Goal: Task Accomplishment & Management: Manage account settings

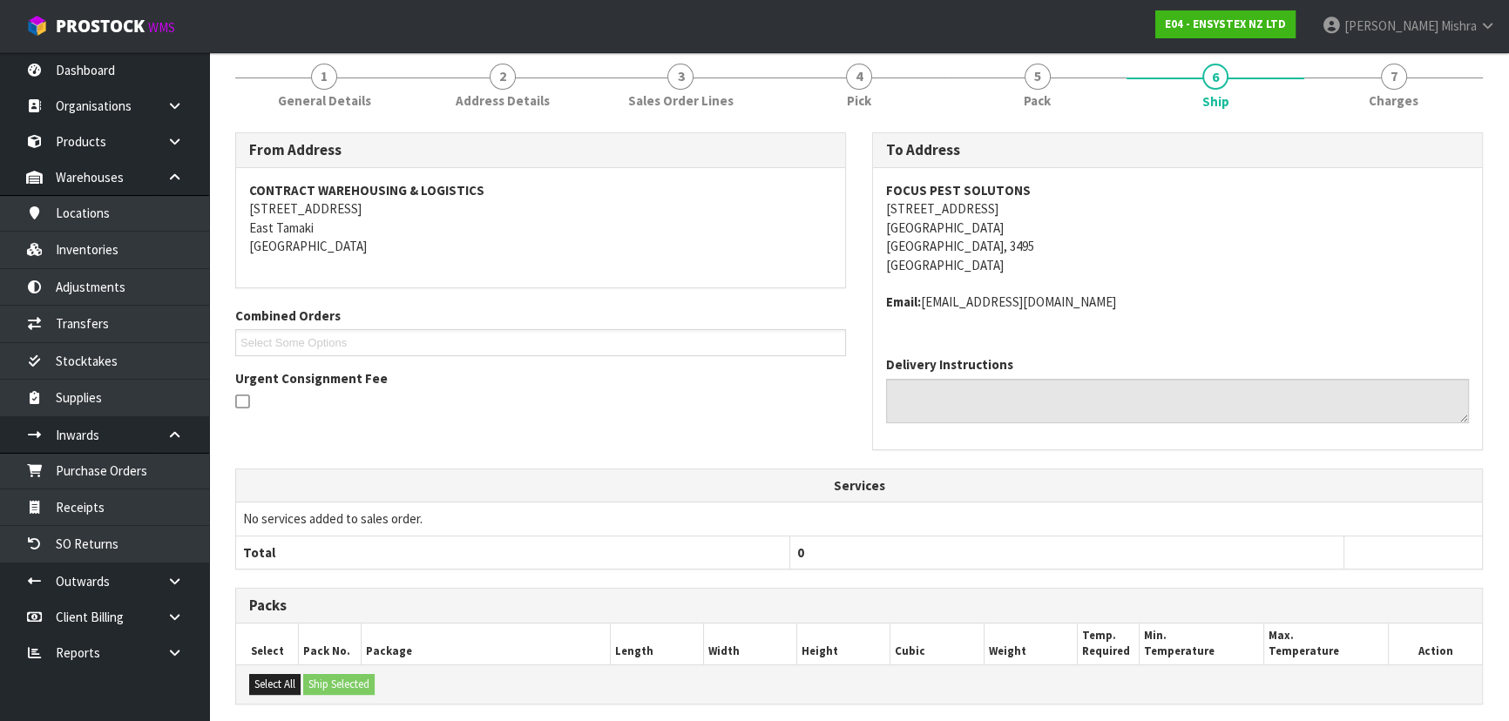
scroll to position [451, 0]
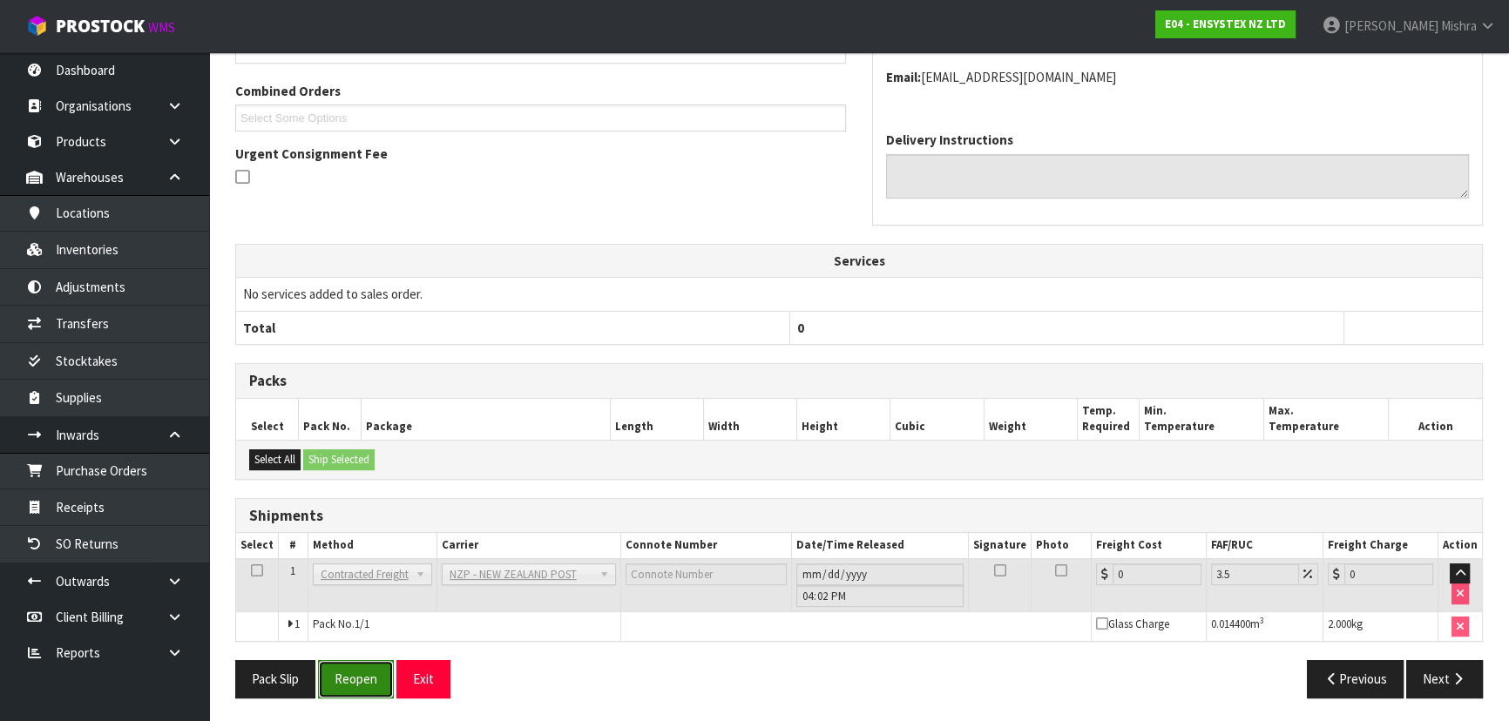
click at [357, 692] on button "Reopen" at bounding box center [356, 678] width 76 height 37
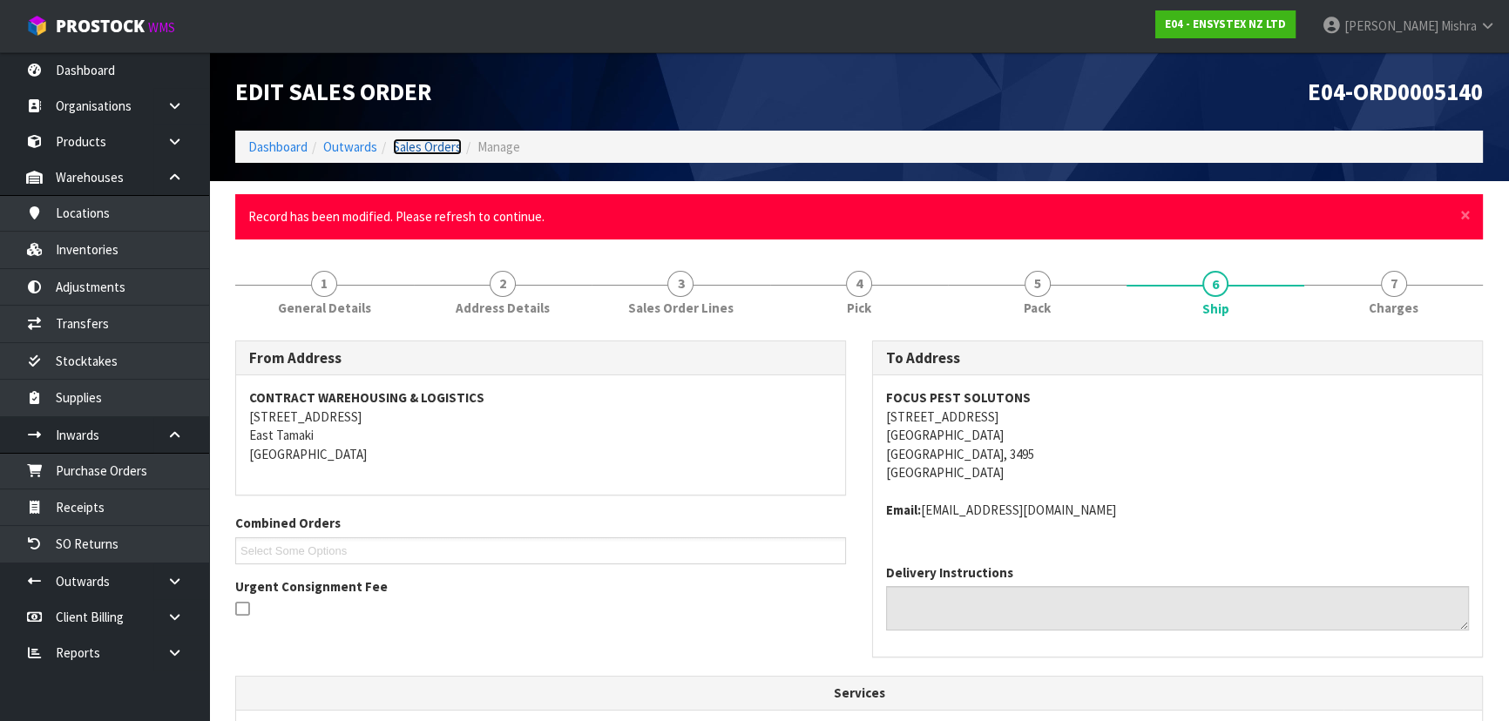
click at [443, 145] on link "Sales Orders" at bounding box center [427, 147] width 69 height 17
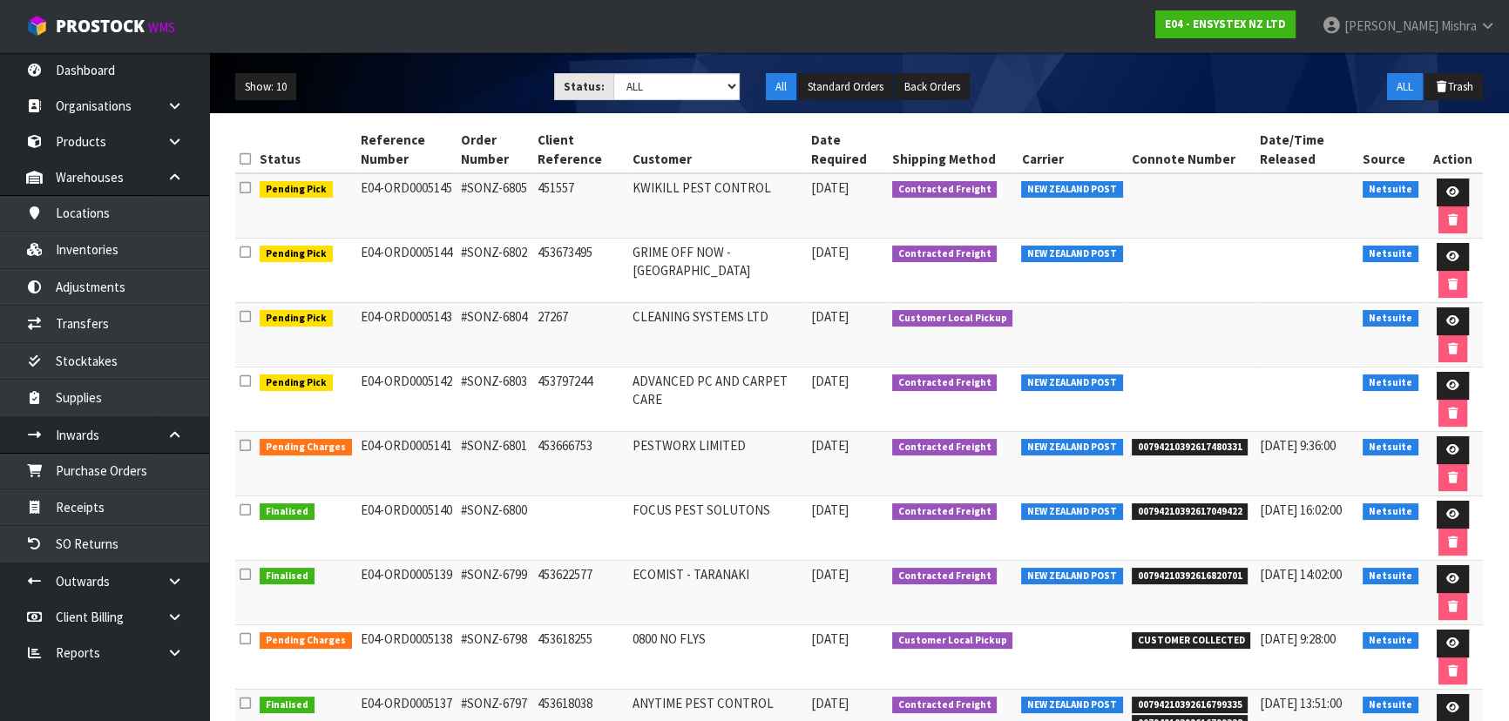
scroll to position [237, 0]
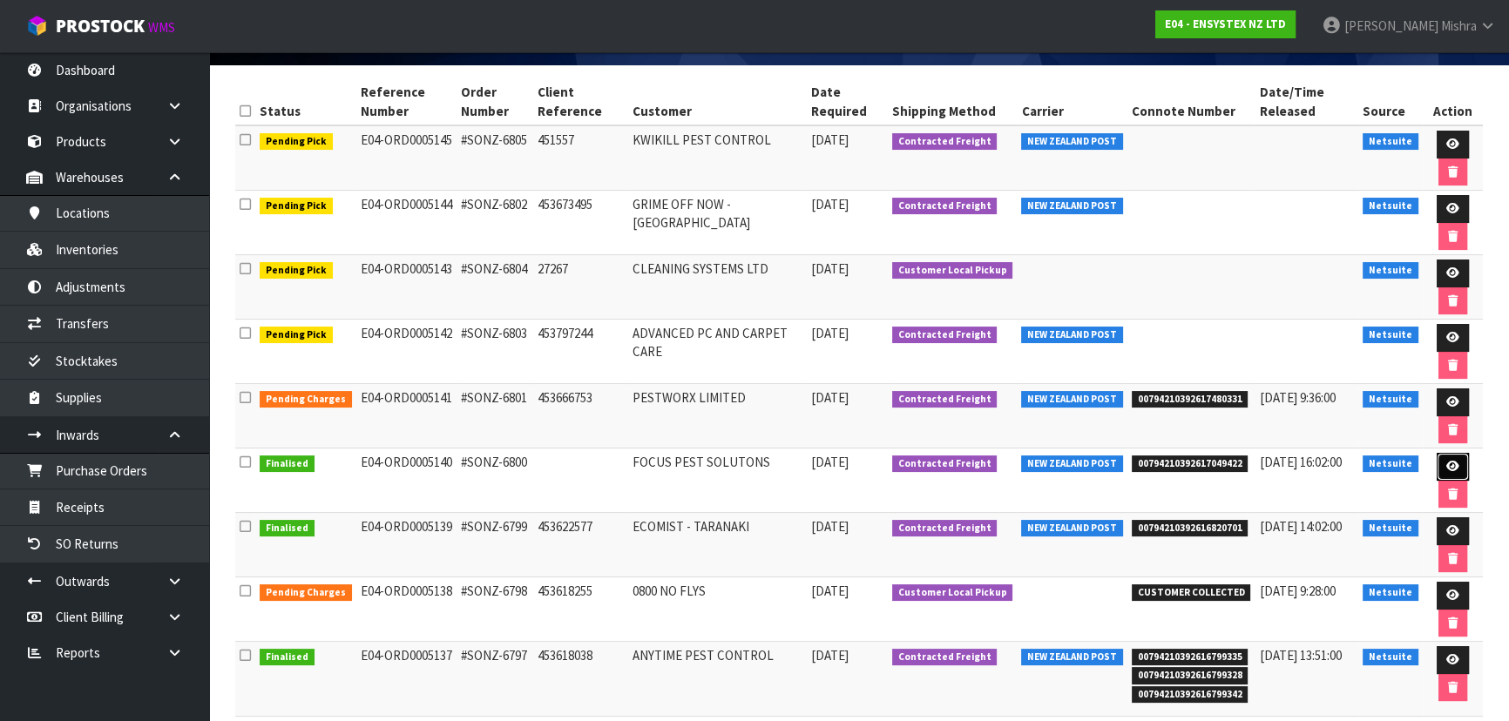
click at [1448, 461] on icon at bounding box center [1452, 466] width 13 height 11
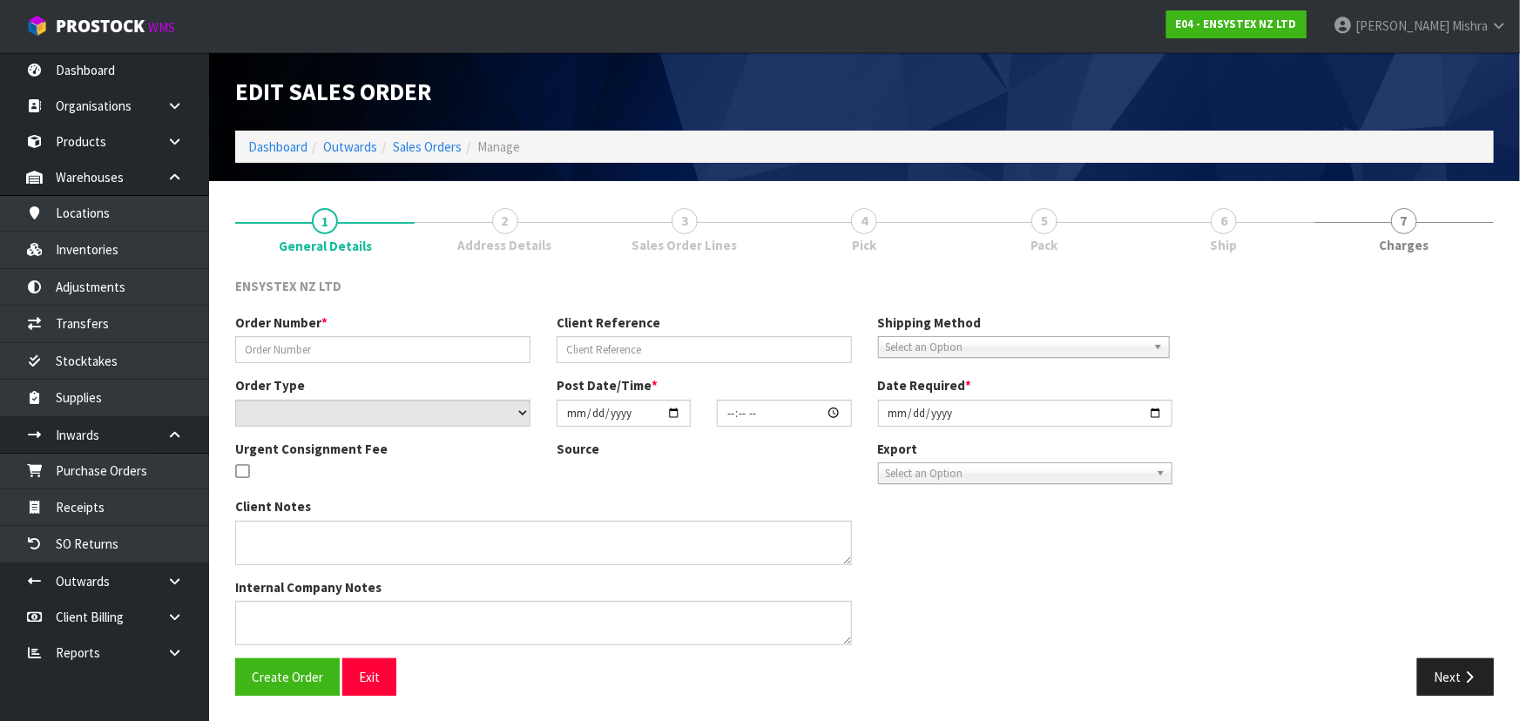
type input "#SONZ-6800"
select select "number:0"
type input "[DATE]"
type input "13:30:22.000"
type input "2025-10-14"
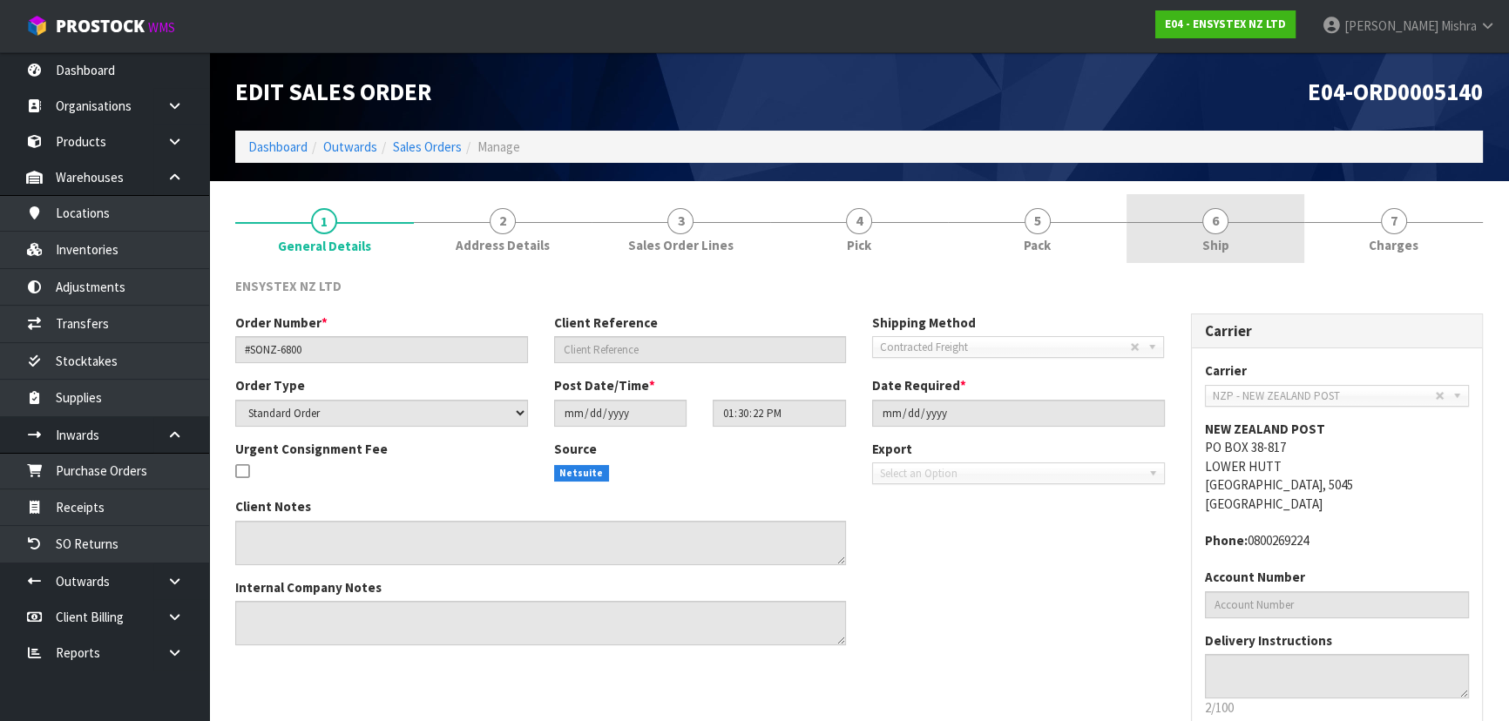
click at [1213, 220] on span "6" at bounding box center [1215, 221] width 26 height 26
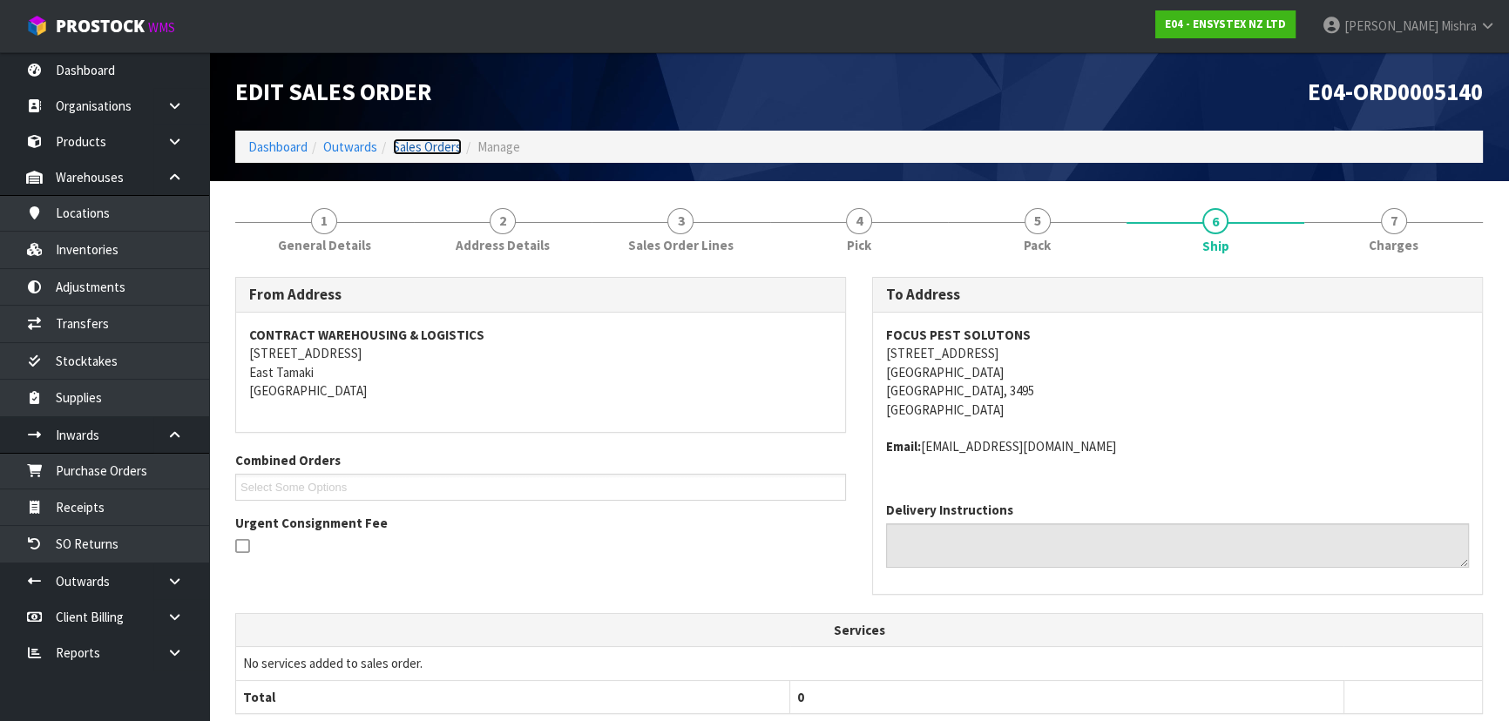
click at [418, 139] on link "Sales Orders" at bounding box center [427, 147] width 69 height 17
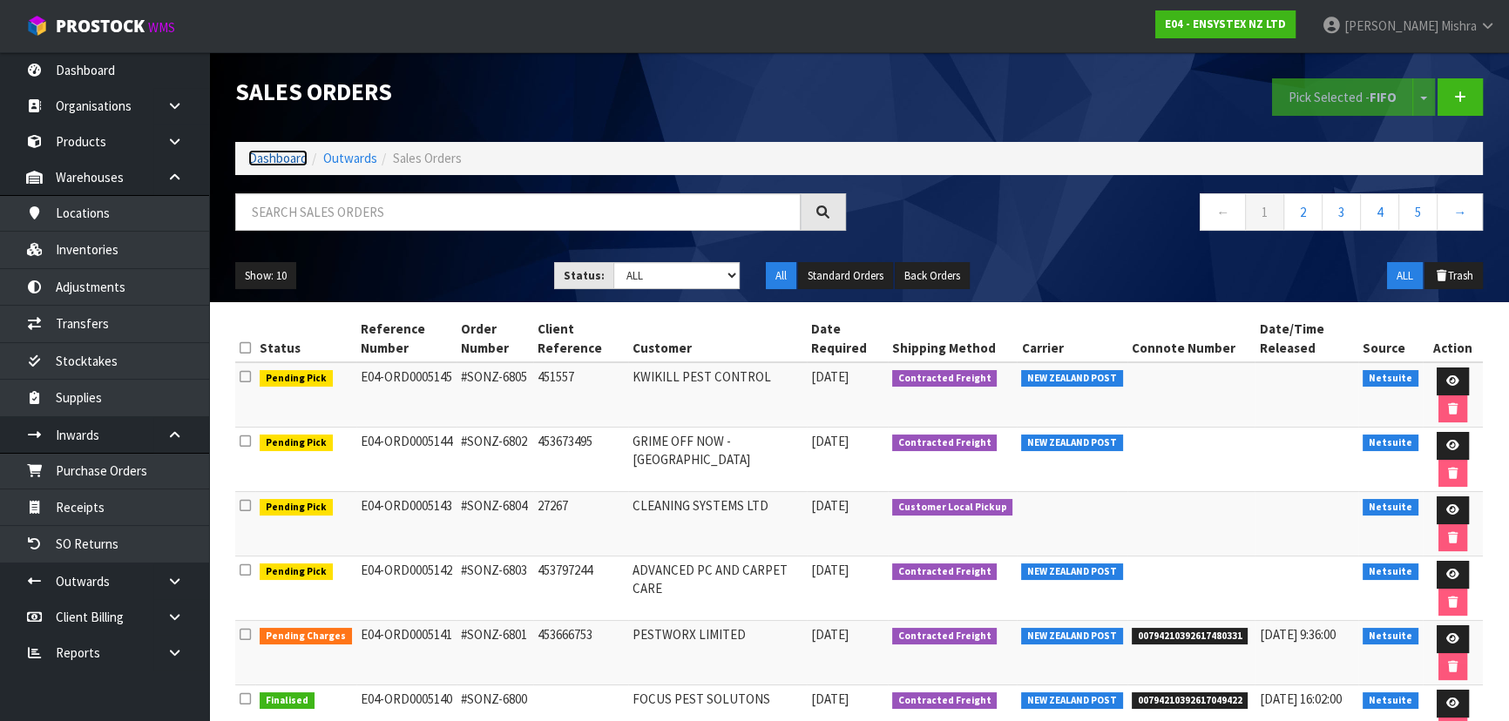
click at [292, 157] on link "Dashboard" at bounding box center [277, 158] width 59 height 17
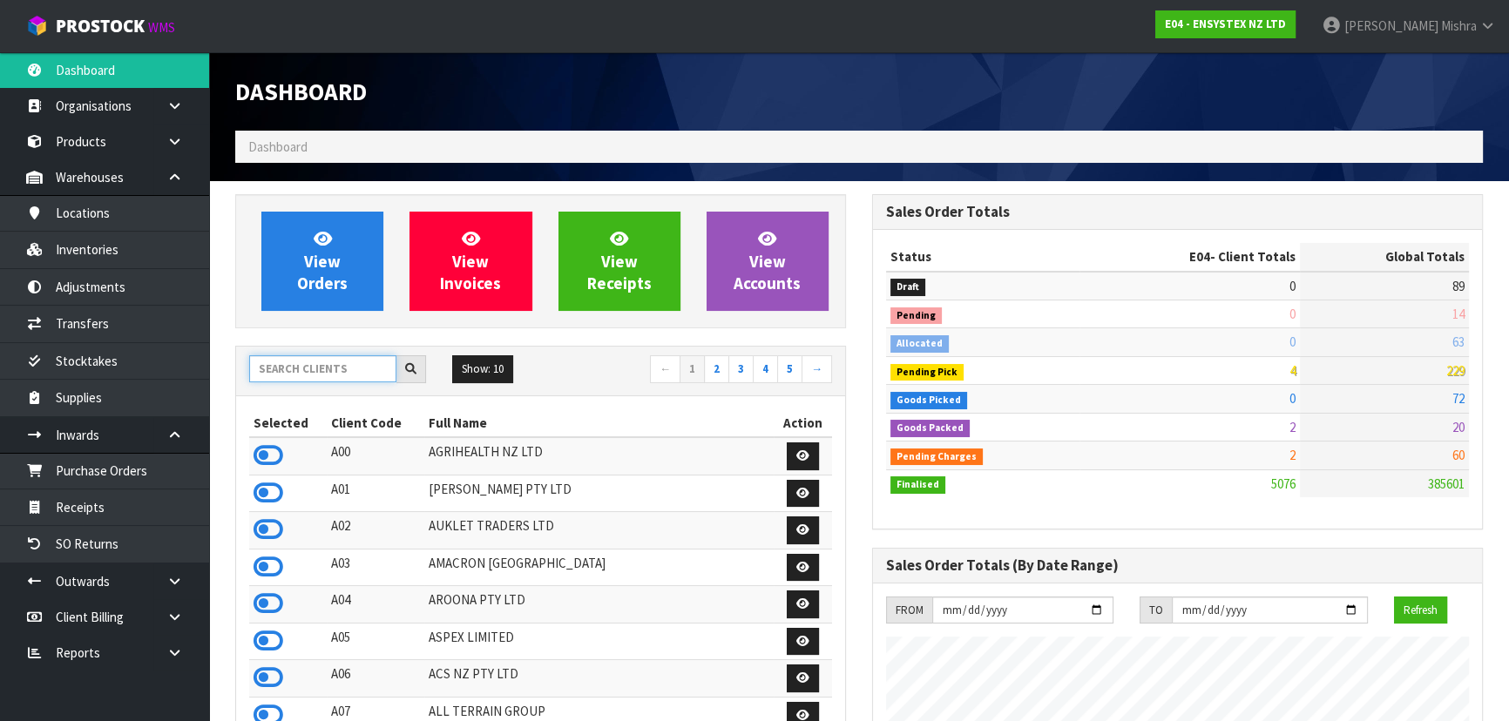
click at [322, 369] on input "text" at bounding box center [322, 368] width 147 height 27
click at [327, 355] on input "text" at bounding box center [322, 368] width 147 height 27
type input "E04"
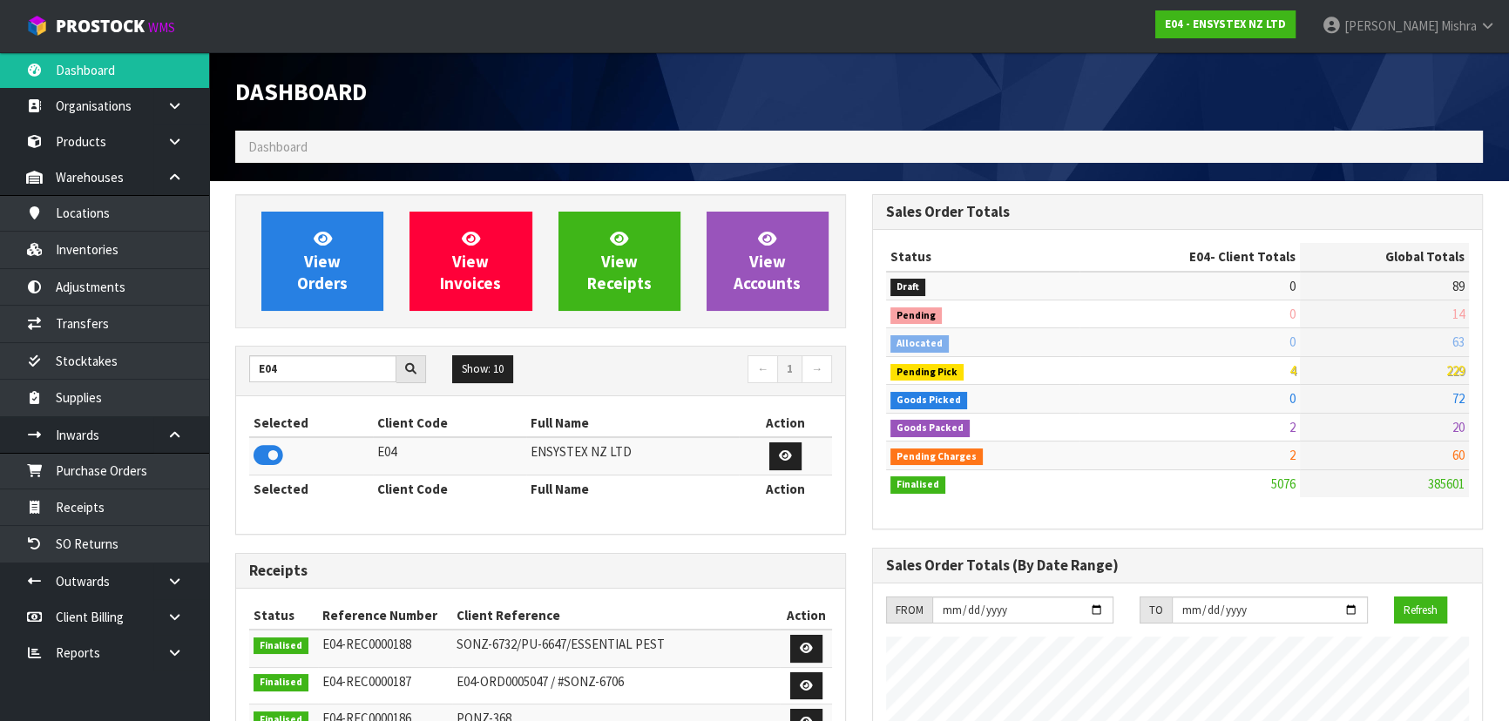
click at [272, 461] on icon at bounding box center [269, 456] width 30 height 26
click at [308, 279] on span "View Orders" at bounding box center [322, 260] width 51 height 65
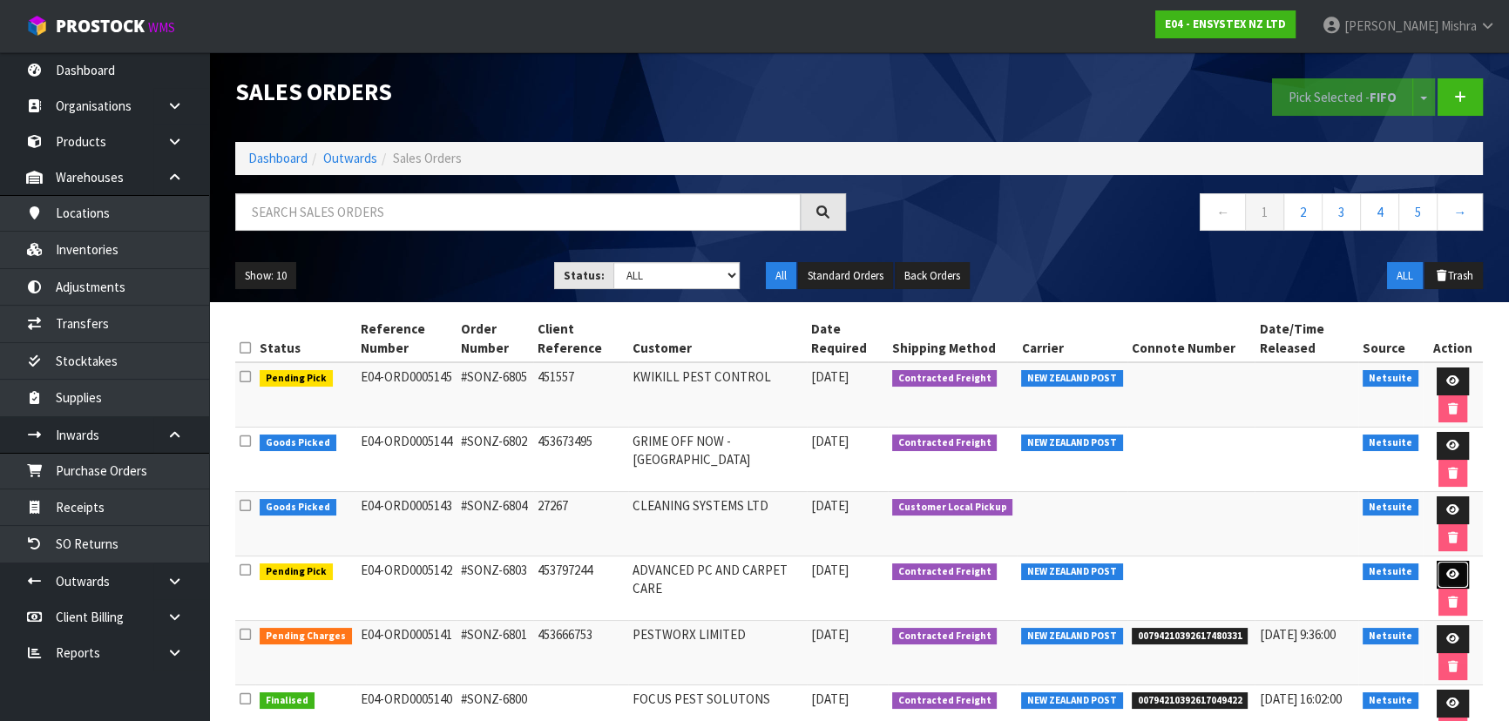
click at [1446, 572] on icon at bounding box center [1452, 574] width 13 height 11
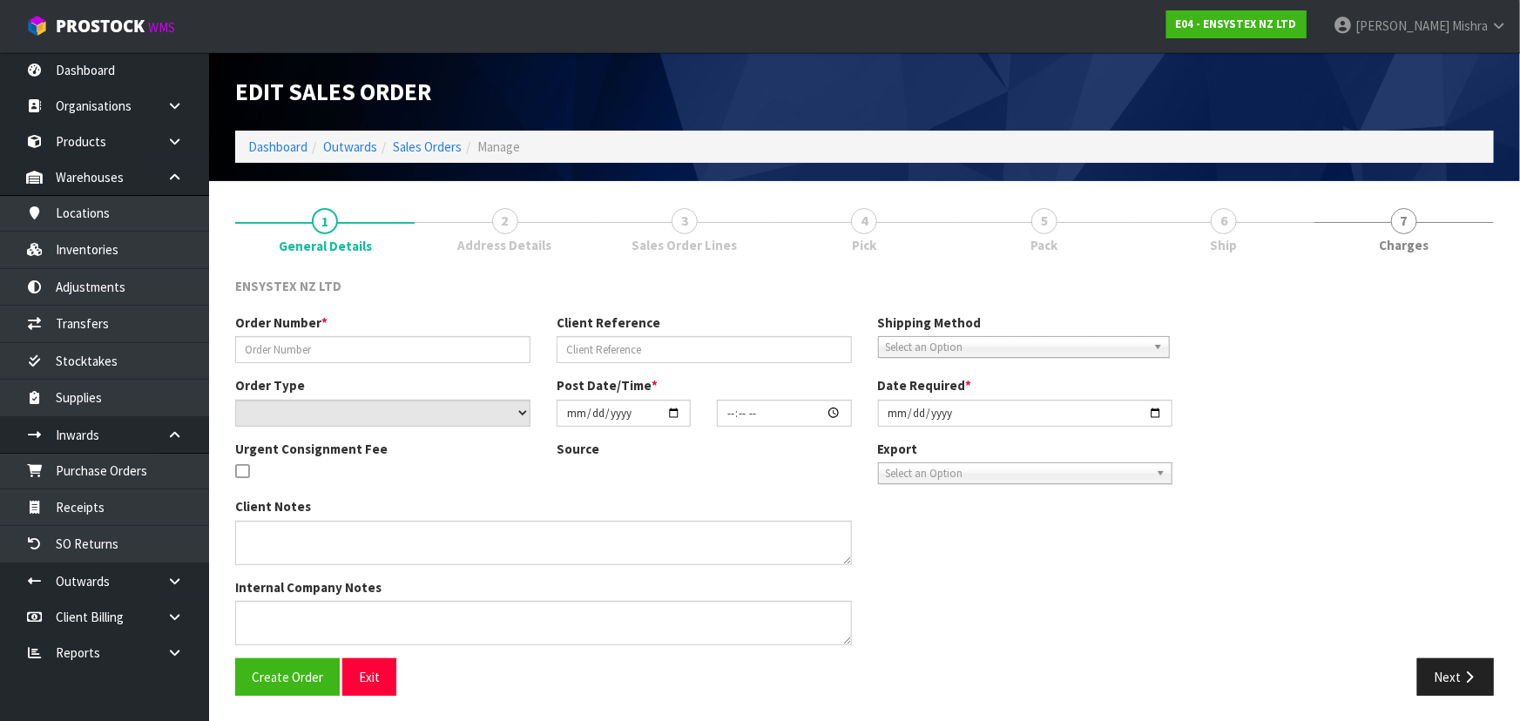
type input "#SONZ-6803"
type input "453797244"
select select "number:0"
type input "2025-10-14"
type input "10:45:17.000"
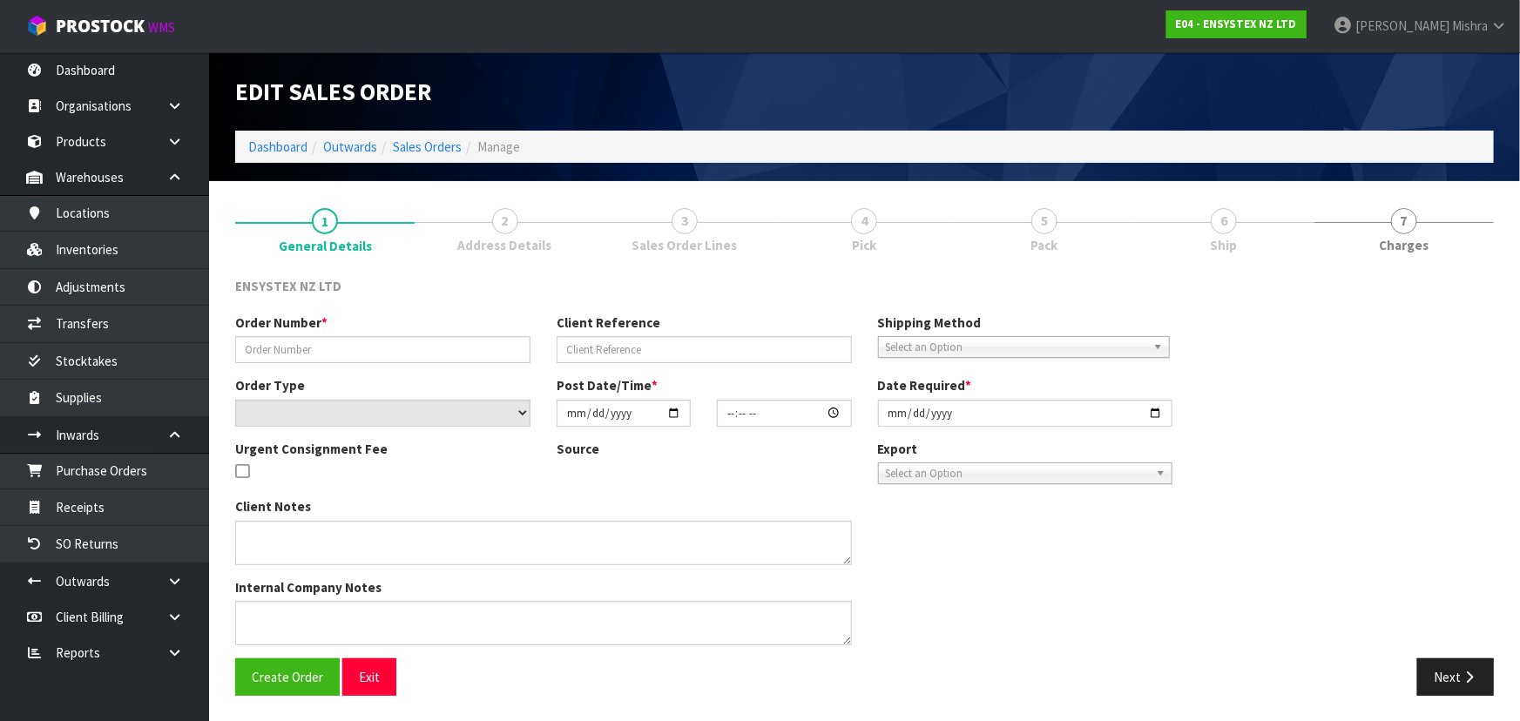
type input "2025-10-14"
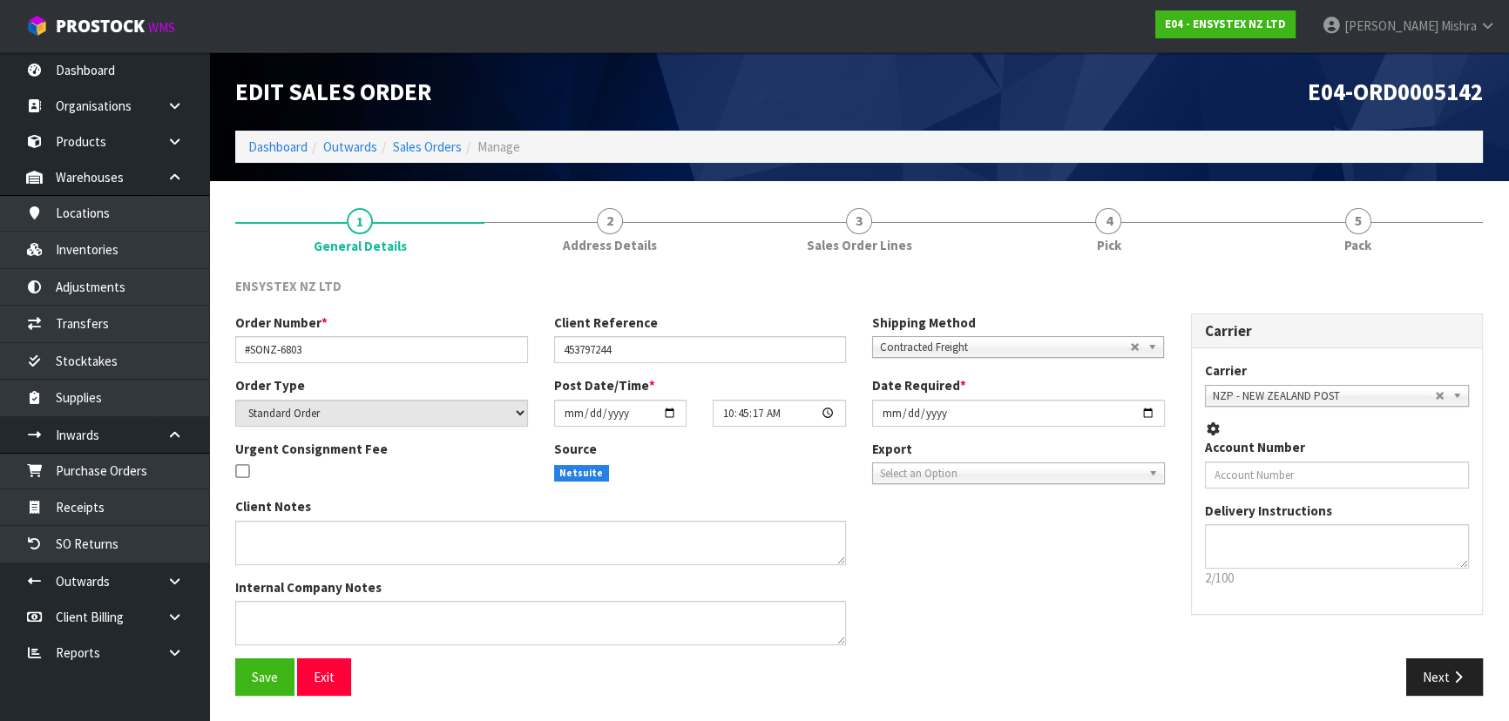
drag, startPoint x: 1381, startPoint y: 220, endPoint x: 1200, endPoint y: 265, distance: 186.6
click at [1380, 221] on link "5 Pack" at bounding box center [1358, 228] width 249 height 69
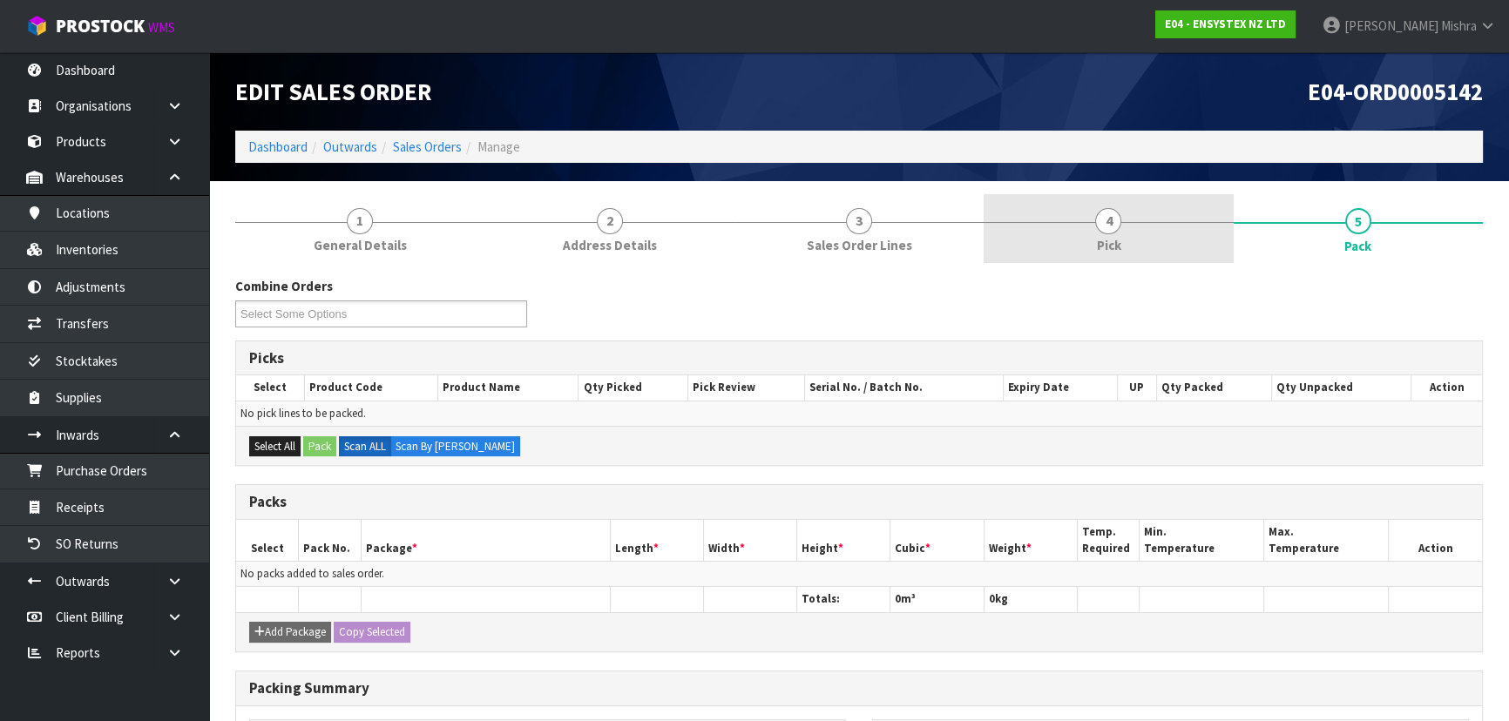
click at [1094, 227] on link "4 Pick" at bounding box center [1108, 228] width 249 height 69
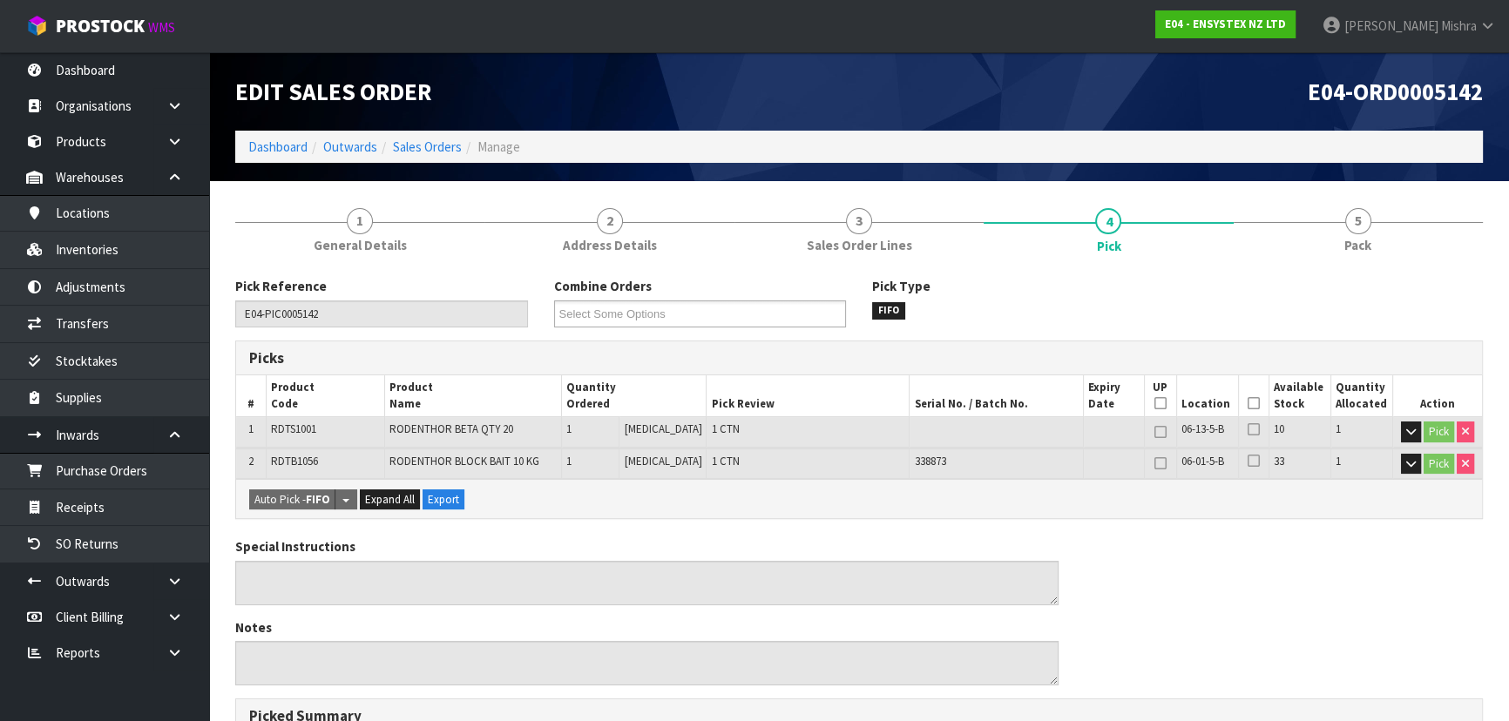
click at [1253, 403] on icon at bounding box center [1254, 403] width 12 height 1
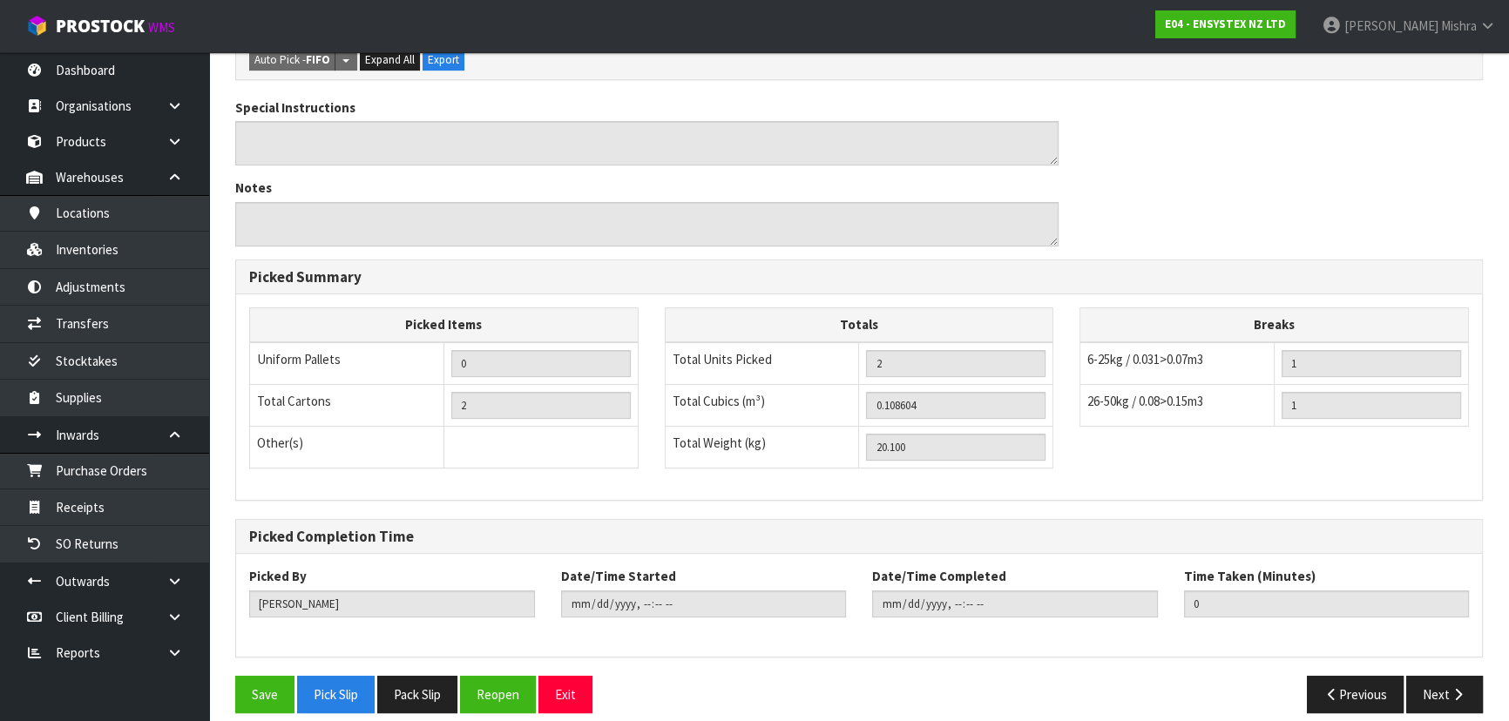
scroll to position [518, 0]
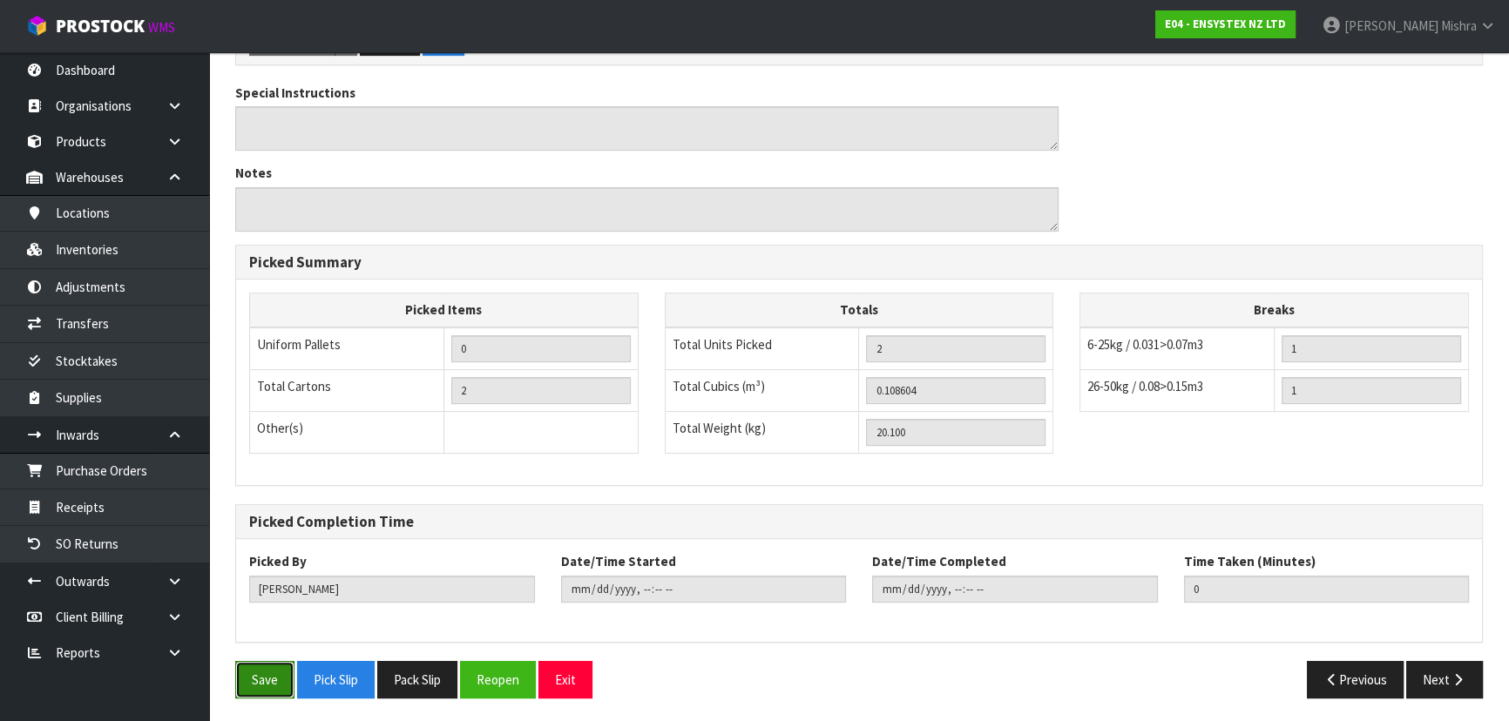
click at [267, 678] on button "Save" at bounding box center [264, 679] width 59 height 37
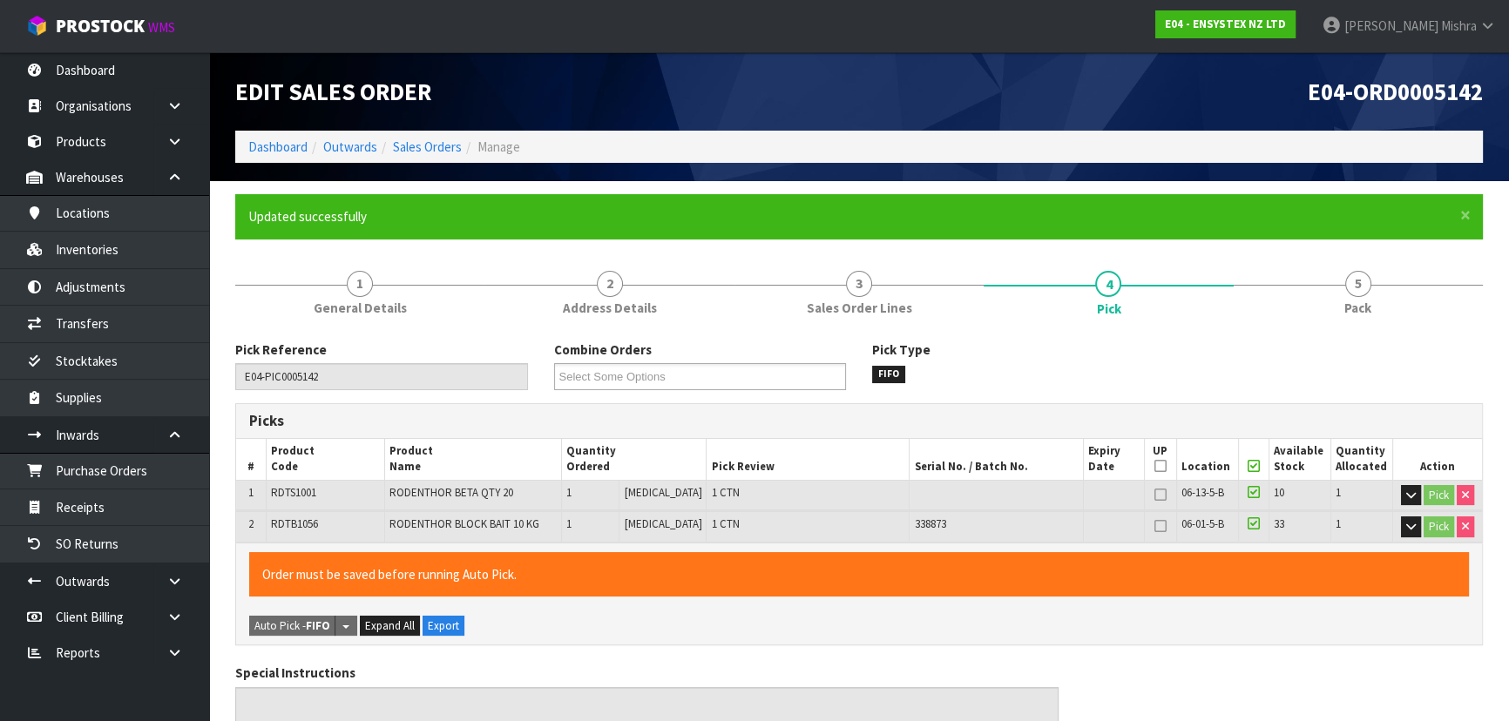
type input "Lalisha Mishra"
type input "2025-10-14T12:34:17"
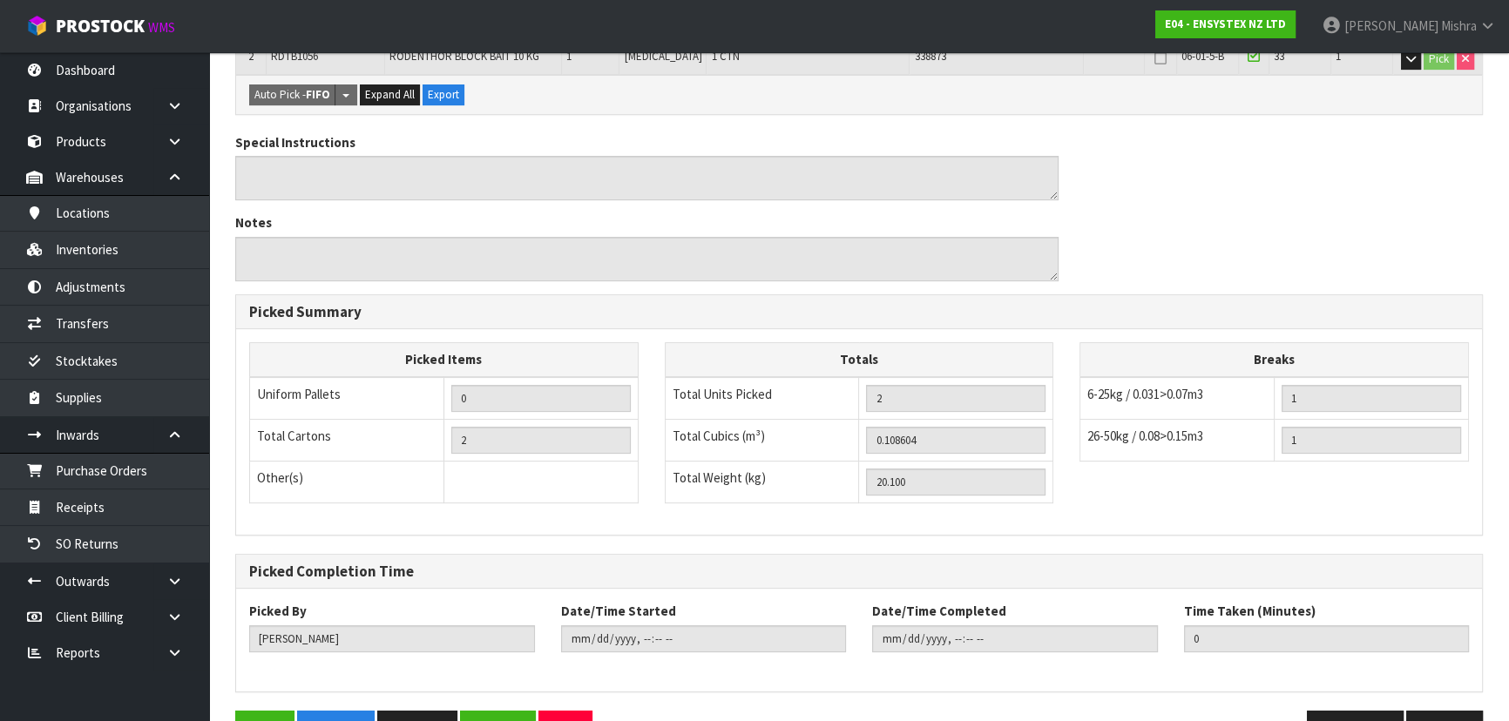
scroll to position [518, 0]
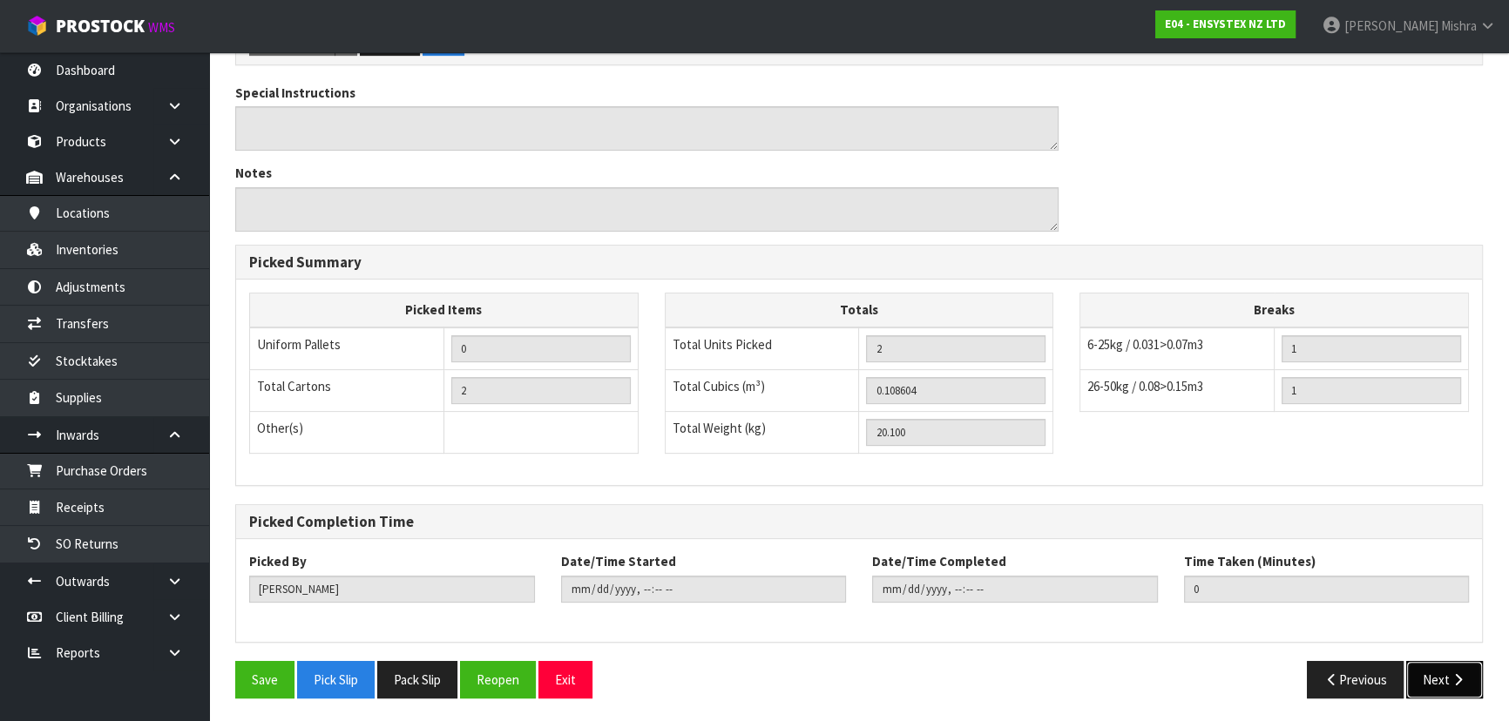
drag, startPoint x: 1433, startPoint y: 692, endPoint x: 1376, endPoint y: 680, distance: 58.6
click at [1432, 692] on button "Next" at bounding box center [1444, 679] width 77 height 37
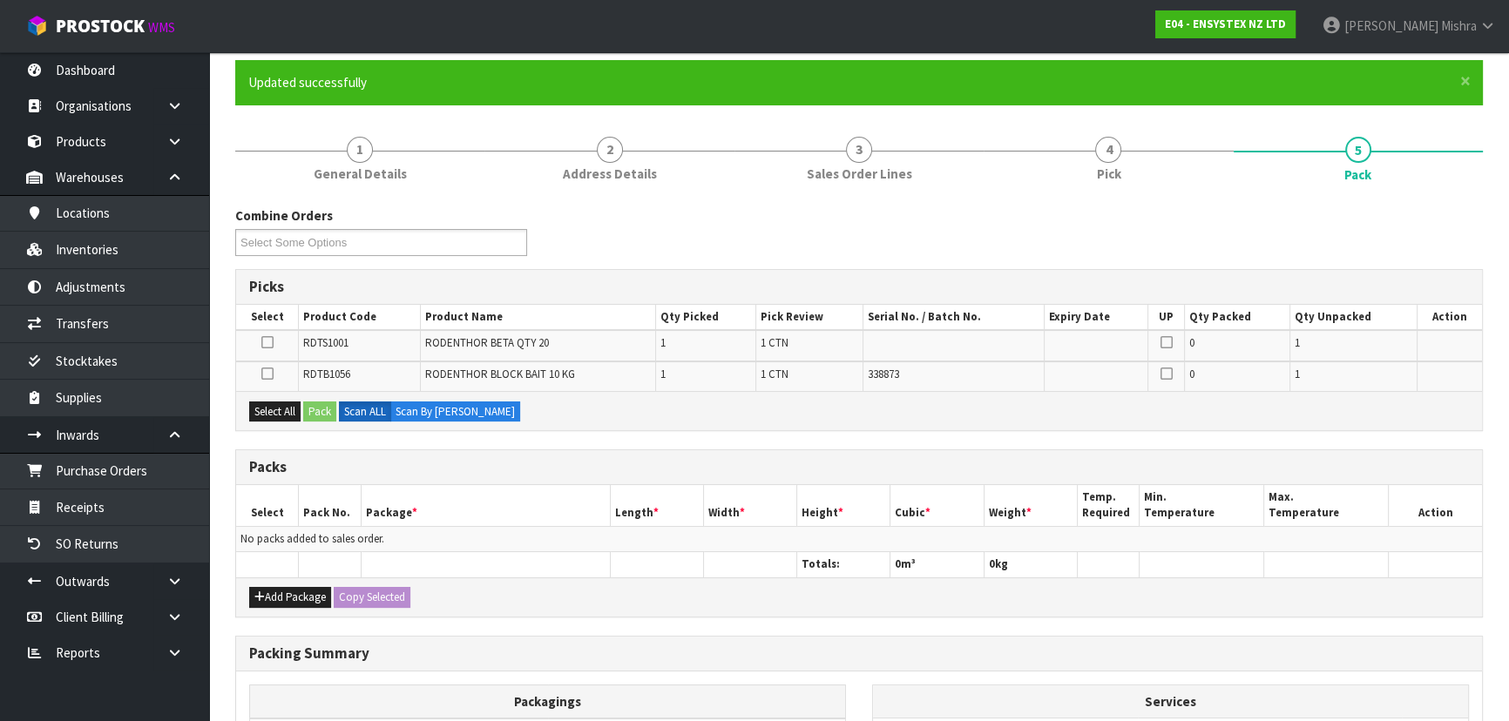
scroll to position [237, 0]
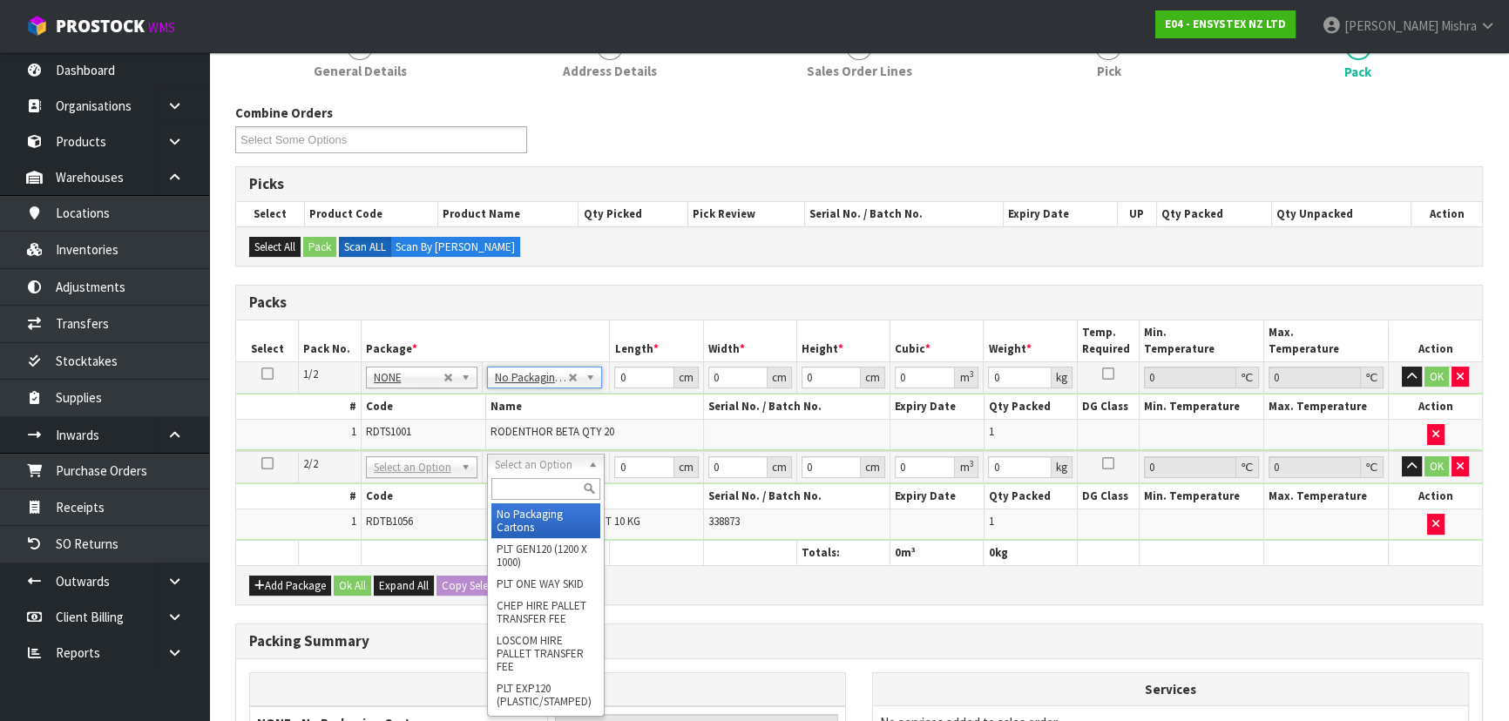
type input "2"
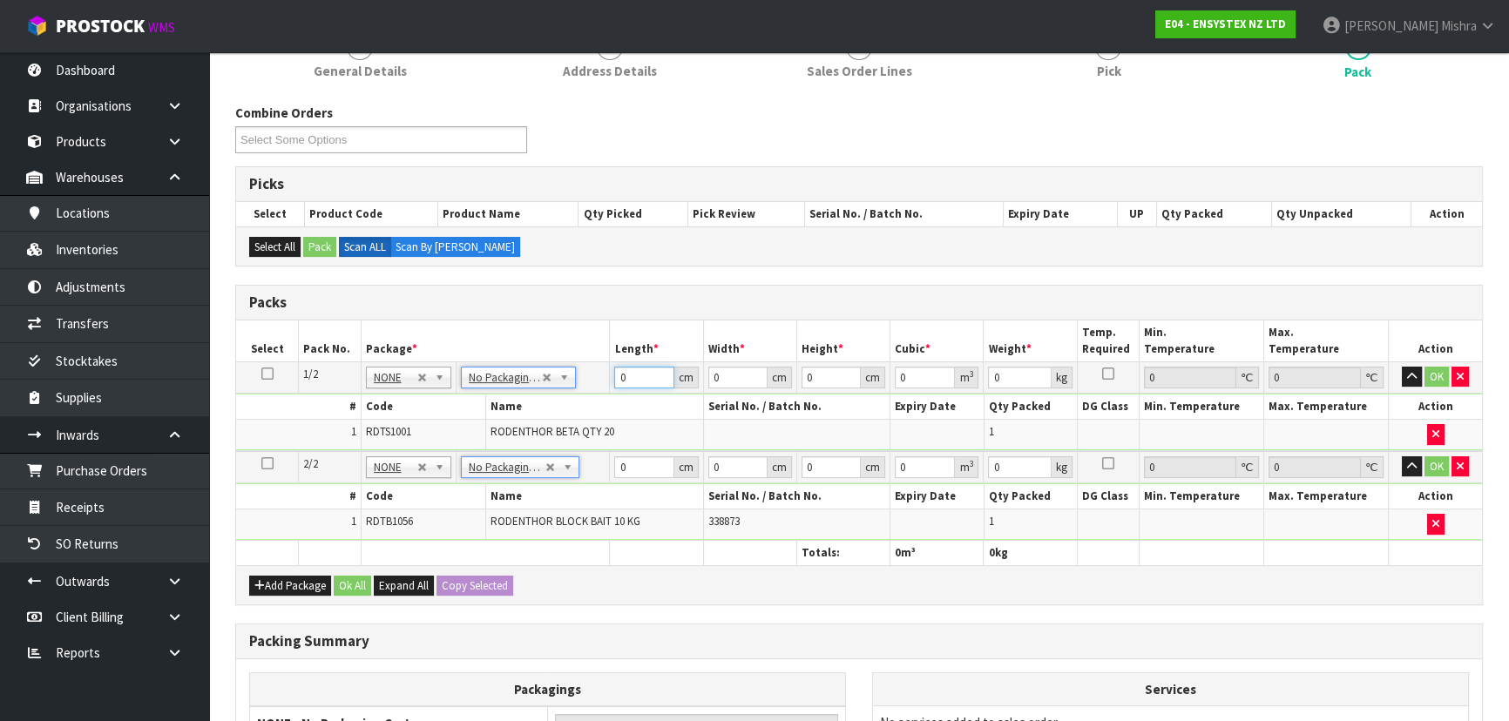
drag, startPoint x: 630, startPoint y: 382, endPoint x: 604, endPoint y: 371, distance: 28.5
click at [604, 371] on tr "1/2 NONE 007-001 007-002 007-004 007-009 007-013 007-014 007-015 007-017 007-01…" at bounding box center [859, 377] width 1246 height 31
type input "49"
type input "39"
type input "4"
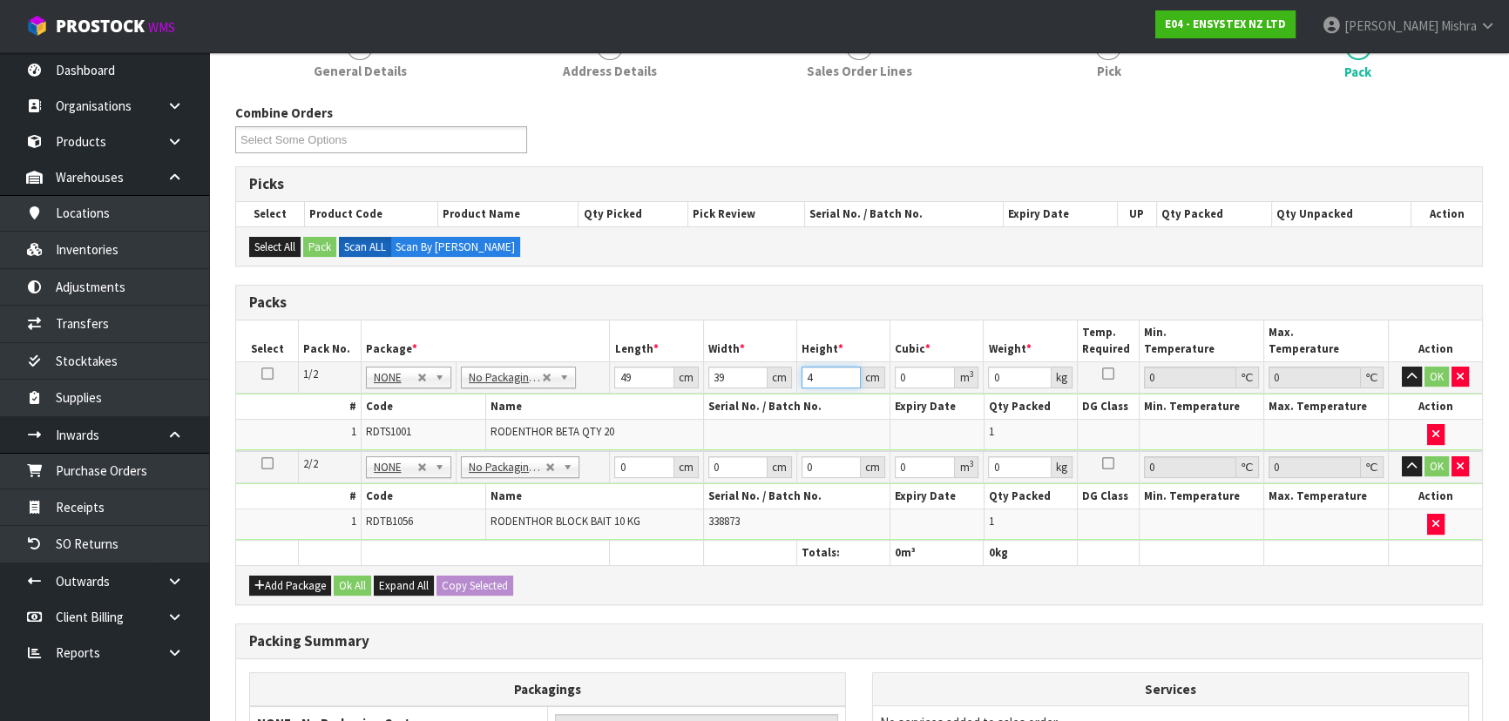
type input "0.007644"
type input "47"
type input "0.089817"
type input "47"
type input "10"
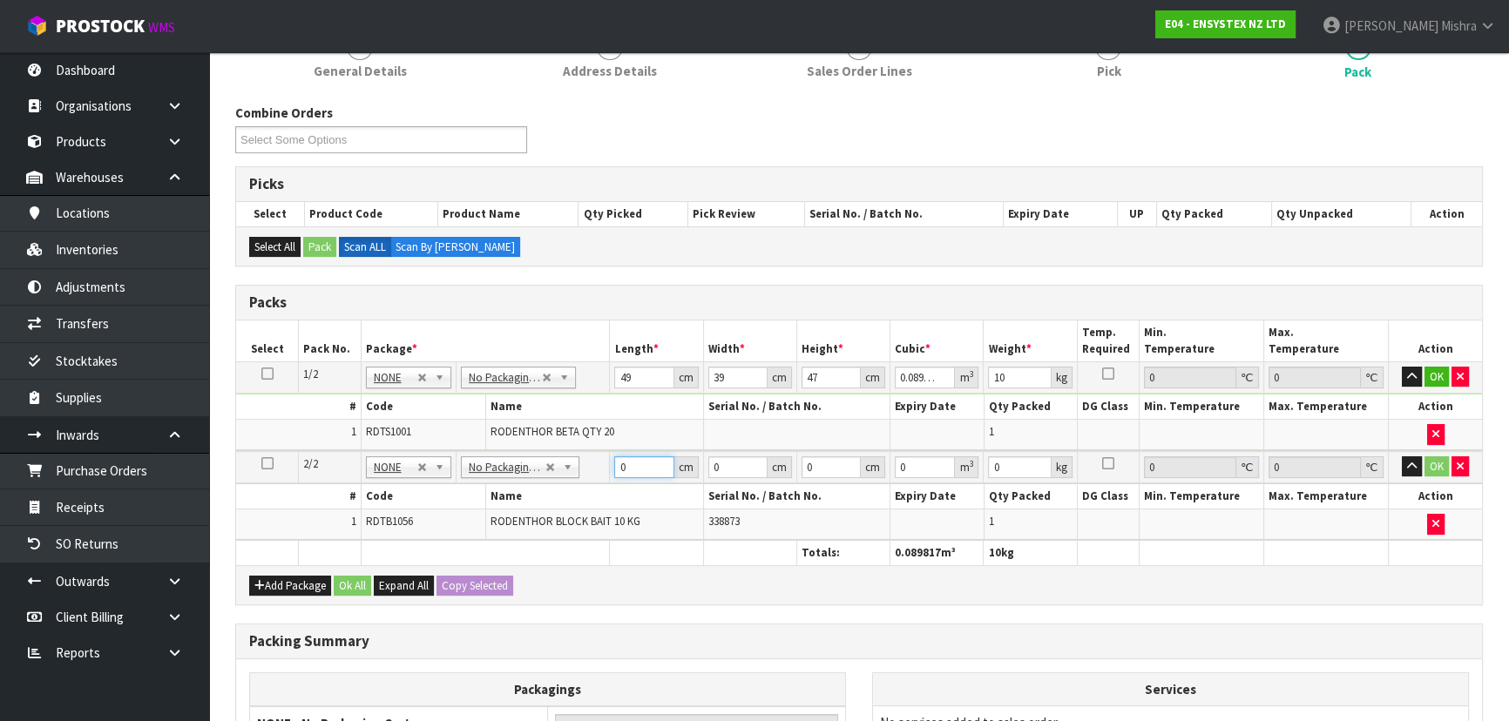
drag, startPoint x: 633, startPoint y: 463, endPoint x: 573, endPoint y: 470, distance: 60.6
click at [573, 470] on tr "2/2 NONE 007-001 007-002 007-004 007-009 007-013 007-014 007-015 007-017 007-01…" at bounding box center [859, 467] width 1246 height 32
type input "40"
type input "30"
type input "2"
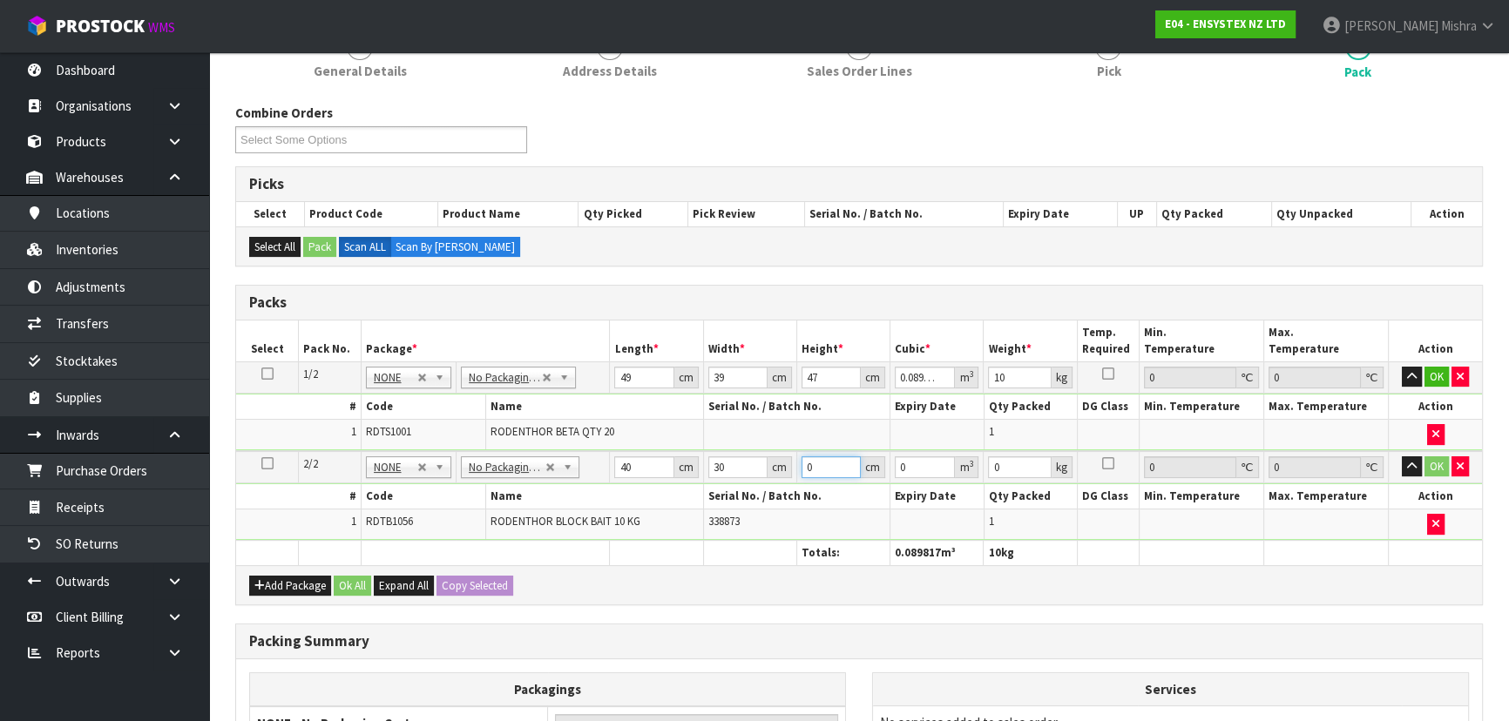
type input "0.0024"
type input "25"
type input "0.03"
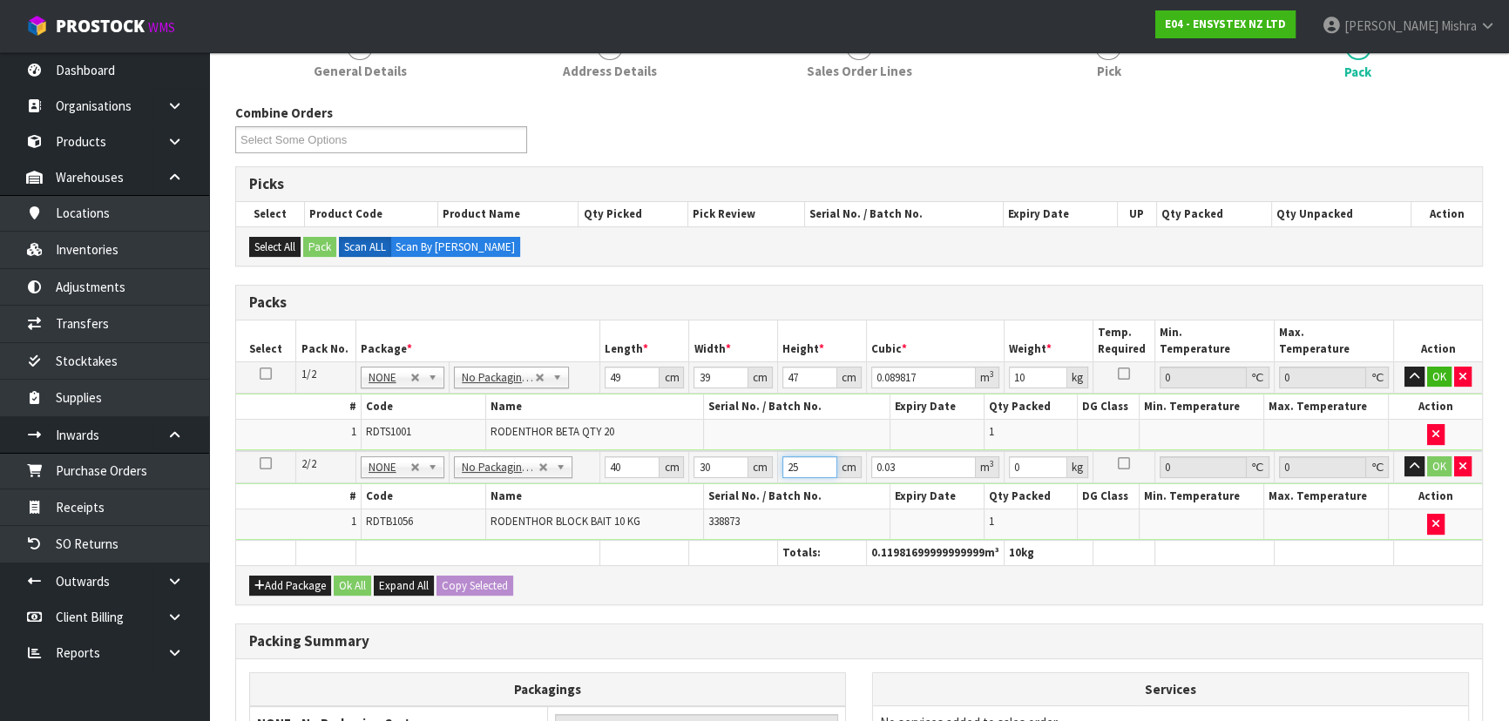
type input "2"
type input "0.0024"
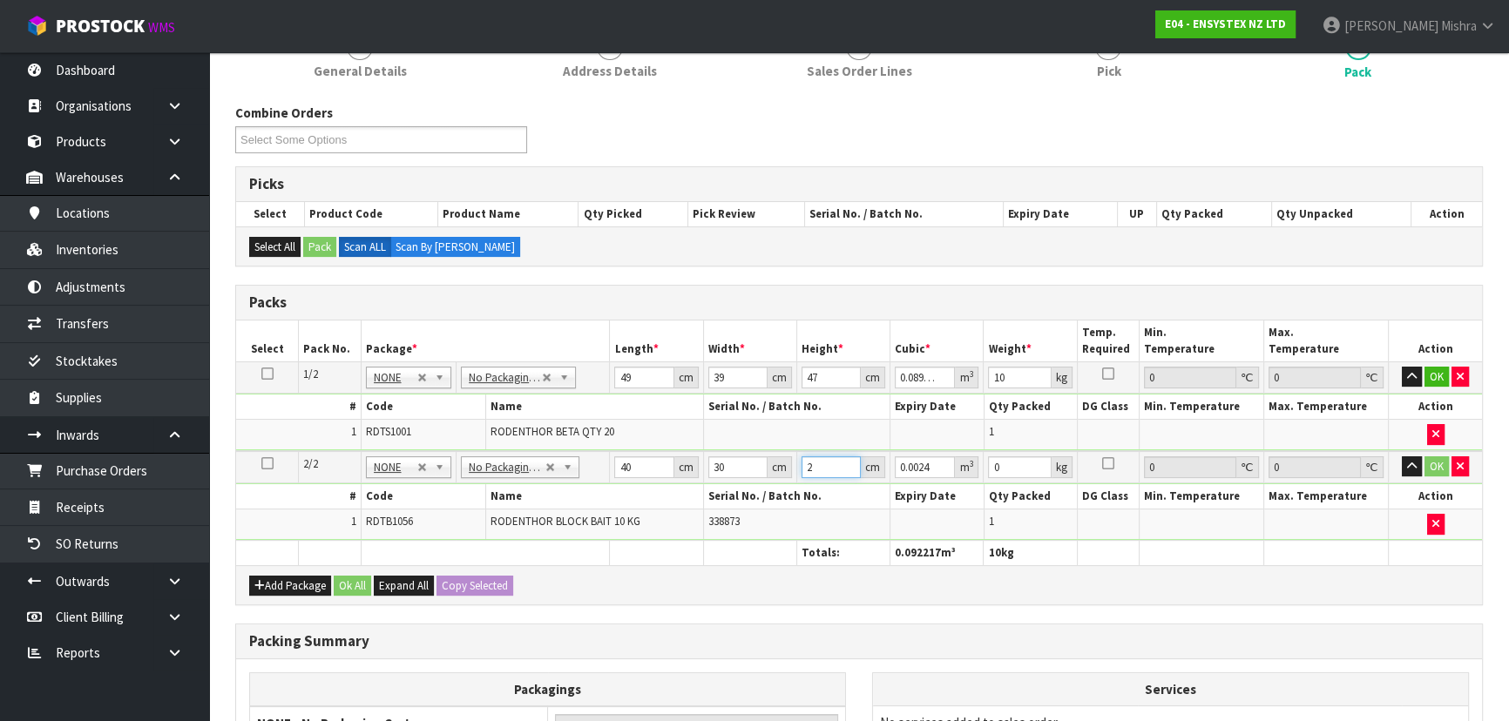
type input "26"
type input "0.0312"
type input "26"
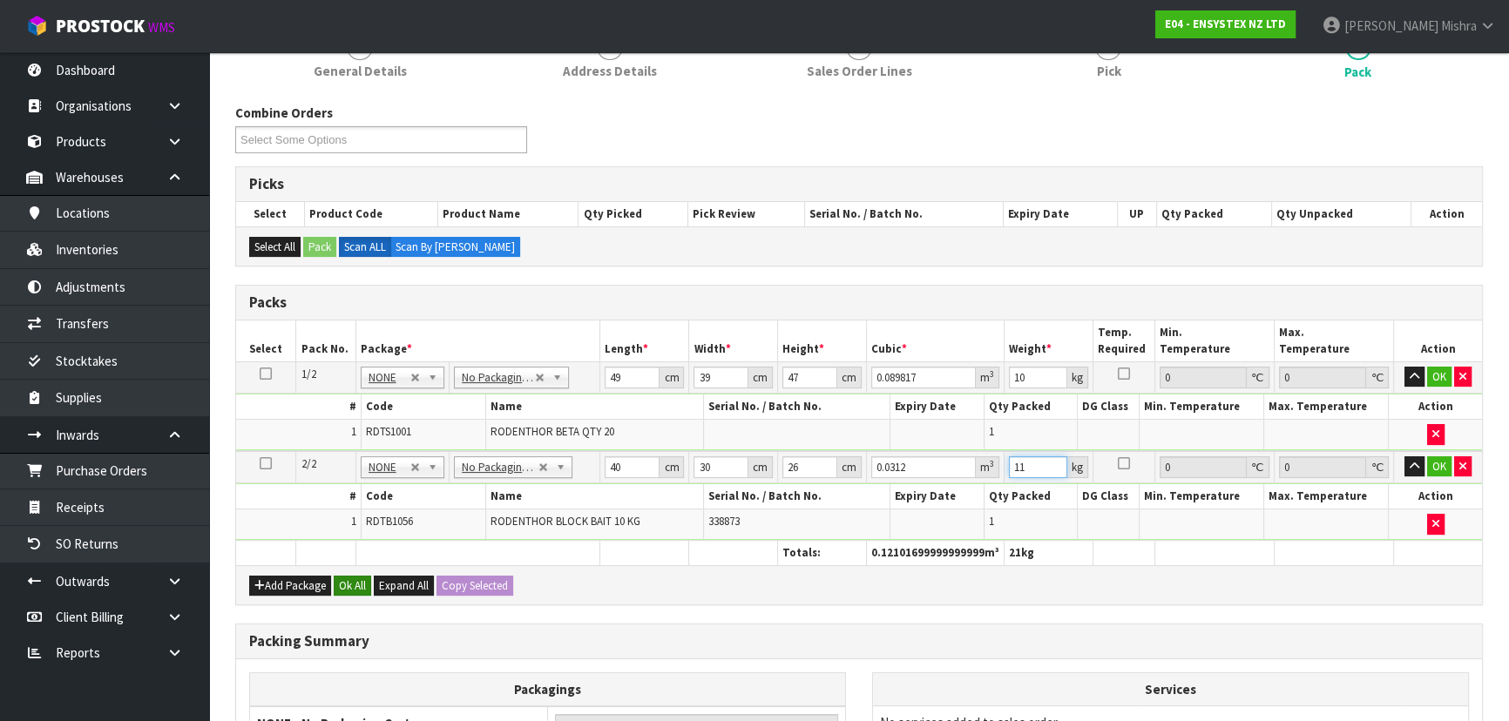
type input "11"
click at [343, 583] on button "Ok All" at bounding box center [352, 586] width 37 height 21
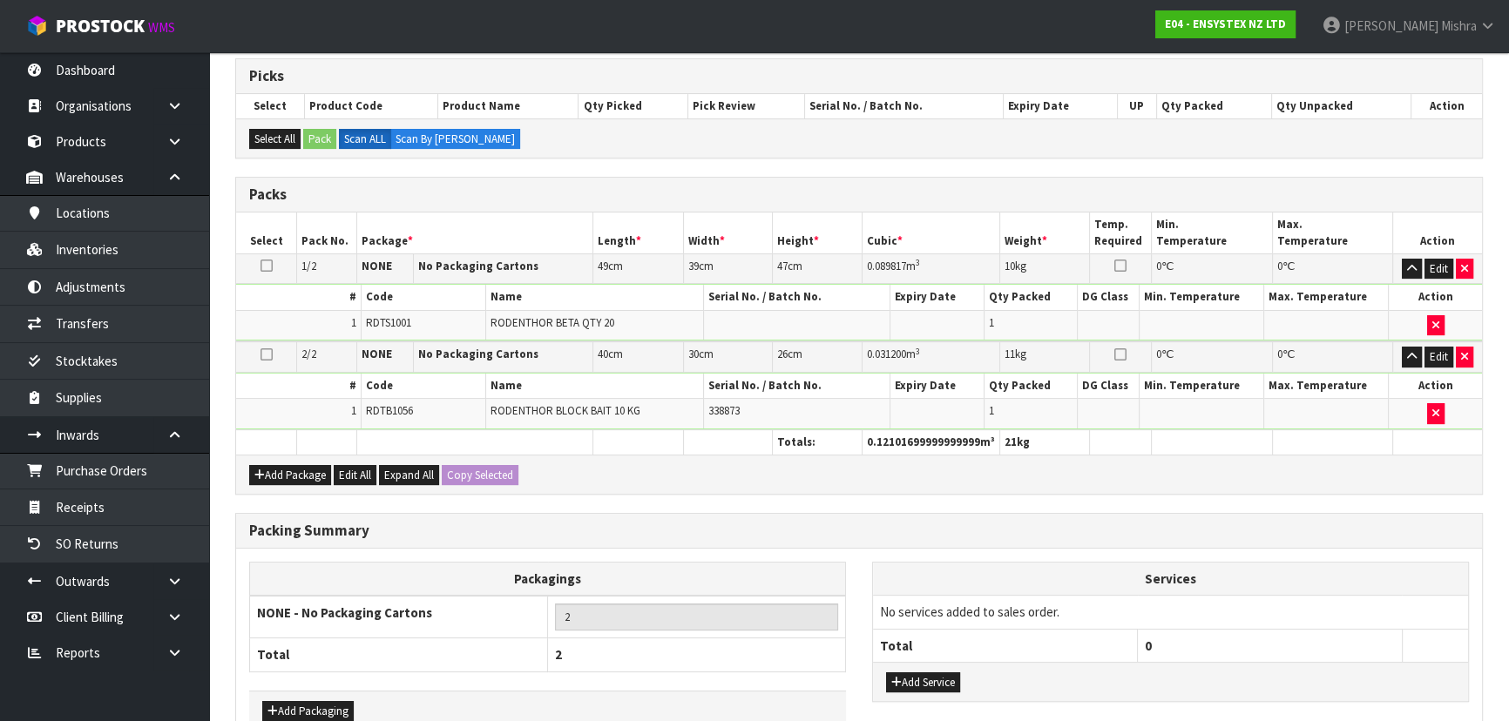
scroll to position [444, 0]
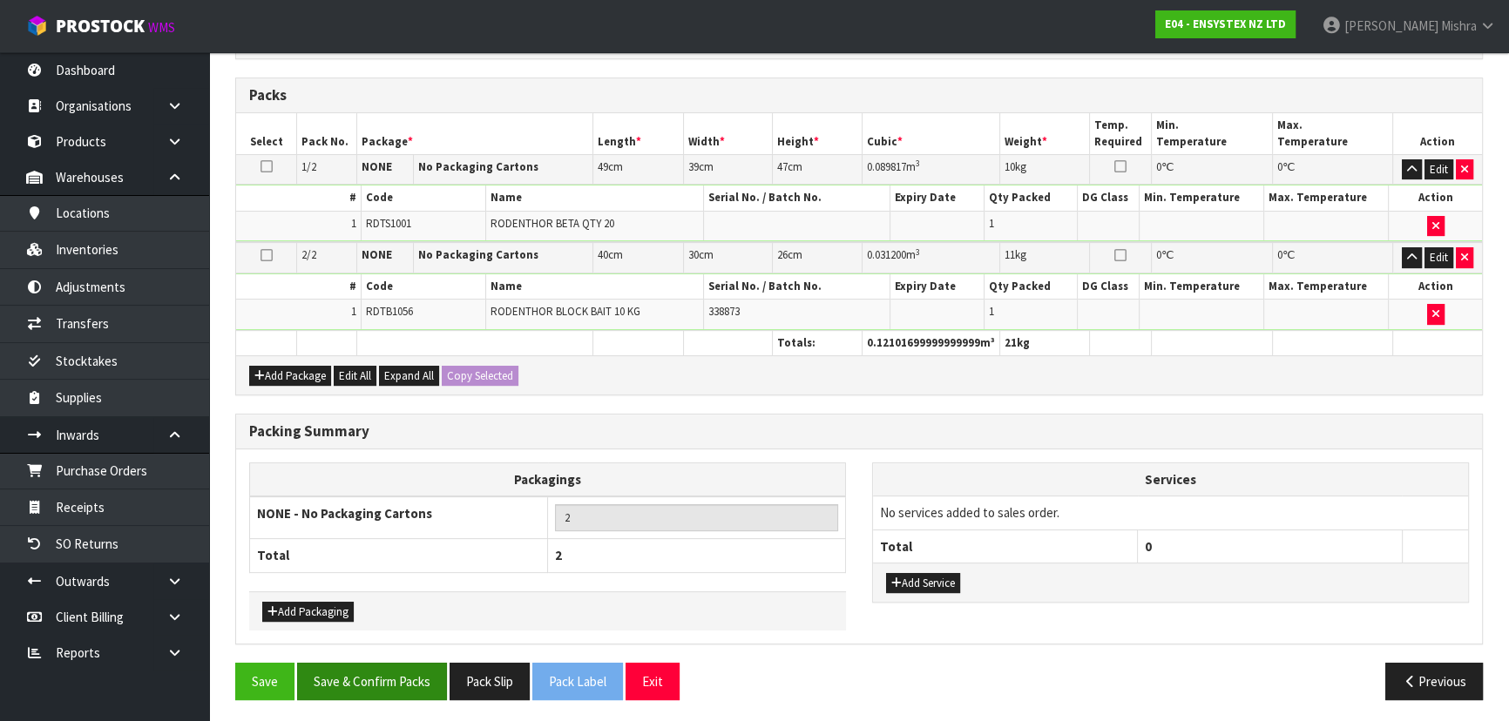
drag, startPoint x: 355, startPoint y: 656, endPoint x: 357, endPoint y: 669, distance: 13.2
click at [357, 667] on div "Combine Orders E04-ORD0005070 E04-ORD0005127 E04-ORD0005142 E04-ORD0005143 E04-…" at bounding box center [859, 305] width 1248 height 818
click at [358, 670] on button "Save & Confirm Packs" at bounding box center [372, 681] width 150 height 37
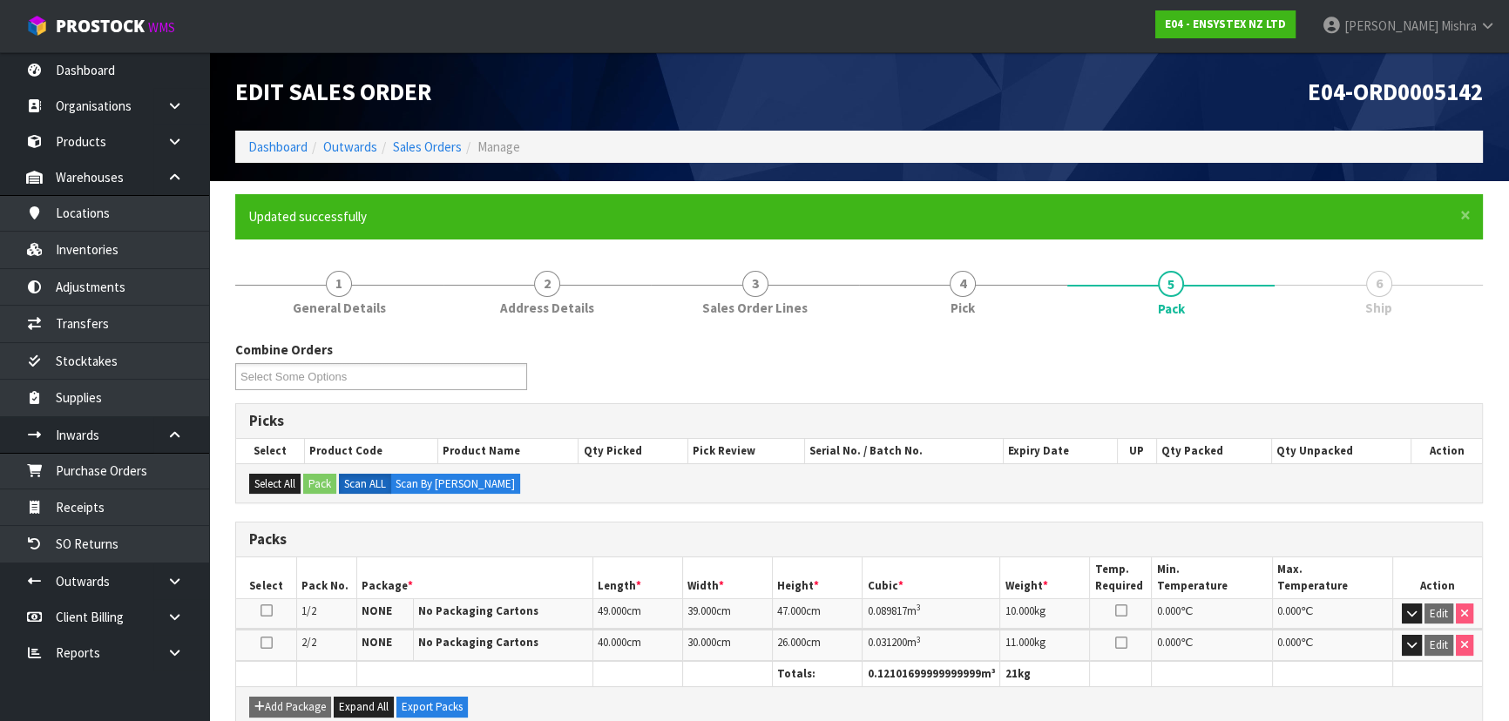
scroll to position [294, 0]
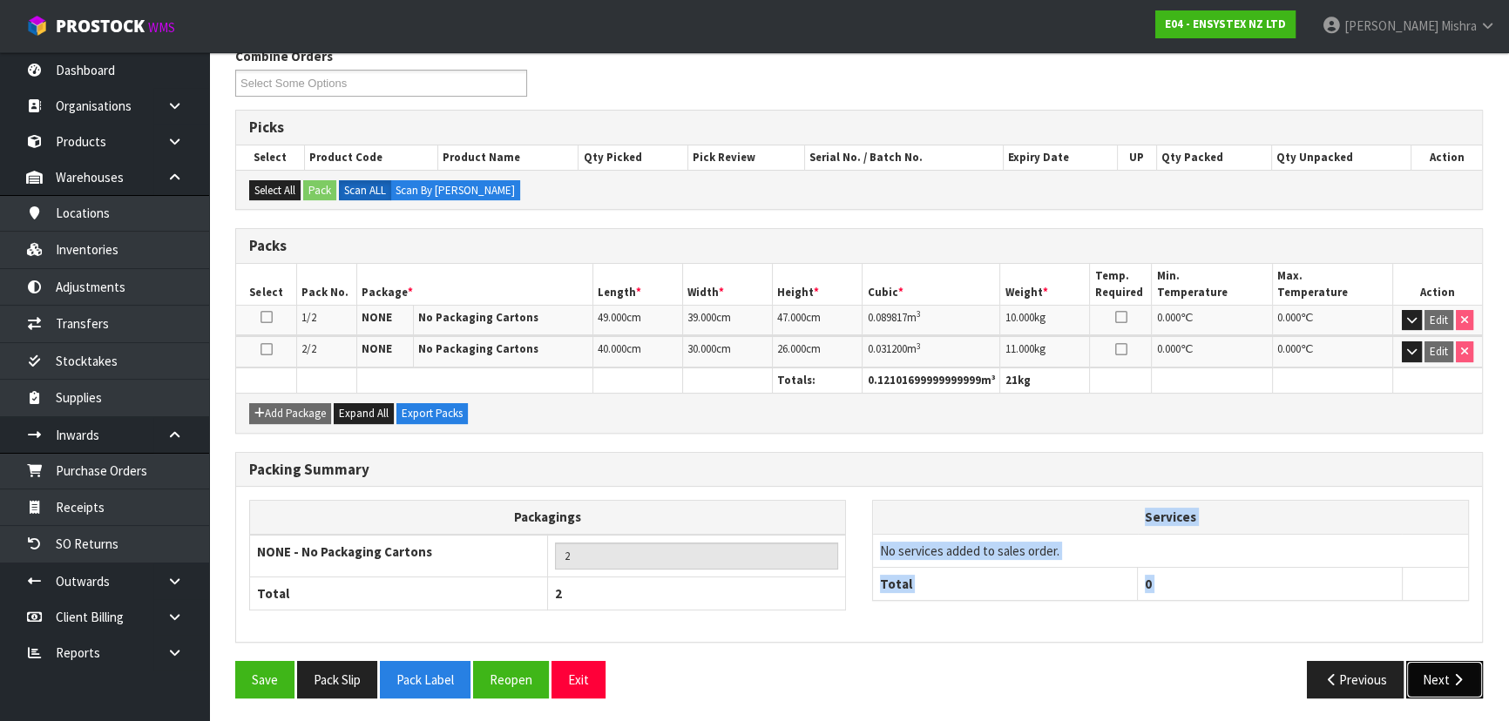
click at [1443, 675] on button "Next" at bounding box center [1444, 679] width 77 height 37
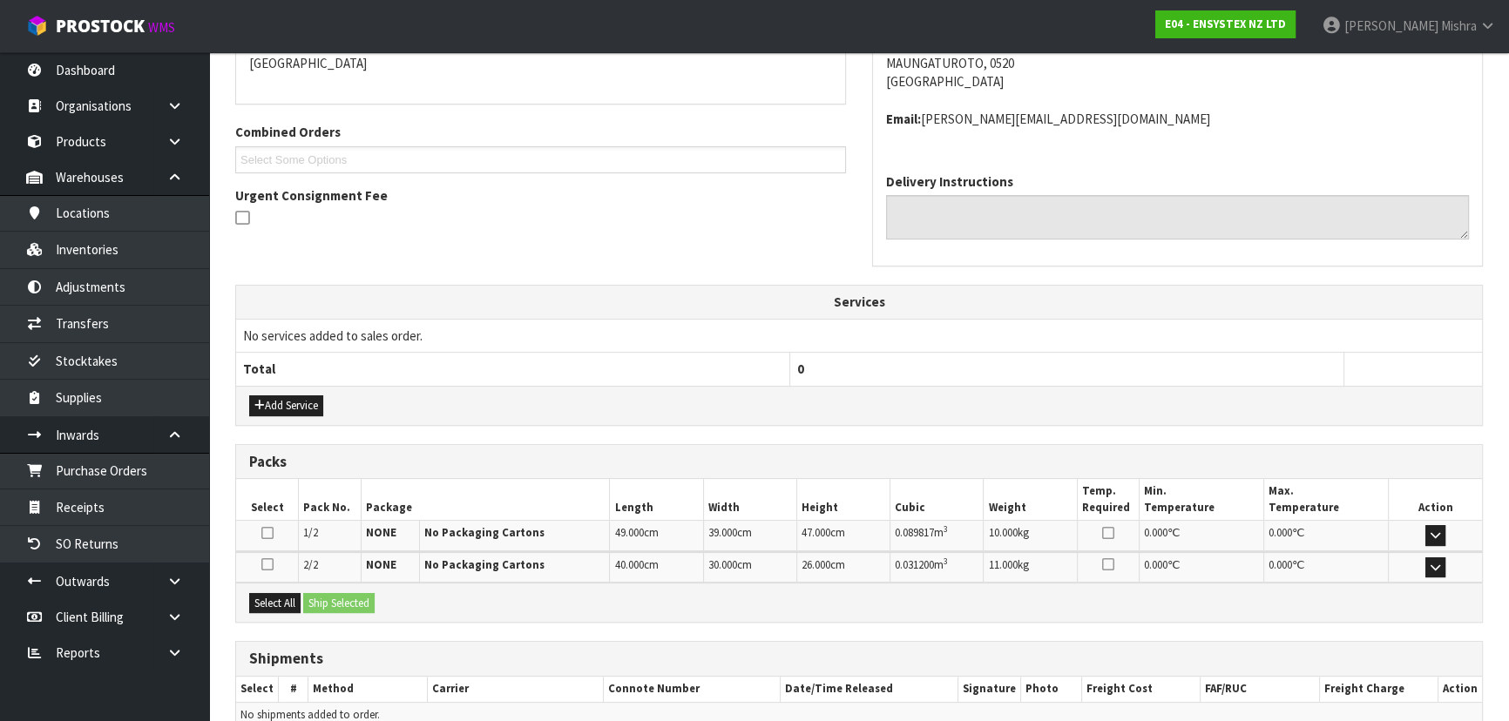
scroll to position [477, 0]
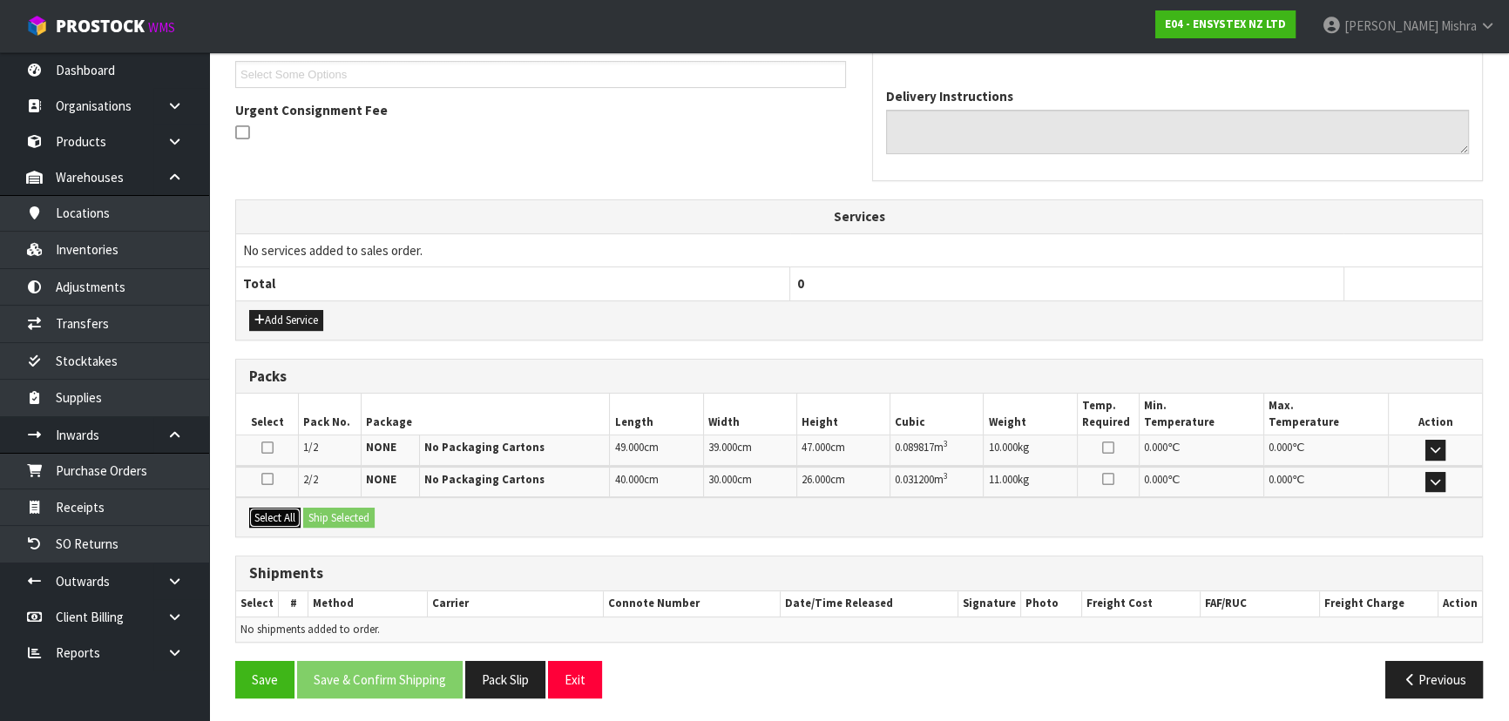
drag, startPoint x: 279, startPoint y: 510, endPoint x: 331, endPoint y: 518, distance: 52.9
click at [280, 510] on button "Select All" at bounding box center [274, 518] width 51 height 21
click at [359, 519] on button "Ship Selected" at bounding box center [338, 518] width 71 height 21
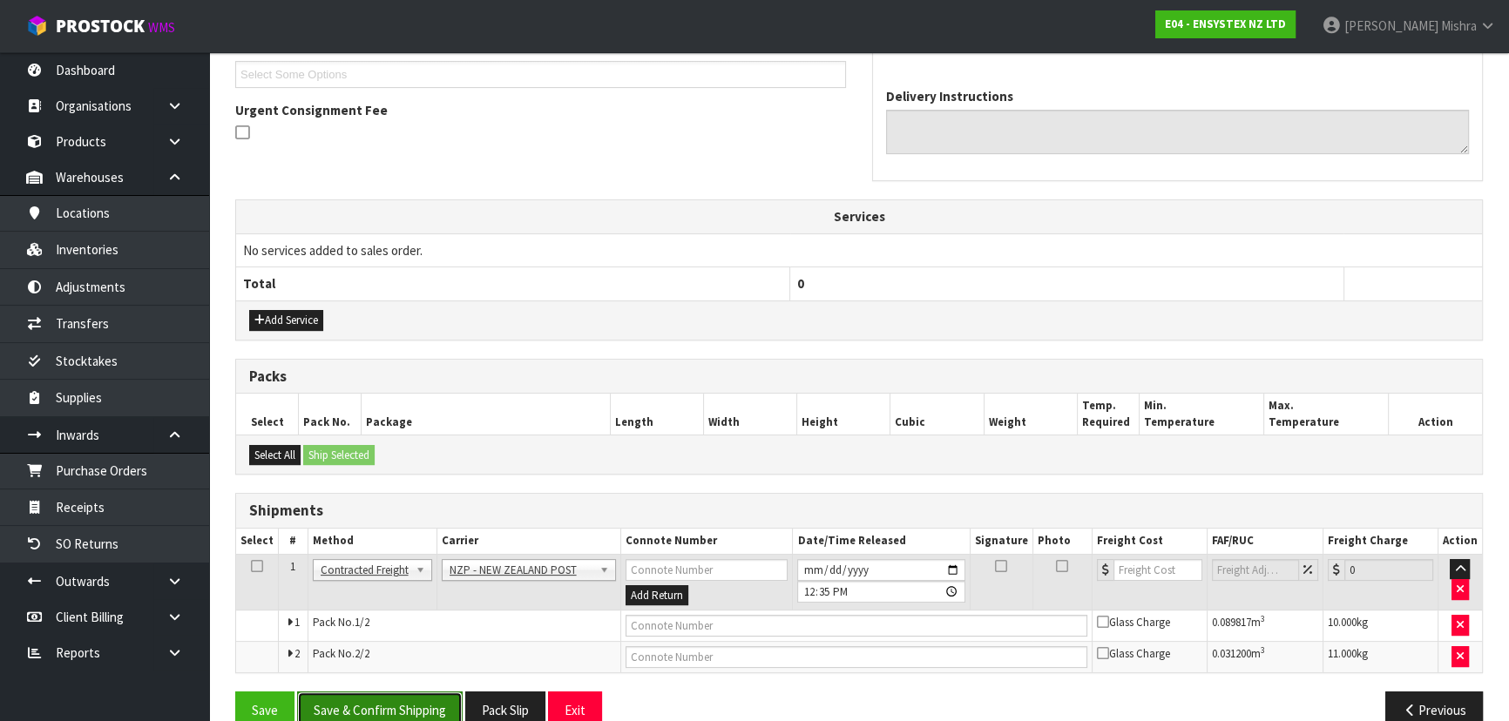
drag, startPoint x: 429, startPoint y: 706, endPoint x: 449, endPoint y: 701, distance: 20.7
click at [428, 706] on button "Save & Confirm Shipping" at bounding box center [380, 710] width 166 height 37
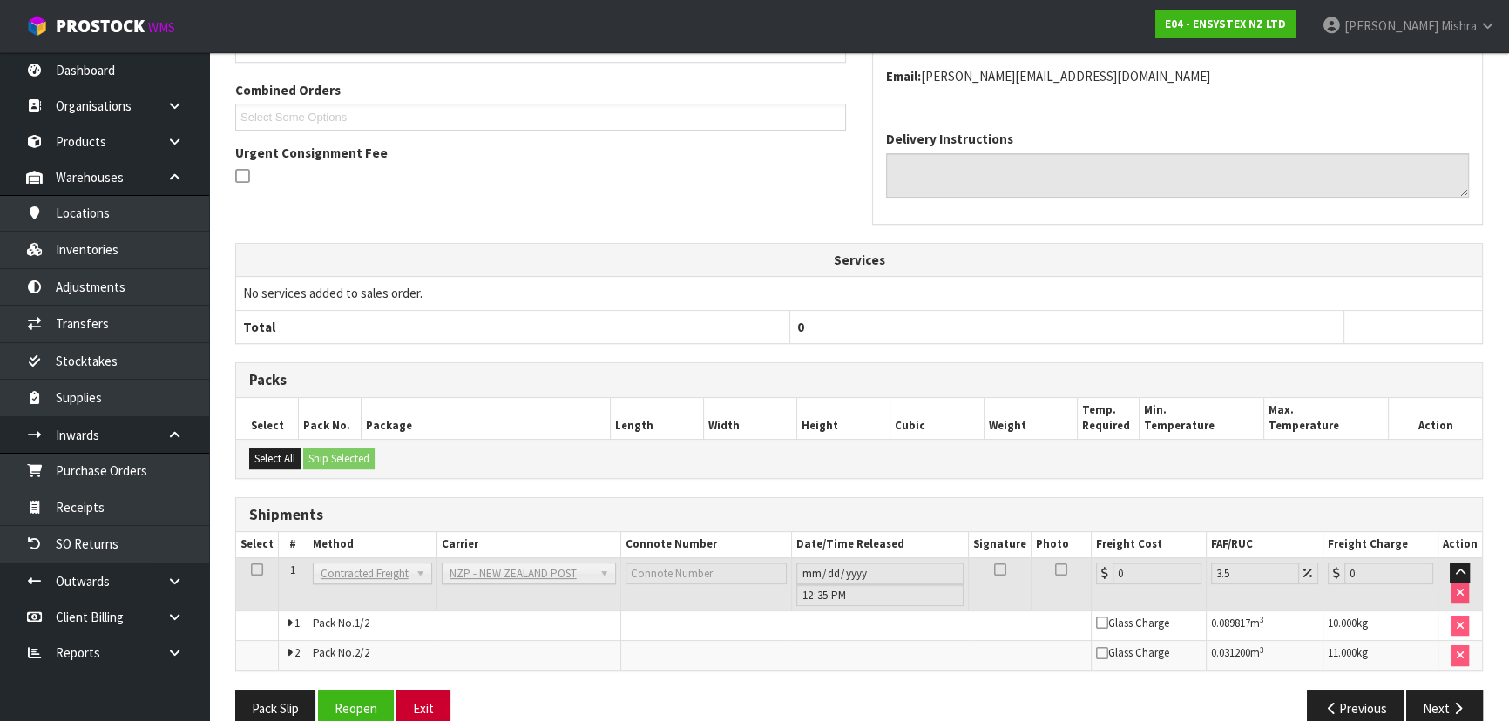
scroll to position [481, 0]
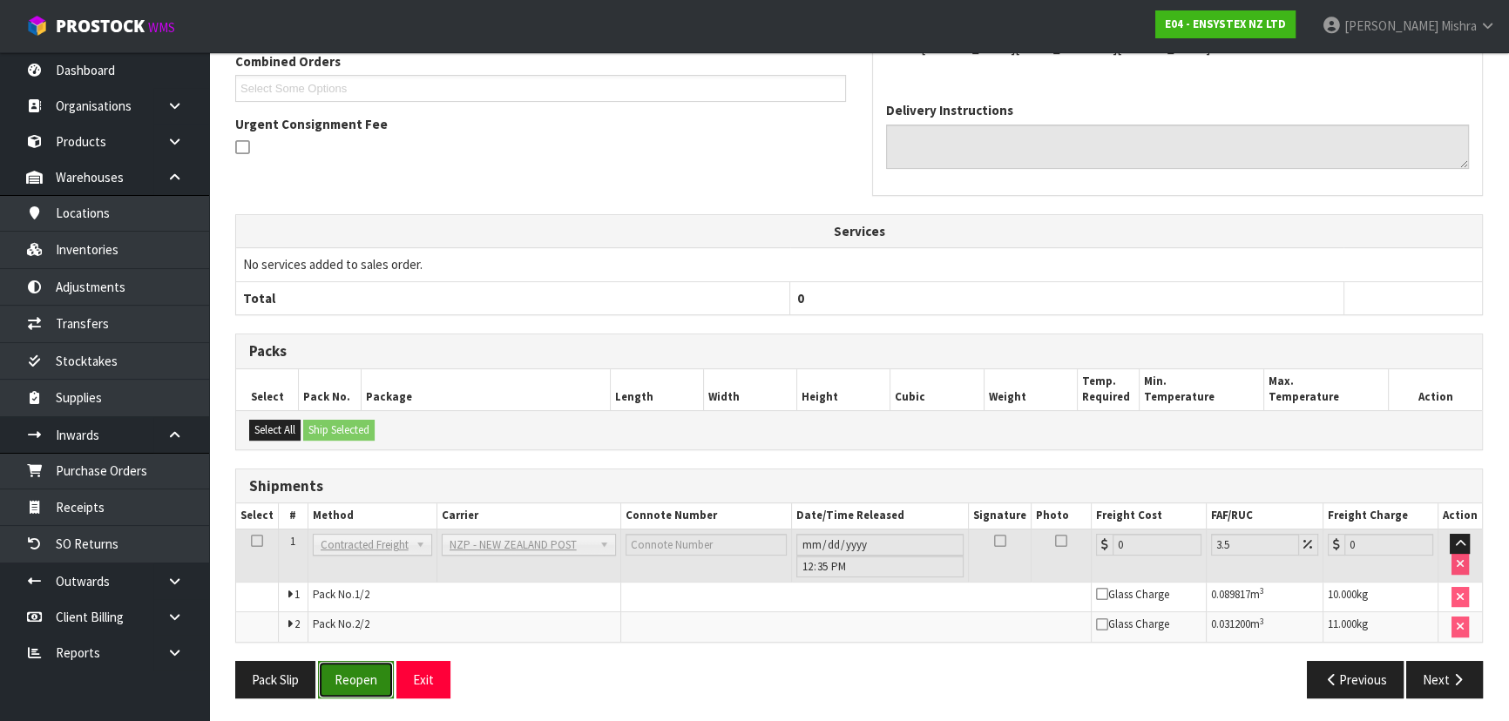
click at [369, 674] on button "Reopen" at bounding box center [356, 679] width 76 height 37
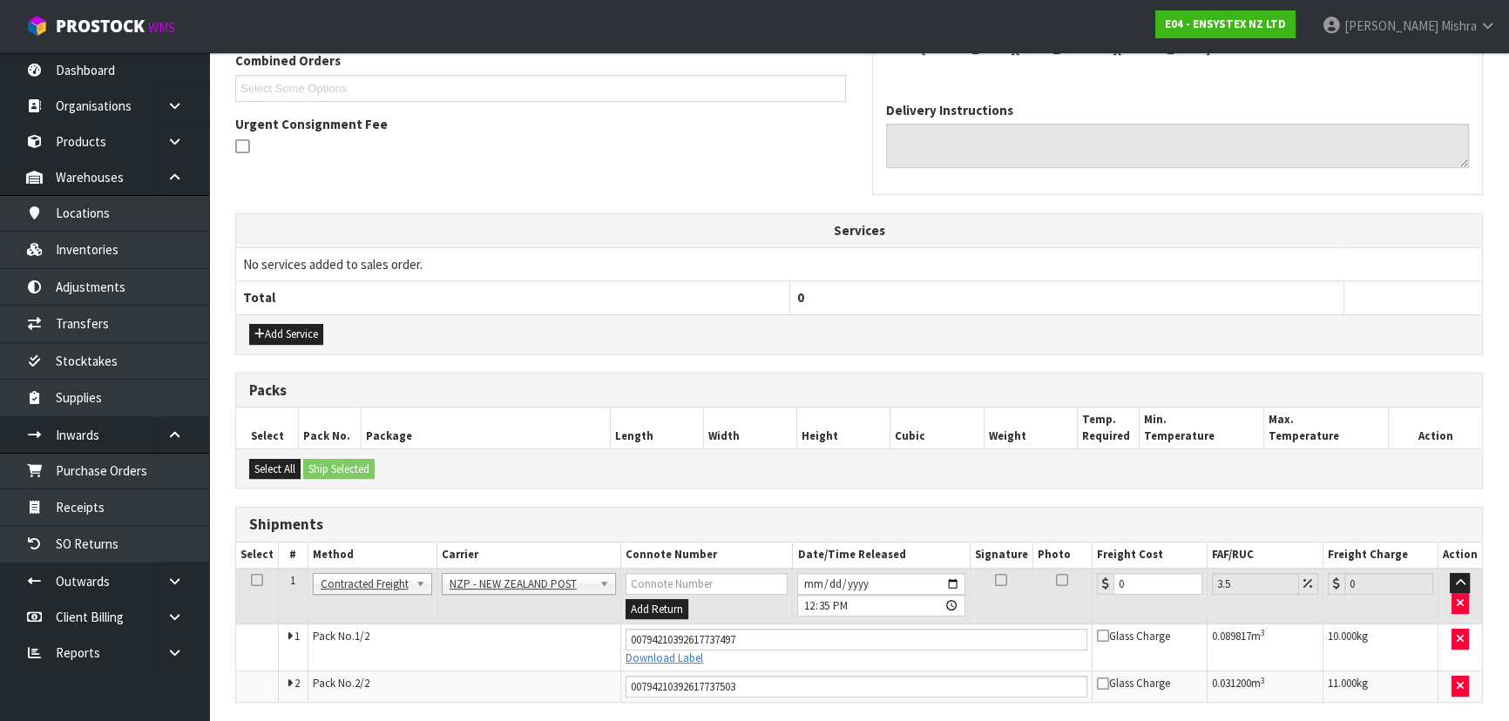
scroll to position [523, 0]
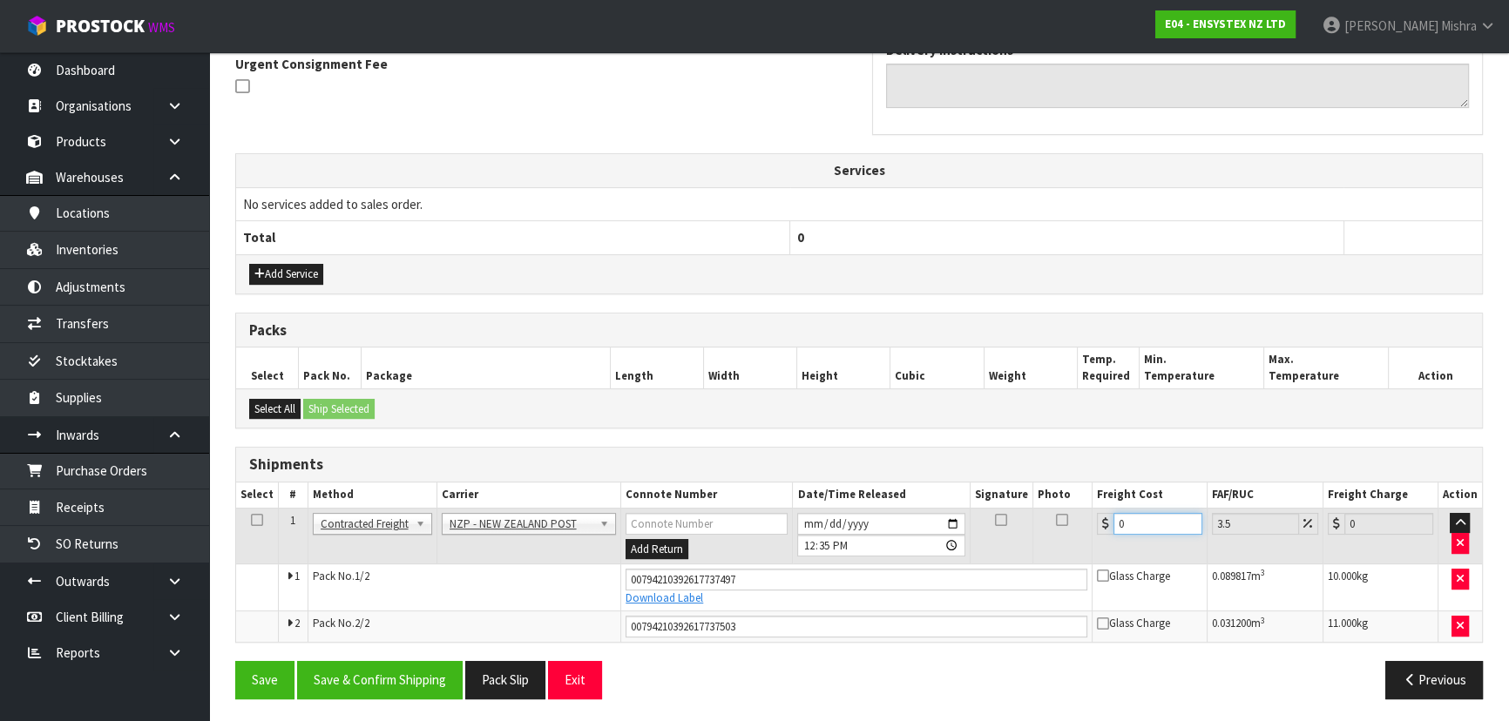
drag, startPoint x: 1146, startPoint y: 525, endPoint x: 1066, endPoint y: 523, distance: 80.2
click at [1066, 523] on tr "1 Client Local Pickup Customer Local Pickup Company Freight Contracted Freight …" at bounding box center [859, 536] width 1246 height 57
type input "1"
type input "1.03"
type input "14"
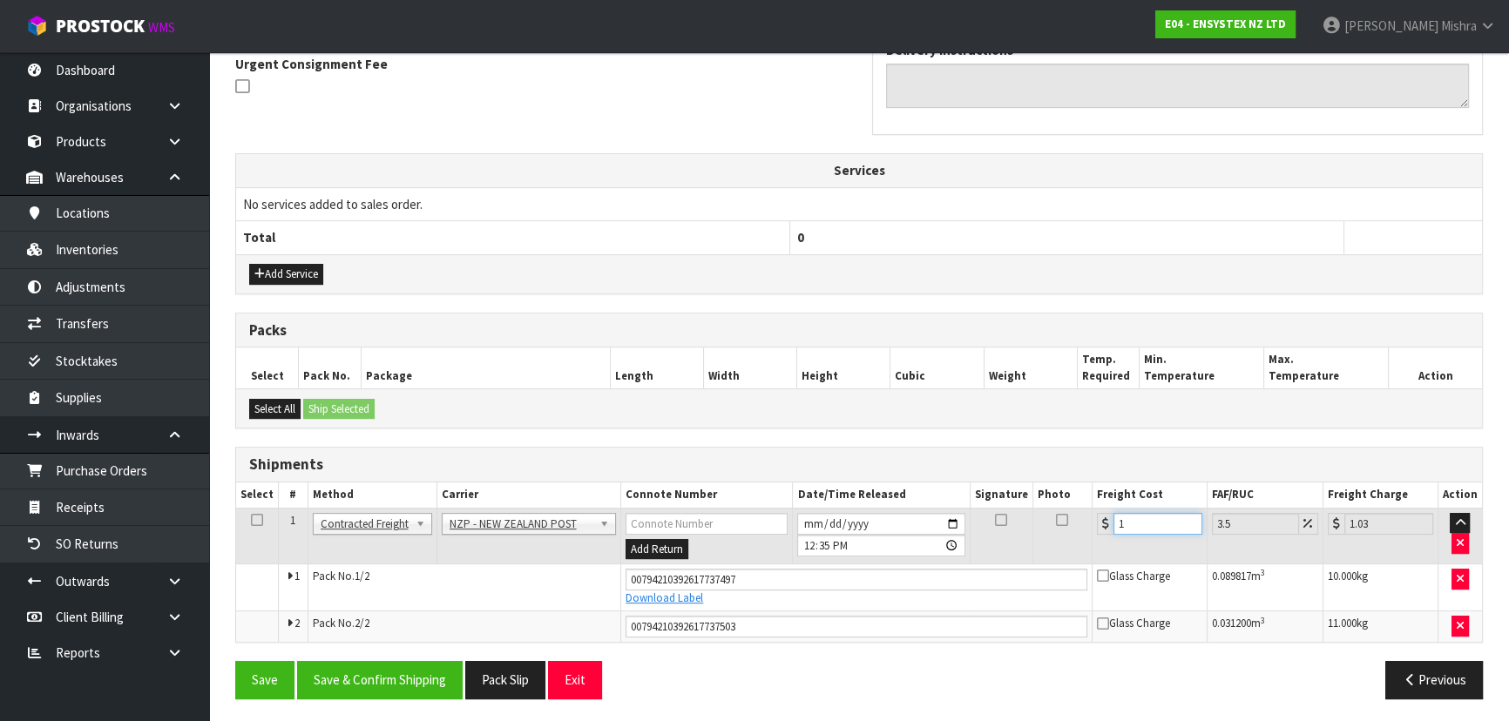
type input "14.49"
type input "14.9"
type input "15.42"
type input "14.93"
type input "15.45"
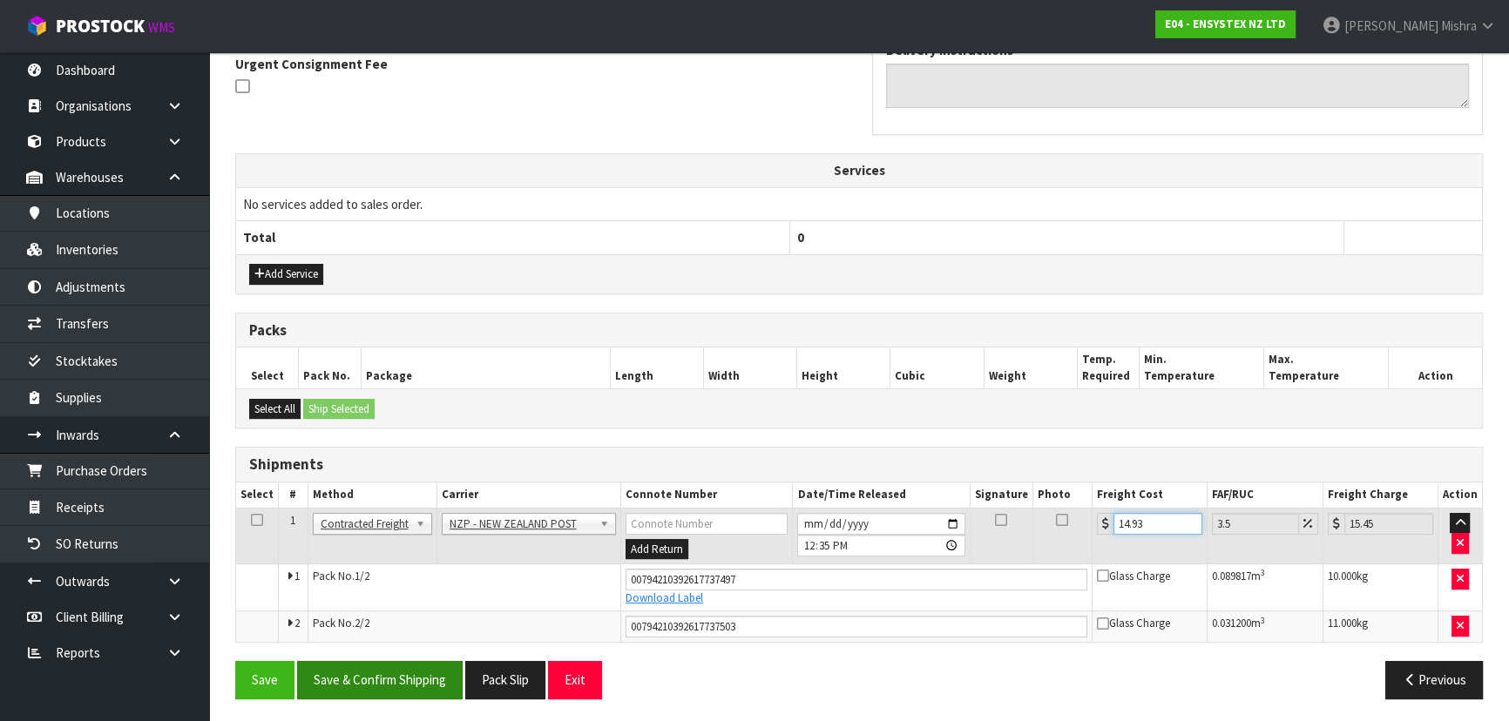
type input "14.93"
click at [370, 661] on button "Save & Confirm Shipping" at bounding box center [380, 679] width 166 height 37
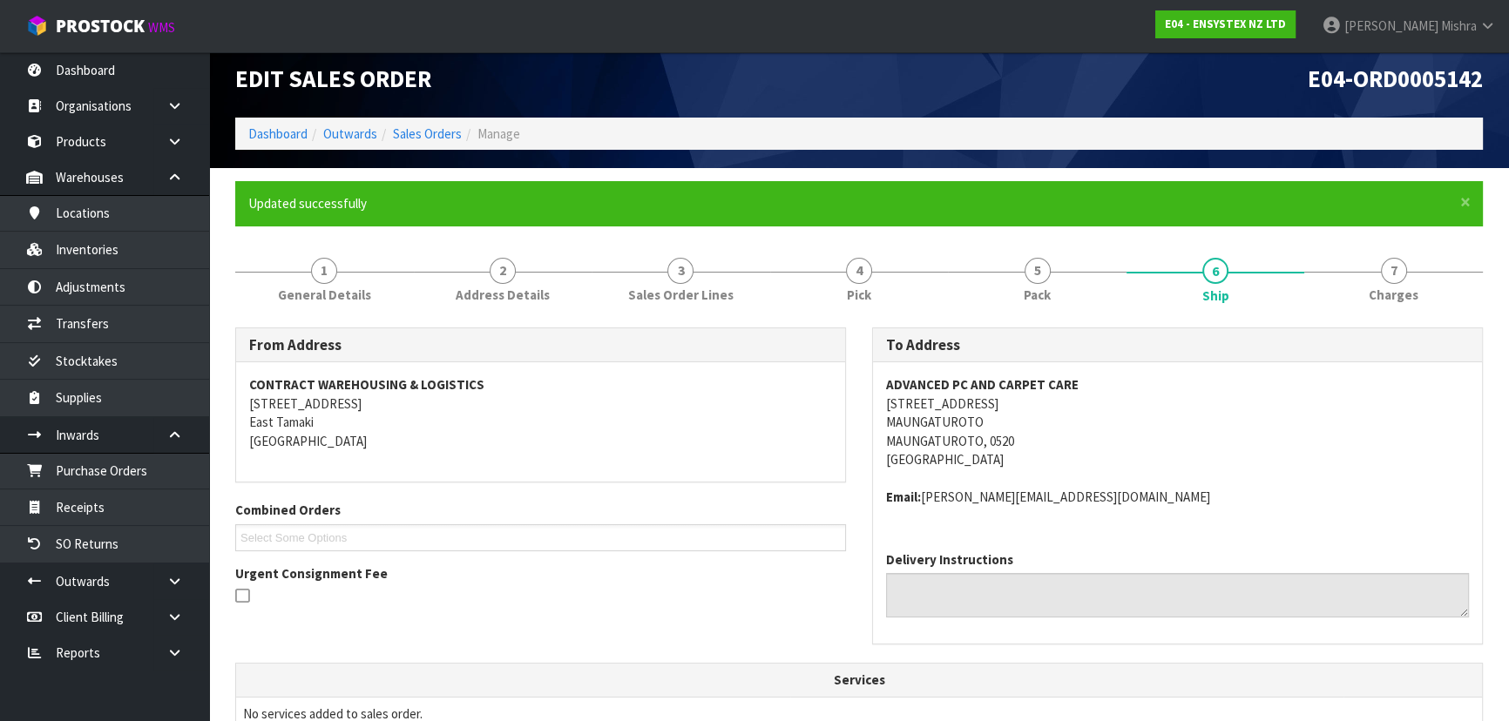
scroll to position [0, 0]
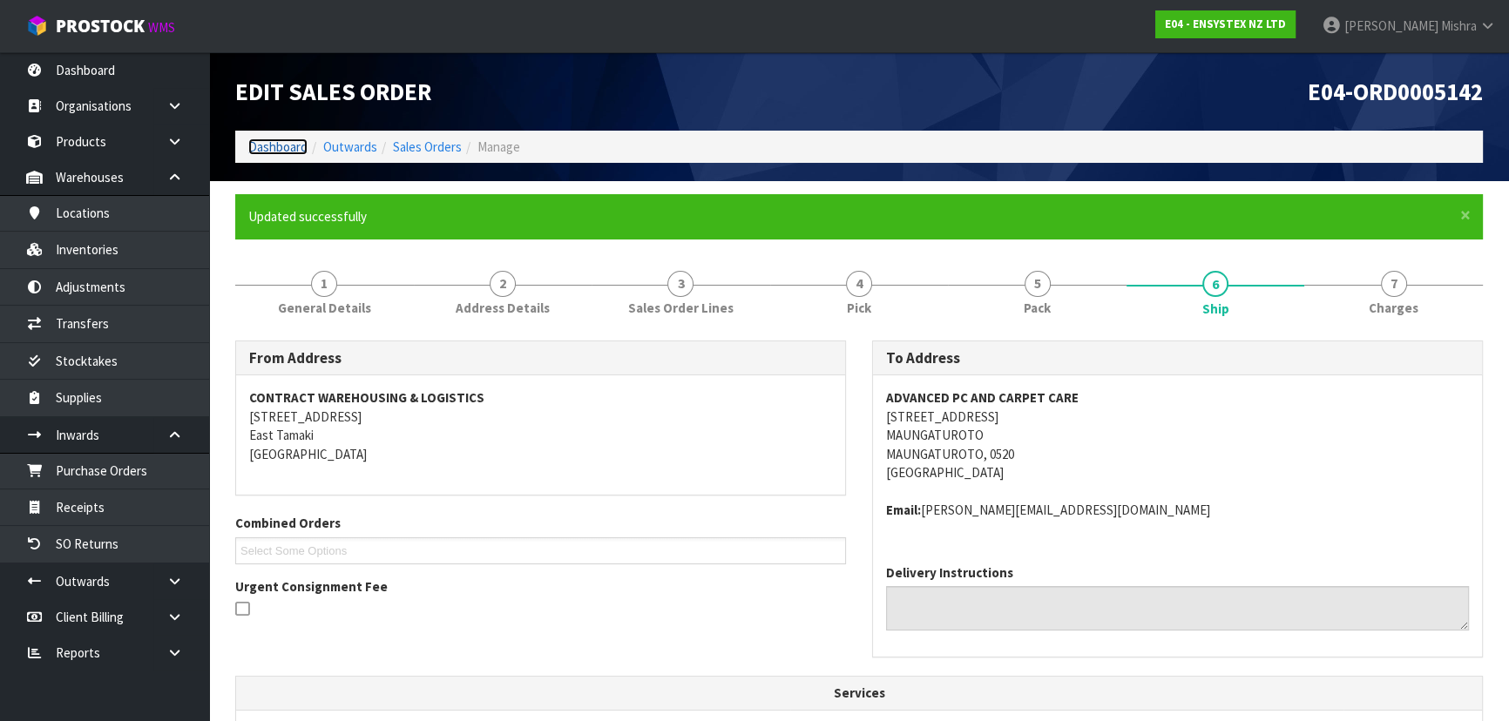
click at [253, 148] on link "Dashboard" at bounding box center [277, 147] width 59 height 17
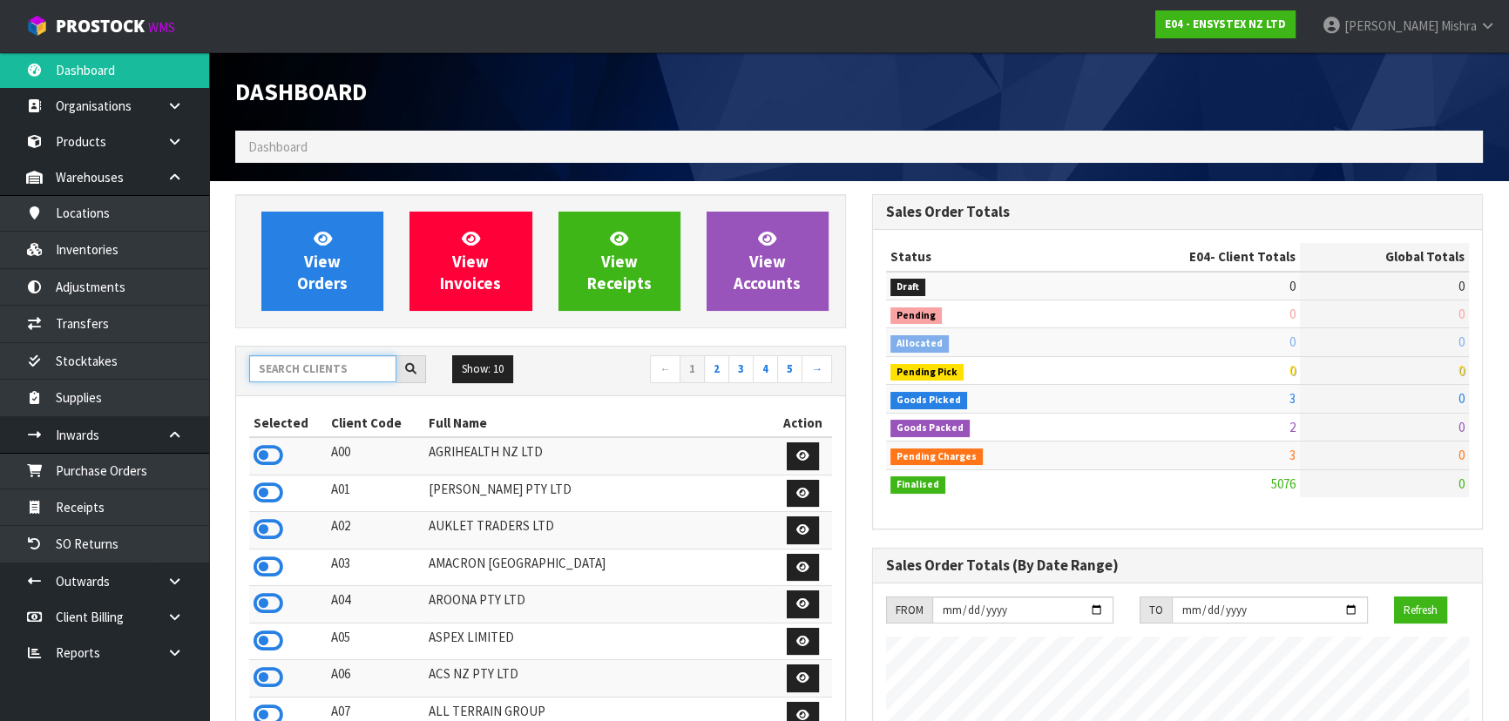
scroll to position [1373, 636]
click at [345, 364] on input "text" at bounding box center [322, 368] width 147 height 27
type input "S02"
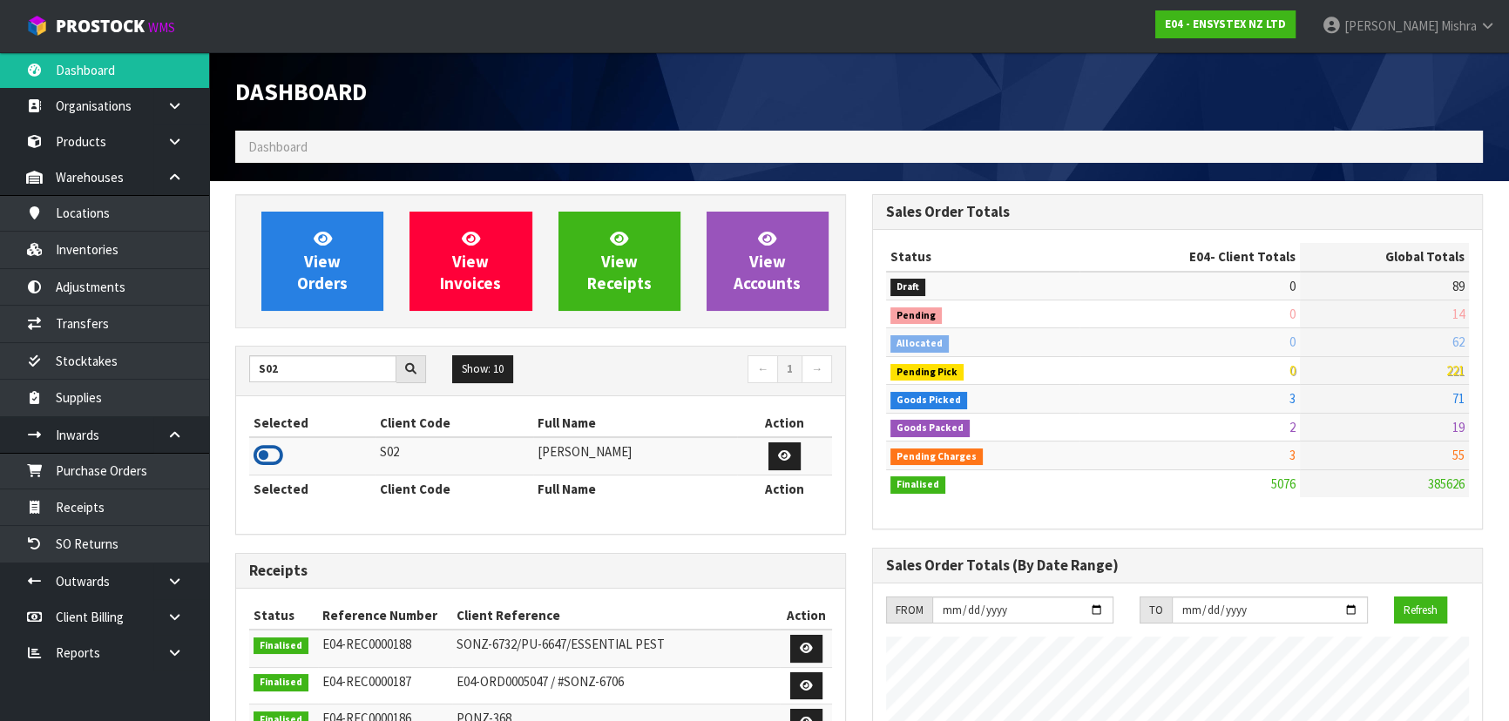
click at [260, 462] on icon at bounding box center [269, 456] width 30 height 26
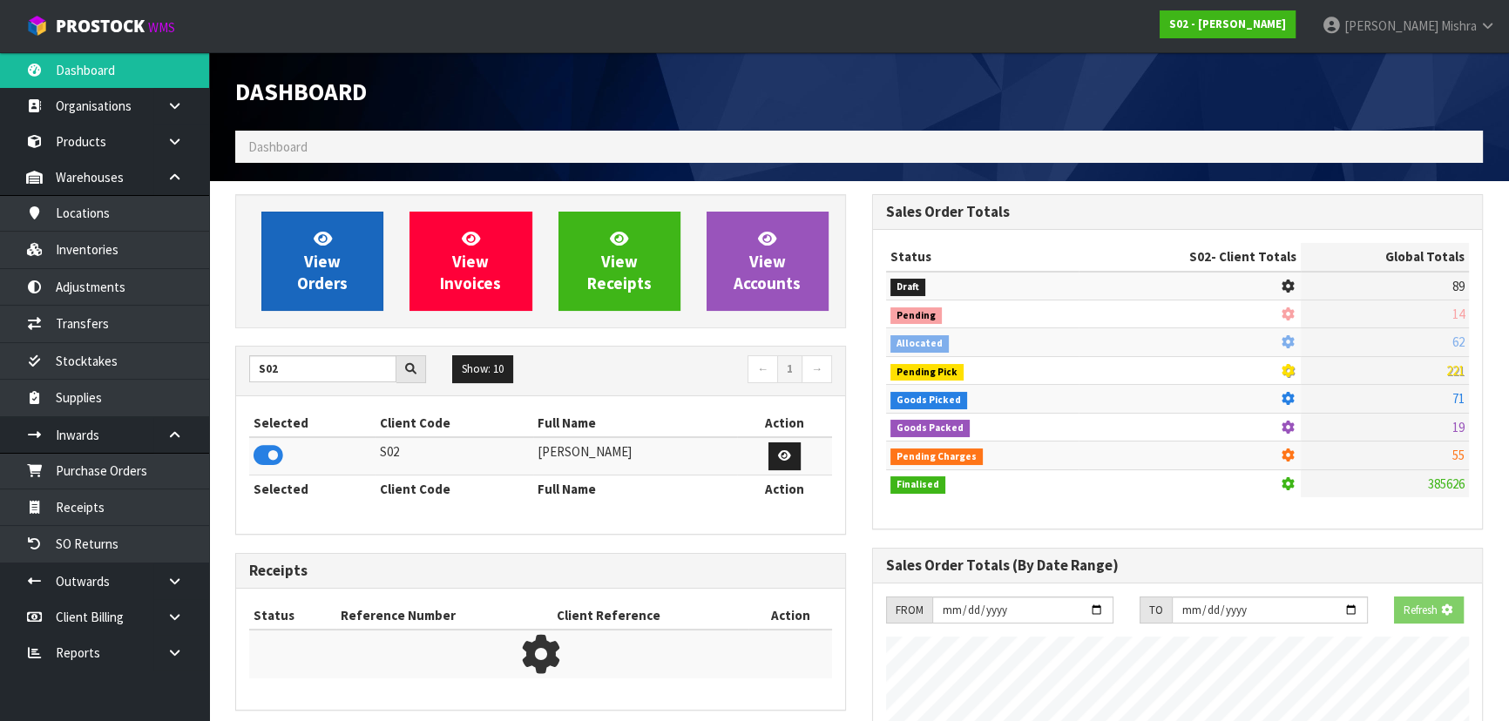
scroll to position [870193, 870641]
click at [315, 261] on span "View Orders" at bounding box center [322, 260] width 51 height 65
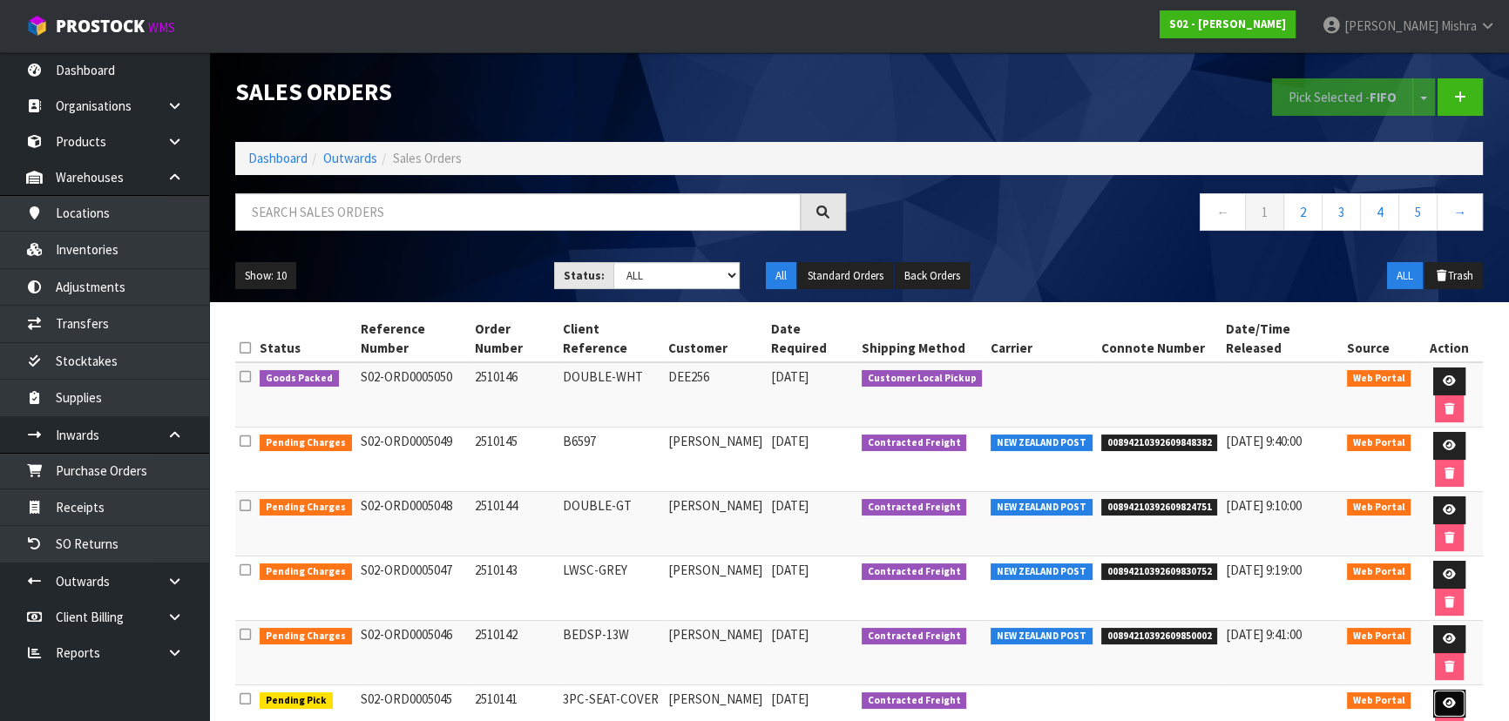
click at [1443, 698] on icon at bounding box center [1449, 703] width 13 height 11
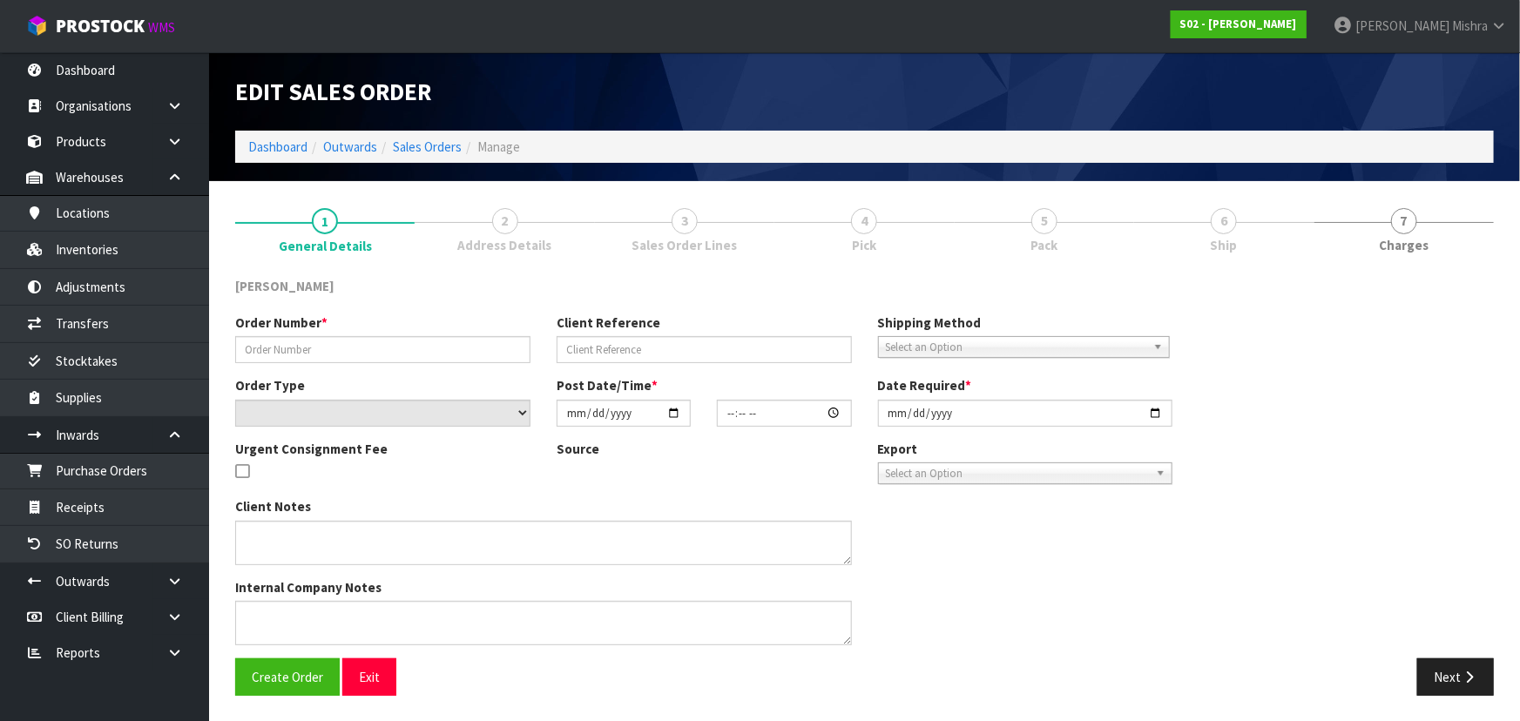
type input "2510141"
type input "3PC-SEAT-COVER"
select select "number:0"
type input "[DATE]"
type input "16:37:00.000"
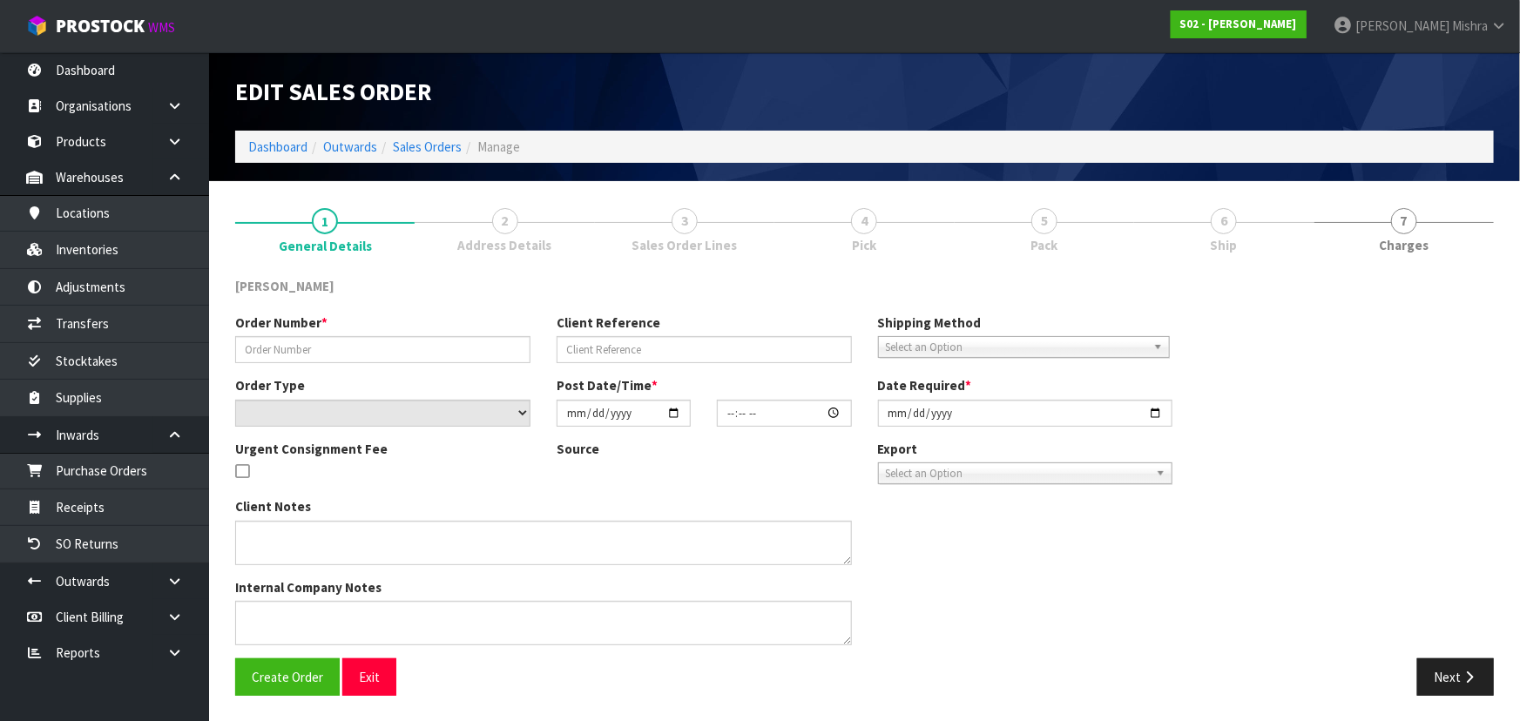
type input "2025-10-14"
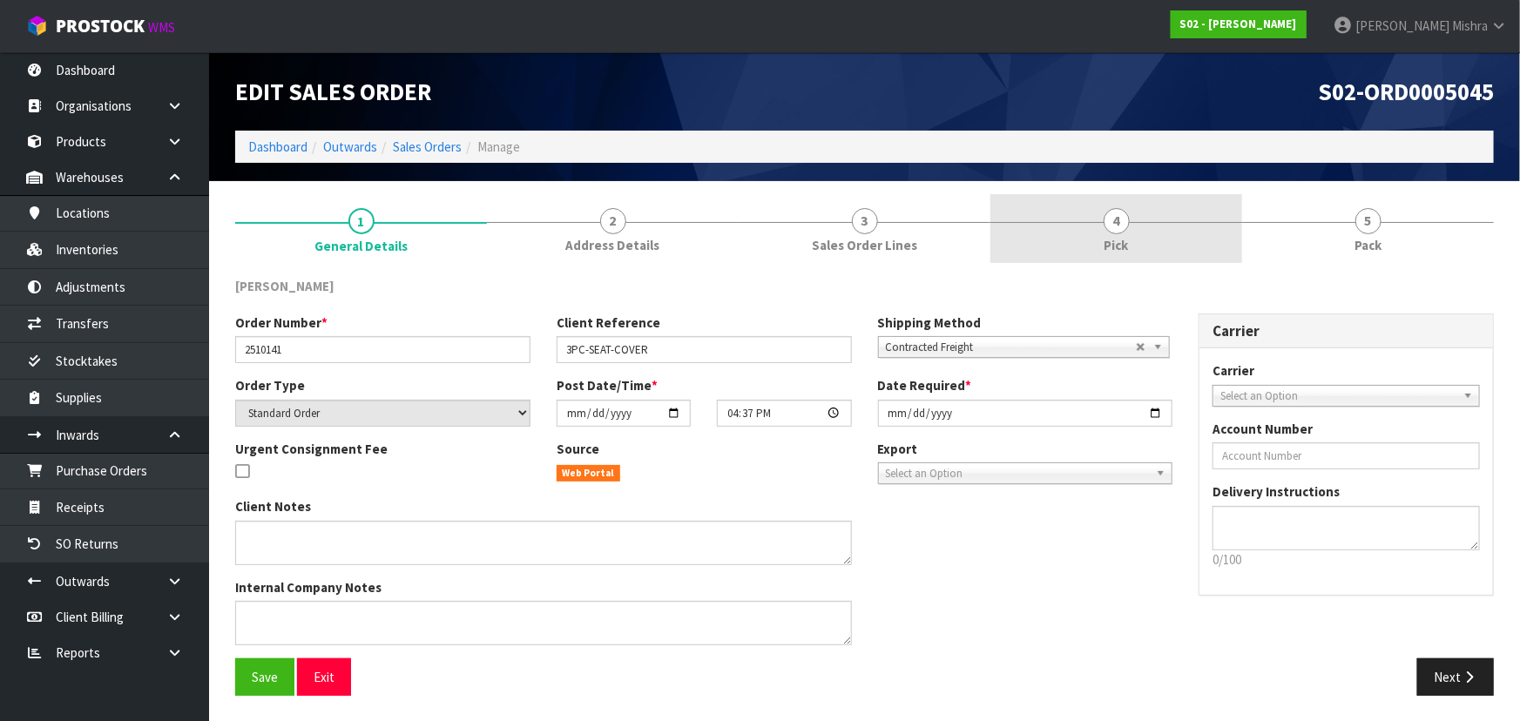
click at [1191, 250] on link "4 Pick" at bounding box center [1117, 228] width 252 height 69
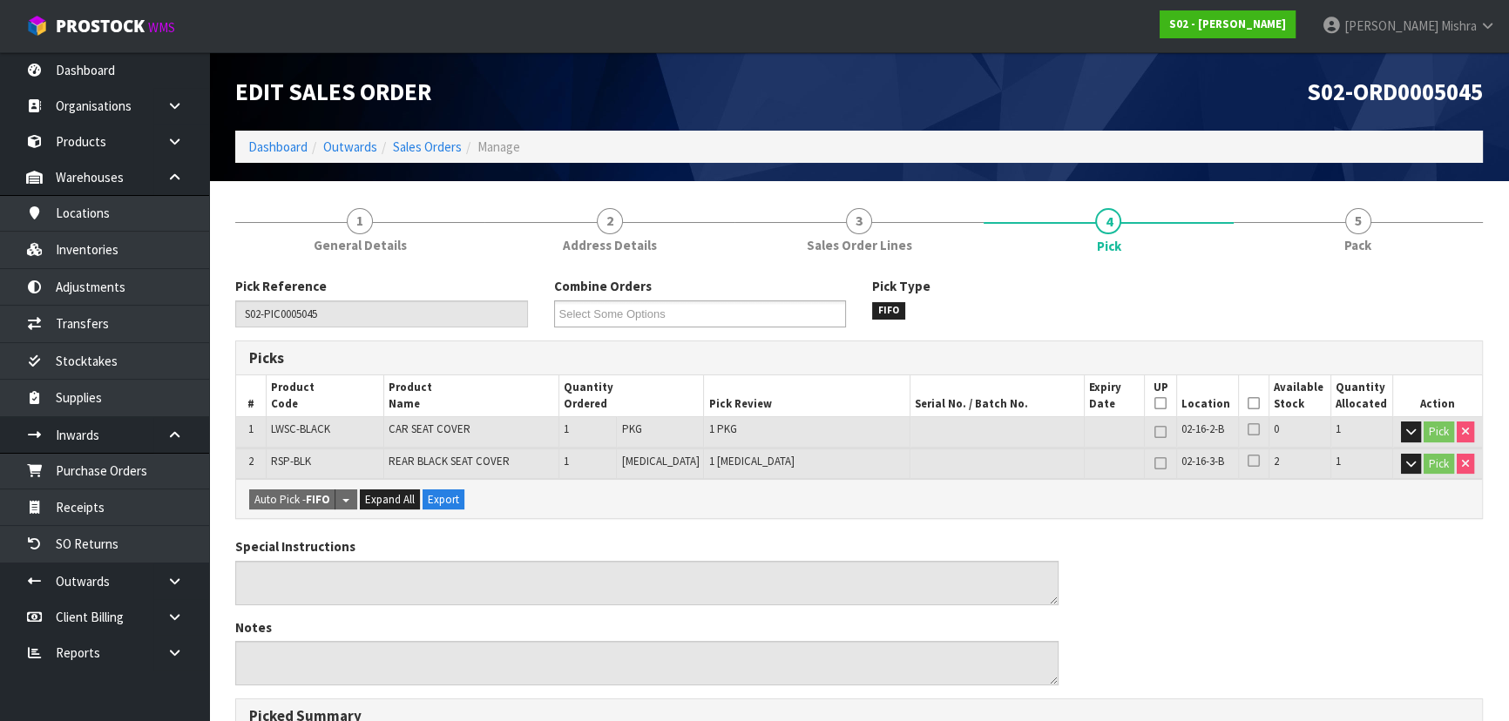
click at [1242, 394] on th "Picked" at bounding box center [1253, 396] width 30 height 41
click at [1248, 404] on icon at bounding box center [1254, 403] width 12 height 1
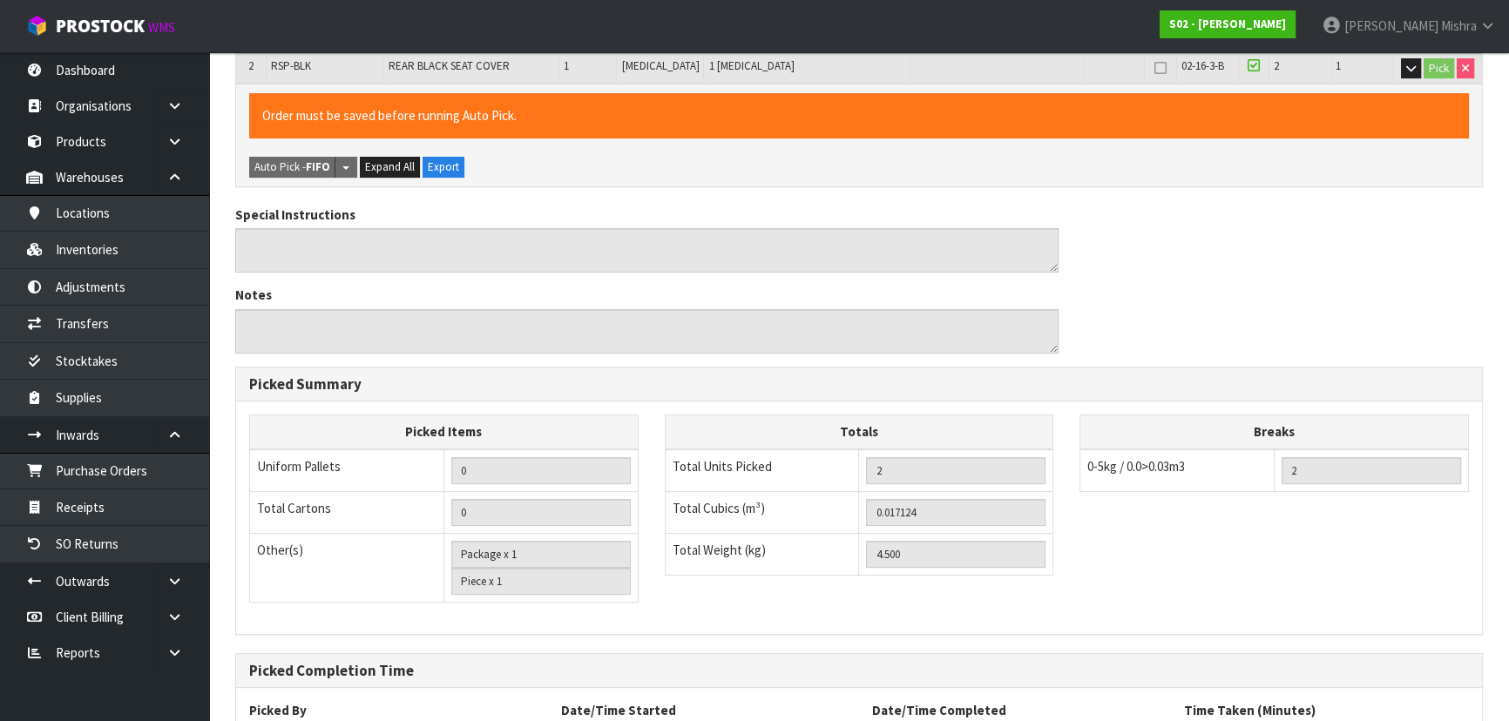
scroll to position [545, 0]
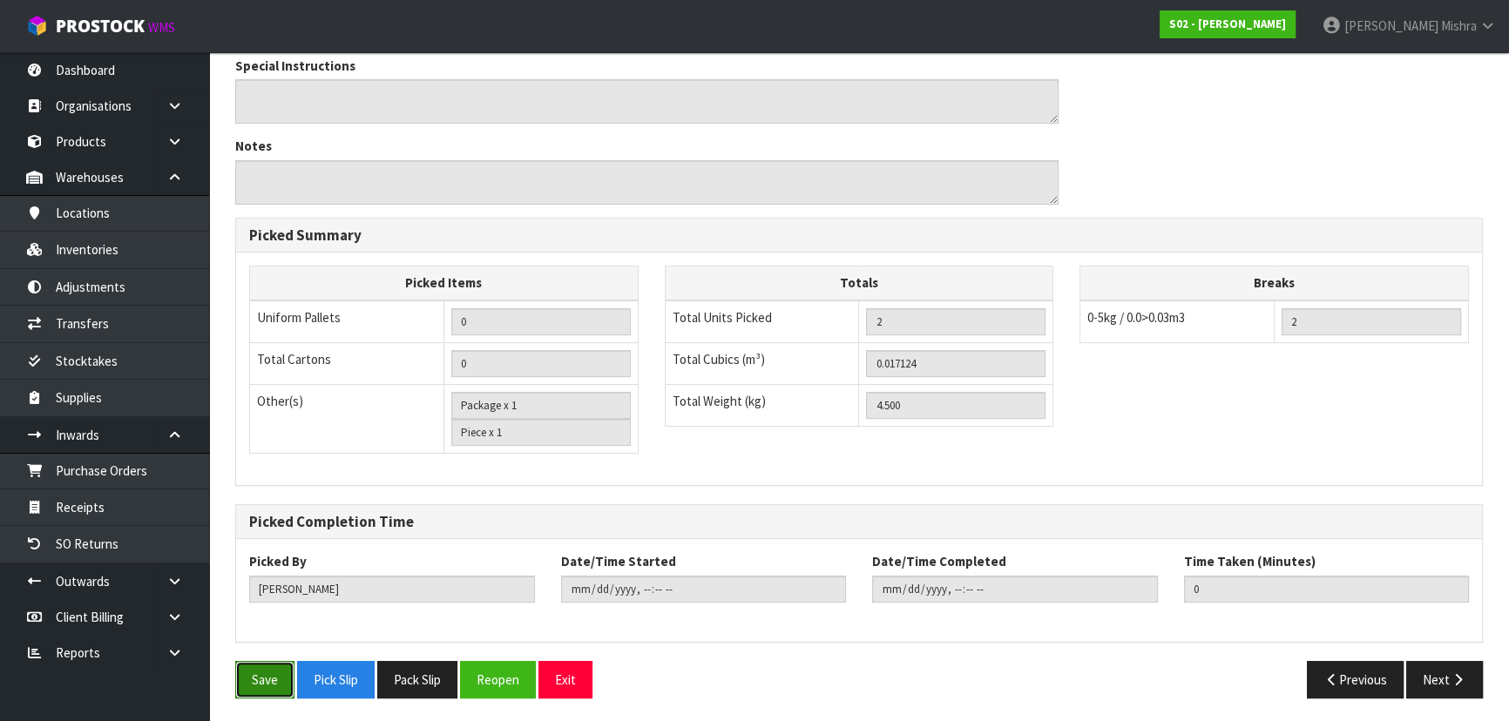
click at [274, 680] on button "Save" at bounding box center [264, 679] width 59 height 37
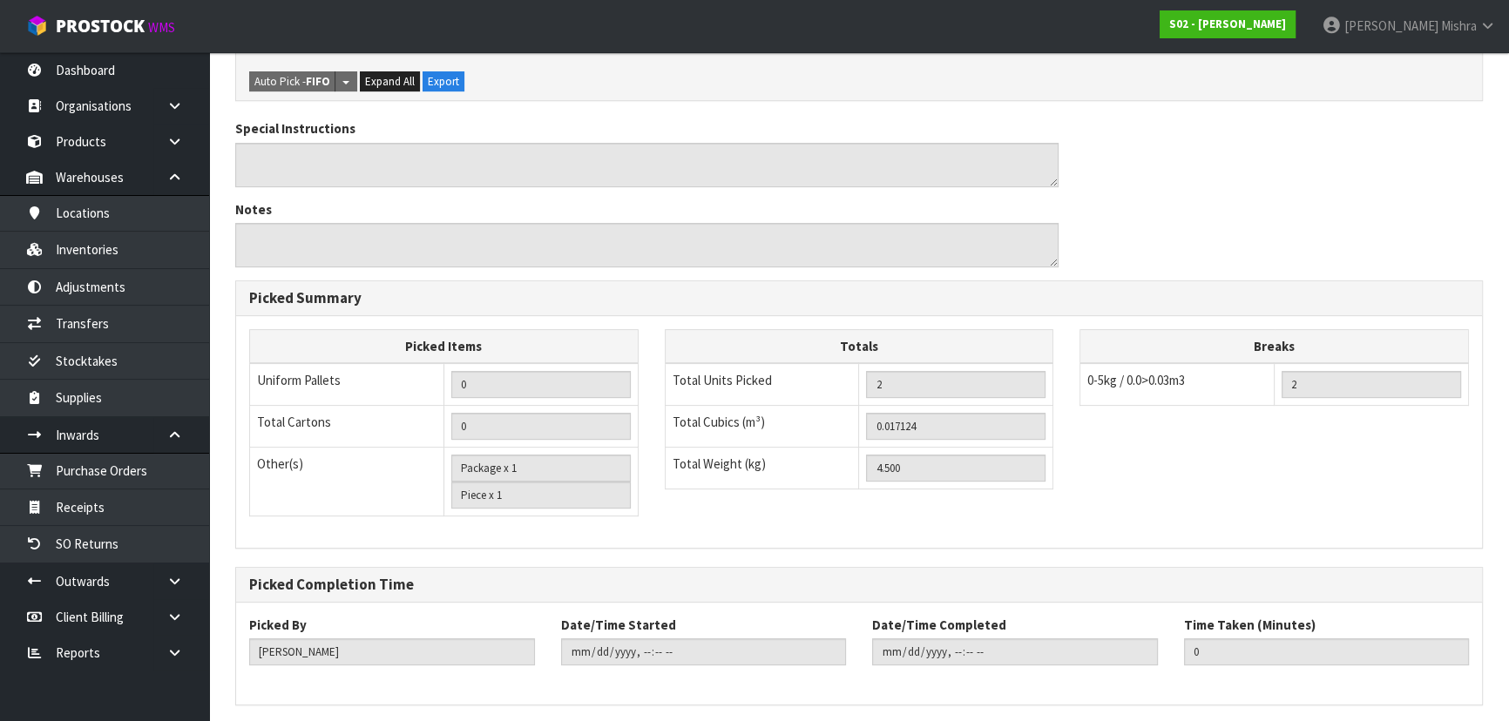
scroll to position [0, 0]
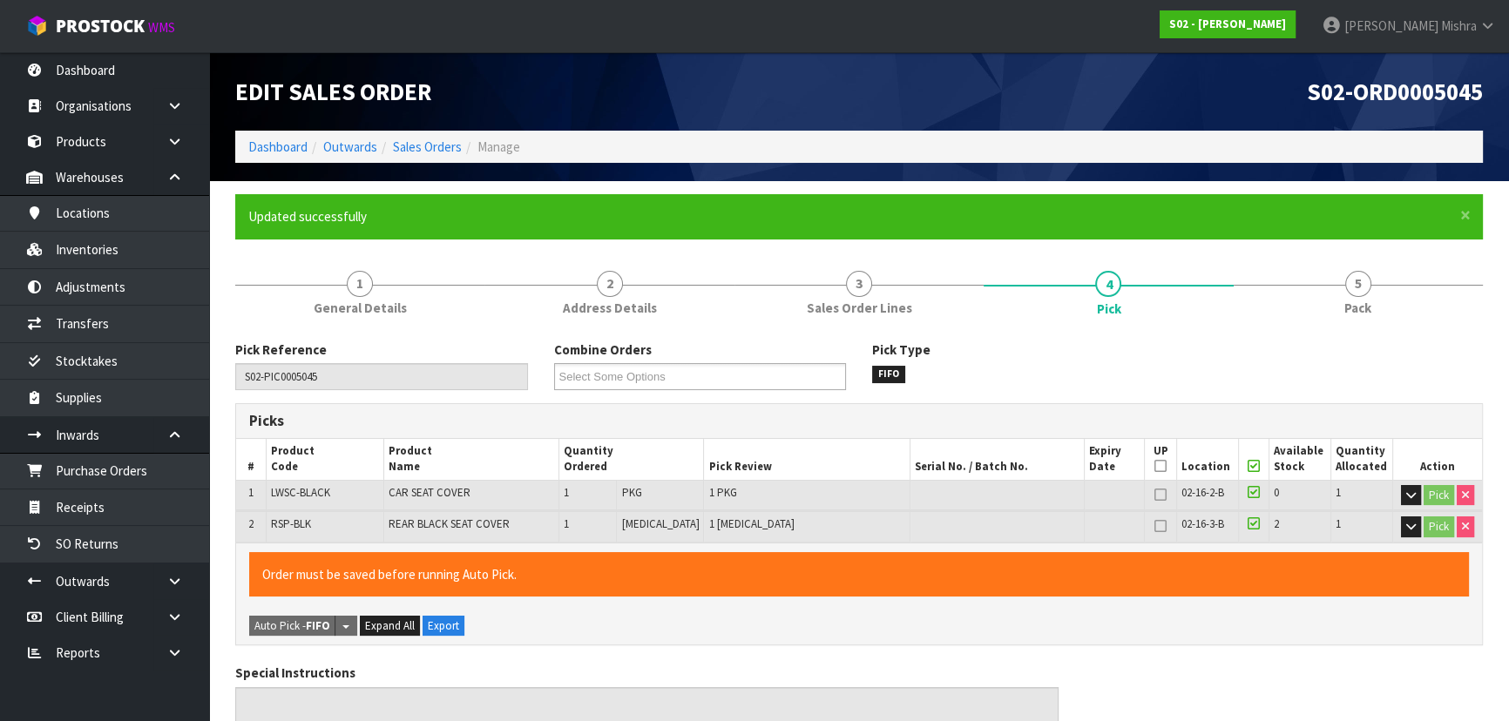
type input "Lalisha Mishra"
type input "2025-10-14T12:45:15"
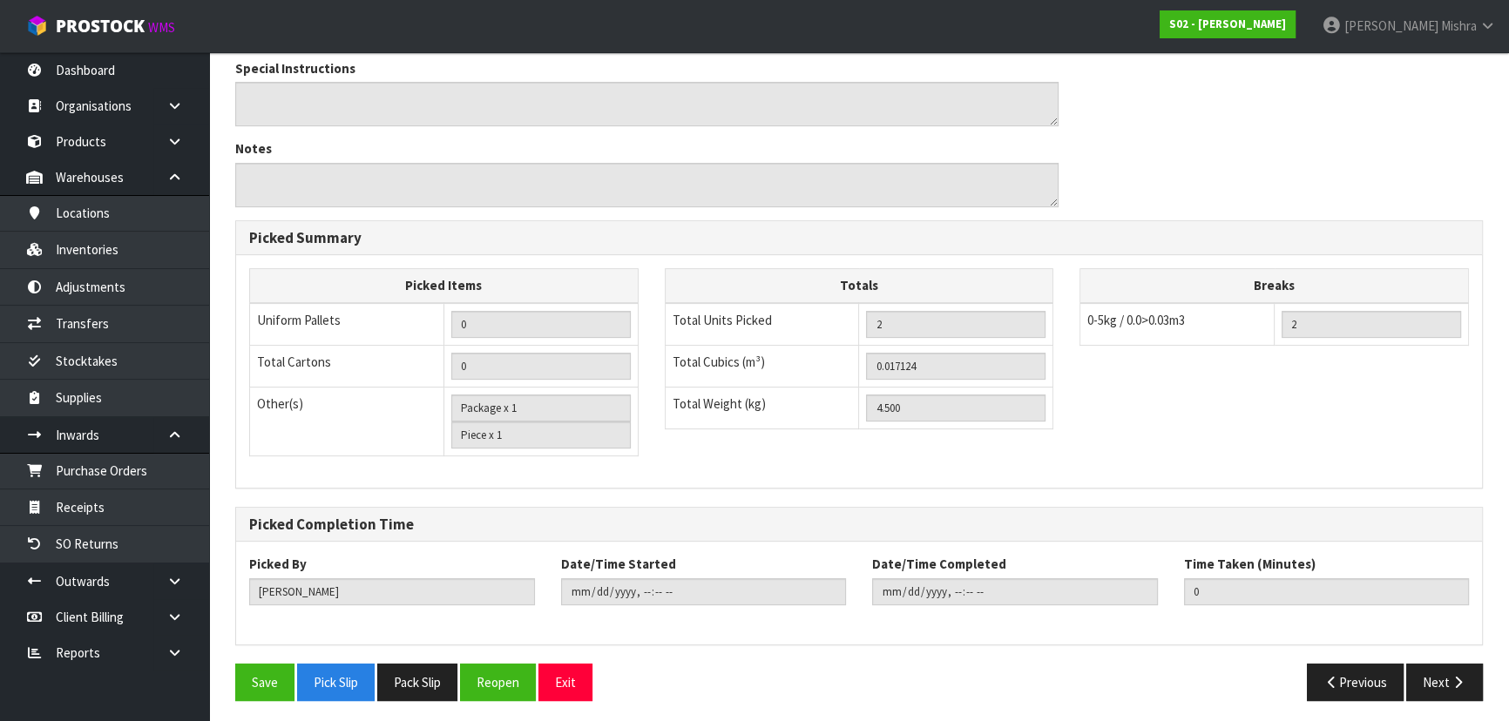
scroll to position [545, 0]
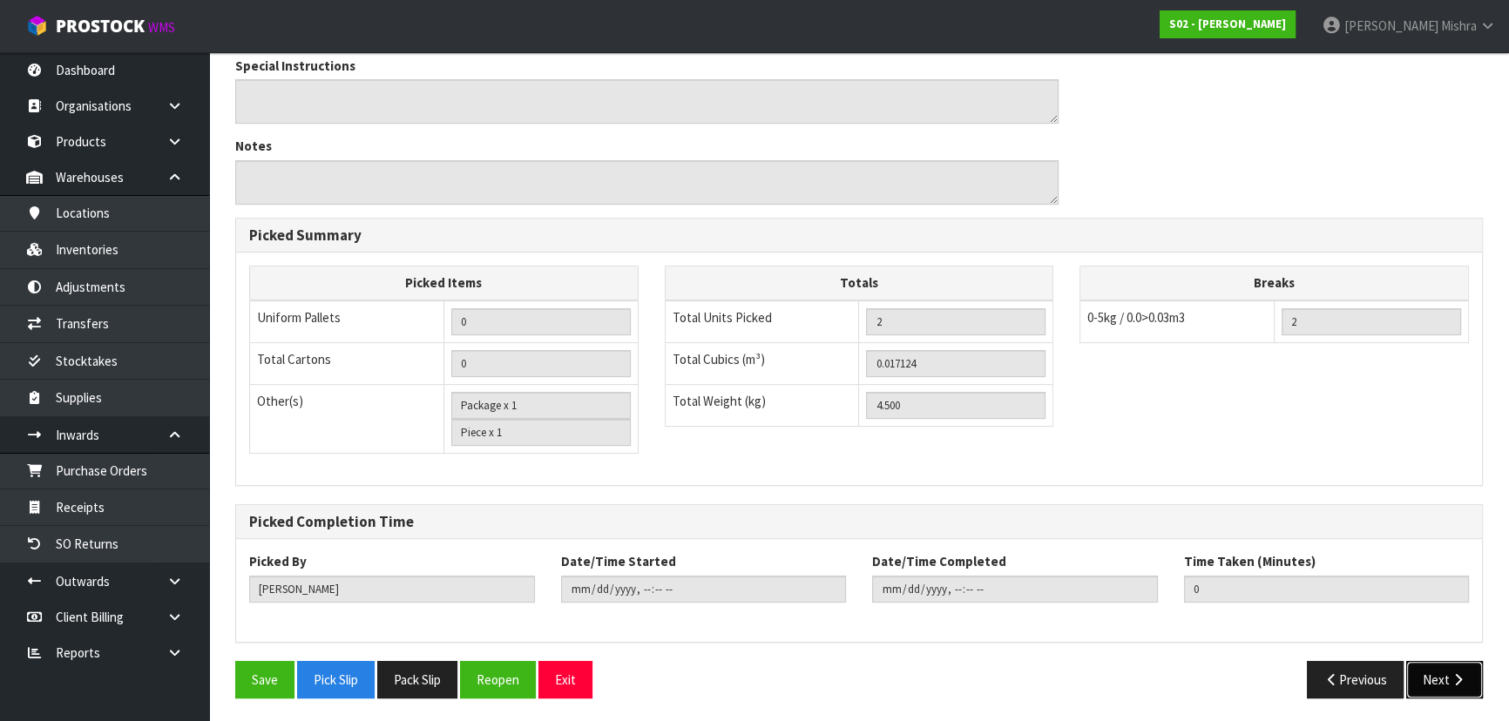
click at [1443, 692] on button "Next" at bounding box center [1444, 679] width 77 height 37
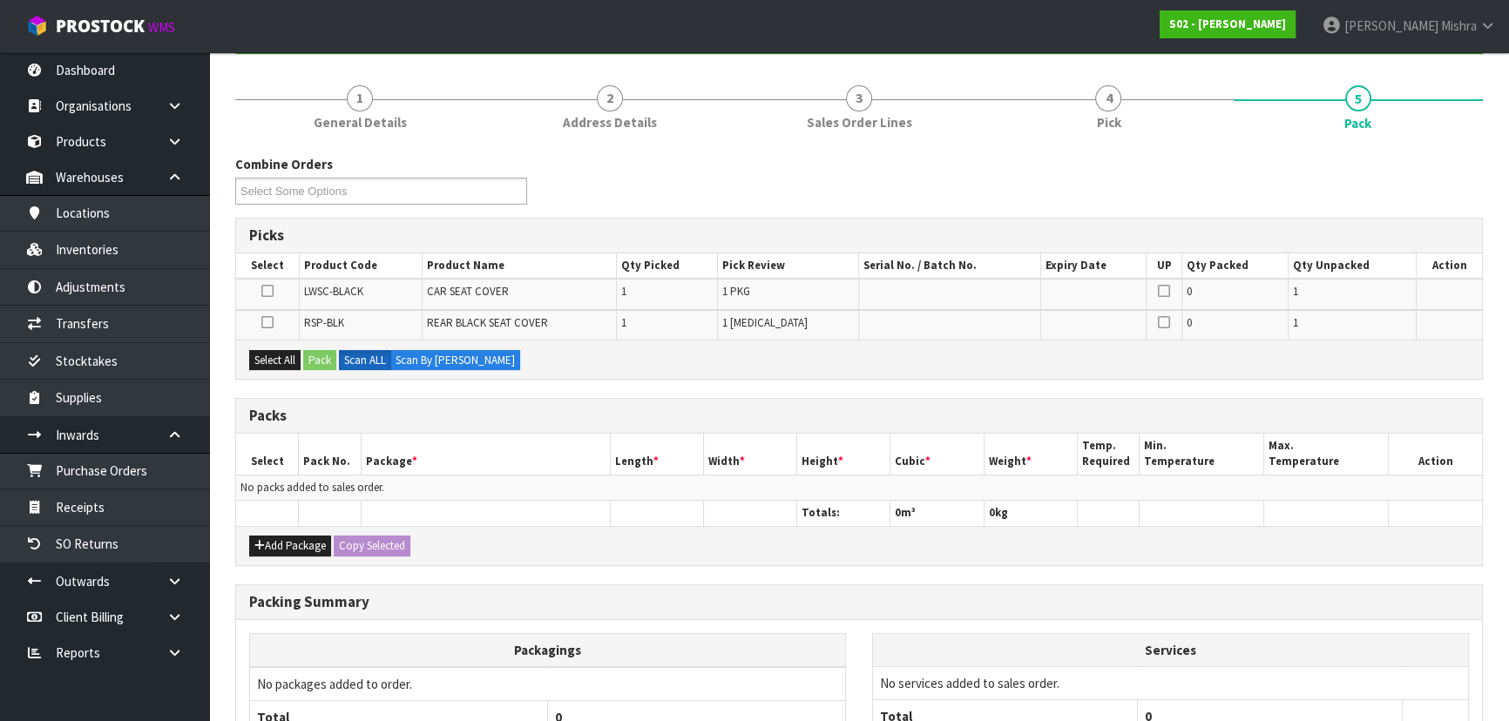
scroll to position [349, 0]
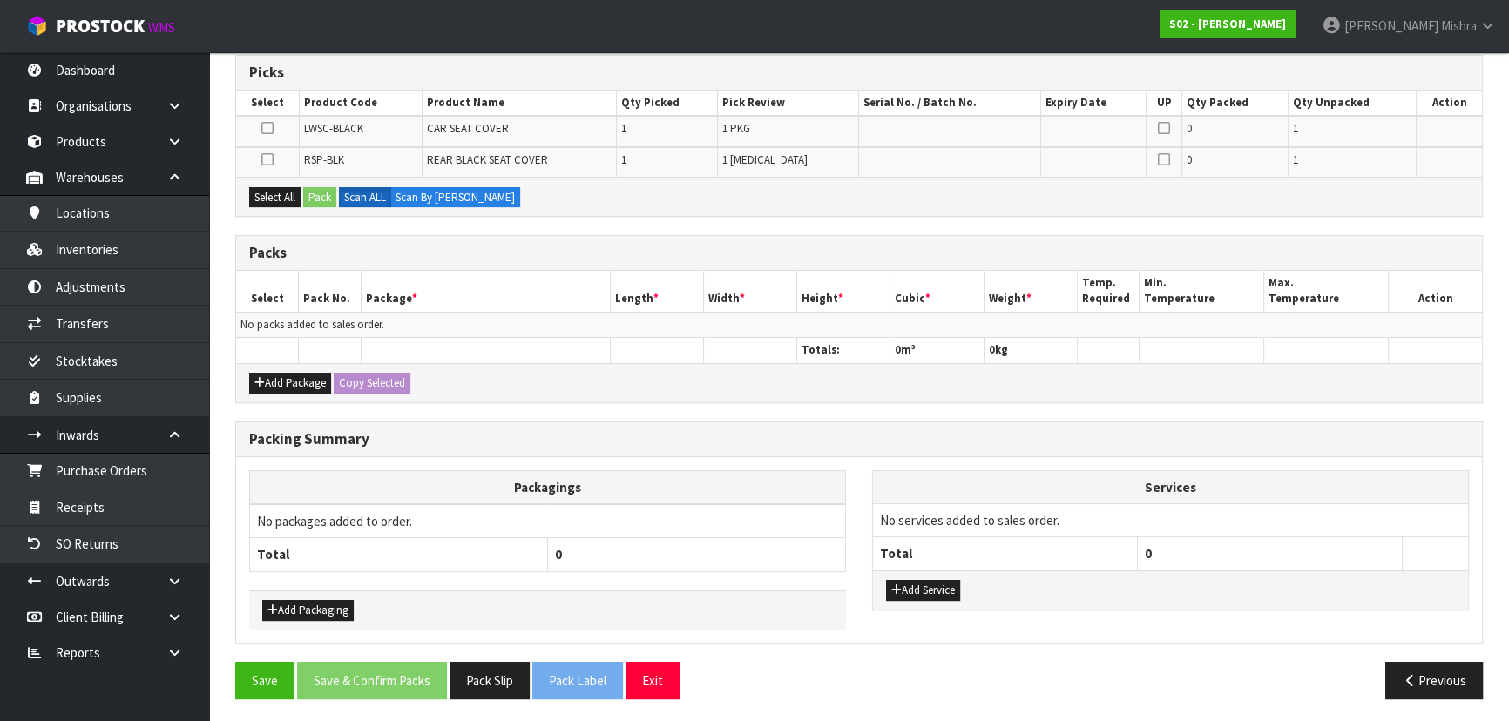
click at [288, 392] on div "Add Package Copy Selected" at bounding box center [859, 382] width 1246 height 39
click at [288, 382] on button "Add Package" at bounding box center [290, 383] width 82 height 21
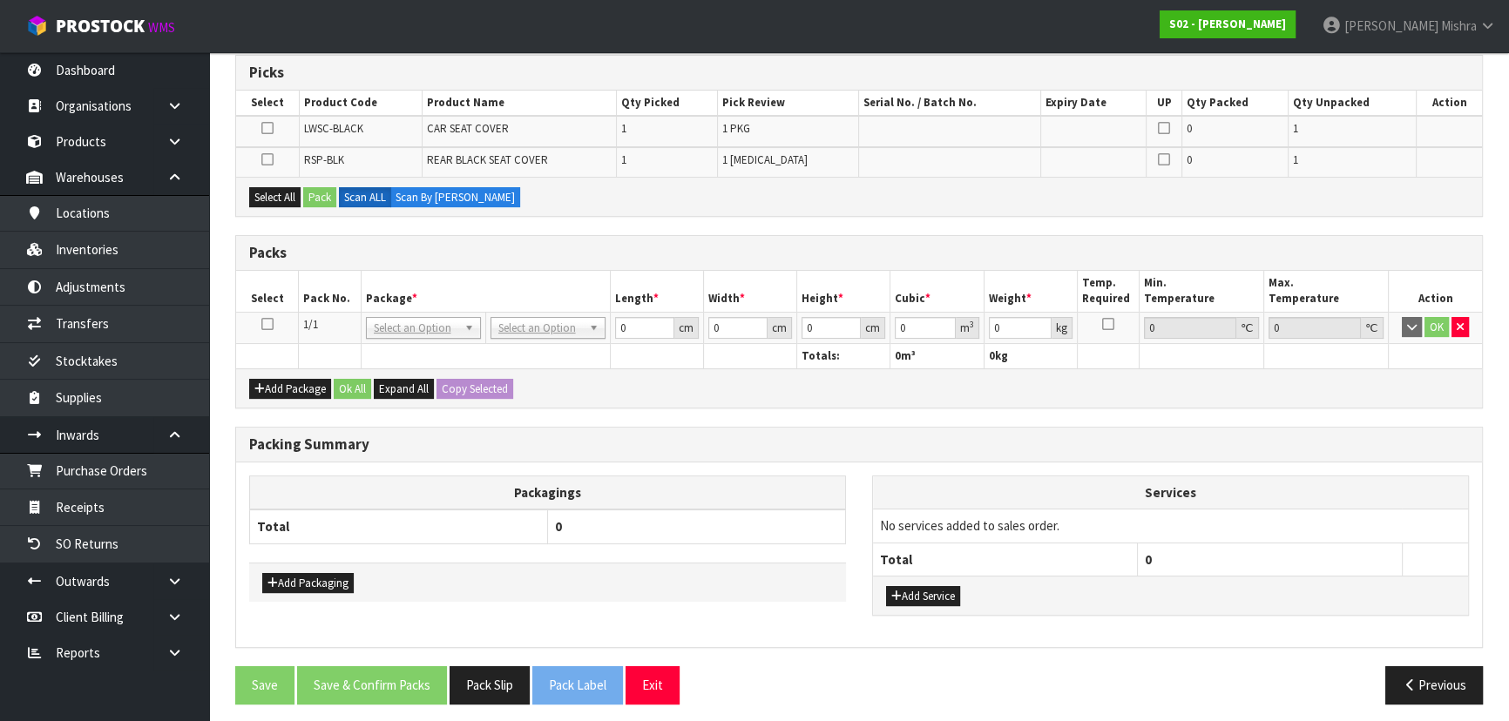
click at [268, 324] on icon at bounding box center [267, 324] width 12 height 1
click at [286, 194] on button "Select All" at bounding box center [274, 197] width 51 height 21
click at [314, 193] on button "Pack" at bounding box center [319, 197] width 33 height 21
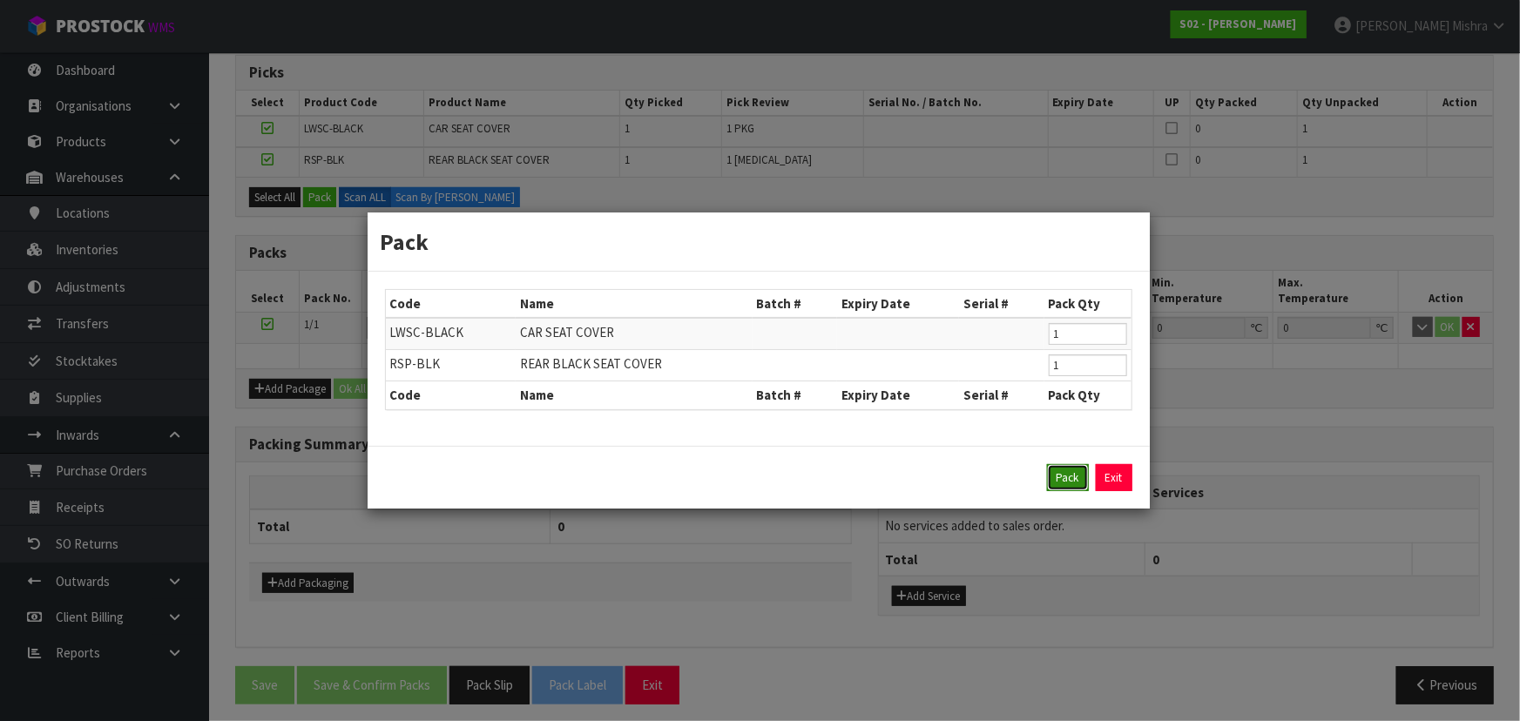
click at [1066, 479] on button "Pack" at bounding box center [1068, 478] width 42 height 28
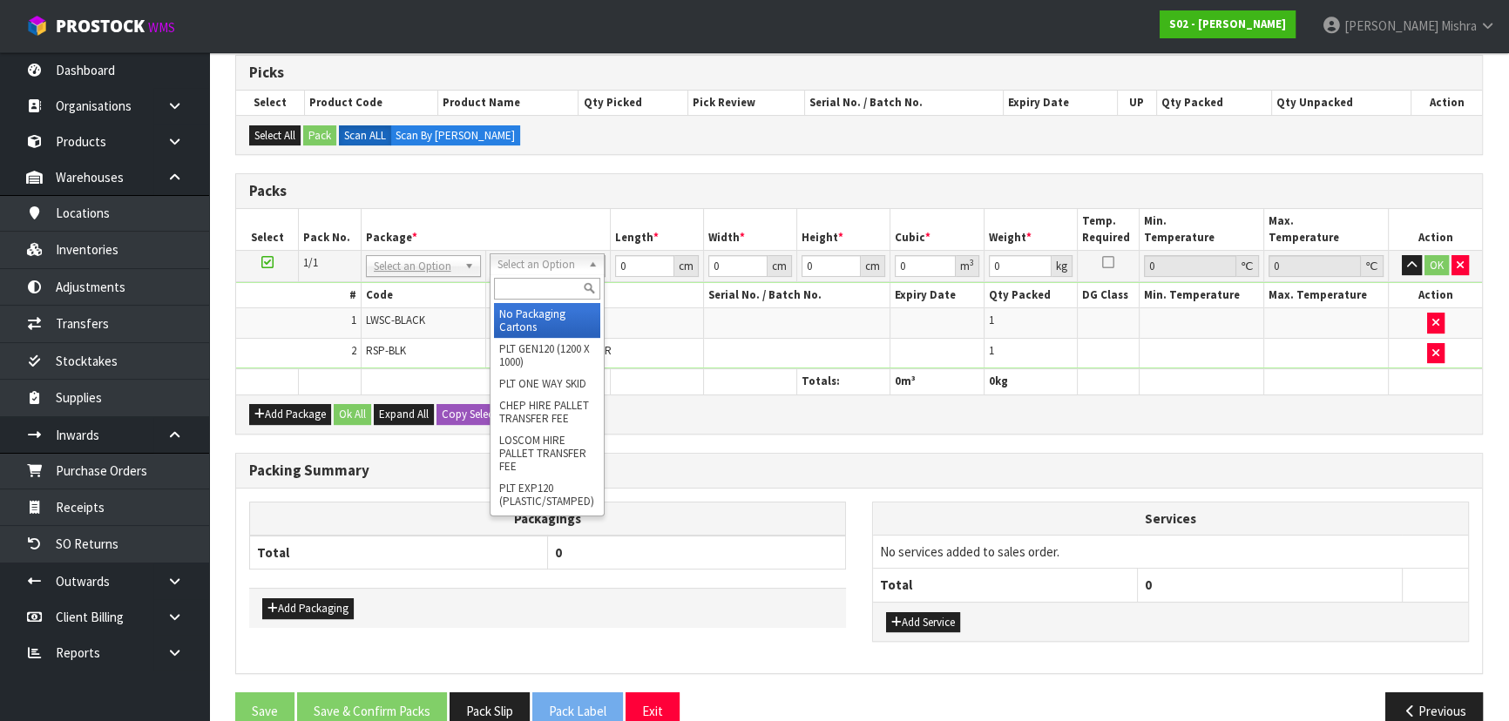
click at [558, 288] on input "text" at bounding box center [547, 289] width 106 height 22
type input "NZP"
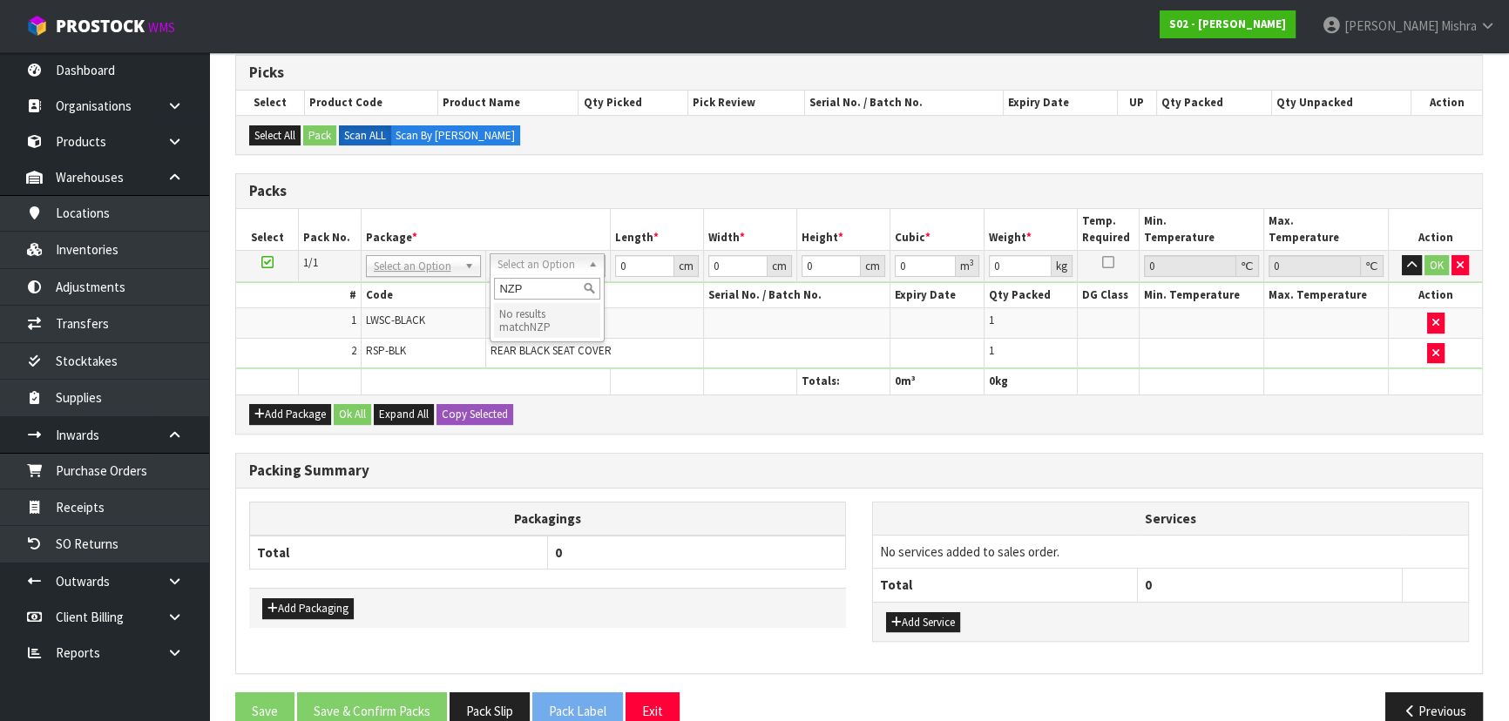
drag, startPoint x: 552, startPoint y: 289, endPoint x: 452, endPoint y: 290, distance: 100.2
click at [452, 290] on body "Toggle navigation ProStock WMS S02 - YINGMEI HAO Lalisha Mishra Logout Dashboar…" at bounding box center [754, 11] width 1509 height 721
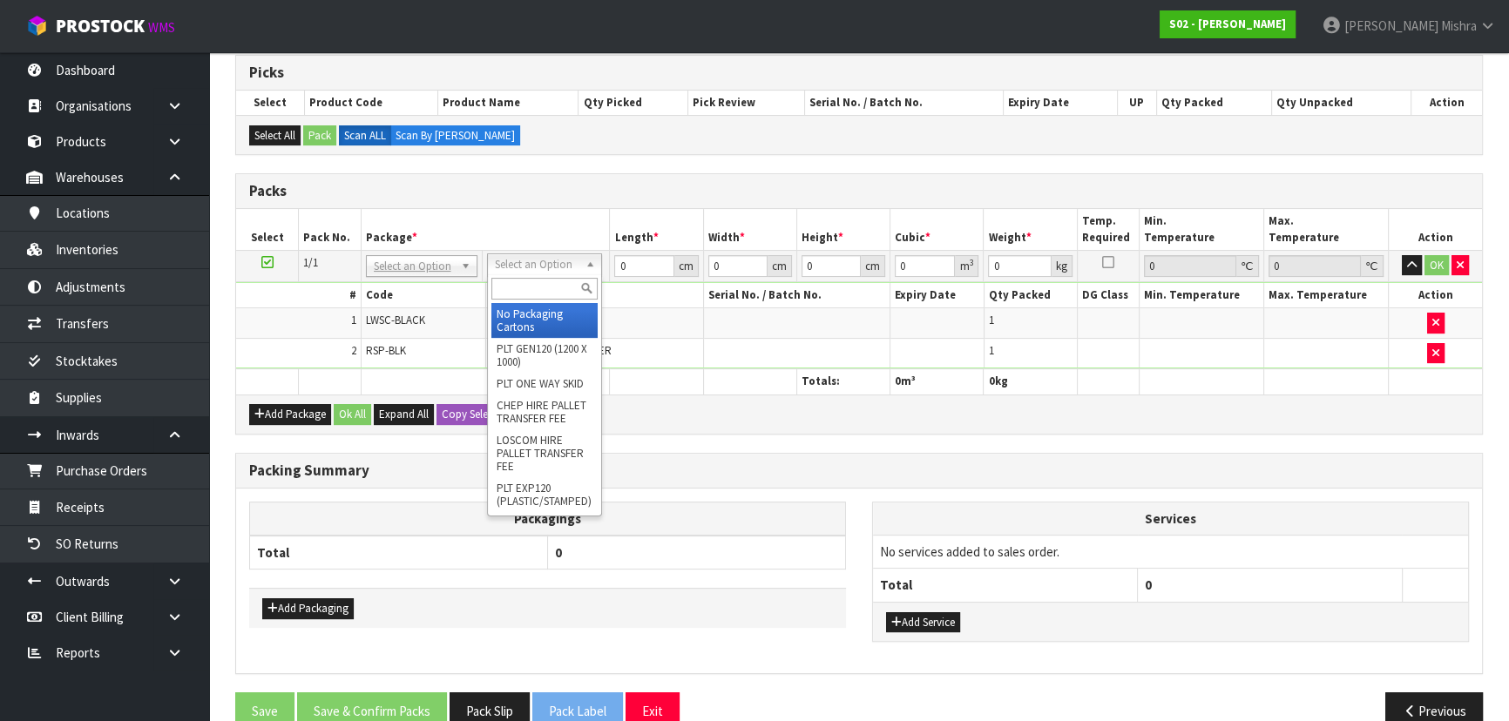
click at [497, 288] on input "text" at bounding box center [544, 289] width 106 height 22
type input "CTN9"
type input "51"
type input "38"
type input "58.5"
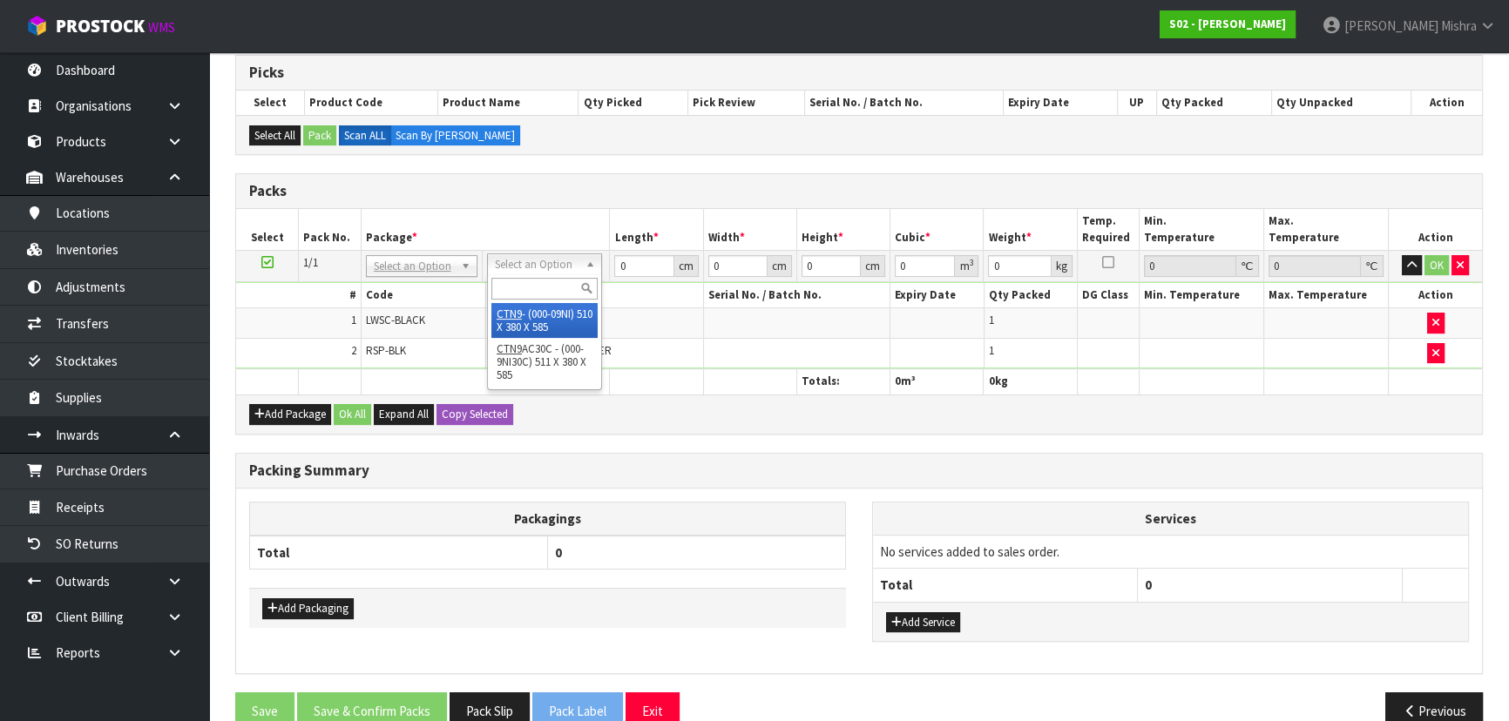
type input "0.113373"
type input "4.7"
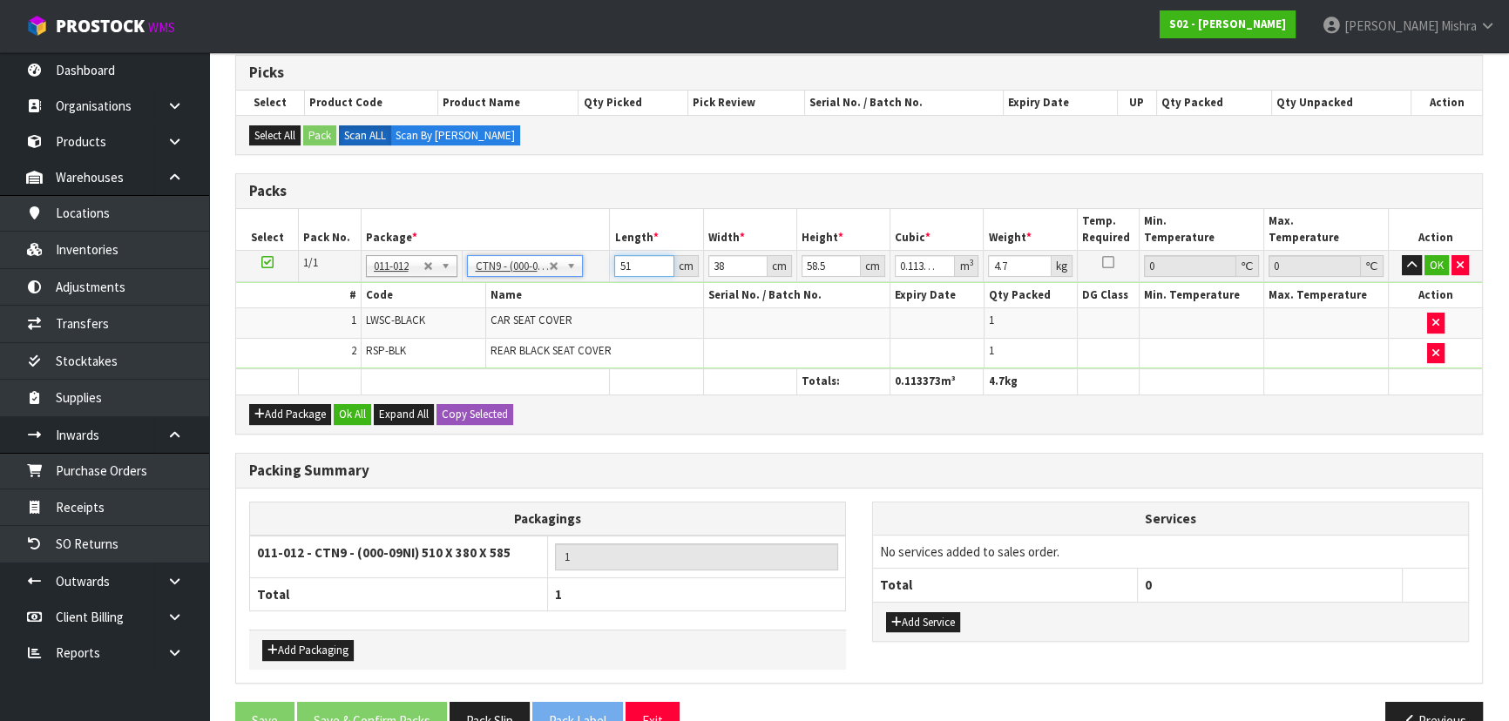
drag, startPoint x: 632, startPoint y: 257, endPoint x: 607, endPoint y: 260, distance: 24.5
click at [608, 260] on tr "1/1 NONE 007-001 007-002 007-004 007-009 007-013 007-014 007-015 007-017 007-01…" at bounding box center [859, 265] width 1246 height 31
type input "5"
type input "0.011115"
type input "54"
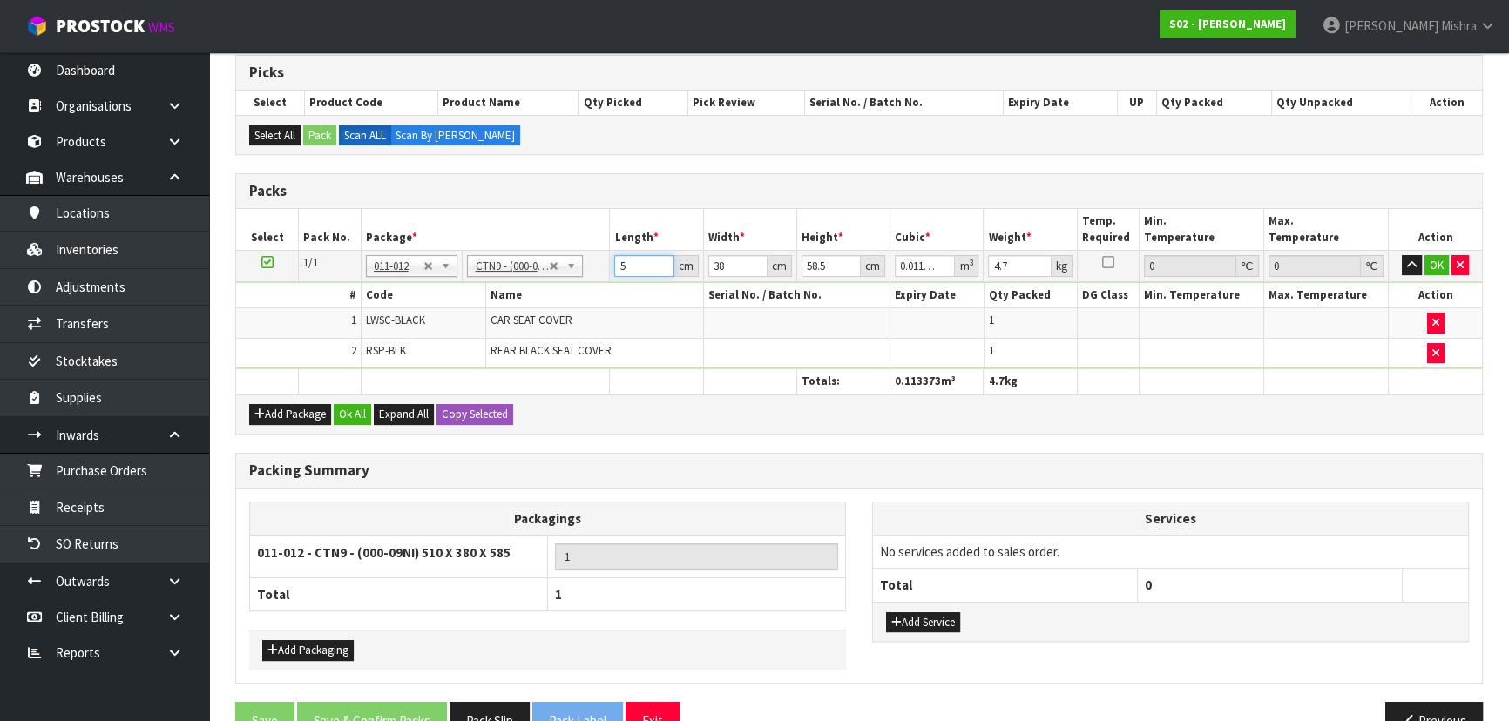
type input "0.120042"
type input "5"
type input "0.011115"
type input "52"
type input "0.115596"
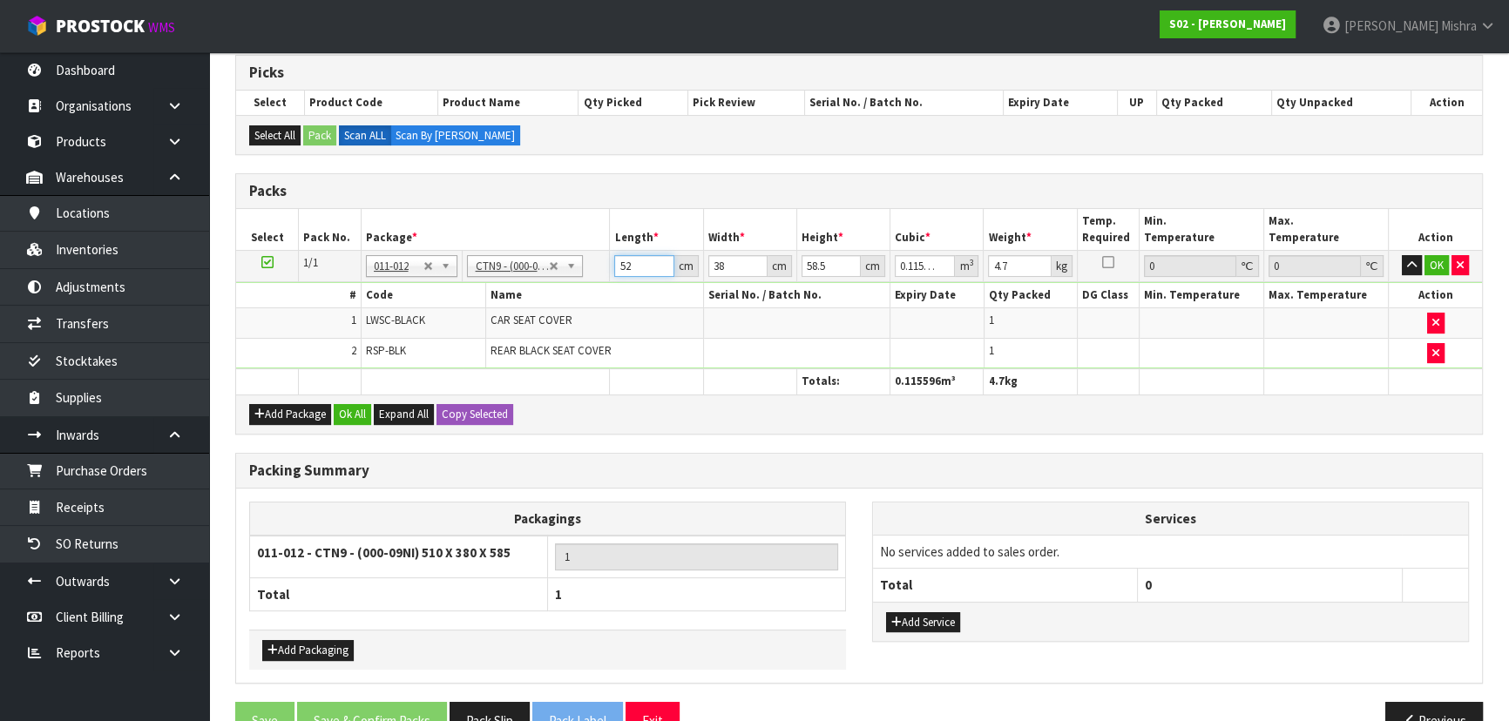
type input "52"
type input "4"
type input "0.012168"
type input "42"
type input "0.127764"
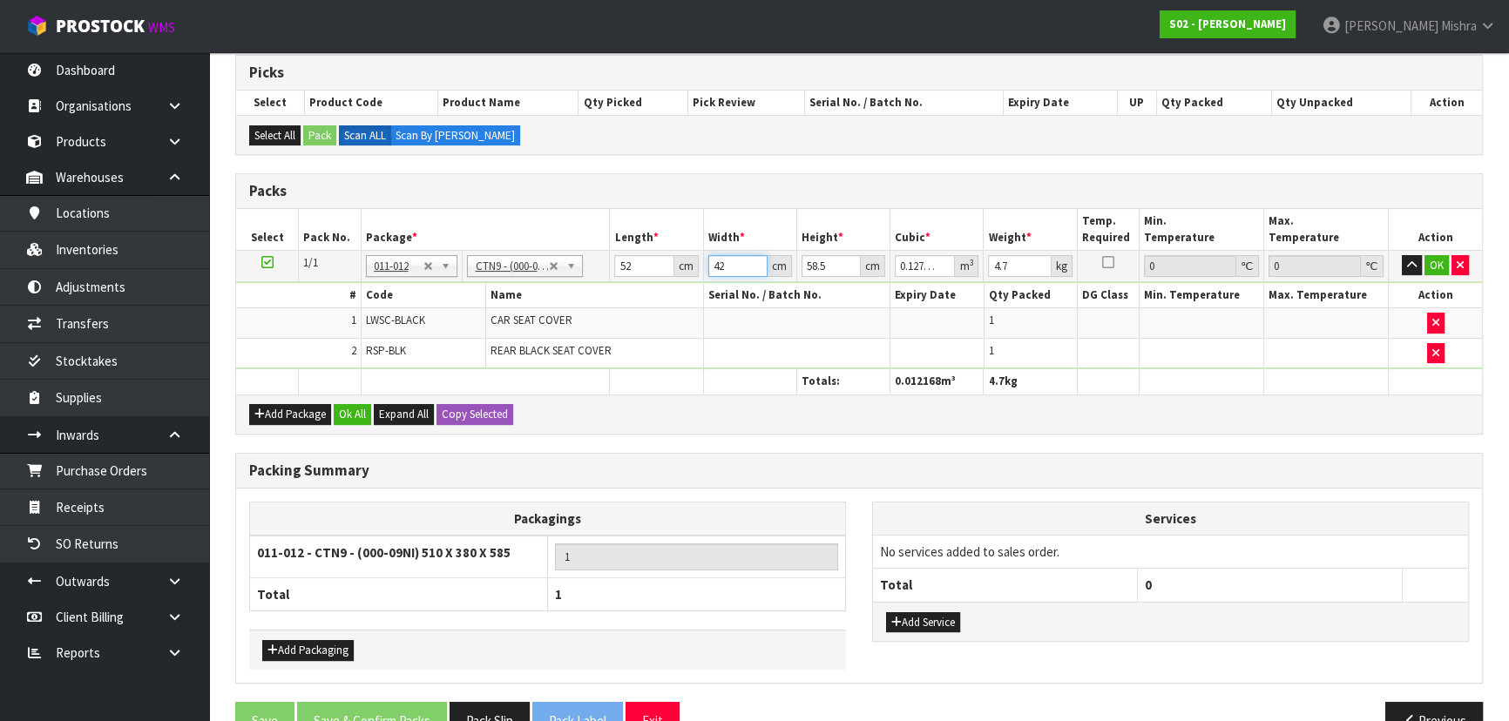
type input "42"
type input "5"
type input "0.01092"
type input "0"
type input "4"
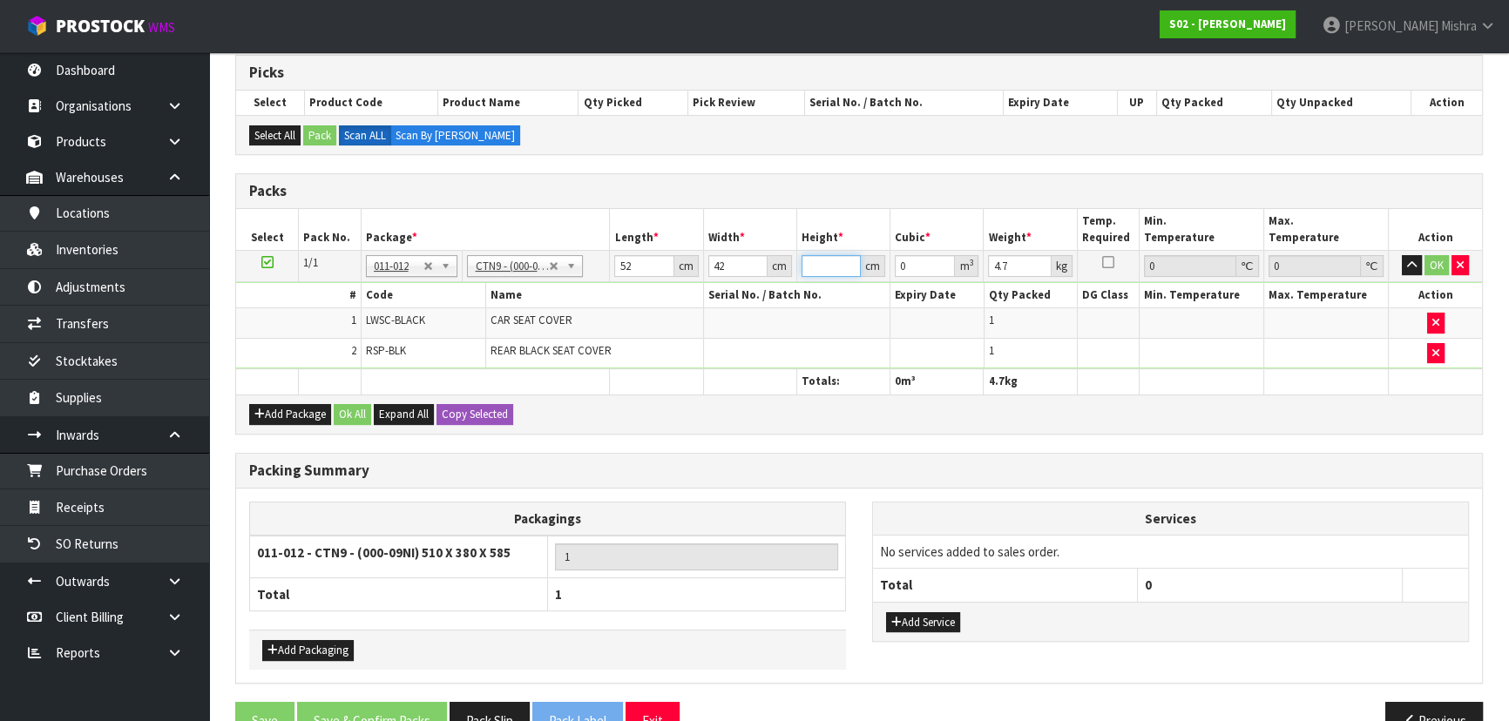
type input "0.008736"
type input "45"
type input "0.09828"
type input "45"
type input "8"
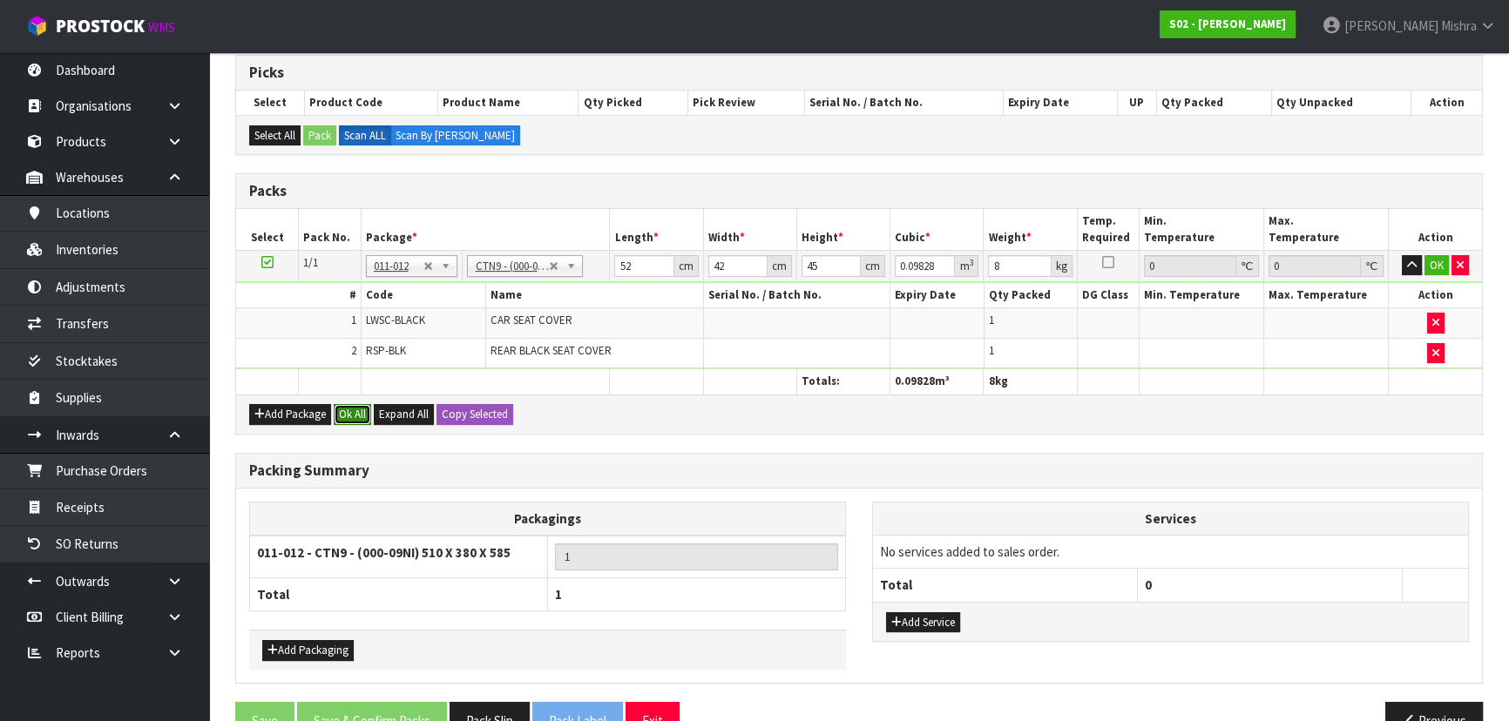
click at [341, 410] on button "Ok All" at bounding box center [352, 414] width 37 height 21
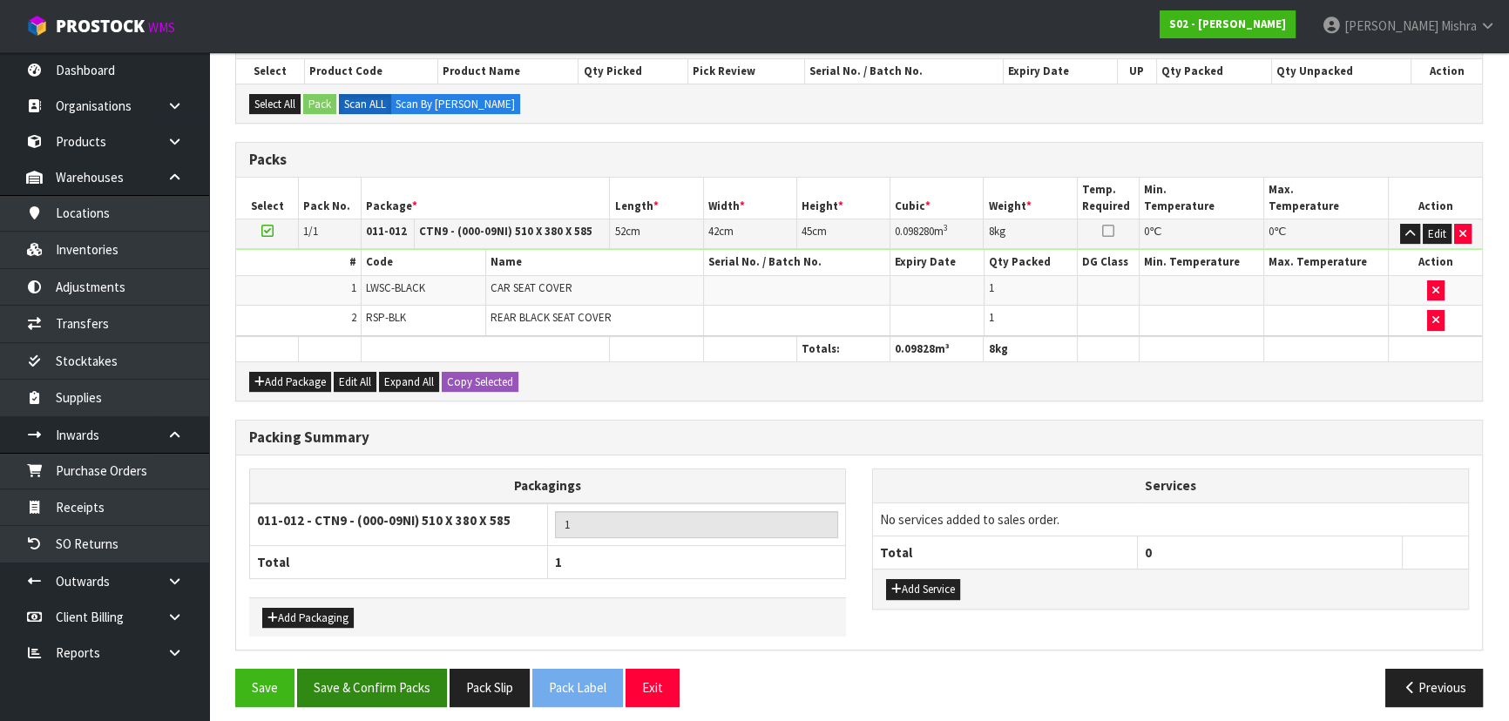
scroll to position [386, 0]
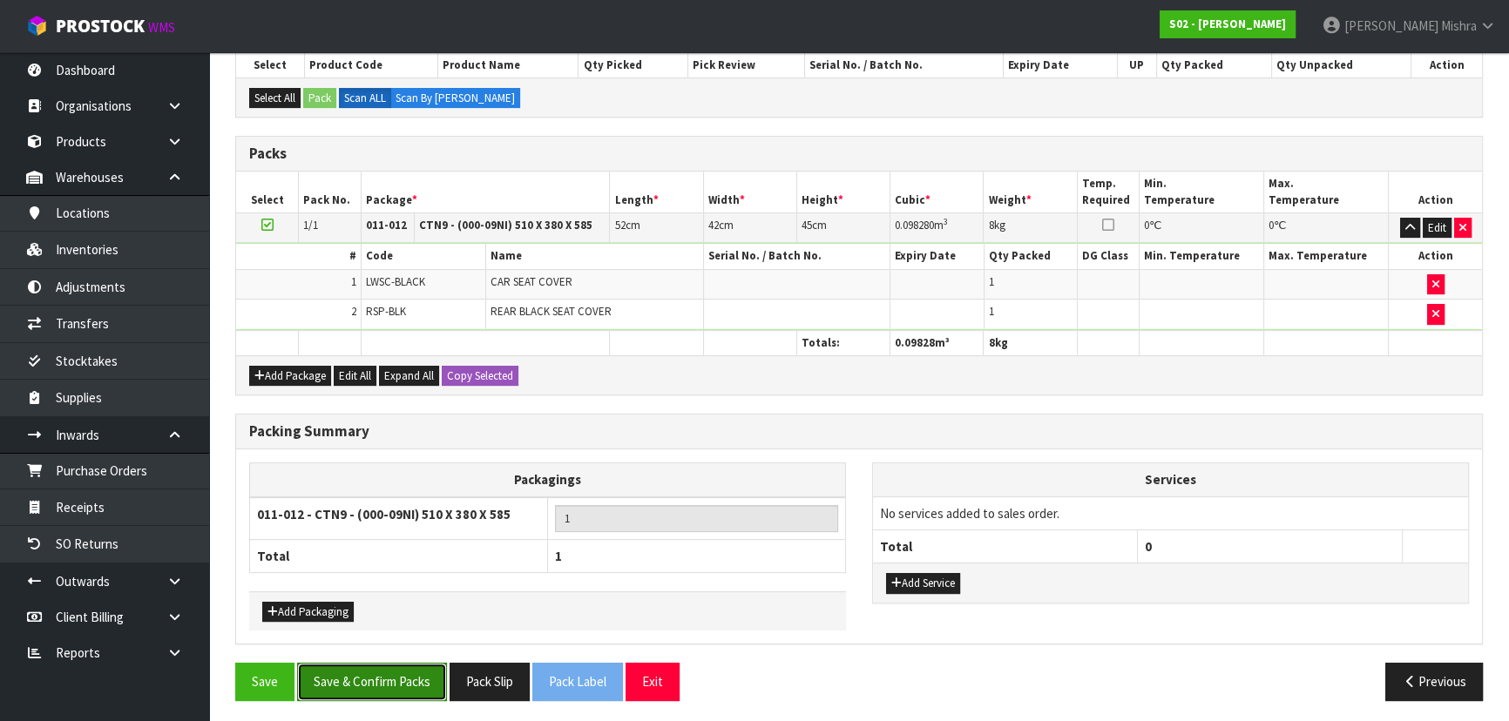
click at [338, 678] on button "Save & Confirm Packs" at bounding box center [372, 681] width 150 height 37
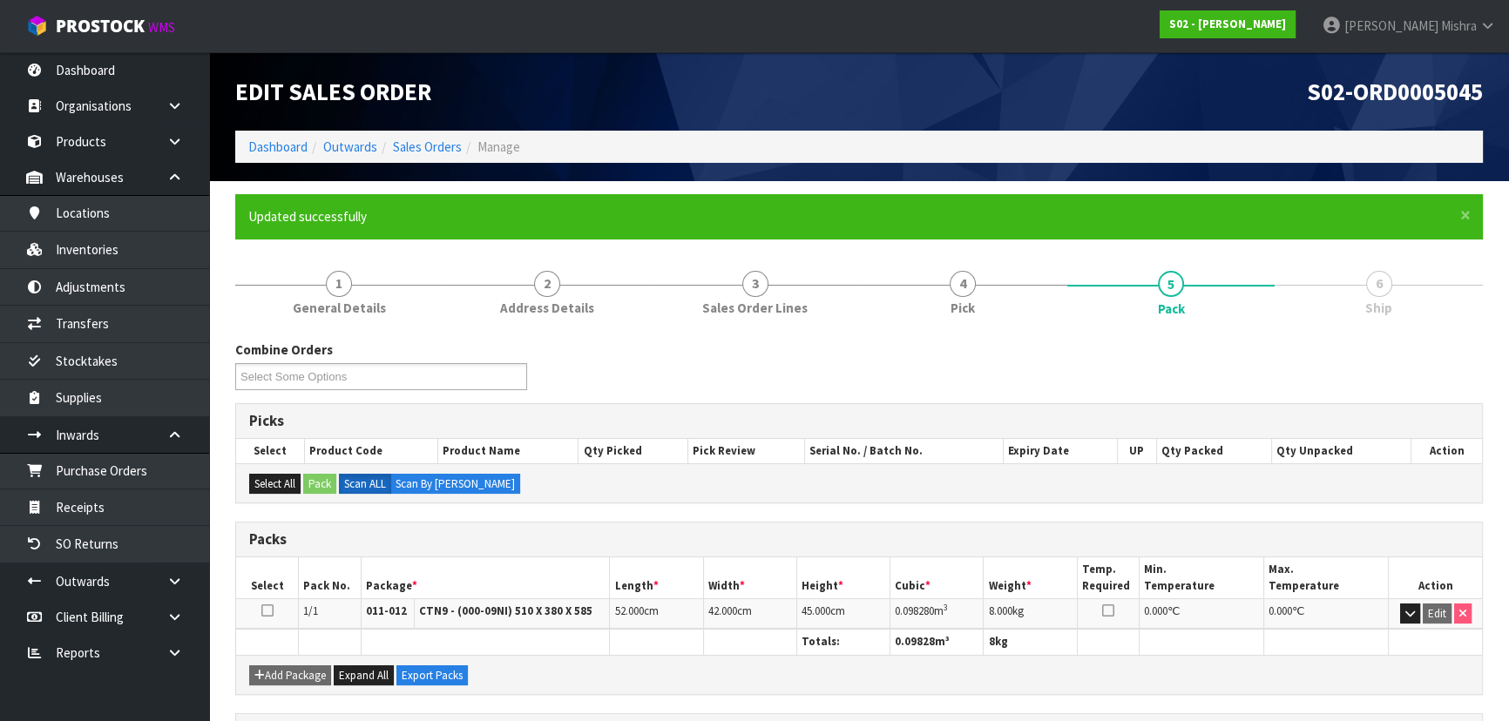
scroll to position [261, 0]
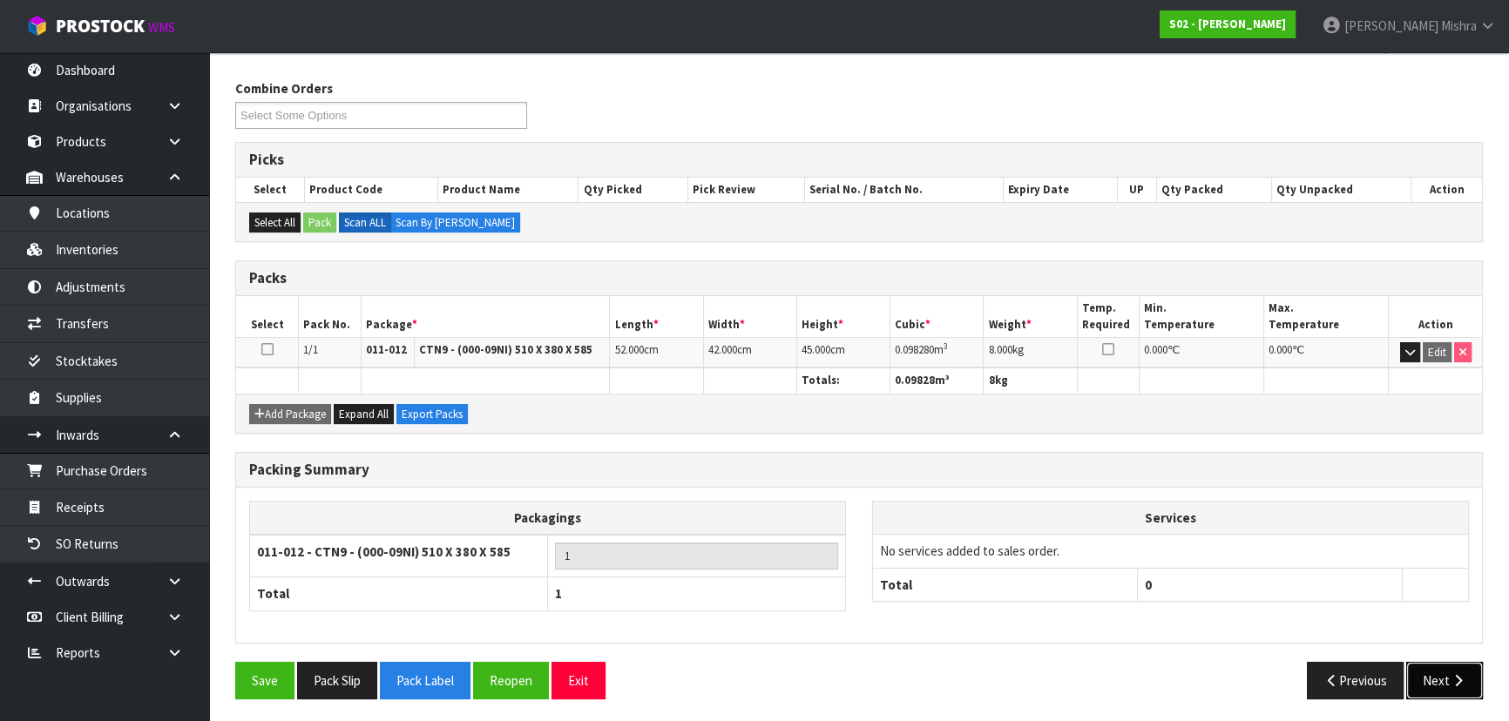
click at [1440, 684] on button "Next" at bounding box center [1444, 680] width 77 height 37
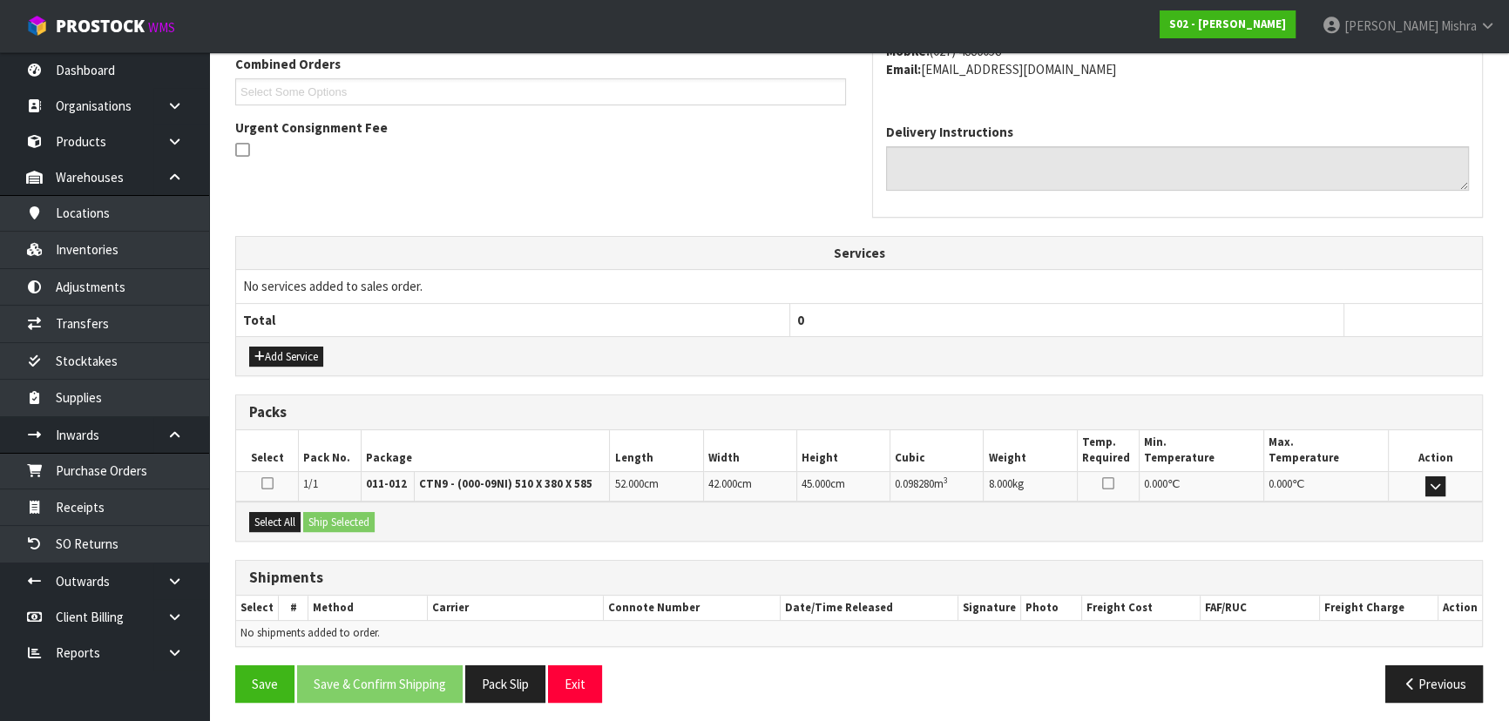
scroll to position [464, 0]
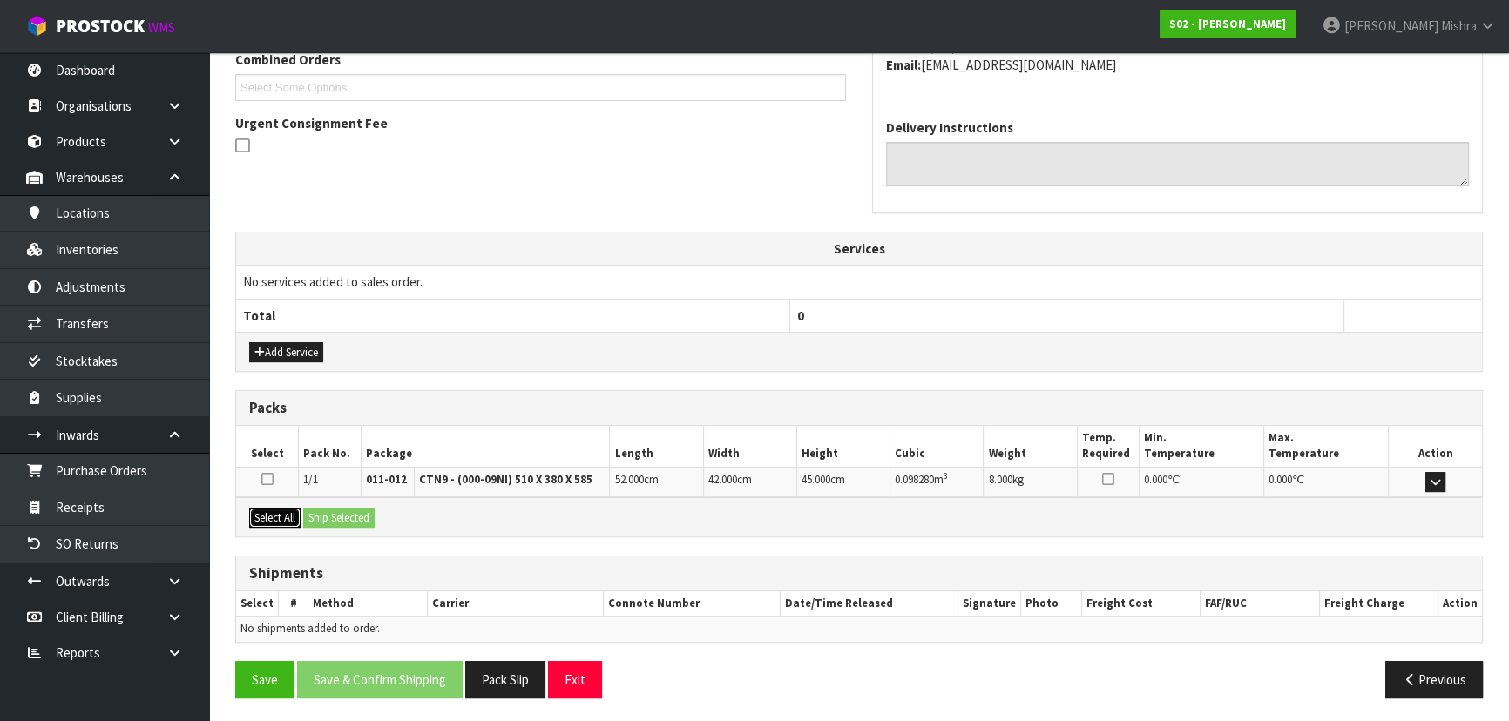
click at [271, 515] on button "Select All" at bounding box center [274, 518] width 51 height 21
click at [353, 523] on button "Ship Selected" at bounding box center [338, 518] width 71 height 21
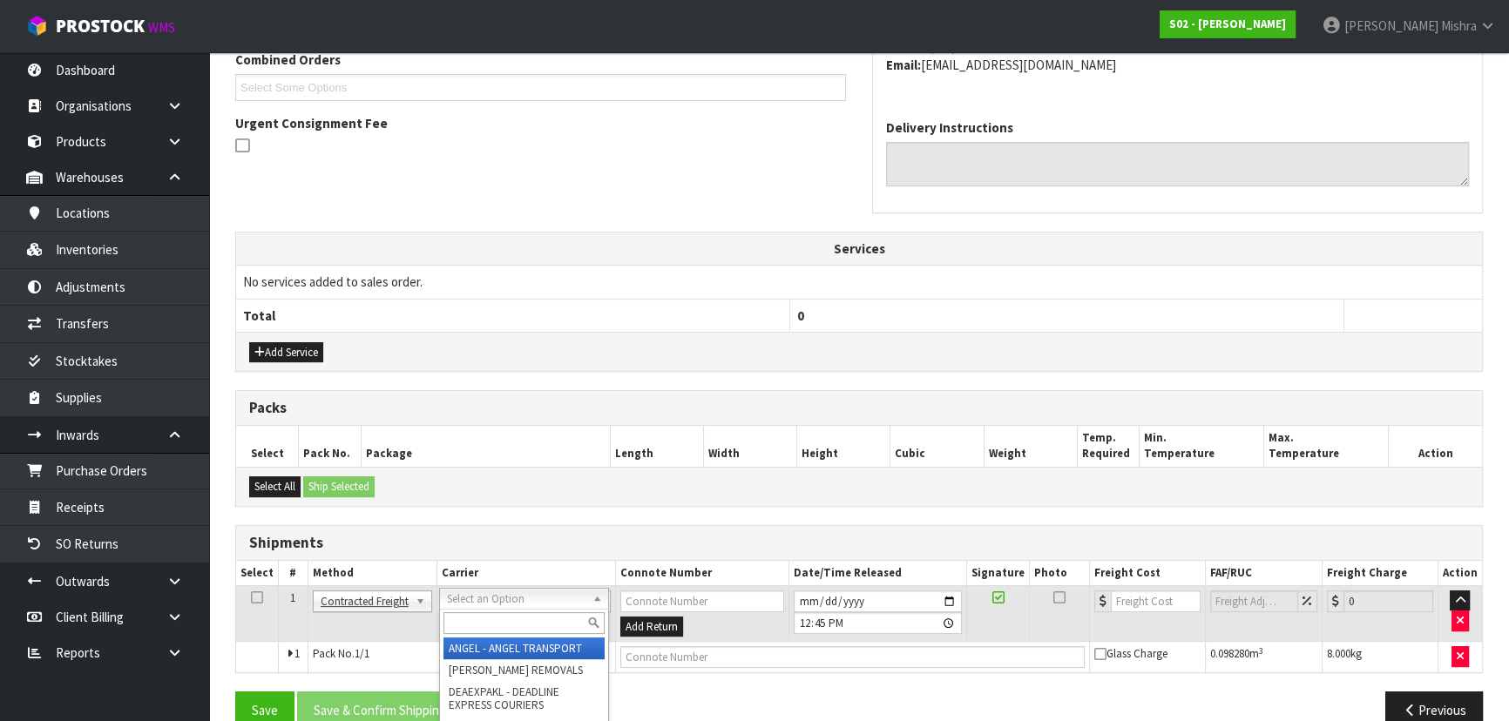
click at [476, 621] on input "text" at bounding box center [523, 624] width 161 height 22
type input "NZP"
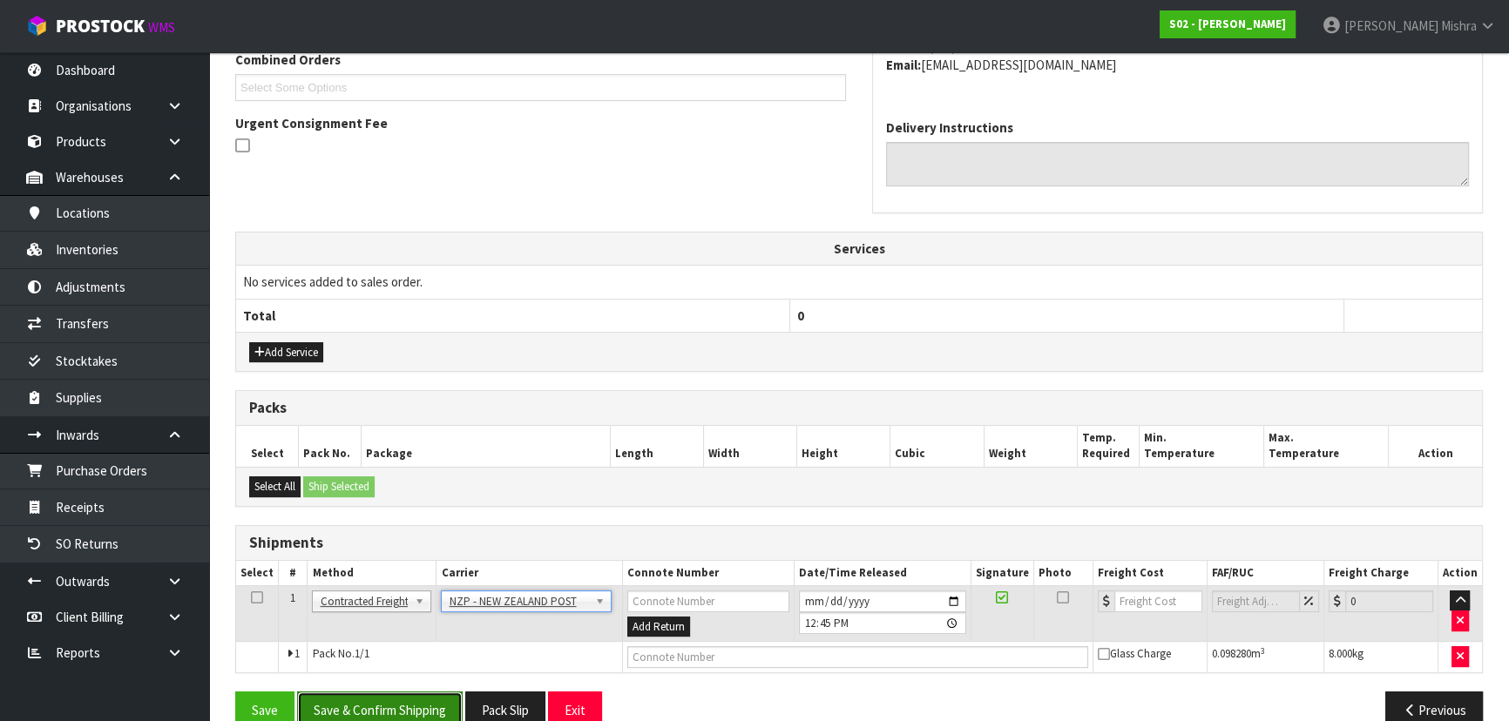
click at [410, 693] on button "Save & Confirm Shipping" at bounding box center [380, 710] width 166 height 37
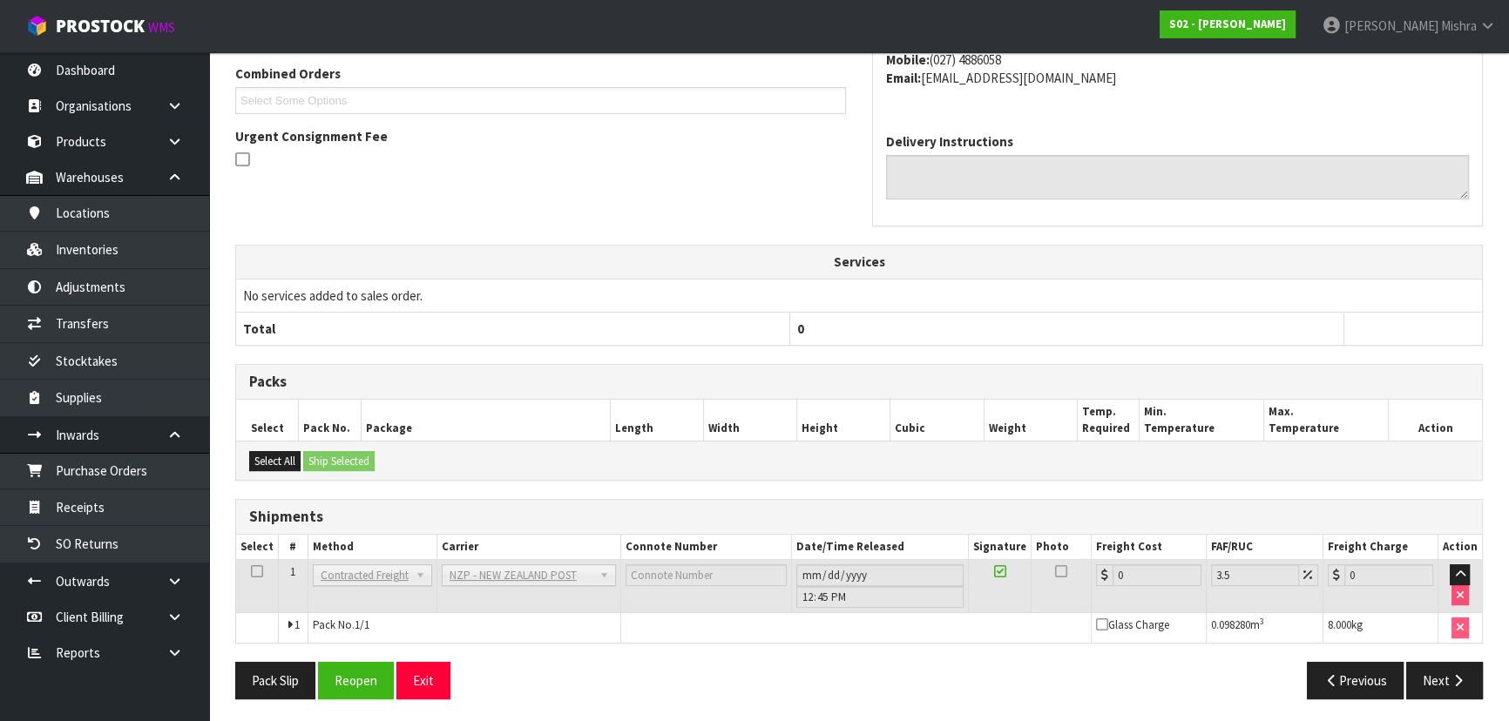
scroll to position [470, 0]
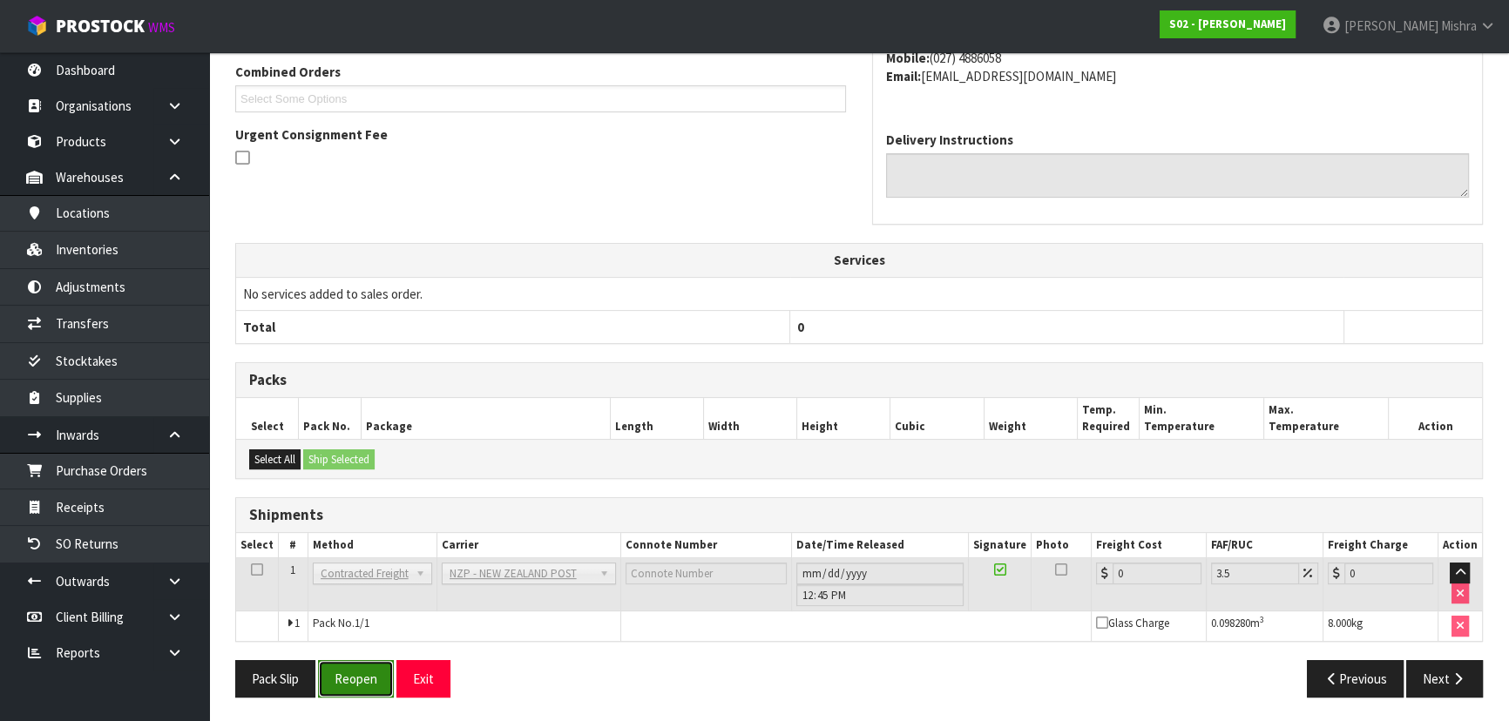
click at [355, 673] on button "Reopen" at bounding box center [356, 678] width 76 height 37
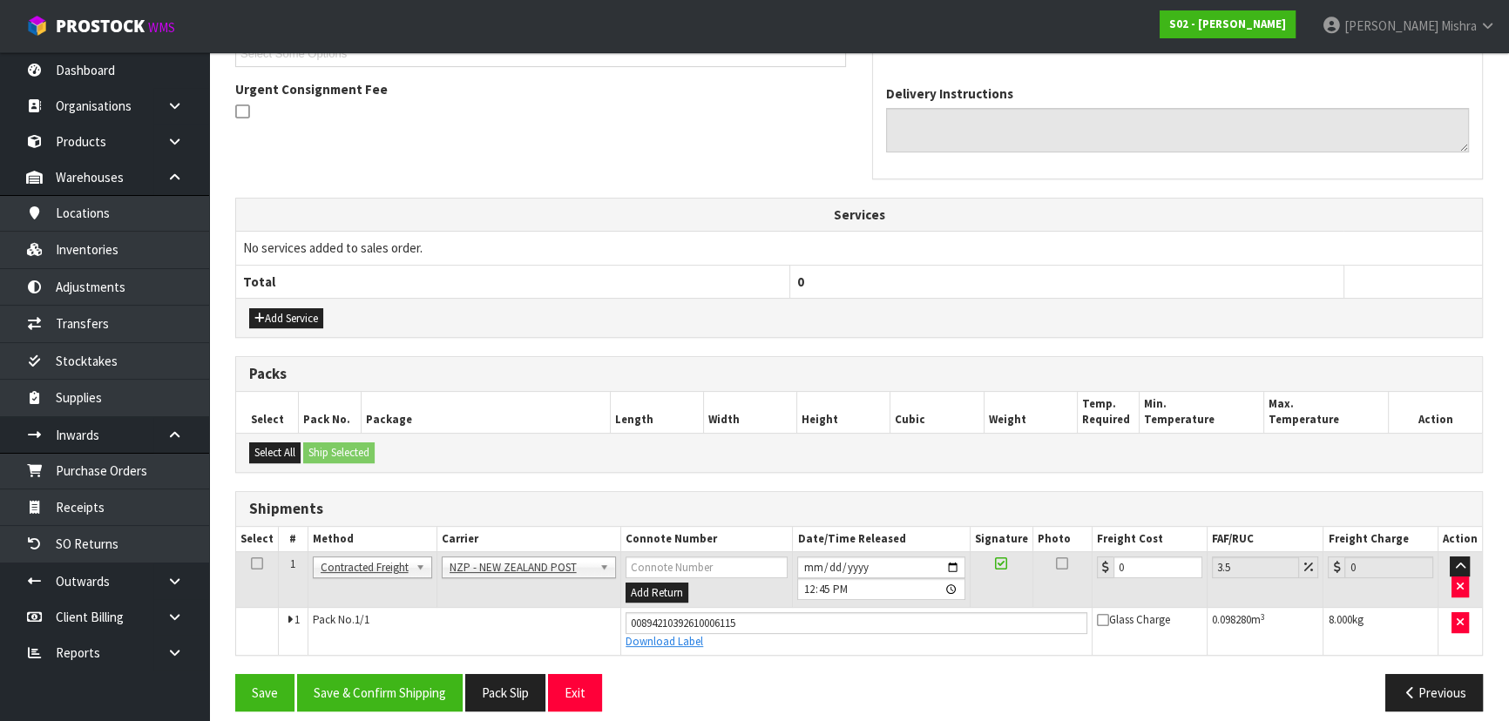
scroll to position [511, 0]
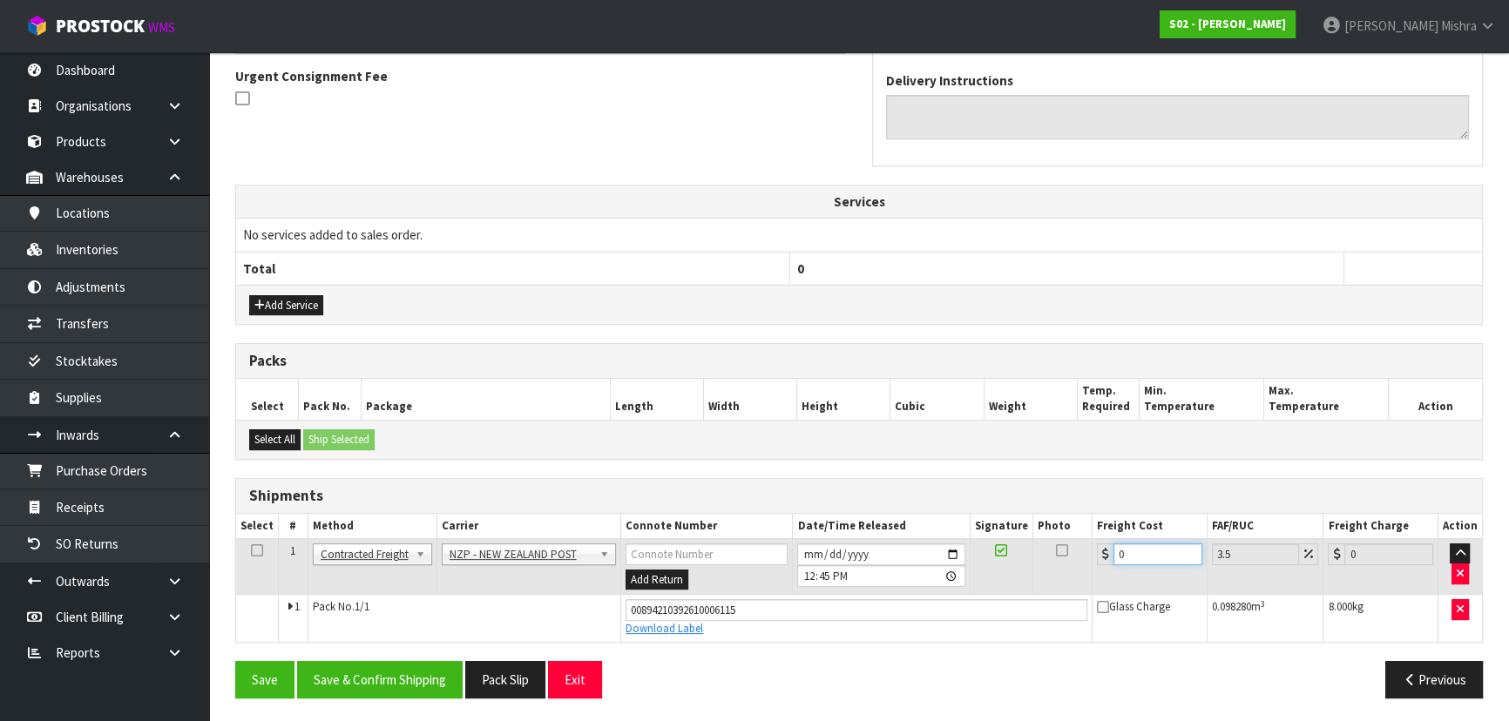
drag, startPoint x: 1128, startPoint y: 553, endPoint x: 1066, endPoint y: 552, distance: 62.7
click at [1066, 552] on tr "1 Client Local Pickup Customer Local Pickup Company Freight Contracted Freight …" at bounding box center [859, 566] width 1246 height 57
type input "9"
type input "9.31"
type input "9.3"
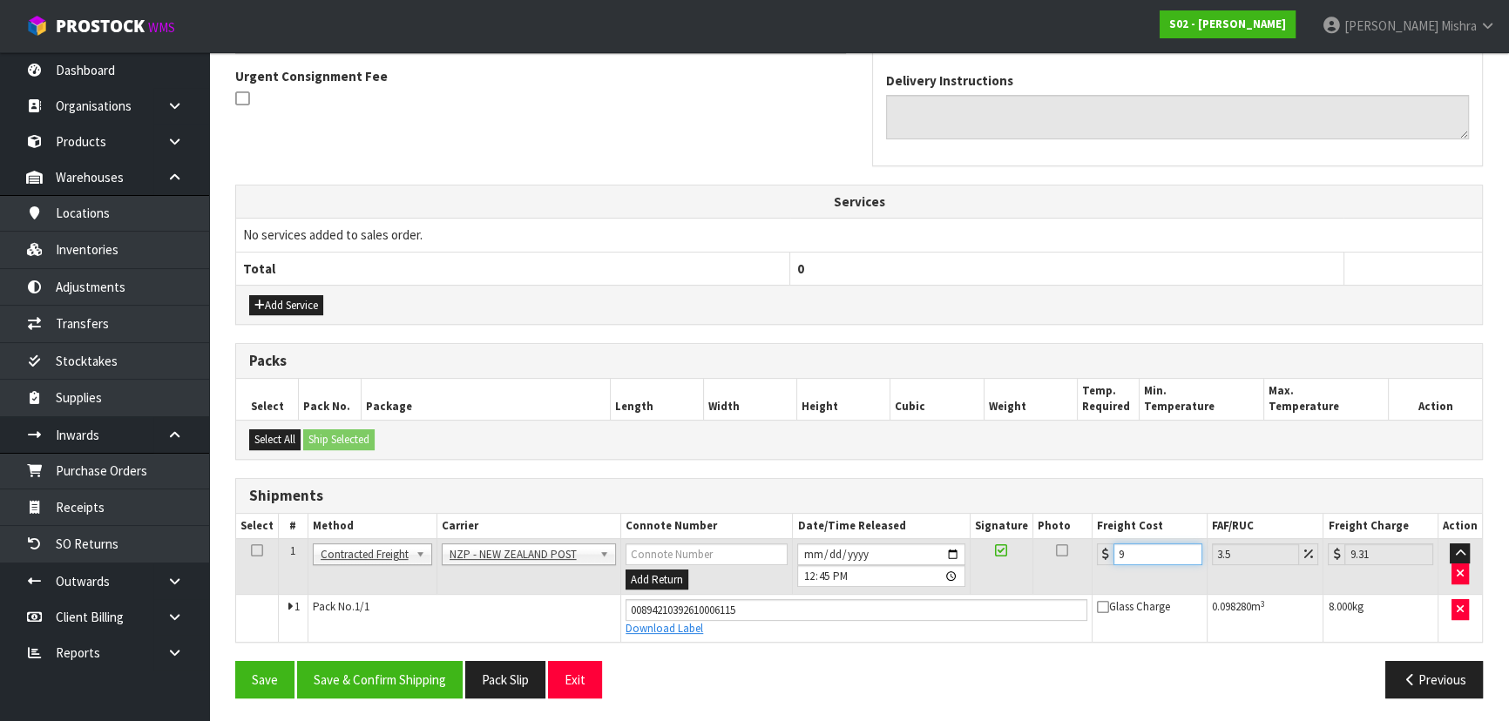
type input "9.63"
type input "9.33"
type input "9.66"
type input "9.33"
click at [357, 679] on button "Save & Confirm Shipping" at bounding box center [380, 679] width 166 height 37
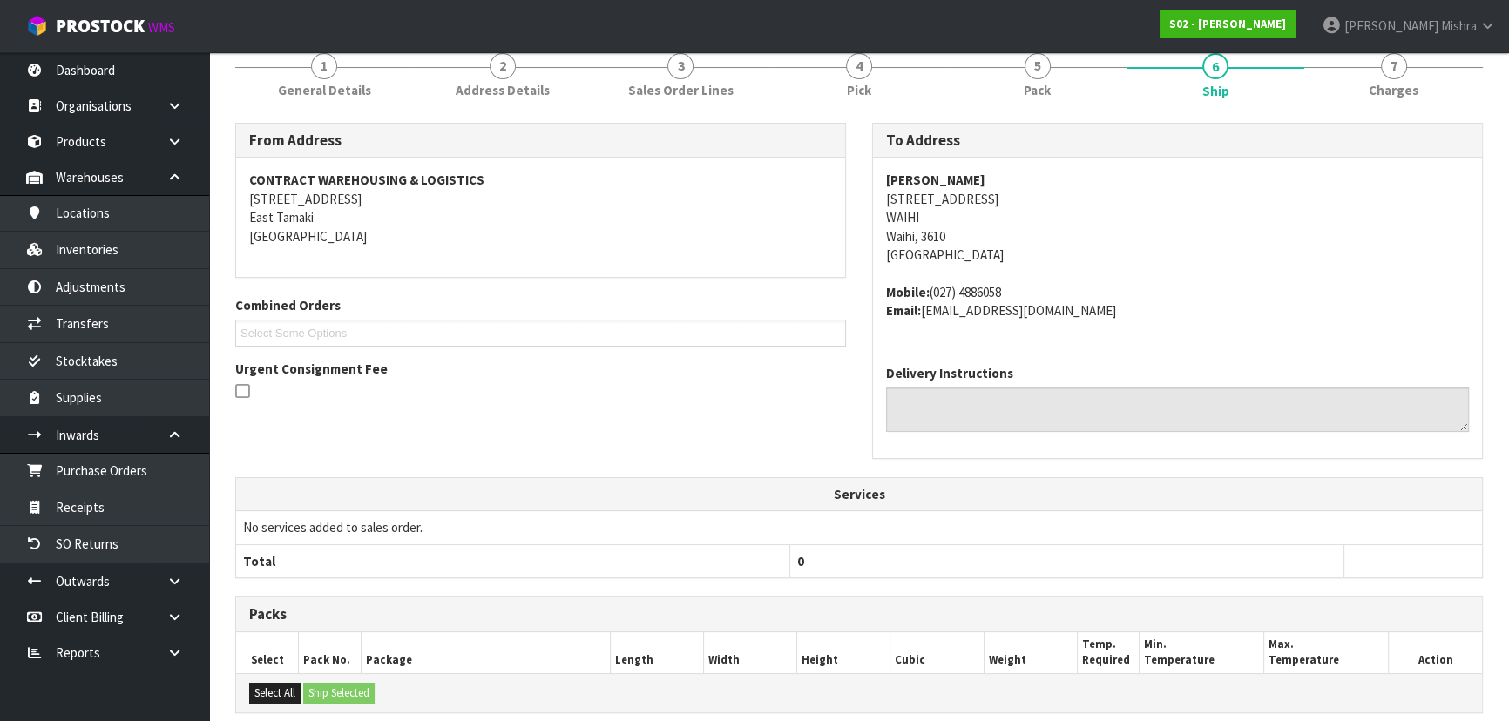
scroll to position [0, 0]
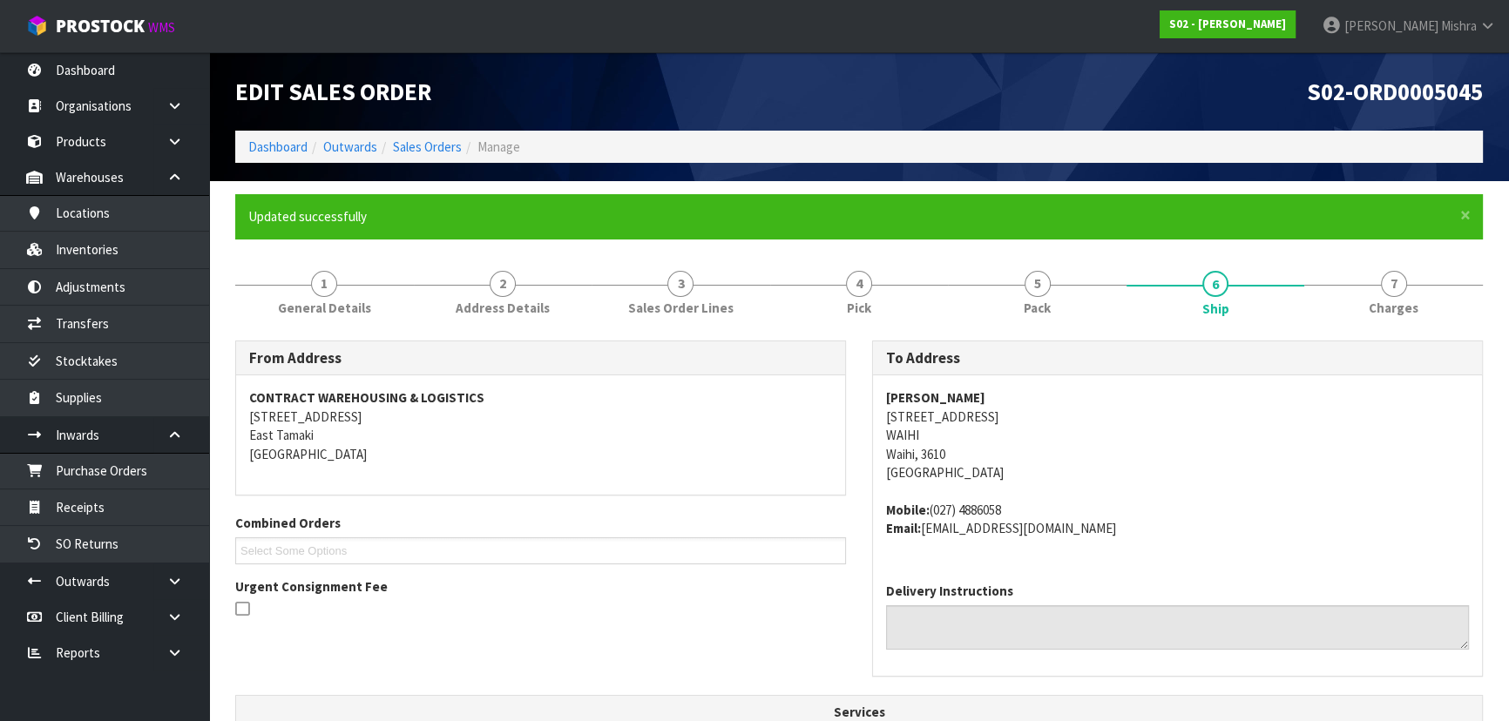
click at [281, 155] on li "Dashboard" at bounding box center [277, 147] width 59 height 18
click at [281, 152] on link "Dashboard" at bounding box center [277, 147] width 59 height 17
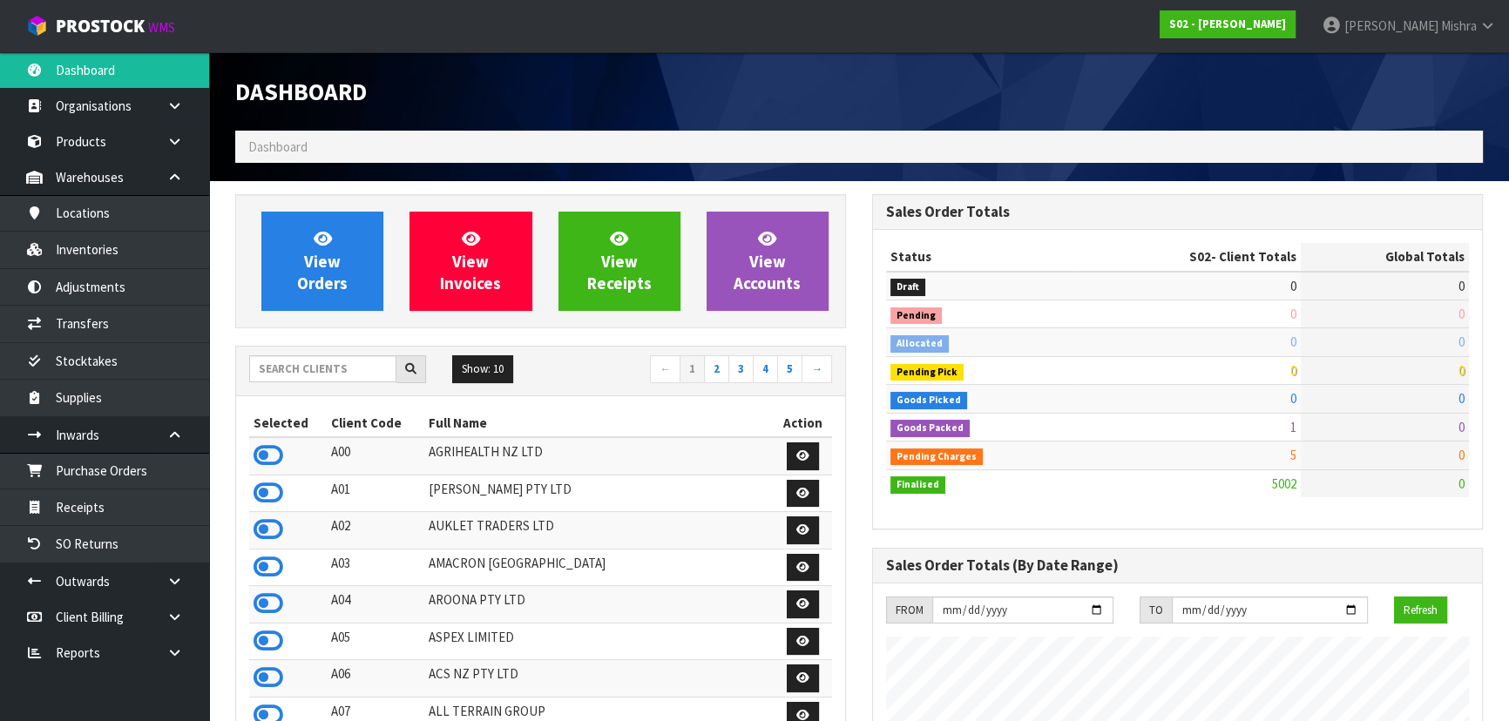
scroll to position [1317, 636]
click at [299, 371] on input "text" at bounding box center [322, 368] width 147 height 27
type input "E04"
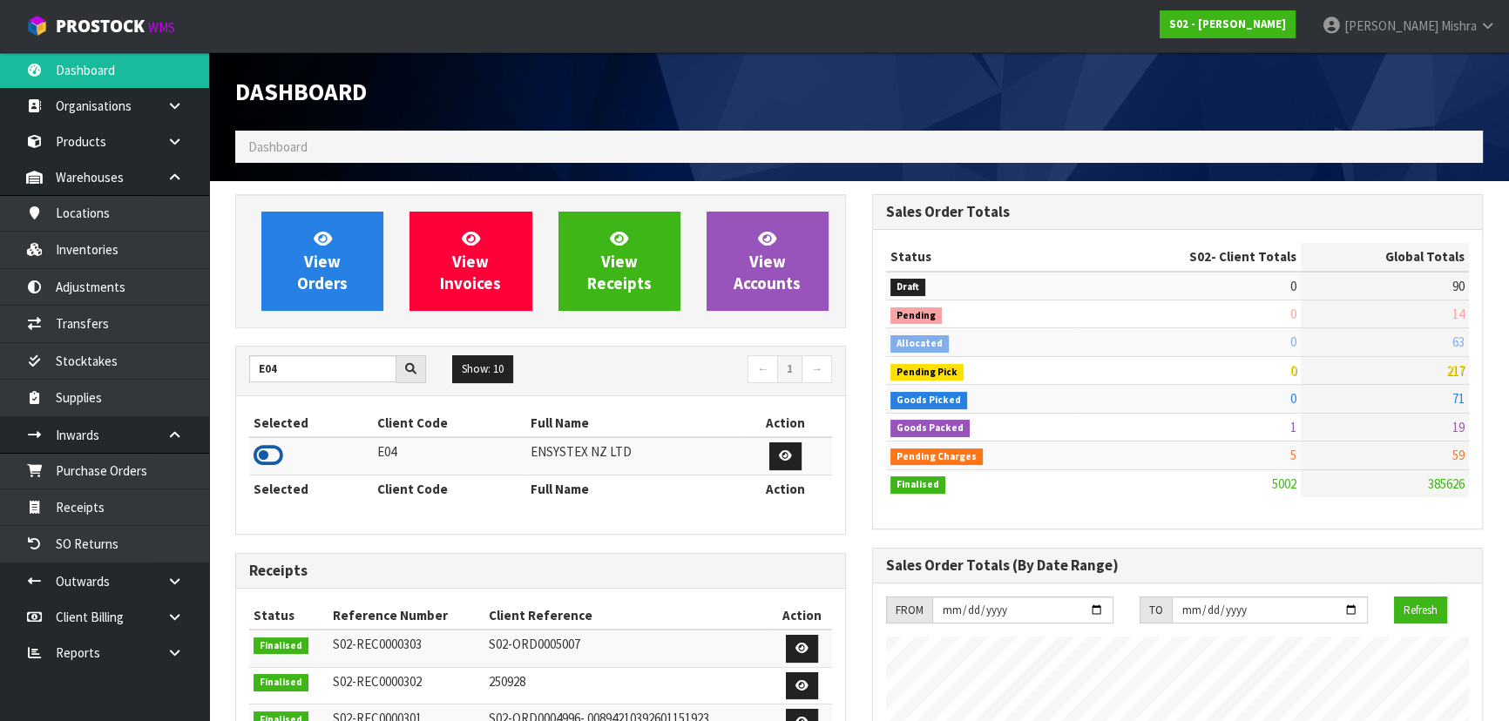
click at [274, 453] on icon at bounding box center [269, 456] width 30 height 26
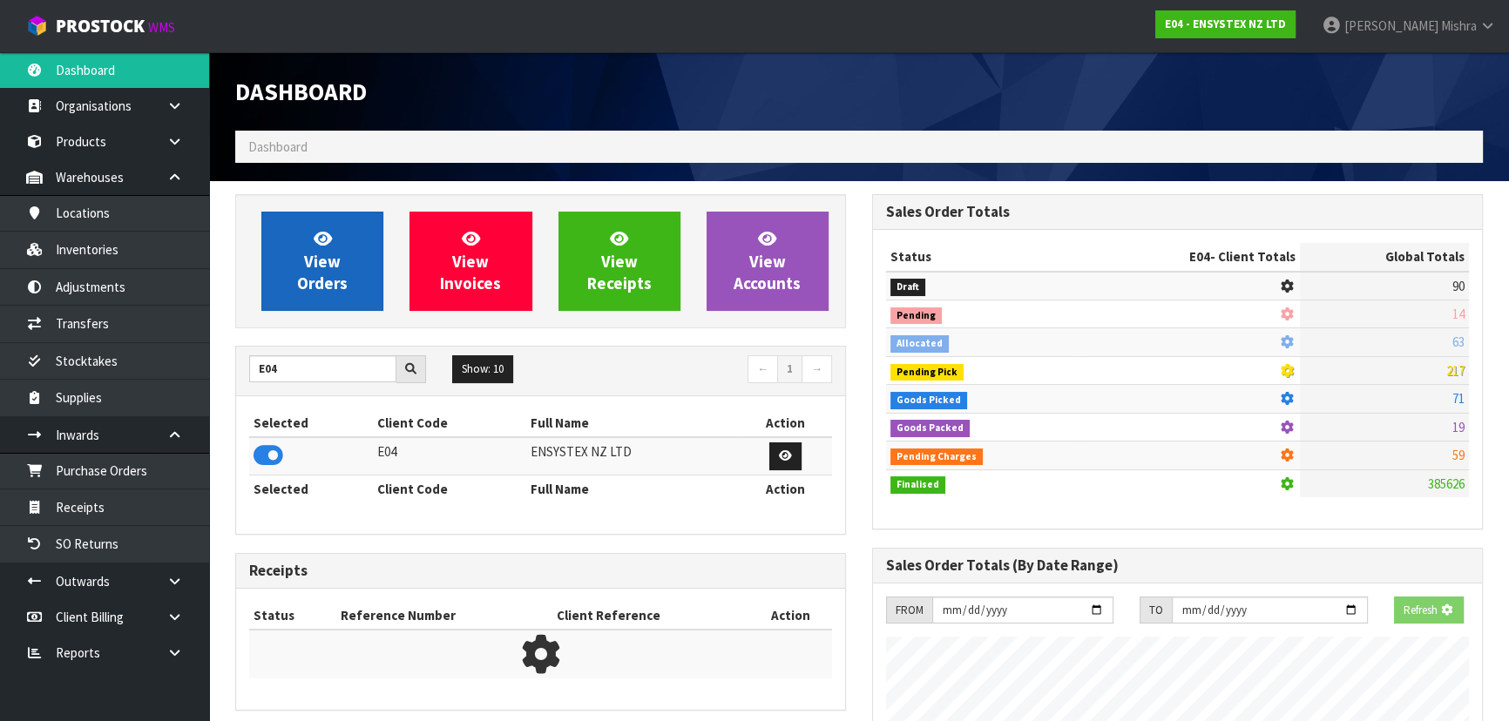
scroll to position [1085, 636]
click at [281, 289] on link "View Orders" at bounding box center [322, 261] width 122 height 99
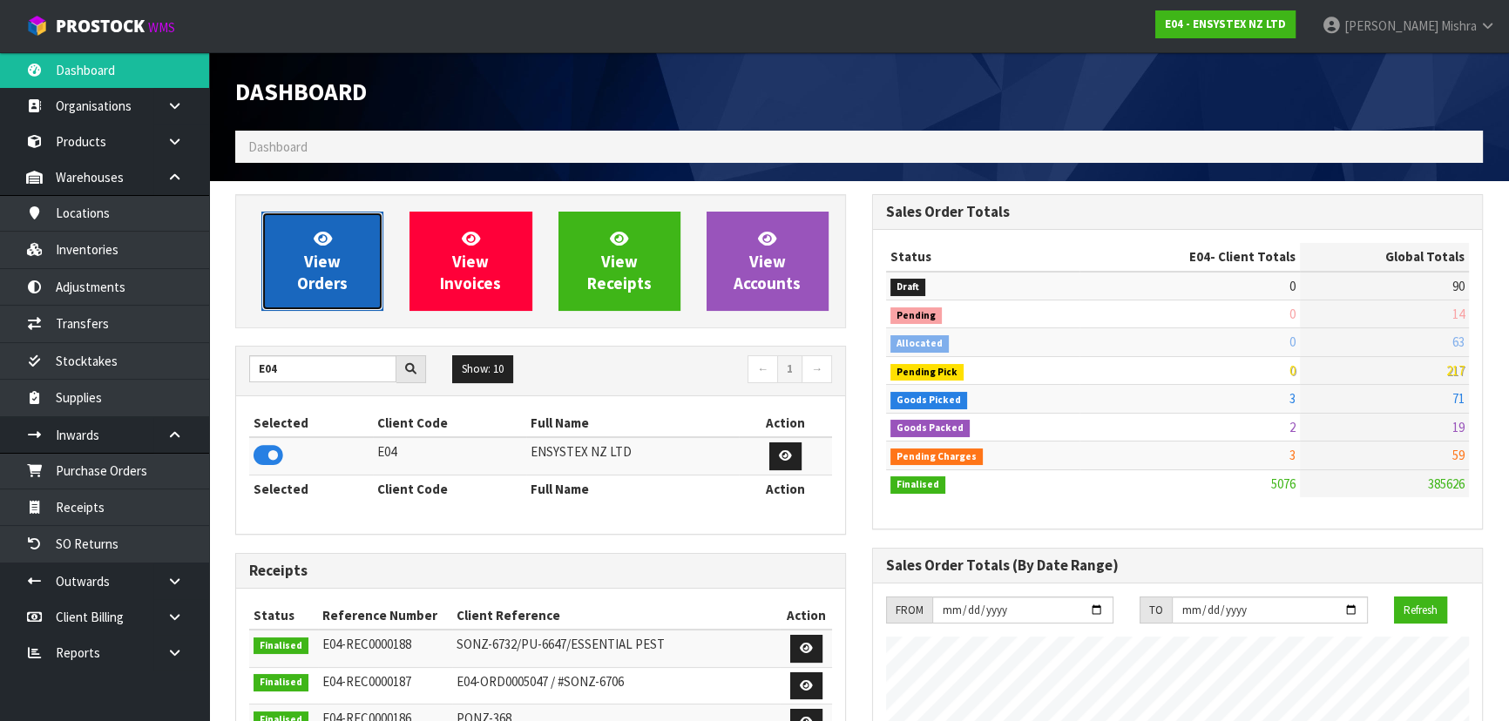
scroll to position [1373, 636]
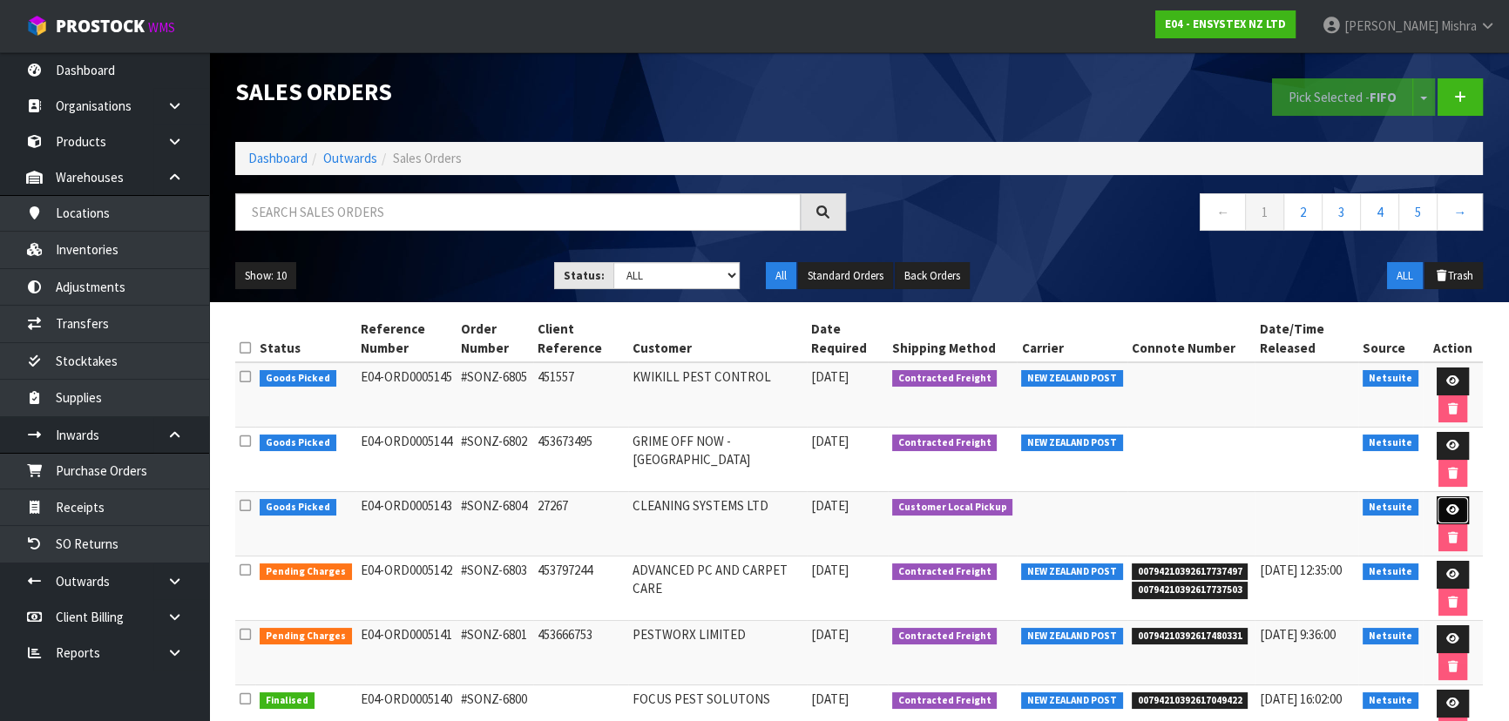
click at [1450, 509] on icon at bounding box center [1452, 509] width 13 height 11
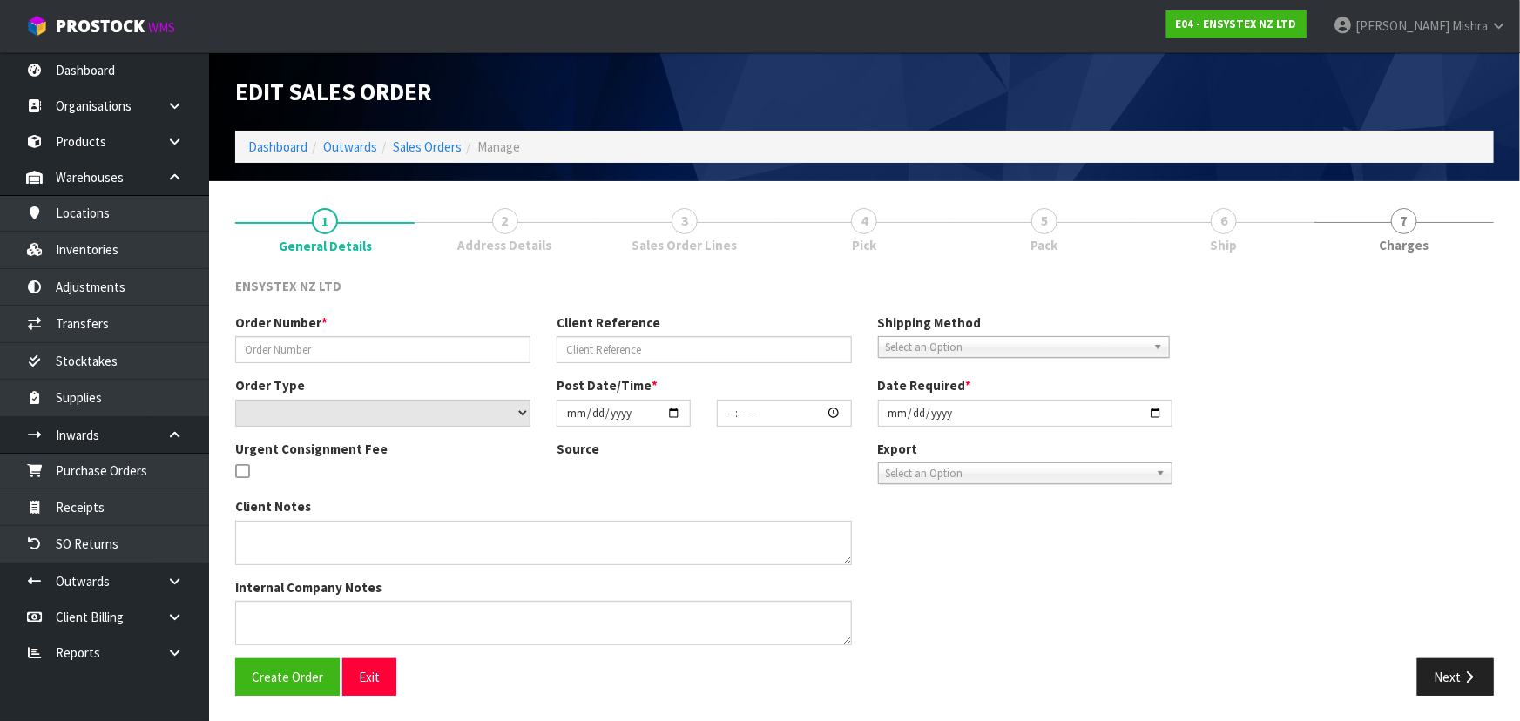
type input "#SONZ-6804"
type input "27267"
select select "number:0"
type input "2025-10-14"
type input "11:00:27.000"
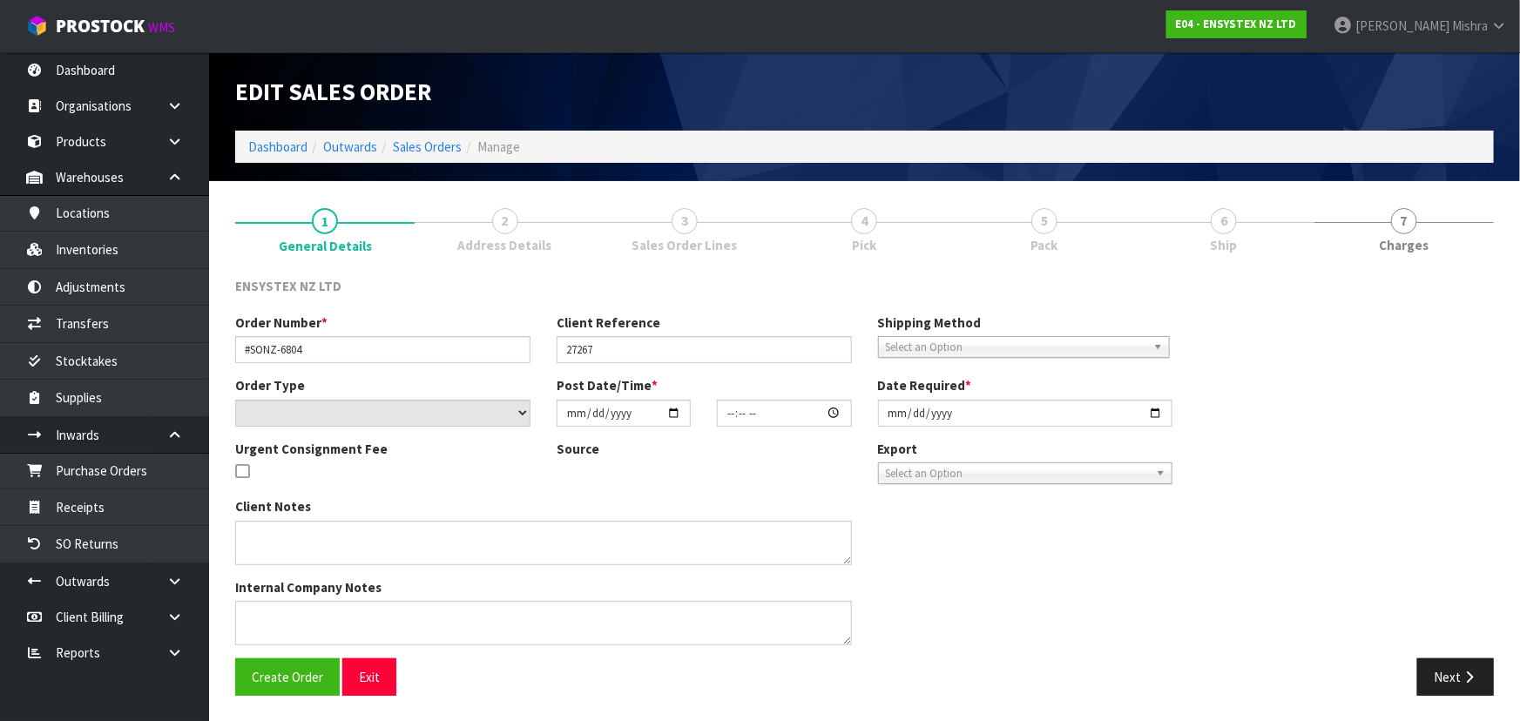
type input "2025-10-14"
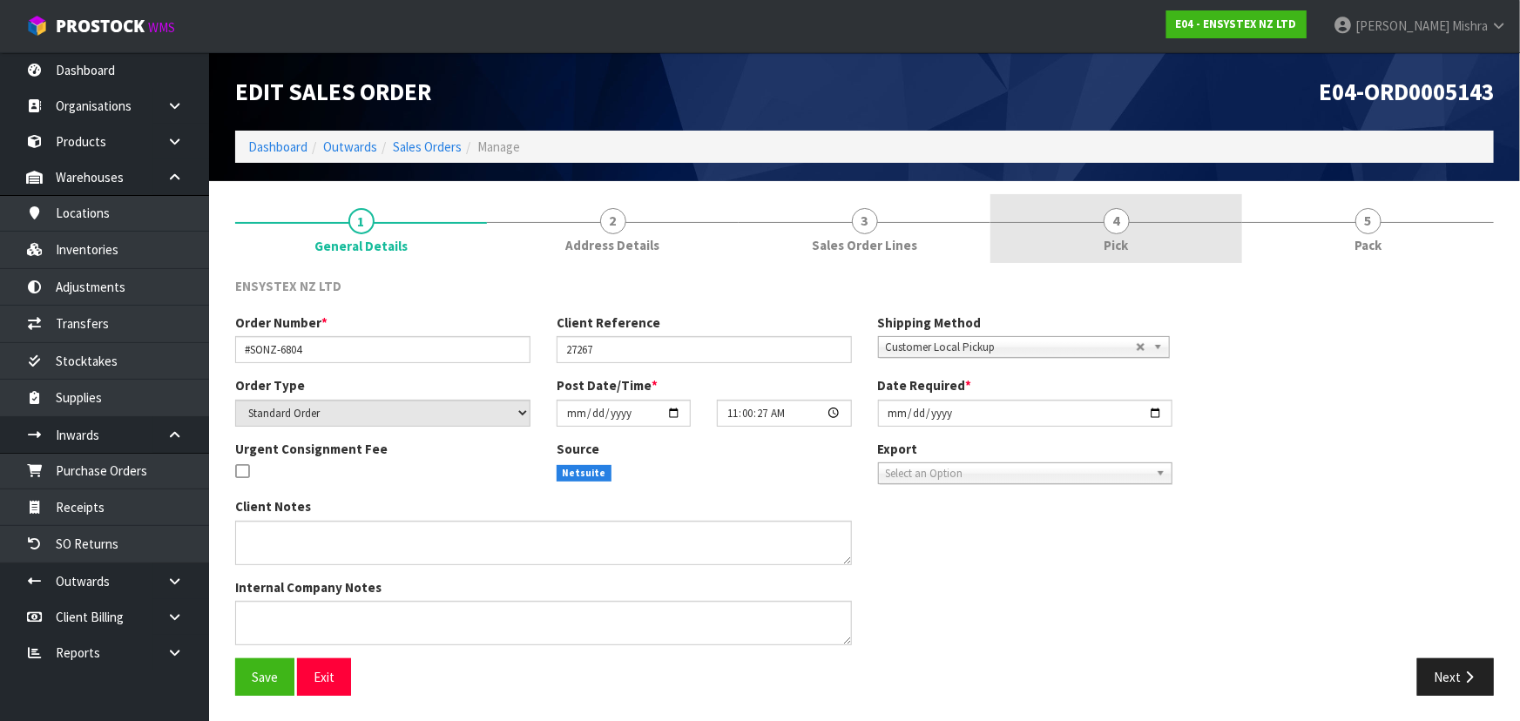
click at [1184, 217] on link "4 Pick" at bounding box center [1117, 228] width 252 height 69
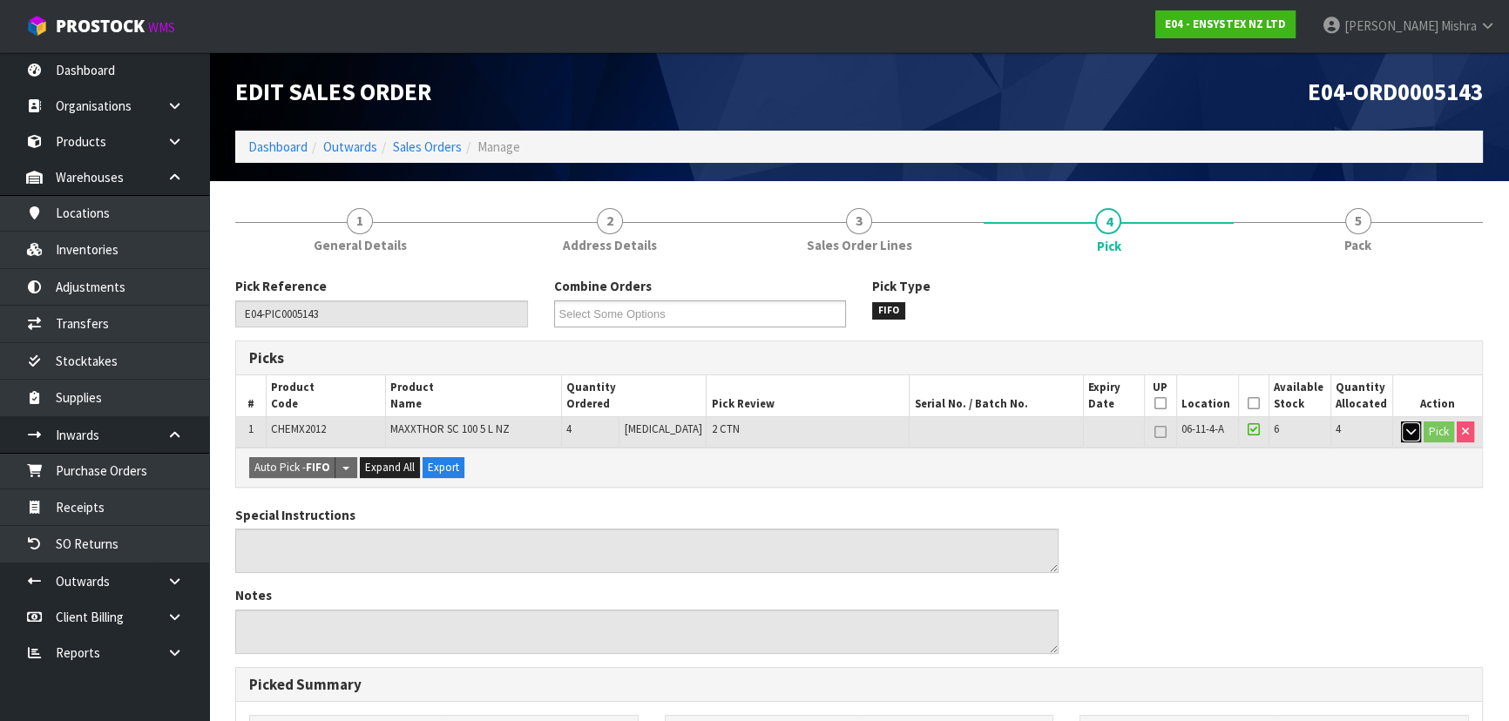
click at [1403, 432] on button "button" at bounding box center [1411, 432] width 20 height 21
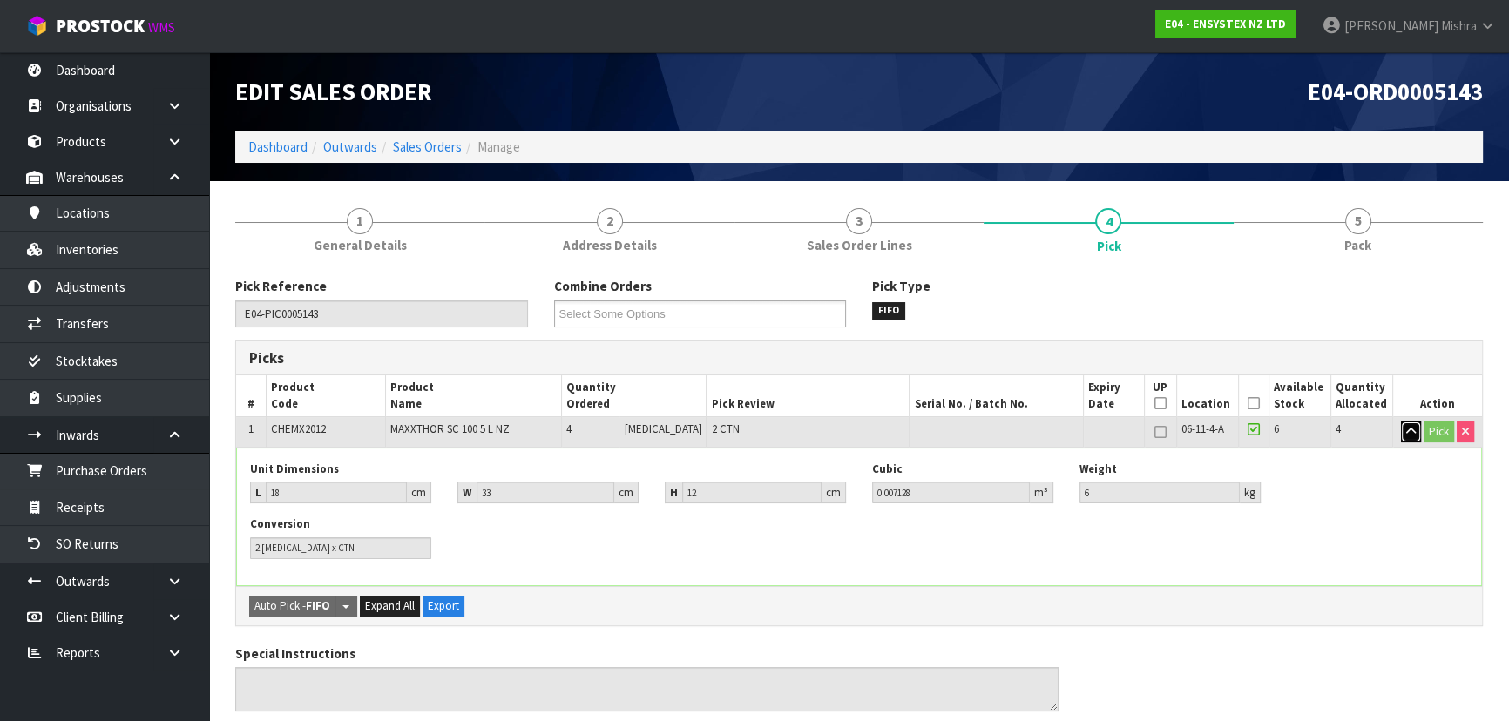
click at [1403, 432] on button "button" at bounding box center [1411, 432] width 20 height 21
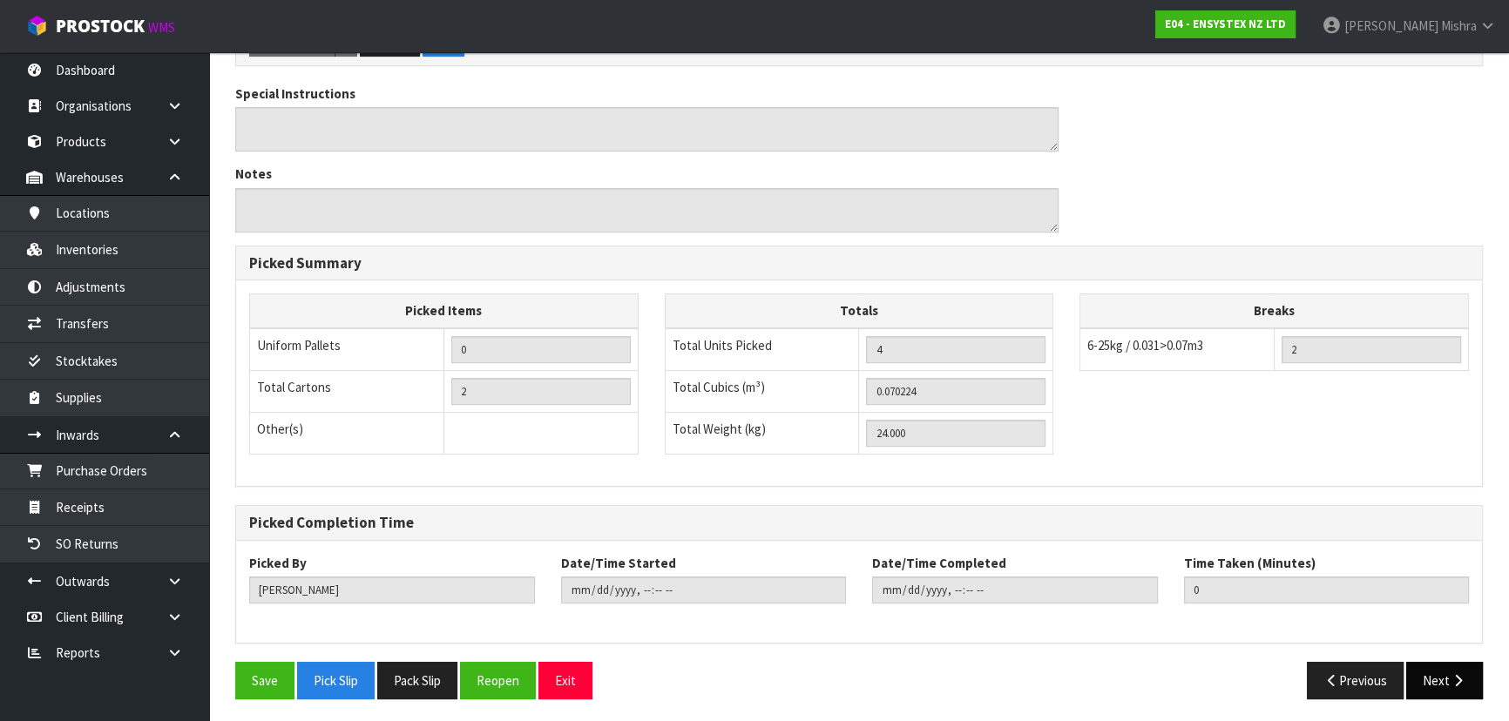
scroll to position [423, 0]
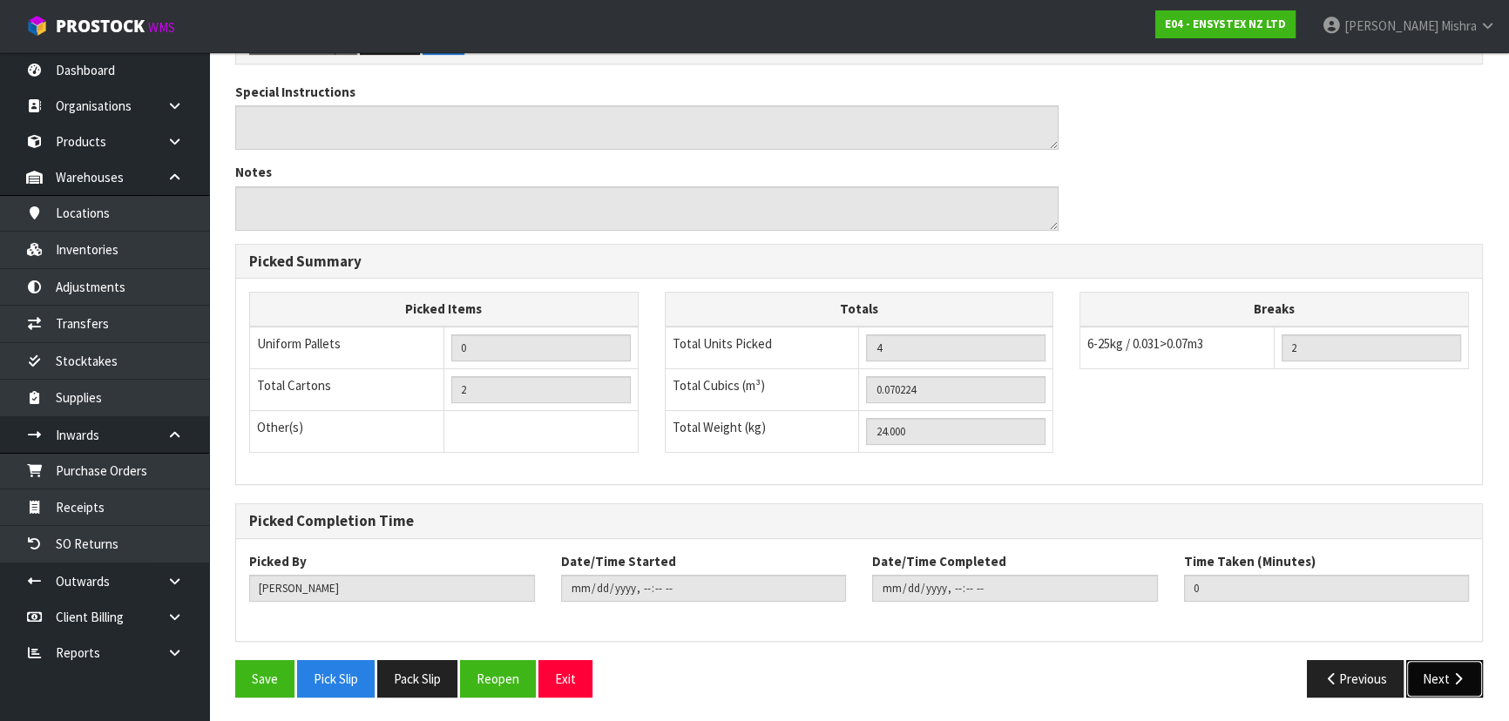
click at [1451, 673] on icon "button" at bounding box center [1458, 679] width 17 height 13
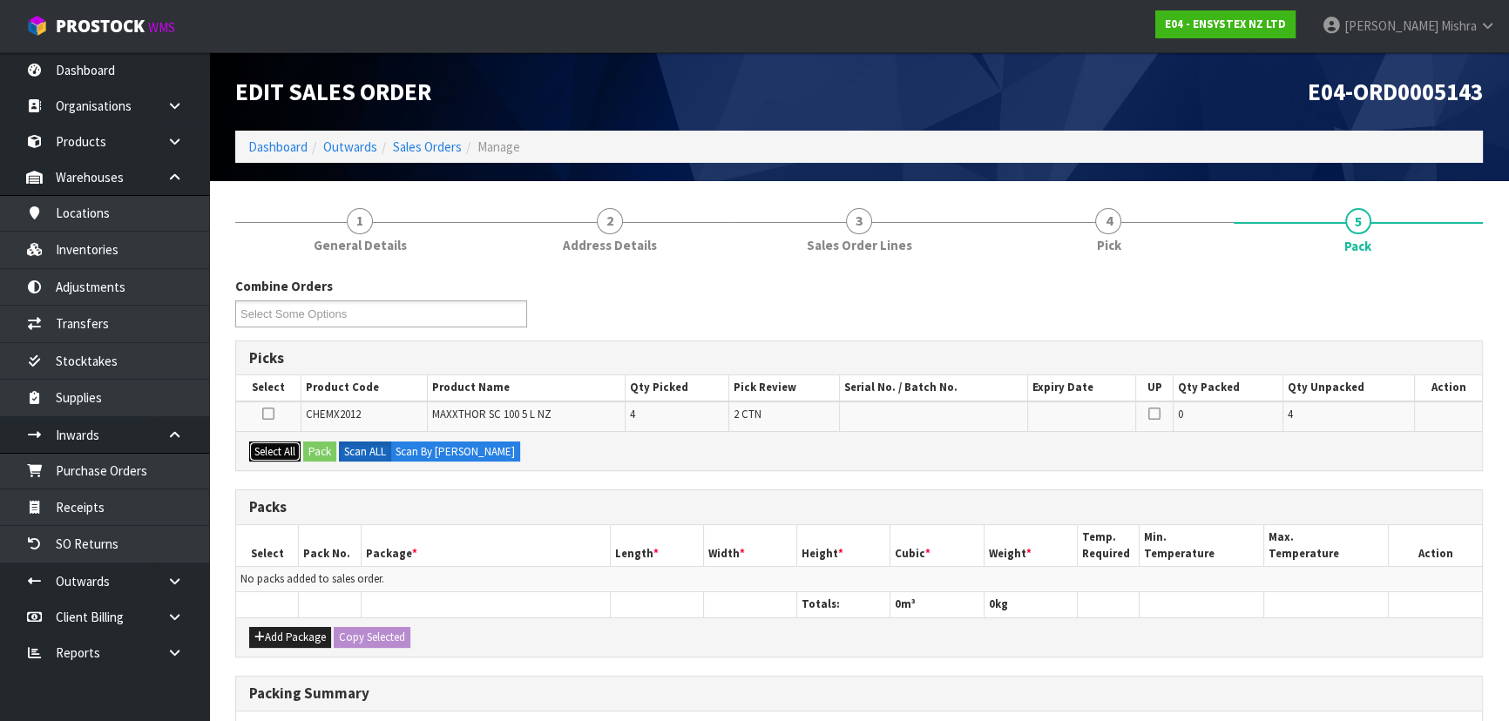
click at [274, 453] on button "Select All" at bounding box center [274, 452] width 51 height 21
click at [308, 454] on button "Pack" at bounding box center [319, 452] width 33 height 21
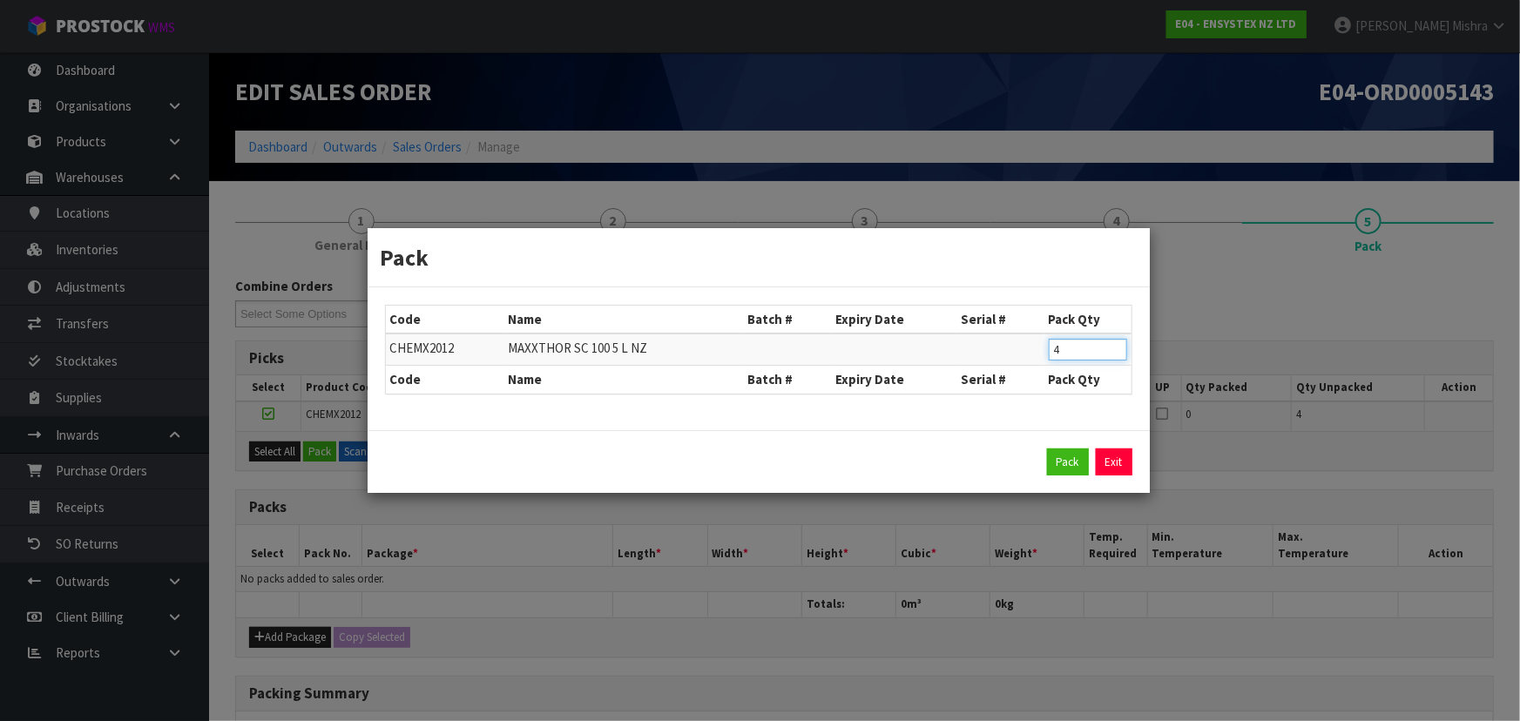
click at [1115, 358] on input "4" at bounding box center [1088, 350] width 78 height 22
click at [1111, 355] on input "3" at bounding box center [1088, 350] width 78 height 22
type input "2"
click at [1111, 355] on input "2" at bounding box center [1088, 350] width 78 height 22
click at [1072, 453] on button "Pack" at bounding box center [1068, 463] width 42 height 28
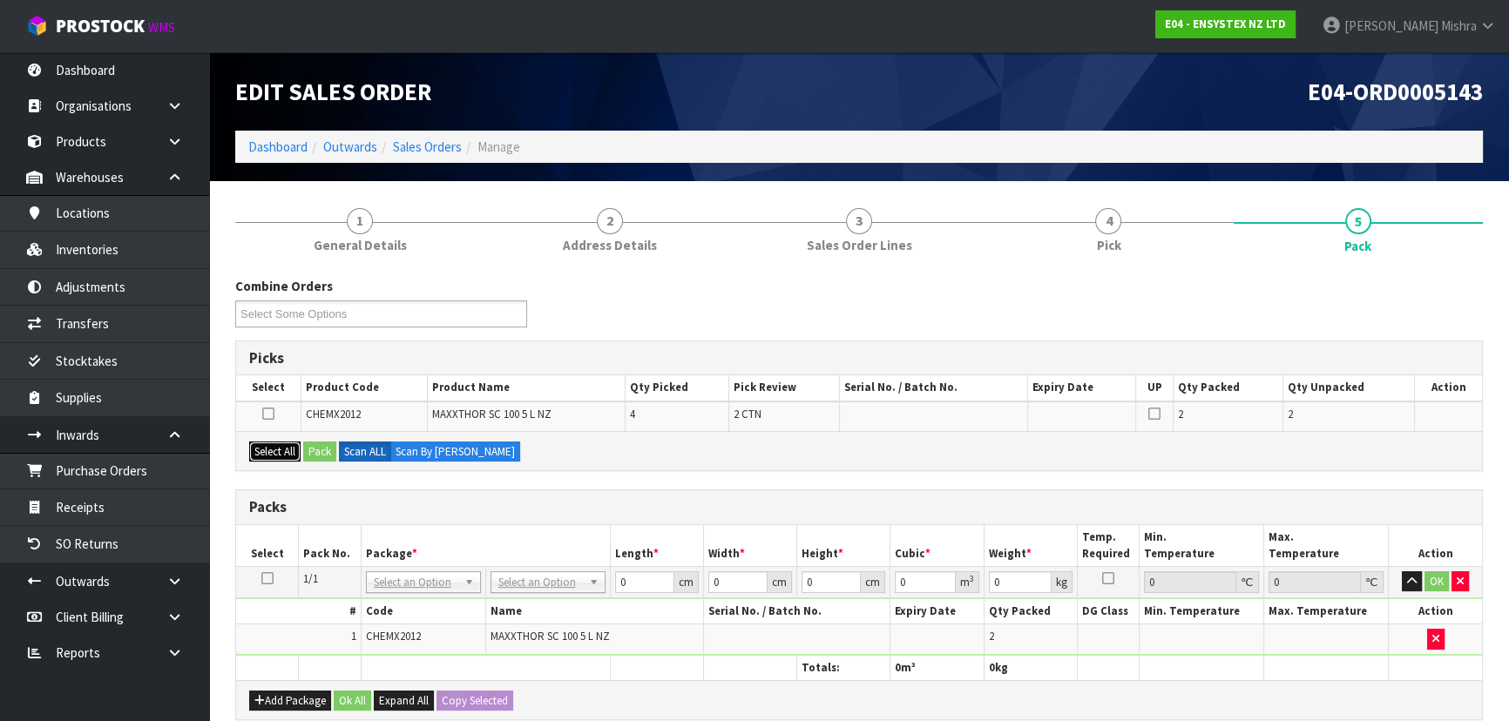
click at [281, 453] on button "Select All" at bounding box center [274, 452] width 51 height 21
click at [332, 454] on button "Pack" at bounding box center [319, 452] width 33 height 21
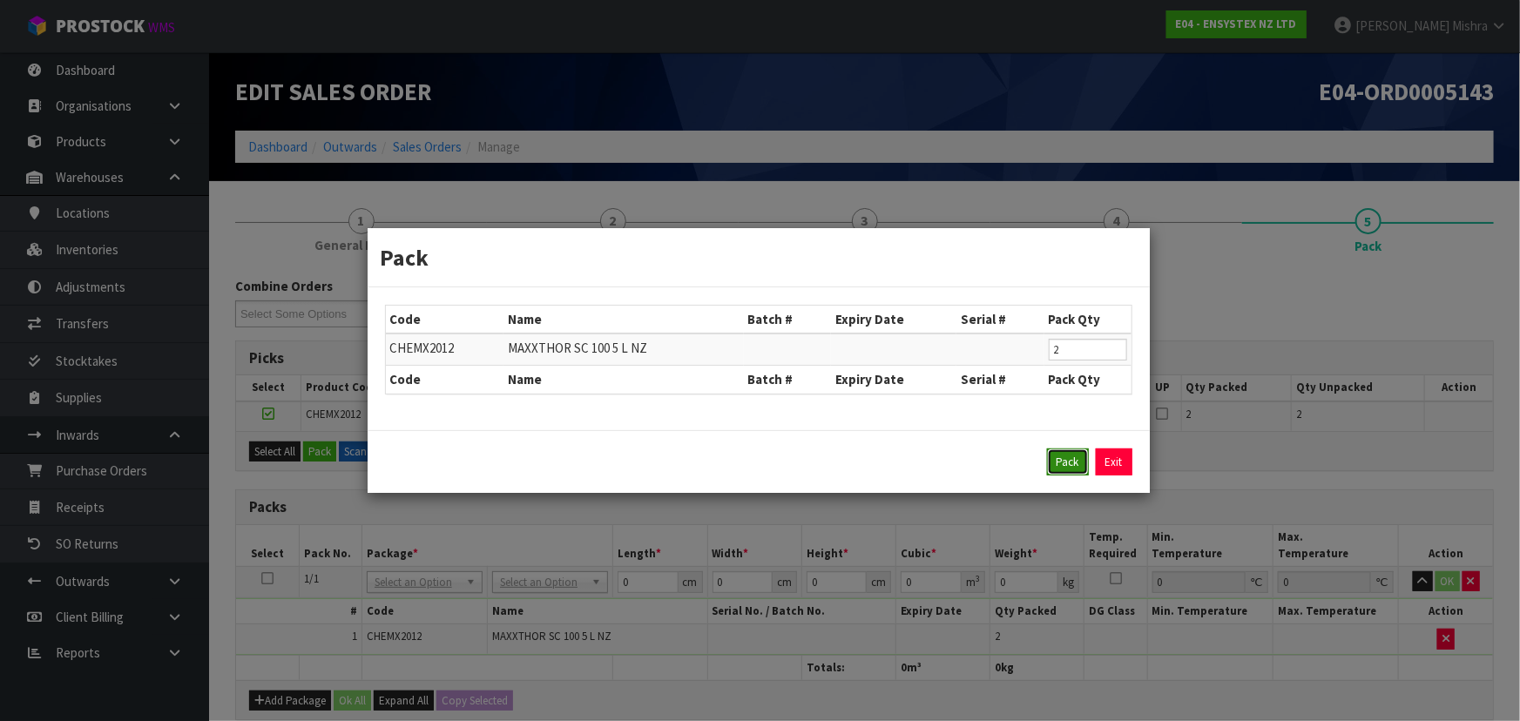
click at [1053, 462] on button "Pack" at bounding box center [1068, 463] width 42 height 28
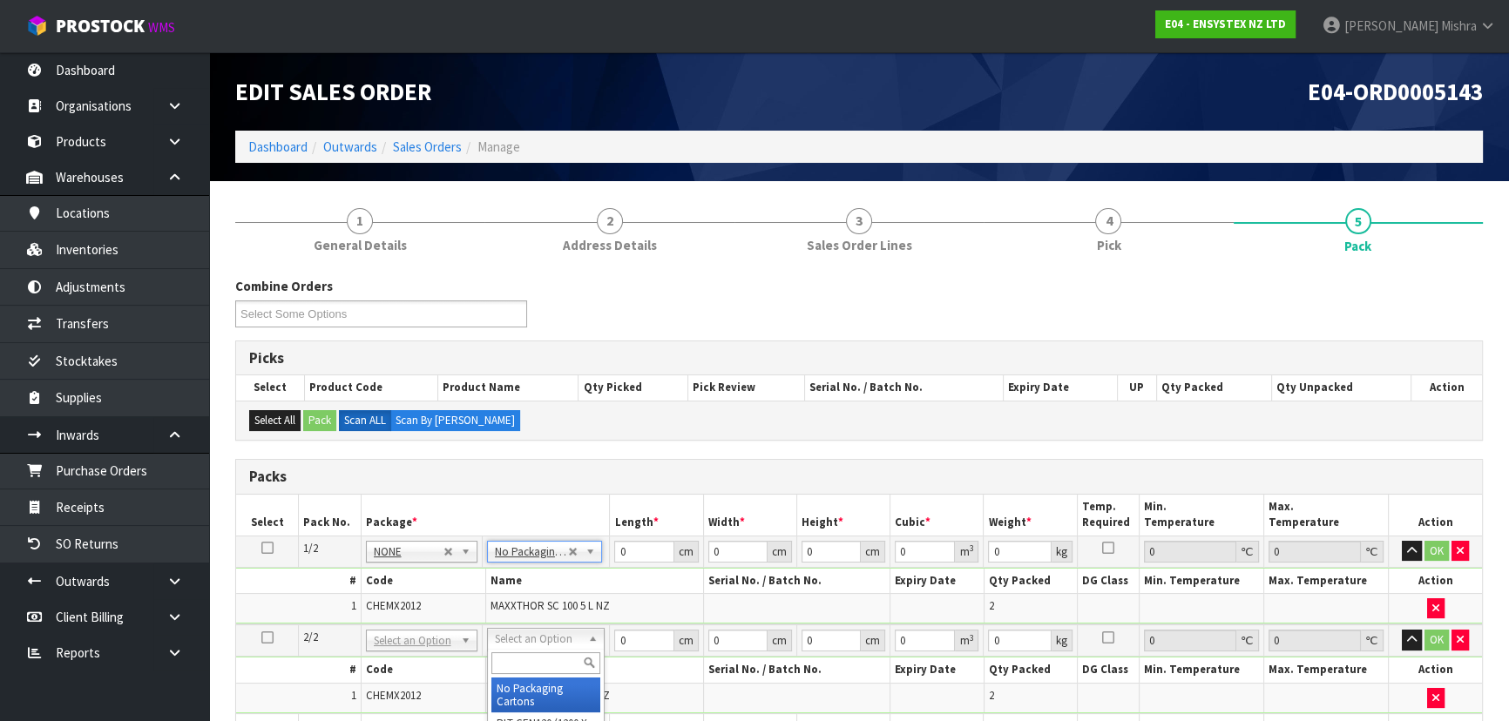
type input "2"
click at [582, 552] on tr "1/2 NONE 007-001 007-002 007-004 007-009 007-013 007-014 007-015 007-017 007-01…" at bounding box center [859, 551] width 1246 height 31
click at [267, 548] on icon at bounding box center [267, 548] width 12 height 1
type input "21"
type input "35"
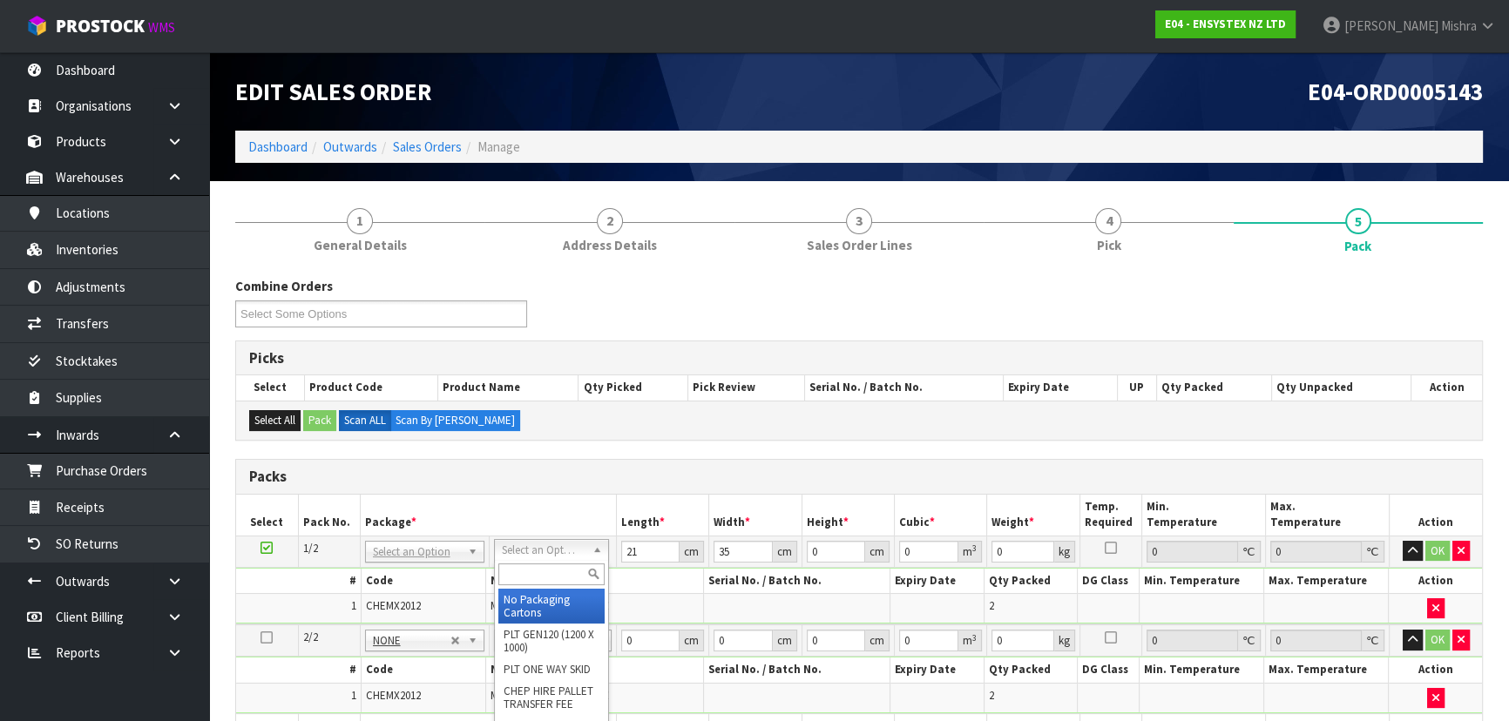
type input "0"
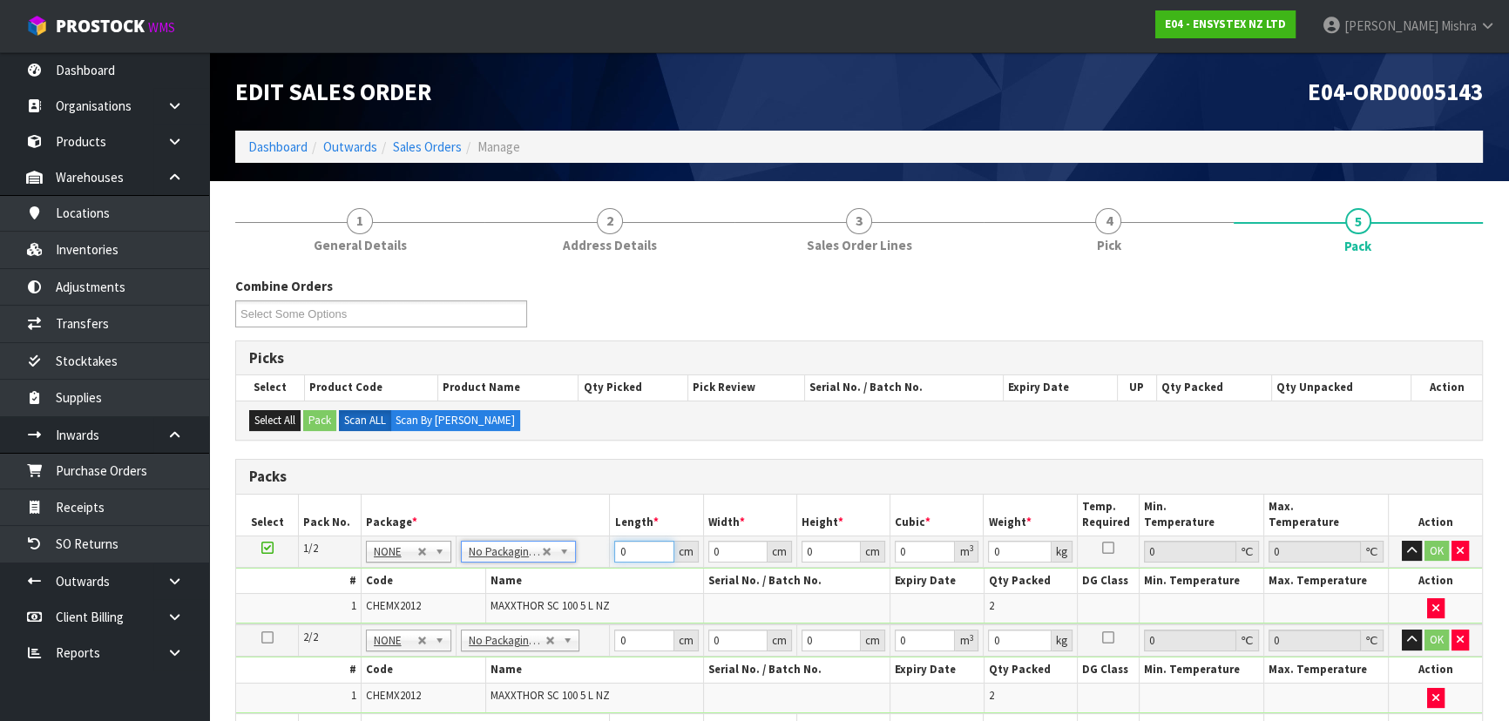
drag, startPoint x: 634, startPoint y: 549, endPoint x: 597, endPoint y: 549, distance: 37.5
click at [597, 549] on tr "1/2 NONE 007-001 007-002 007-004 007-009 007-013 007-014 007-015 007-017 007-01…" at bounding box center [859, 551] width 1246 height 31
type input "26"
type input "21"
type input "3"
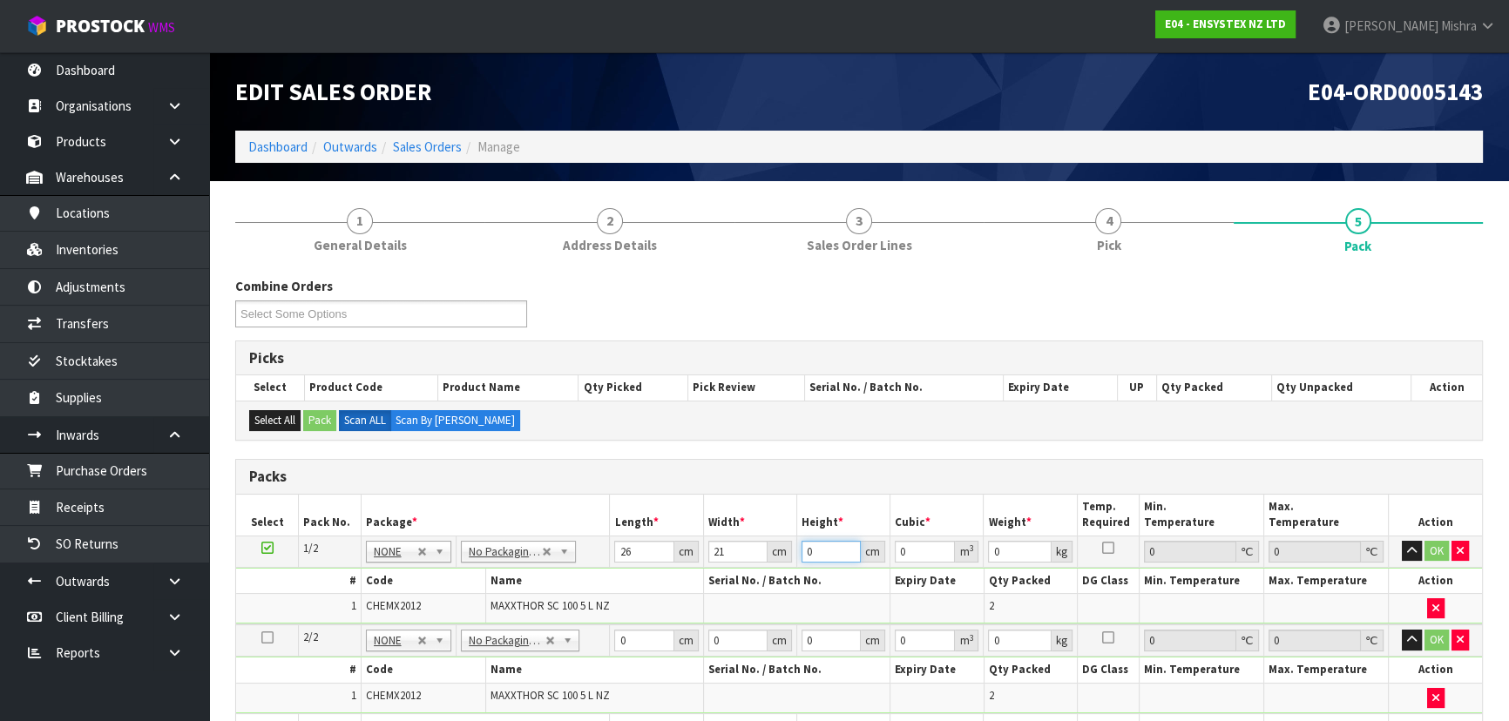
type input "0.001638"
type input "35"
type input "0.01911"
type input "35"
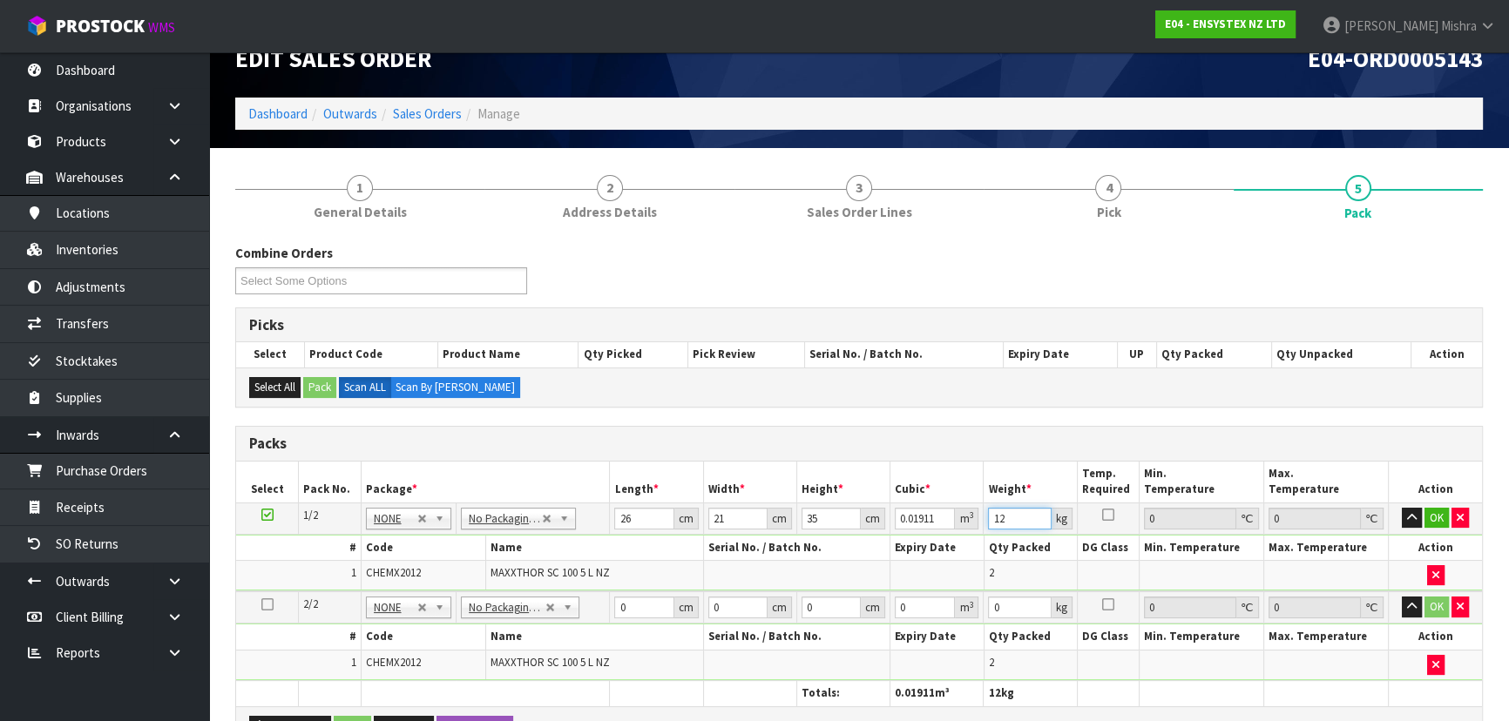
scroll to position [78, 0]
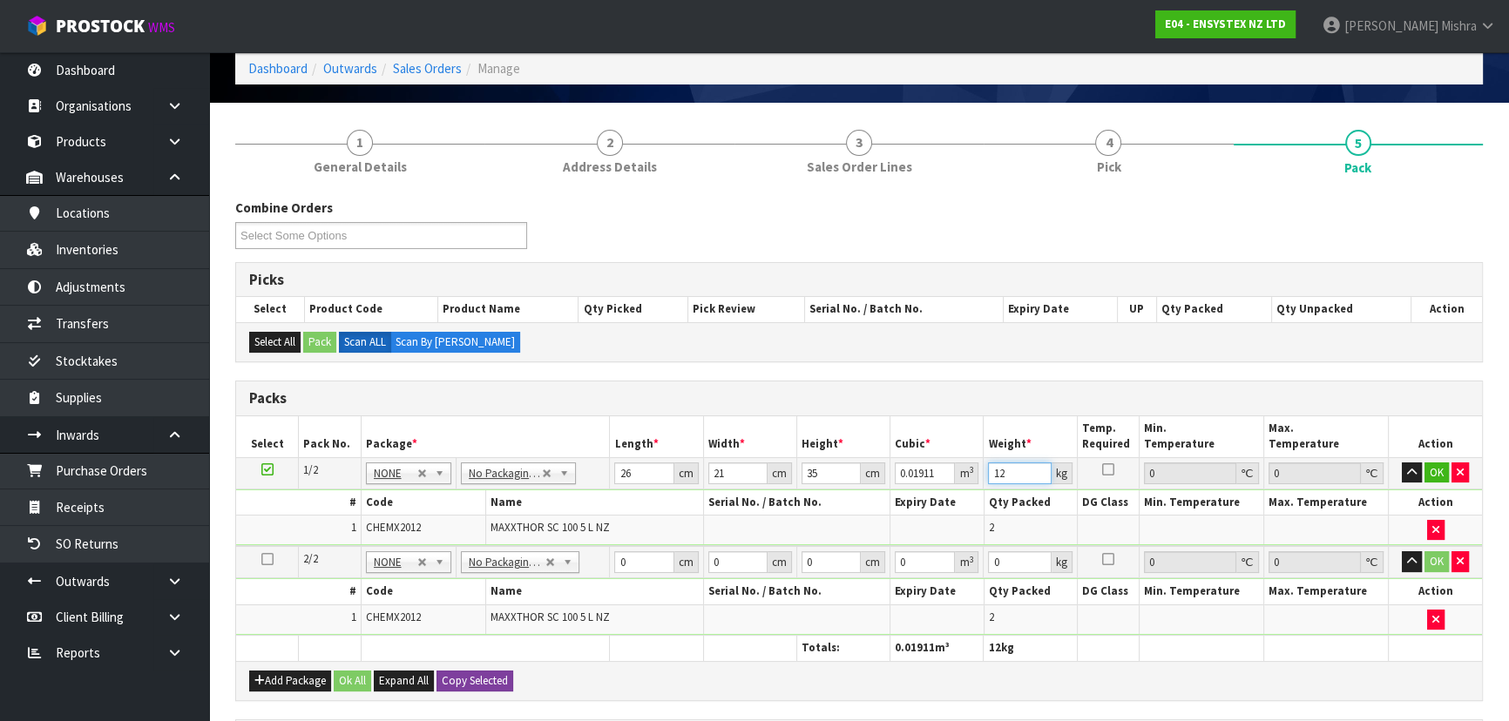
type input "12"
click at [478, 680] on button "Copy Selected" at bounding box center [475, 681] width 77 height 21
click at [479, 680] on span "Confirm" at bounding box center [461, 680] width 38 height 15
type input "26"
type input "21"
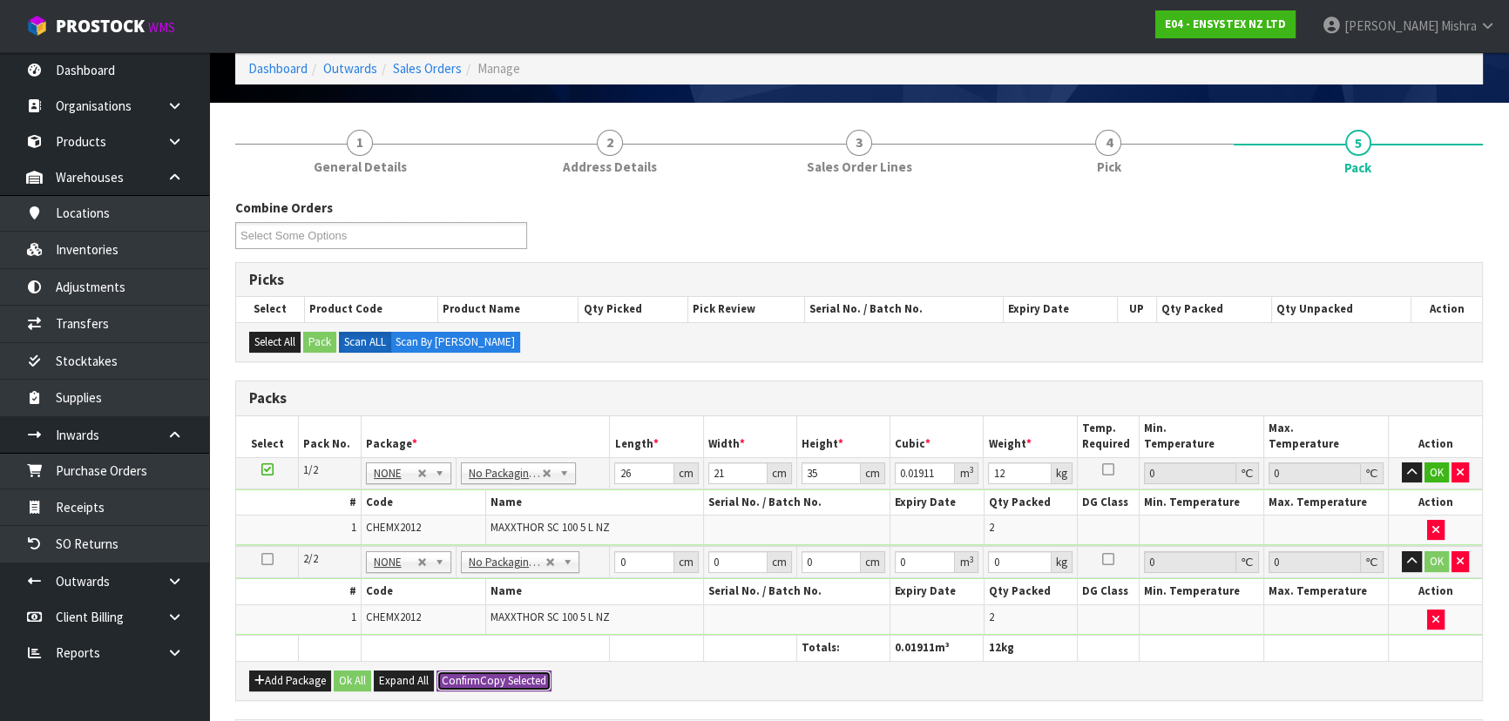
type input "35"
type input "0.01911"
type input "12"
click at [361, 680] on button "Ok All" at bounding box center [352, 681] width 37 height 21
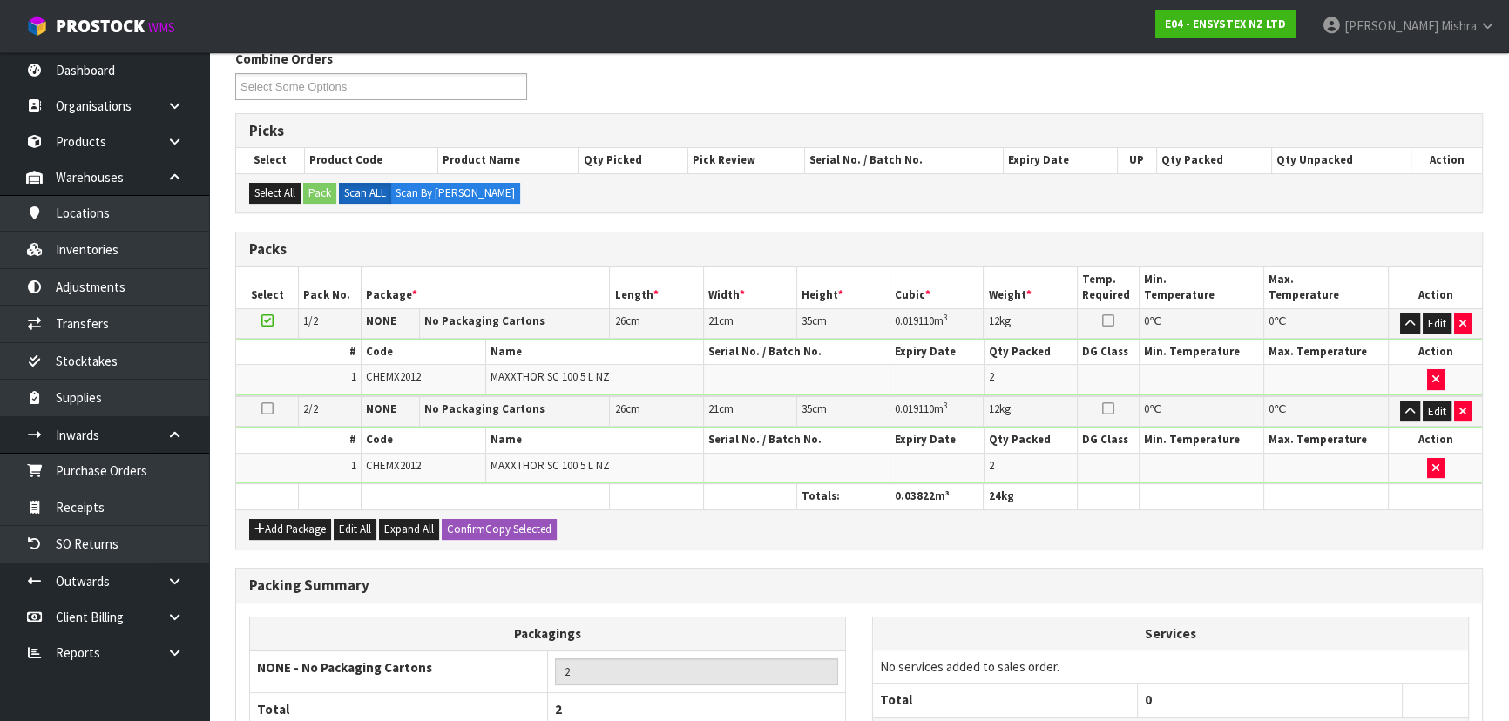
scroll to position [382, 0]
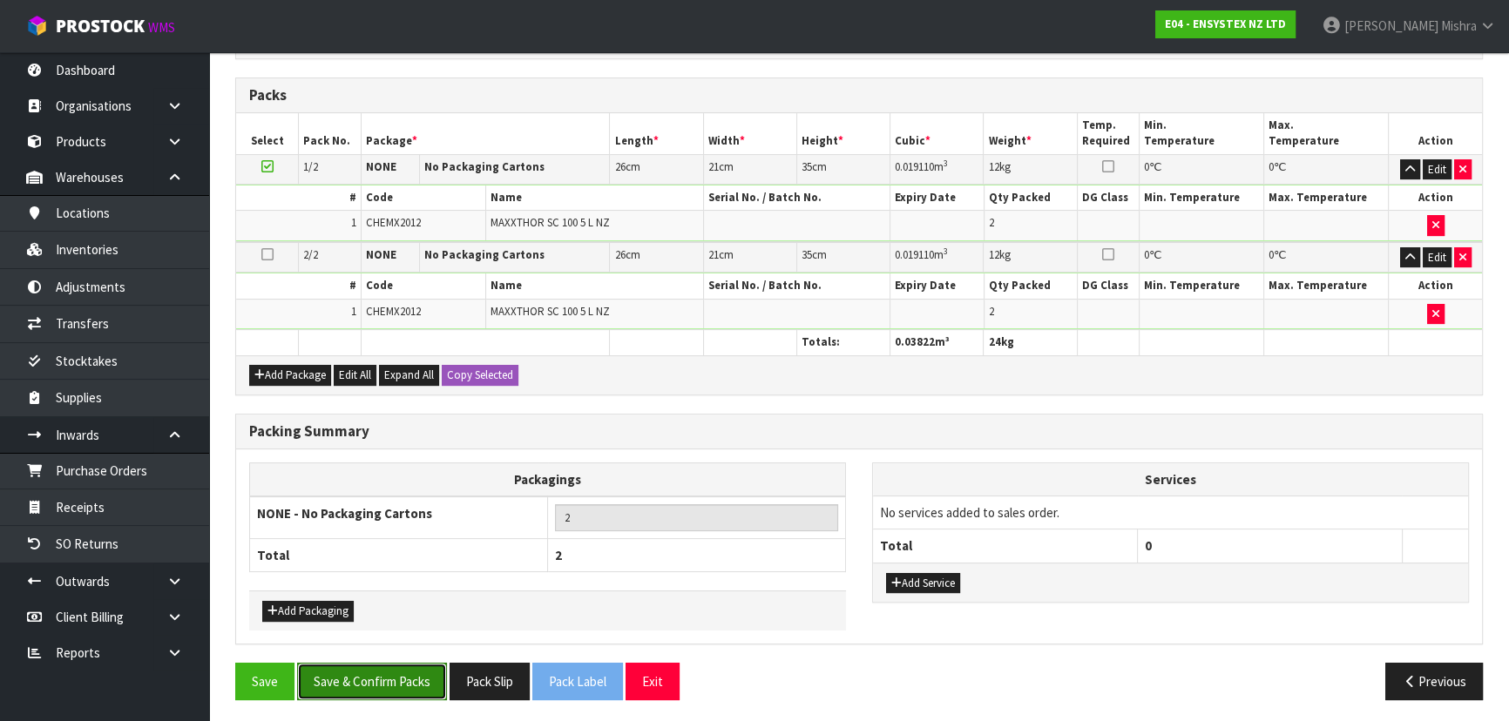
click at [372, 675] on button "Save & Confirm Packs" at bounding box center [372, 681] width 150 height 37
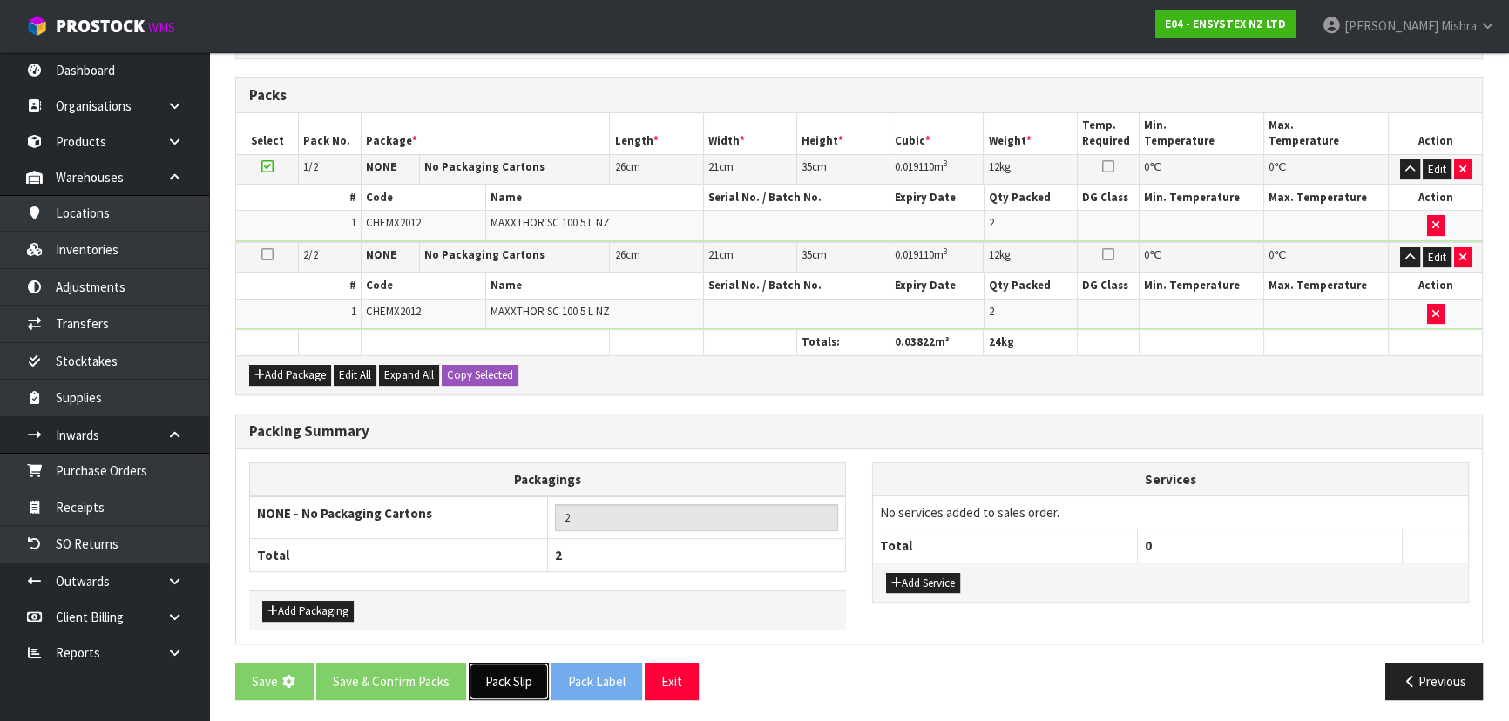
click at [507, 686] on button "Pack Slip" at bounding box center [509, 681] width 80 height 37
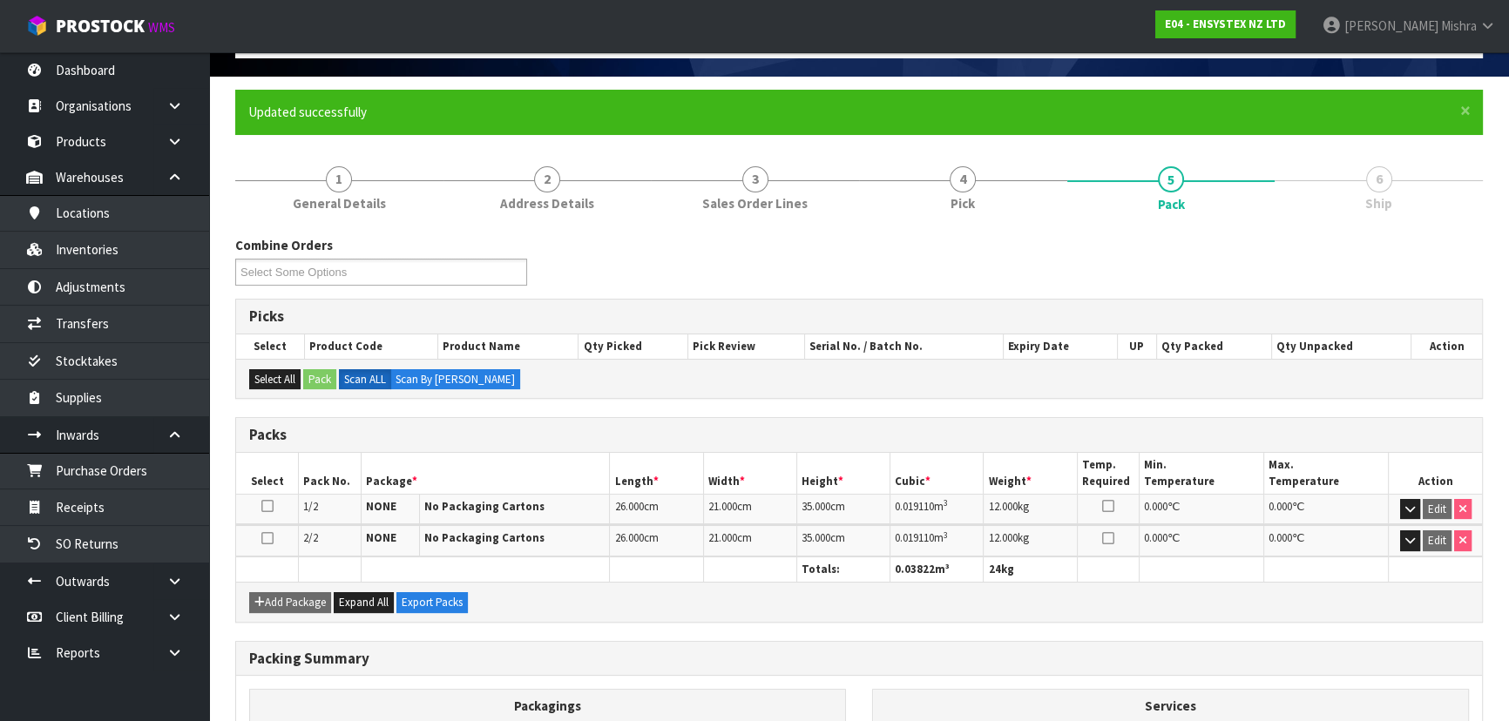
scroll to position [0, 0]
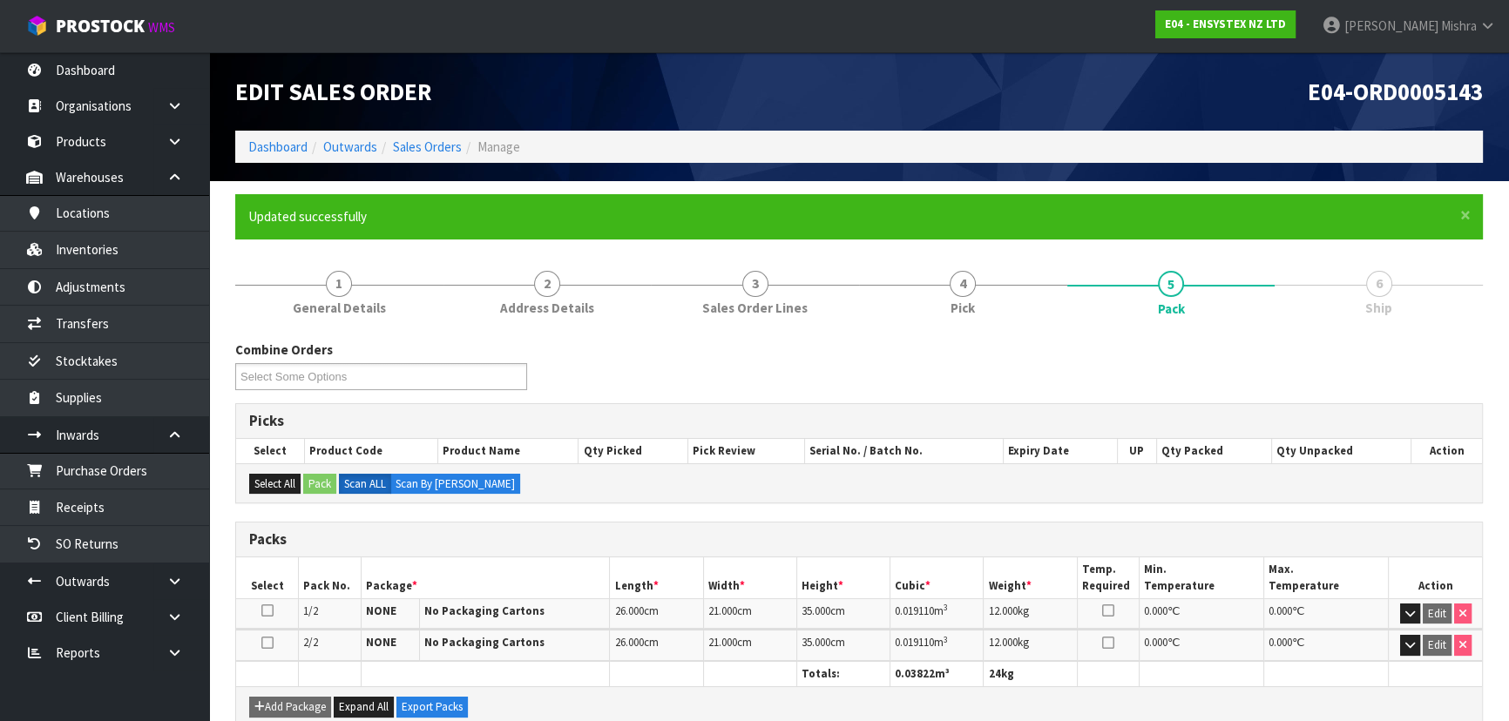
click at [416, 156] on li "Sales Orders" at bounding box center [419, 147] width 85 height 18
click at [416, 150] on link "Sales Orders" at bounding box center [427, 147] width 69 height 17
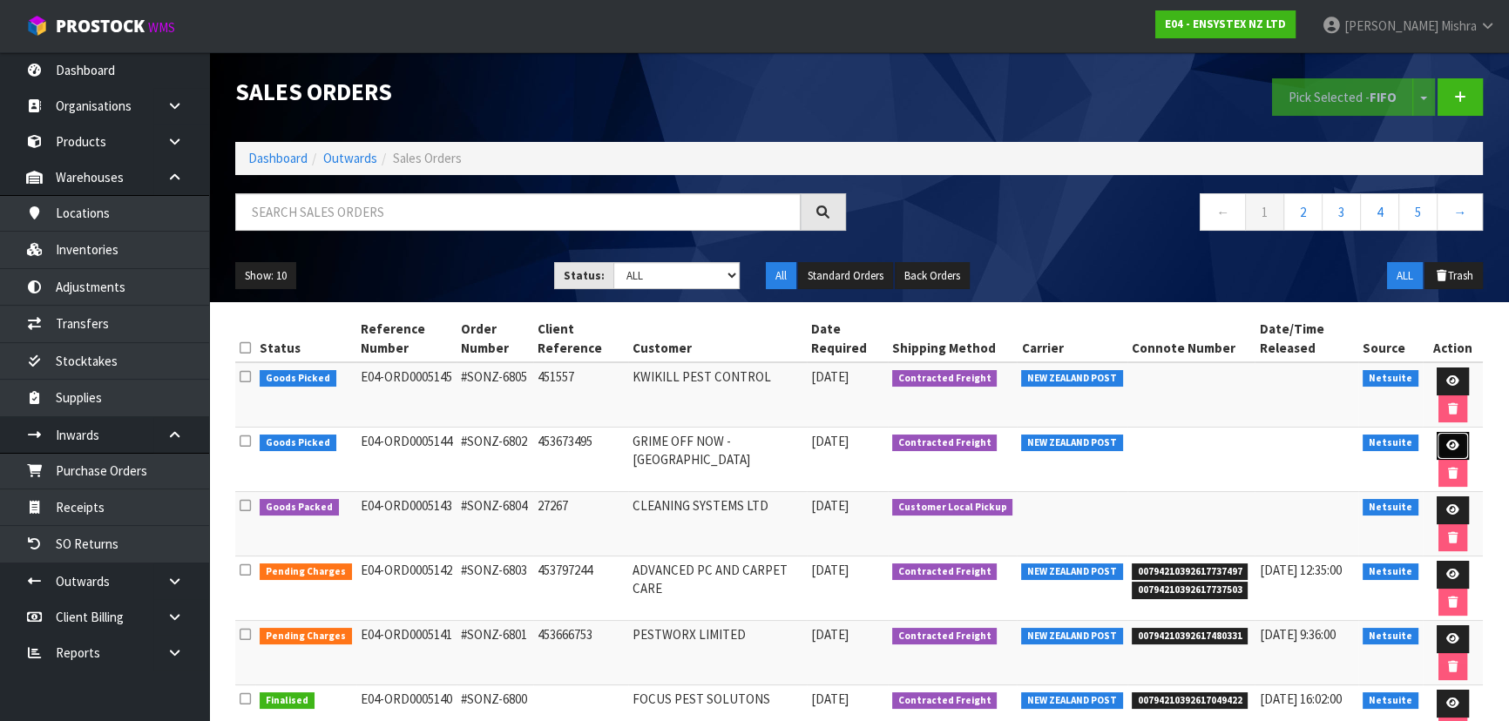
click at [1456, 443] on link at bounding box center [1453, 446] width 32 height 28
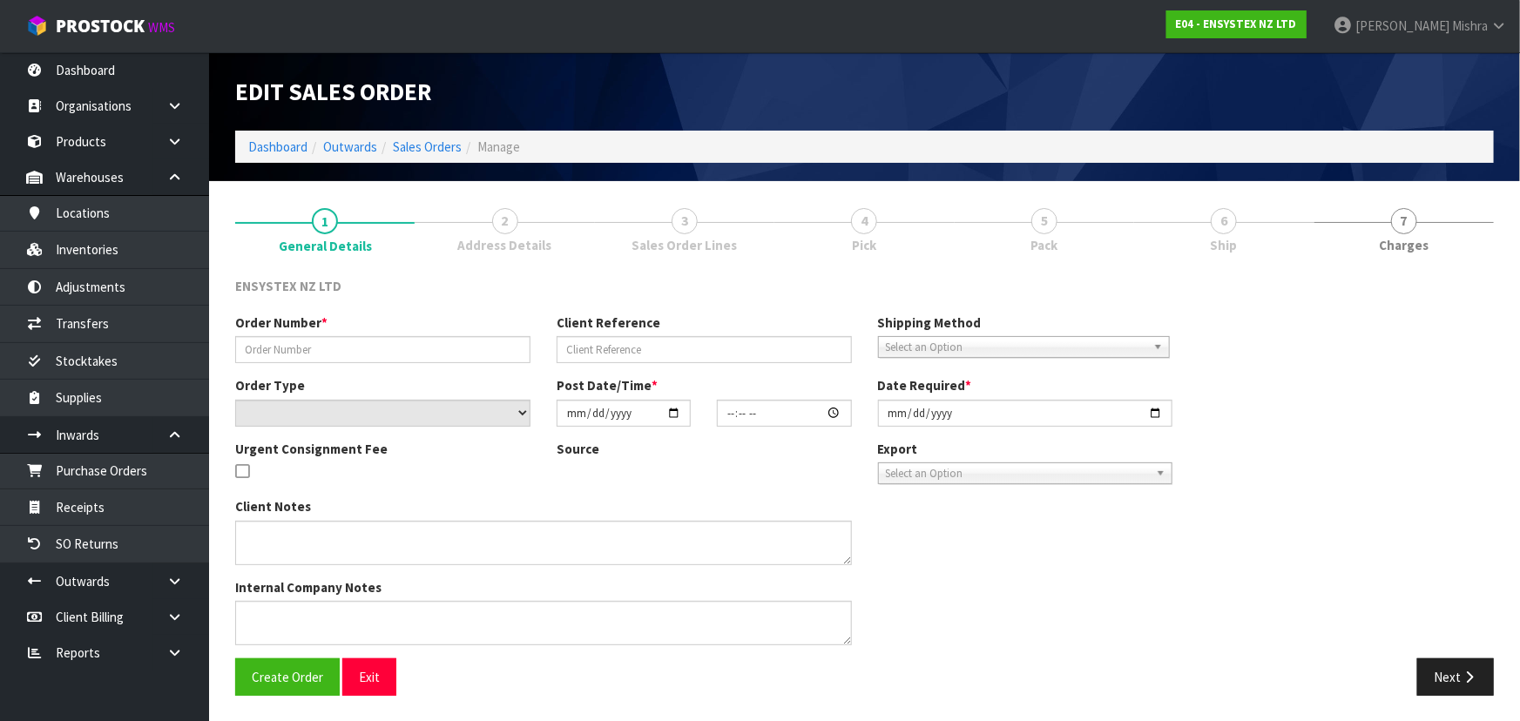
type input "#SONZ-6802"
type input "453673495"
select select "number:0"
type input "2025-10-14"
type input "11:30:09.000"
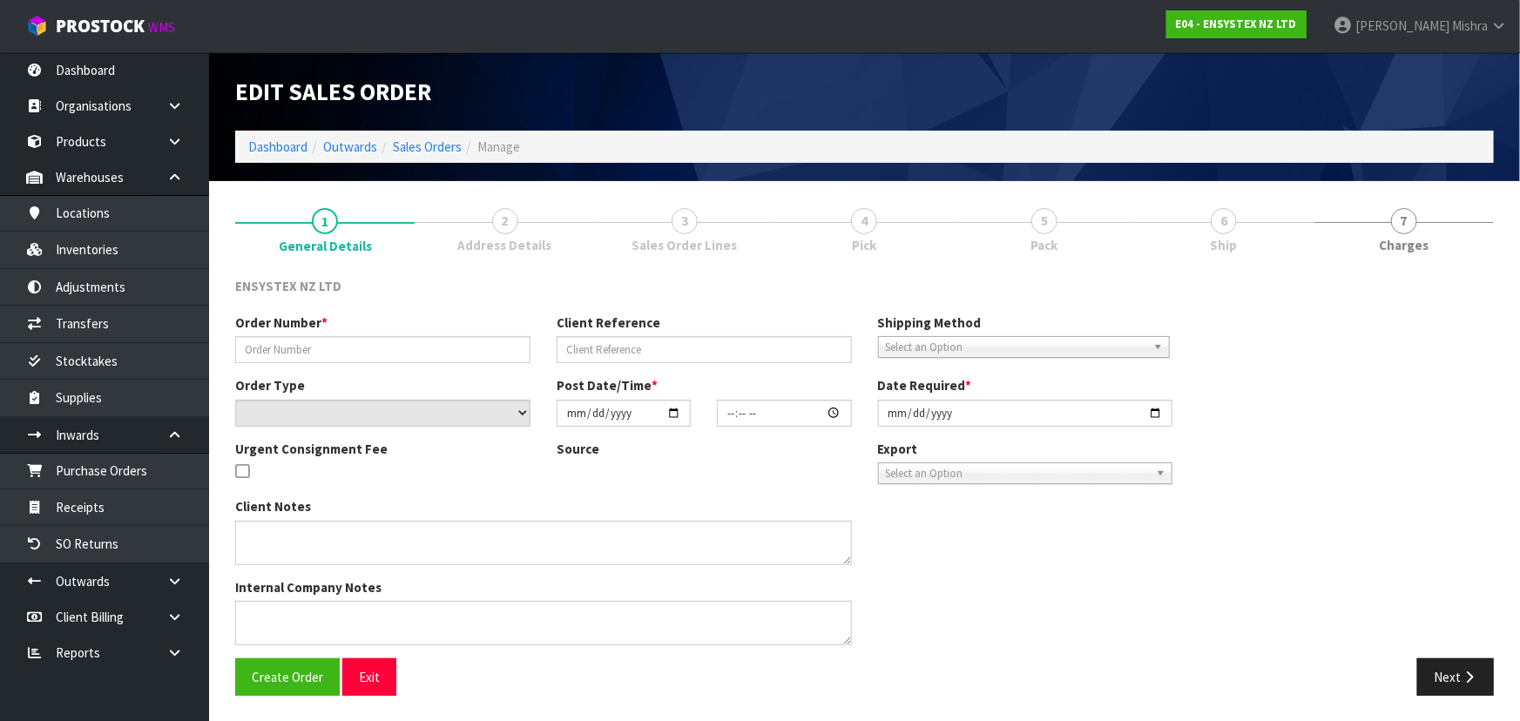
type input "2025-10-14"
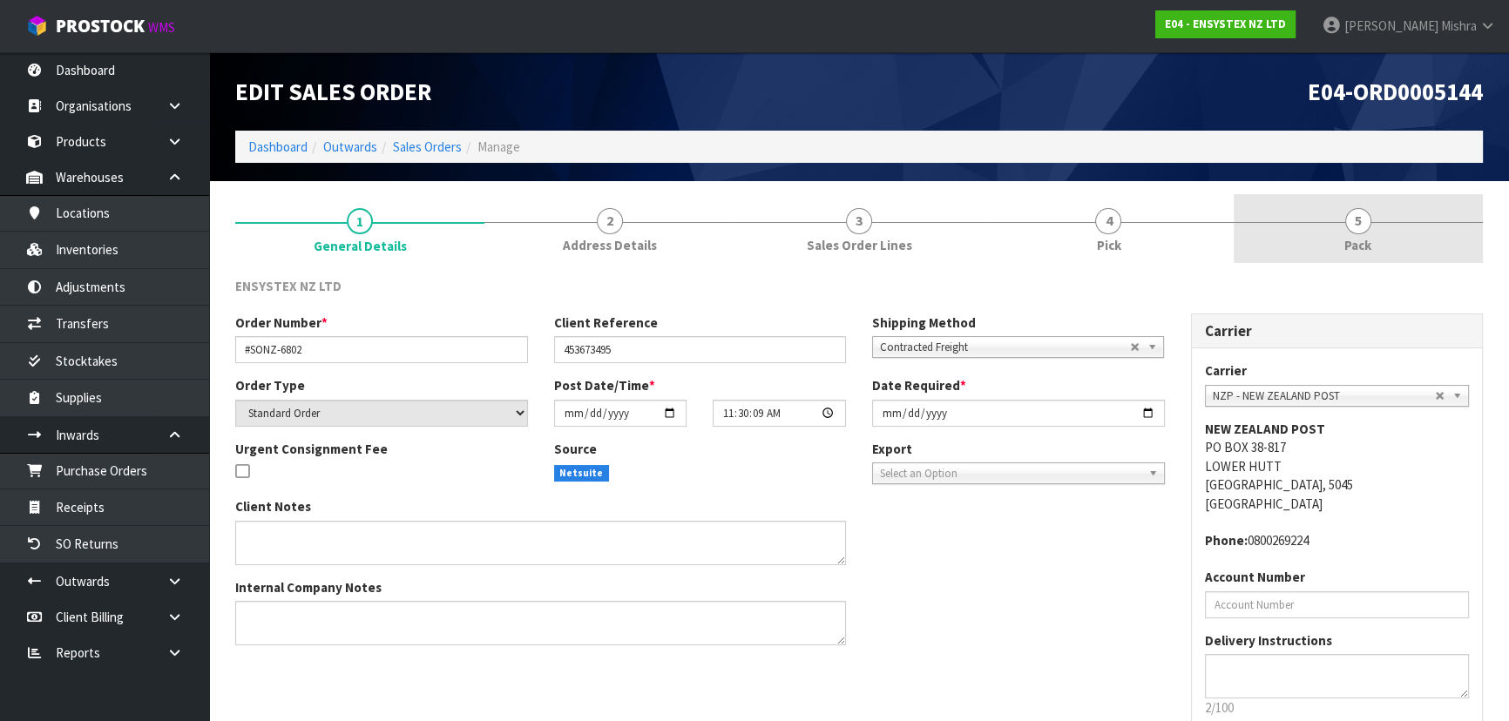
click at [1357, 230] on span "5" at bounding box center [1358, 221] width 26 height 26
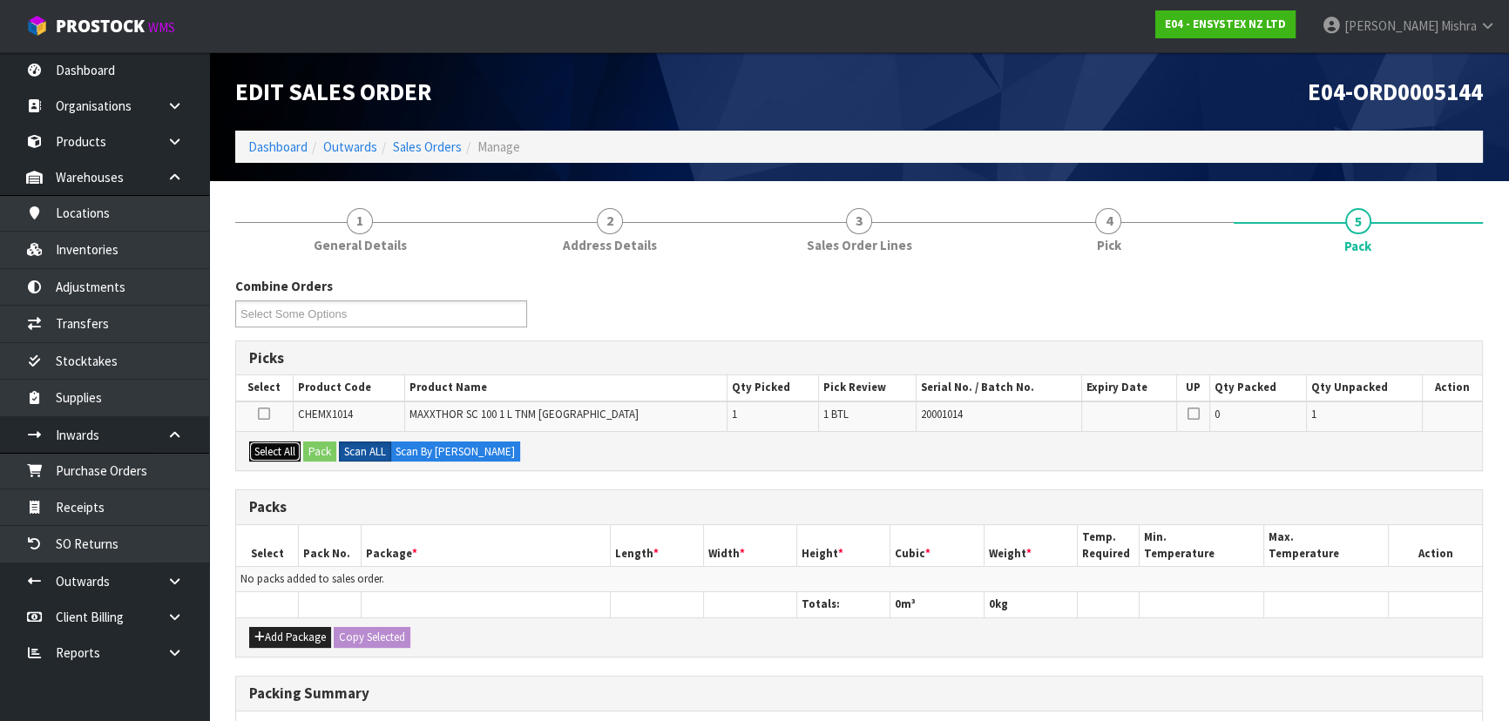
drag, startPoint x: 287, startPoint y: 449, endPoint x: 347, endPoint y: 454, distance: 60.3
click at [292, 449] on button "Select All" at bounding box center [274, 452] width 51 height 21
click at [328, 453] on button "Pack" at bounding box center [319, 452] width 33 height 21
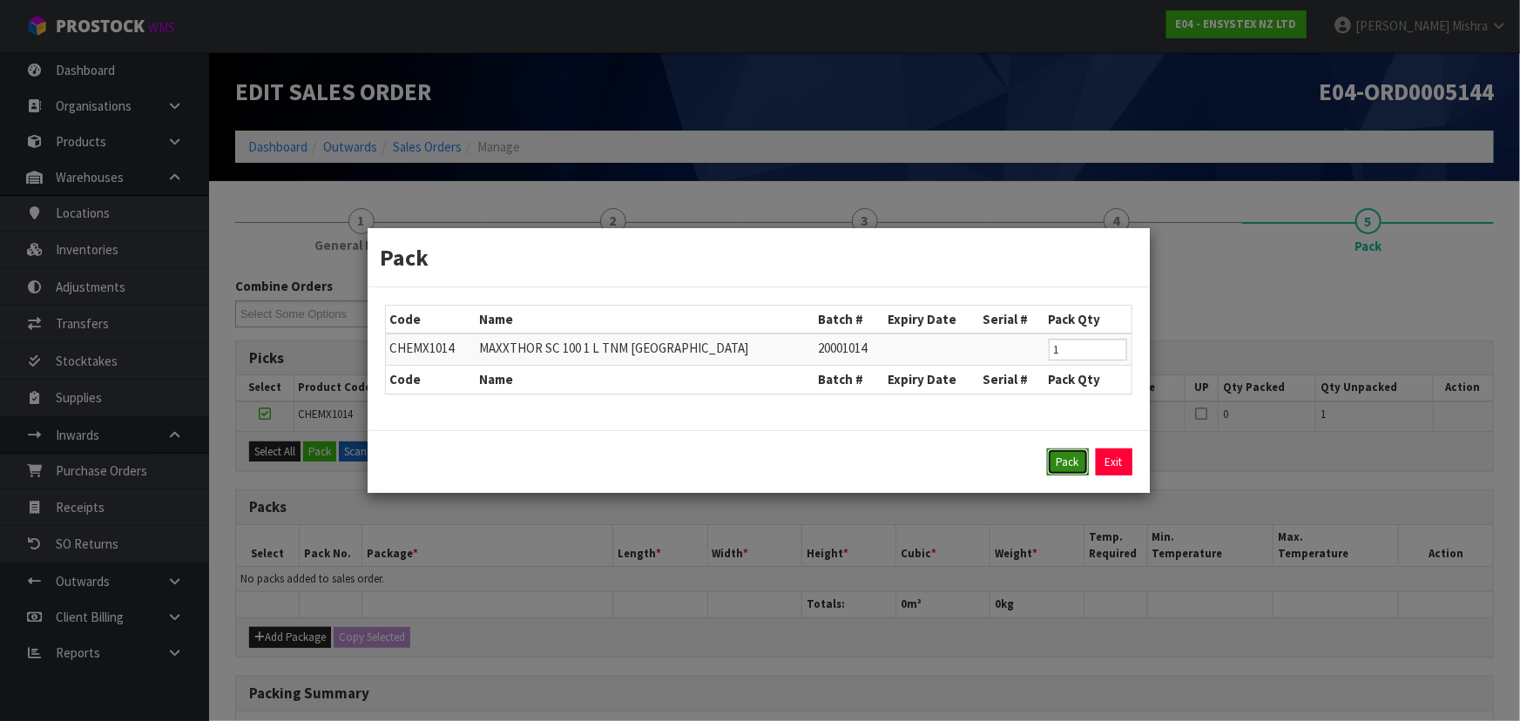
click at [1066, 463] on button "Pack" at bounding box center [1068, 463] width 42 height 28
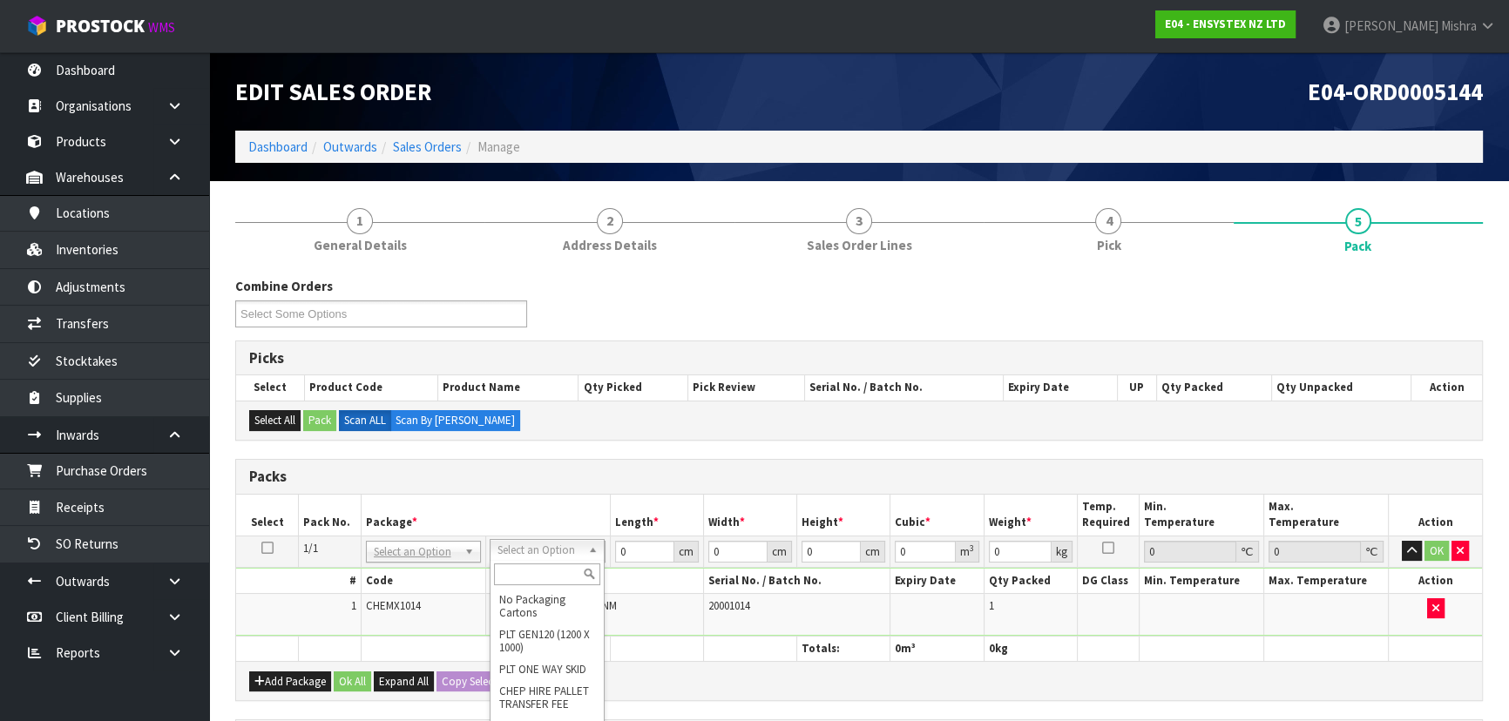
drag, startPoint x: 561, startPoint y: 600, endPoint x: 545, endPoint y: 575, distance: 29.7
click at [545, 575] on div "No Packaging Cartons PLT GEN120 (1200 X 1000) PLT ONE WAY SKID CHEP HIRE PALLET…" at bounding box center [547, 681] width 115 height 242
click at [545, 575] on input "text" at bounding box center [547, 575] width 106 height 22
type input "OC"
type input "1.15"
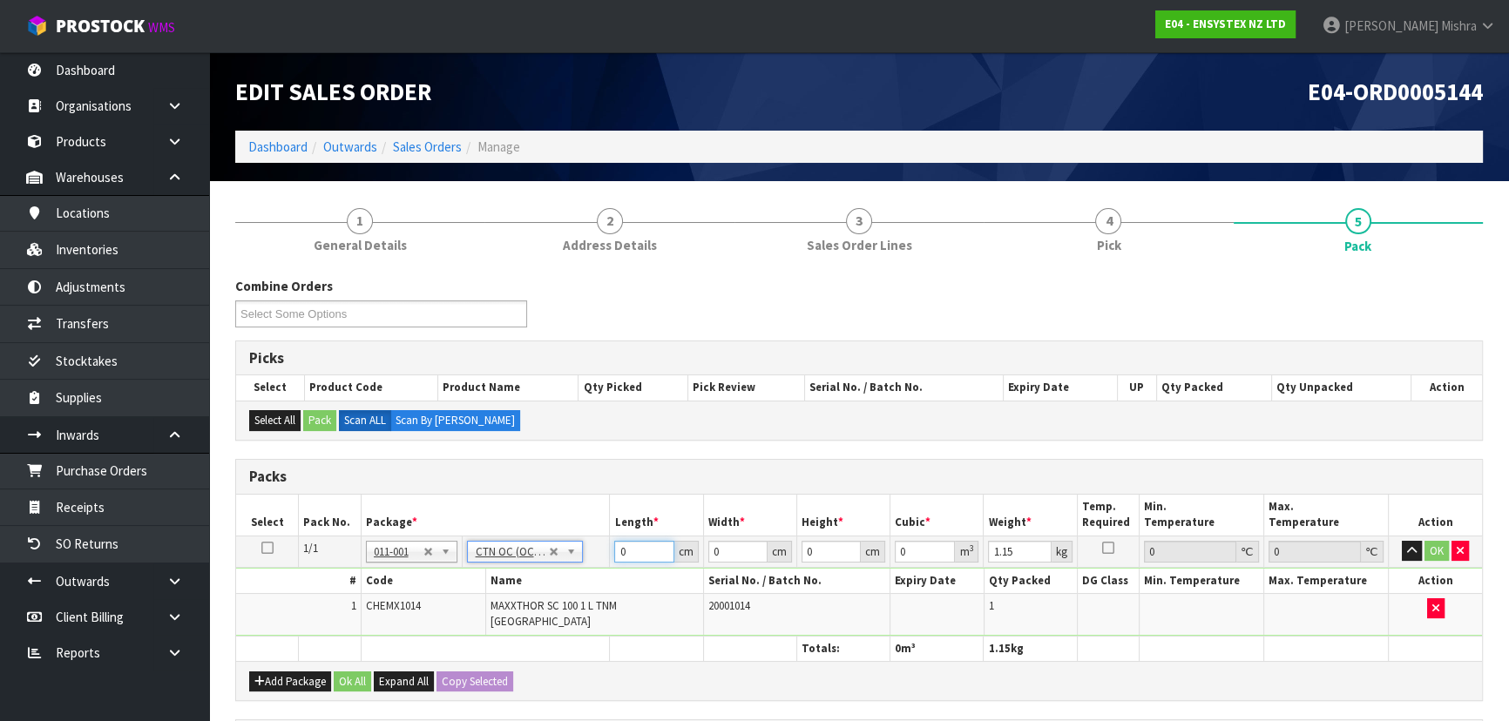
drag, startPoint x: 611, startPoint y: 551, endPoint x: 585, endPoint y: 552, distance: 25.3
click at [592, 552] on tr "1/1 NONE 007-001 007-002 007-004 007-009 007-013 007-014 007-015 007-017 007-01…" at bounding box center [859, 551] width 1246 height 31
type input "24"
type input "18"
type input "1"
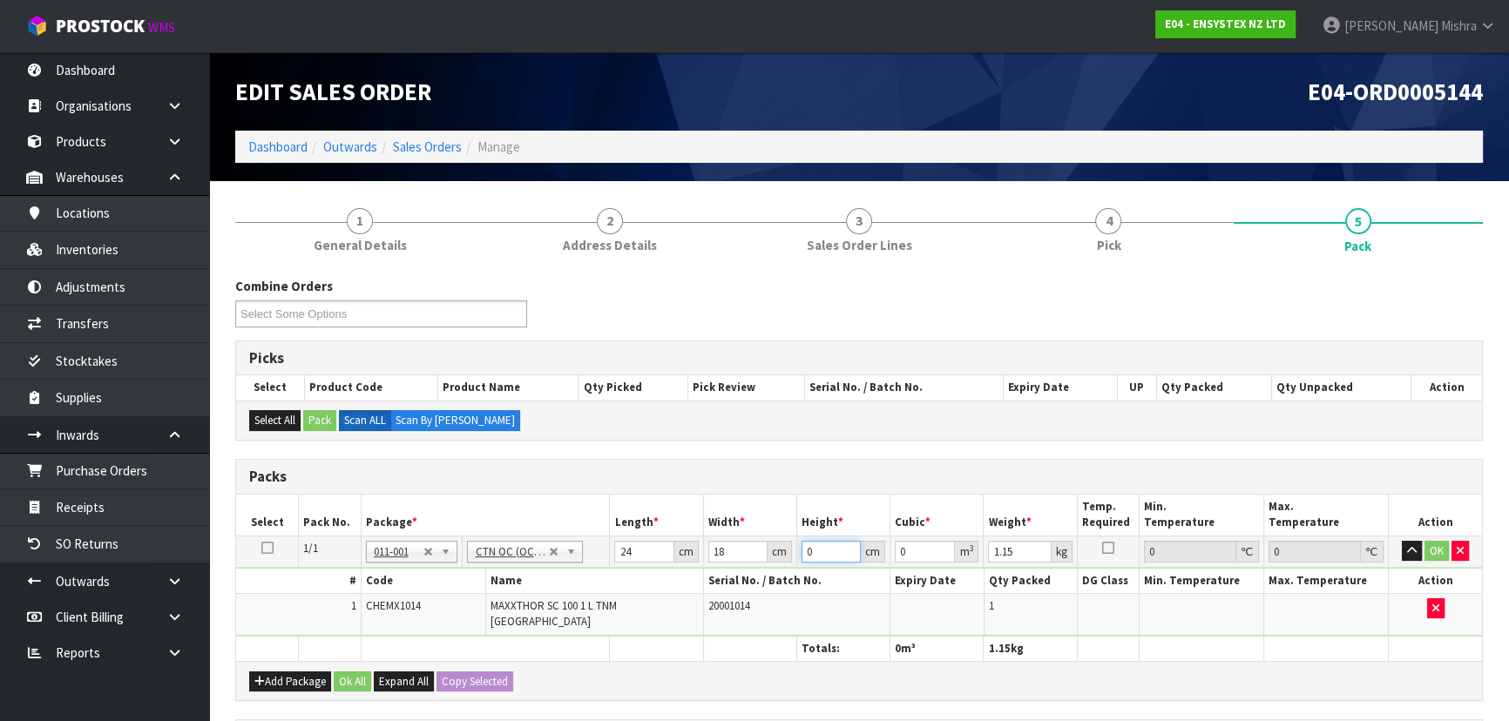
type input "0.000432"
type input "18"
type input "0.007776"
type input "18"
type input "2"
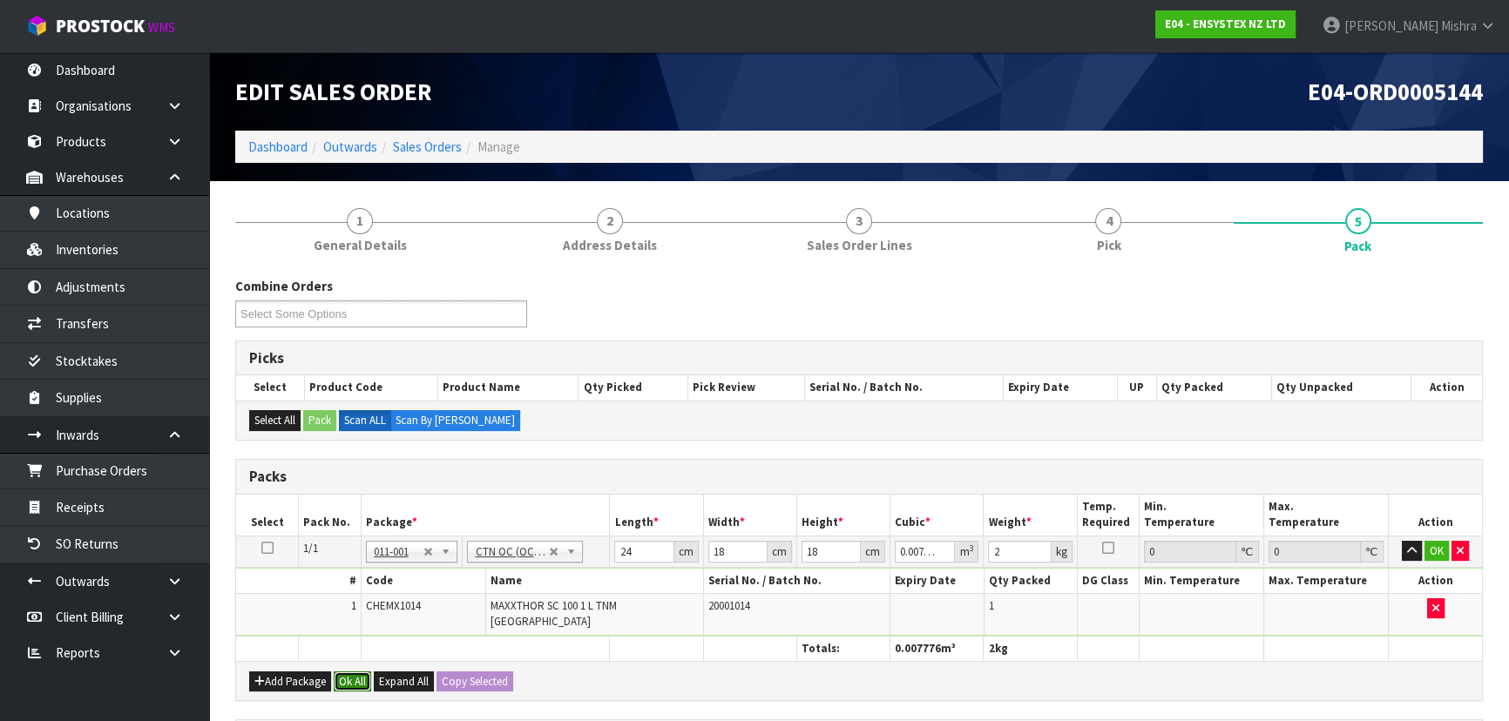
click at [342, 674] on button "Ok All" at bounding box center [352, 682] width 37 height 21
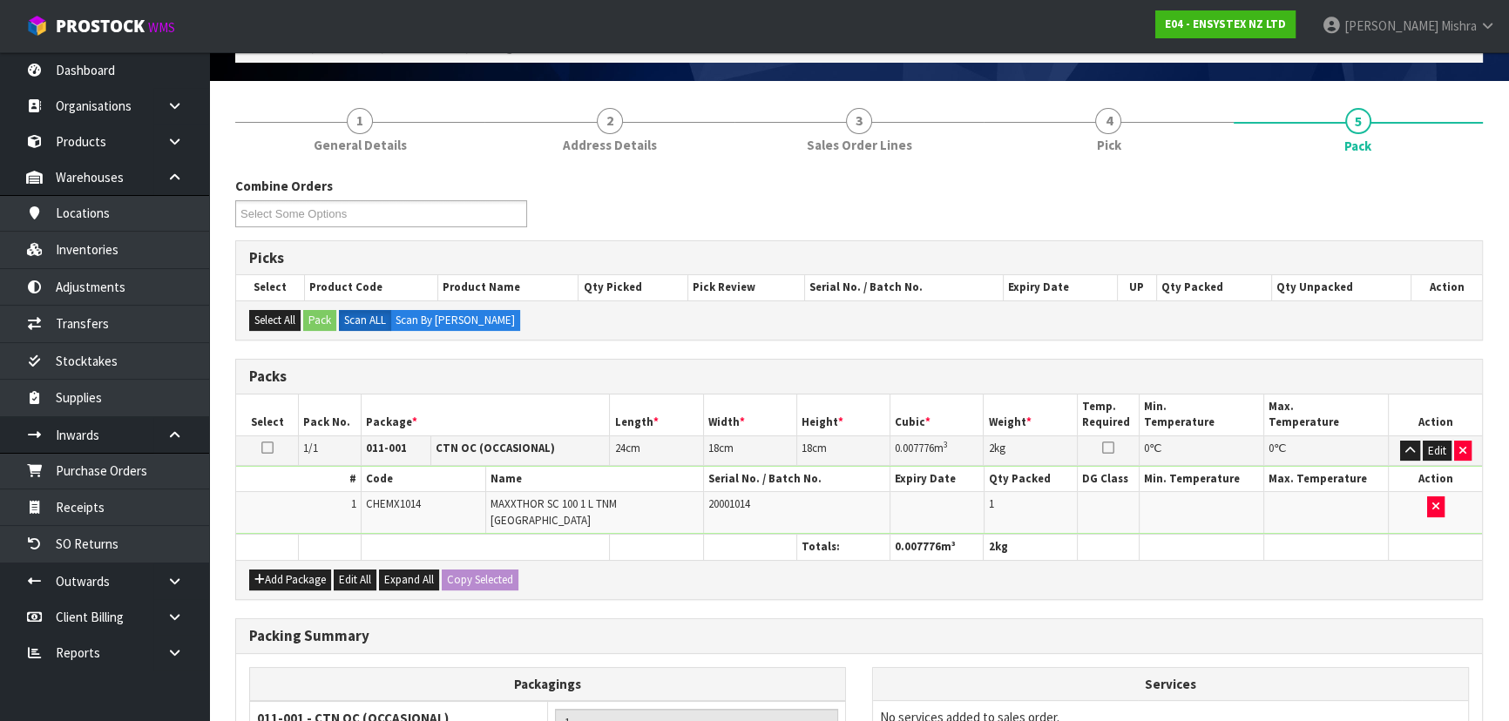
scroll to position [294, 0]
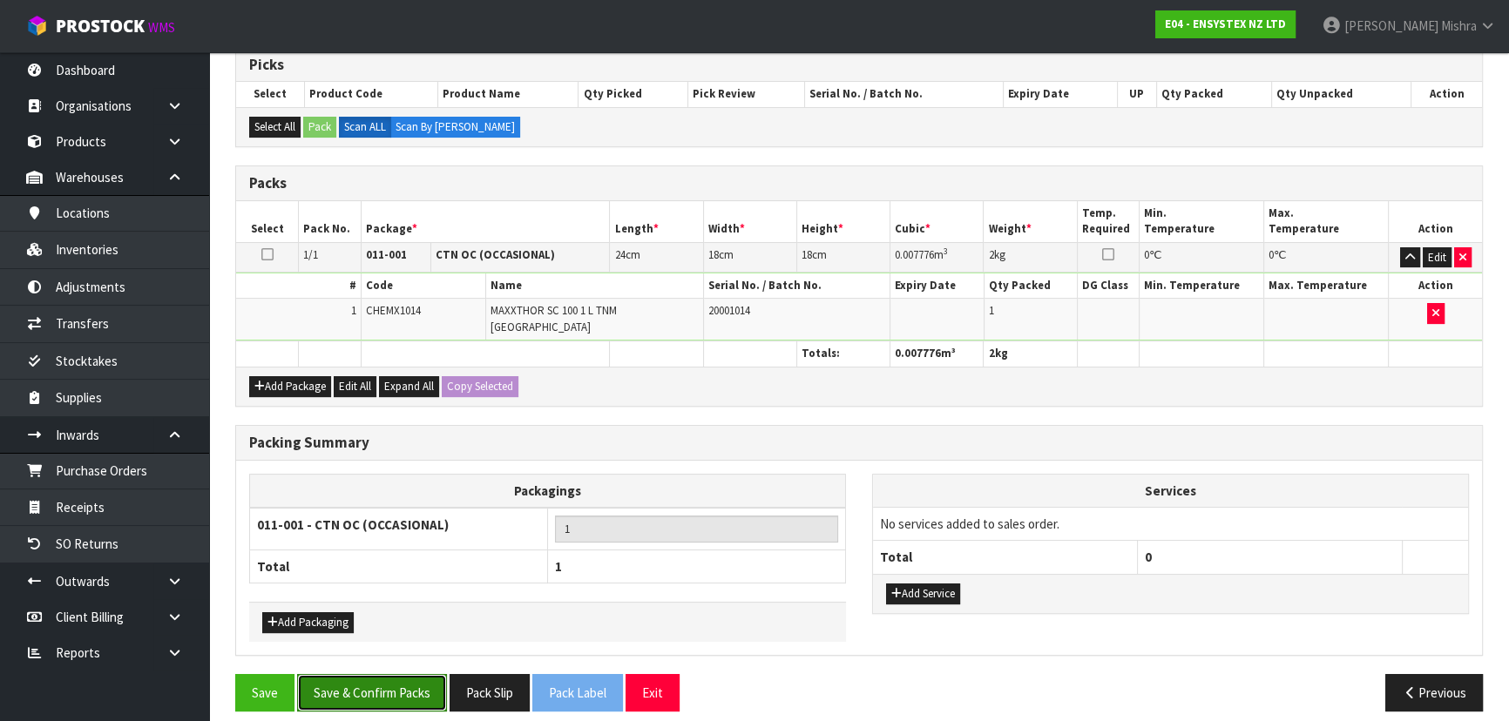
click at [416, 686] on button "Save & Confirm Packs" at bounding box center [372, 692] width 150 height 37
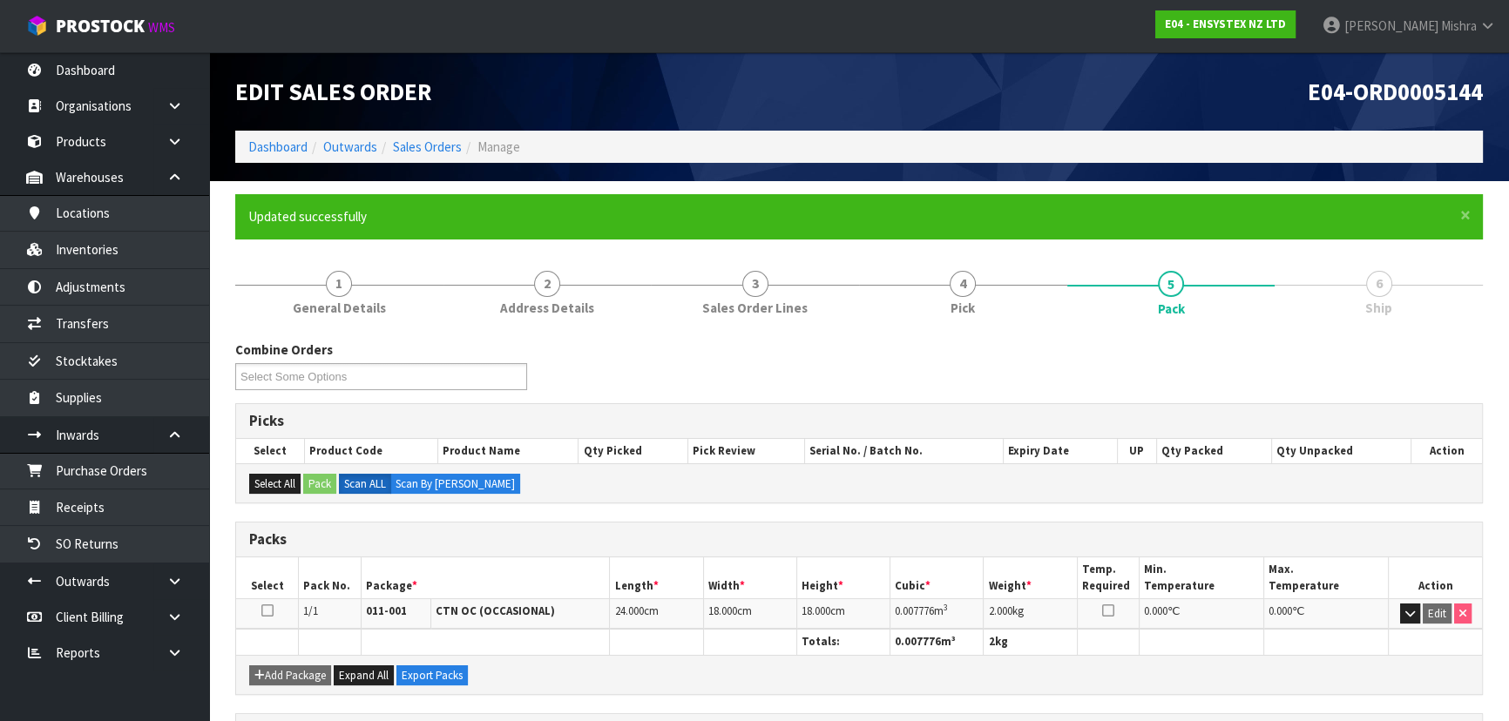
scroll to position [261, 0]
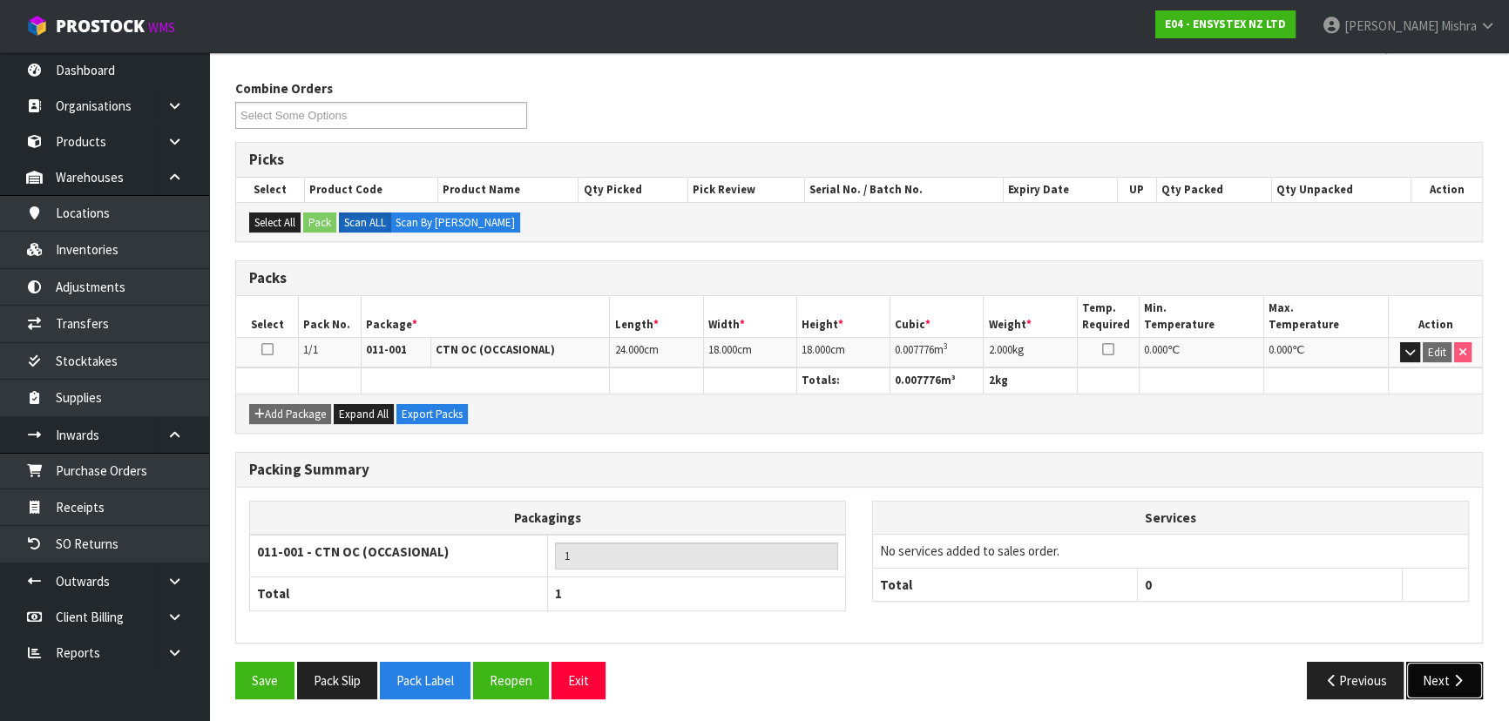
click at [1441, 683] on button "Next" at bounding box center [1444, 680] width 77 height 37
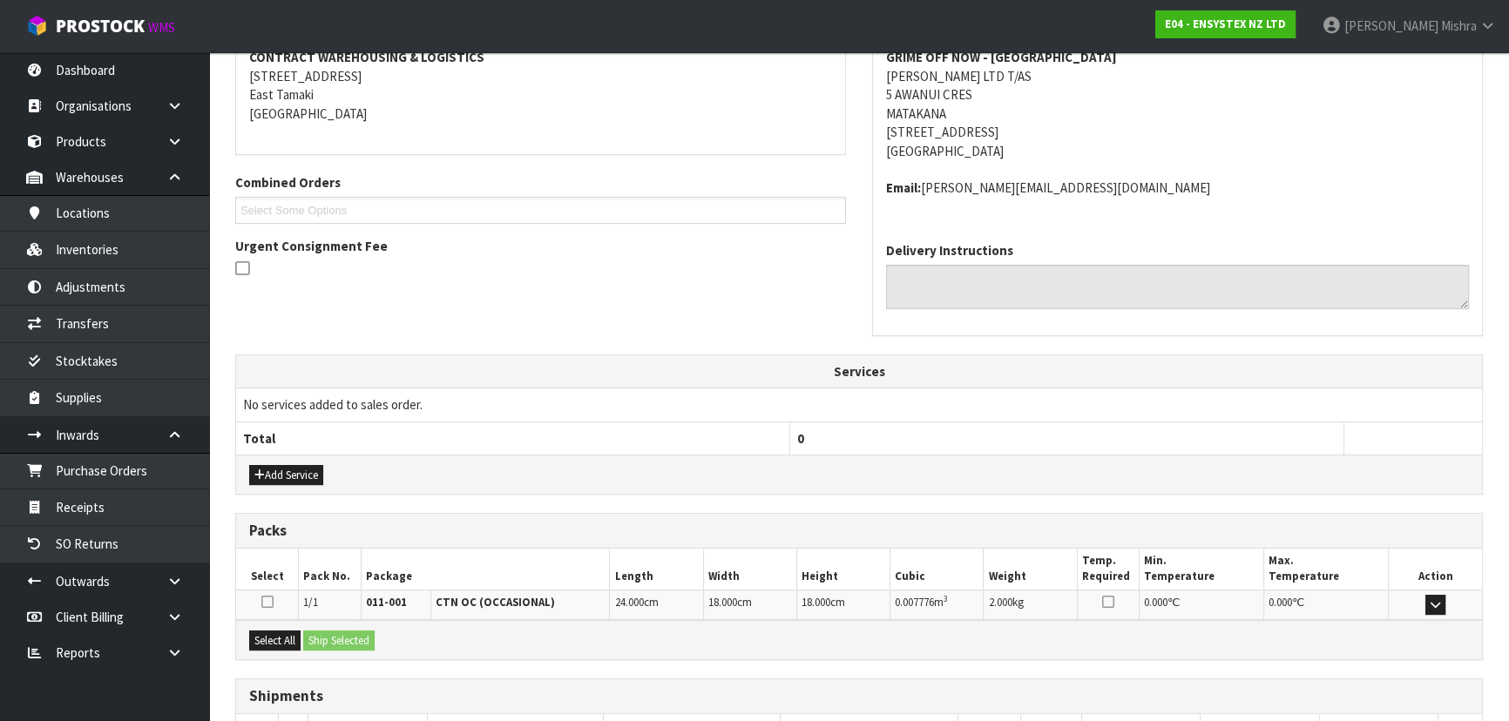
scroll to position [464, 0]
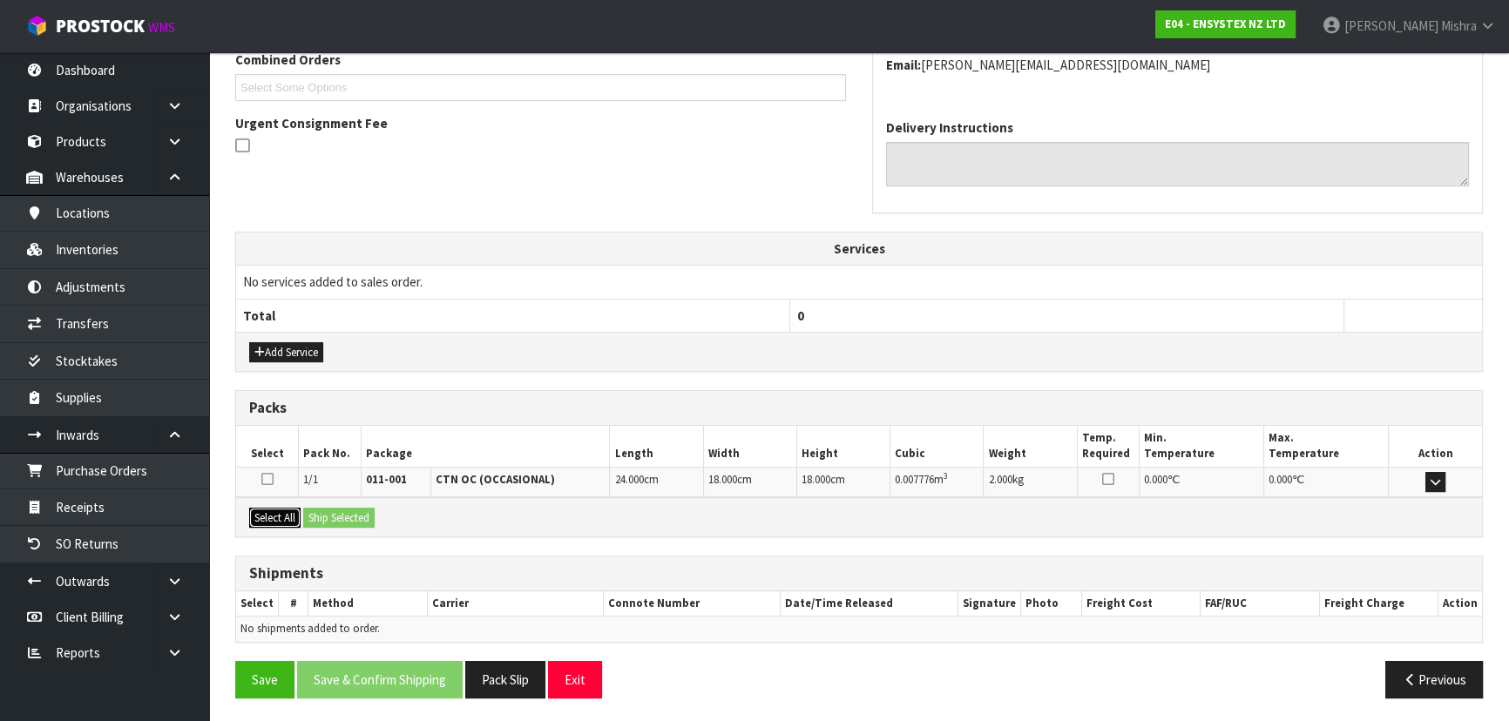
click at [288, 517] on button "Select All" at bounding box center [274, 518] width 51 height 21
click at [324, 509] on button "Ship Selected" at bounding box center [338, 518] width 71 height 21
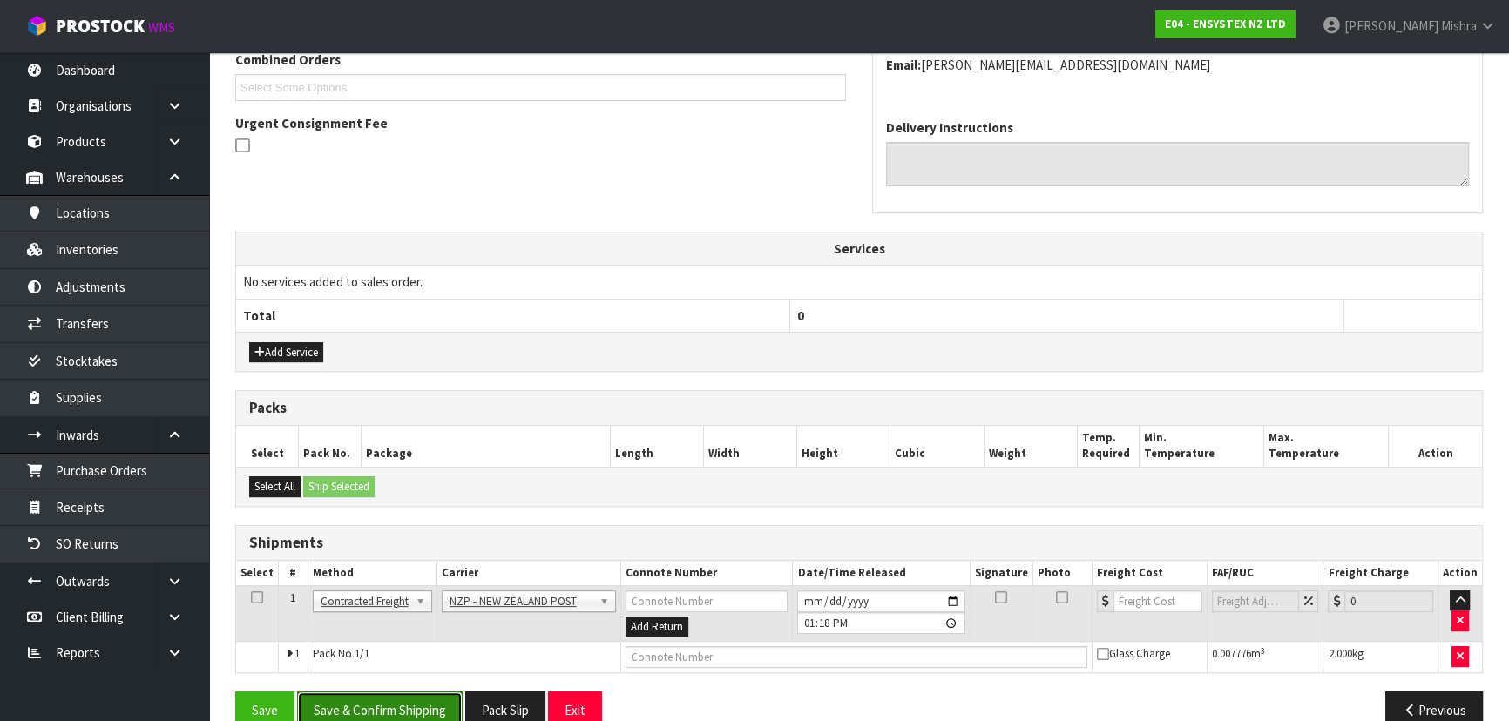
click at [382, 706] on button "Save & Confirm Shipping" at bounding box center [380, 710] width 166 height 37
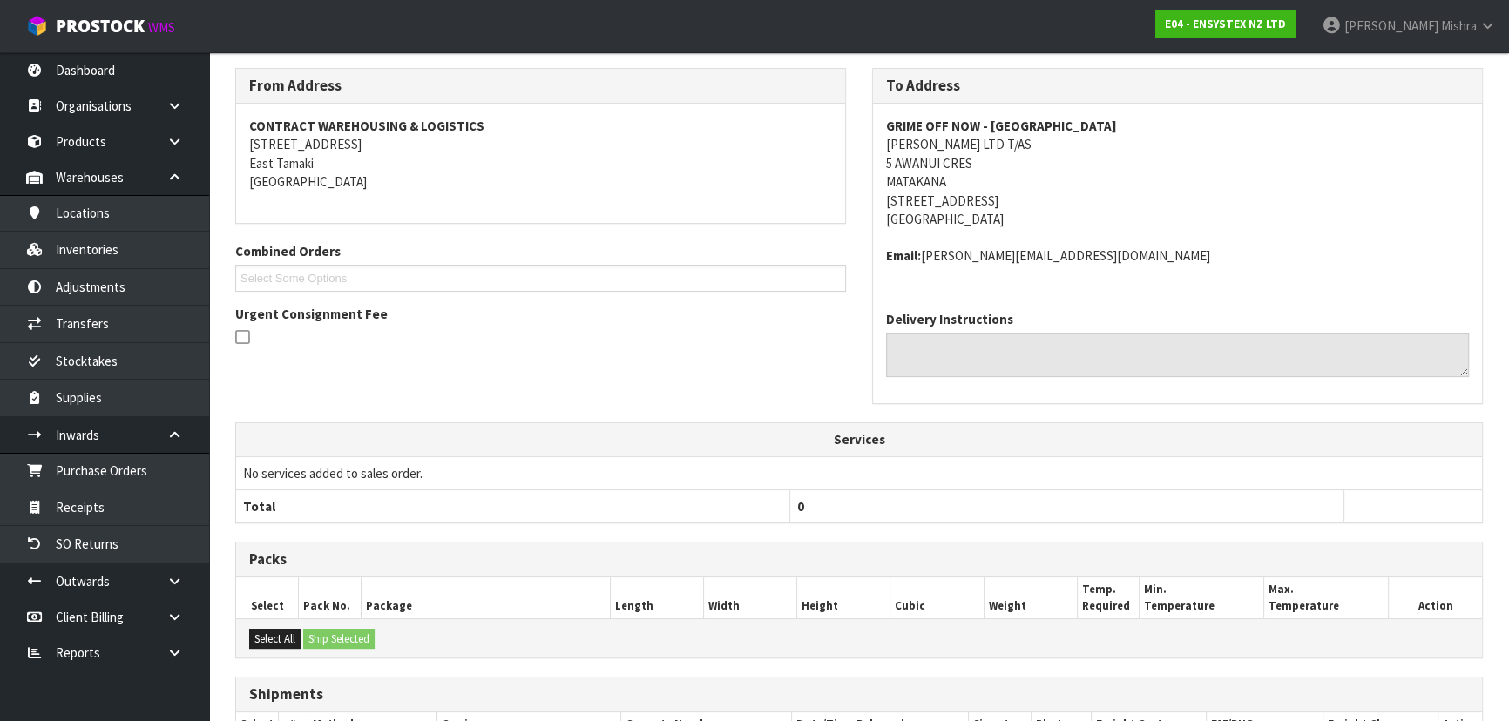
scroll to position [470, 0]
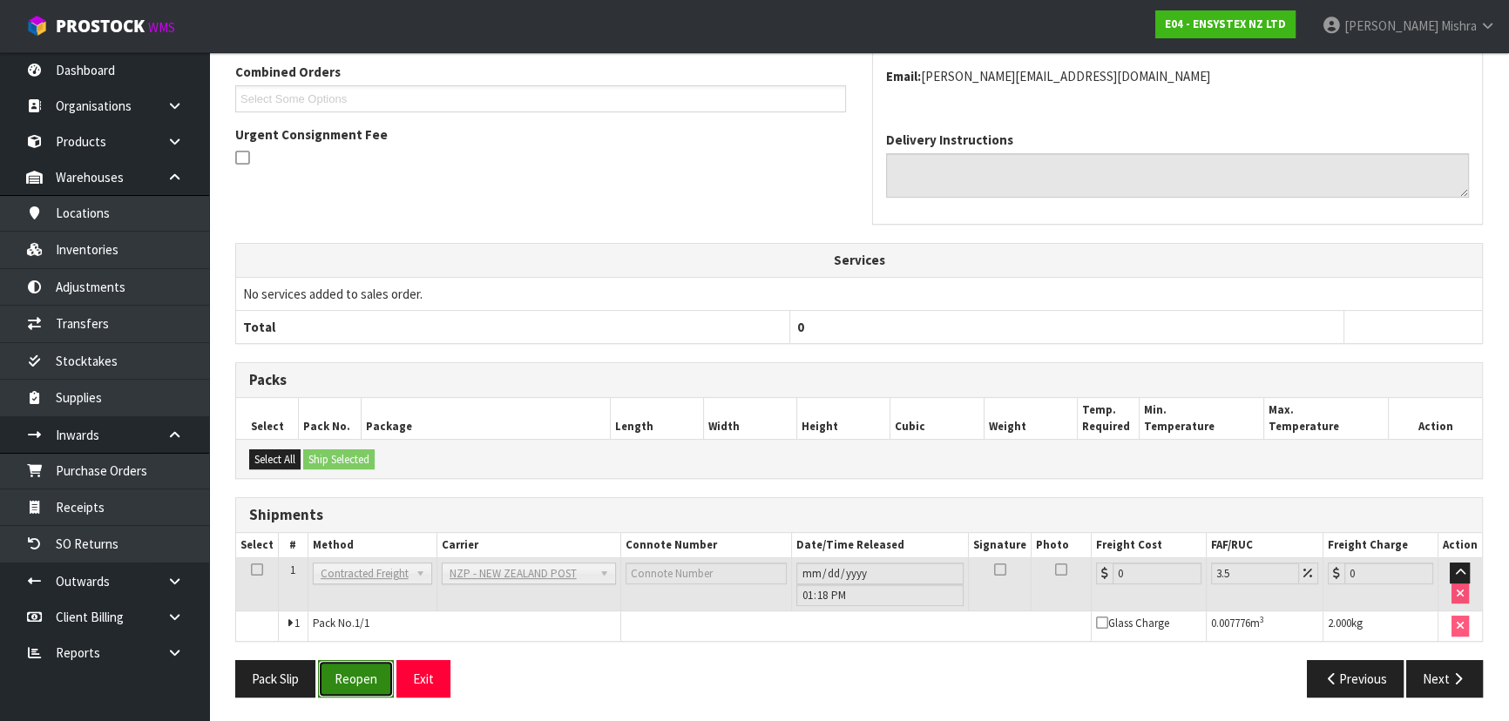
click at [349, 685] on button "Reopen" at bounding box center [356, 678] width 76 height 37
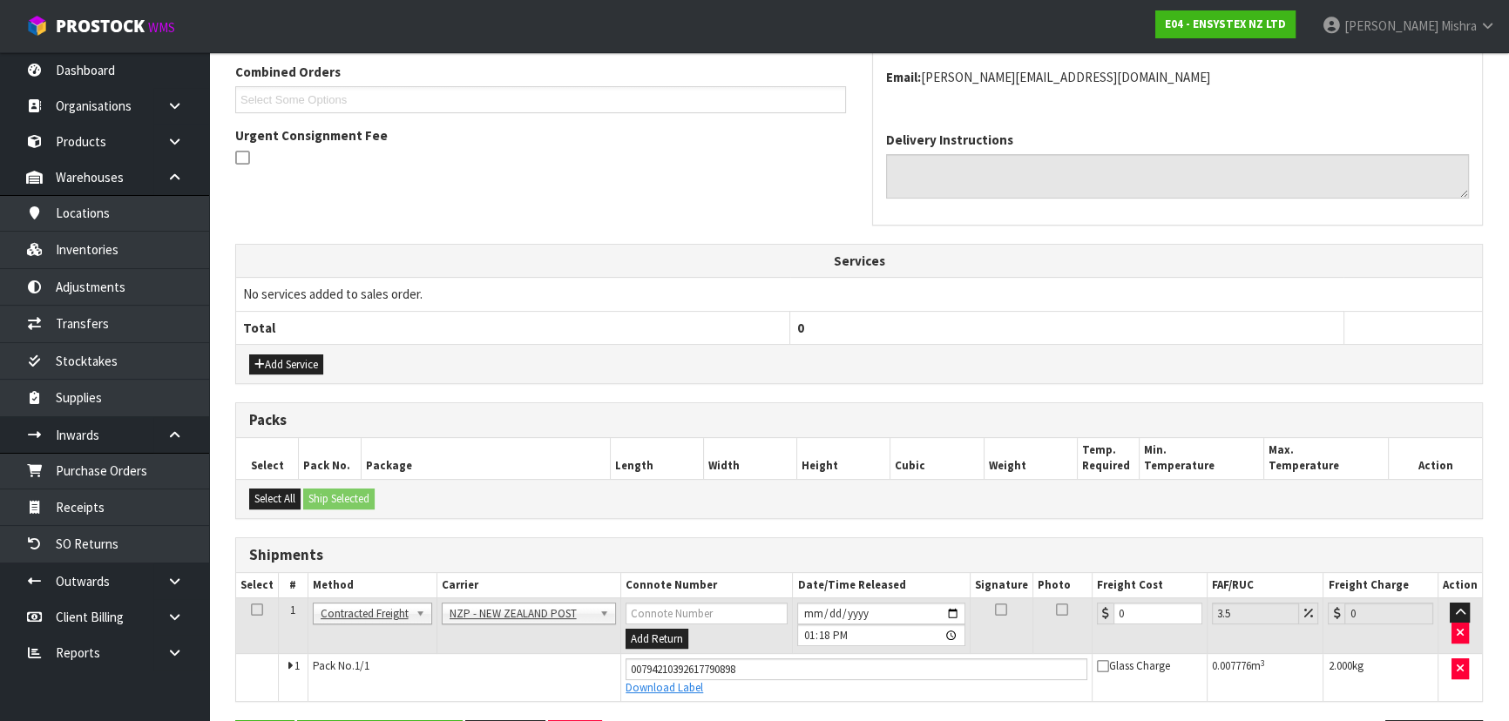
scroll to position [511, 0]
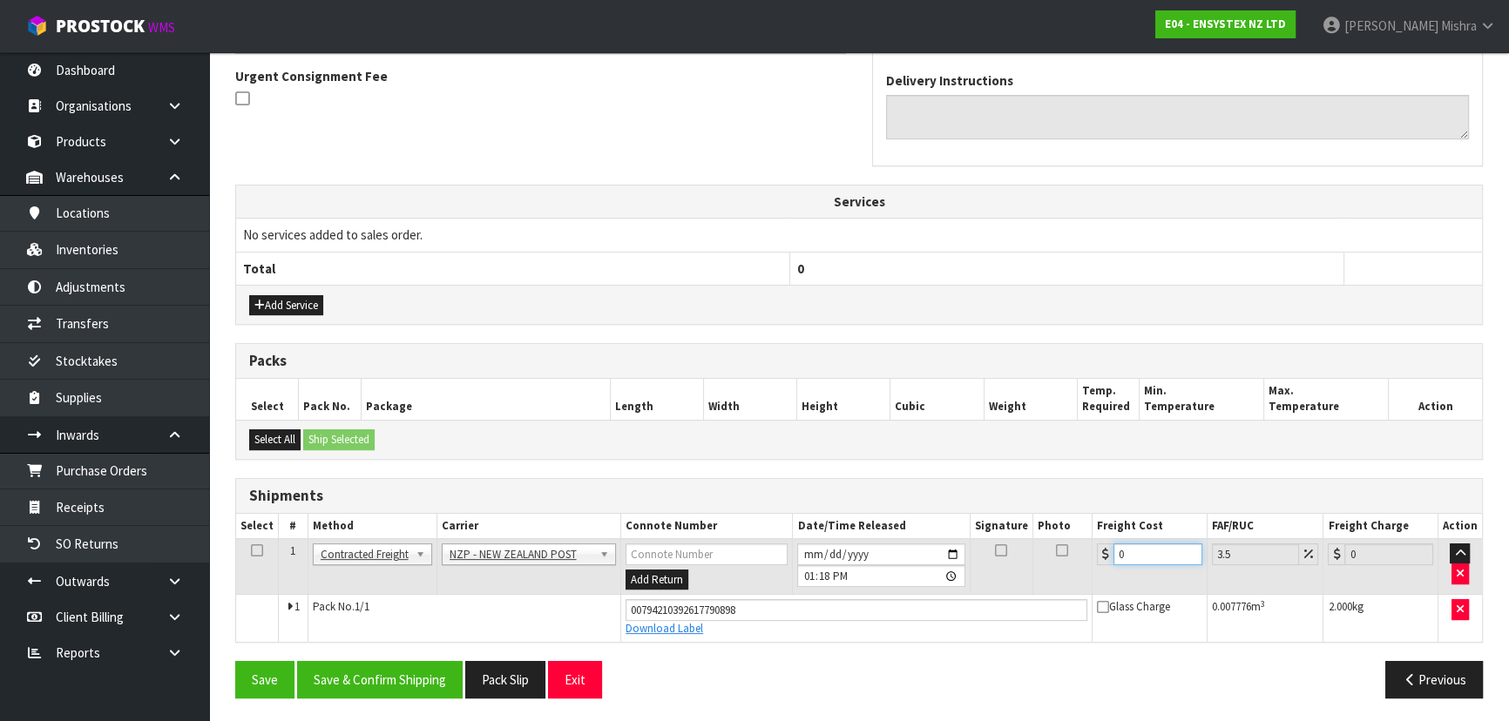
drag, startPoint x: 1144, startPoint y: 547, endPoint x: 1002, endPoint y: 544, distance: 142.1
click at [1013, 545] on tr "1 Client Local Pickup Customer Local Pickup Company Freight Contracted Freight …" at bounding box center [859, 566] width 1246 height 57
type input "8"
type input "8.28"
type input "8.4"
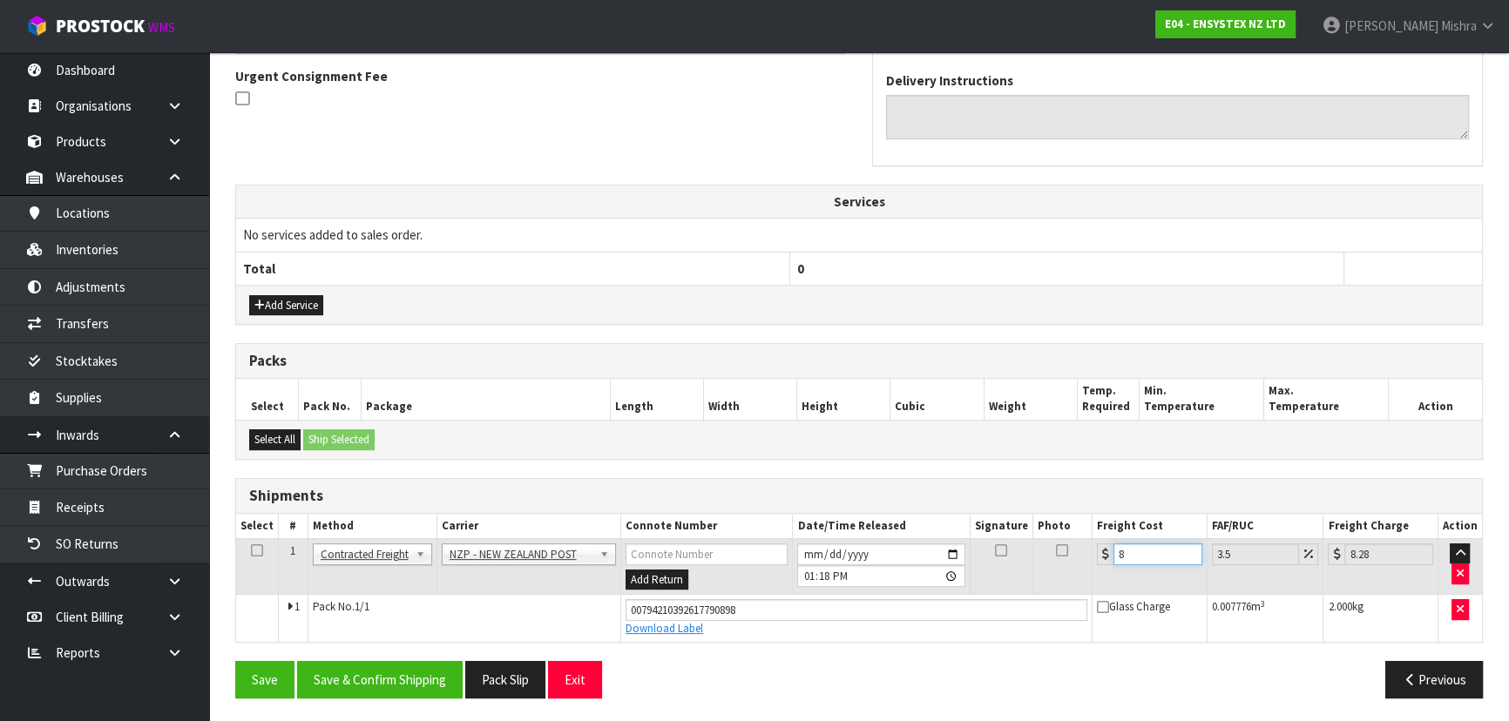
type input "8.69"
type input "8.45"
type input "8.75"
type input "8.4"
type input "8.69"
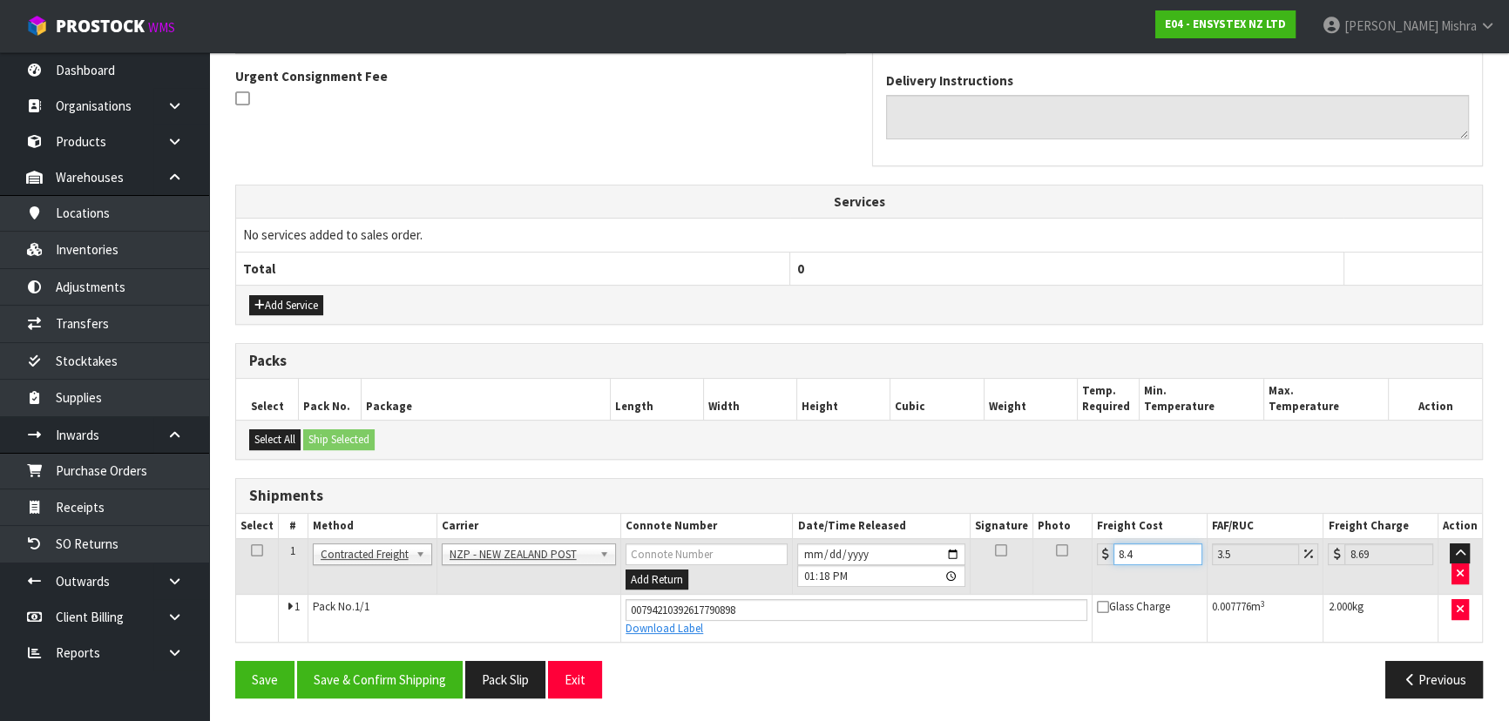
type input "8.47"
type input "8.77"
type input "8.47"
click at [389, 667] on button "Save & Confirm Shipping" at bounding box center [380, 679] width 166 height 37
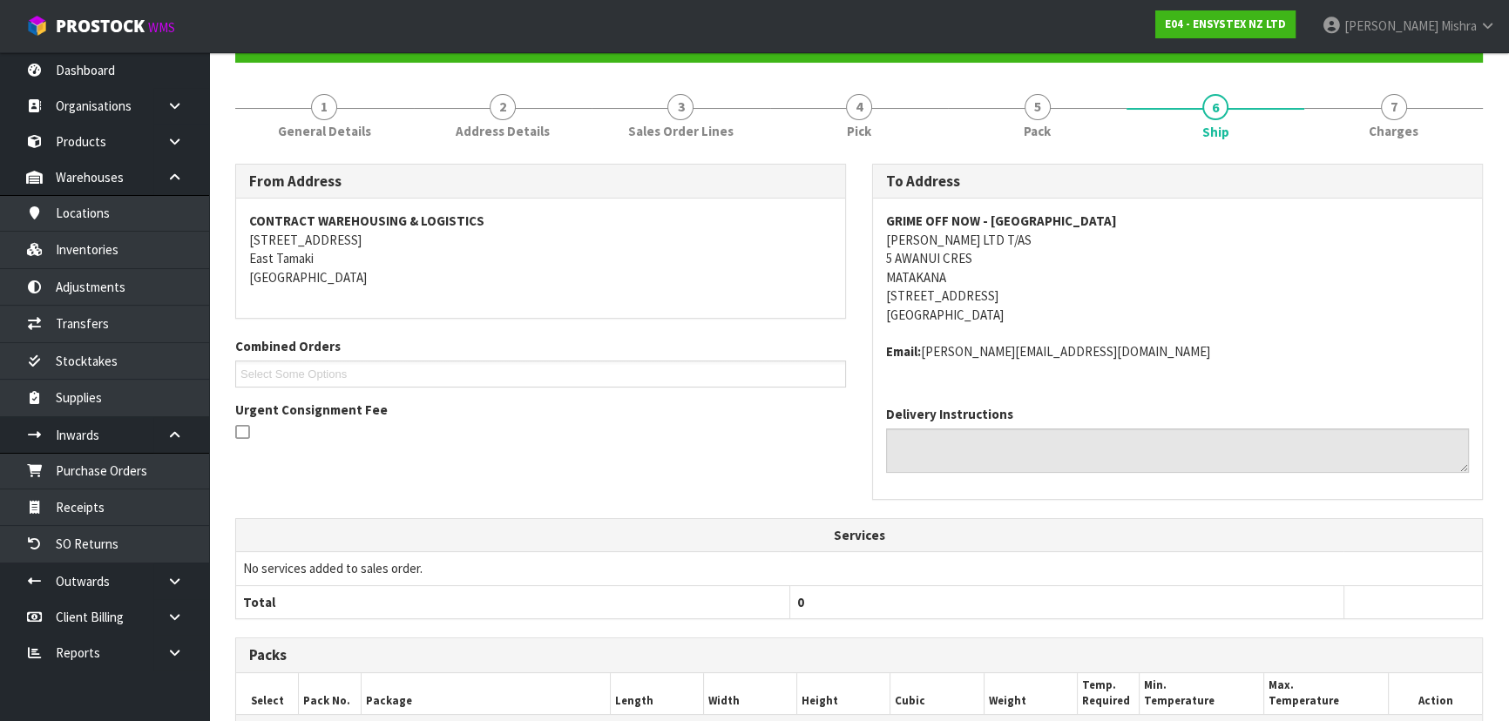
scroll to position [67, 0]
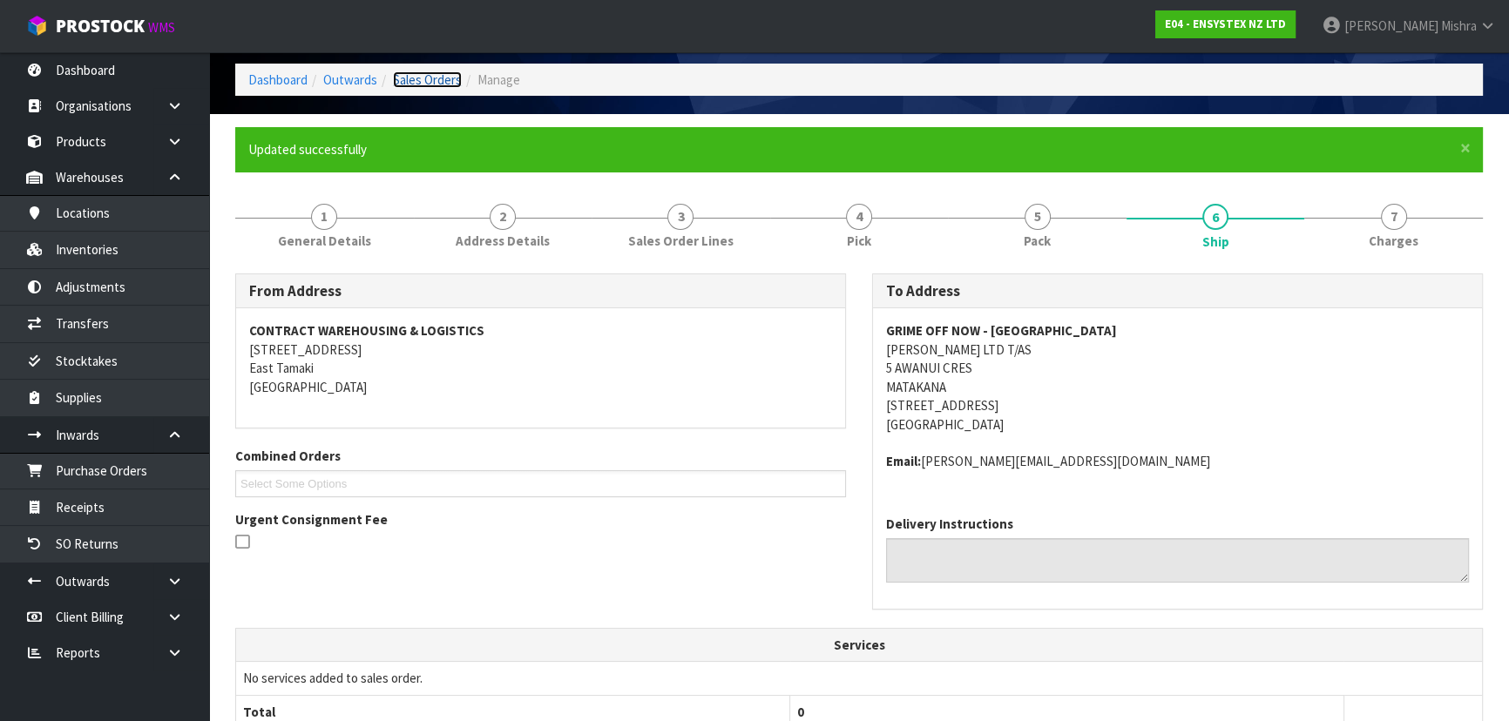
click at [403, 85] on link "Sales Orders" at bounding box center [427, 79] width 69 height 17
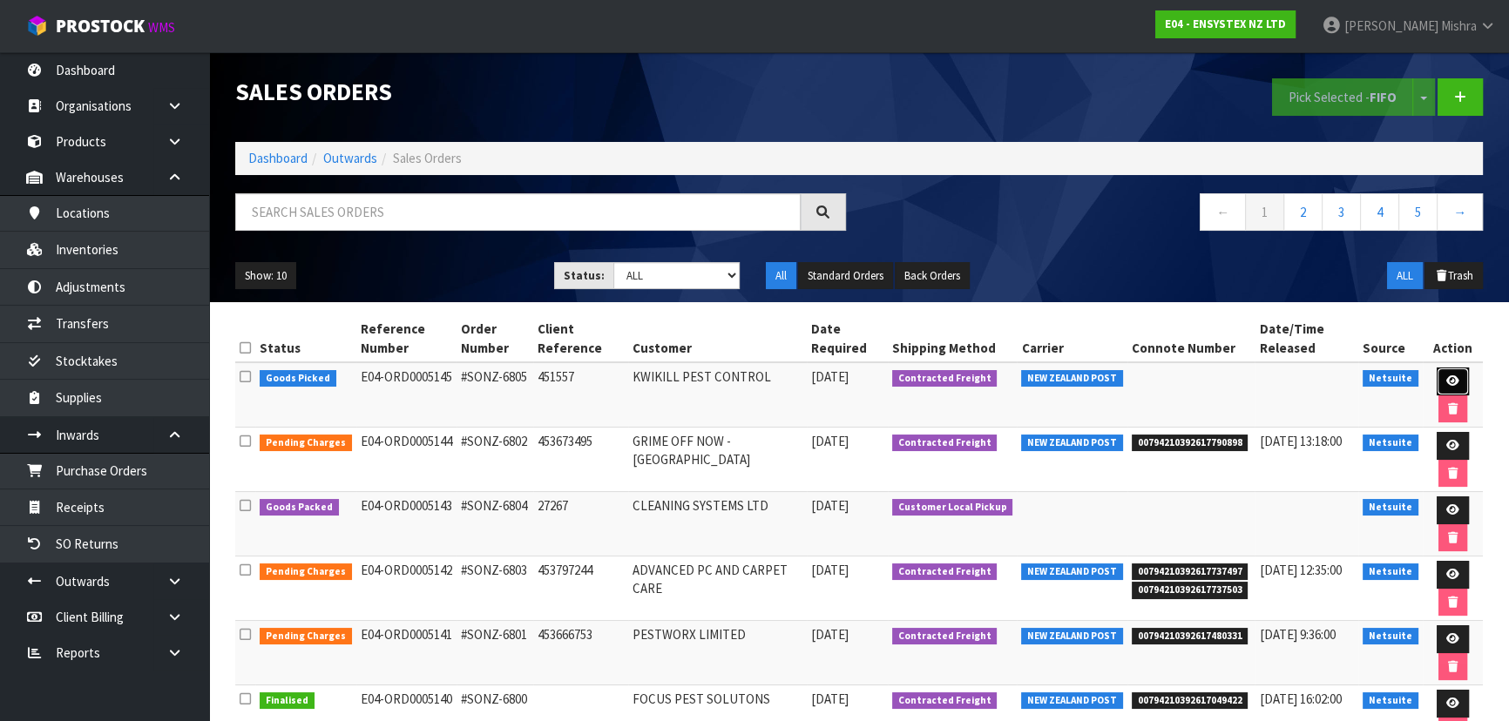
click at [1447, 380] on icon at bounding box center [1452, 381] width 13 height 11
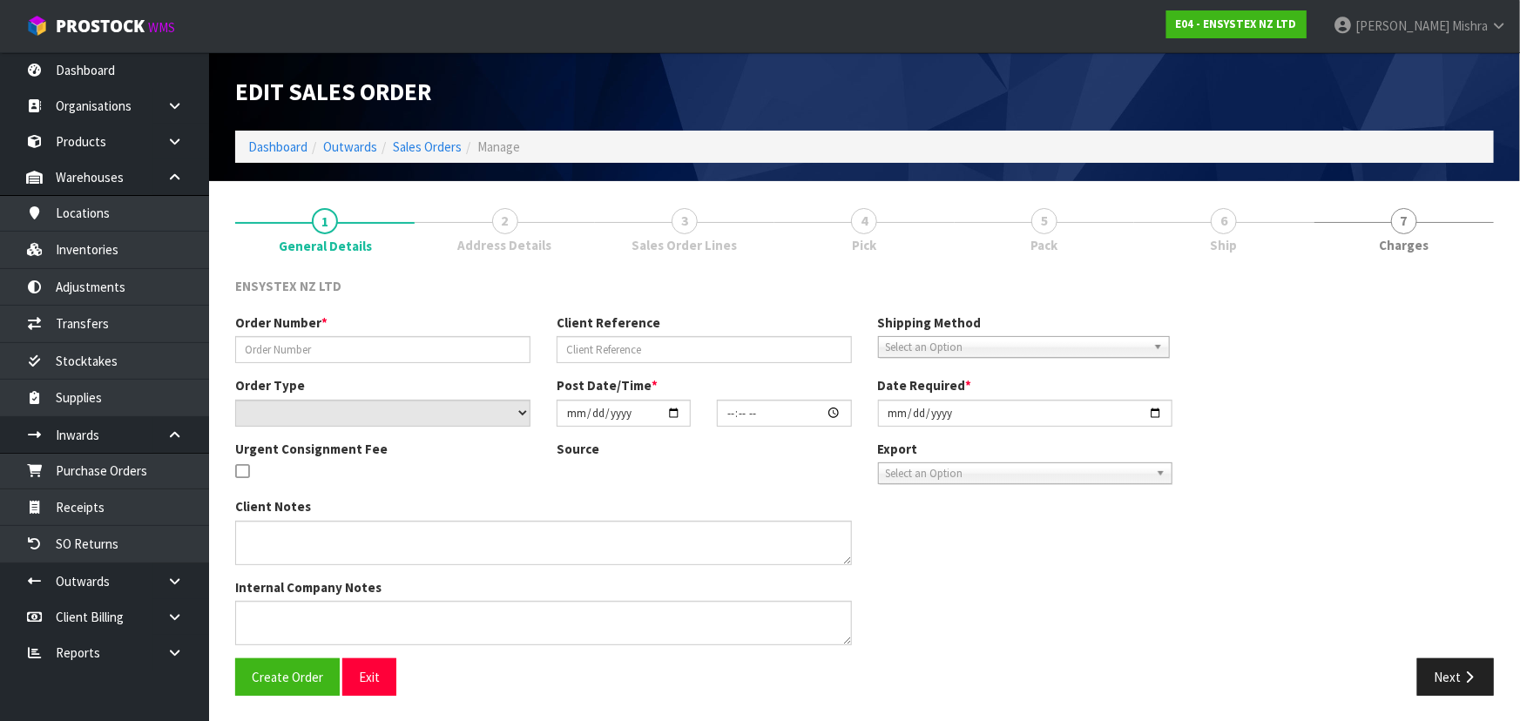
type input "#SONZ-6805"
type input "451557"
select select "number:0"
type input "2025-10-14"
type input "11:45:08.000"
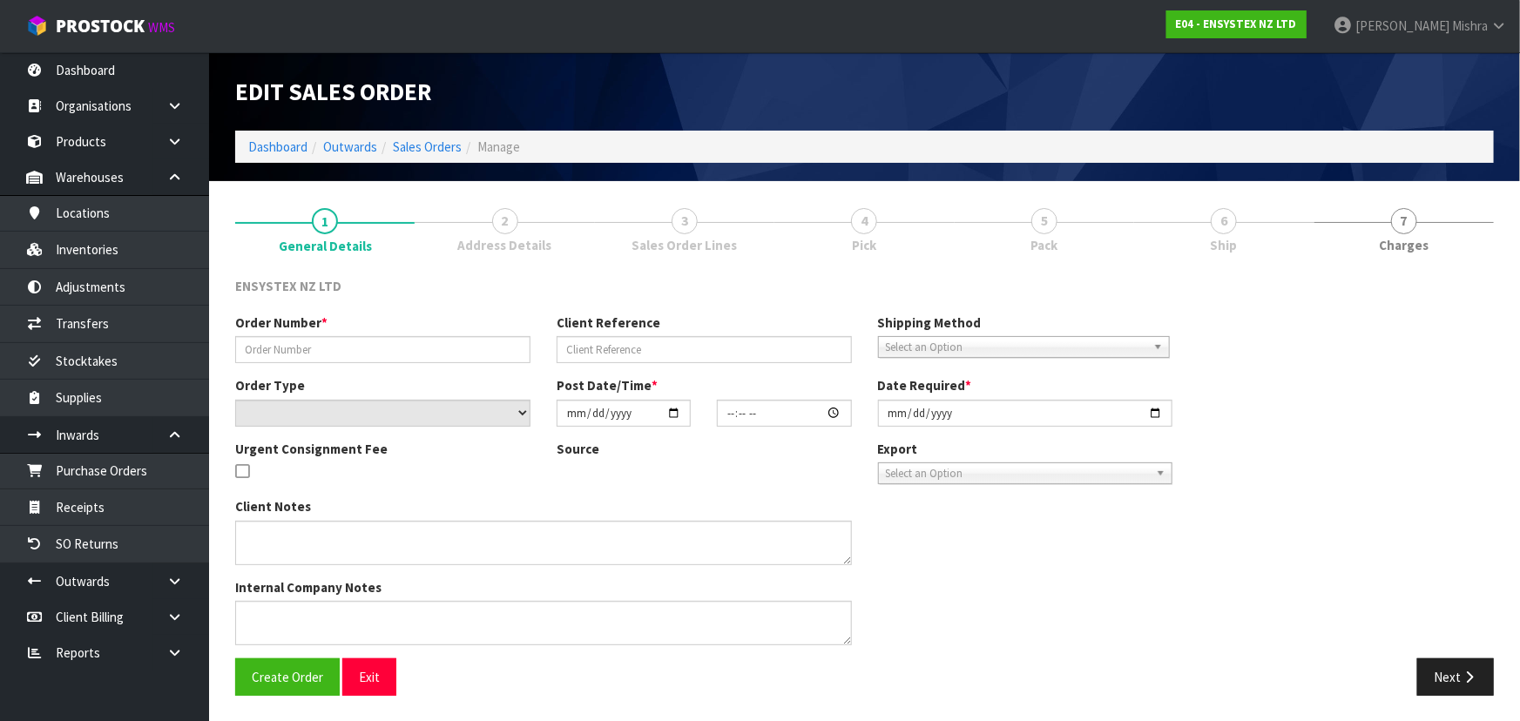
type input "2025-10-14"
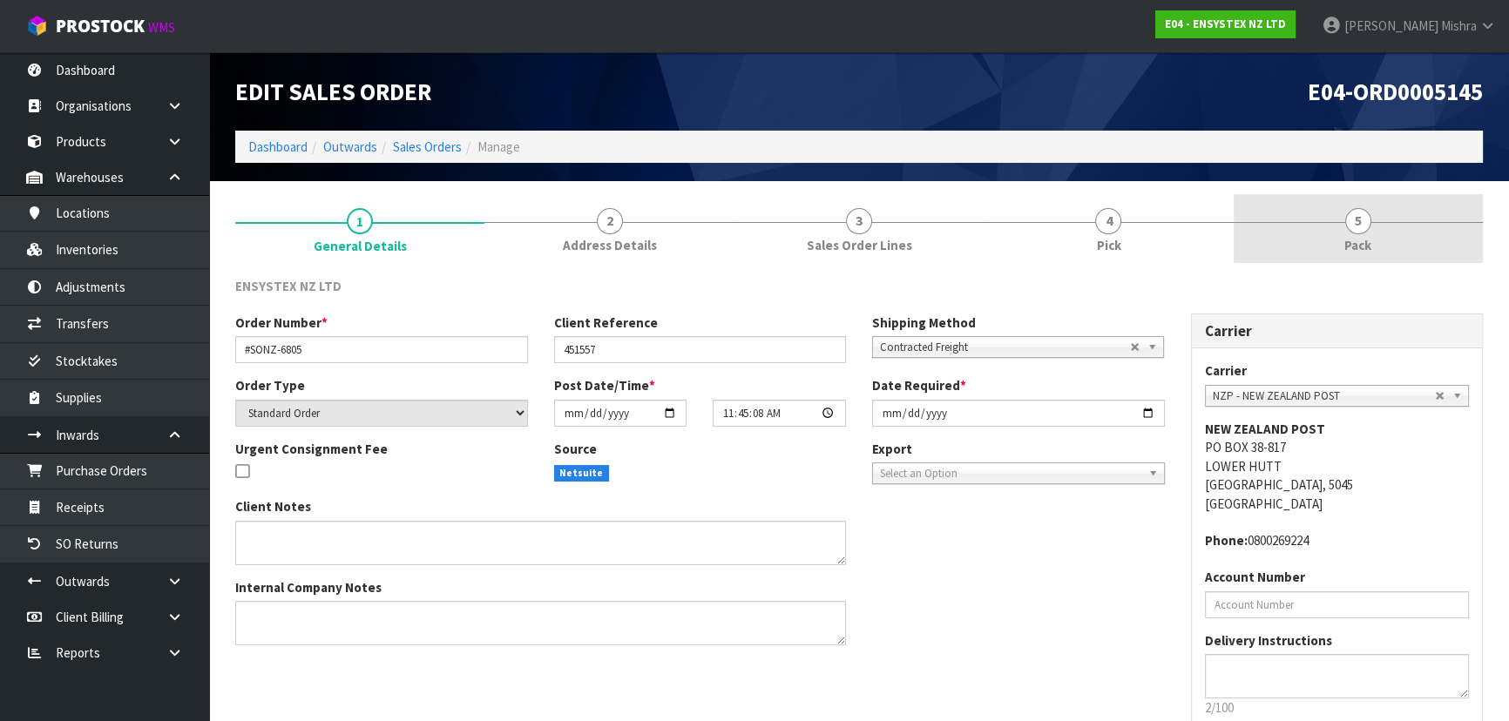
click at [1352, 237] on span "Pack" at bounding box center [1357, 245] width 27 height 18
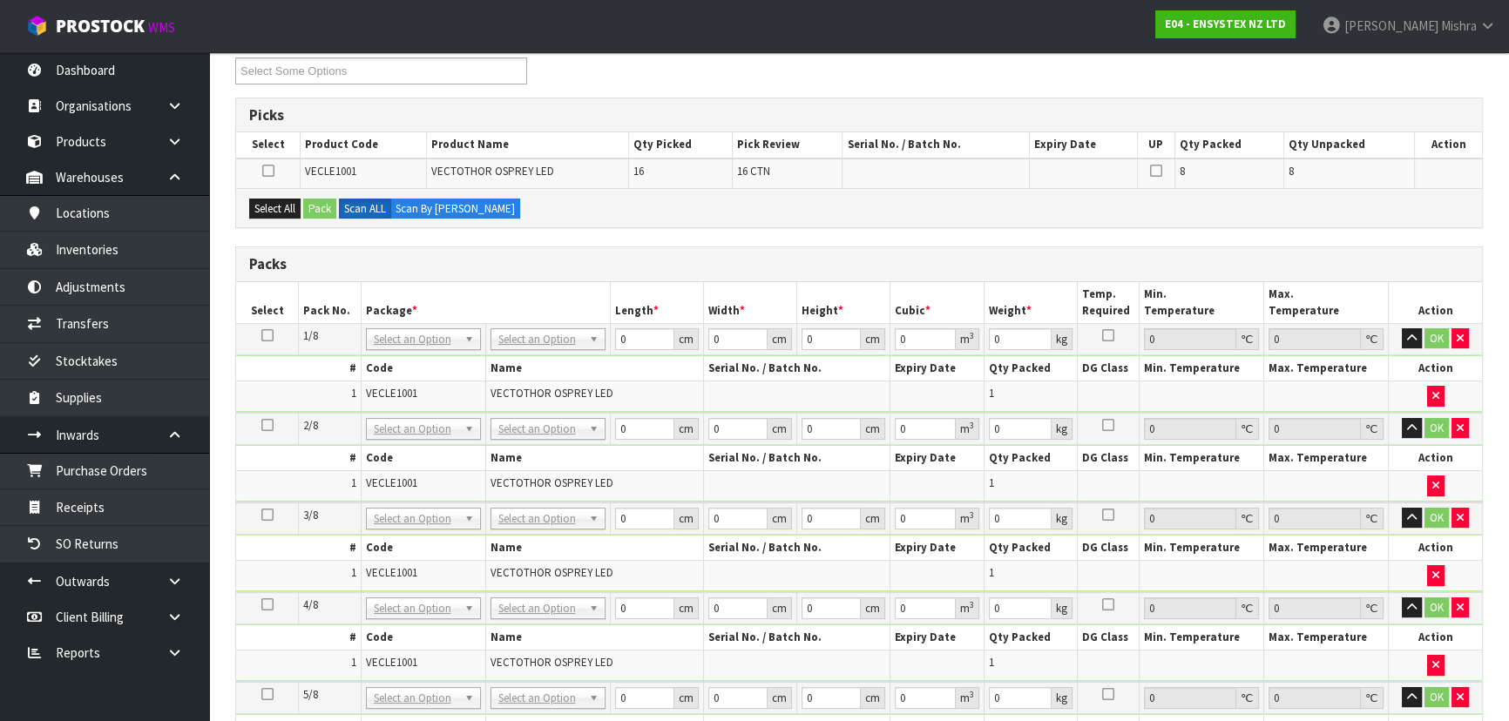
scroll to position [554, 0]
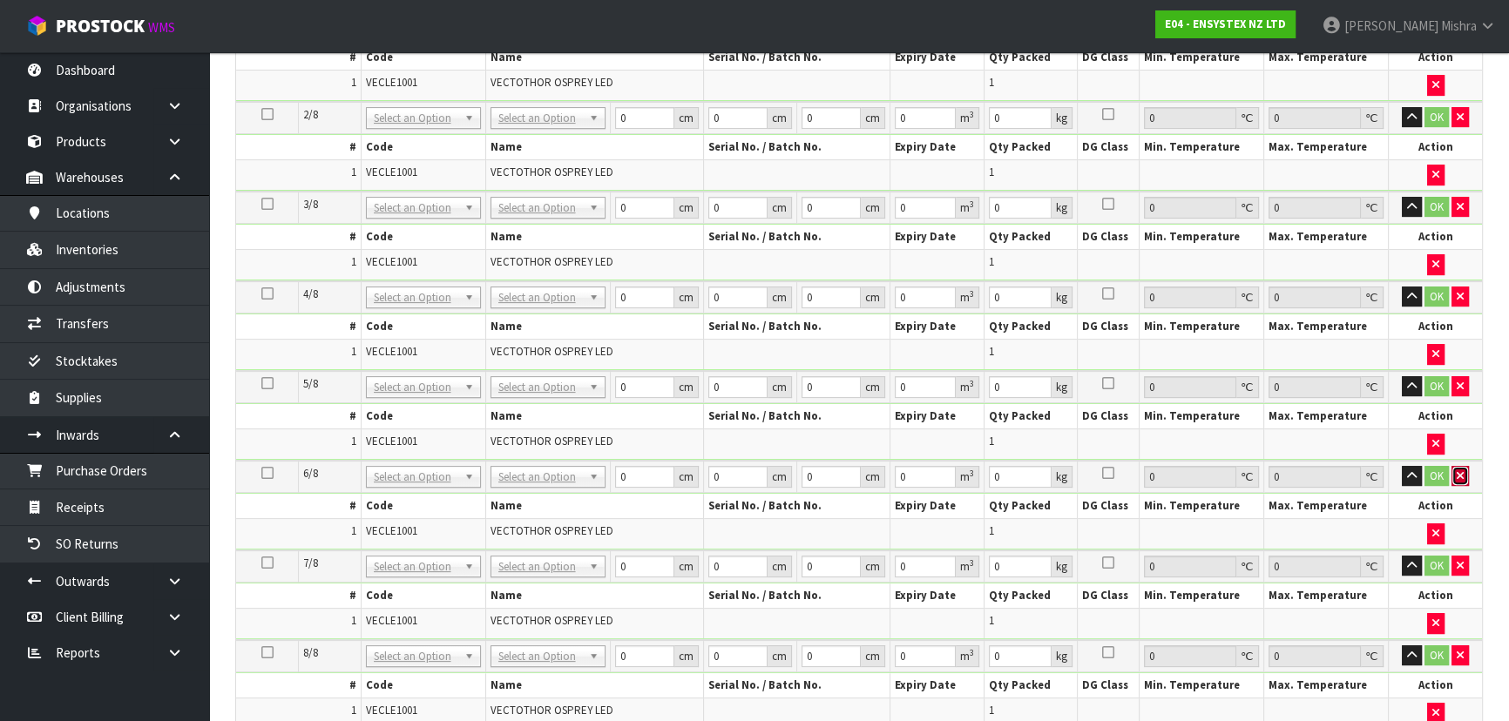
click at [1457, 470] on icon "button" at bounding box center [1460, 475] width 7 height 11
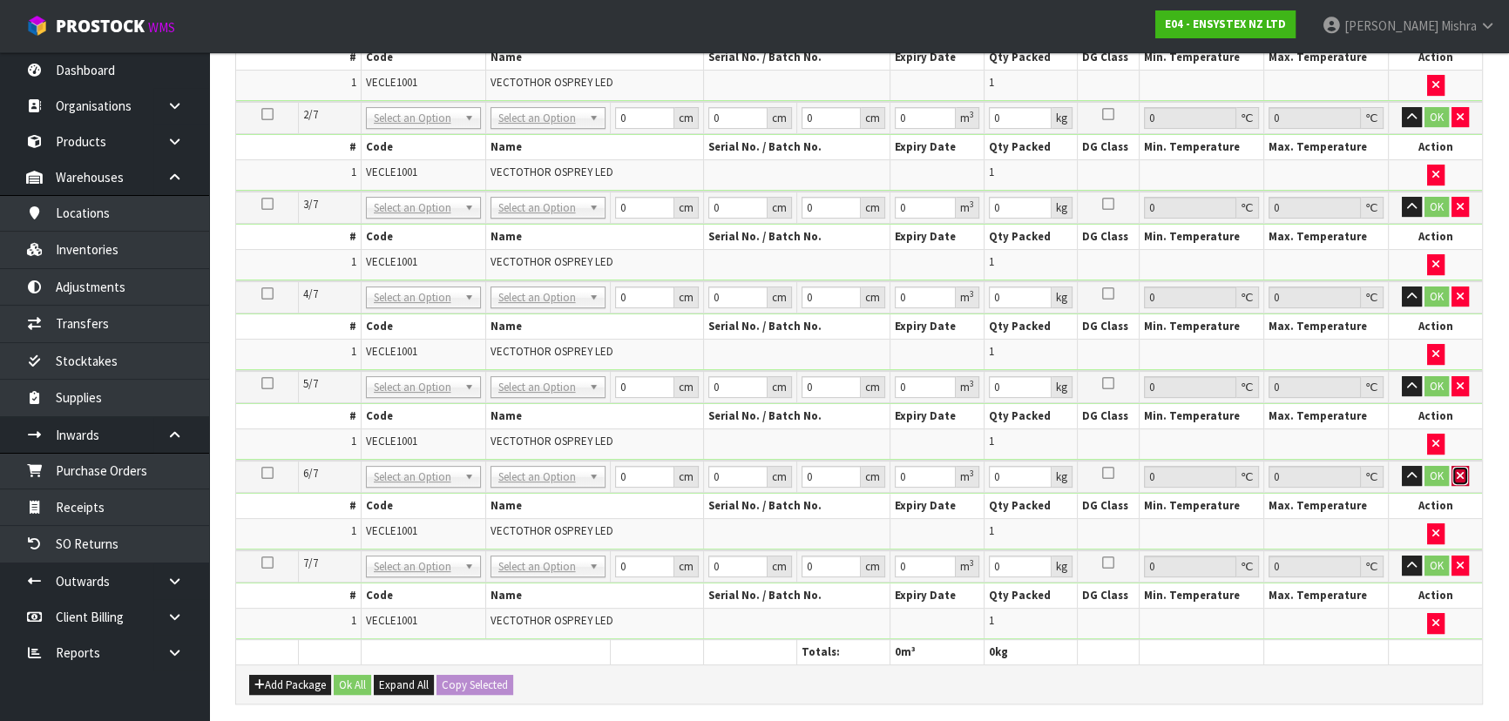
click at [1459, 470] on icon "button" at bounding box center [1460, 475] width 7 height 11
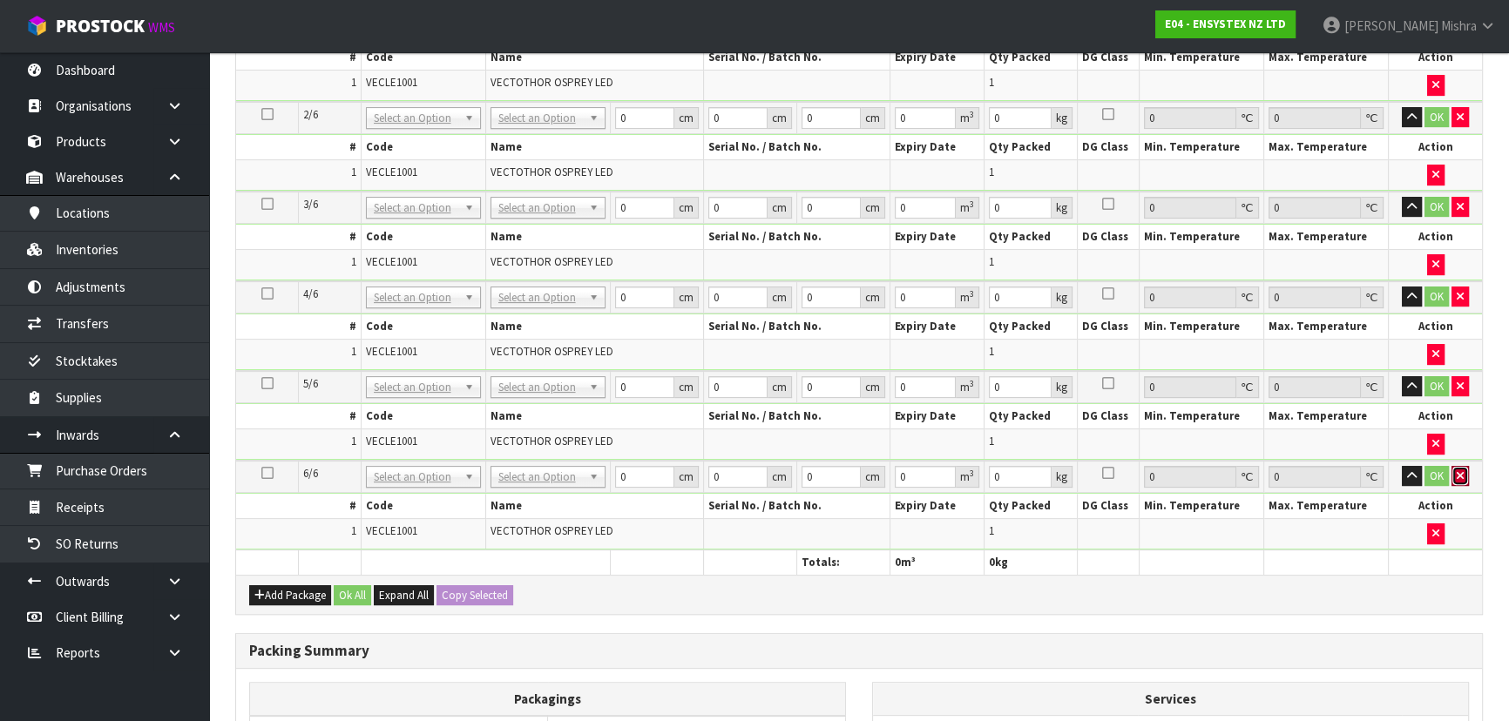
click at [1459, 470] on icon "button" at bounding box center [1460, 475] width 7 height 11
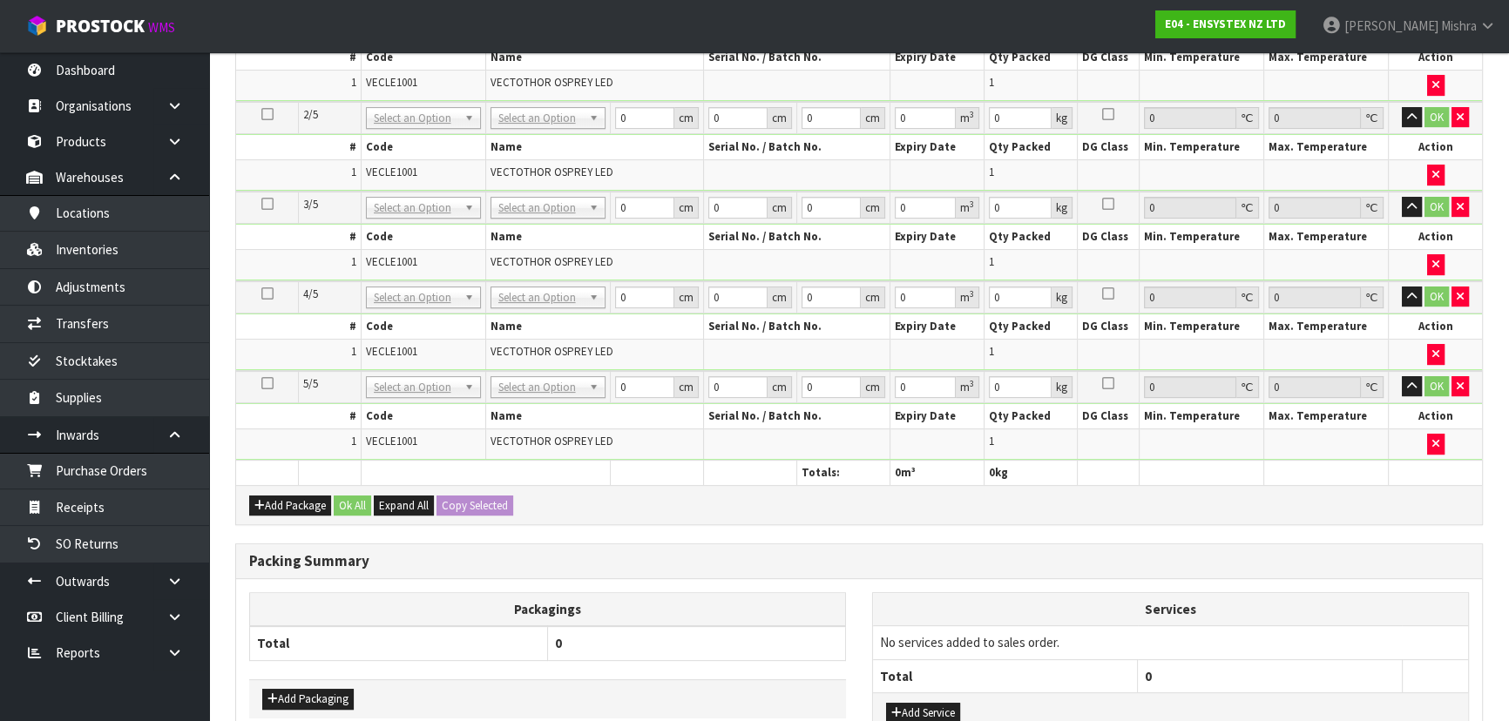
click at [1471, 382] on td "OK" at bounding box center [1435, 387] width 93 height 32
click at [1464, 387] on button "button" at bounding box center [1460, 386] width 17 height 21
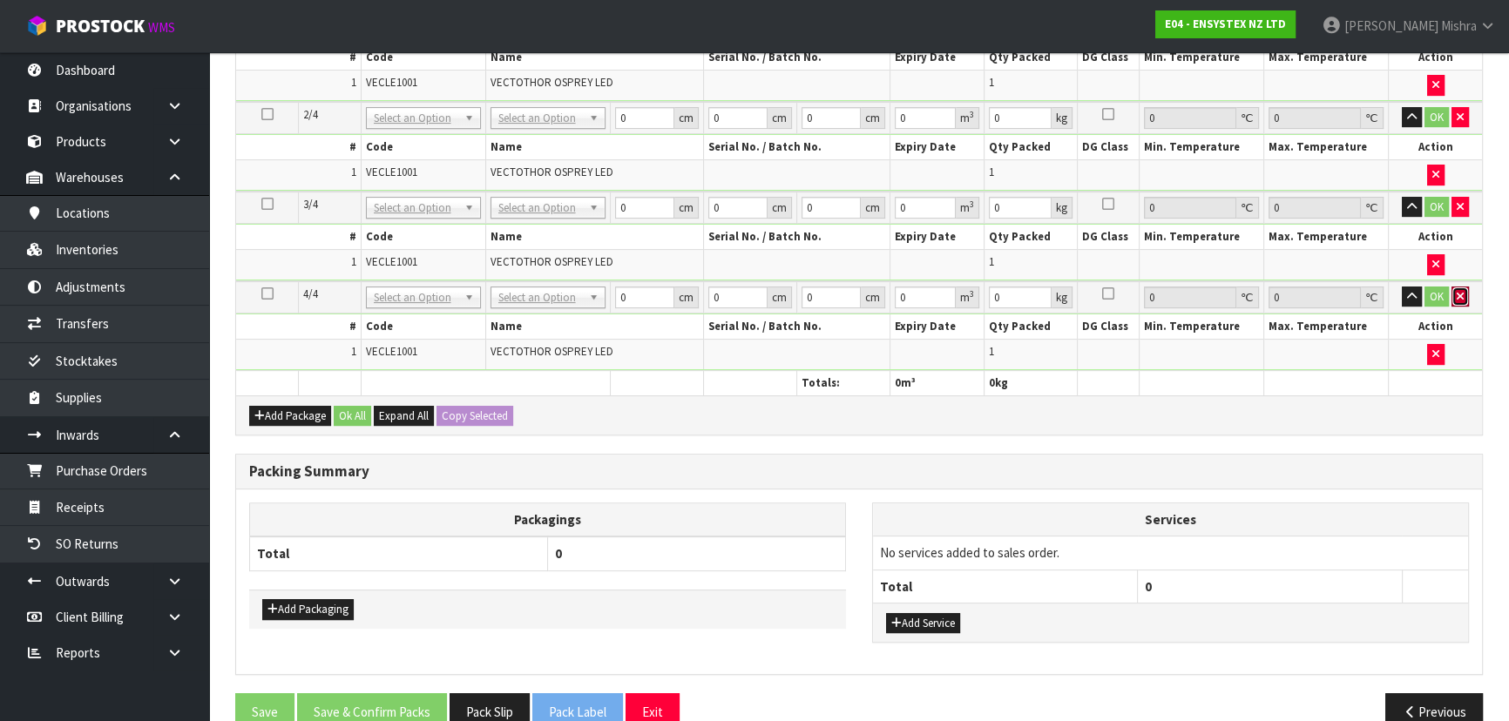
click at [1452, 298] on button "button" at bounding box center [1460, 297] width 17 height 21
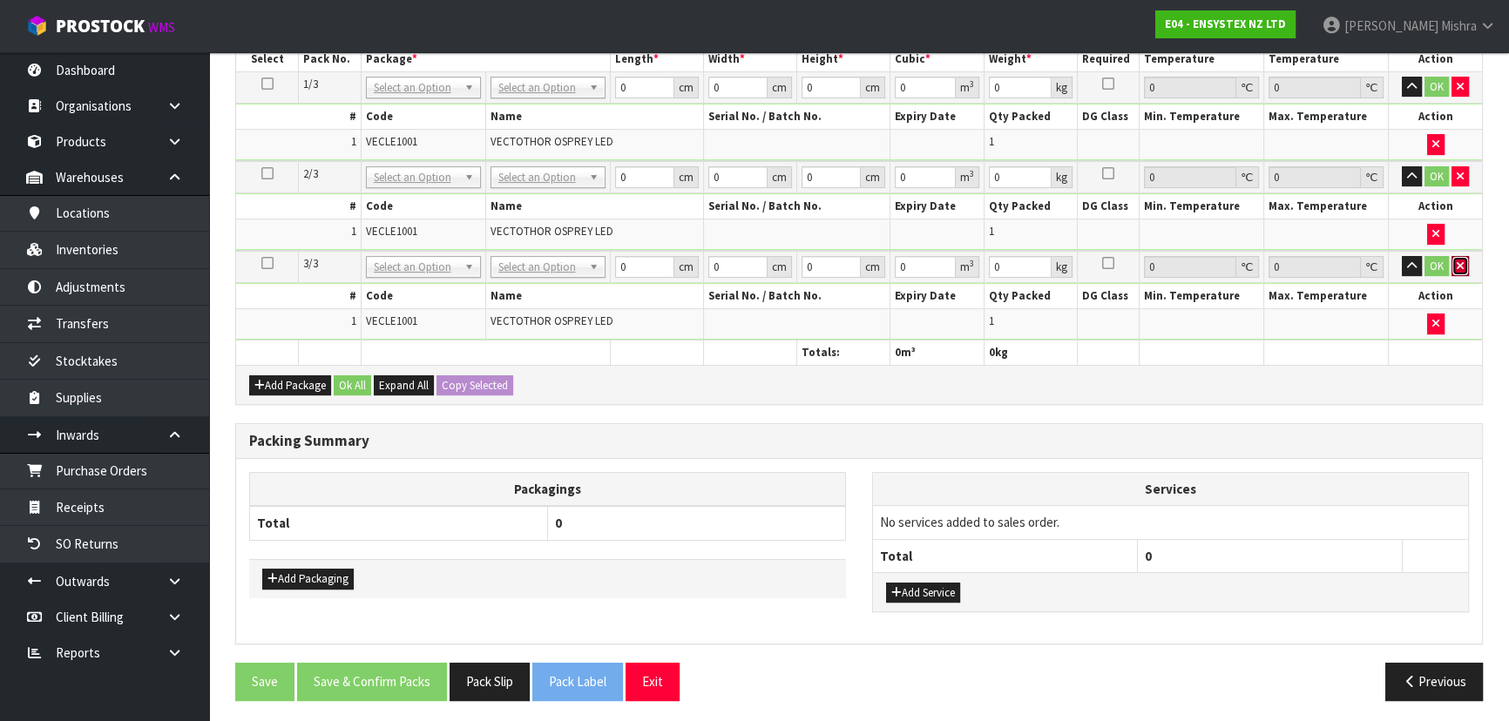
click at [1452, 268] on button "button" at bounding box center [1460, 266] width 17 height 21
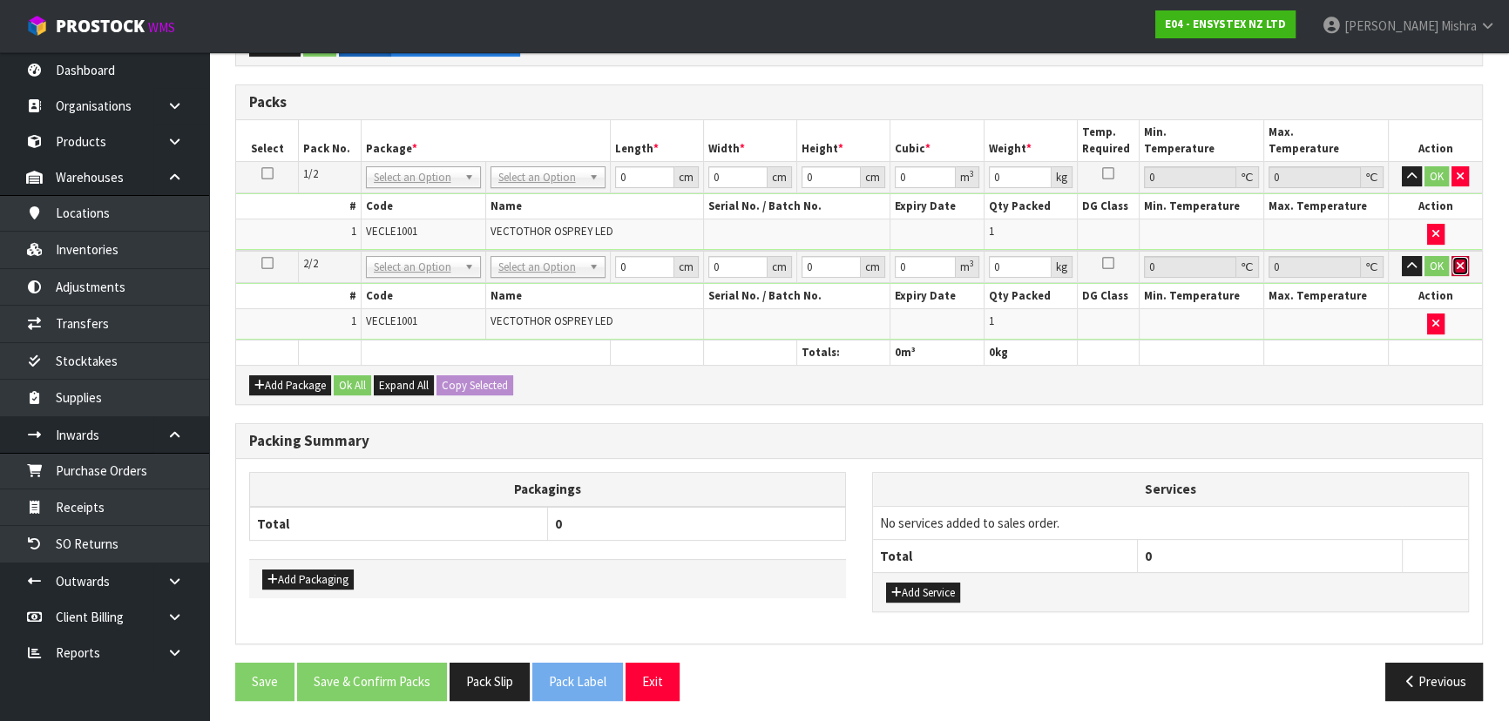
click at [1465, 258] on button "button" at bounding box center [1460, 266] width 17 height 21
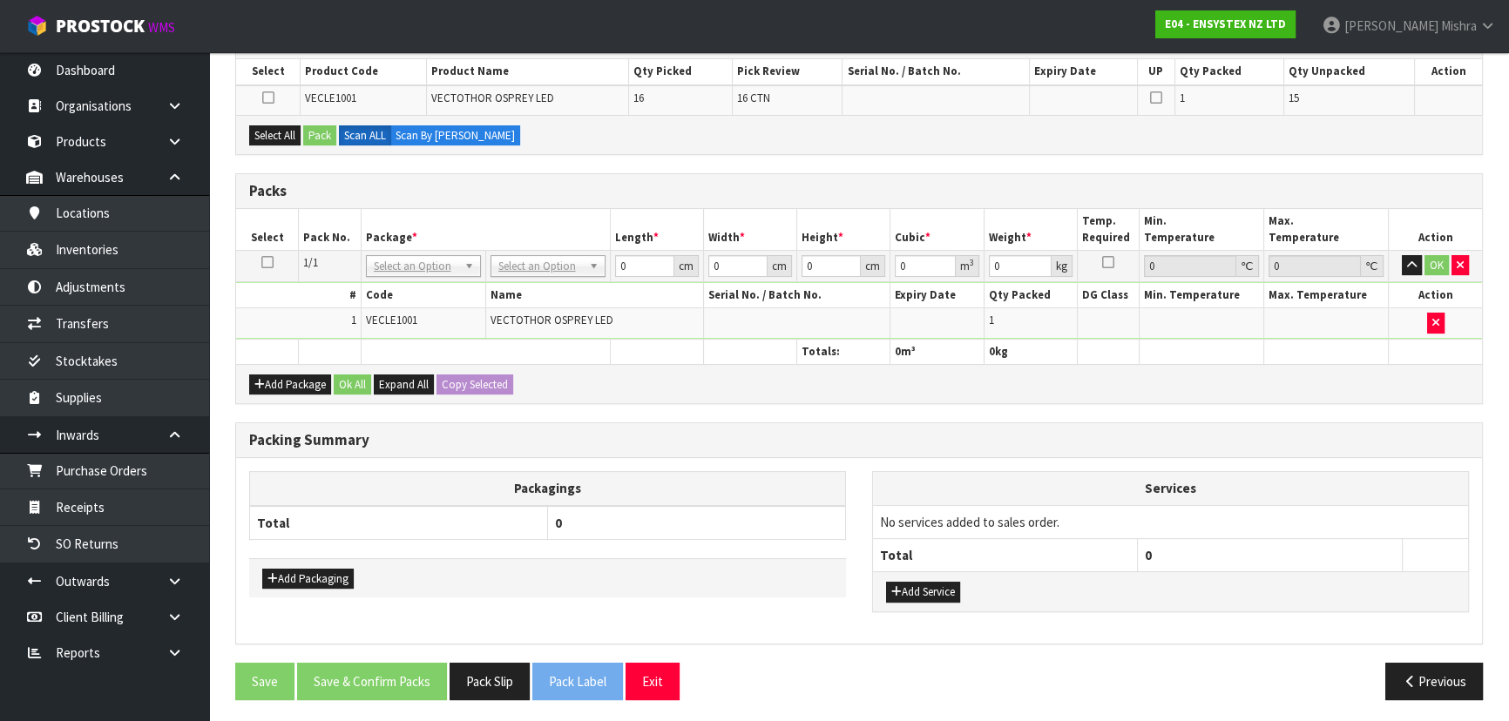
click at [261, 262] on icon at bounding box center [267, 262] width 12 height 1
click at [274, 124] on div "Select All Pack Scan ALL Scan By Quantity" at bounding box center [859, 134] width 1246 height 39
click at [279, 126] on button "Select All" at bounding box center [274, 135] width 51 height 21
click at [249, 125] on button "Select All" at bounding box center [274, 135] width 51 height 21
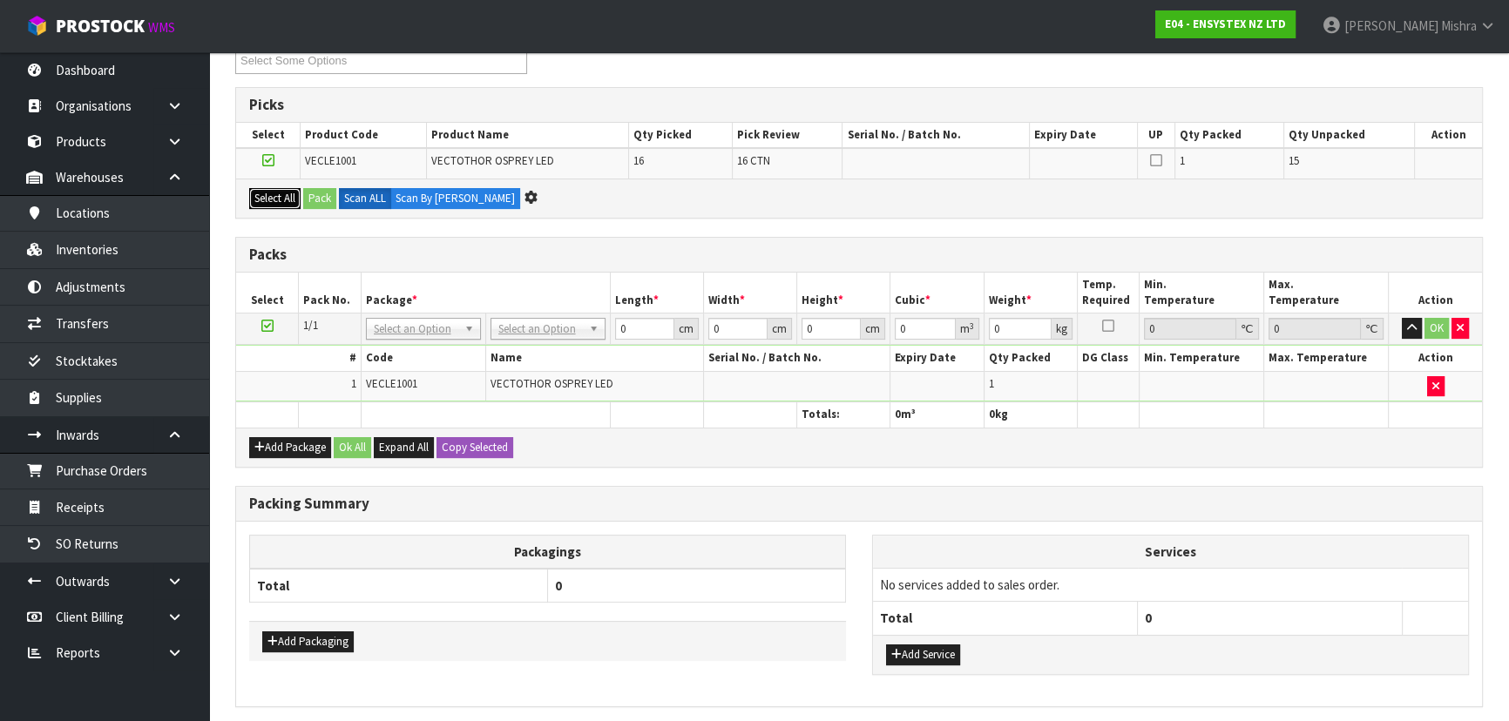
scroll to position [0, 0]
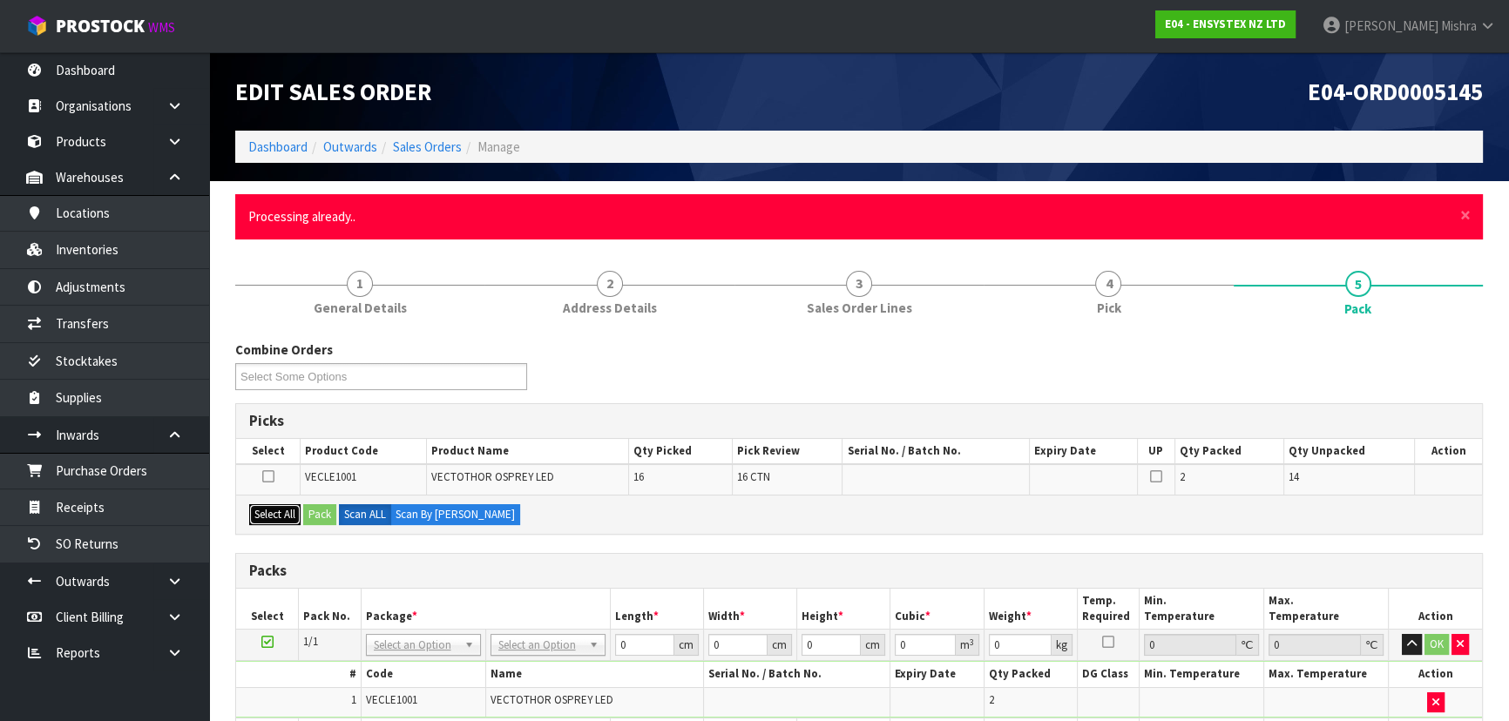
click at [249, 504] on button "Select All" at bounding box center [274, 514] width 51 height 21
click at [1465, 220] on span "×" at bounding box center [1465, 215] width 10 height 24
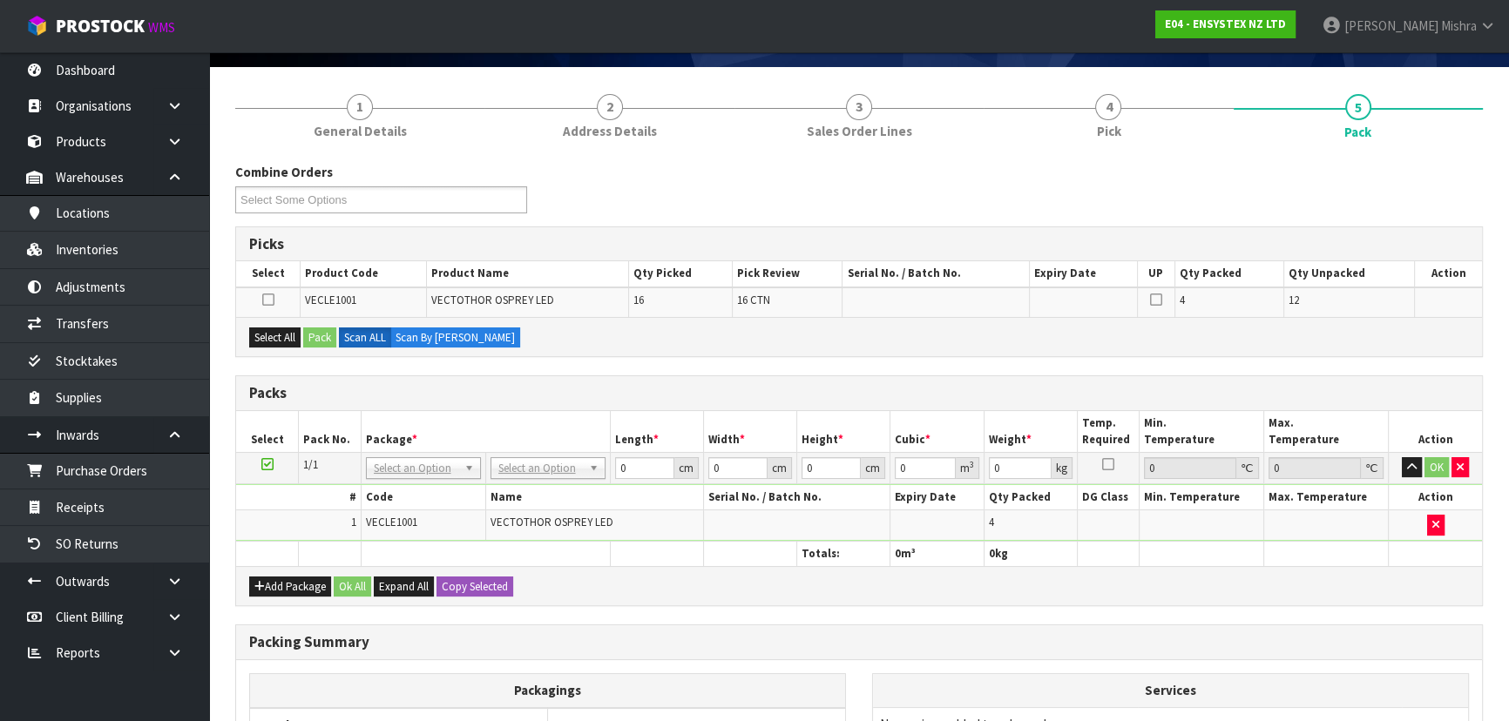
scroll to position [237, 0]
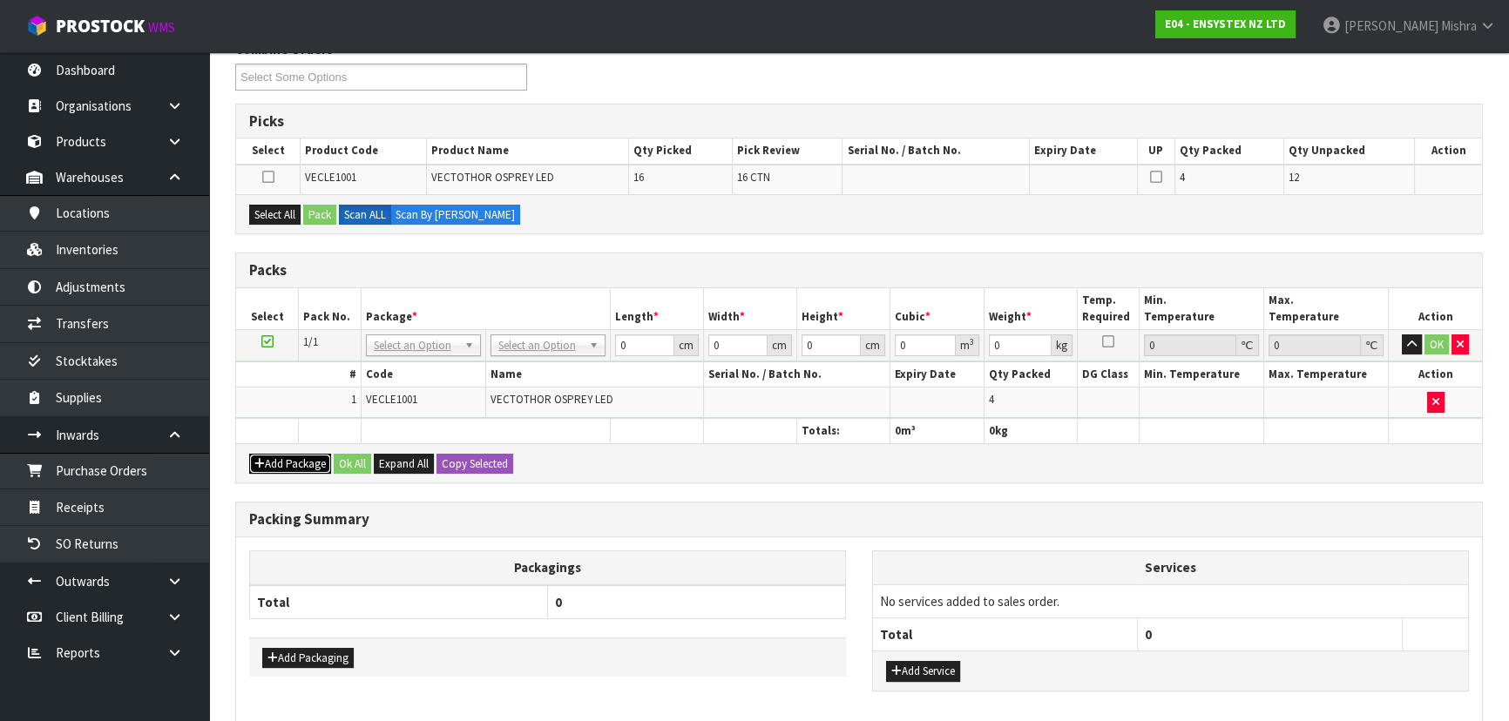
click at [274, 460] on button "Add Package" at bounding box center [290, 464] width 82 height 21
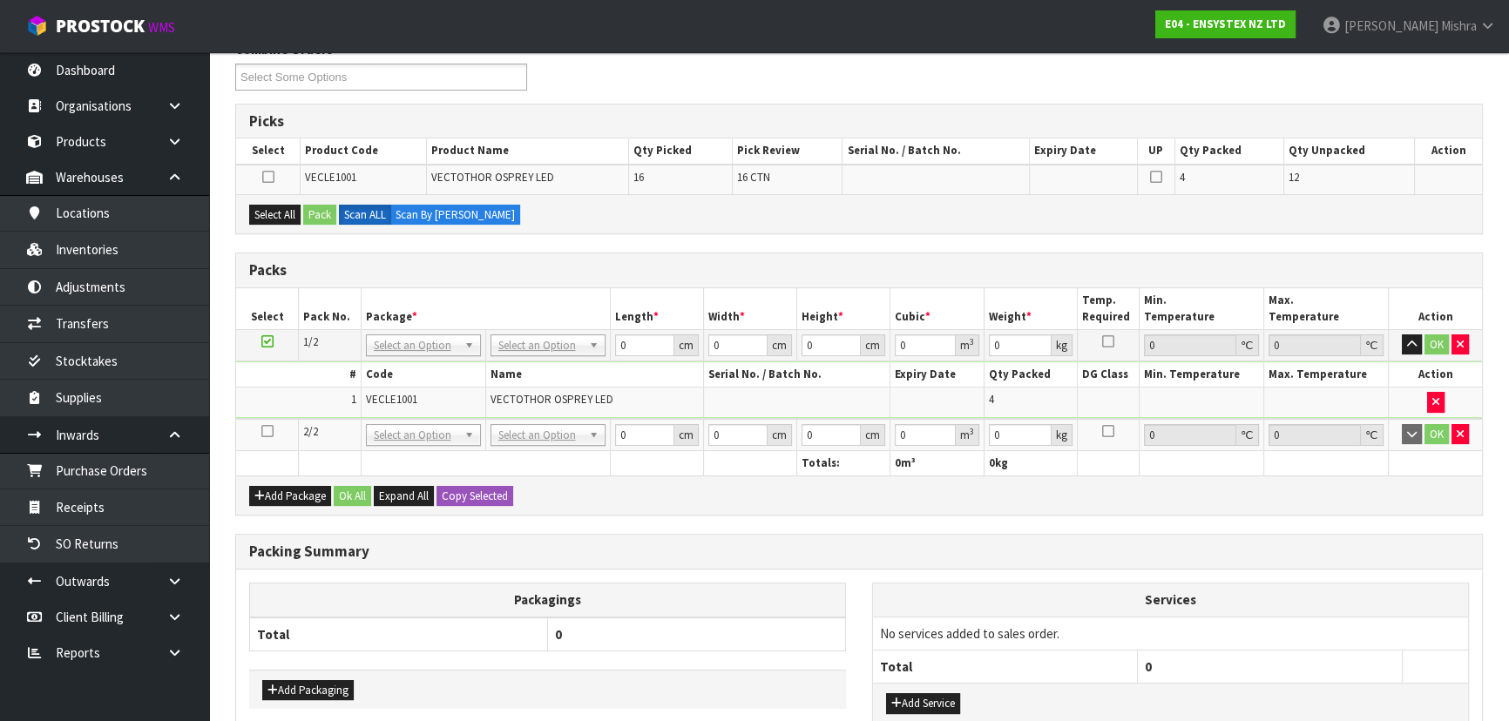
click at [262, 431] on icon at bounding box center [267, 431] width 12 height 1
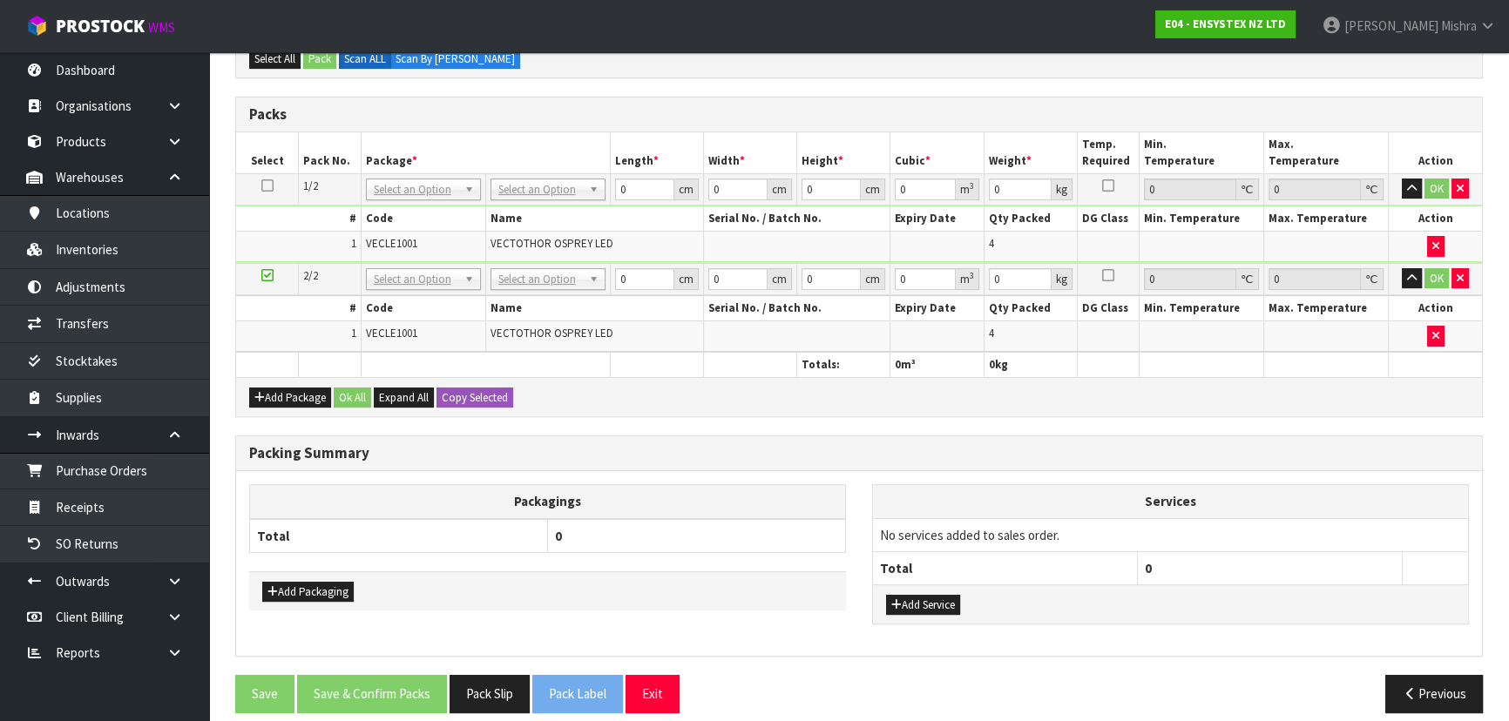
scroll to position [396, 0]
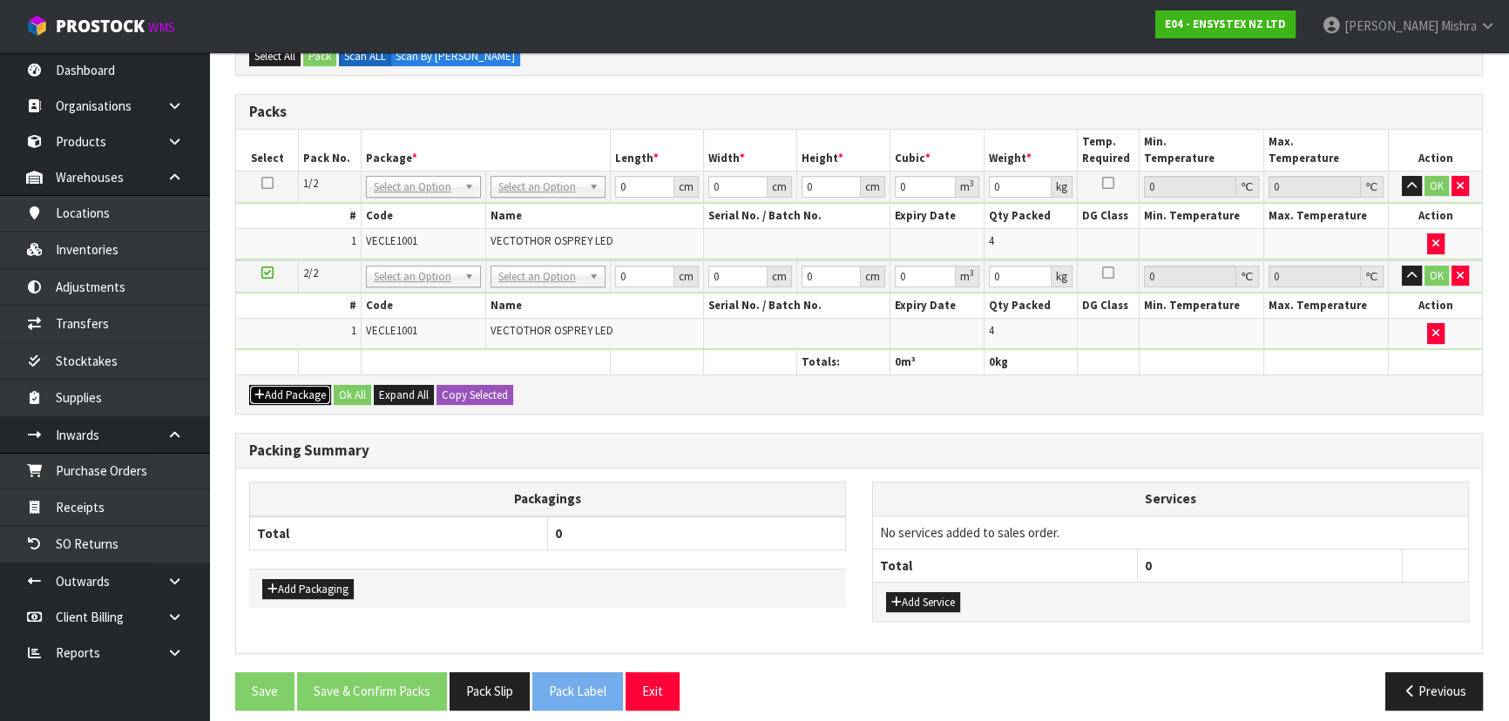
click at [255, 391] on icon "button" at bounding box center [259, 394] width 10 height 11
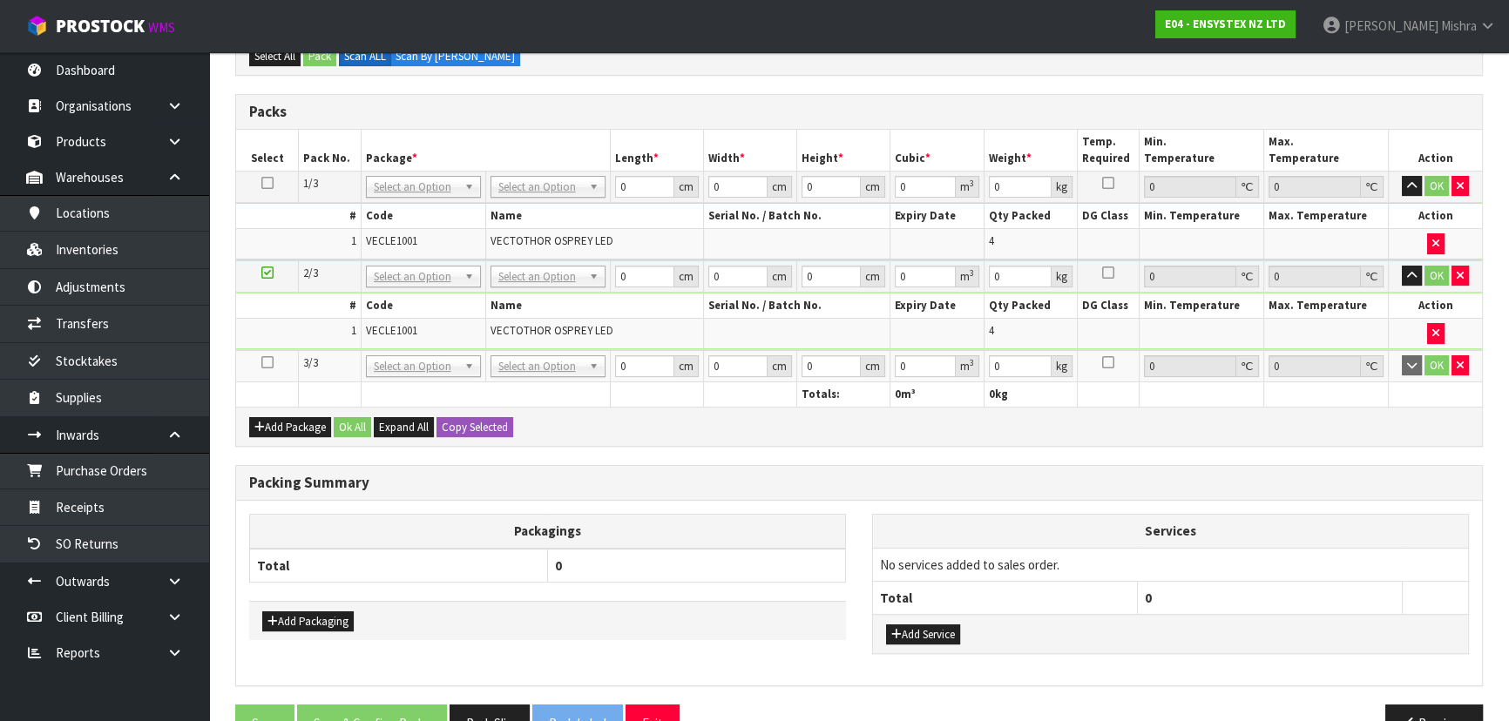
click at [267, 362] on icon at bounding box center [267, 362] width 12 height 1
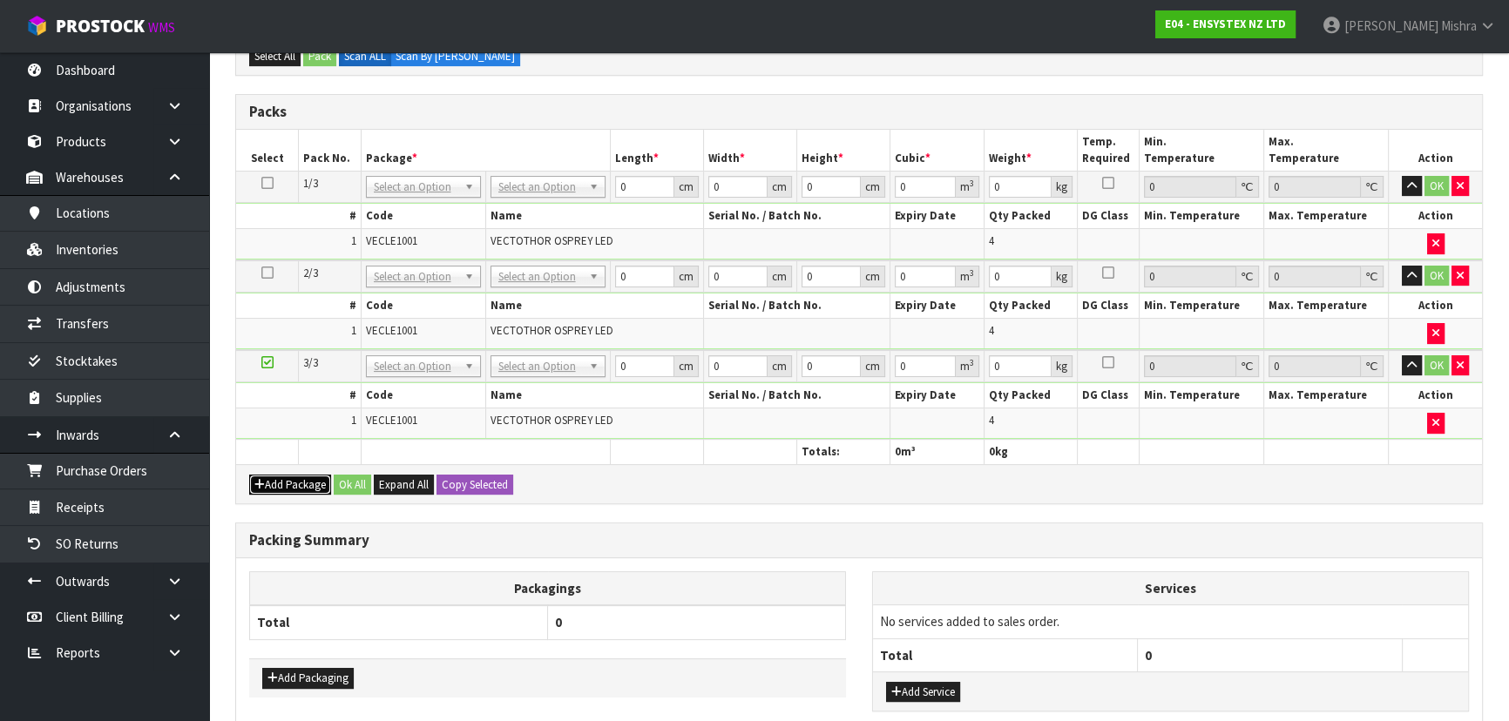
click at [261, 483] on icon "button" at bounding box center [259, 484] width 10 height 11
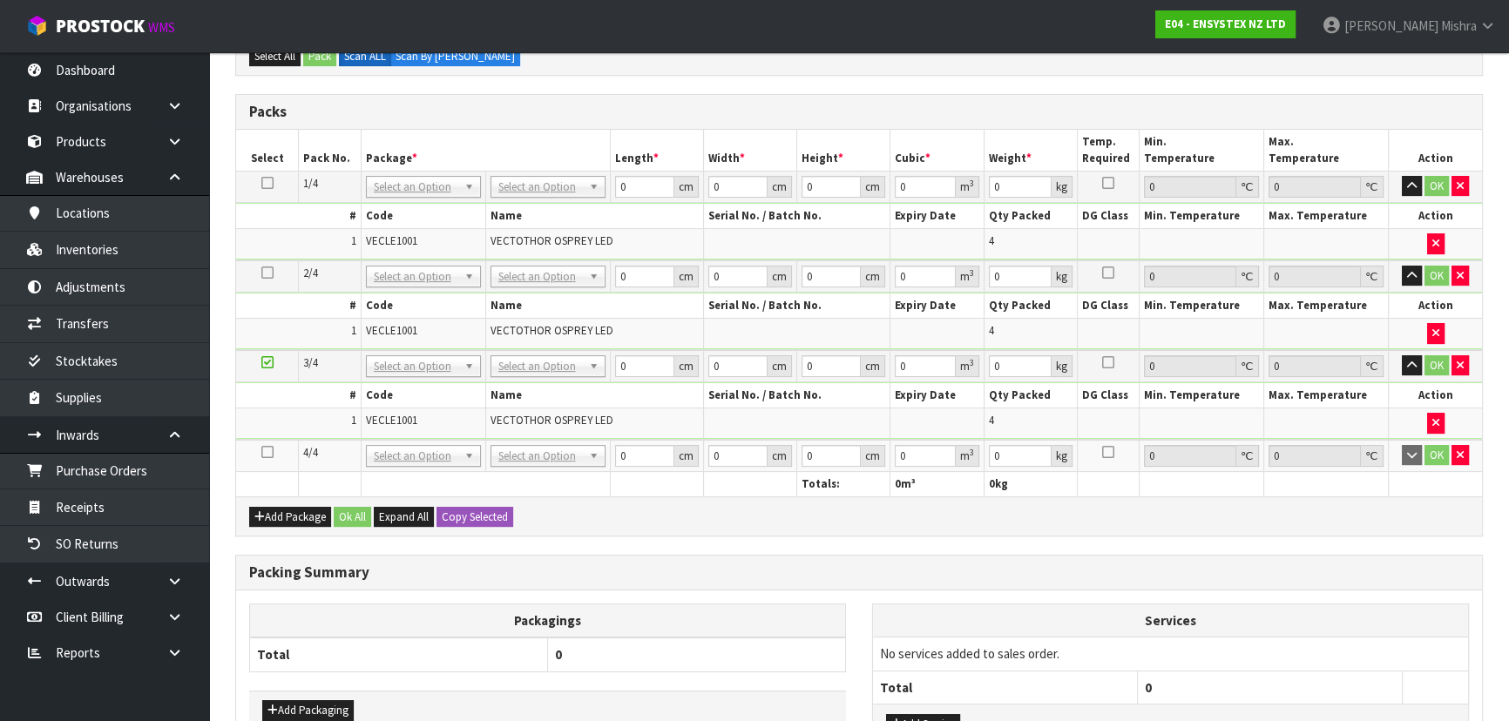
click at [270, 452] on icon at bounding box center [267, 452] width 12 height 1
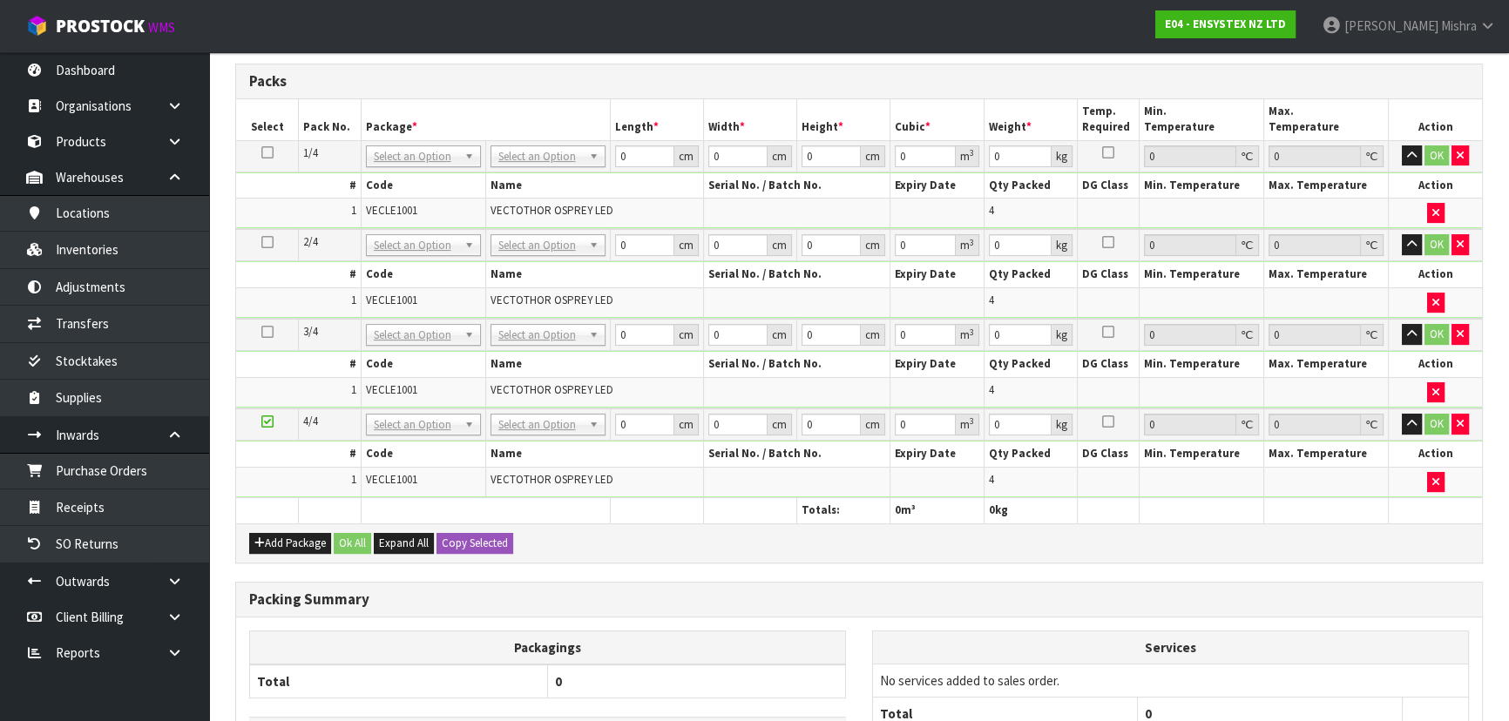
click at [266, 152] on icon at bounding box center [267, 152] width 12 height 1
click at [560, 172] on input "text" at bounding box center [547, 179] width 106 height 22
type input "CTN9"
type input "51"
type input "38"
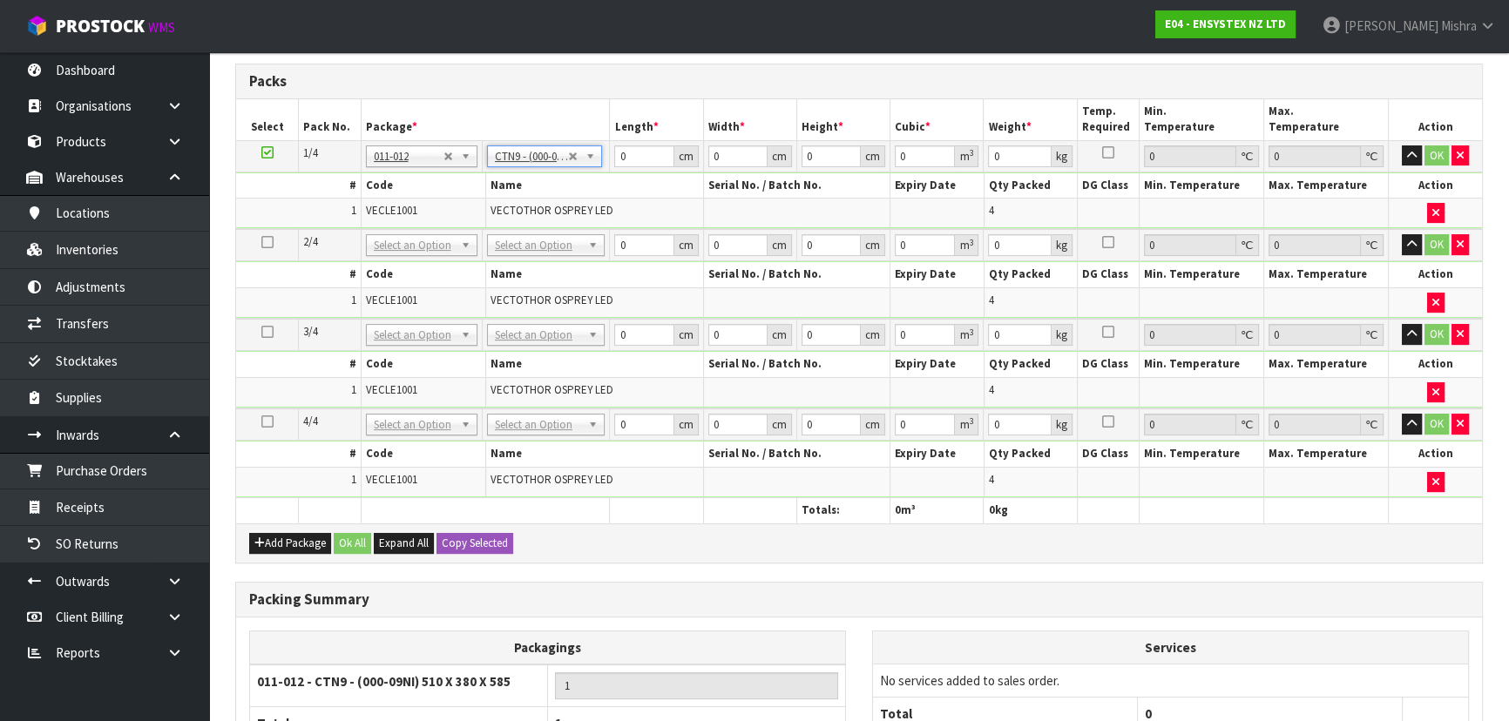
type input "58.5"
type input "0.113373"
type input "17.4"
drag, startPoint x: 631, startPoint y: 152, endPoint x: 617, endPoint y: 152, distance: 13.9
click at [617, 152] on input "51" at bounding box center [643, 157] width 59 height 22
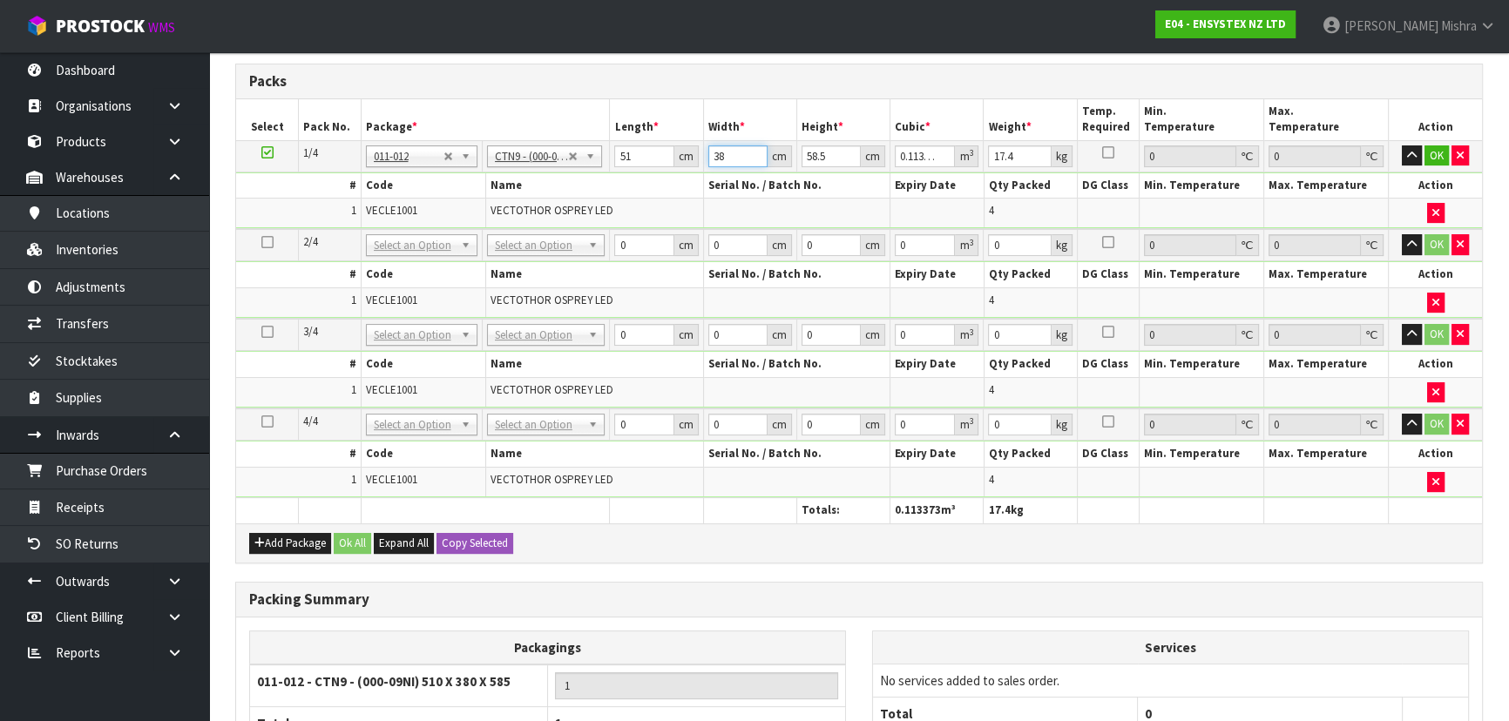
type input "4"
type input "0.011934"
type input "40"
type input "0.11934"
type input "40"
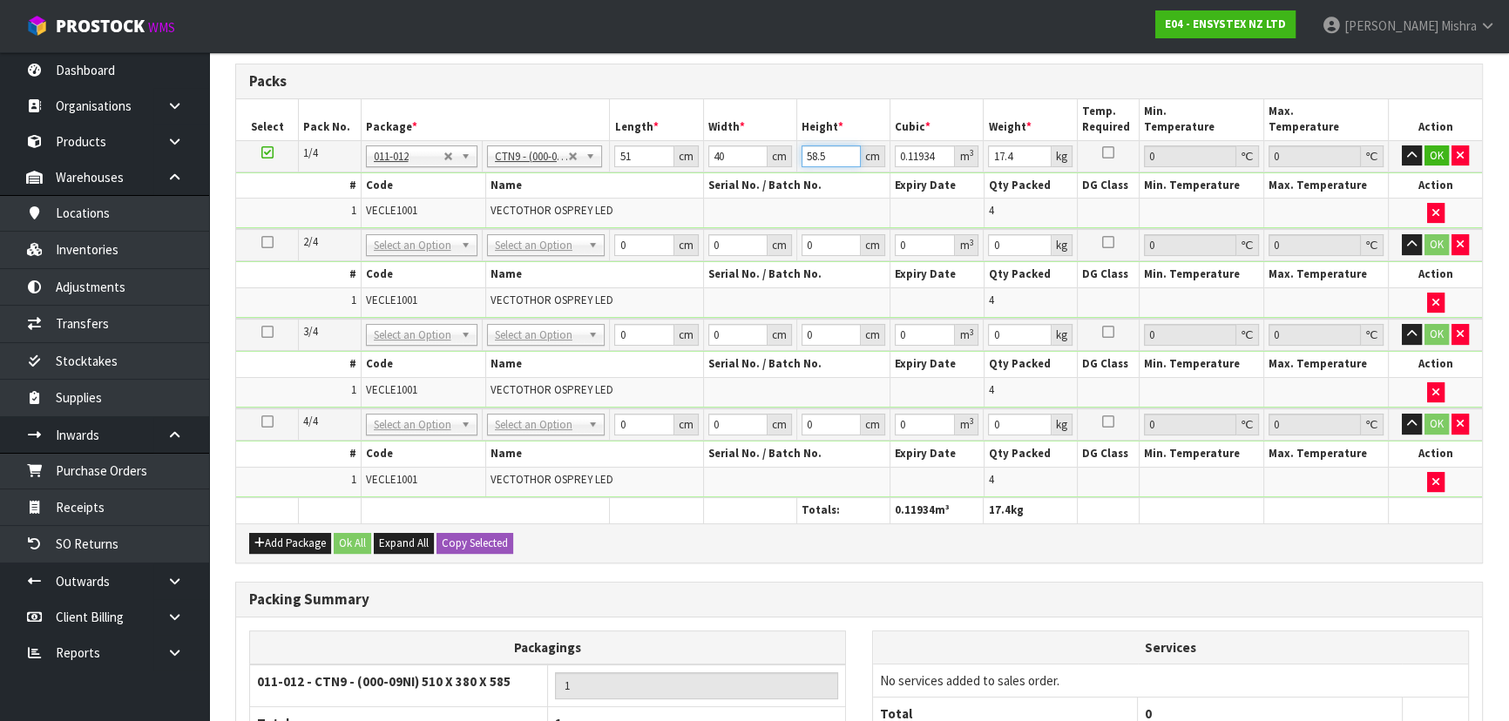
type input "5"
type input "0.0102"
type input "59"
type input "0.12036"
type input "59"
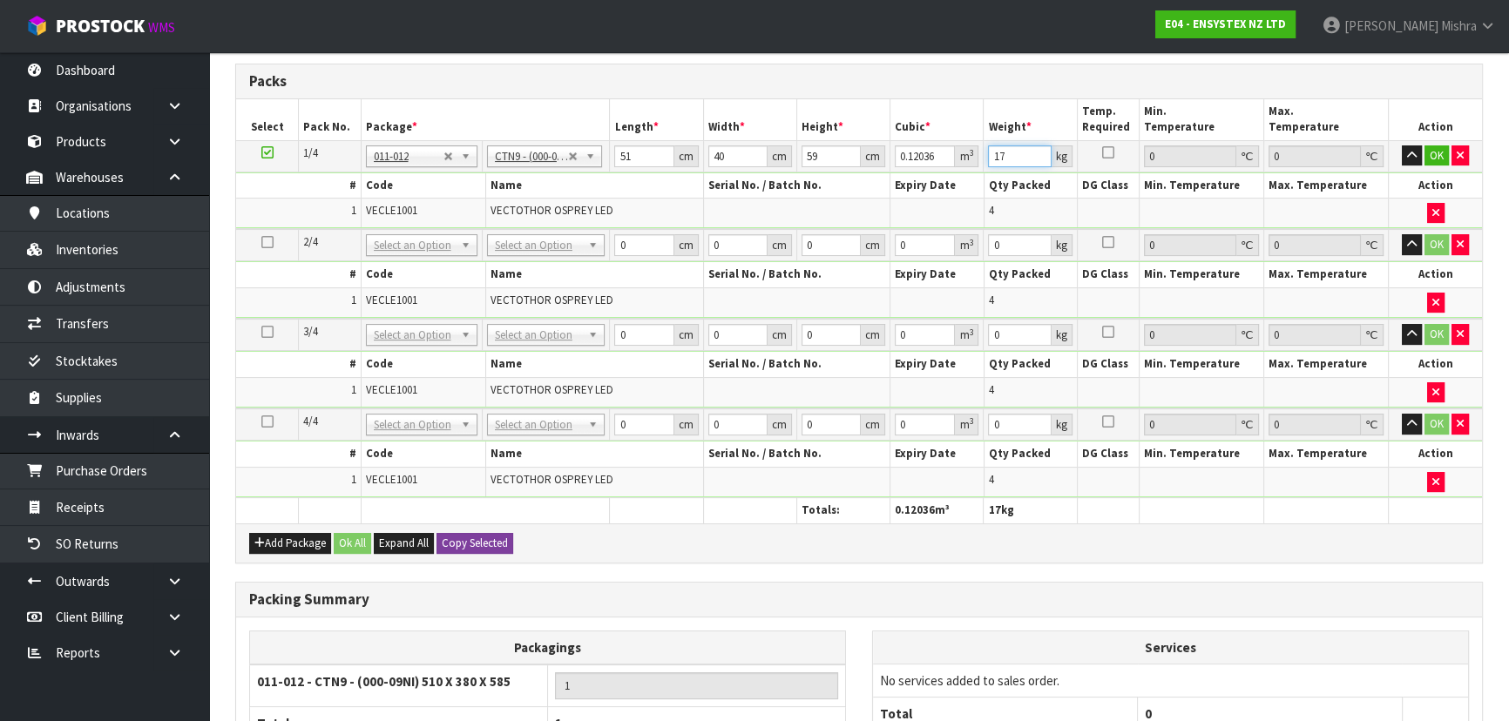
type input "17"
click at [457, 537] on button "Copy Selected" at bounding box center [475, 543] width 77 height 21
click at [457, 537] on span "Confirm" at bounding box center [461, 543] width 38 height 15
type input "51"
type input "40"
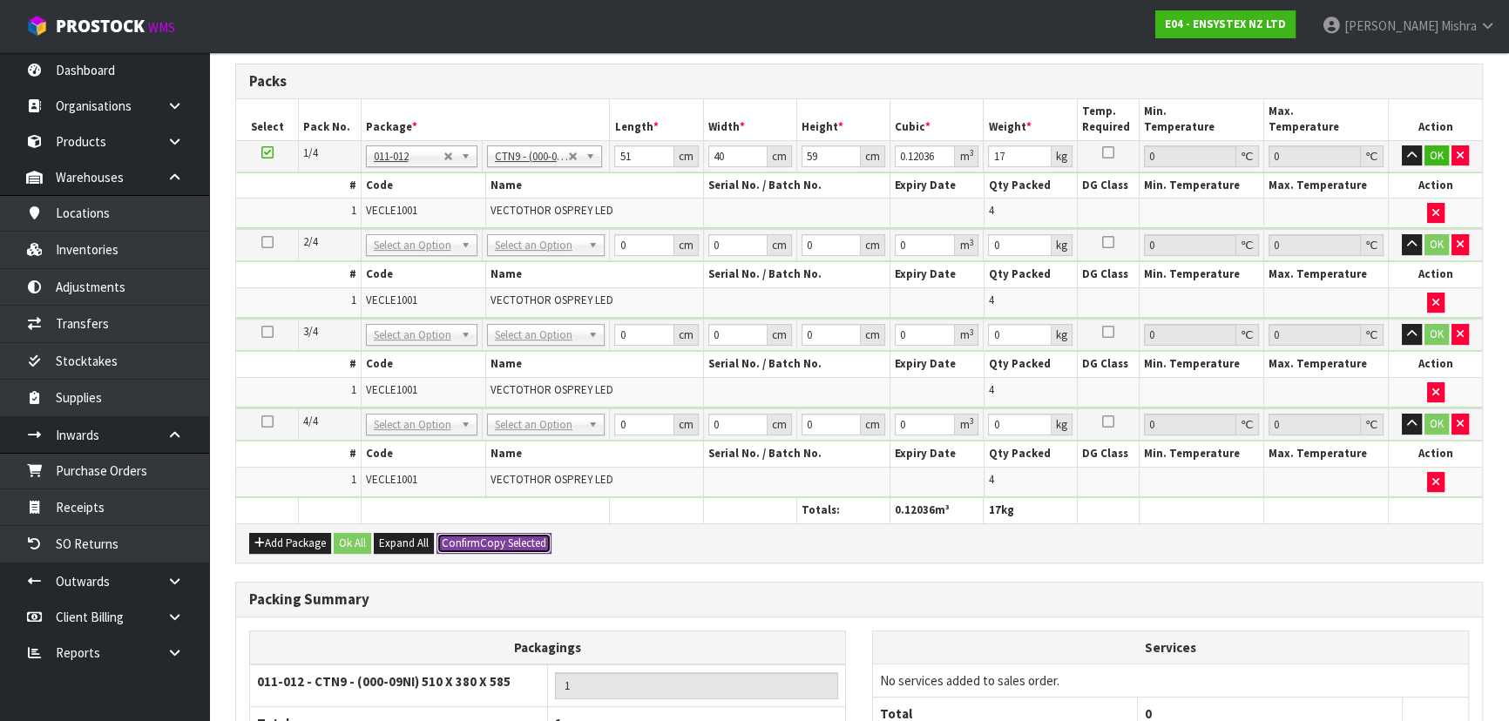
type input "59"
type input "0.12036"
type input "17"
type input "51"
type input "40"
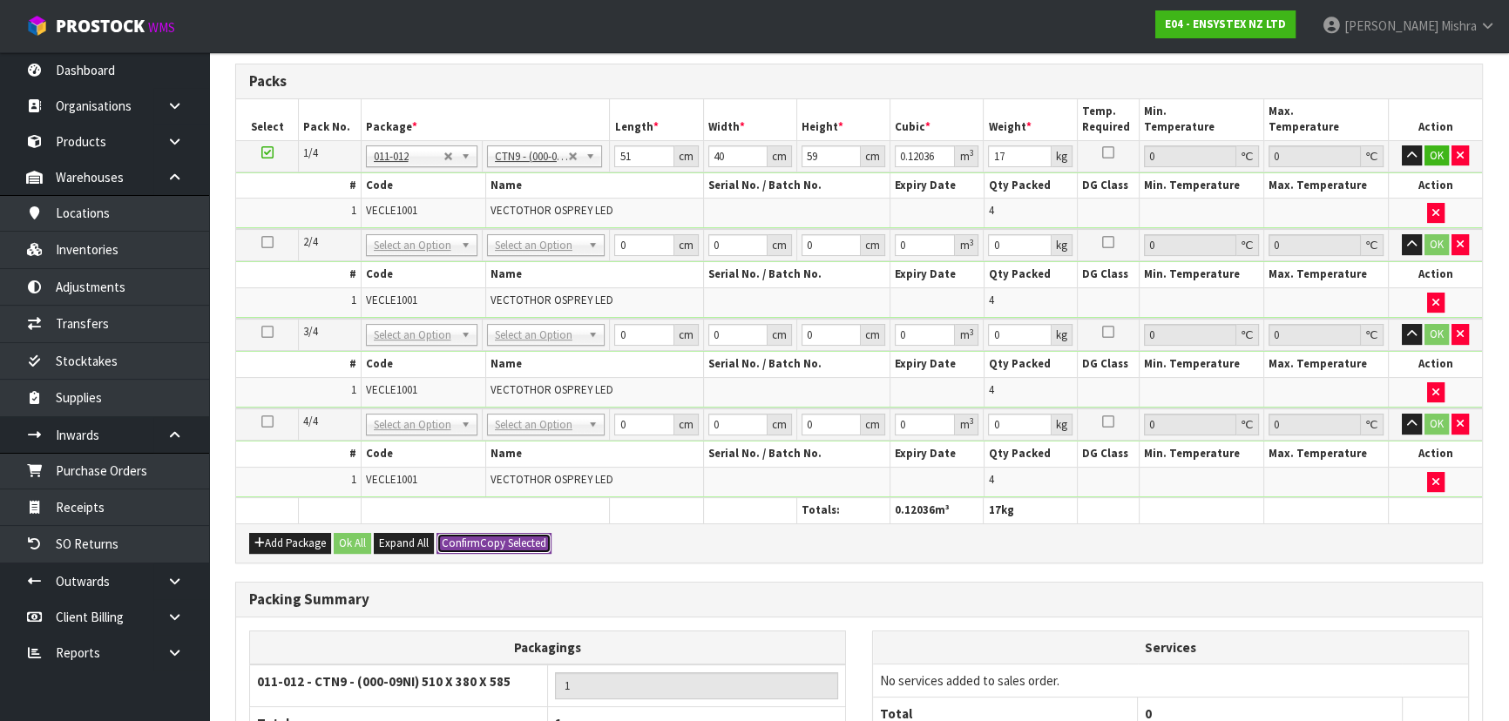
type input "59"
type input "0.12036"
type input "17"
type input "51"
type input "40"
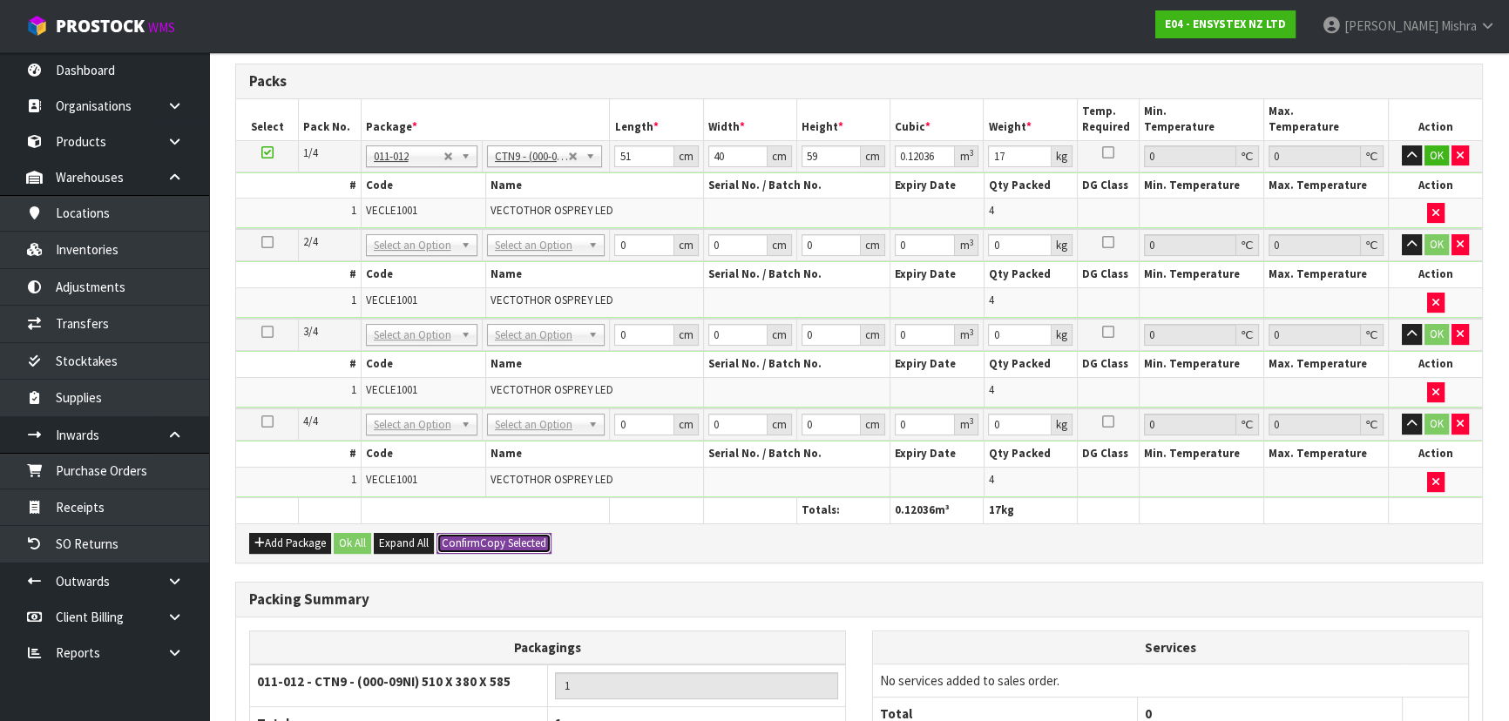
type input "59"
type input "0.12036"
type input "17"
type input "4"
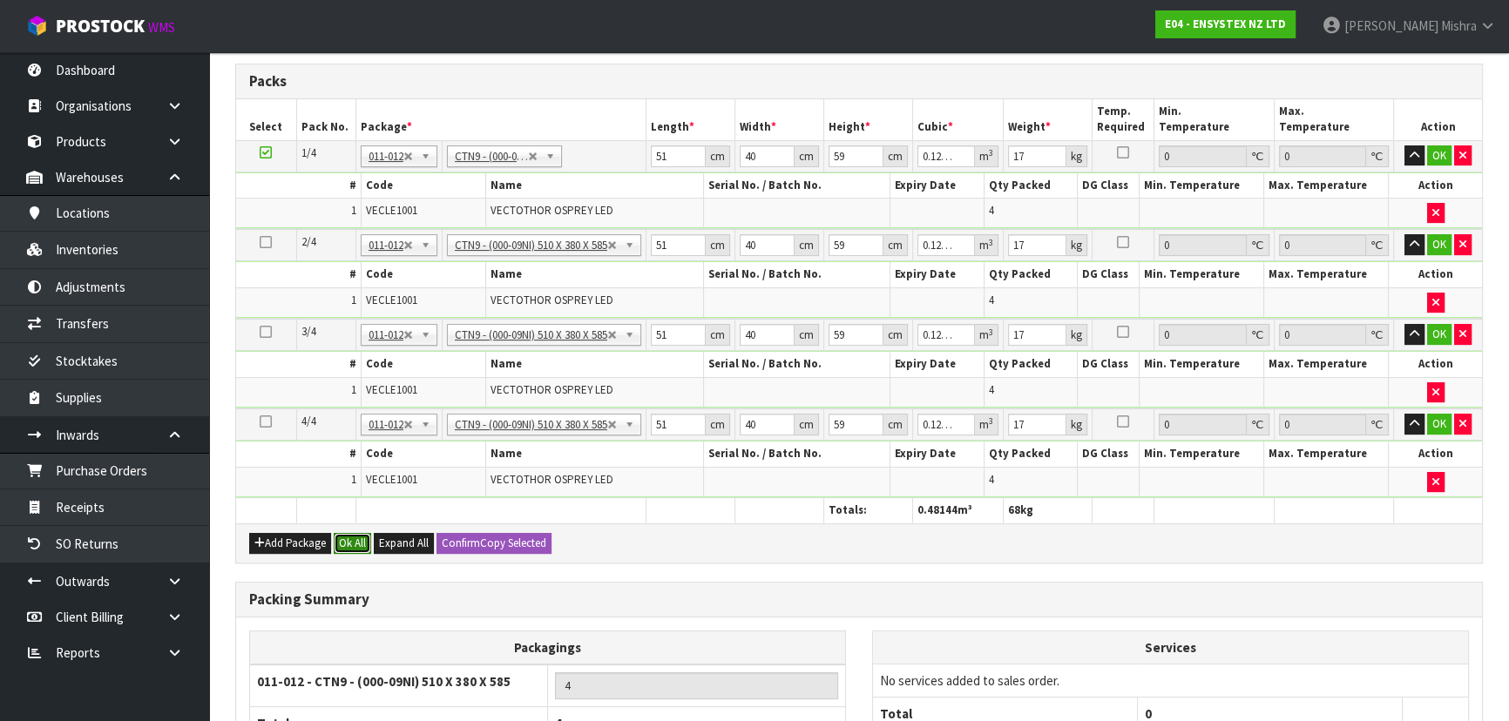
click at [335, 533] on button "Ok All" at bounding box center [352, 543] width 37 height 21
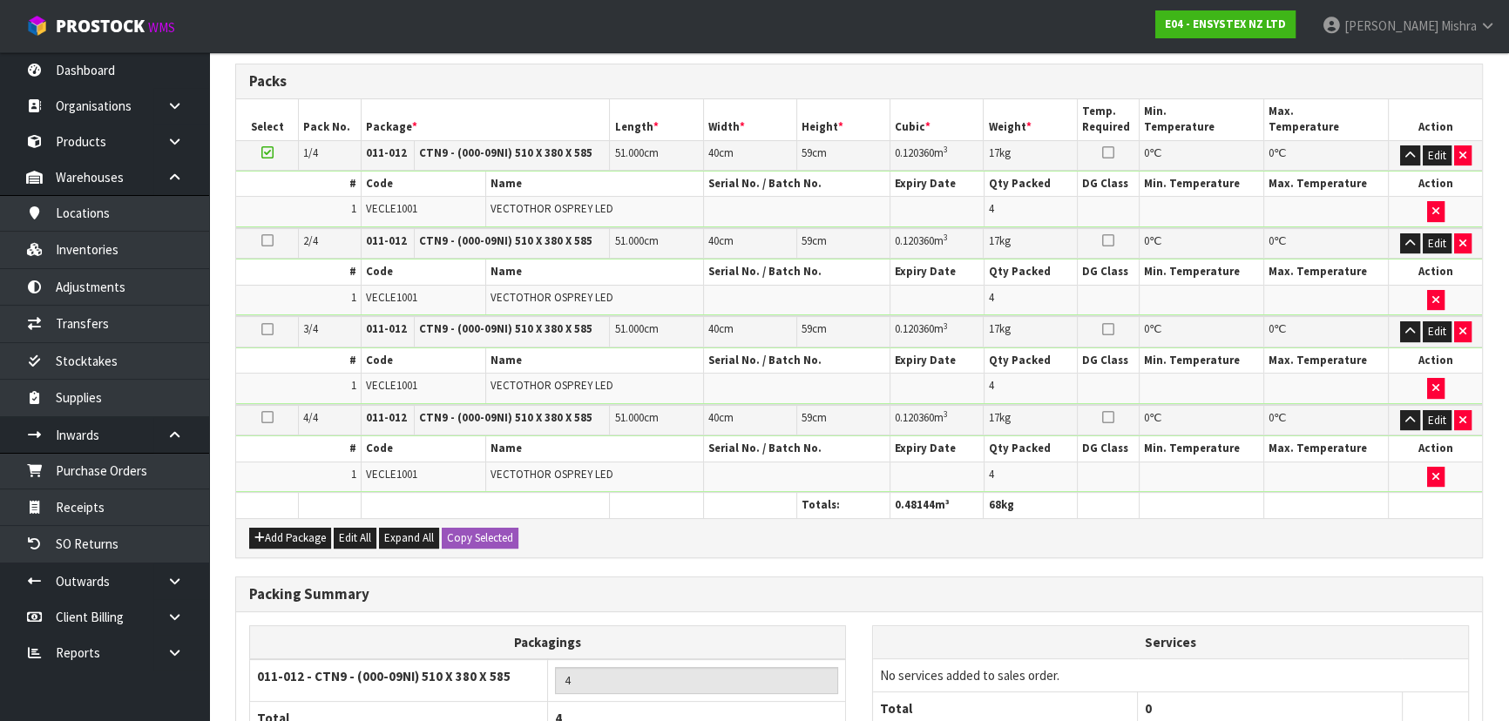
scroll to position [557, 0]
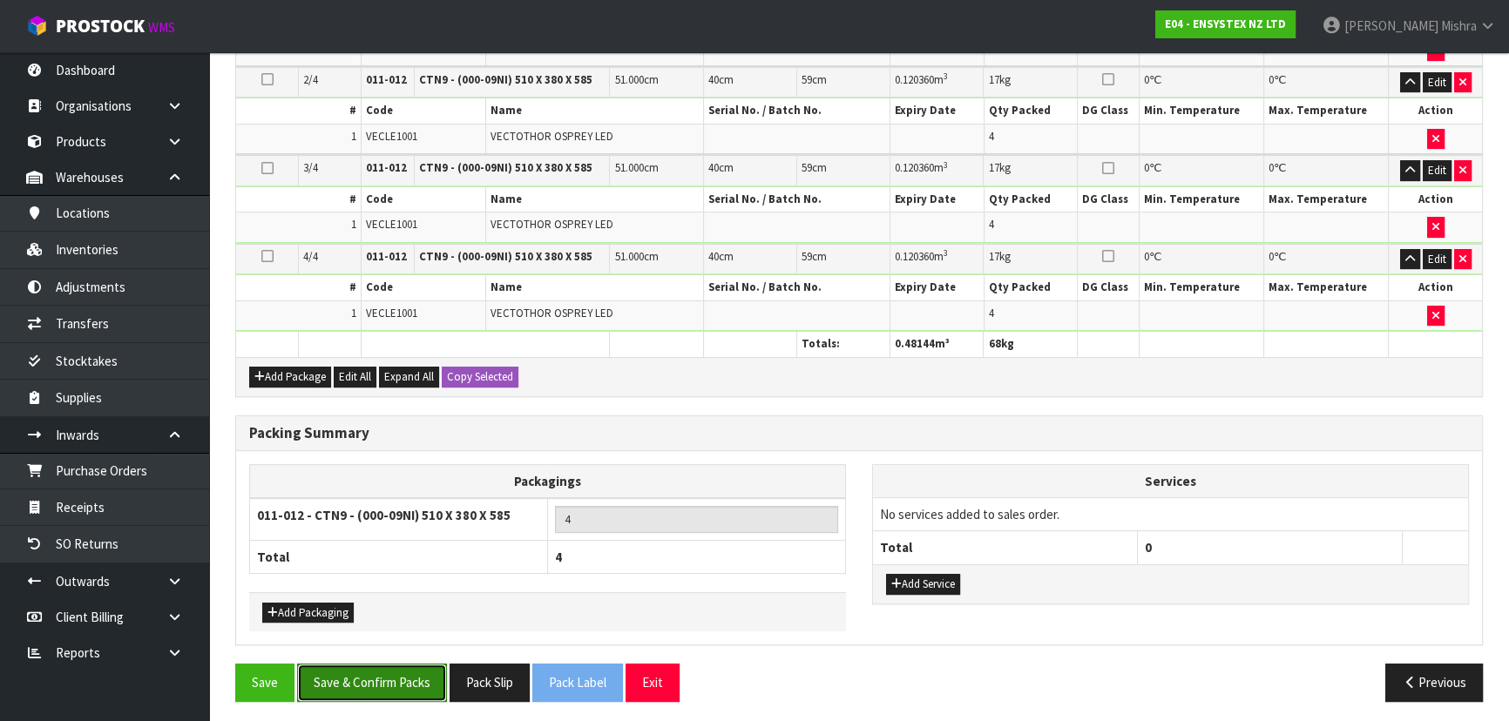
click at [419, 666] on button "Save & Confirm Packs" at bounding box center [372, 682] width 150 height 37
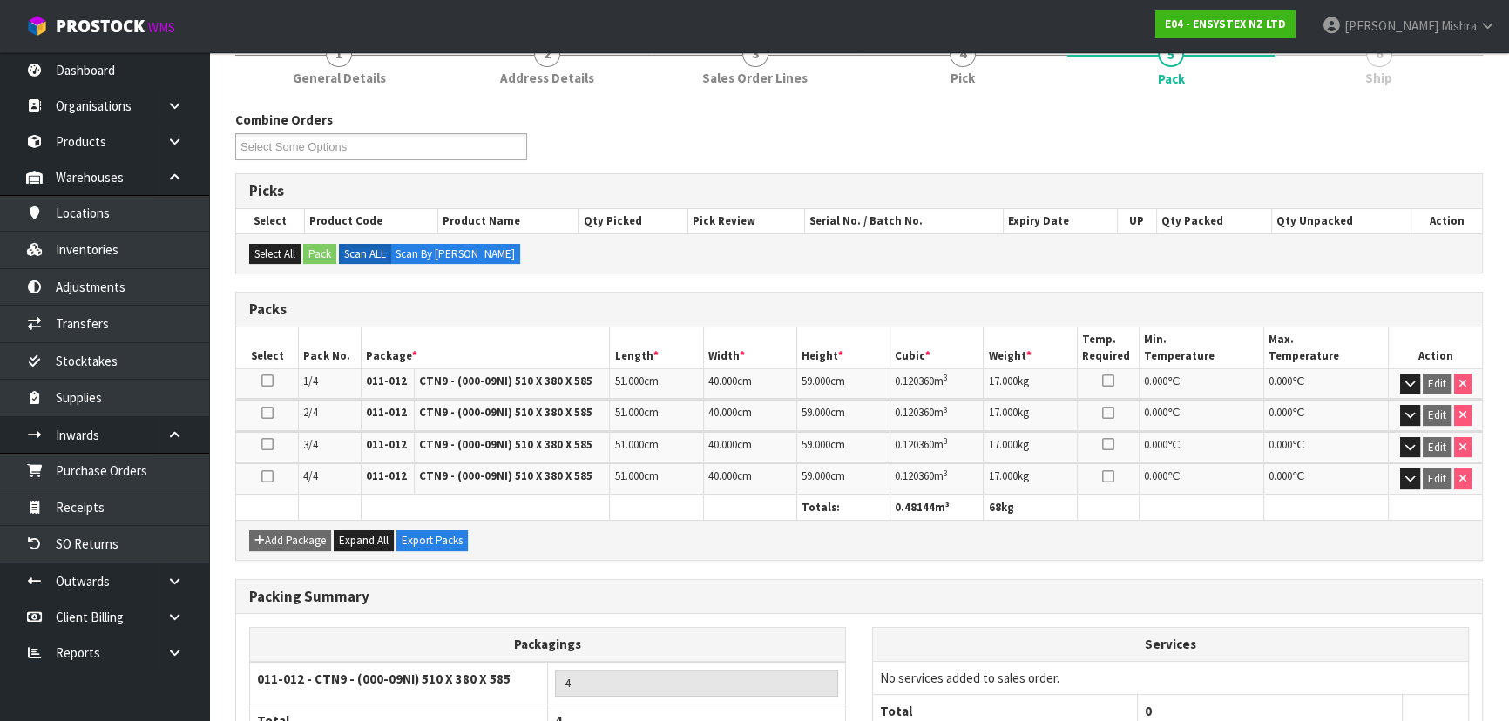
scroll to position [356, 0]
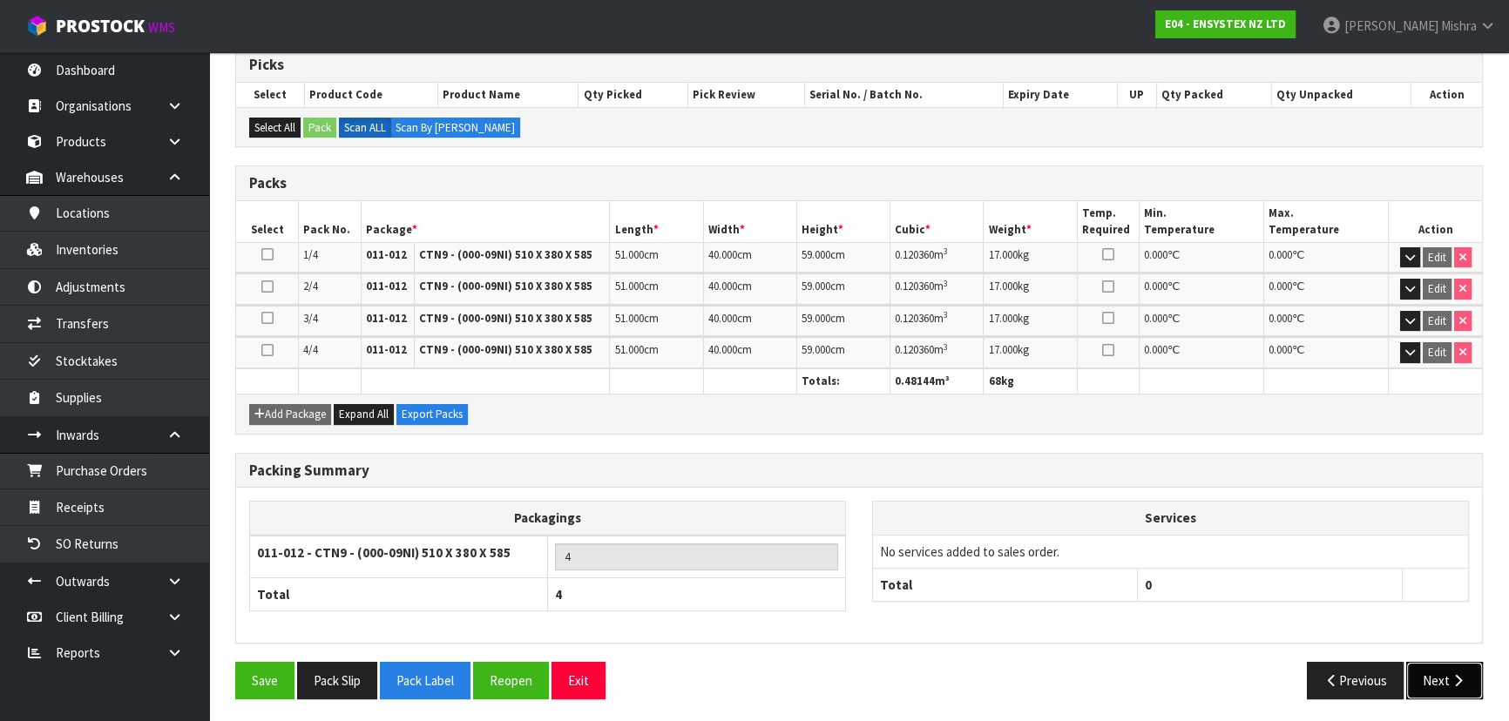
click at [1440, 689] on button "Next" at bounding box center [1444, 680] width 77 height 37
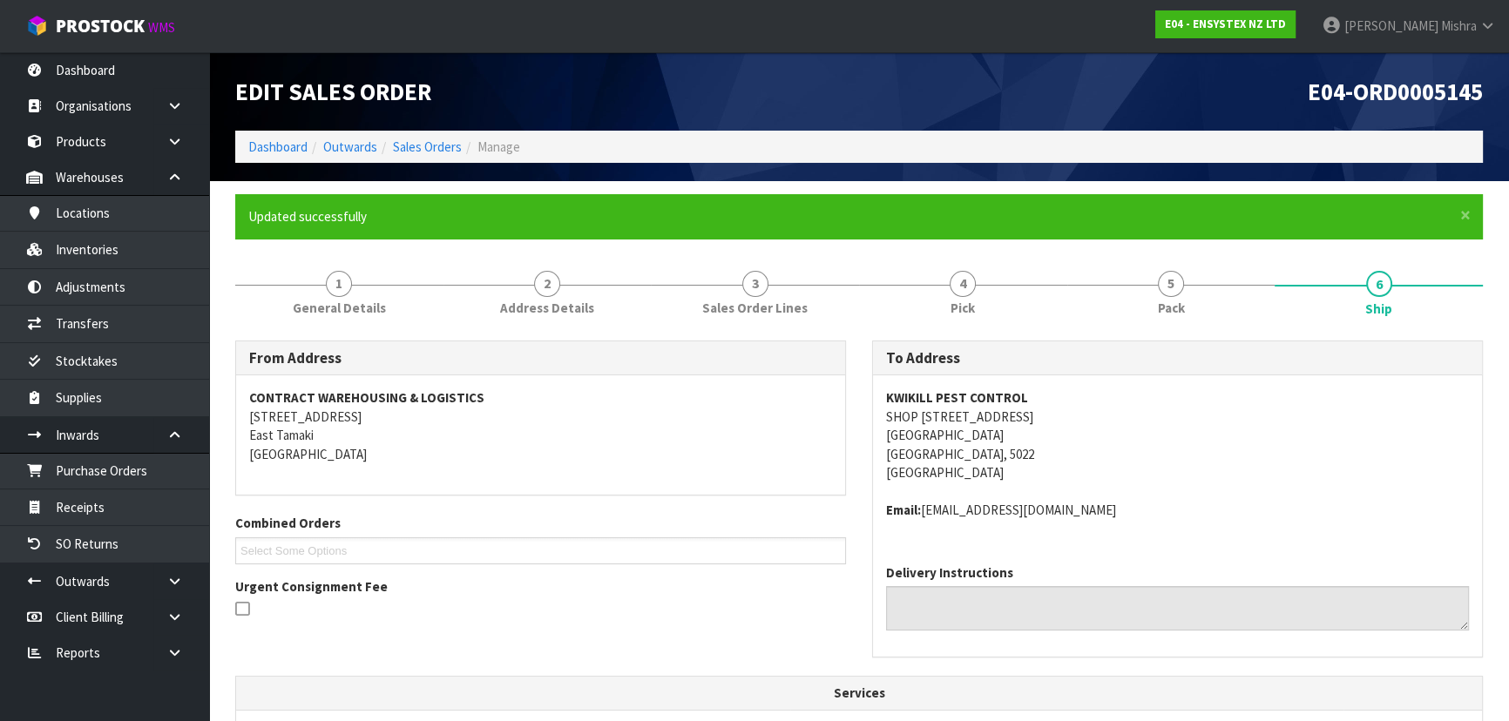
scroll to position [396, 0]
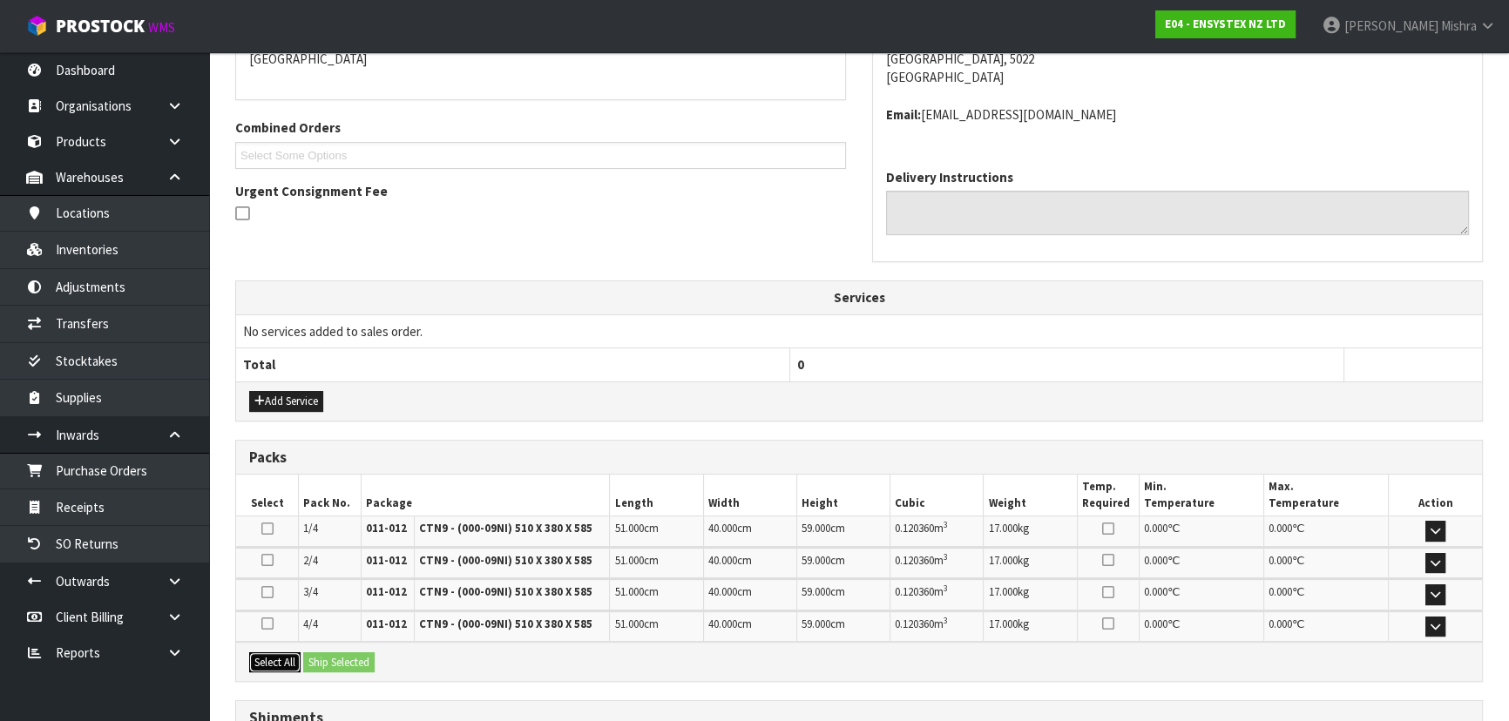
drag, startPoint x: 279, startPoint y: 652, endPoint x: 308, endPoint y: 651, distance: 29.6
click at [280, 653] on button "Select All" at bounding box center [274, 663] width 51 height 21
click at [315, 653] on button "Ship Selected" at bounding box center [338, 663] width 71 height 21
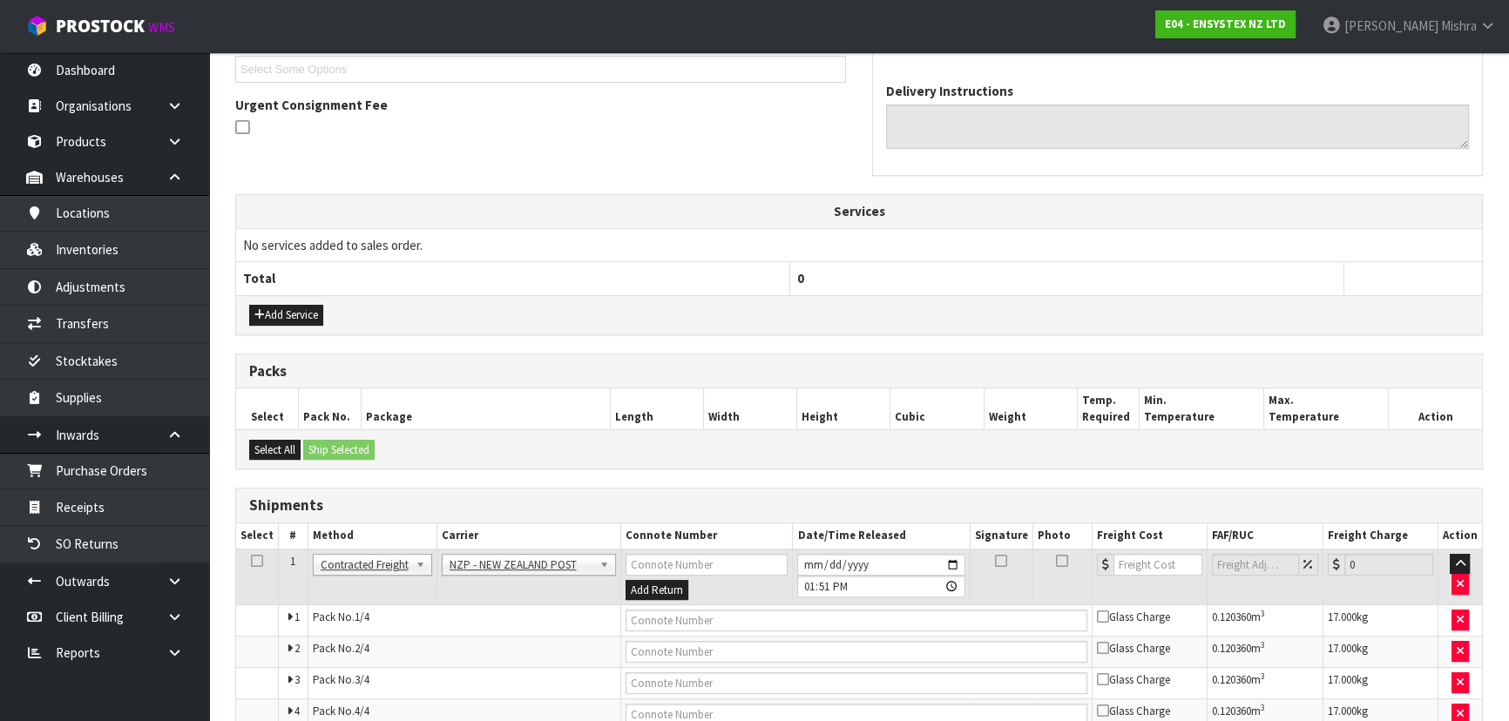
scroll to position [570, 0]
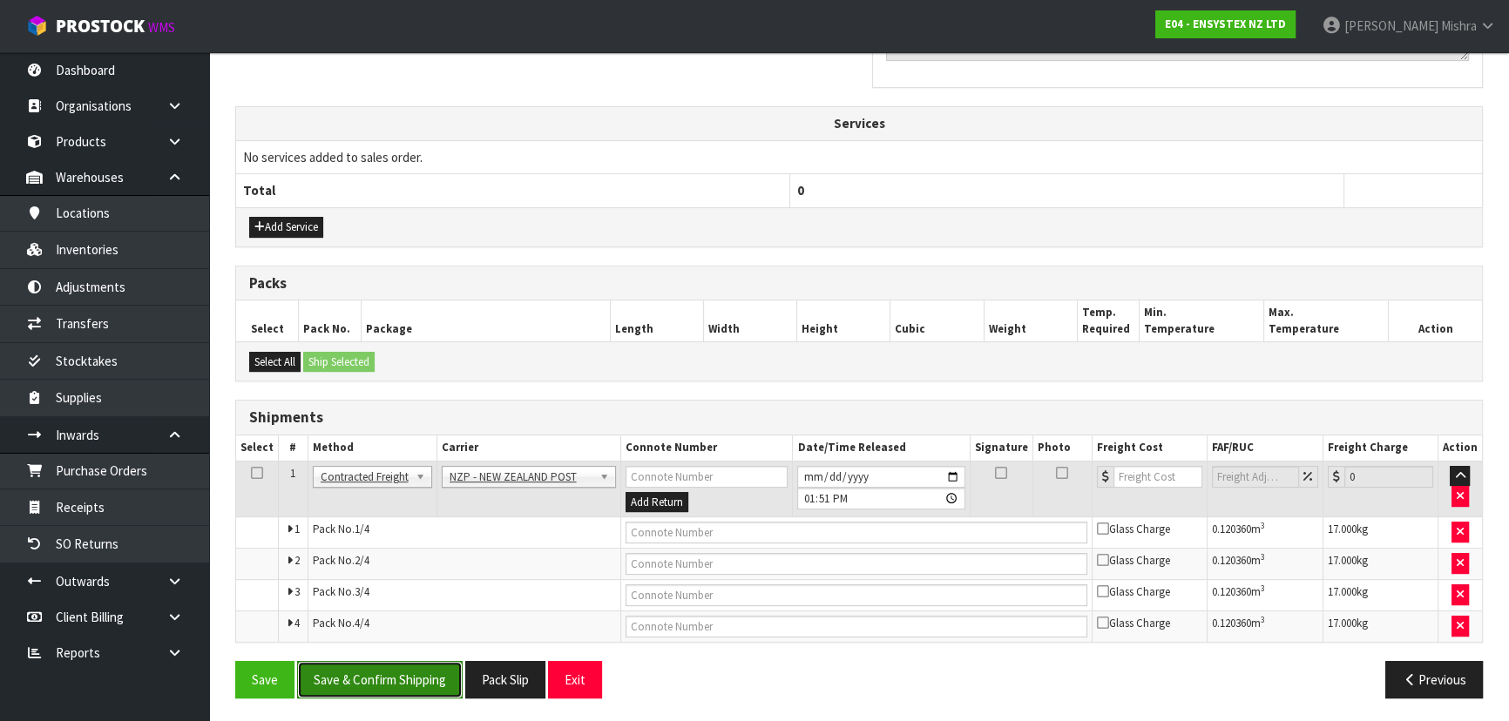
click at [357, 682] on button "Save & Confirm Shipping" at bounding box center [380, 679] width 166 height 37
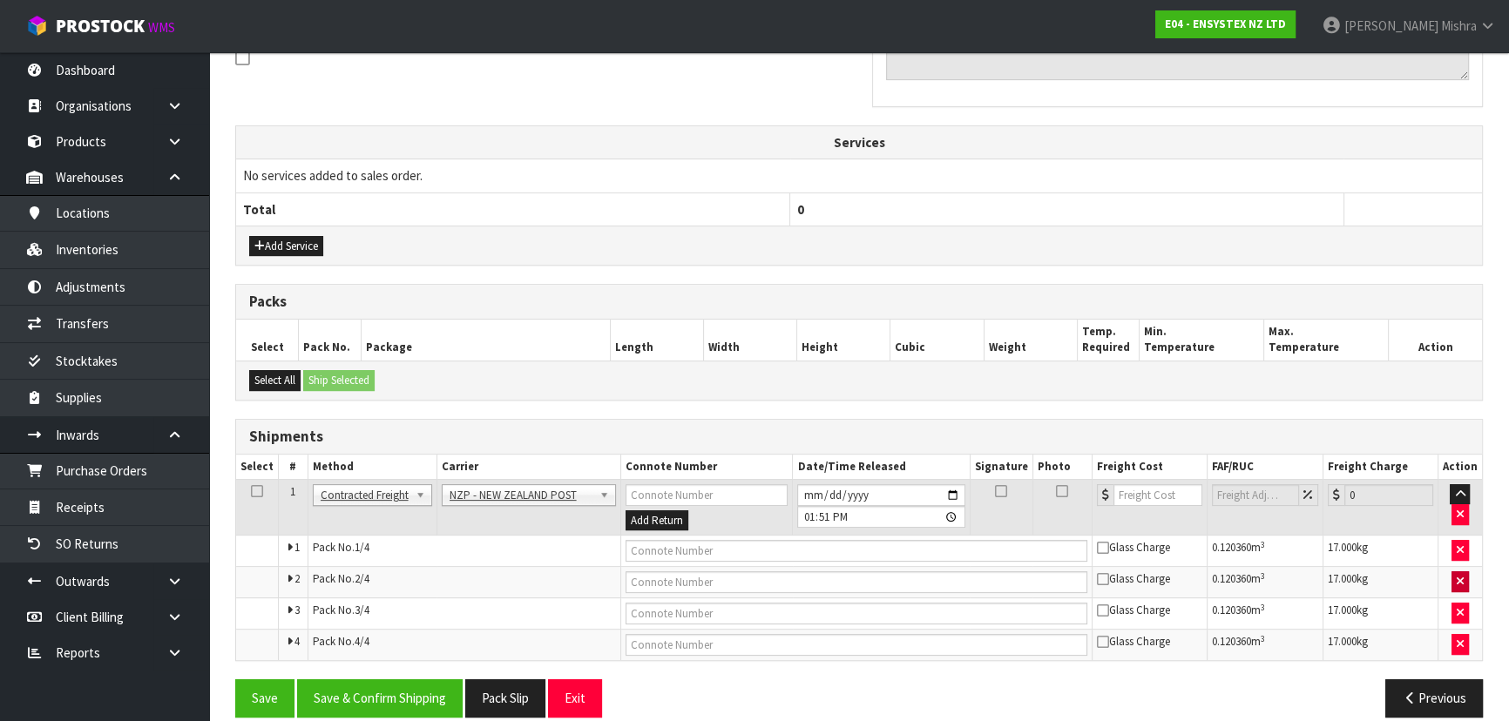
scroll to position [0, 0]
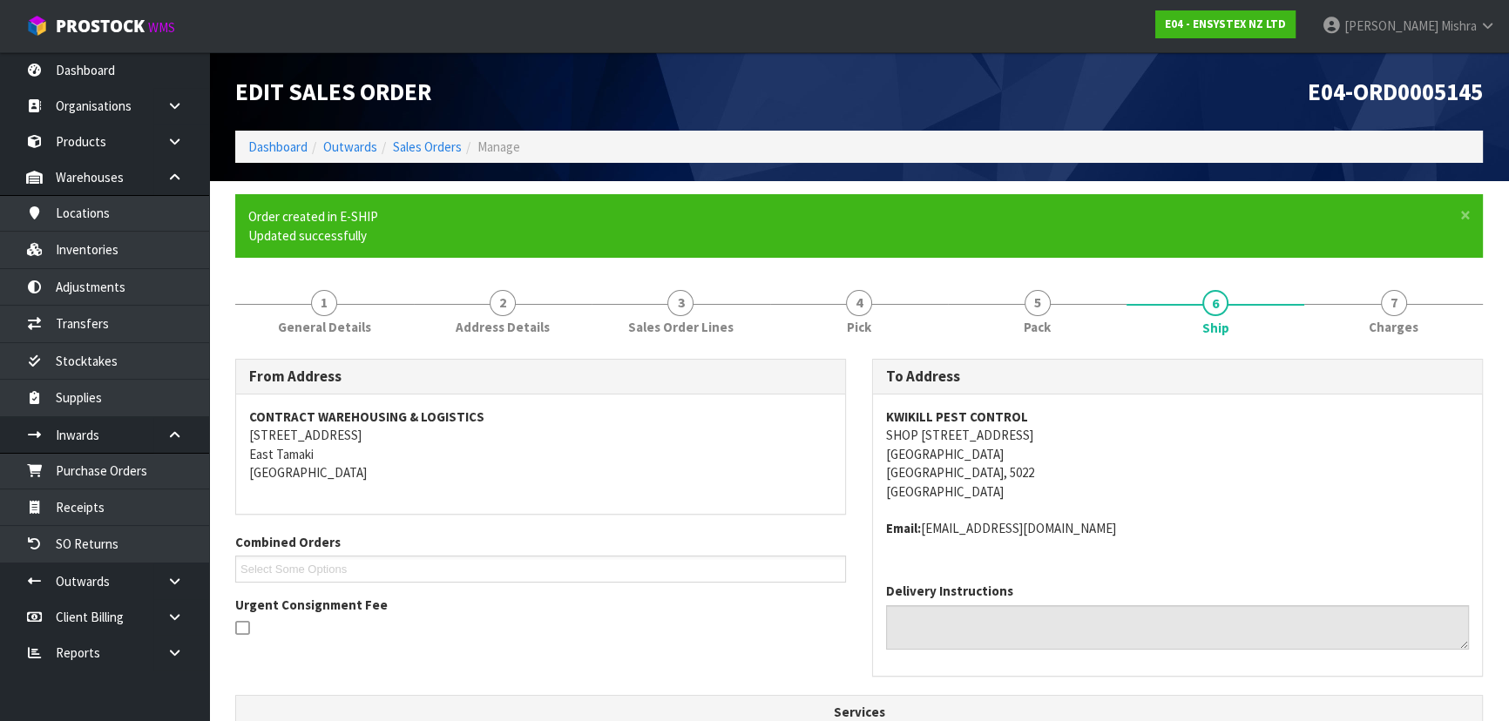
click at [932, 409] on strong "KWIKILL PEST CONTROL" at bounding box center [957, 417] width 142 height 17
click at [933, 409] on strong "KWIKILL PEST CONTROL" at bounding box center [957, 417] width 142 height 17
click at [934, 408] on address "KWIKILL PEST CONTROL SHOP 1, 11 JILLET STREET PORIRUA WELLINGTON, 5022 New Zeal…" at bounding box center [1177, 454] width 583 height 93
copy strong "KWIKILL PEST CONTROL"
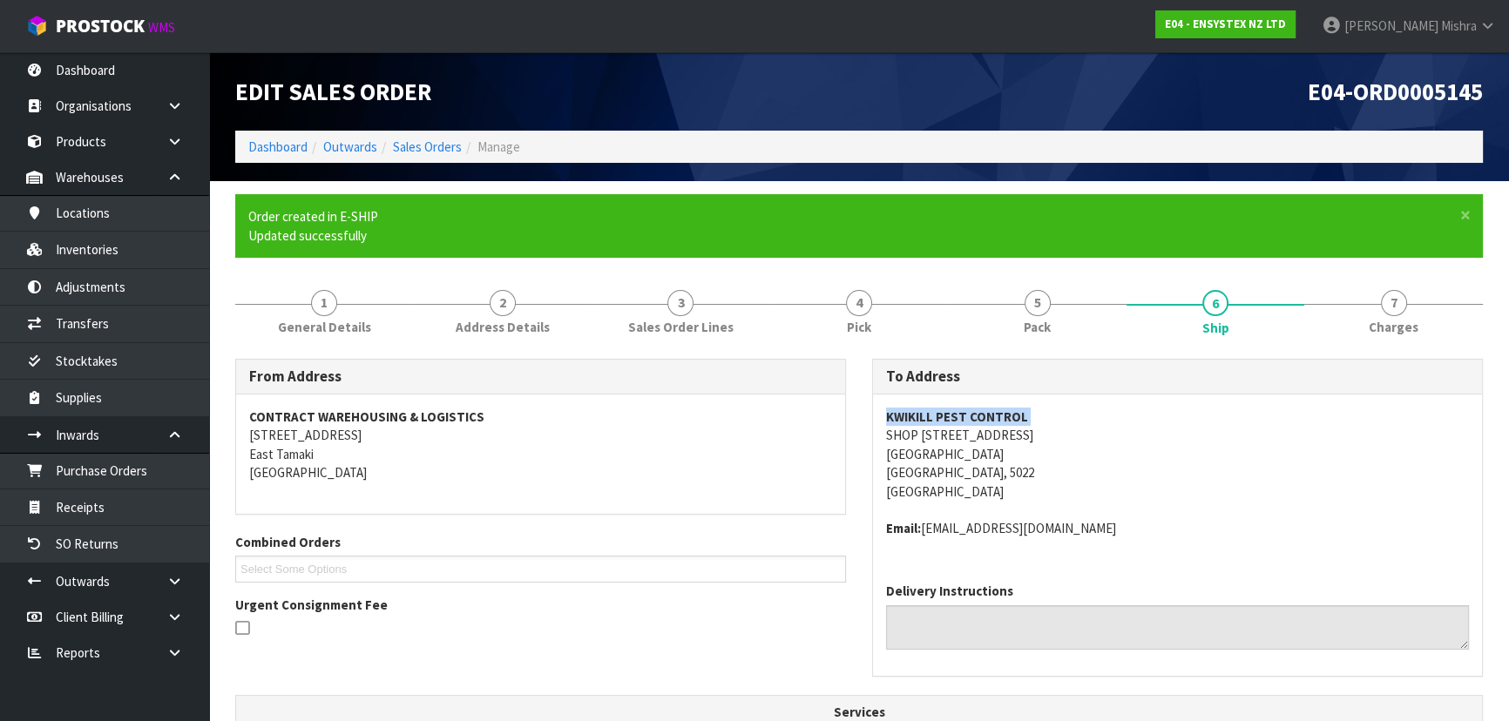
click at [913, 439] on address "KWIKILL PEST CONTROL SHOP 1, 11 JILLET STREET PORIRUA WELLINGTON, 5022 New Zeal…" at bounding box center [1177, 454] width 583 height 93
copy address "SHOP 1, 11 JILLET STREET"
click at [902, 457] on address "KWIKILL PEST CONTROL SHOP 1, 11 JILLET STREET PORIRUA WELLINGTON, 5022 New Zeal…" at bounding box center [1177, 454] width 583 height 93
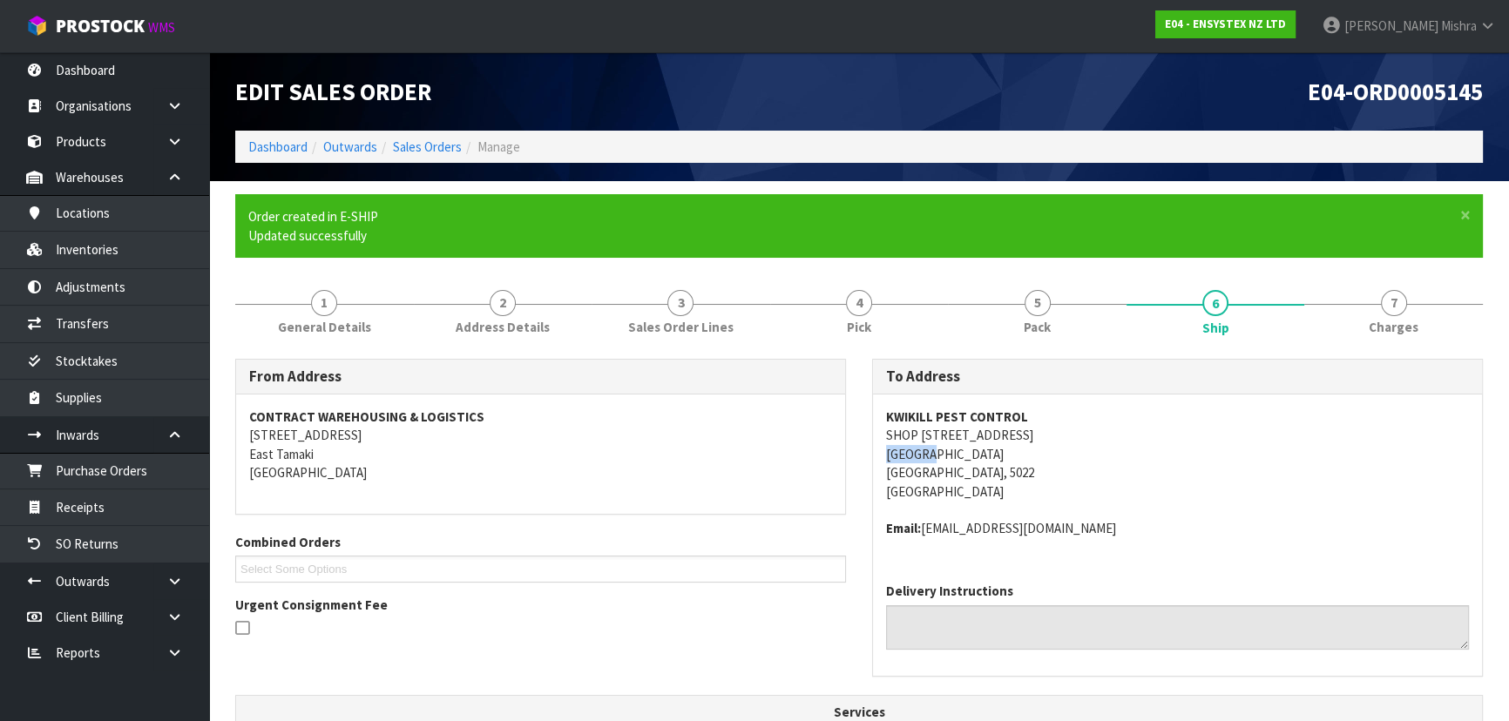
click at [902, 457] on address "KWIKILL PEST CONTROL SHOP 1, 11 JILLET STREET PORIRUA WELLINGTON, 5022 New Zeal…" at bounding box center [1177, 454] width 583 height 93
copy address "PORIRUA"
click at [948, 473] on address "KWIKILL PEST CONTROL SHOP 1, 11 JILLET STREET PORIRUA WELLINGTON, 5022 New Zeal…" at bounding box center [1177, 454] width 583 height 93
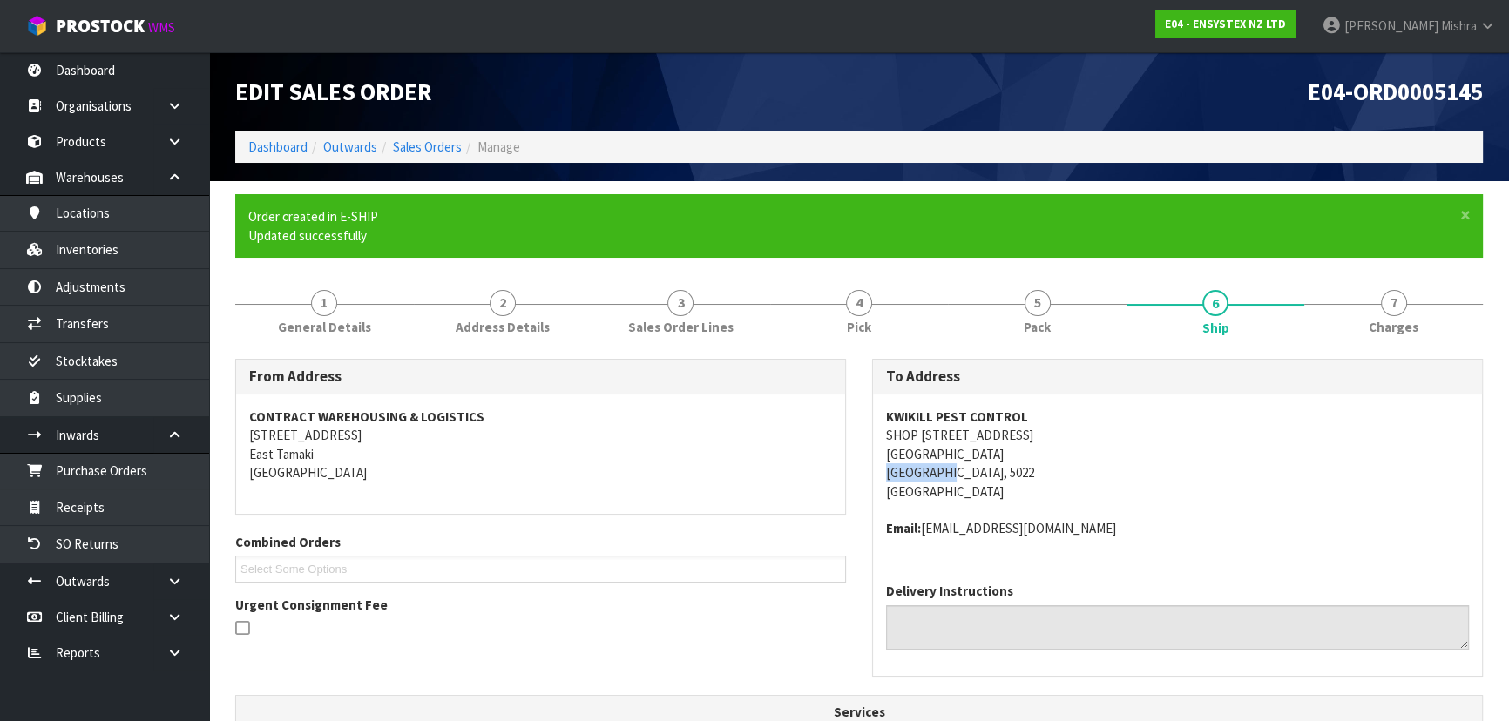
copy address "WELLINGTON"
drag, startPoint x: 1051, startPoint y: 532, endPoint x: 925, endPoint y: 517, distance: 126.4
click at [925, 517] on span "KWIKILL PEST CONTROL SHOP 1, 11 JILLET STREET PORIRUA WELLINGTON, 5022 New Zeal…" at bounding box center [1177, 473] width 583 height 131
copy address "office@kwikill.co.nz"
click at [988, 521] on address "Email: office@kwikill.co.nz" at bounding box center [1177, 528] width 583 height 18
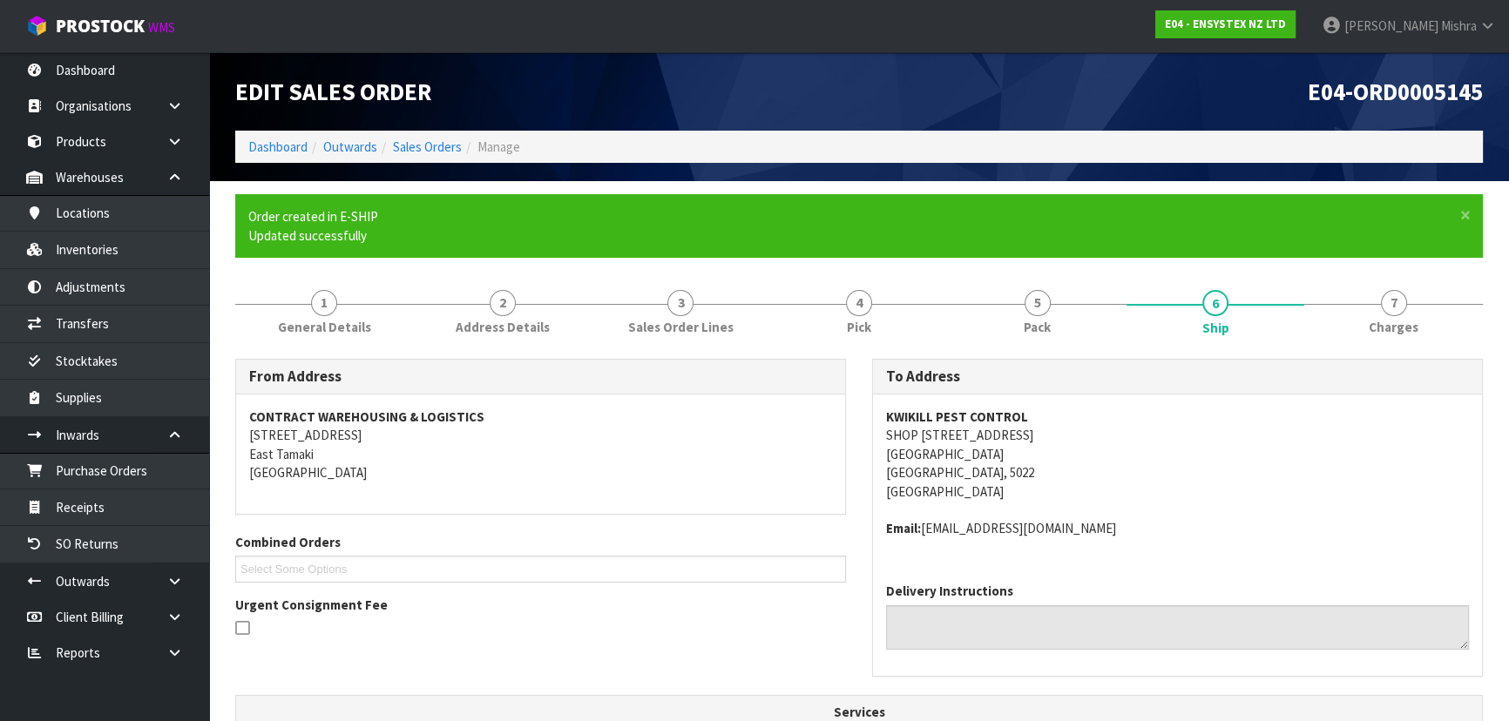
click at [990, 516] on span "KWIKILL PEST CONTROL SHOP 1, 11 JILLET STREET PORIRUA WELLINGTON, 5022 New Zeal…" at bounding box center [1177, 473] width 583 height 131
drag, startPoint x: 1060, startPoint y: 525, endPoint x: 926, endPoint y: 538, distance: 134.9
click at [926, 538] on div "KWIKILL PEST CONTROL SHOP 1, 11 JILLET STREET PORIRUA WELLINGTON, 5022 New Zeal…" at bounding box center [1177, 482] width 609 height 175
copy address "office@kwikill.co.nz"
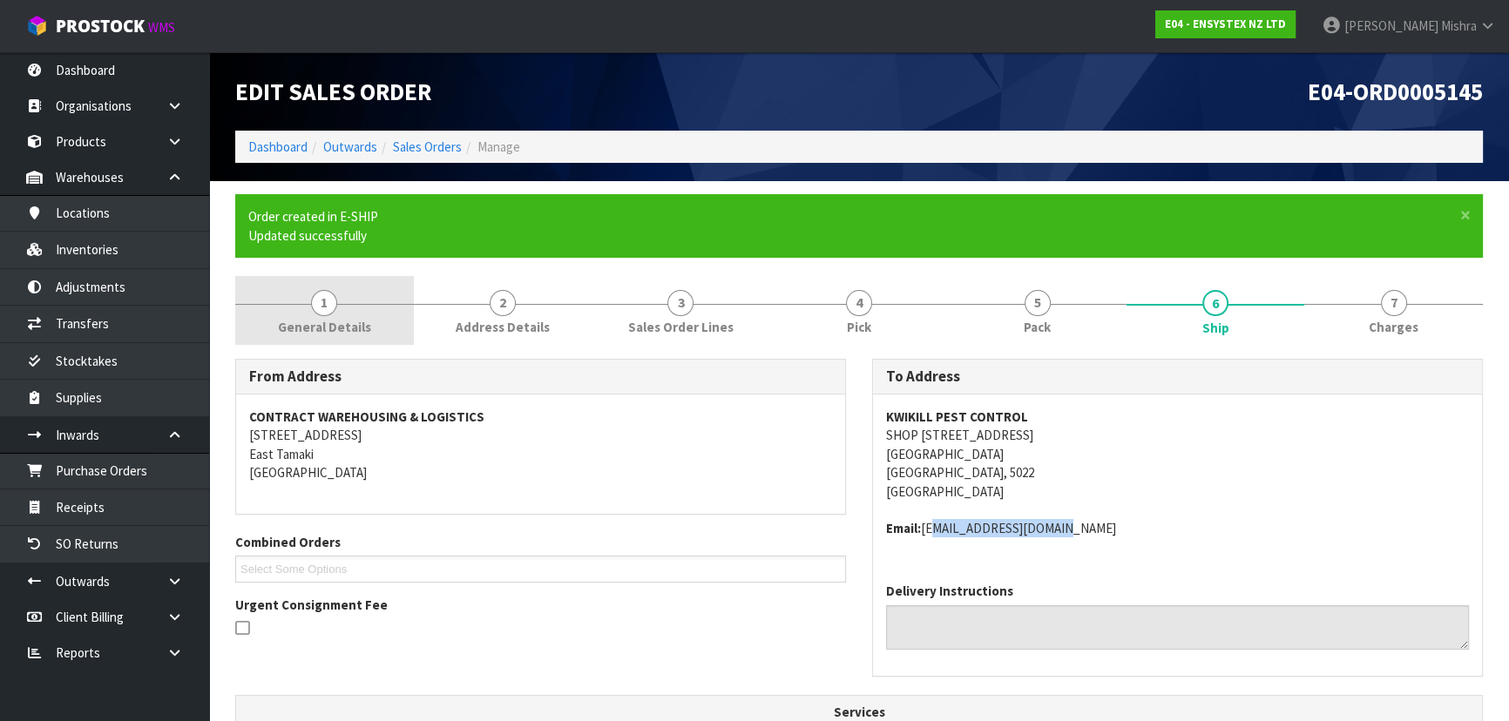
click at [344, 322] on span "General Details" at bounding box center [324, 327] width 93 height 18
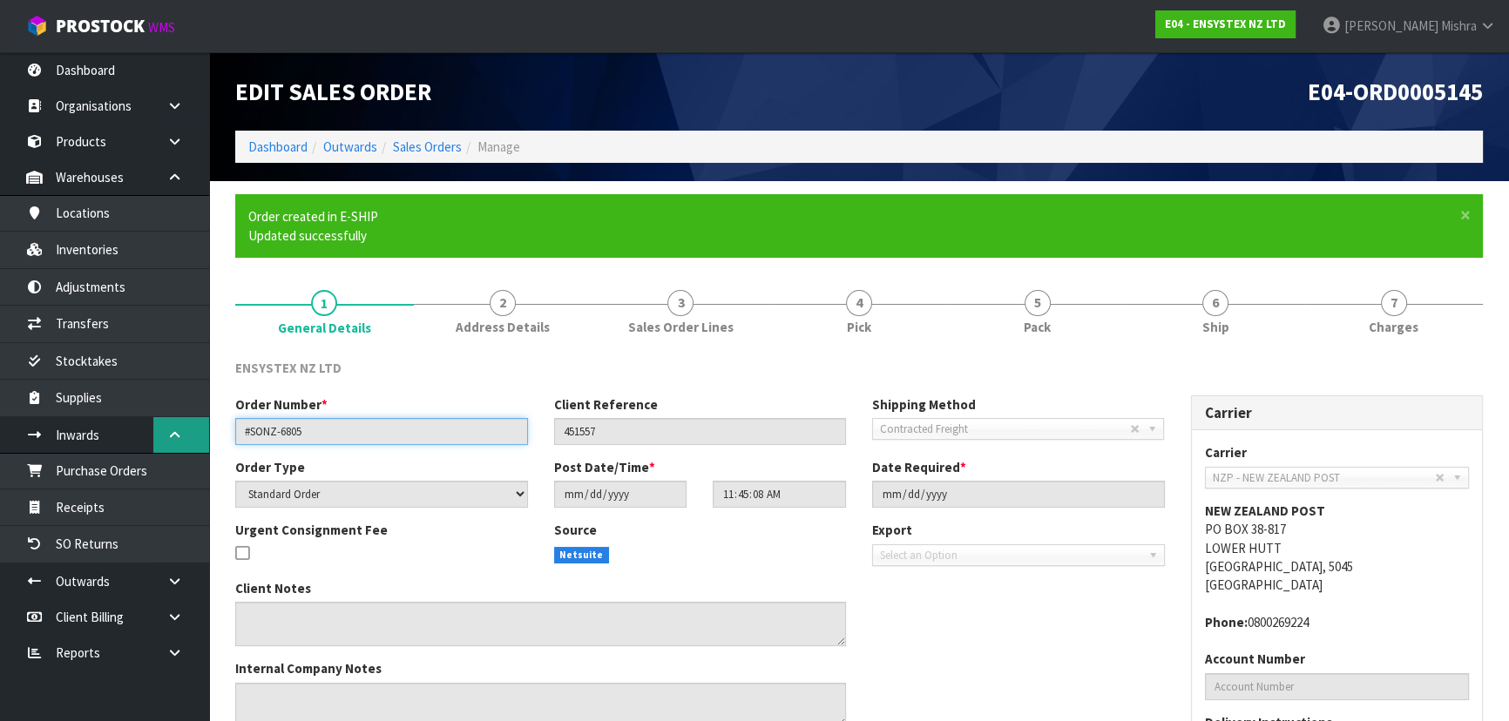
drag, startPoint x: 274, startPoint y: 424, endPoint x: 205, endPoint y: 423, distance: 69.7
click at [205, 423] on body "Toggle navigation ProStock WMS E04 - ENSYSTEX NZ LTD Lalisha Mishra Logout Dash…" at bounding box center [754, 360] width 1509 height 721
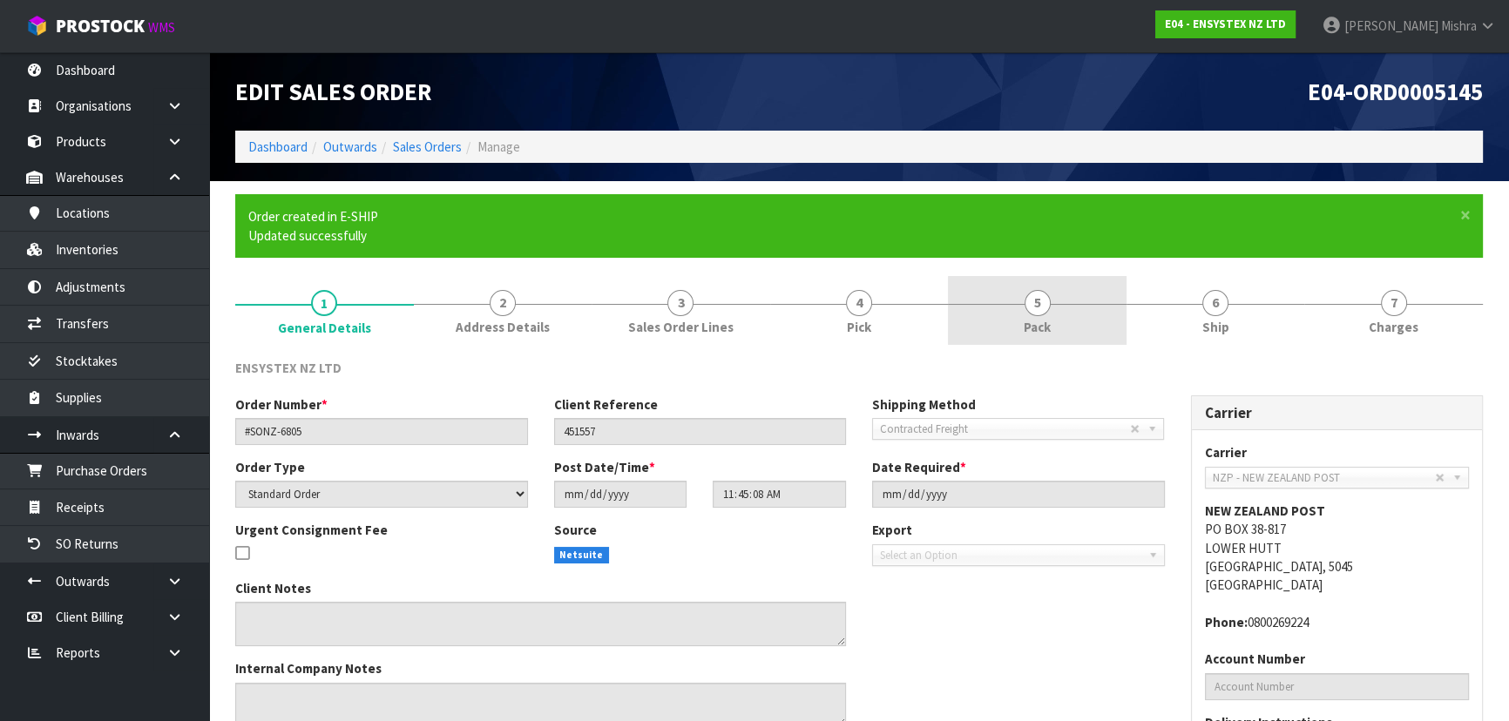
click at [1073, 322] on link "5 Pack" at bounding box center [1037, 310] width 179 height 69
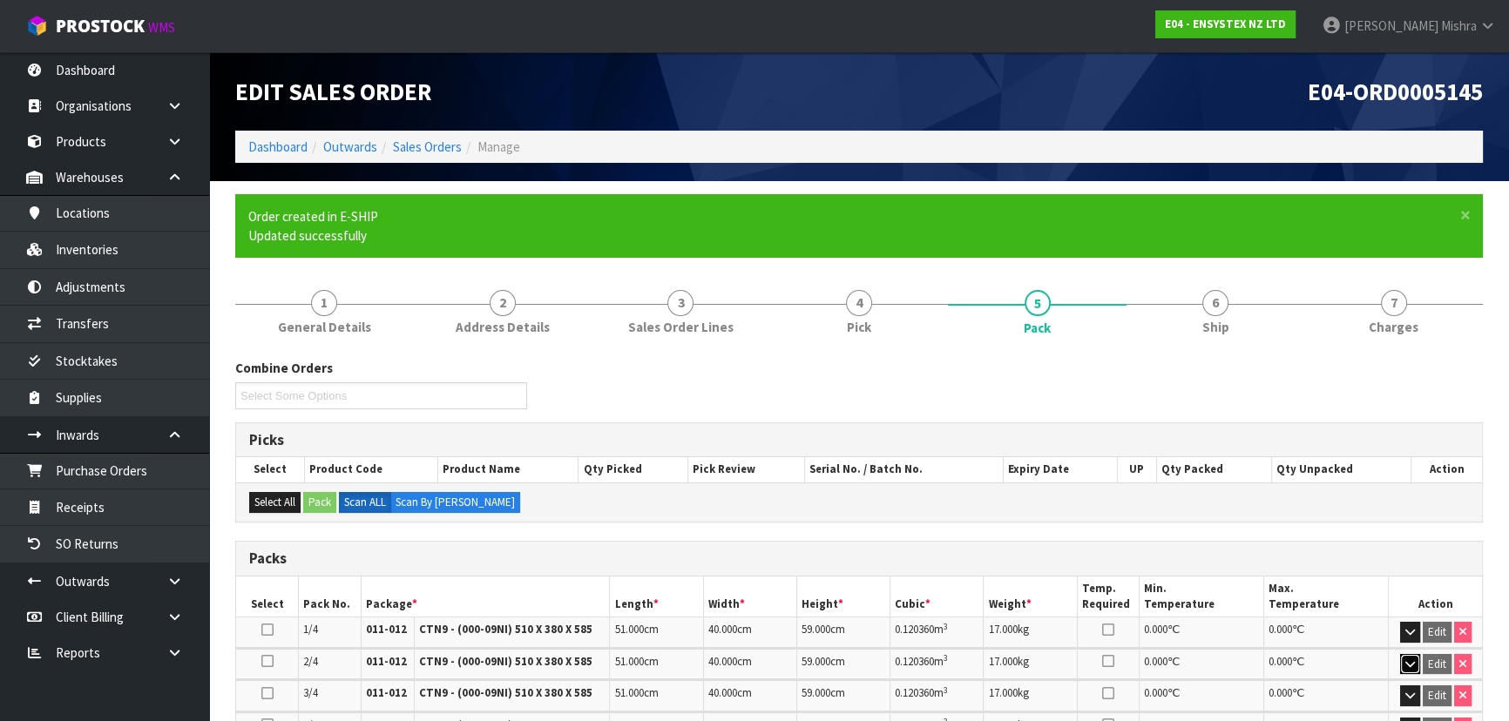
click at [1415, 664] on div "Combine Orders E04-ORD0005070 E04-ORD0005127 E04-ORD0005143 E04-ORD0005145 Sele…" at bounding box center [859, 723] width 1248 height 729
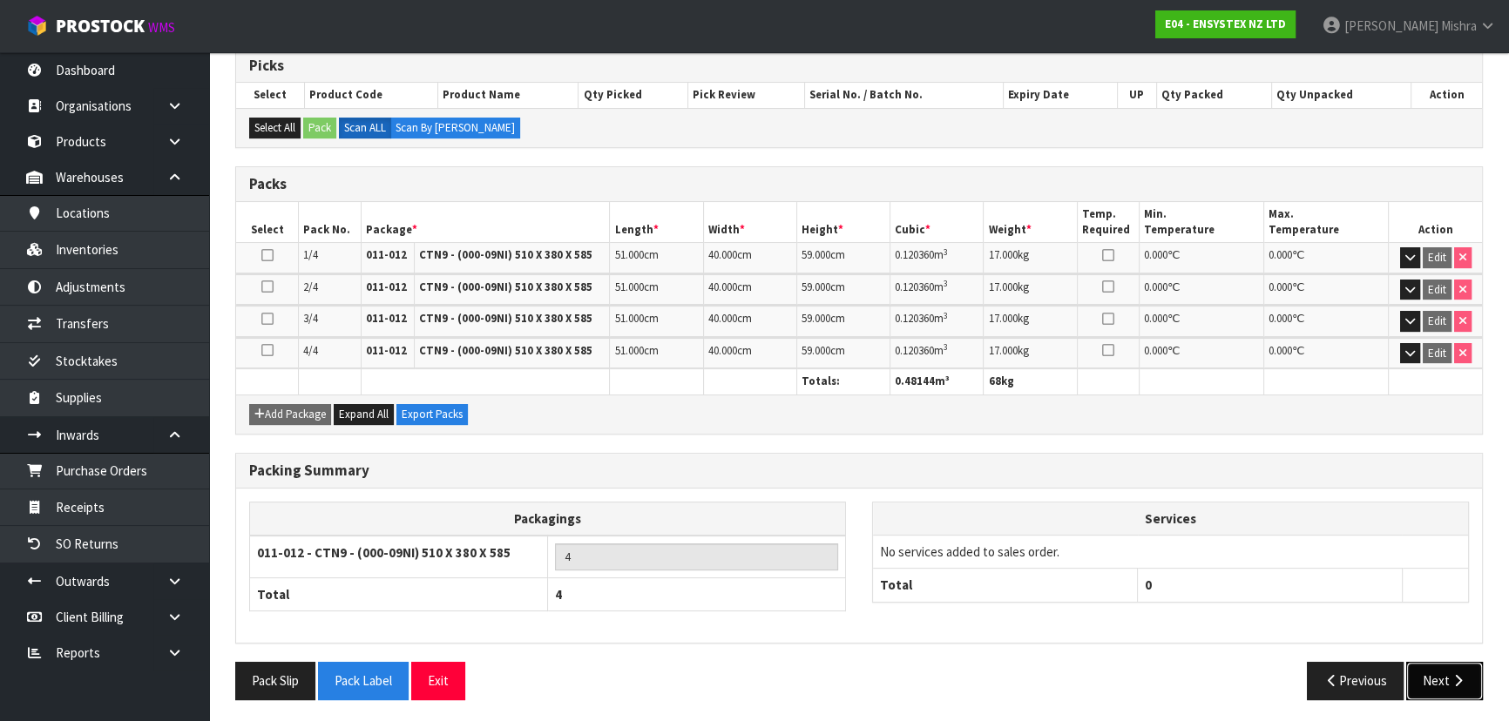
drag, startPoint x: 1451, startPoint y: 680, endPoint x: 1002, endPoint y: 633, distance: 451.2
click at [1448, 680] on button "Next" at bounding box center [1444, 680] width 77 height 37
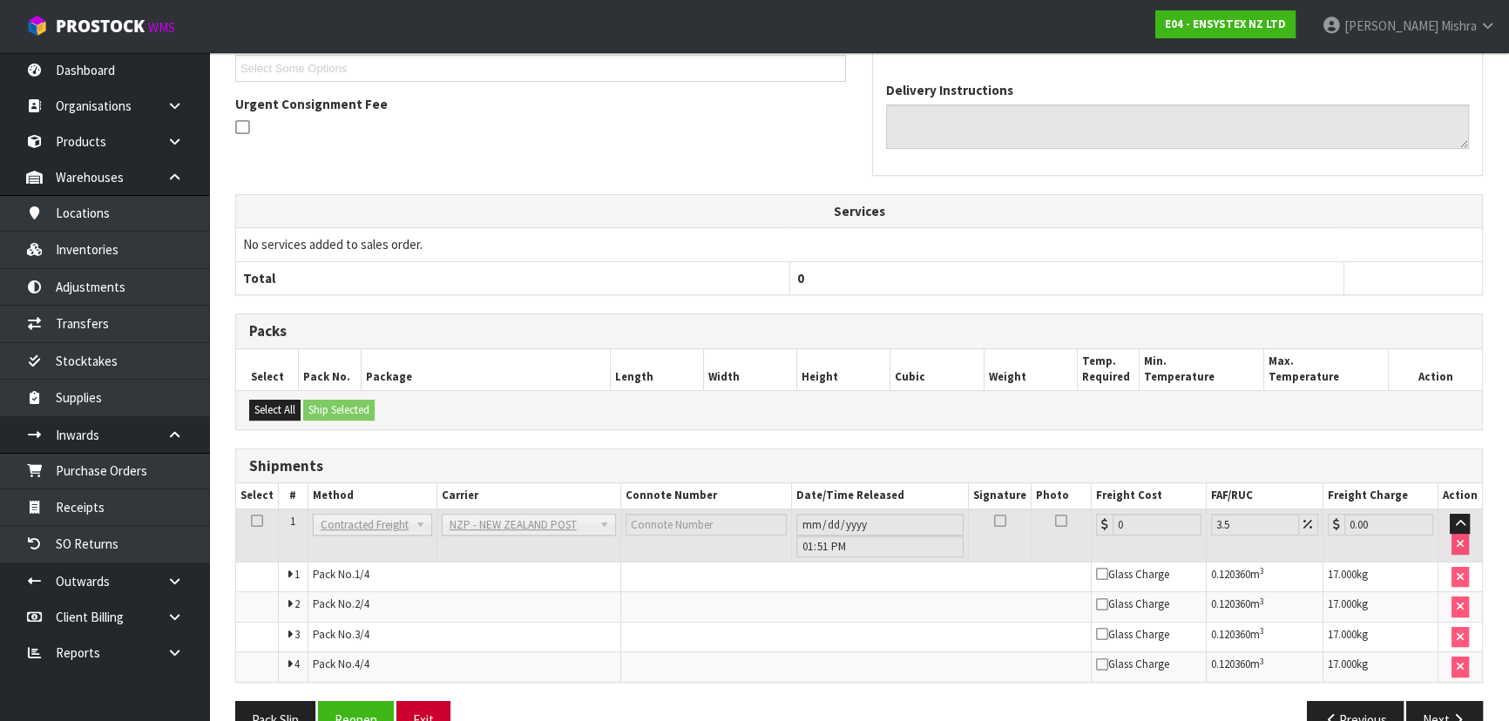
scroll to position [540, 0]
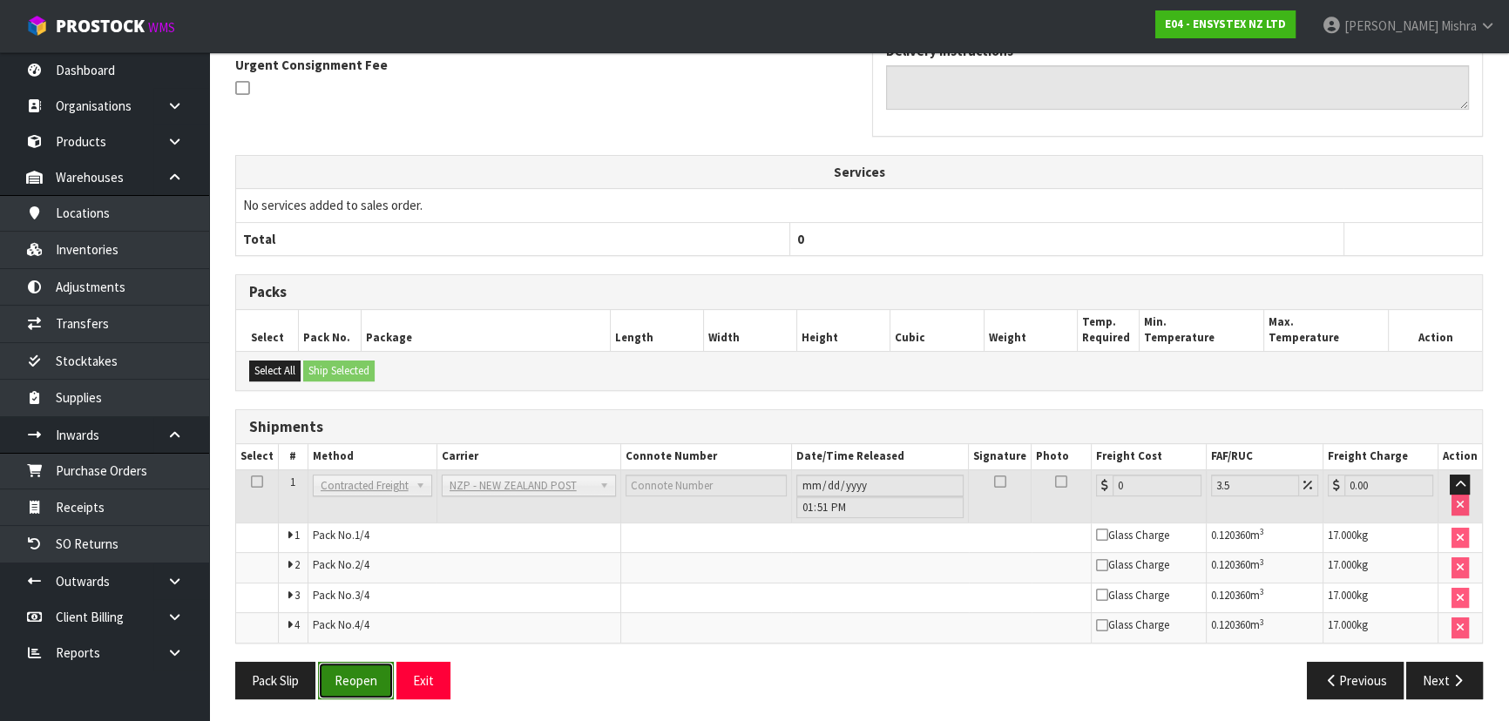
click at [367, 672] on button "Reopen" at bounding box center [356, 680] width 76 height 37
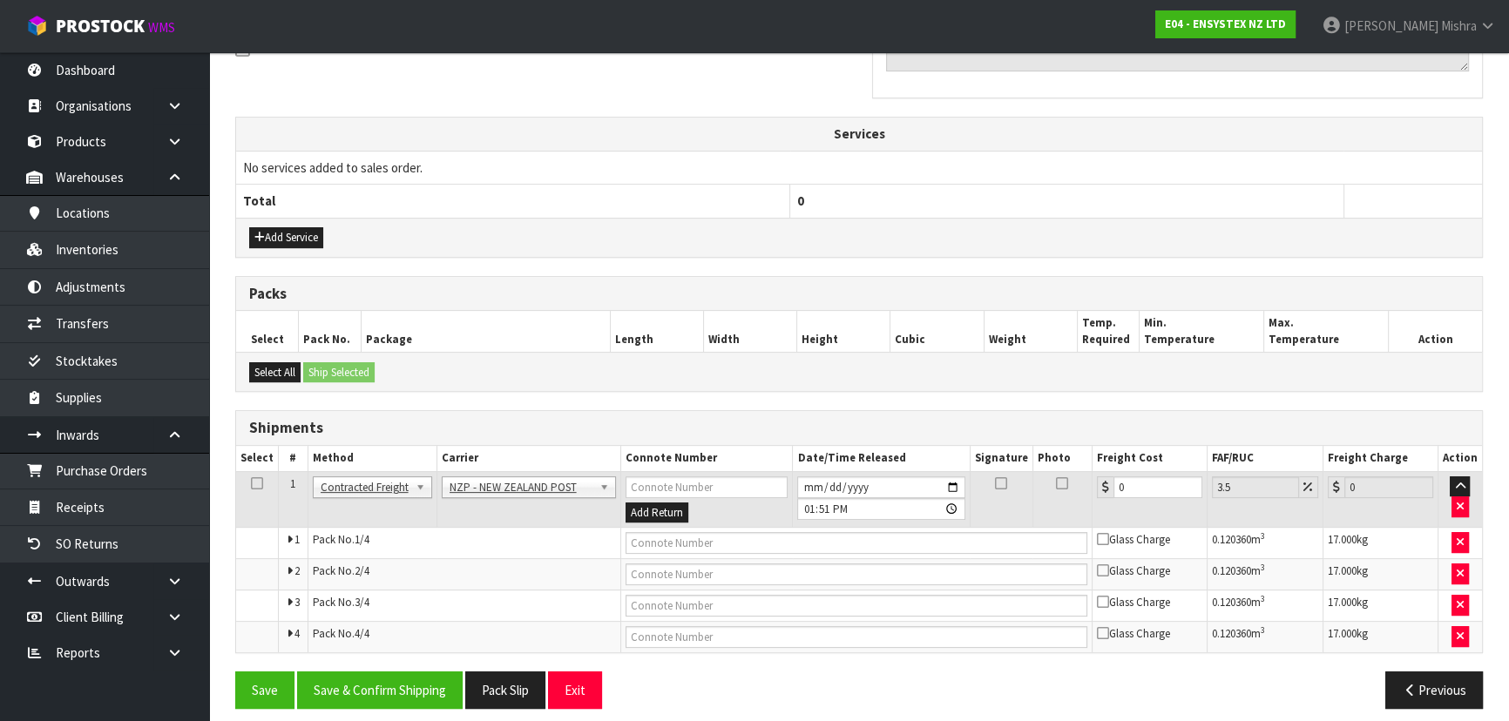
scroll to position [570, 0]
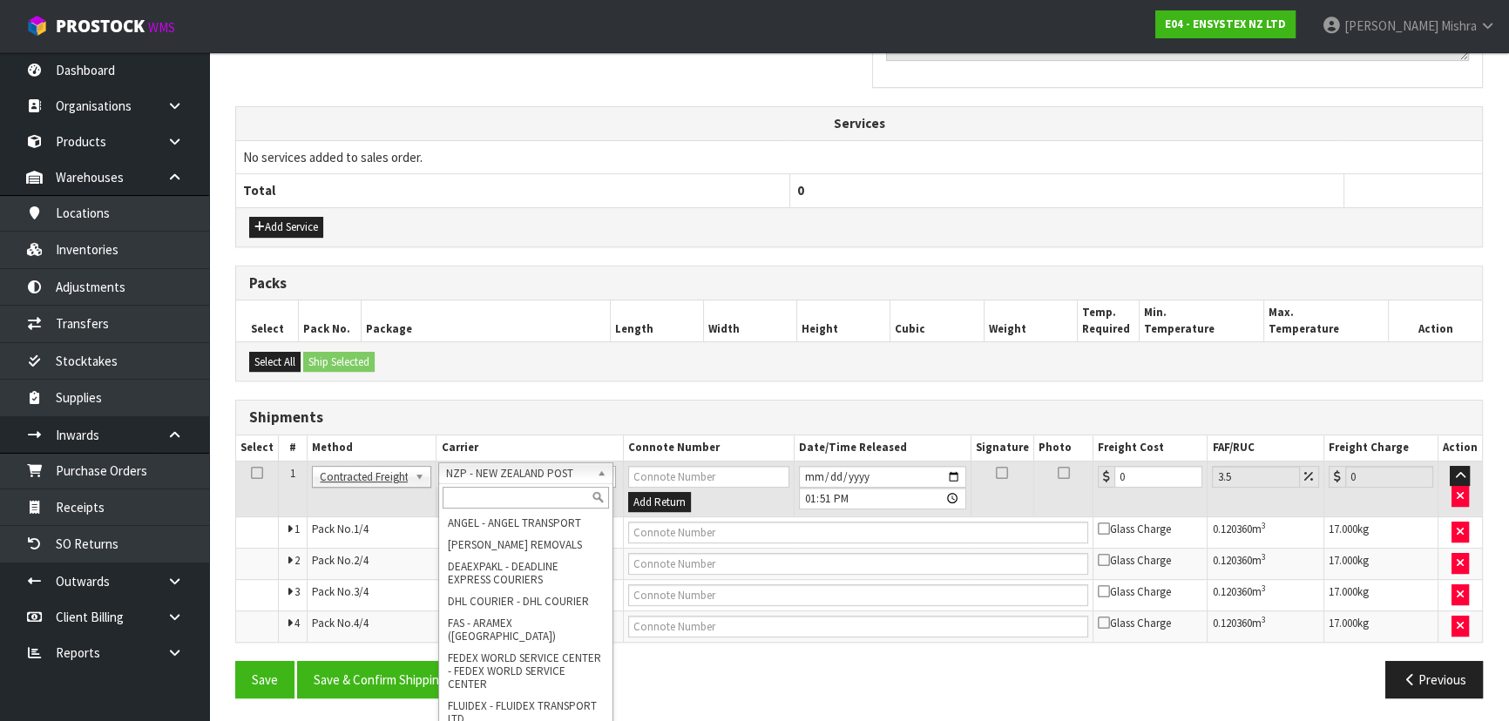
click at [557, 490] on input "text" at bounding box center [526, 498] width 166 height 22
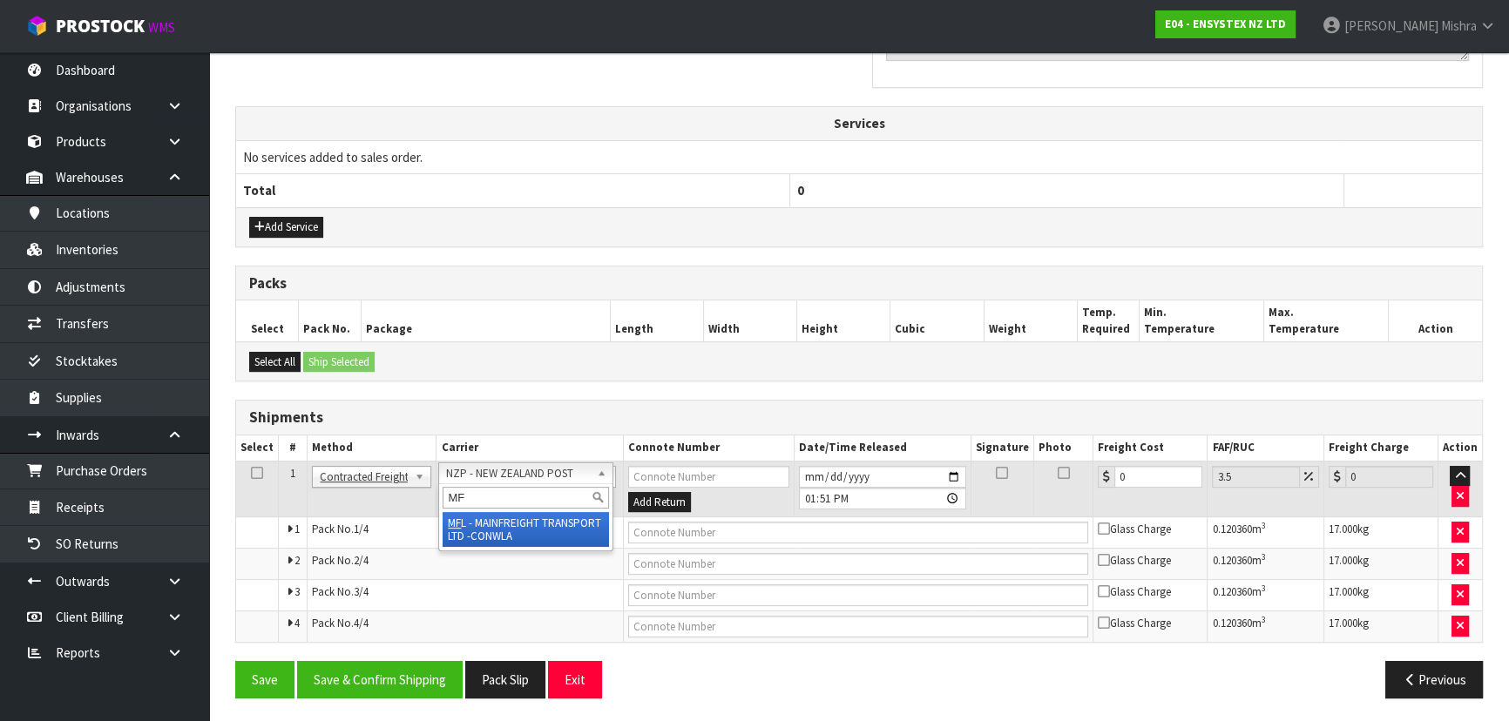
type input "MF"
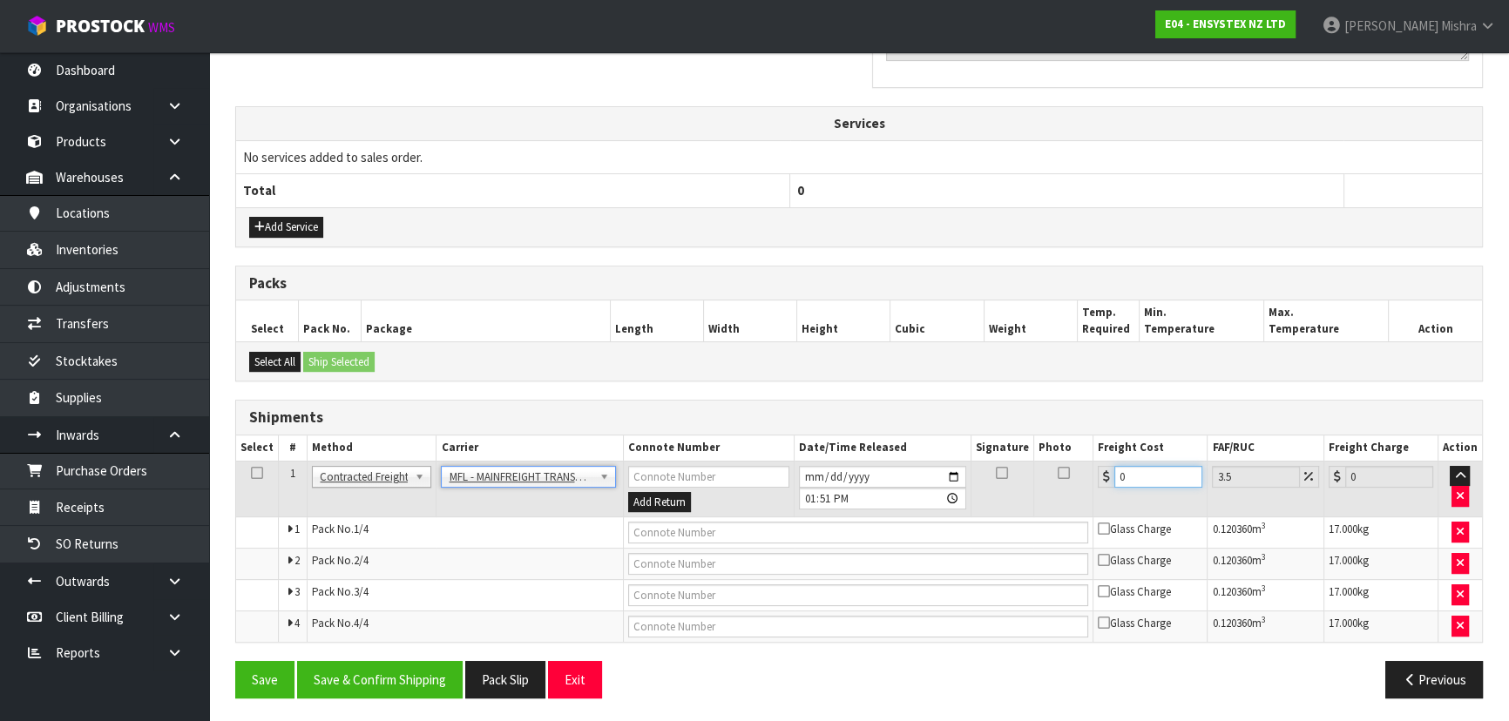
drag, startPoint x: 1145, startPoint y: 476, endPoint x: 1013, endPoint y: 492, distance: 132.6
click at [1013, 492] on tr "1 Client Local Pickup Customer Local Pickup Company Freight Contracted Freight …" at bounding box center [859, 489] width 1246 height 57
type input "5"
type input "5.17"
type input "50"
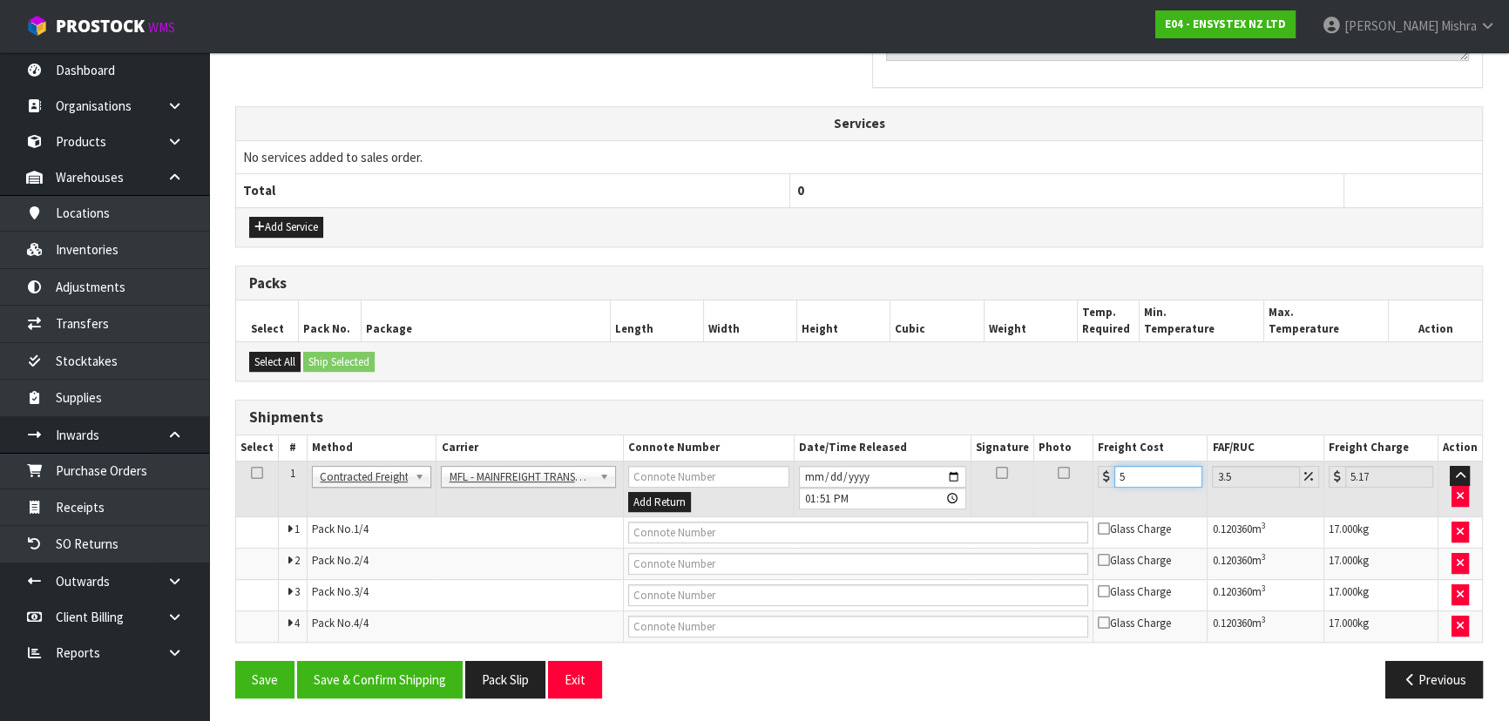
type input "51.75"
type input "50.1"
type input "51.85"
type input "50.17"
type input "51.93"
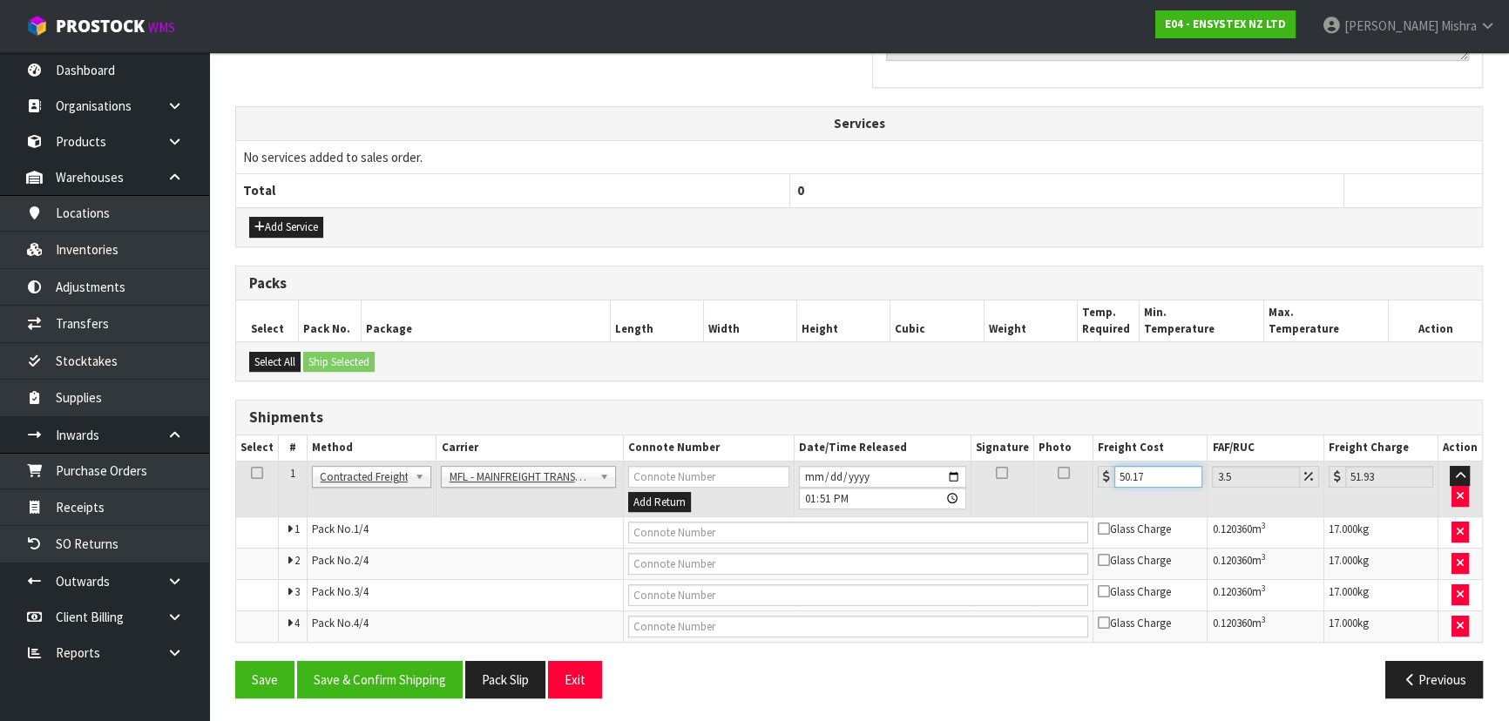
type input "50.17"
click at [672, 538] on input "text" at bounding box center [858, 533] width 461 height 22
paste input "FWM59096656"
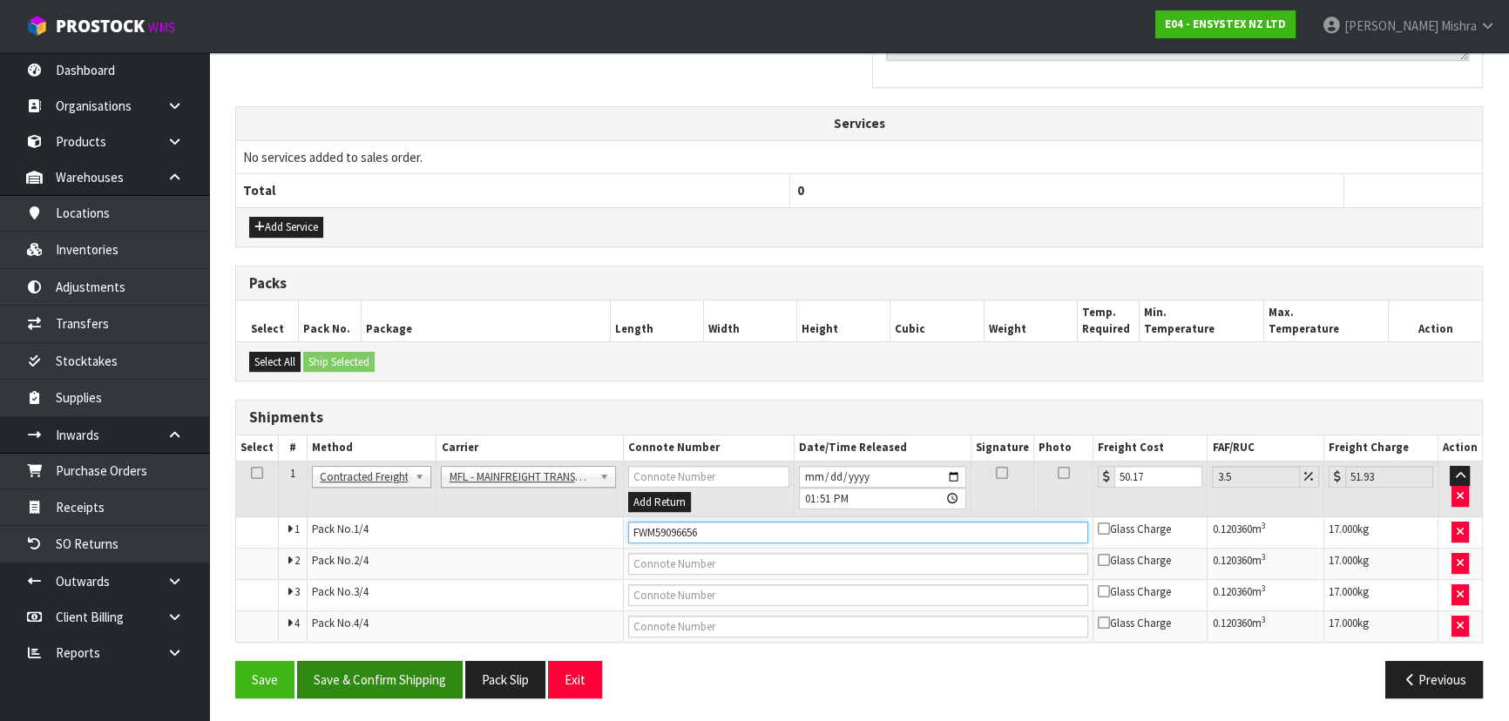
type input "FWM59096656"
click at [389, 680] on button "Save & Confirm Shipping" at bounding box center [380, 679] width 166 height 37
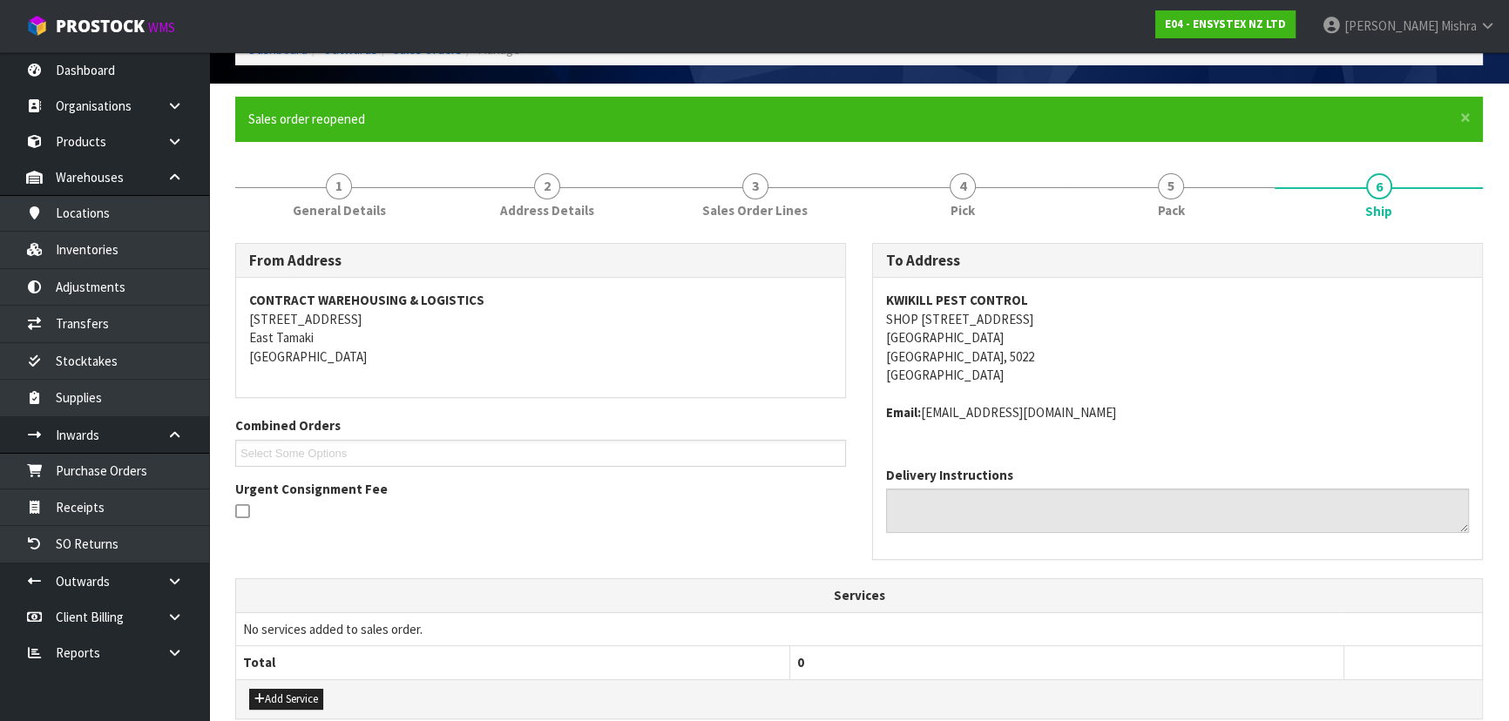
scroll to position [95, 0]
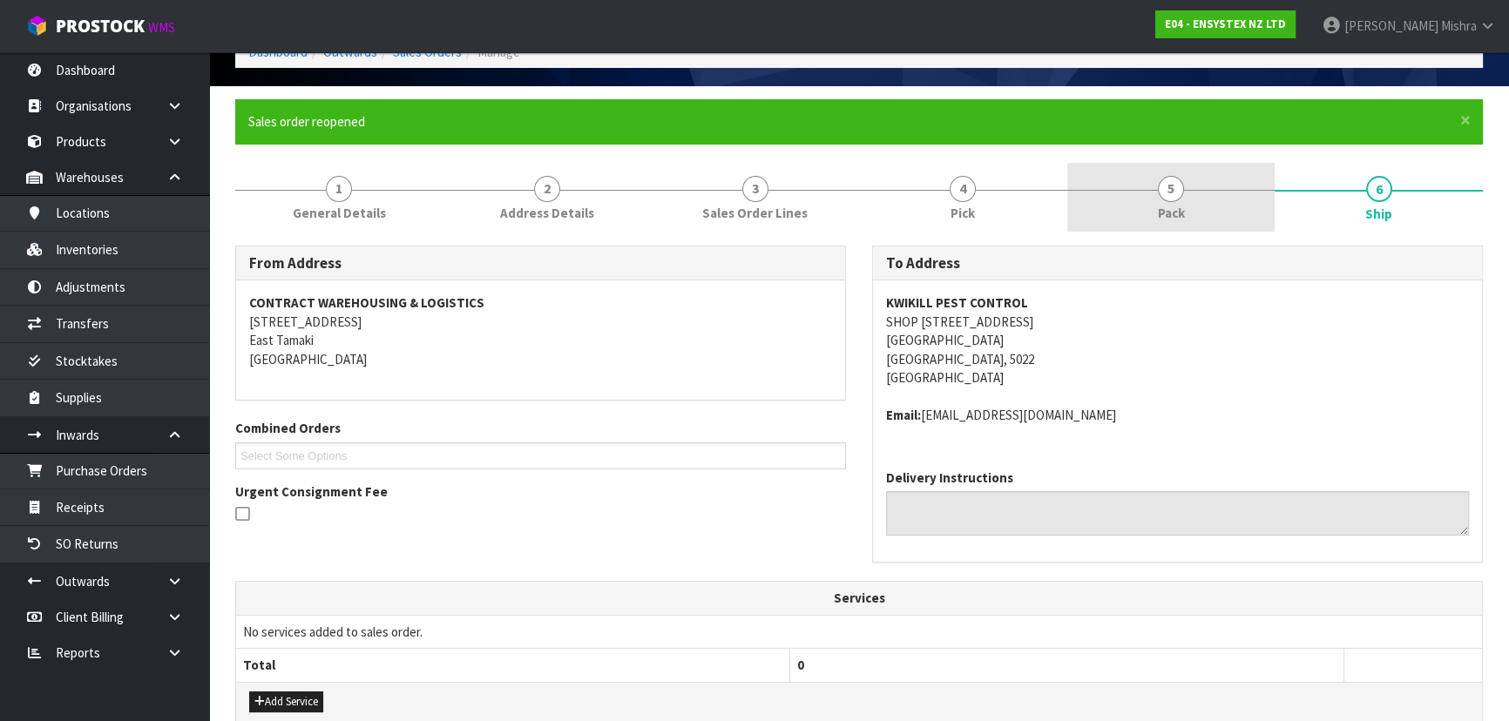
click at [1124, 193] on link "5 Pack" at bounding box center [1171, 197] width 208 height 69
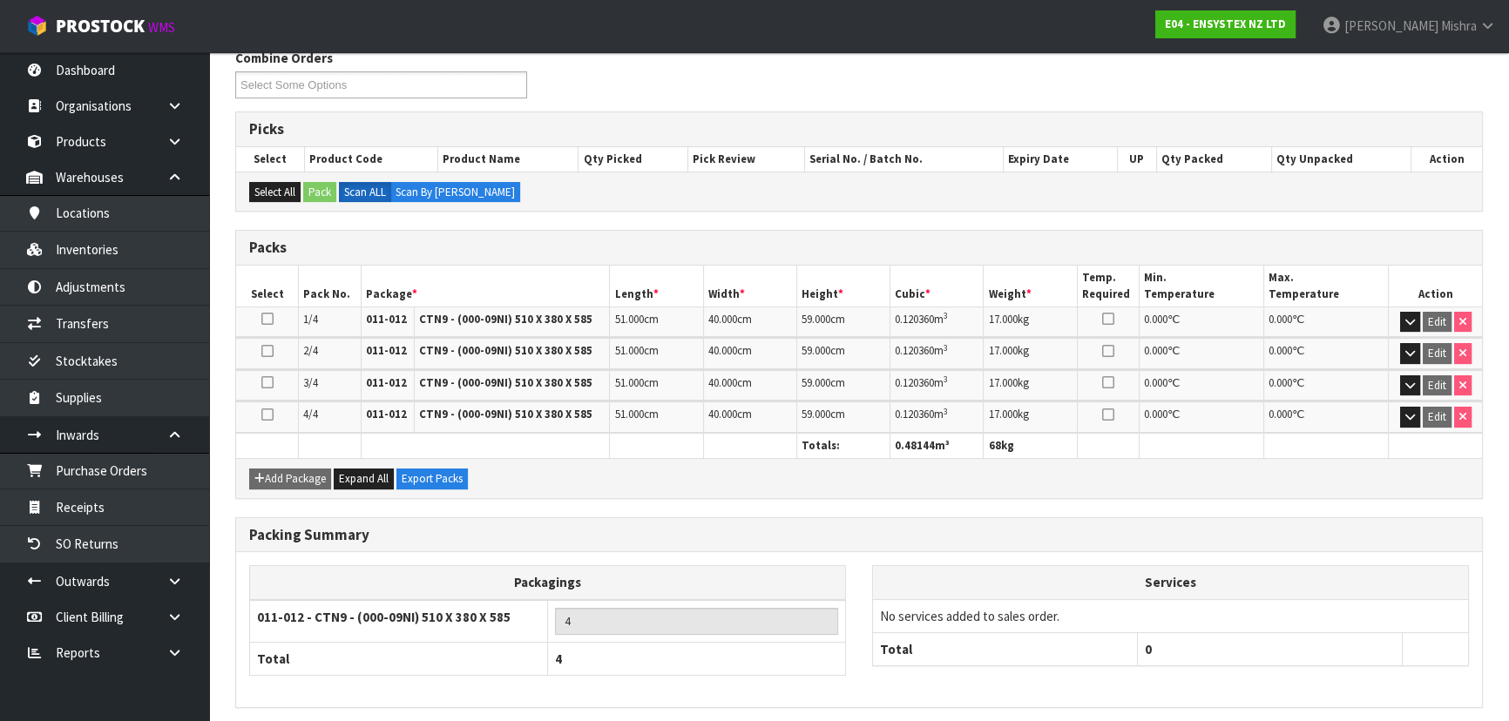
scroll to position [356, 0]
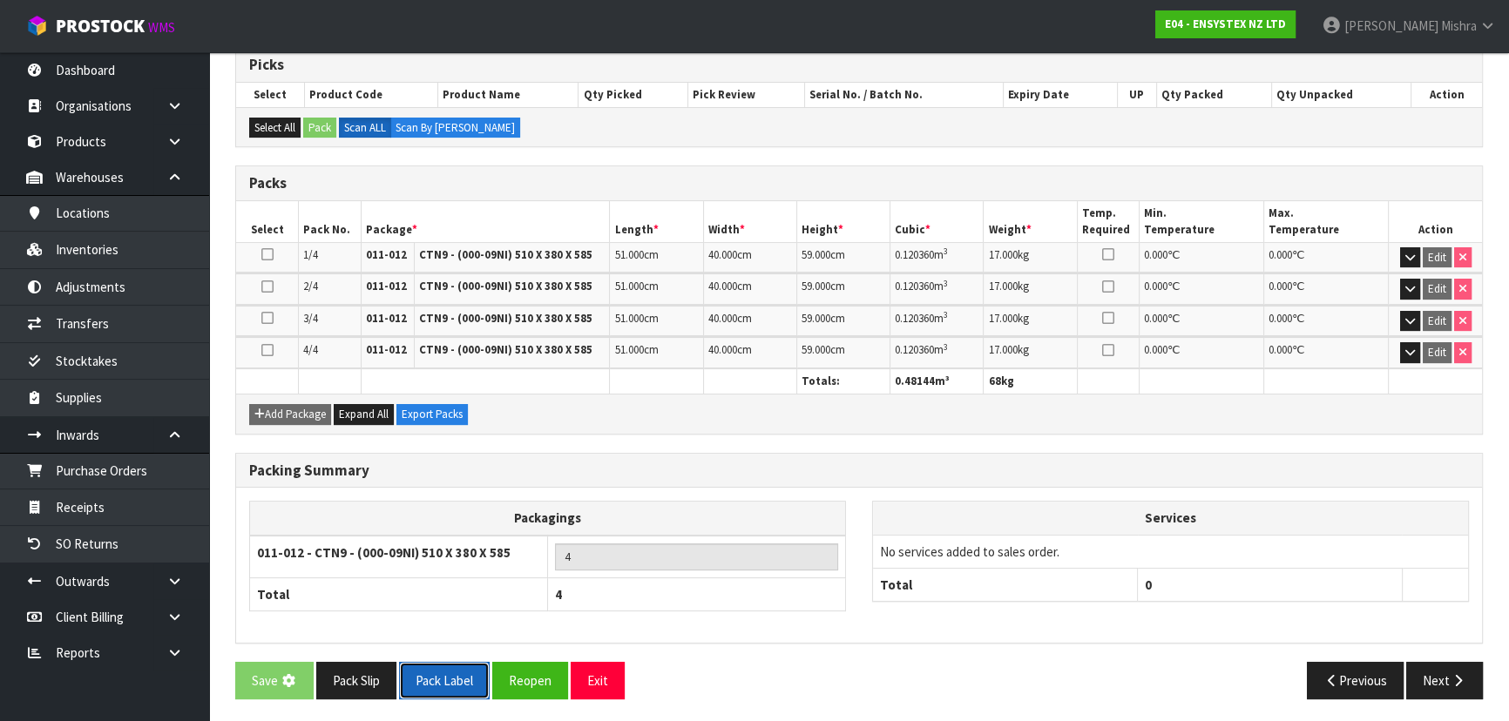
click at [448, 693] on button "Pack Label" at bounding box center [444, 680] width 91 height 37
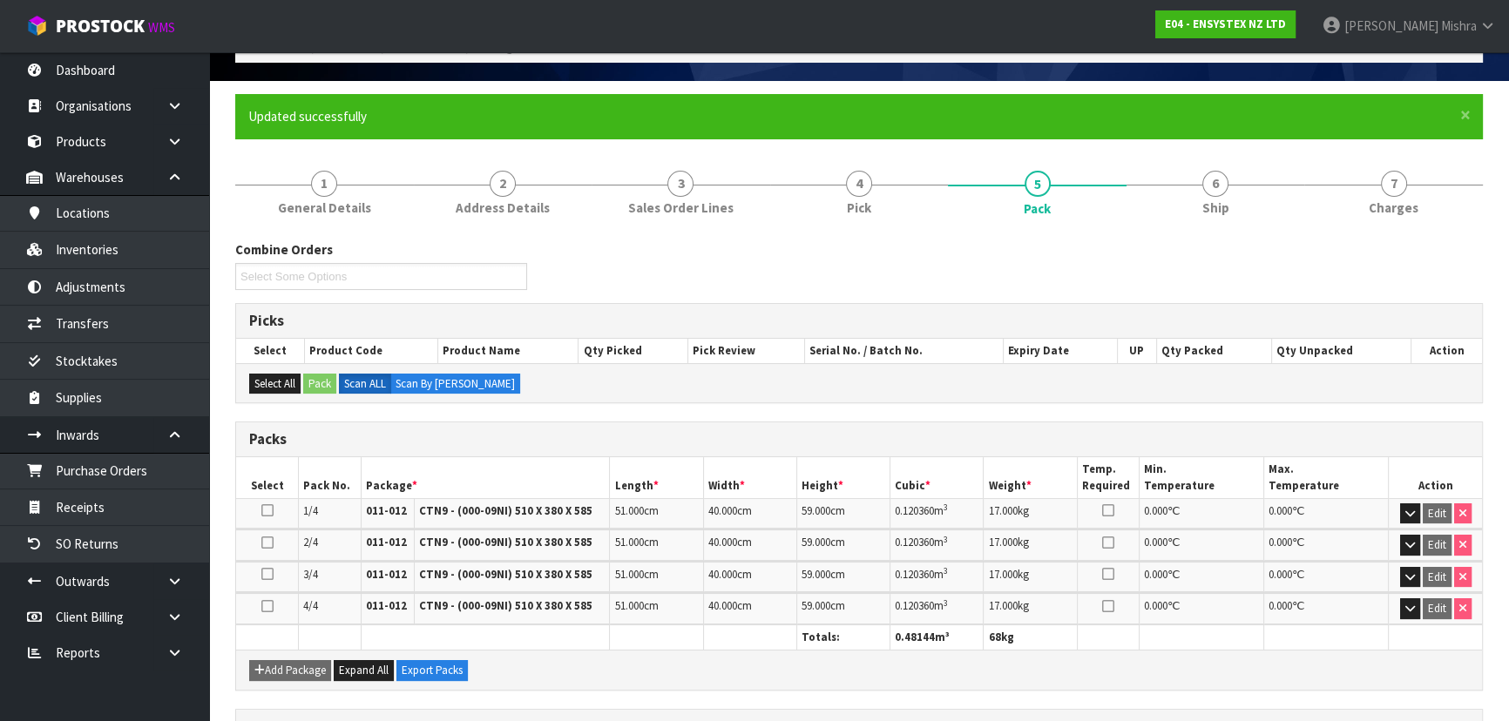
scroll to position [0, 0]
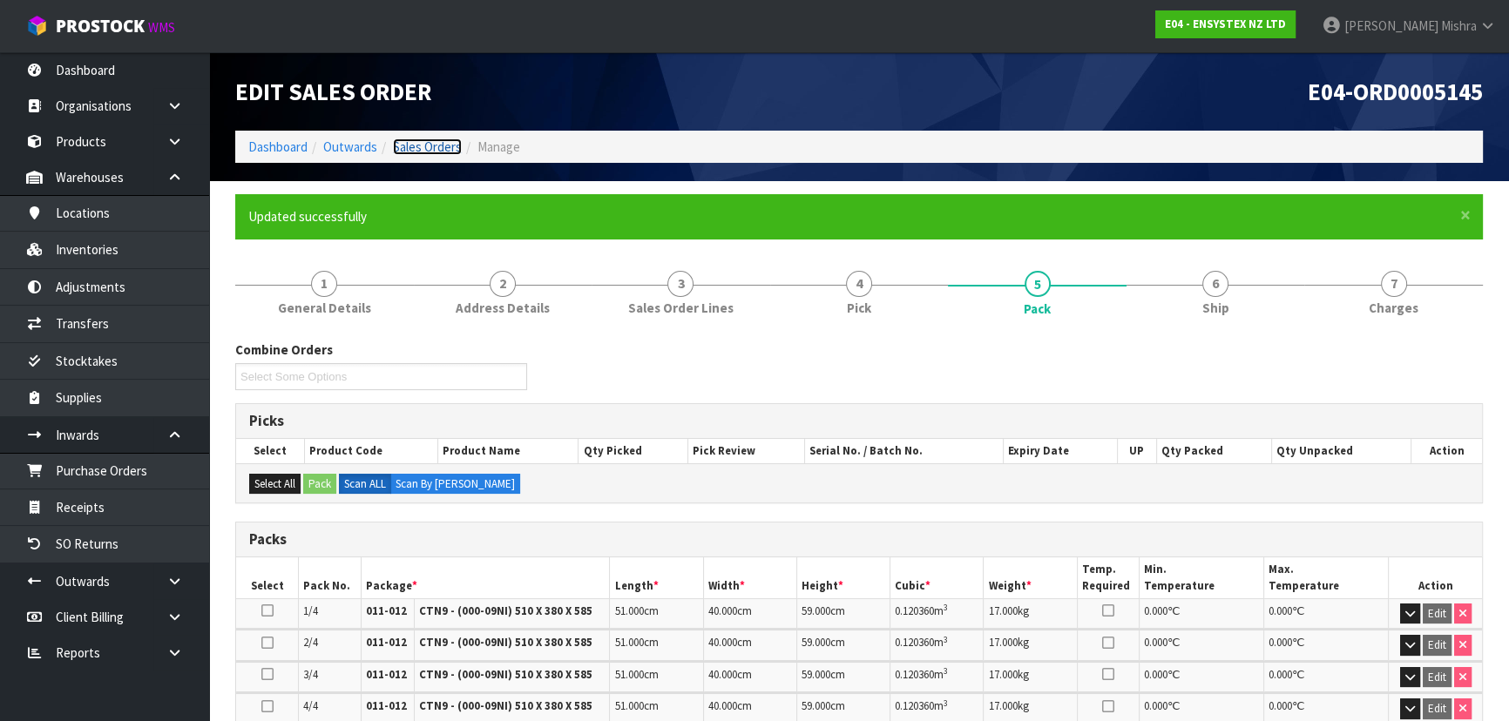
click at [441, 150] on link "Sales Orders" at bounding box center [427, 147] width 69 height 17
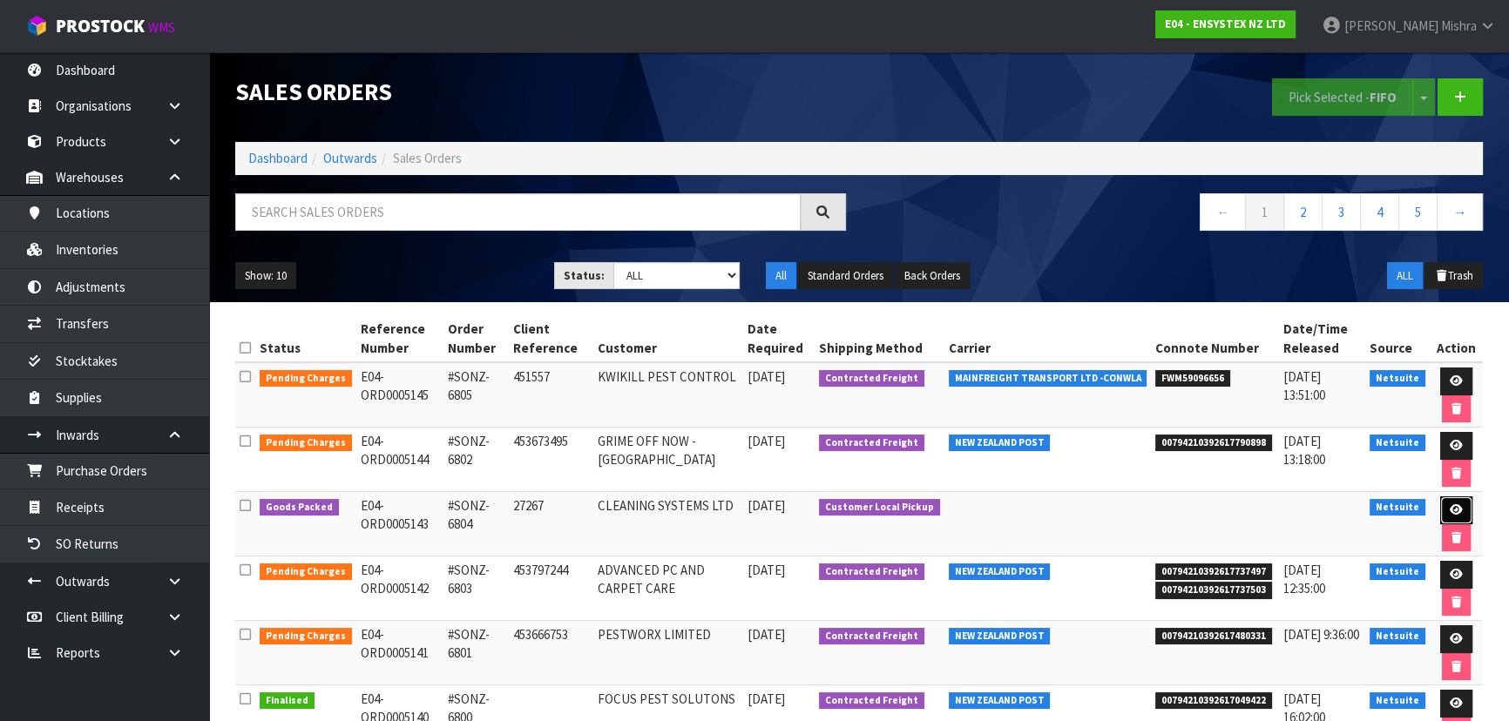
click at [1452, 505] on icon at bounding box center [1456, 509] width 13 height 11
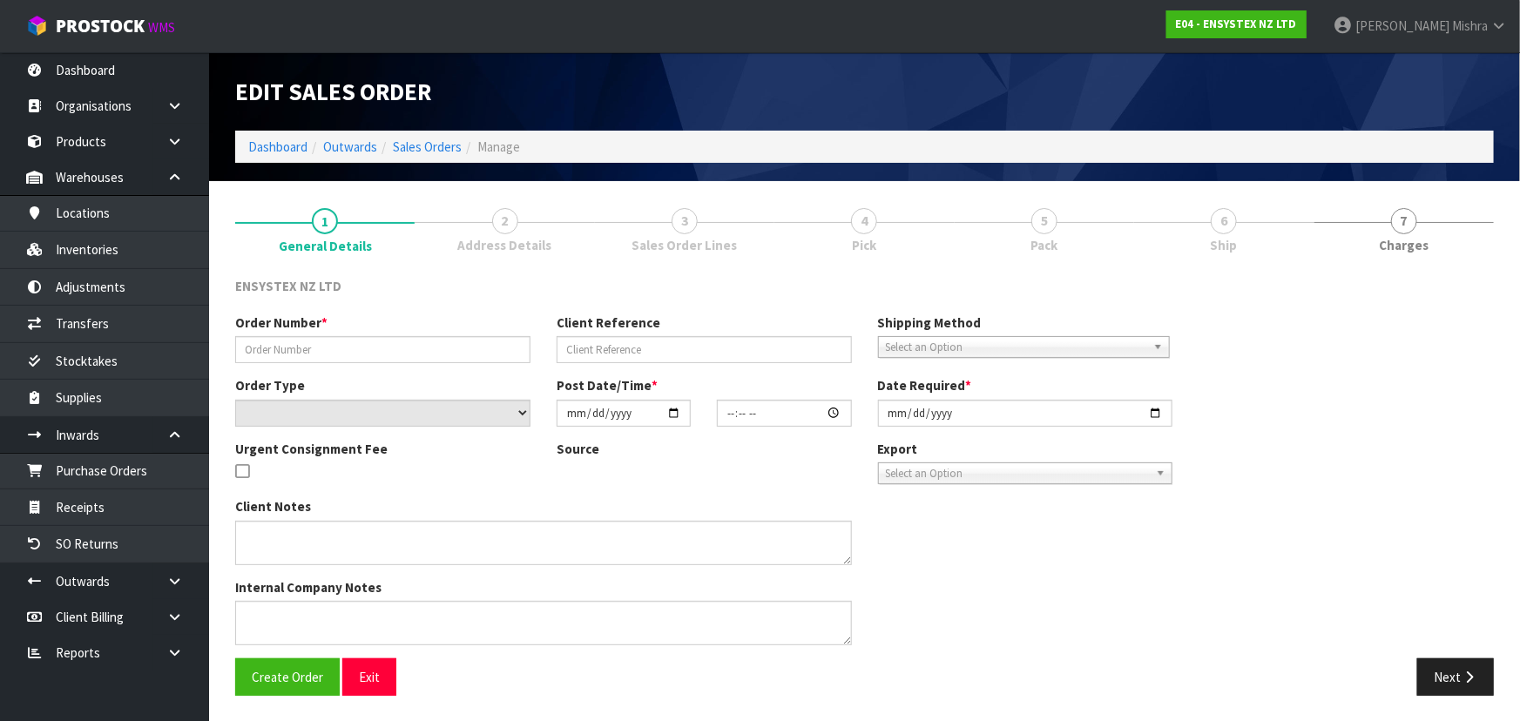
type input "#SONZ-6804"
type input "27267"
select select "number:0"
type input "2025-10-14"
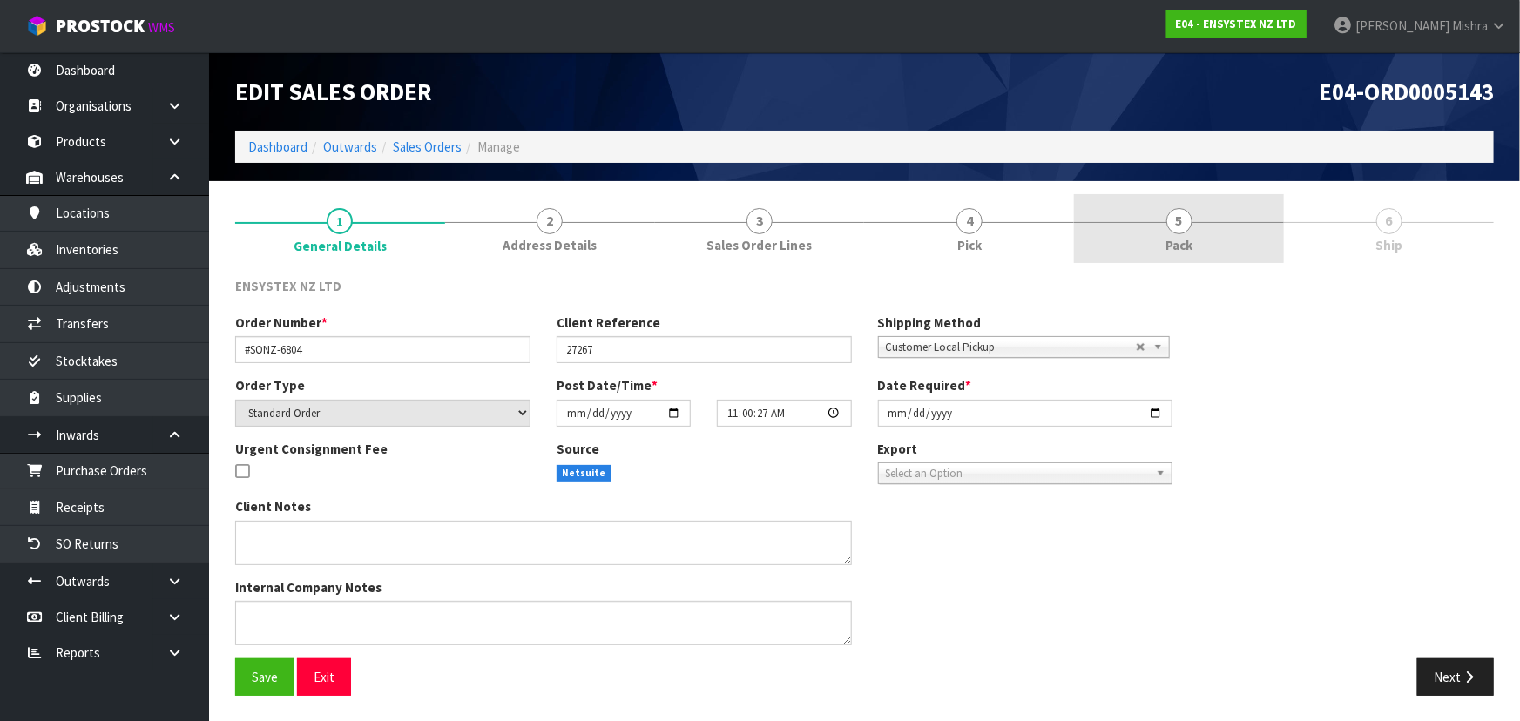
click at [1178, 227] on span "5" at bounding box center [1180, 221] width 26 height 26
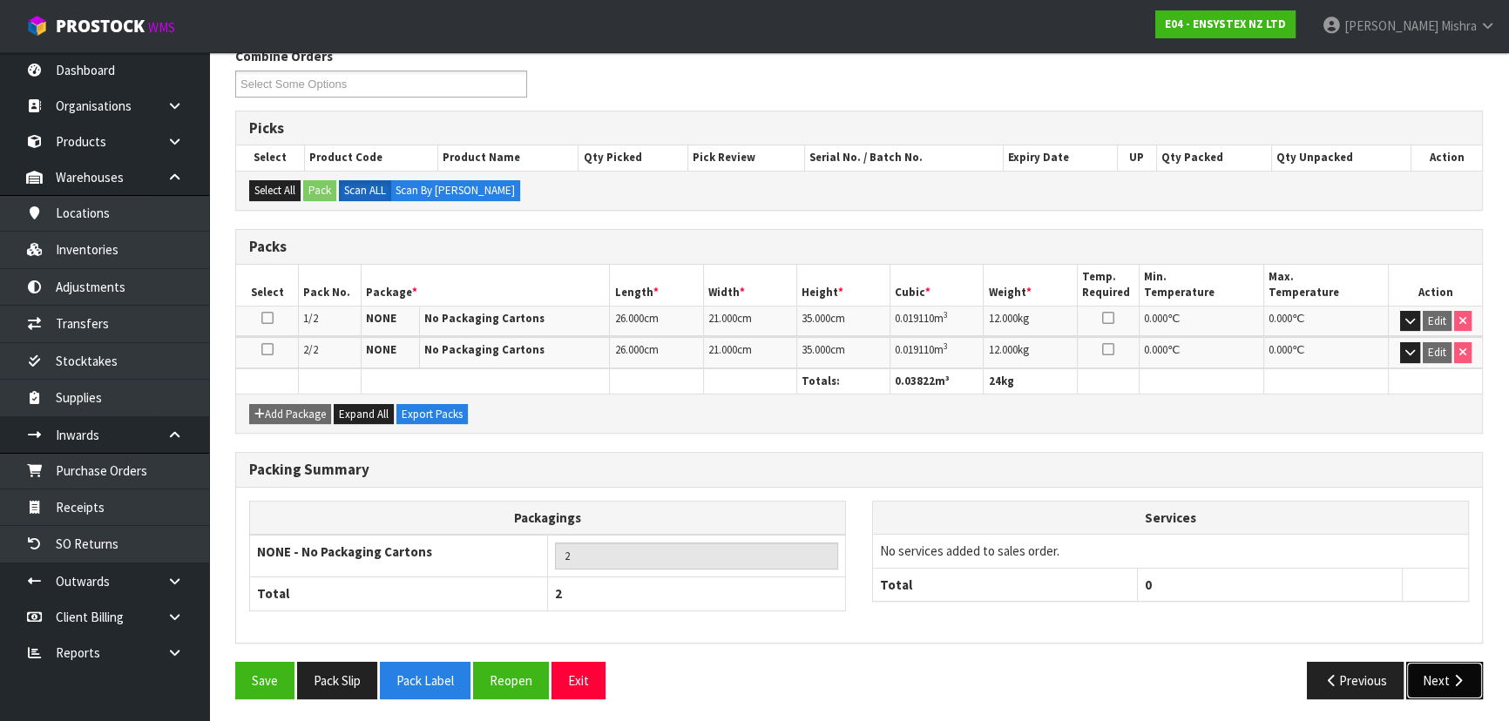
click at [1437, 677] on button "Next" at bounding box center [1444, 680] width 77 height 37
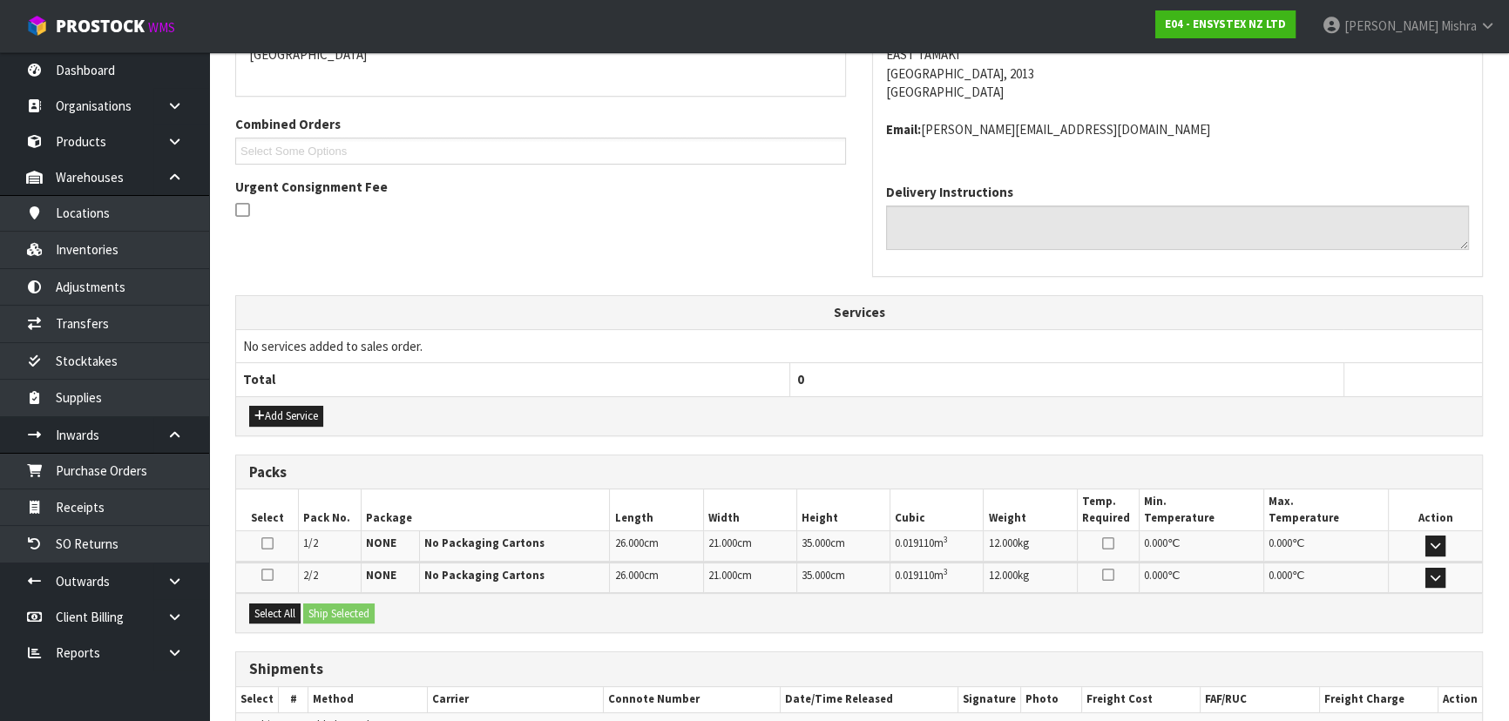
scroll to position [432, 0]
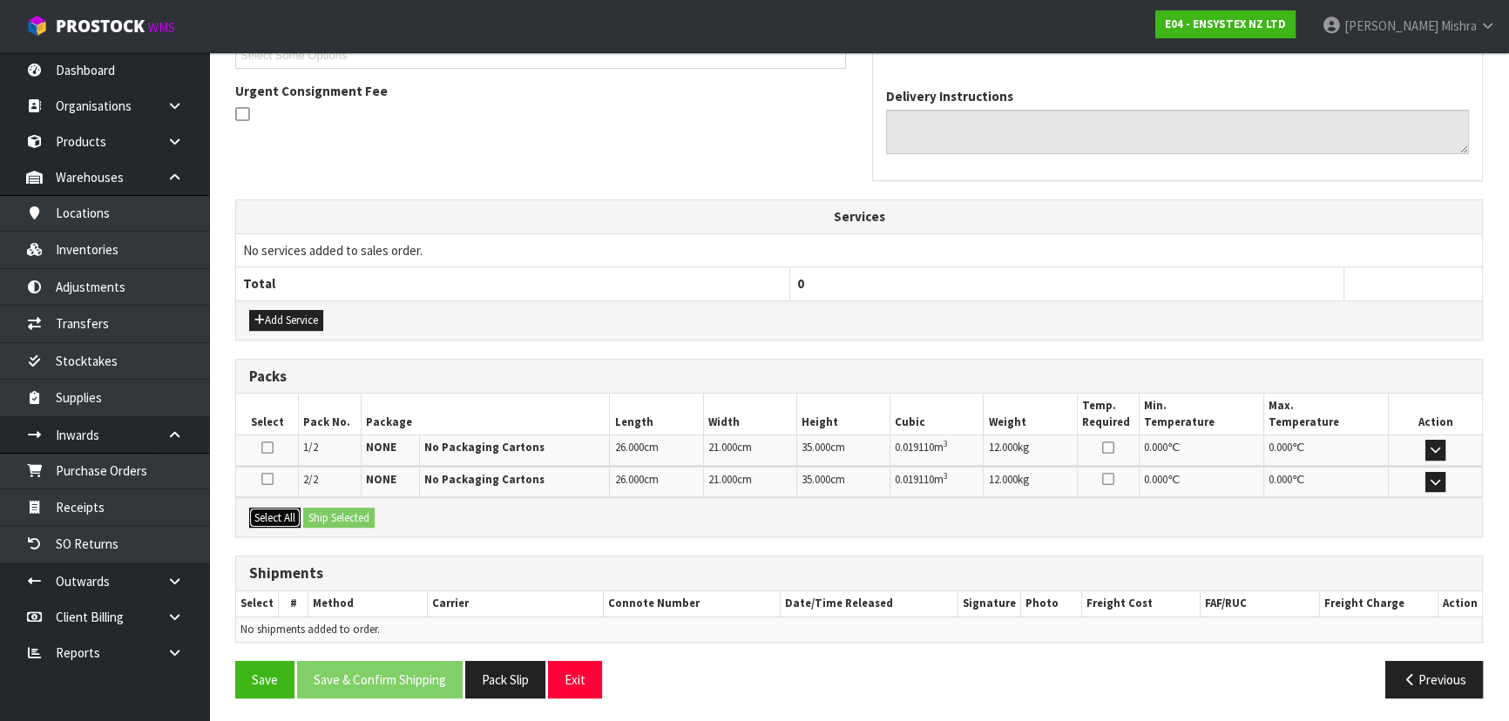
click at [286, 519] on button "Select All" at bounding box center [274, 518] width 51 height 21
click at [354, 518] on button "Ship Selected" at bounding box center [338, 518] width 71 height 21
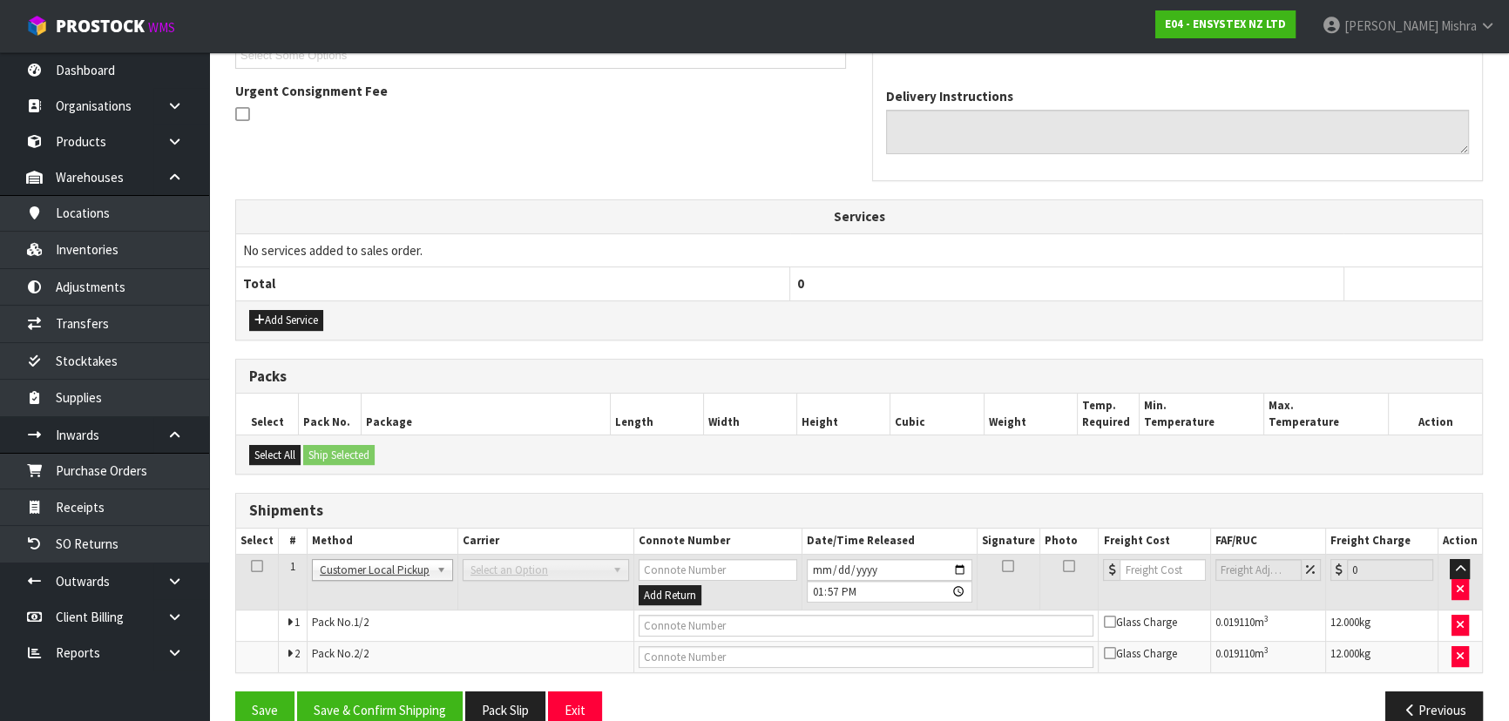
click at [673, 634] on td at bounding box center [865, 626] width 465 height 31
click at [676, 626] on input "text" at bounding box center [867, 626] width 456 height 22
click at [408, 713] on button "Save & Confirm Shipping" at bounding box center [380, 710] width 166 height 37
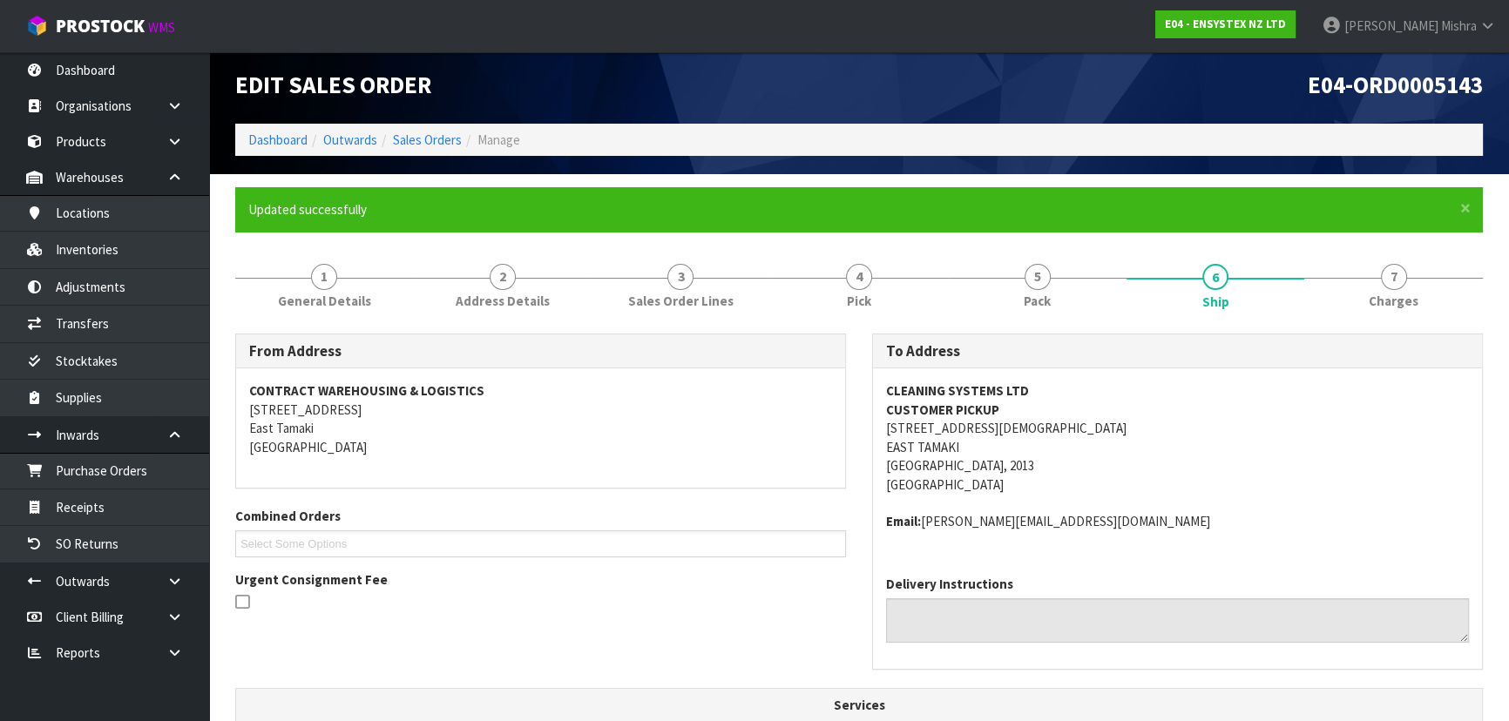
scroll to position [0, 0]
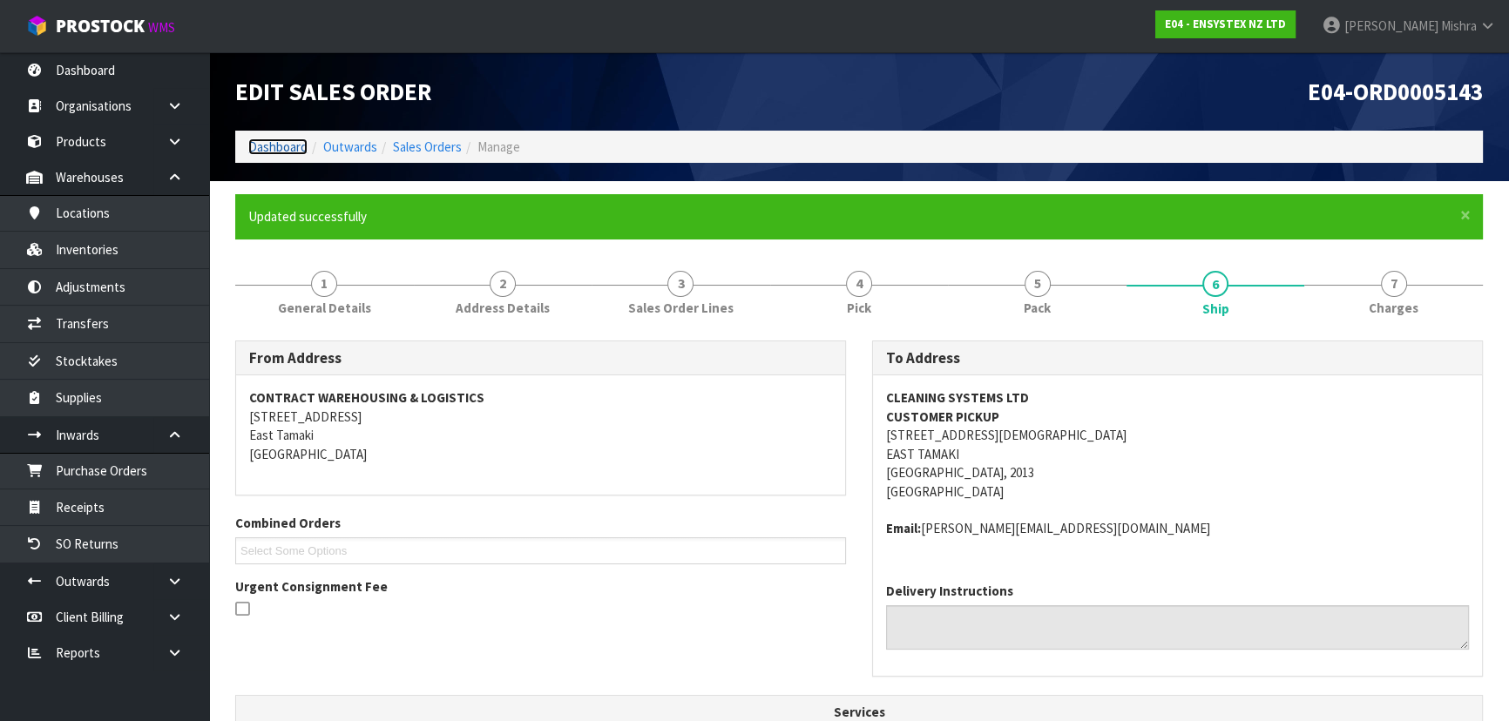
click at [284, 139] on link "Dashboard" at bounding box center [277, 147] width 59 height 17
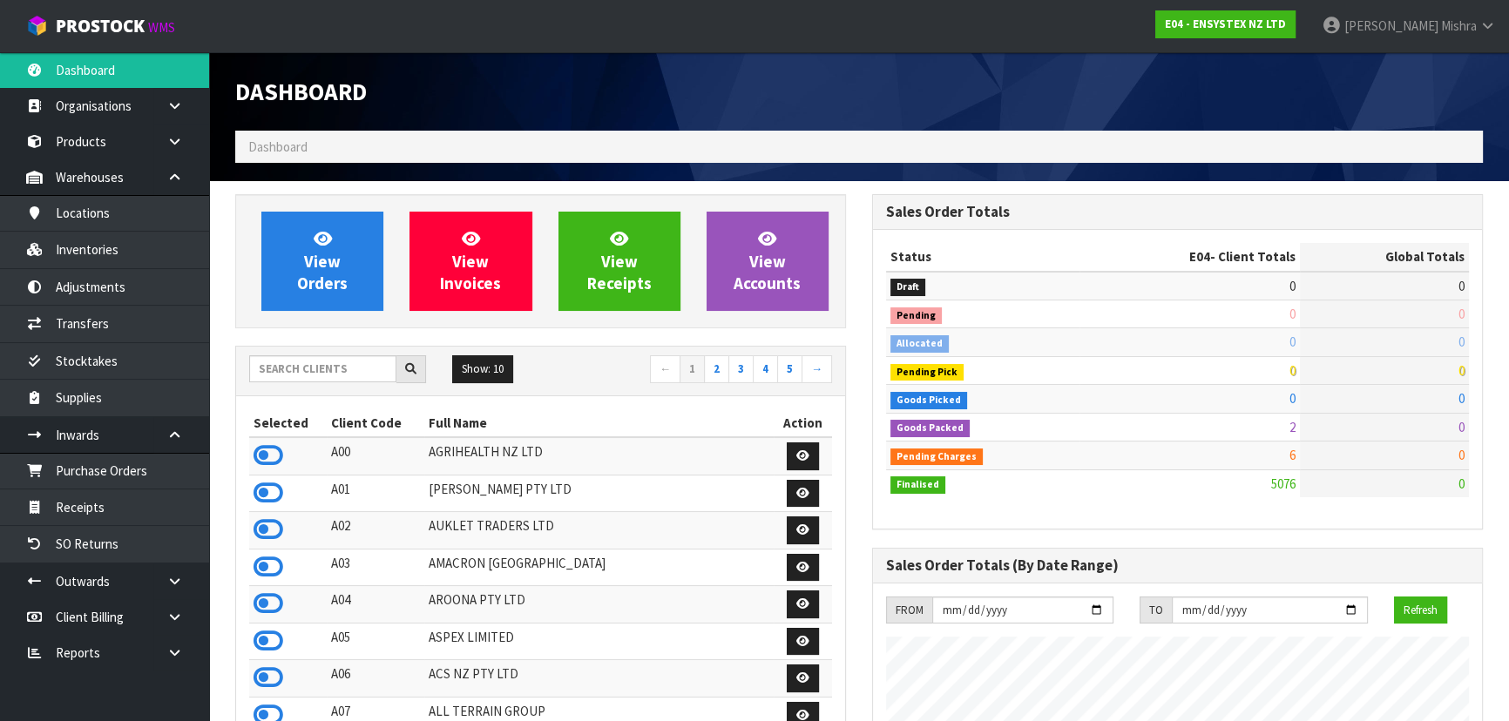
scroll to position [1373, 636]
click at [286, 367] on input "text" at bounding box center [322, 368] width 147 height 27
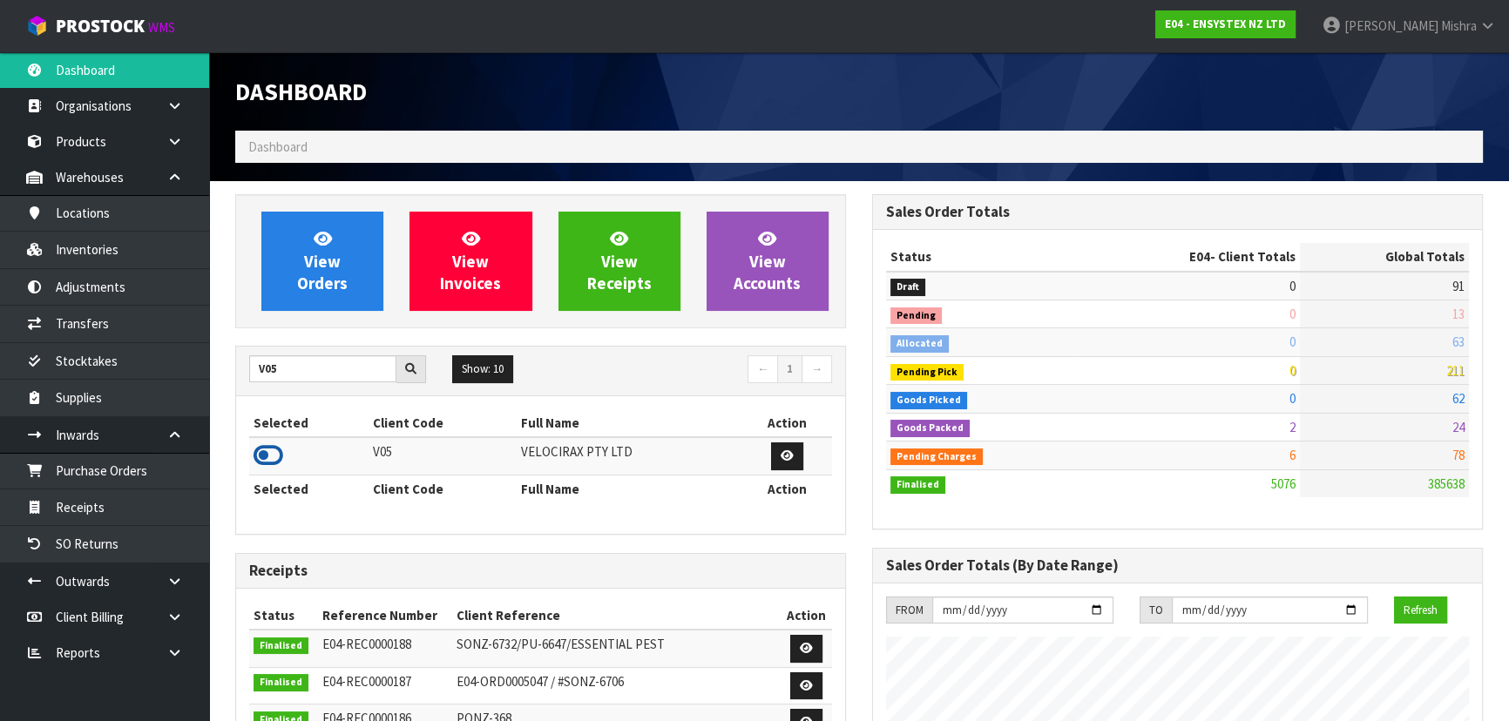
click at [279, 467] on icon at bounding box center [269, 456] width 30 height 26
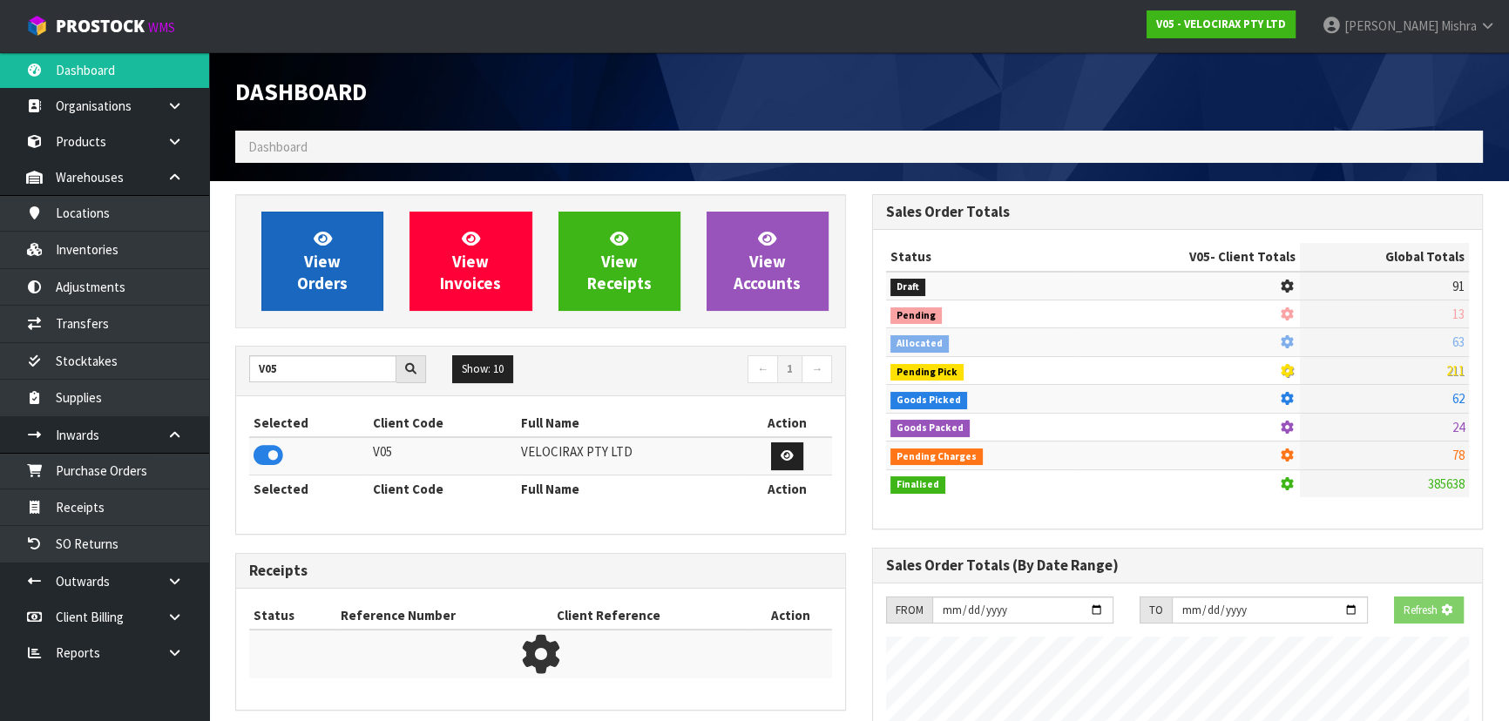
scroll to position [1085, 636]
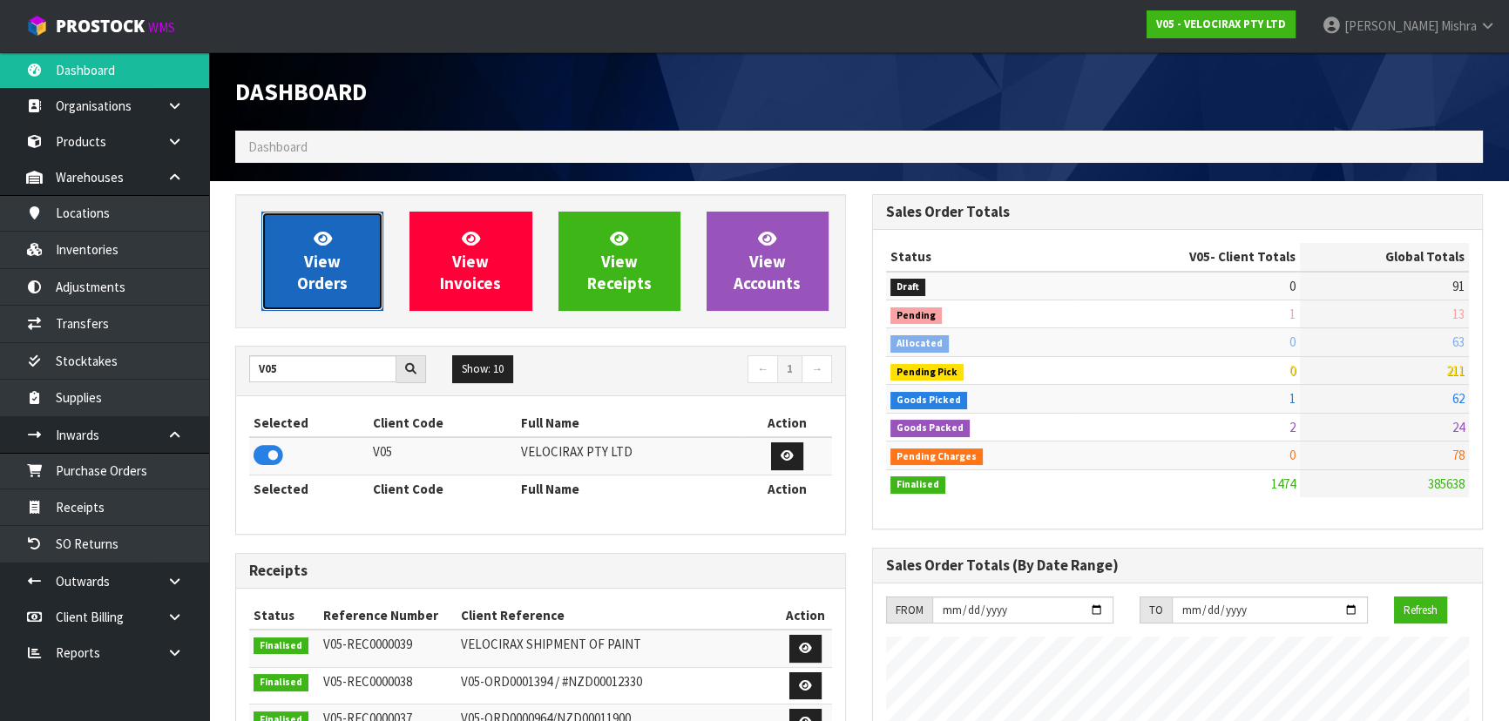
click at [272, 265] on link "View Orders" at bounding box center [322, 261] width 122 height 99
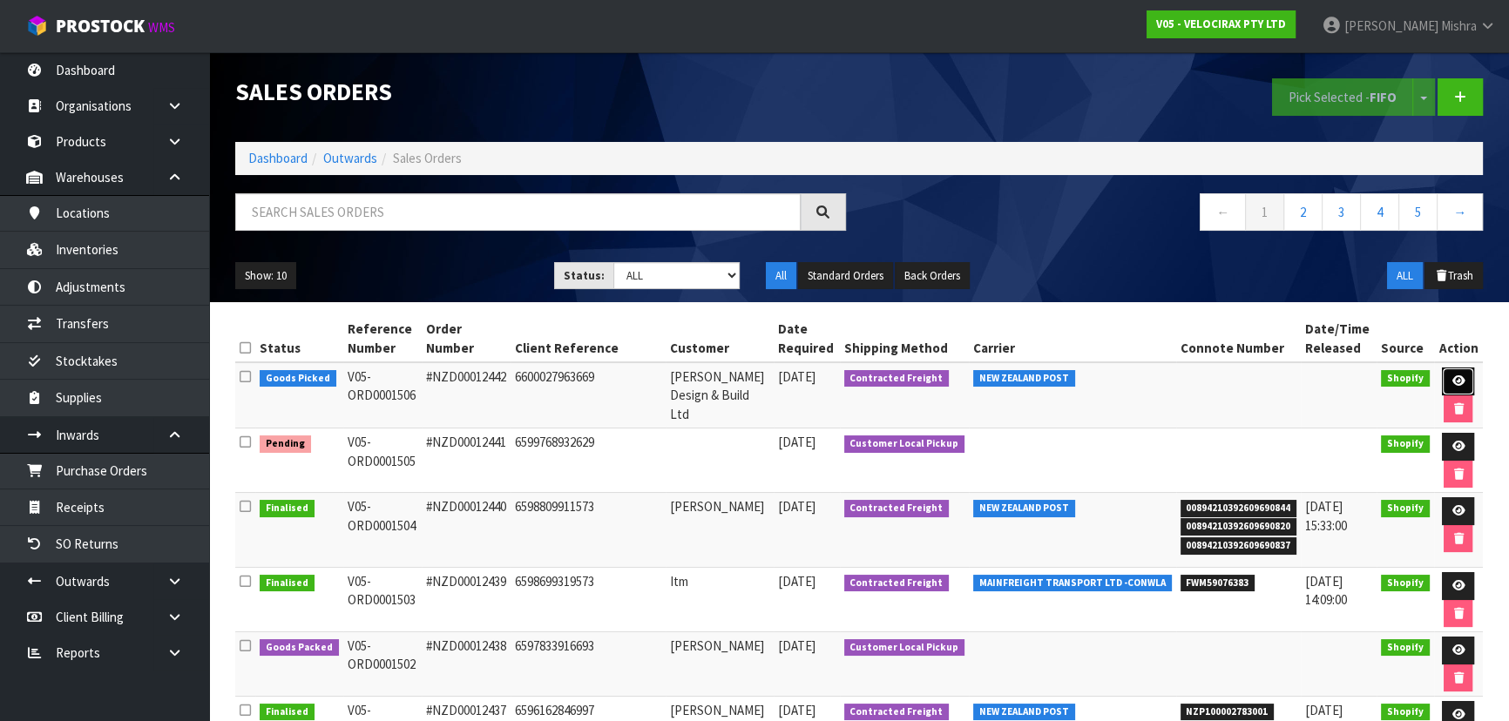
click at [1452, 379] on icon at bounding box center [1458, 381] width 13 height 11
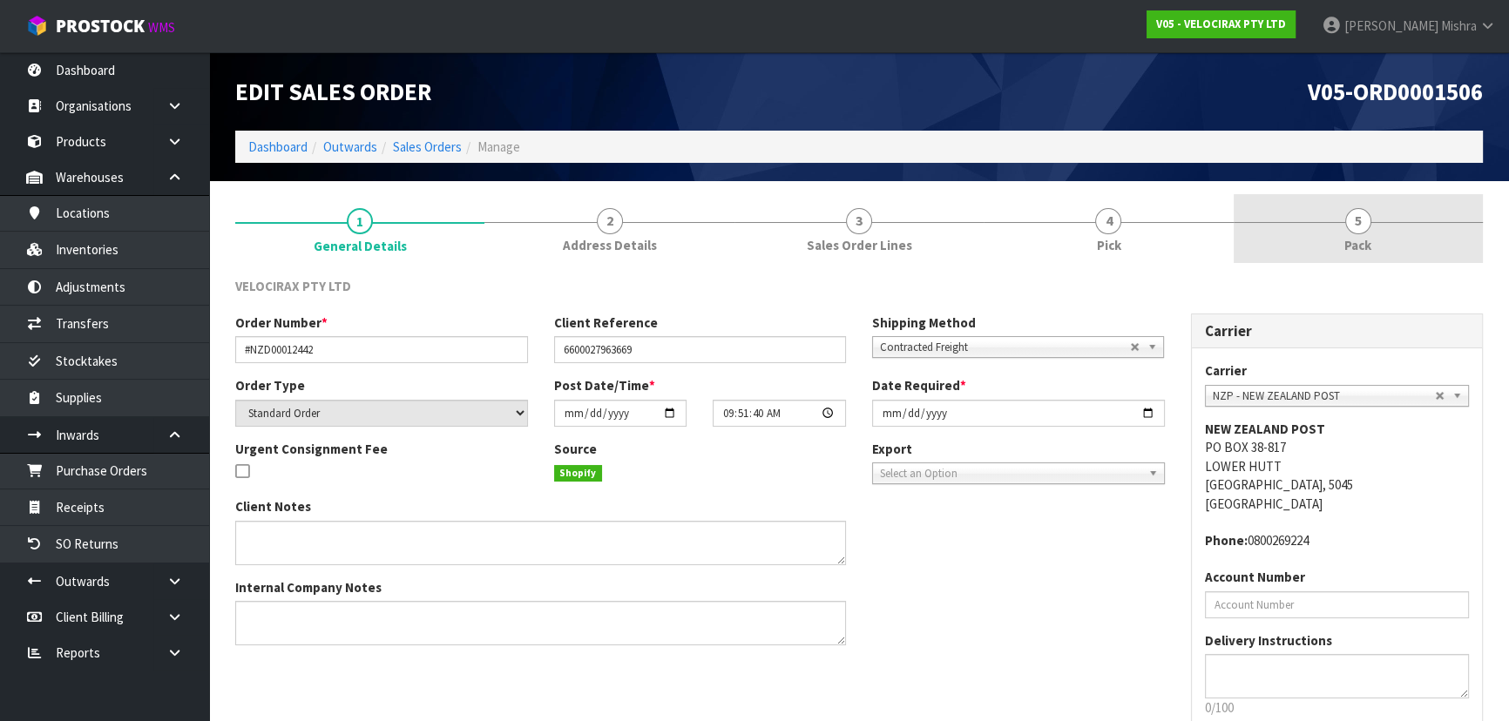
click at [1369, 237] on span "Pack" at bounding box center [1357, 245] width 27 height 18
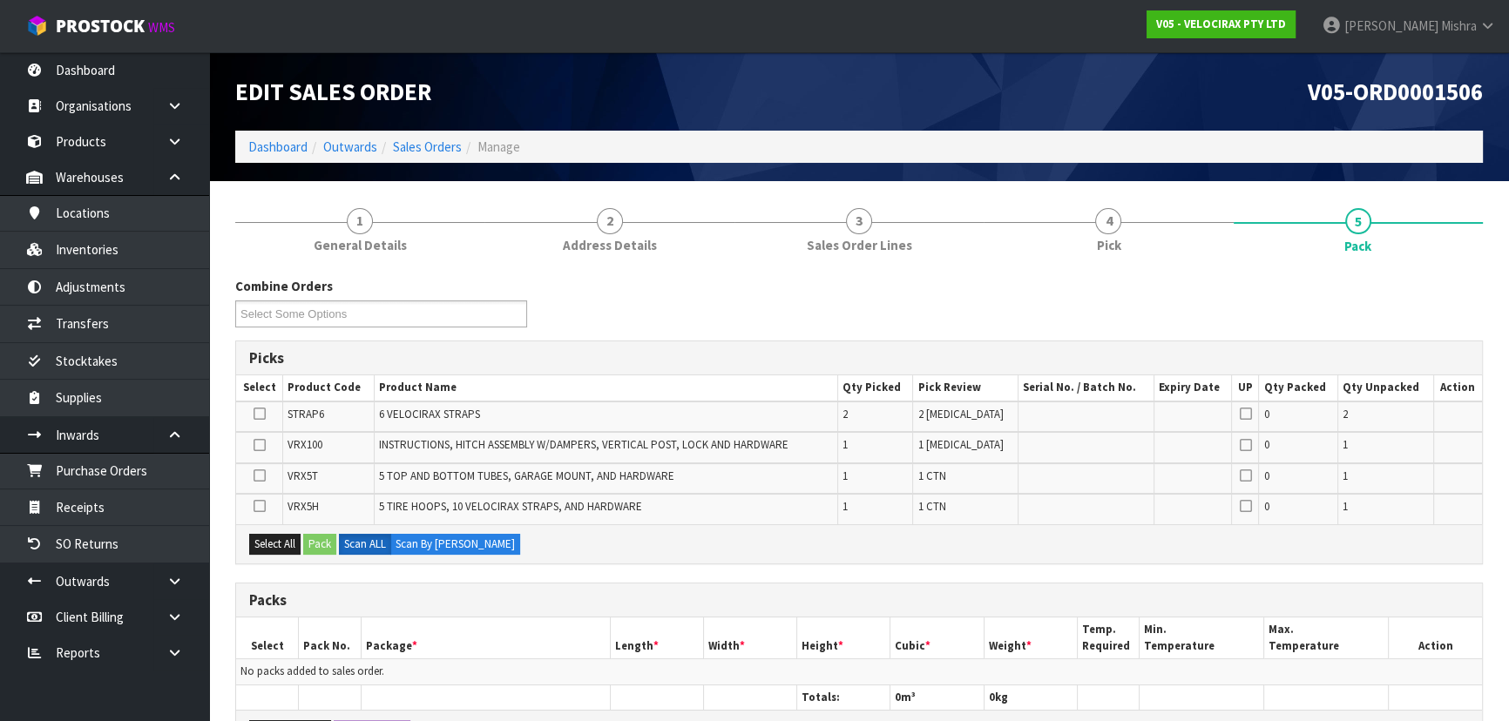
scroll to position [347, 0]
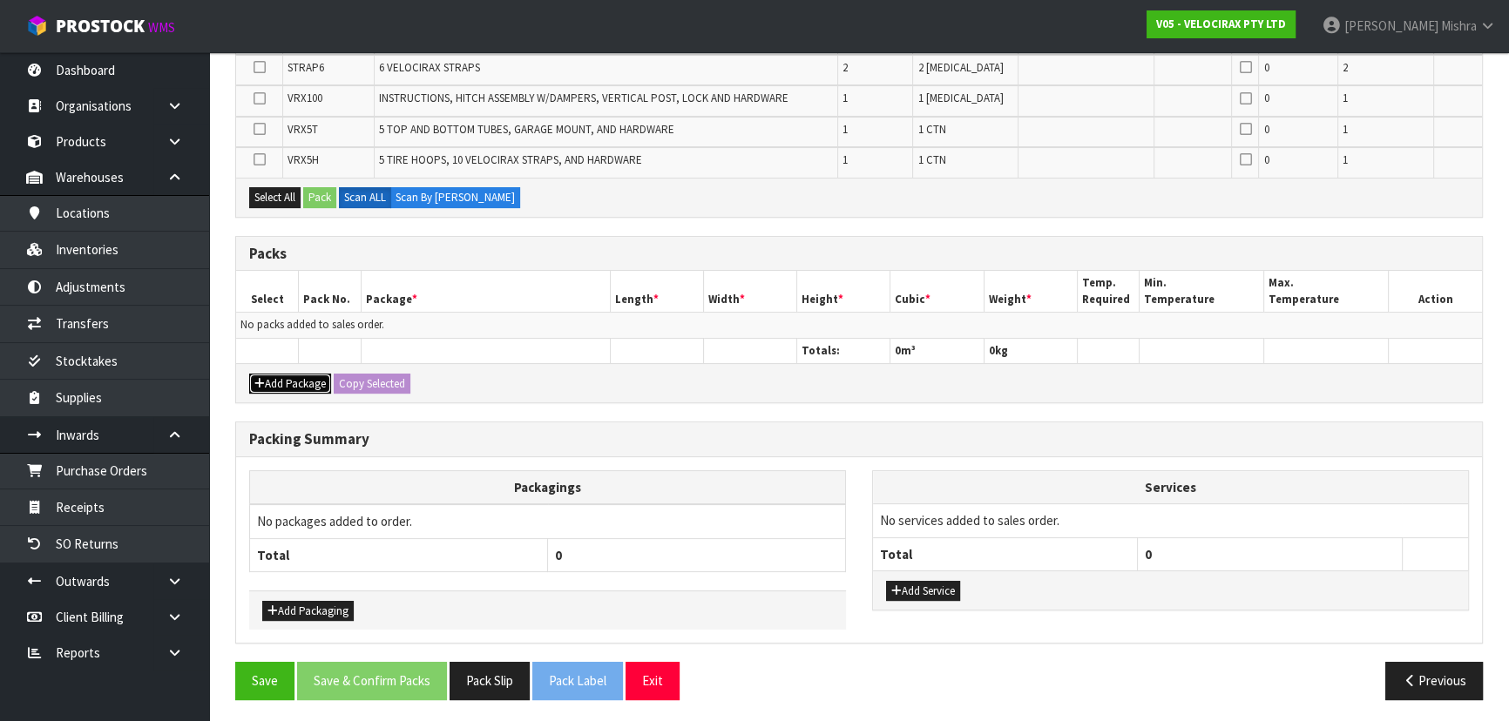
click at [288, 381] on button "Add Package" at bounding box center [290, 384] width 82 height 21
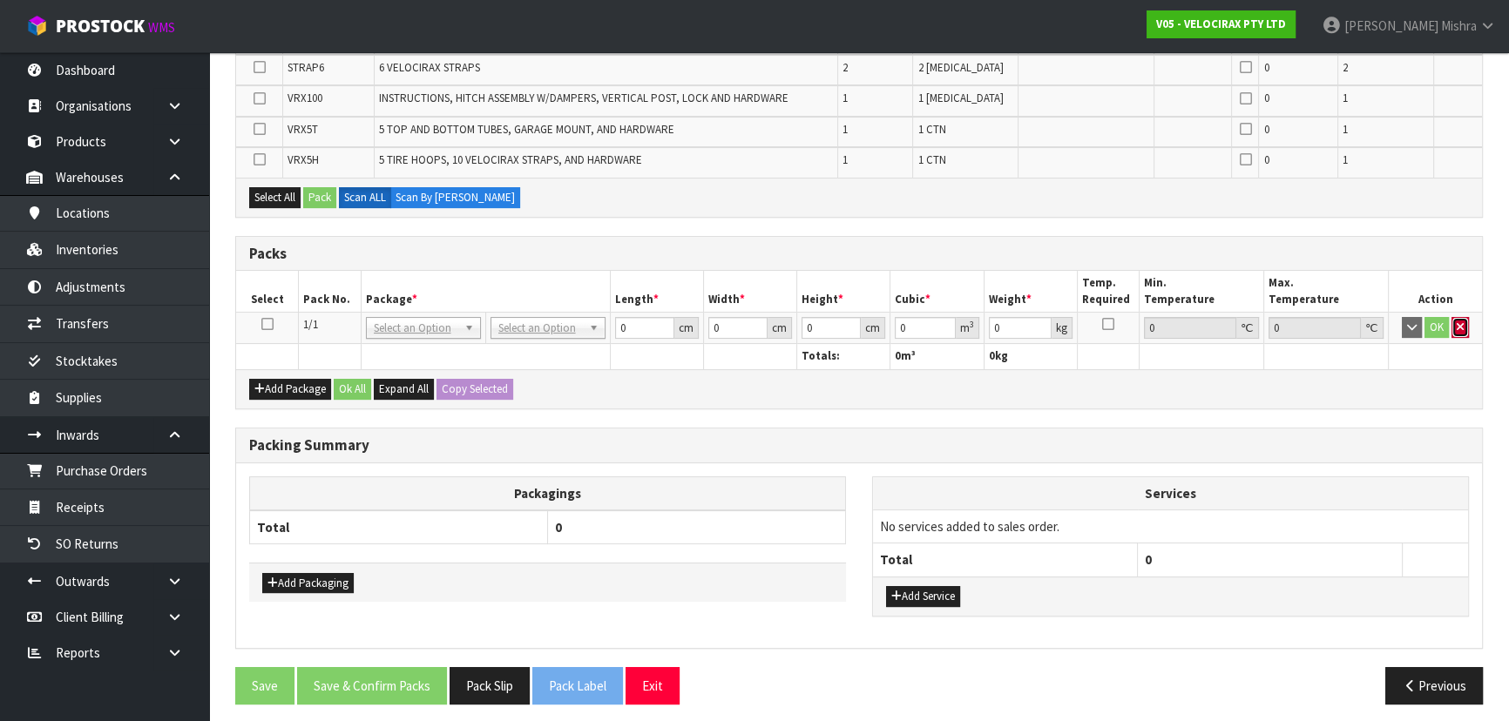
click at [1460, 317] on button "button" at bounding box center [1460, 327] width 17 height 21
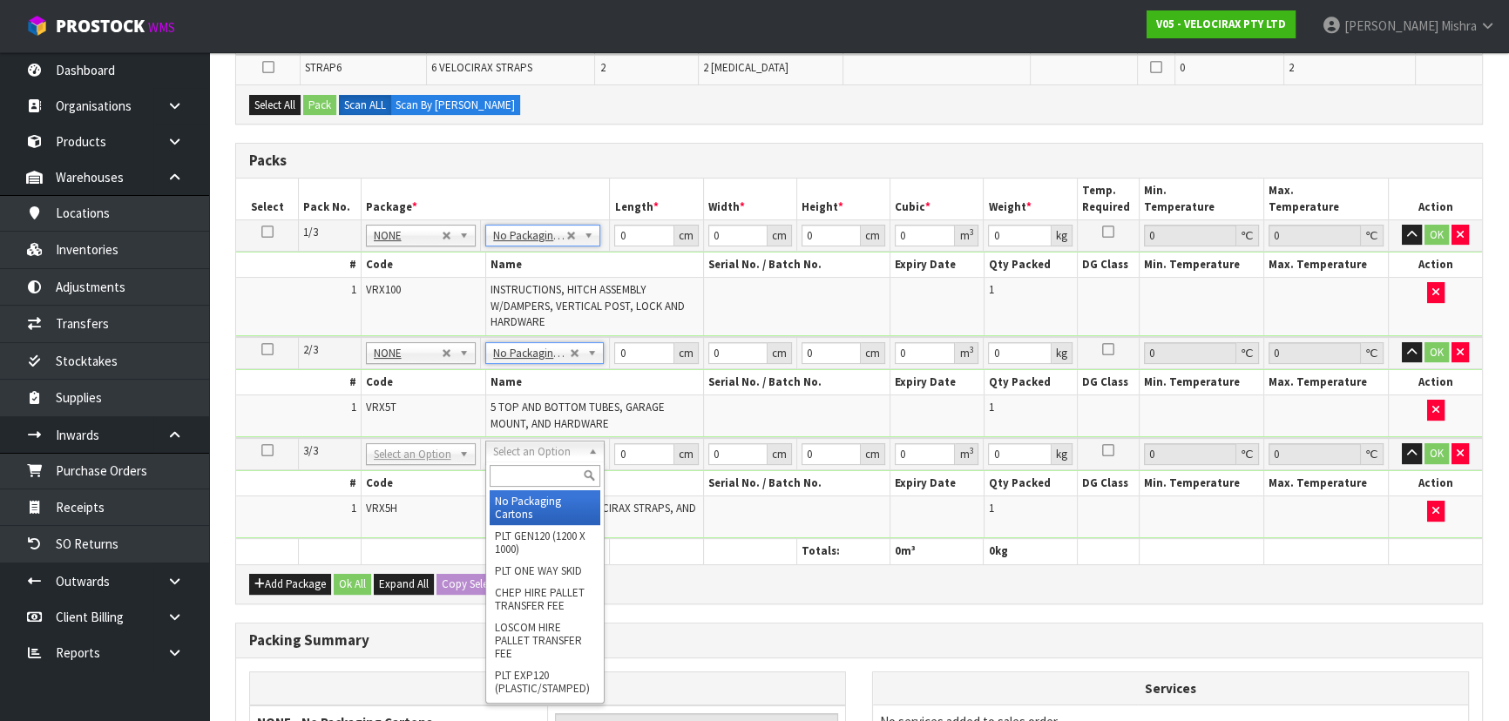
drag, startPoint x: 533, startPoint y: 506, endPoint x: 550, endPoint y: 438, distance: 69.9
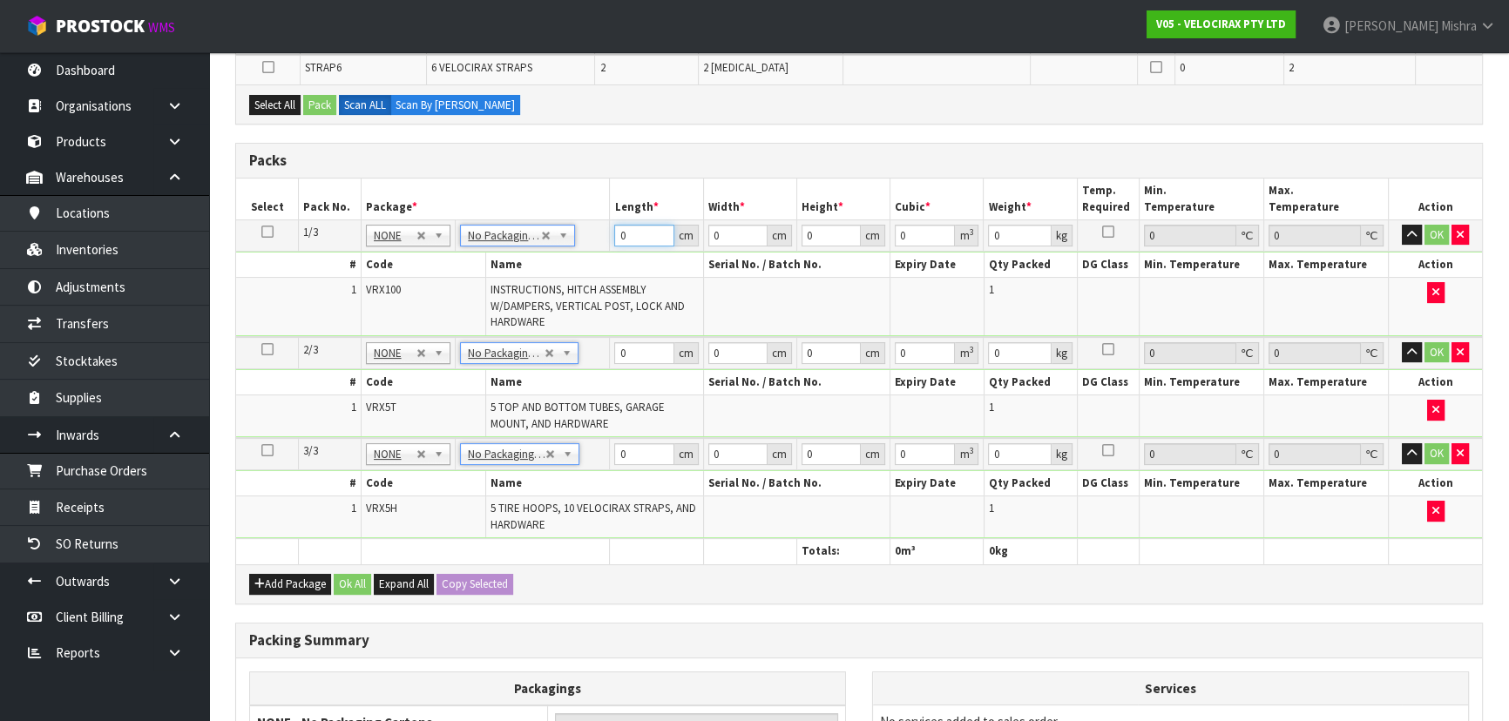
drag, startPoint x: 636, startPoint y: 230, endPoint x: 598, endPoint y: 230, distance: 38.3
click at [598, 230] on tr "1/3 NONE 007-001 007-002 007-004 007-009 007-013 007-014 007-015 007-017 007-01…" at bounding box center [859, 235] width 1246 height 31
drag, startPoint x: 622, startPoint y: 349, endPoint x: 609, endPoint y: 347, distance: 13.2
click at [610, 347] on td "0 cm" at bounding box center [656, 353] width 93 height 32
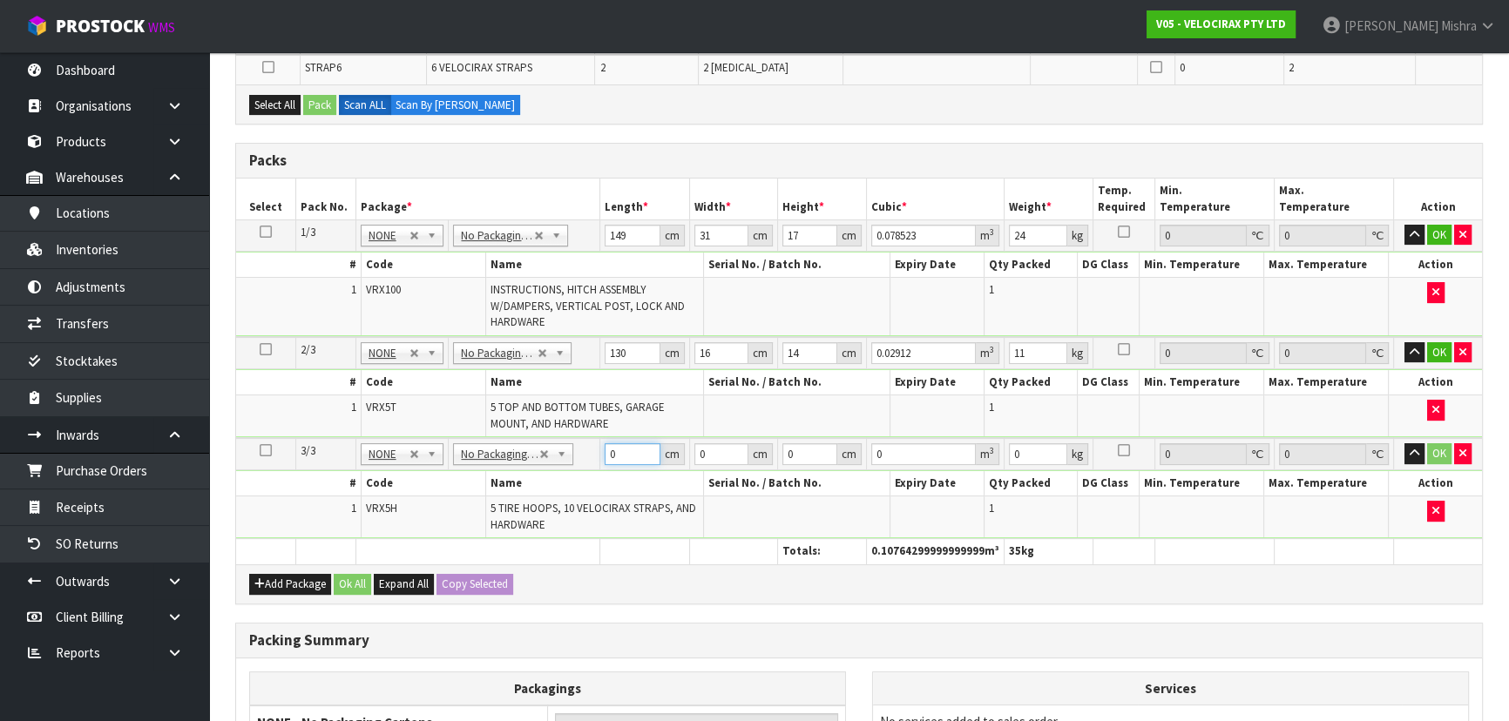
drag, startPoint x: 620, startPoint y: 444, endPoint x: 572, endPoint y: 446, distance: 48.0
click at [572, 446] on tr "3/3 NONE 007-001 007-002 007-004 007-009 007-013 007-014 007-015 007-017 007-01…" at bounding box center [859, 454] width 1246 height 32
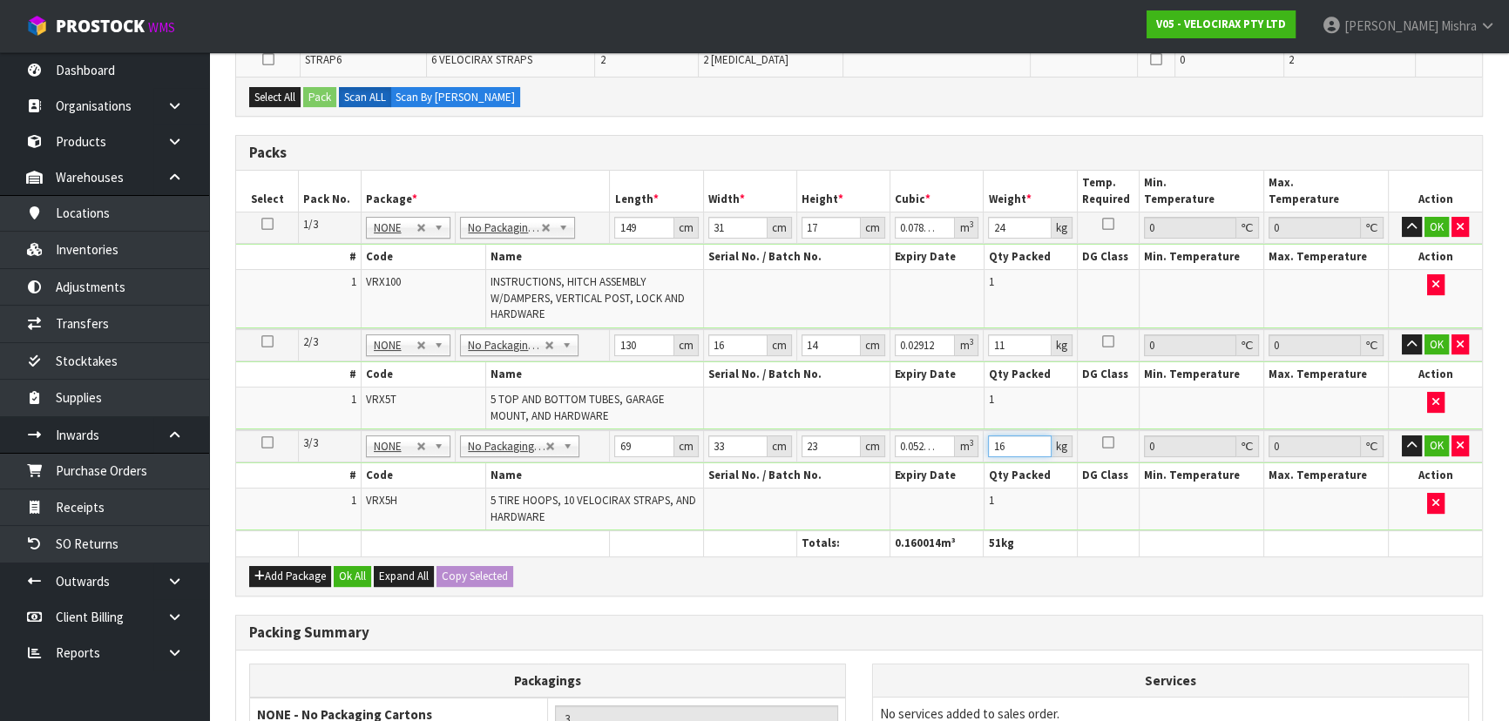
scroll to position [475, 0]
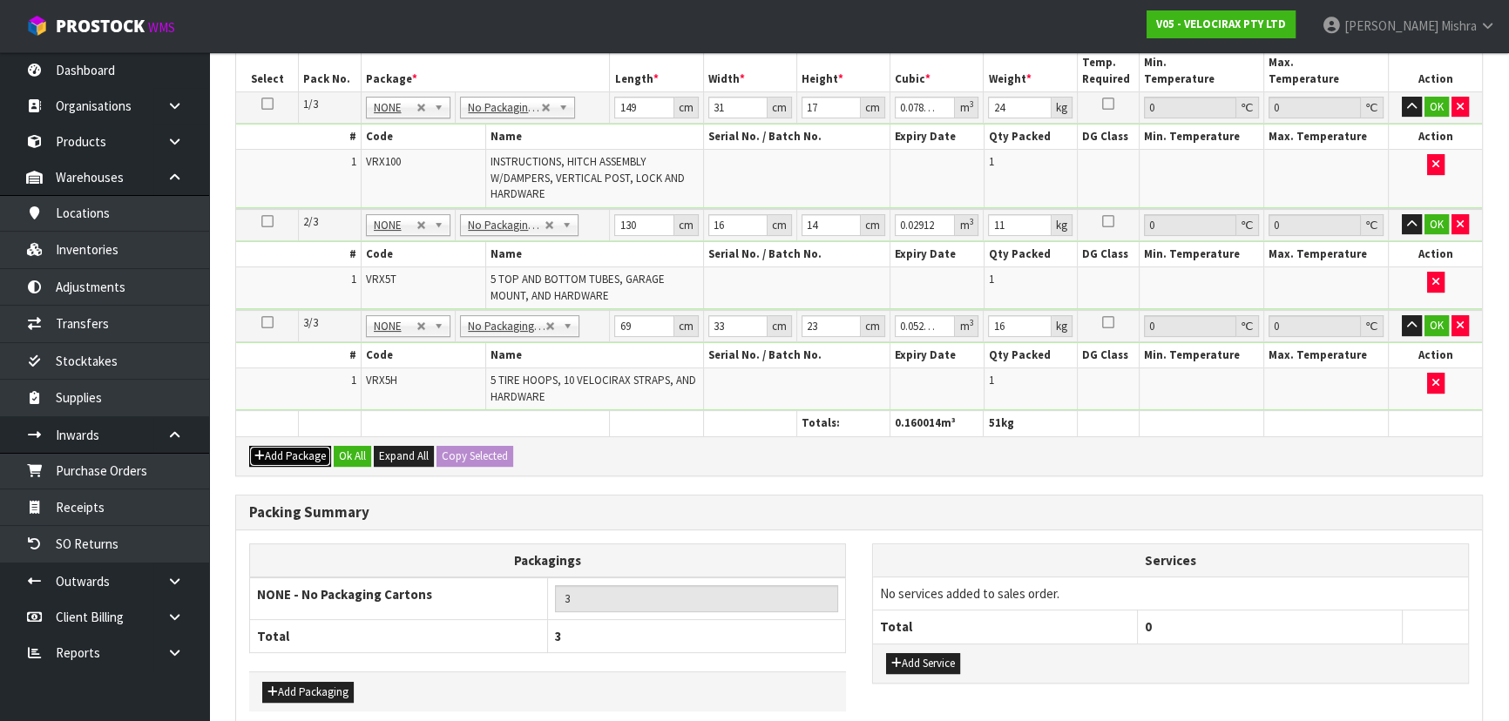
click at [285, 446] on button "Add Package" at bounding box center [290, 456] width 82 height 21
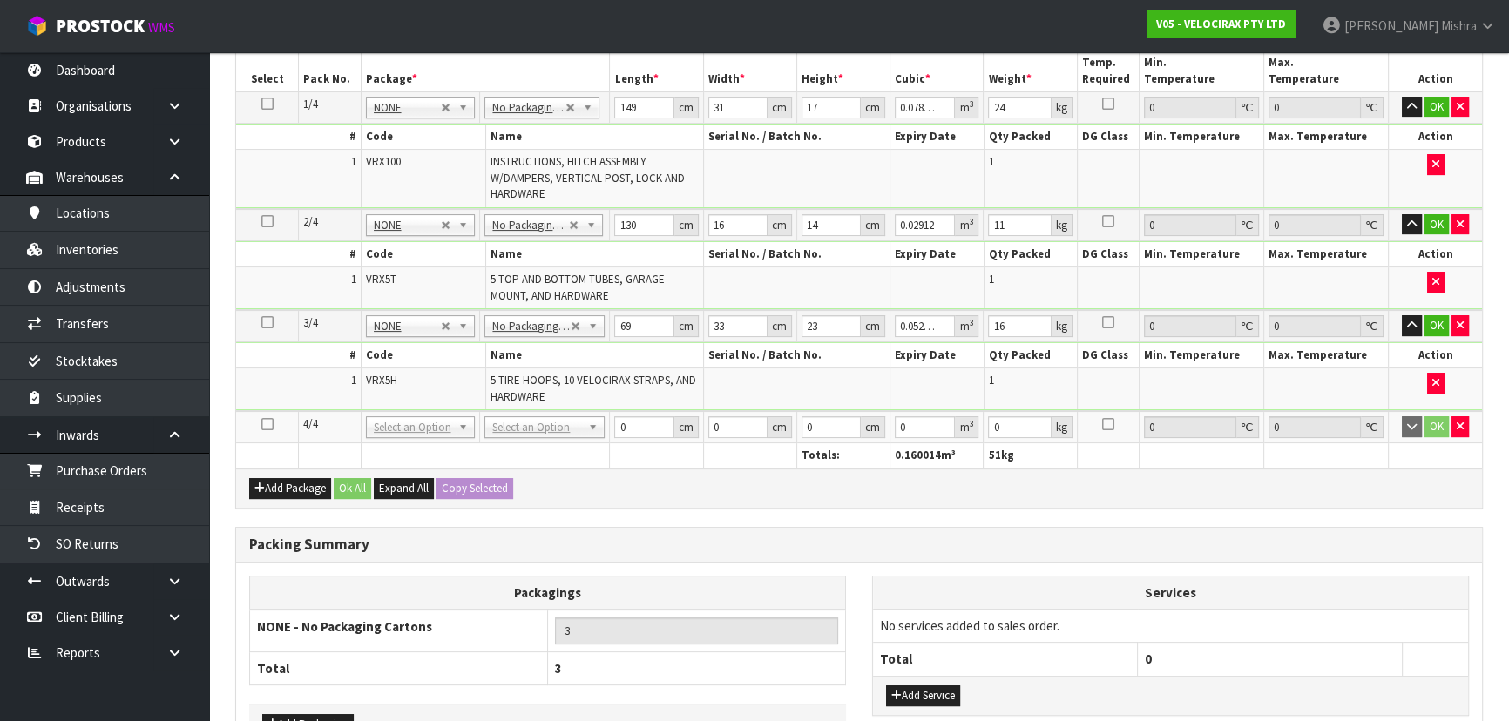
click at [263, 424] on icon at bounding box center [267, 424] width 12 height 1
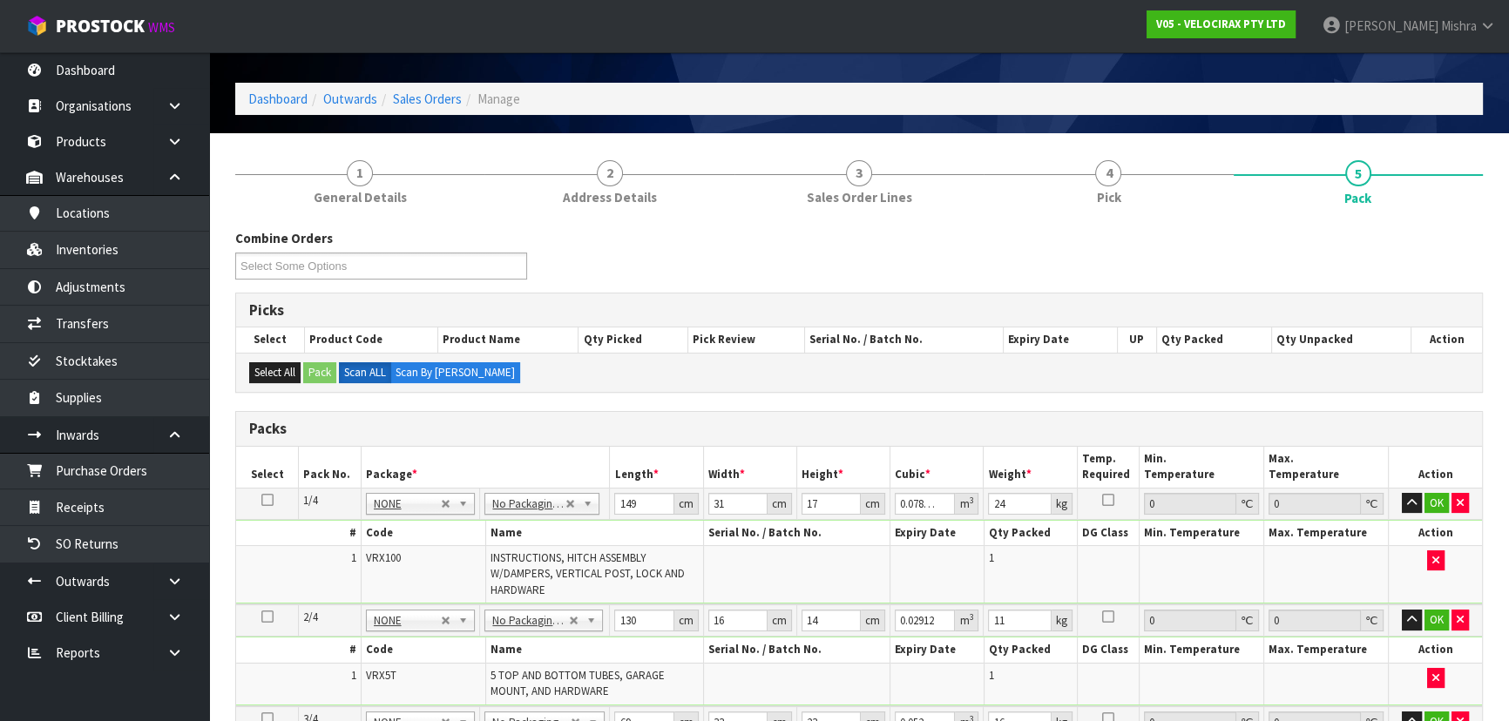
scroll to position [444, 0]
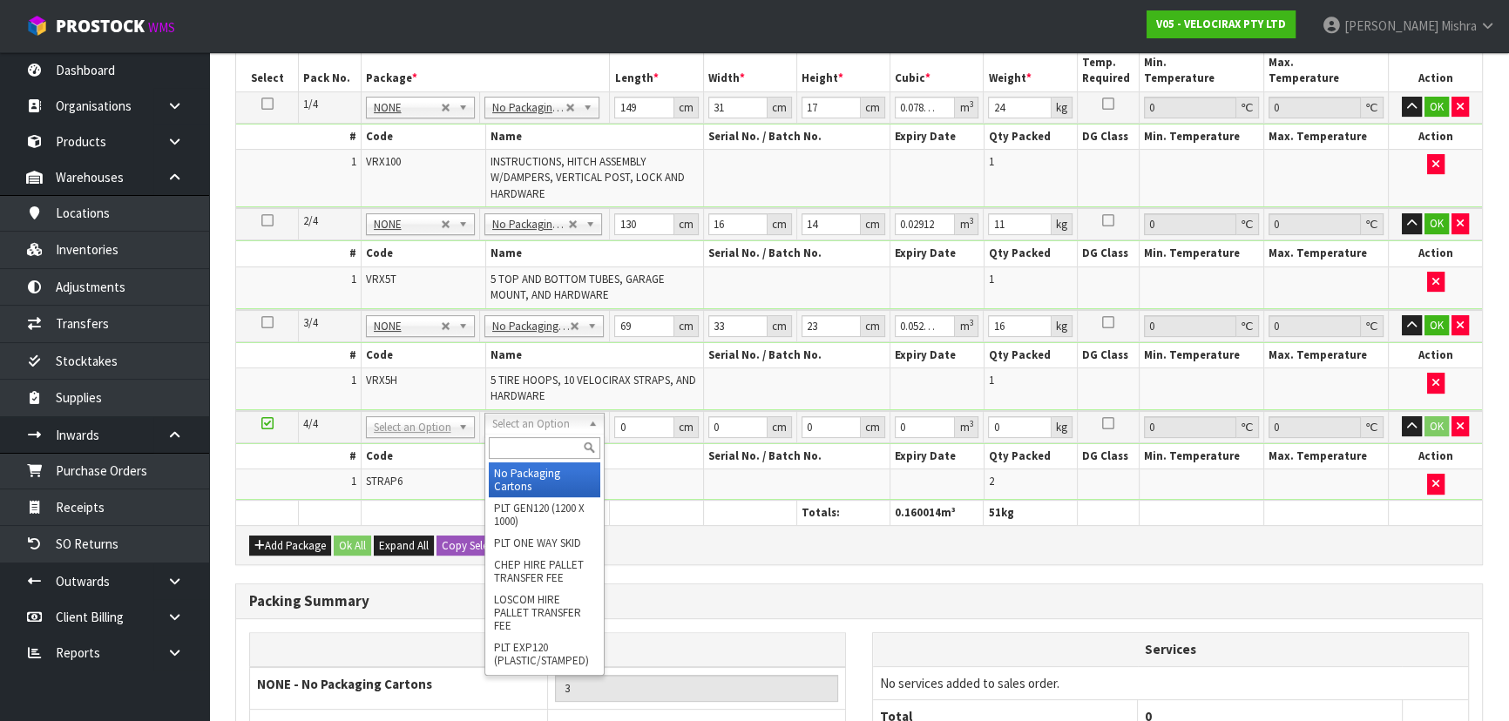
click at [563, 446] on input "text" at bounding box center [545, 448] width 112 height 22
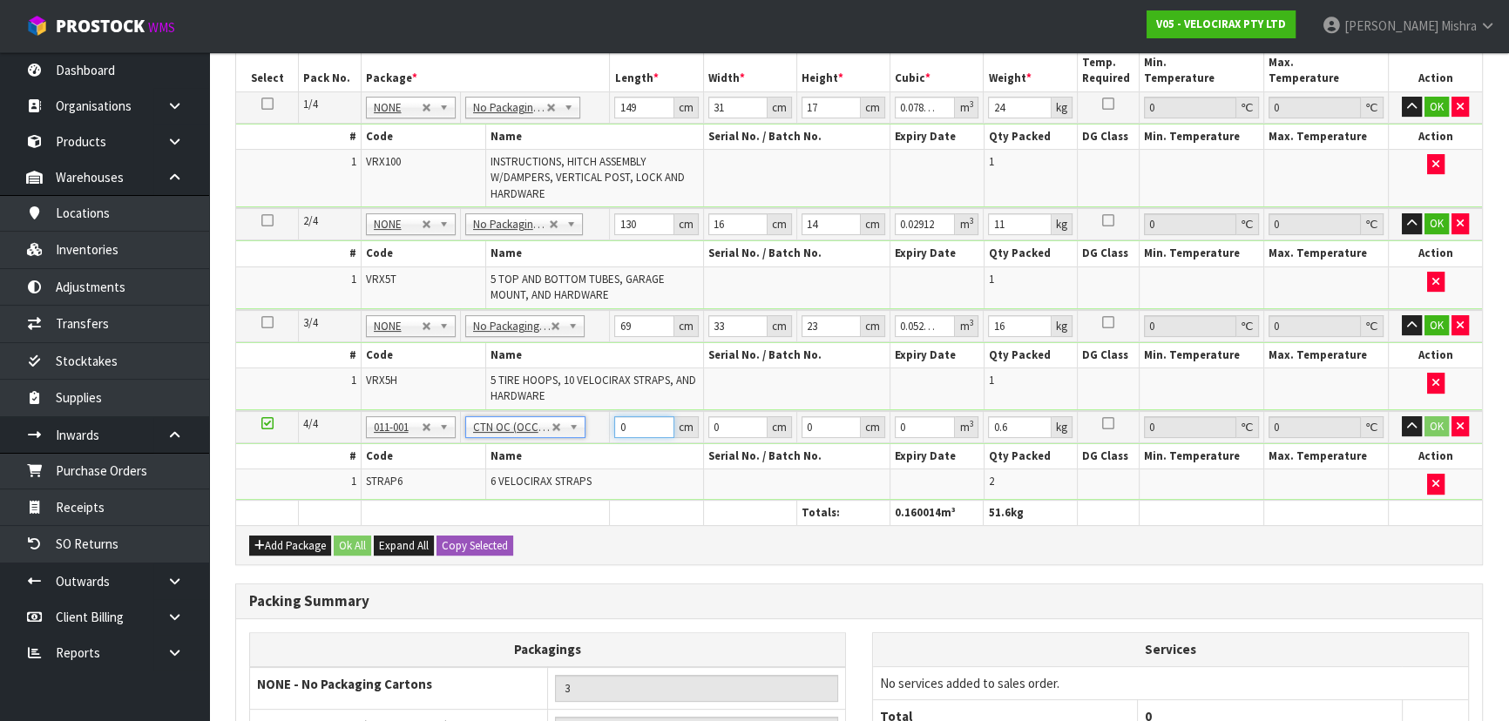
drag, startPoint x: 640, startPoint y: 426, endPoint x: 585, endPoint y: 428, distance: 54.9
click at [585, 428] on tr "4/4 NONE 007-001 007-002 007-004 007-009 007-013 007-014 007-015 007-017 007-01…" at bounding box center [859, 427] width 1246 height 32
click at [346, 545] on button "Ok All" at bounding box center [352, 546] width 37 height 21
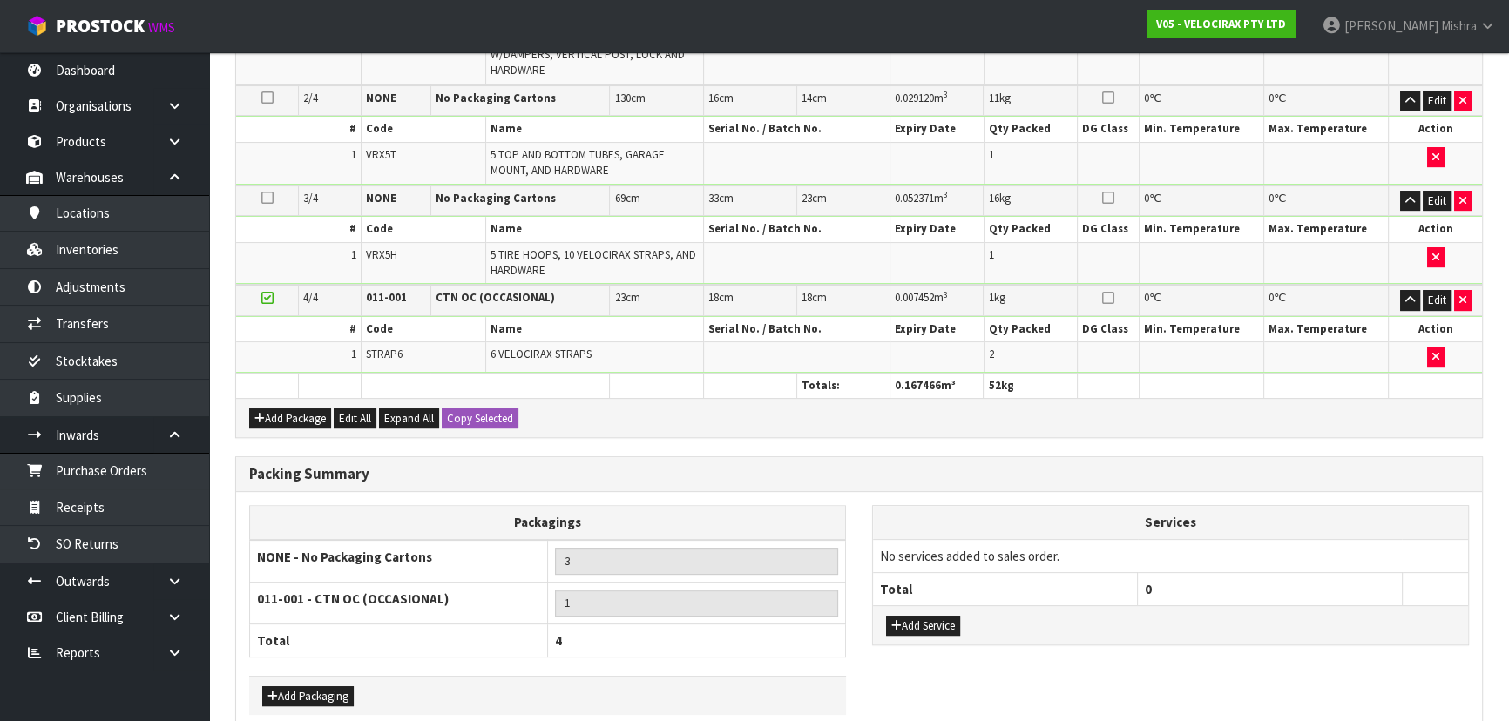
scroll to position [650, 0]
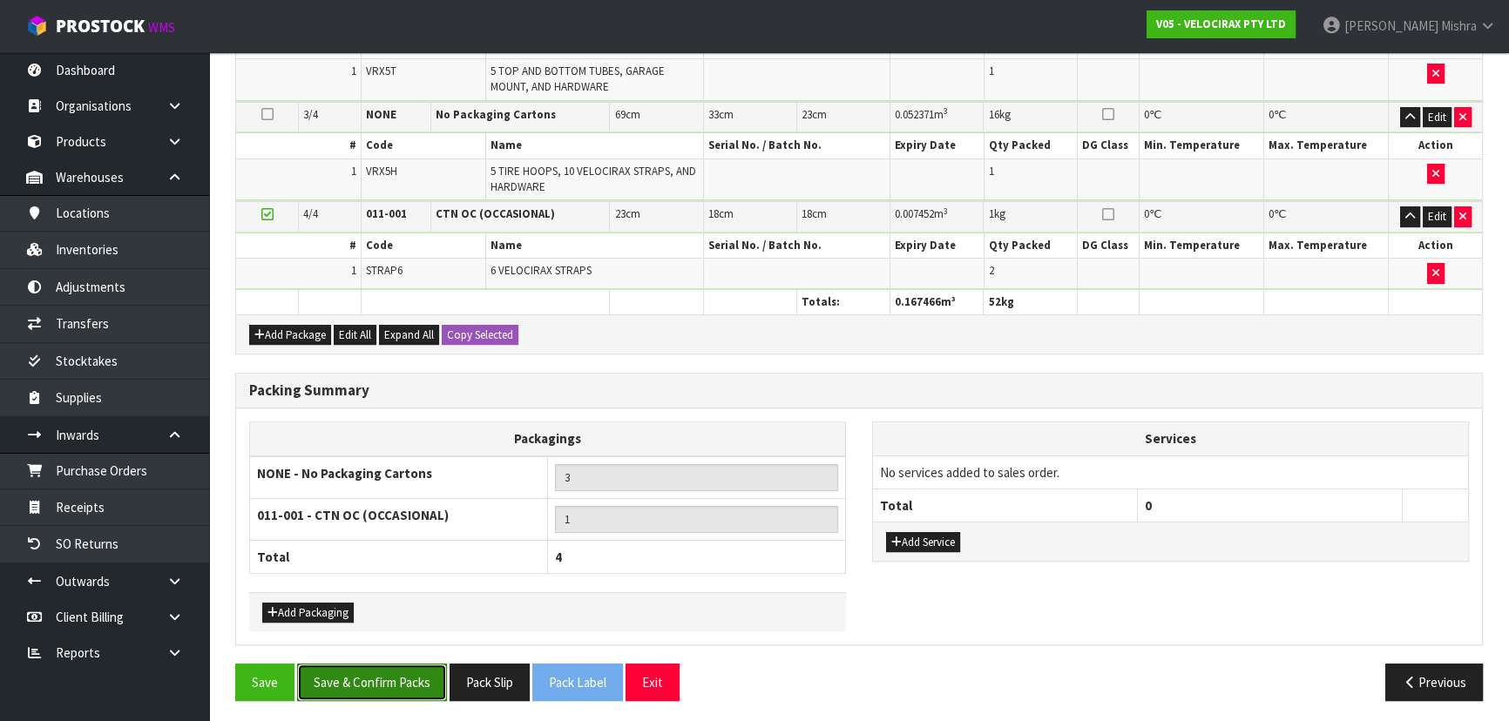
click at [391, 694] on button "Save & Confirm Packs" at bounding box center [372, 682] width 150 height 37
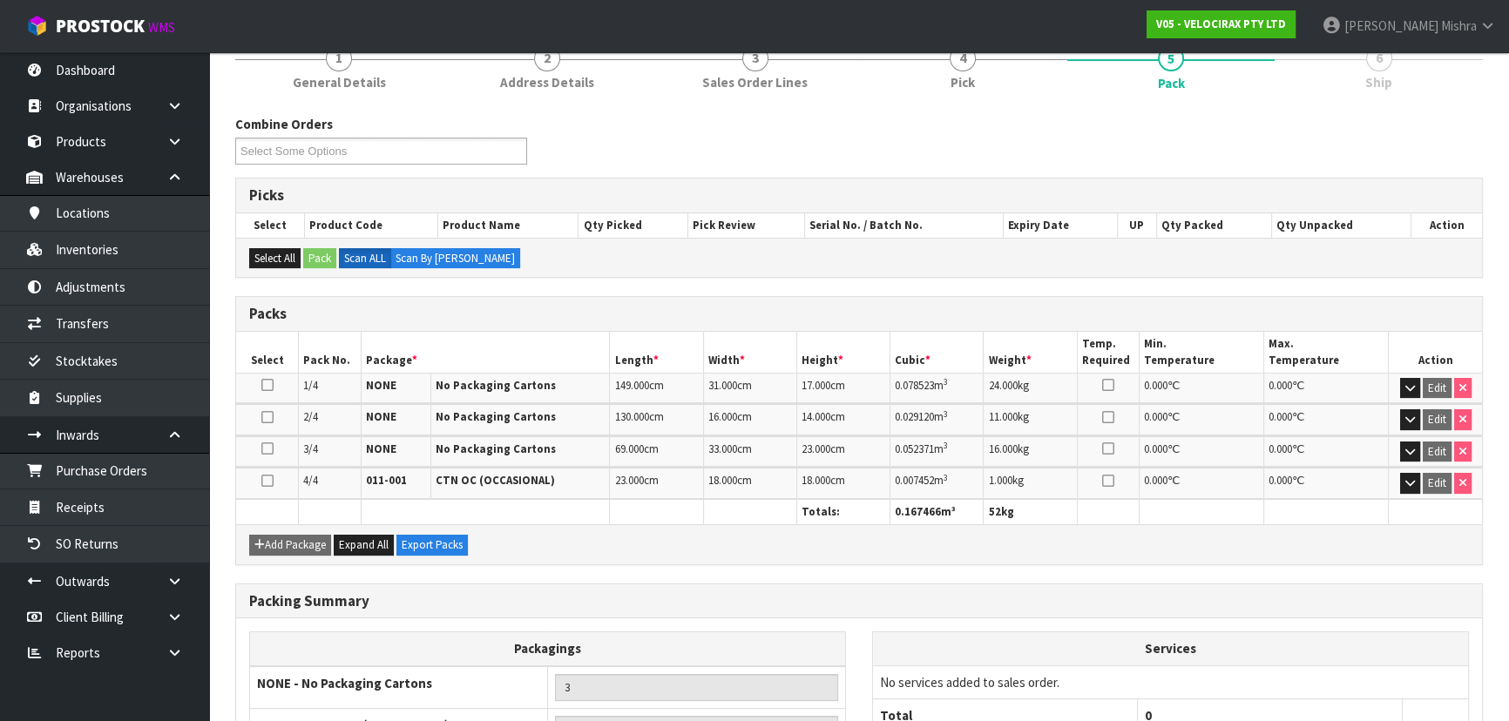
scroll to position [398, 0]
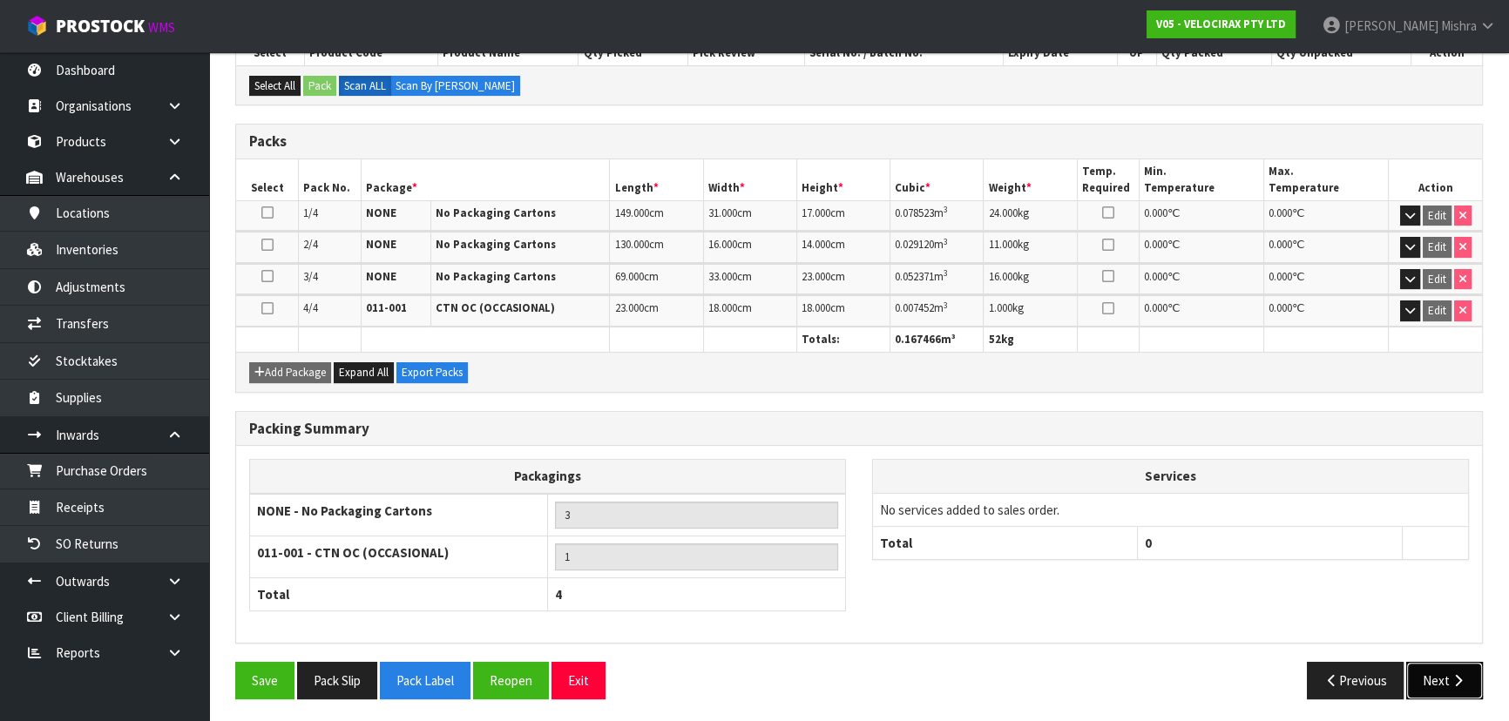
click at [1447, 678] on button "Next" at bounding box center [1444, 680] width 77 height 37
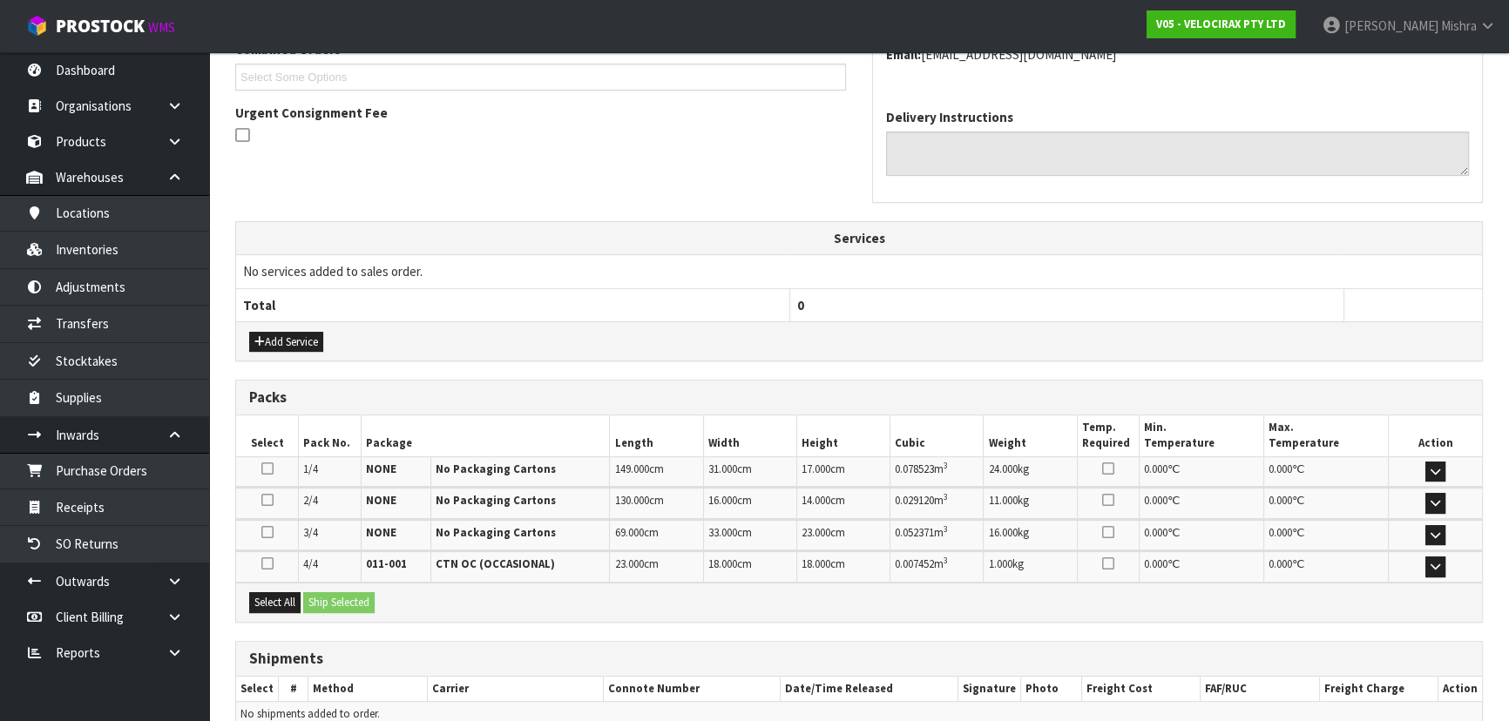
scroll to position [475, 0]
click at [279, 601] on button "Select All" at bounding box center [274, 602] width 51 height 21
click at [339, 599] on button "Ship Selected" at bounding box center [338, 602] width 71 height 21
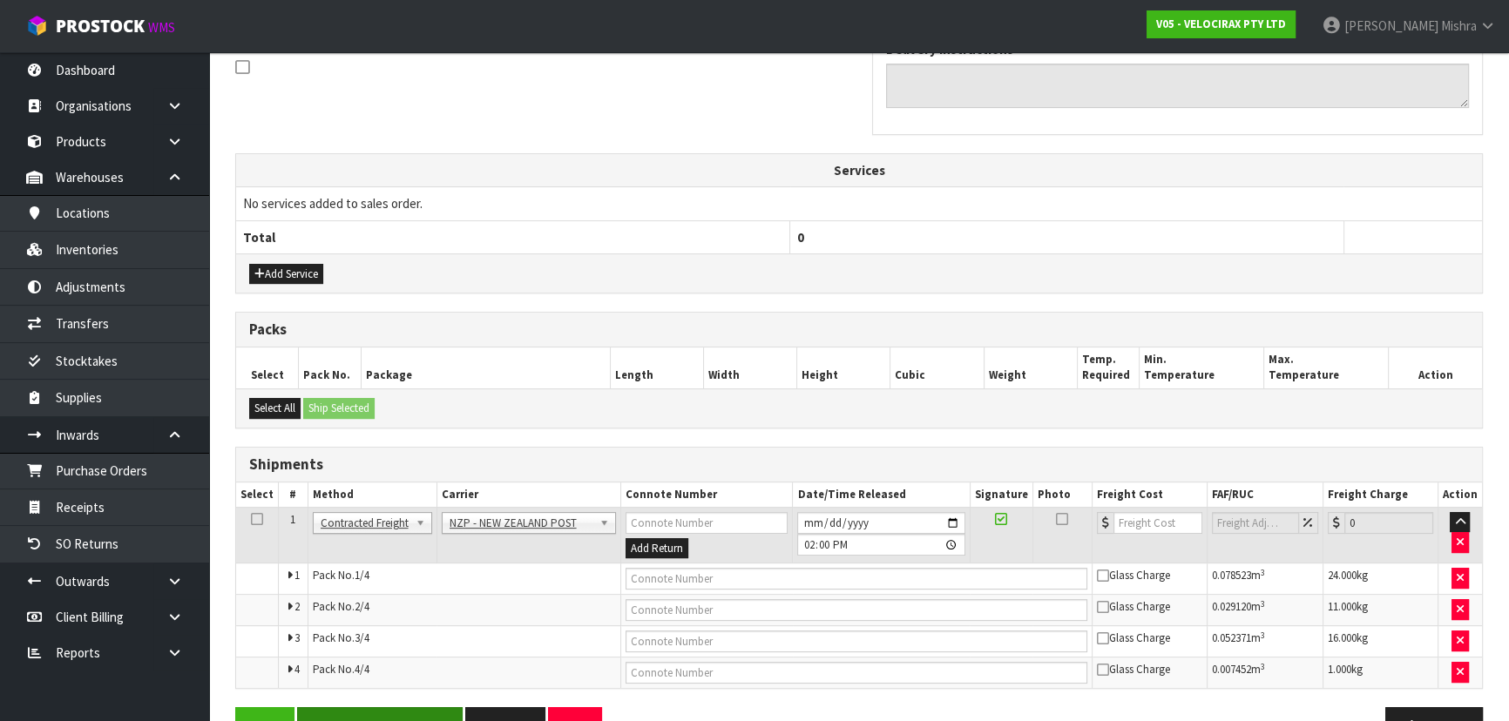
scroll to position [588, 0]
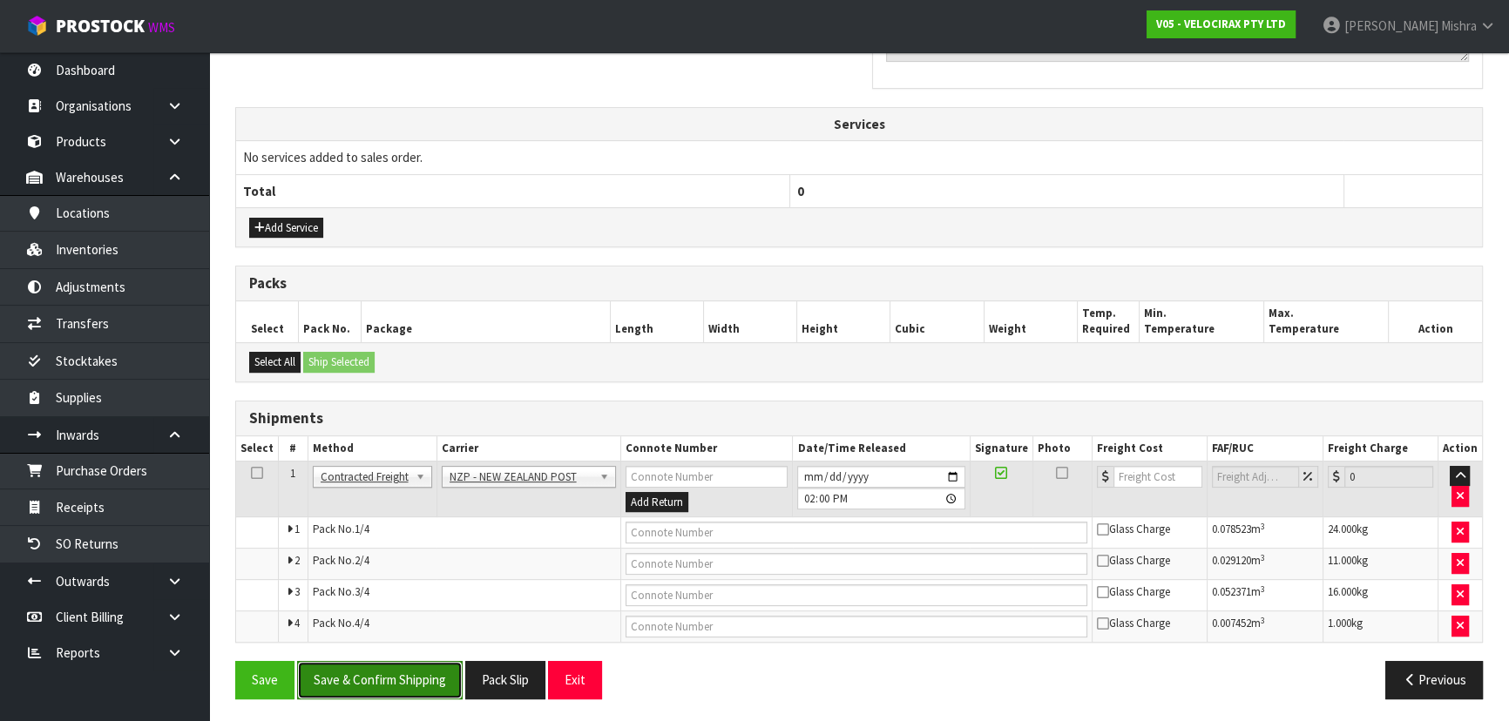
click at [403, 687] on button "Save & Confirm Shipping" at bounding box center [380, 679] width 166 height 37
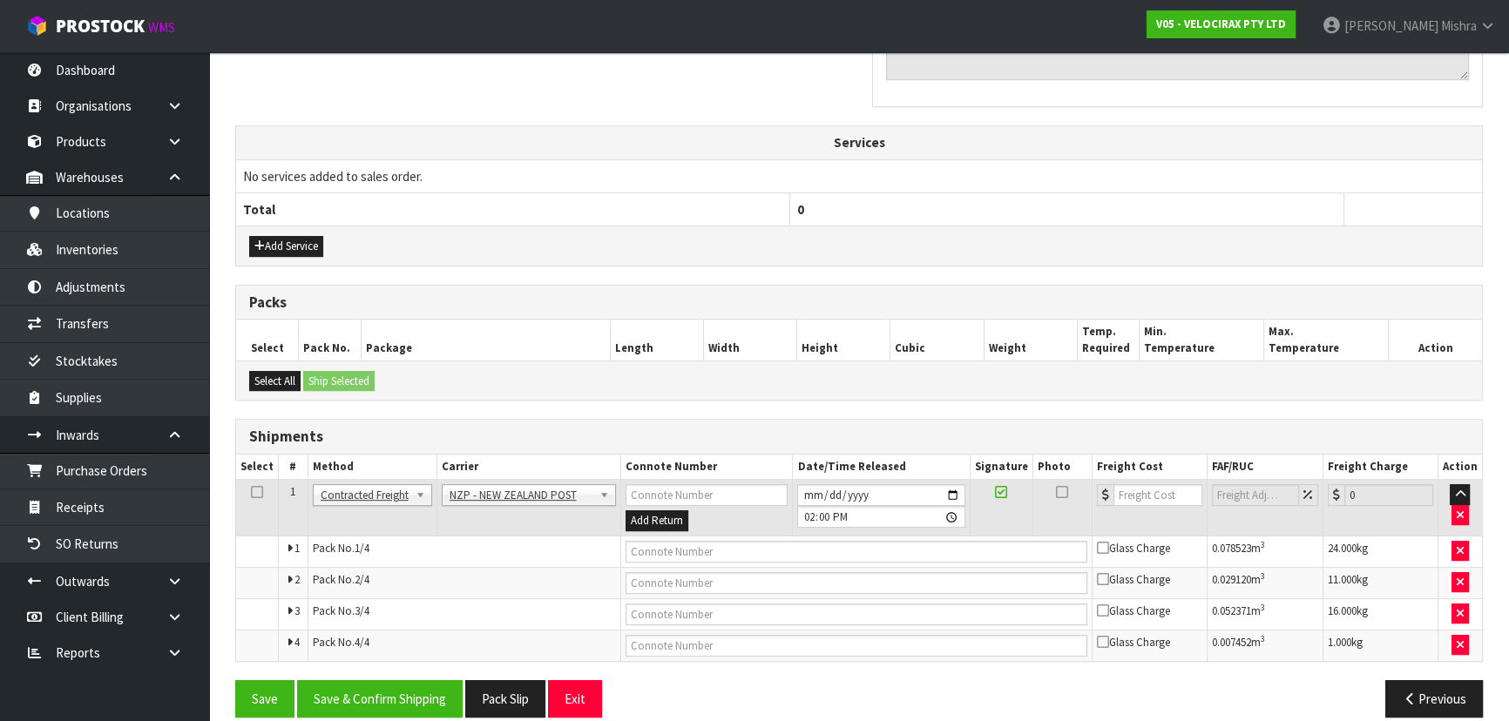
scroll to position [0, 0]
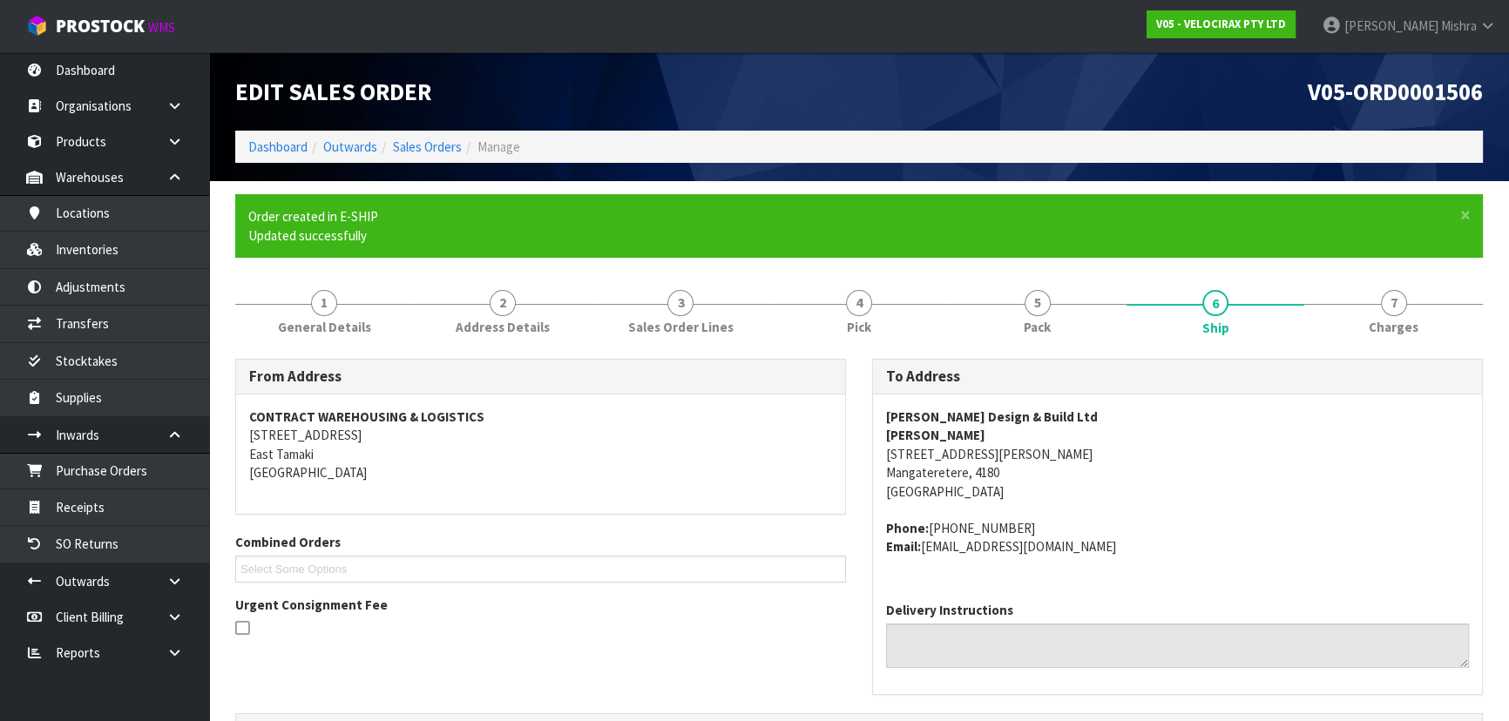
click at [945, 457] on address "Jason Mclachlan Design & Build Ltd Jason Mclachlan 517 Napier Road Mangatereter…" at bounding box center [1177, 454] width 583 height 93
copy address "517 Napier Road"
click at [1087, 415] on strong "Jason Mclachlan Design & Build Ltd" at bounding box center [992, 417] width 212 height 17
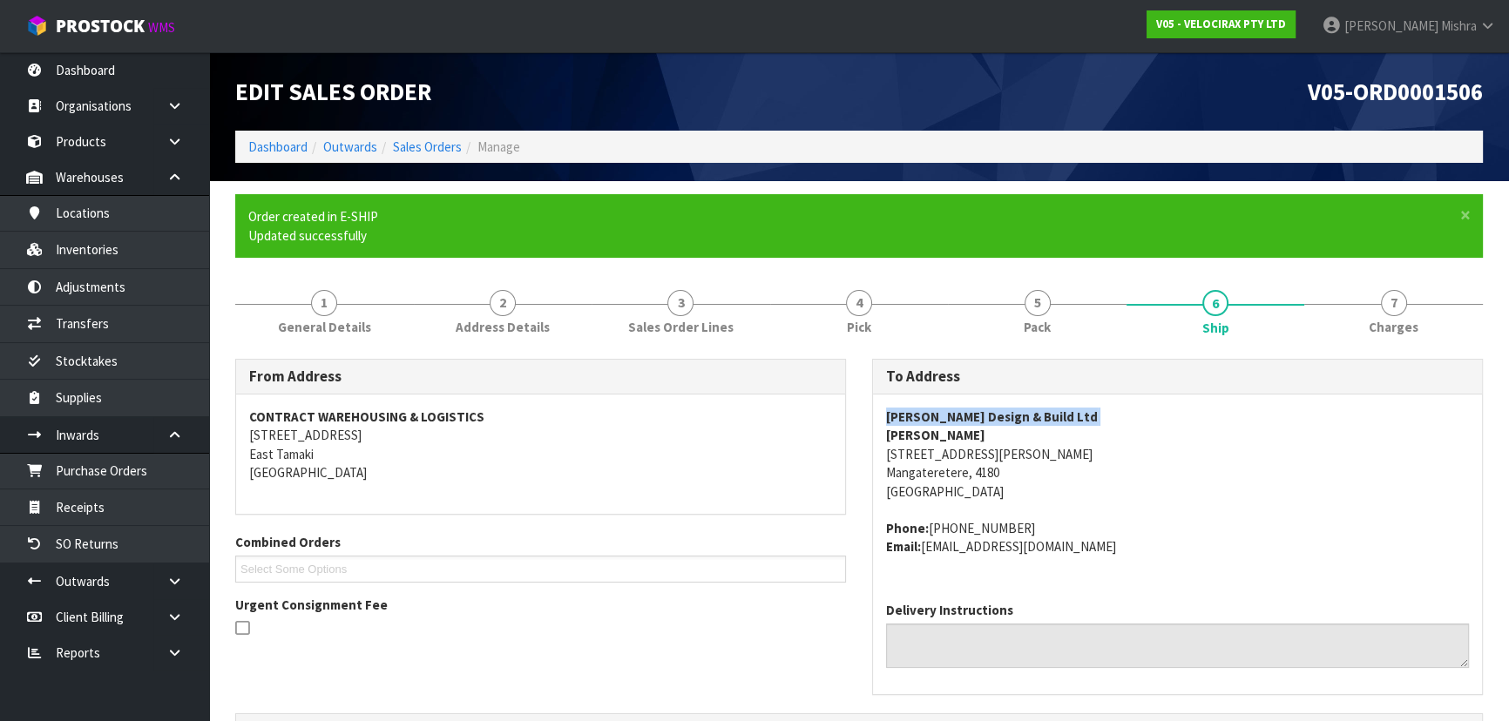
click at [1087, 413] on strong "Jason Mclachlan Design & Build Ltd" at bounding box center [992, 417] width 212 height 17
copy strong "Jason Mclachlan Design & Build Ltd"
click at [938, 476] on address "Jason Mclachlan Design & Build Ltd Jason Mclachlan 517 Napier Road Mangatereter…" at bounding box center [1177, 454] width 583 height 93
drag, startPoint x: 1020, startPoint y: 525, endPoint x: 931, endPoint y: 531, distance: 89.1
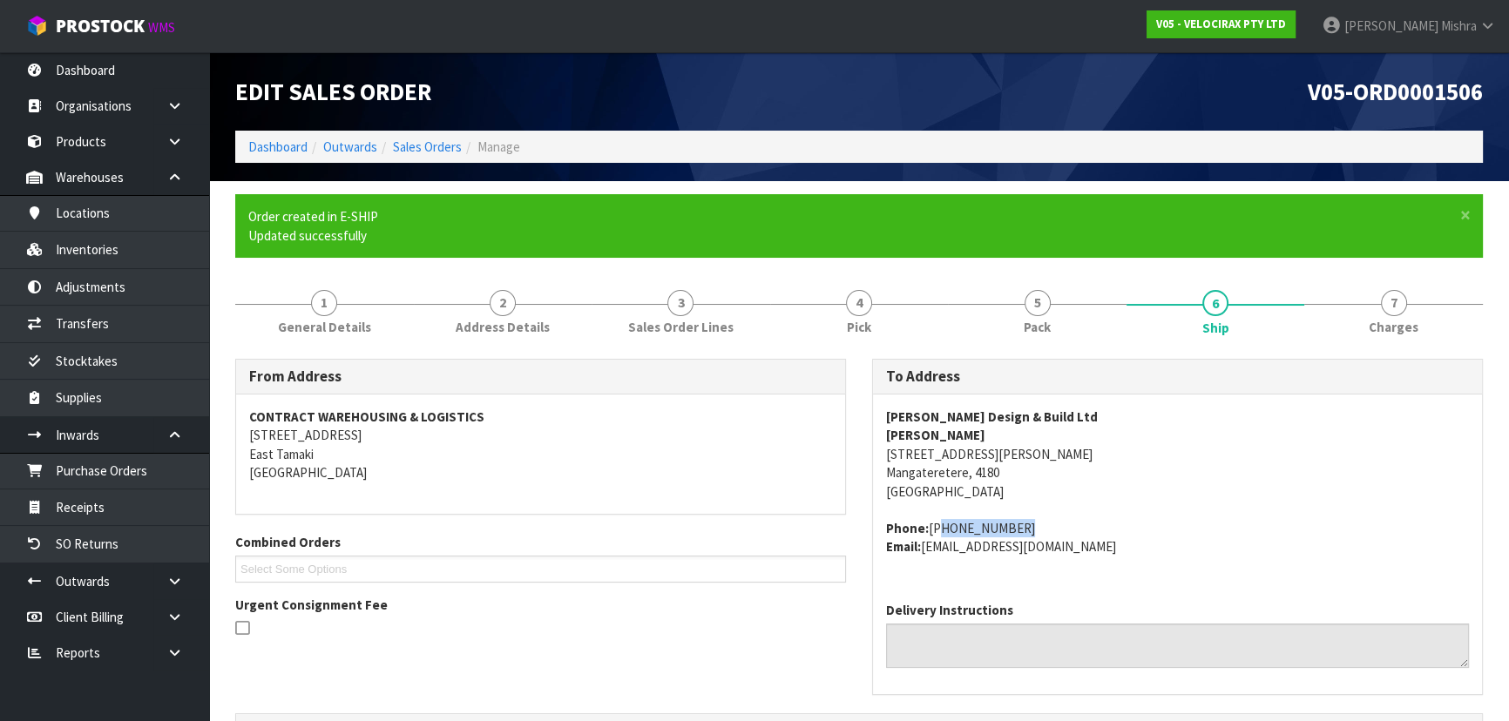
click at [931, 531] on address "Phone: +64273610711 Email: info@jmdesignbuild.co.nz" at bounding box center [1177, 537] width 583 height 37
copy address "+64273610711"
drag, startPoint x: 979, startPoint y: 549, endPoint x: 921, endPoint y: 547, distance: 58.4
click at [921, 547] on address "Phone: +64273610711 Email: info@jmdesignbuild.co.nz" at bounding box center [1177, 537] width 583 height 37
copy address "info@jmdesignbuild.co.nz"
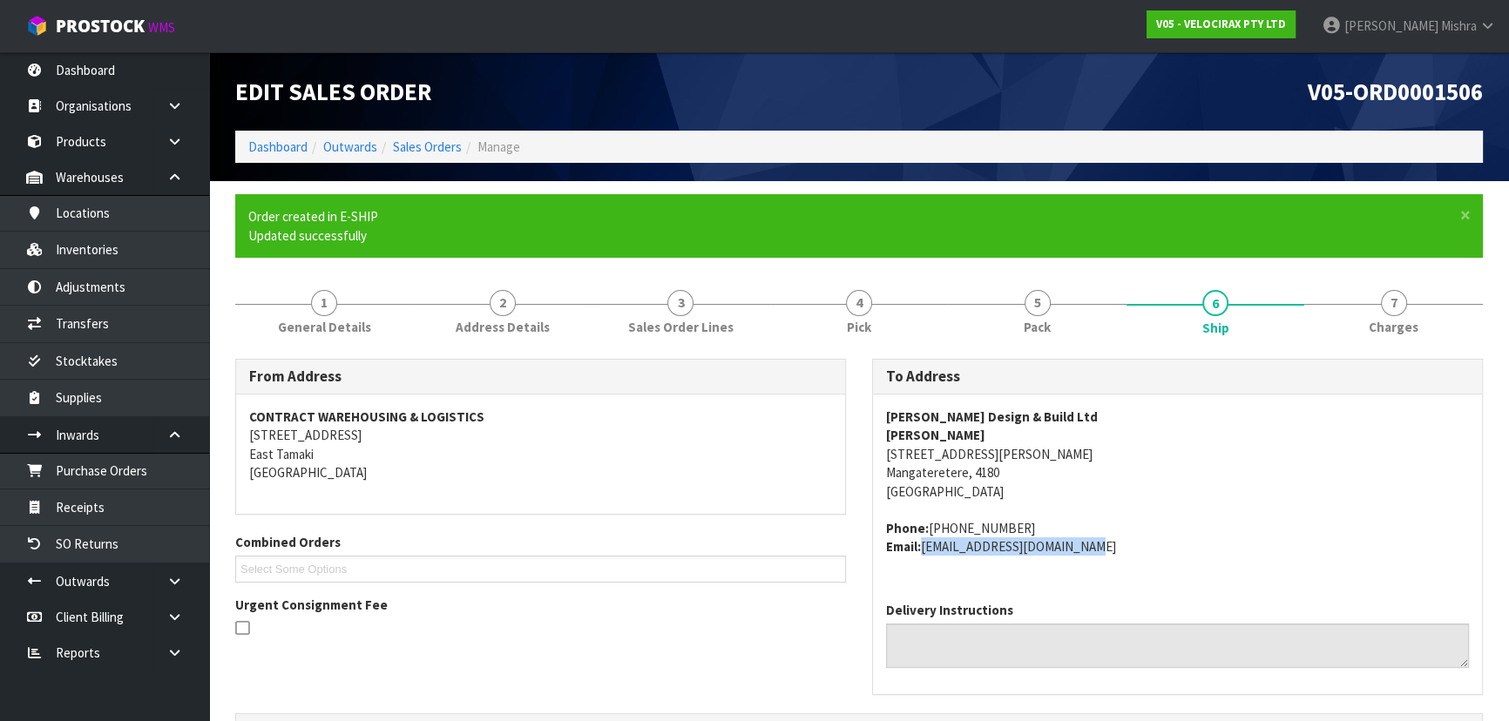
drag, startPoint x: 971, startPoint y: 437, endPoint x: 866, endPoint y: 433, distance: 105.5
click at [866, 433] on div "To Address Jason Mclachlan Design & Build Ltd Jason Mclachlan 517 Napier Road M…" at bounding box center [1177, 536] width 637 height 355
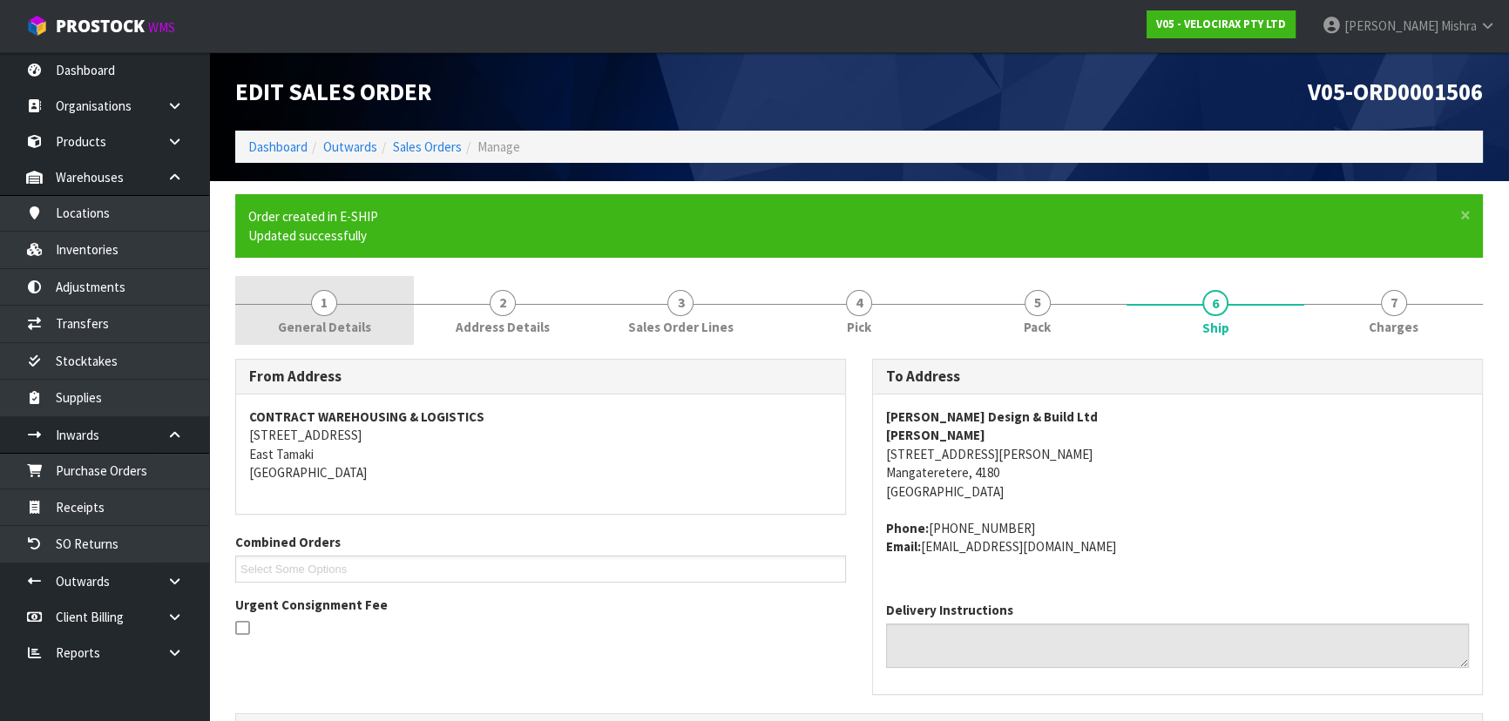
click at [347, 328] on span "General Details" at bounding box center [324, 327] width 93 height 18
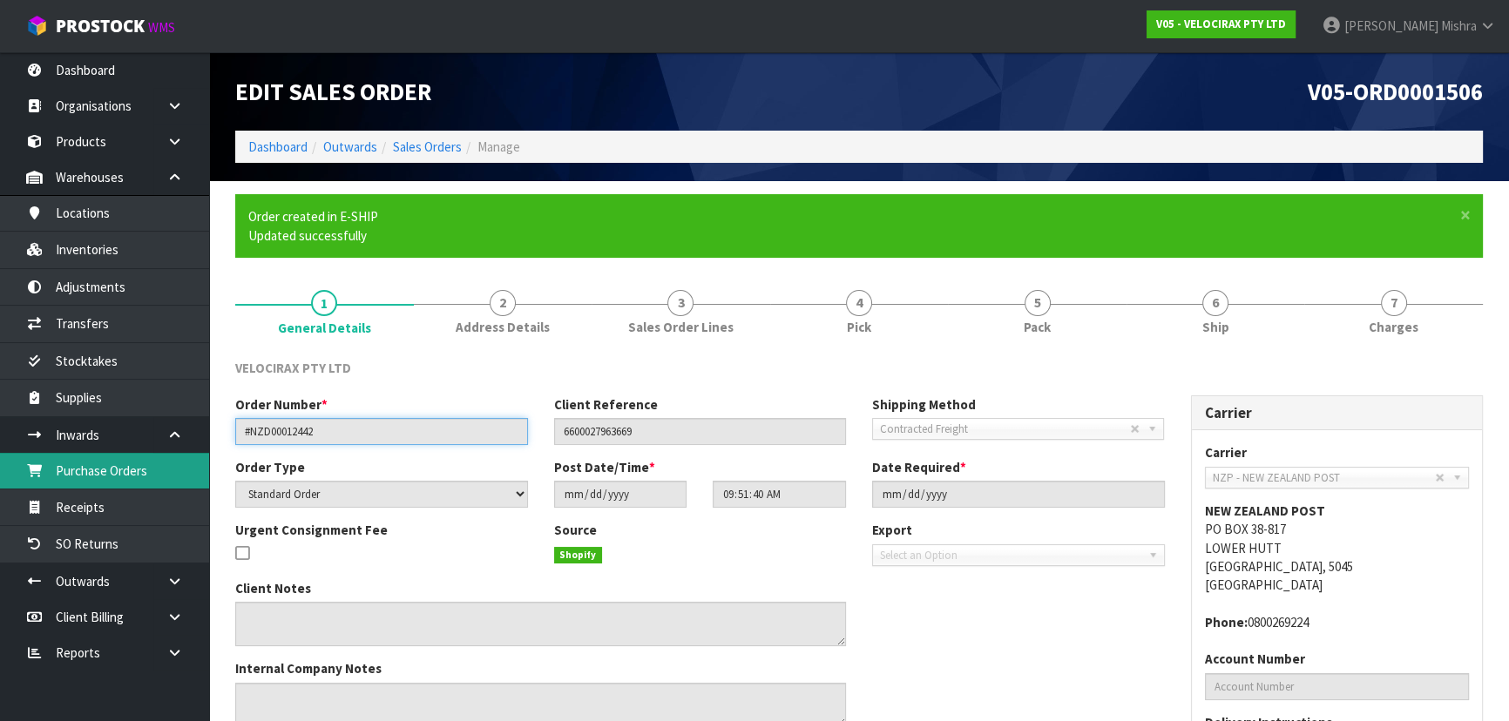
drag, startPoint x: 391, startPoint y: 441, endPoint x: 139, endPoint y: 462, distance: 253.5
click at [139, 462] on body "Toggle navigation ProStock WMS V05 - VELOCIRAX PTY LTD Lalisha Mishra Logout Da…" at bounding box center [754, 360] width 1509 height 721
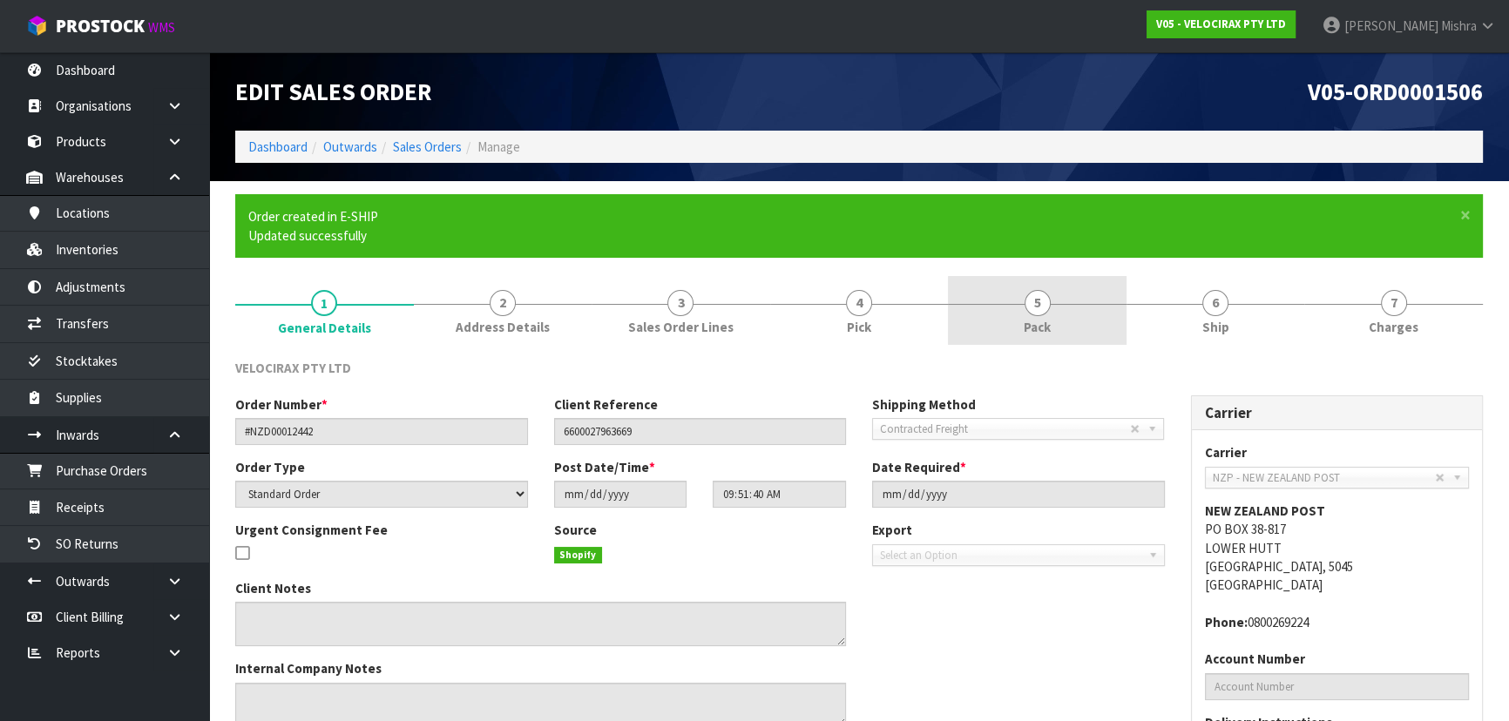
click at [1083, 306] on link "5 Pack" at bounding box center [1037, 310] width 179 height 69
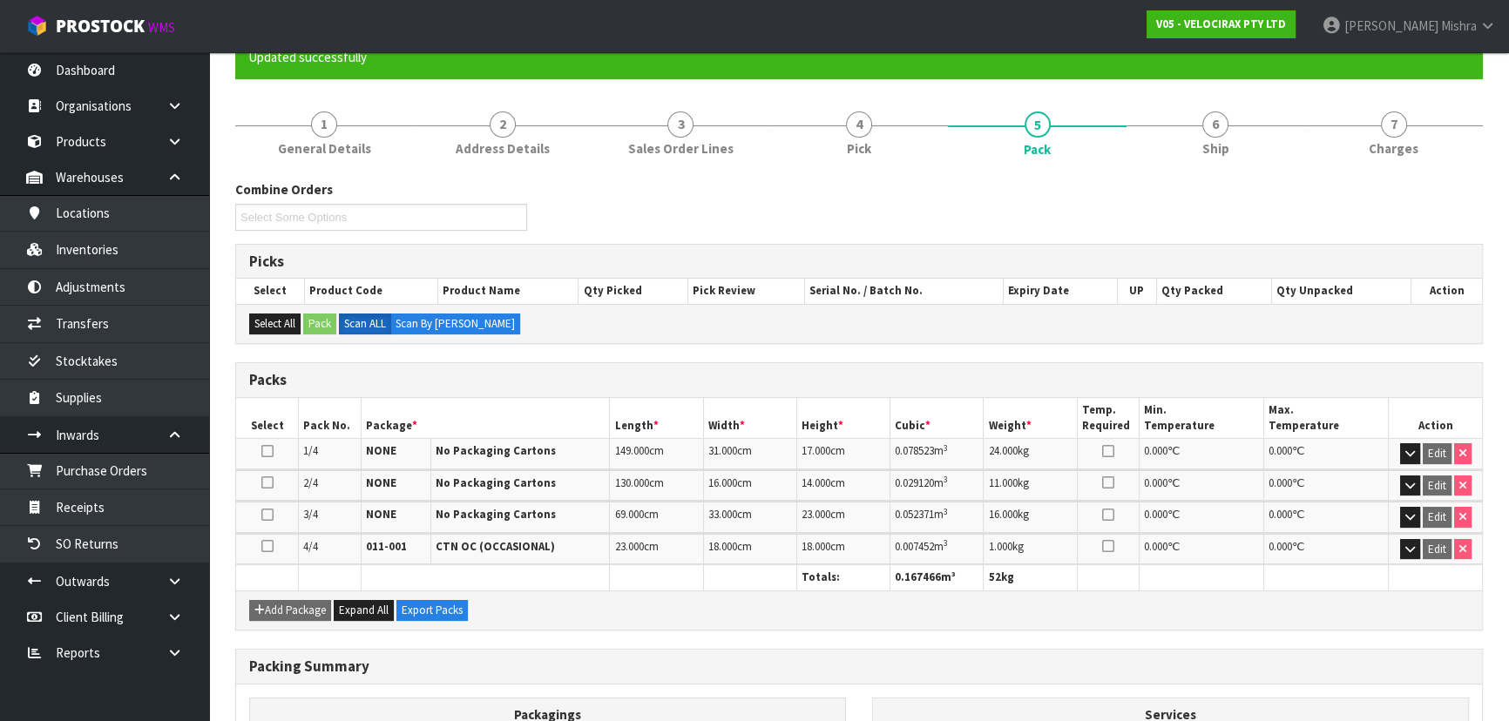
scroll to position [396, 0]
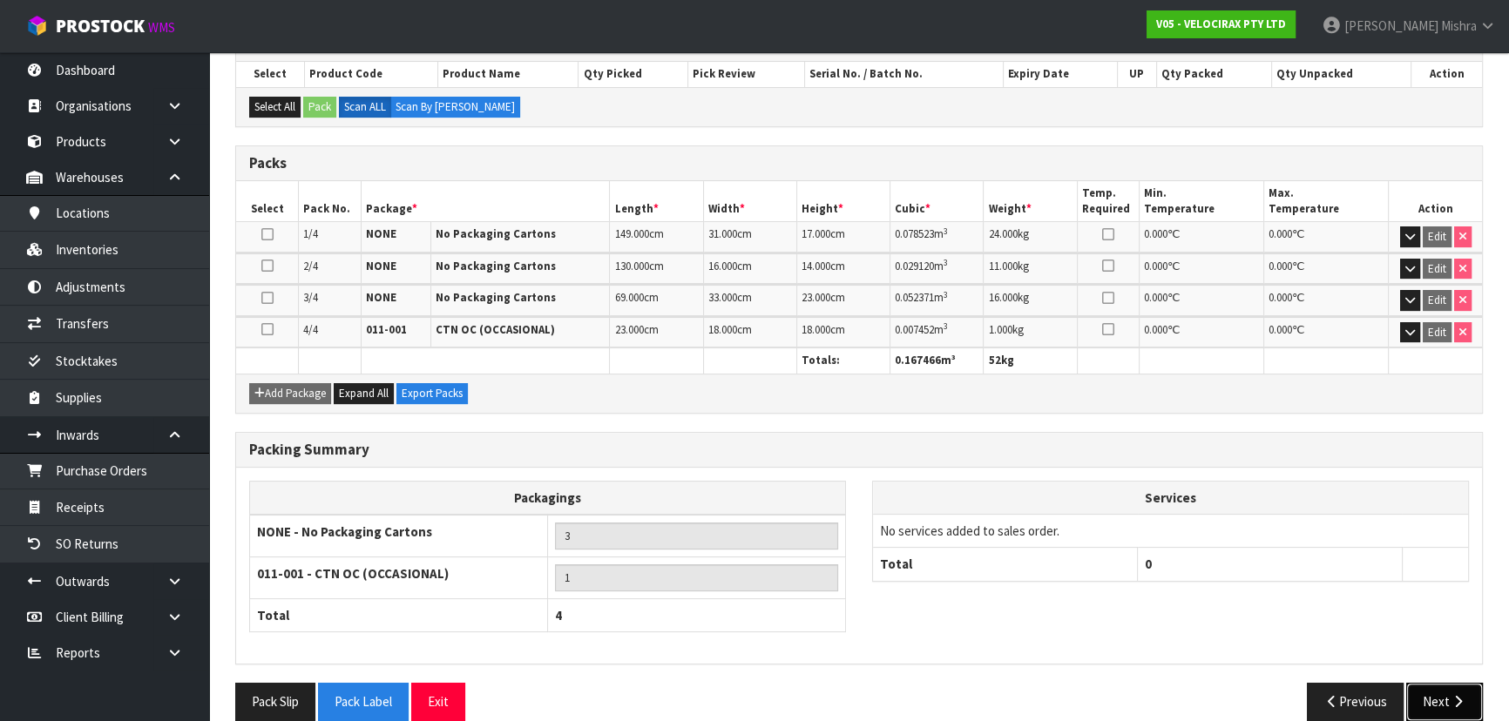
click at [1437, 694] on button "Next" at bounding box center [1444, 701] width 77 height 37
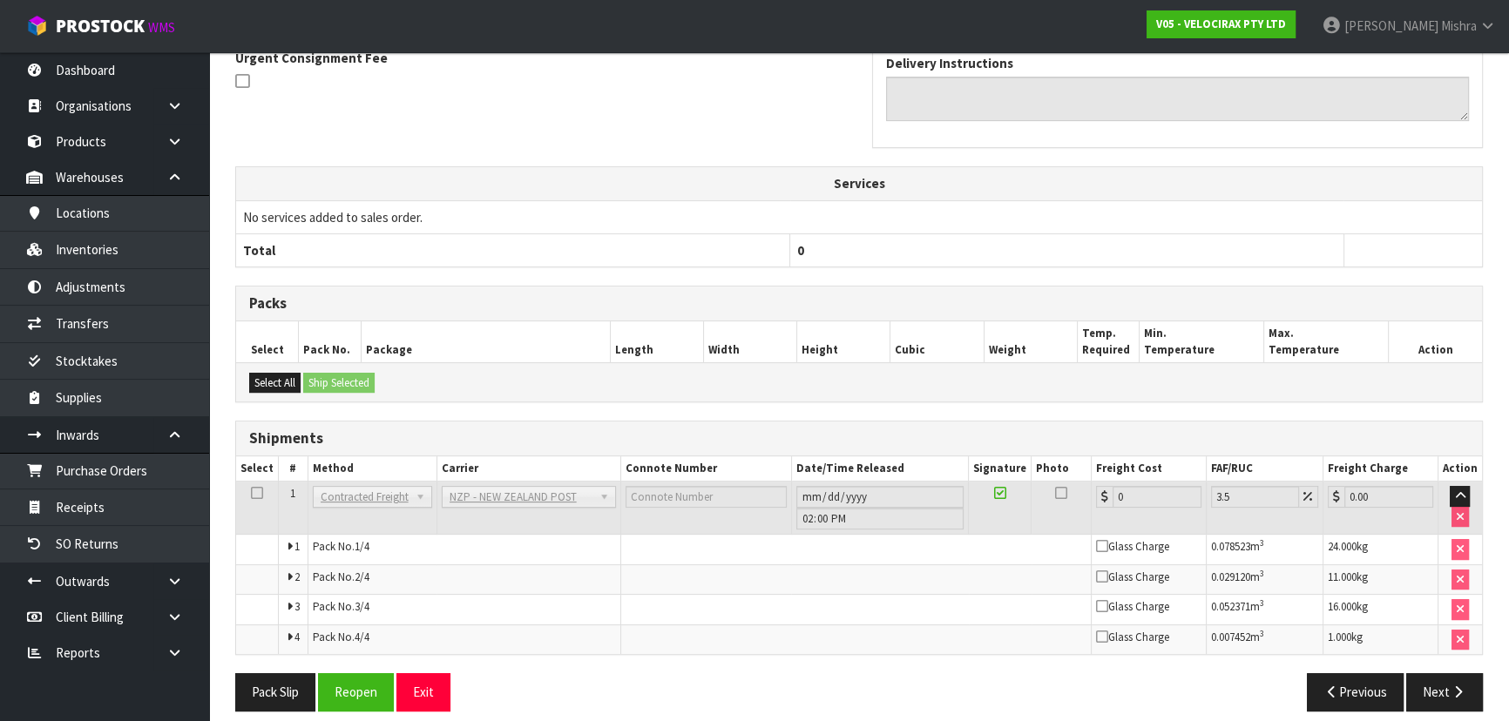
scroll to position [559, 0]
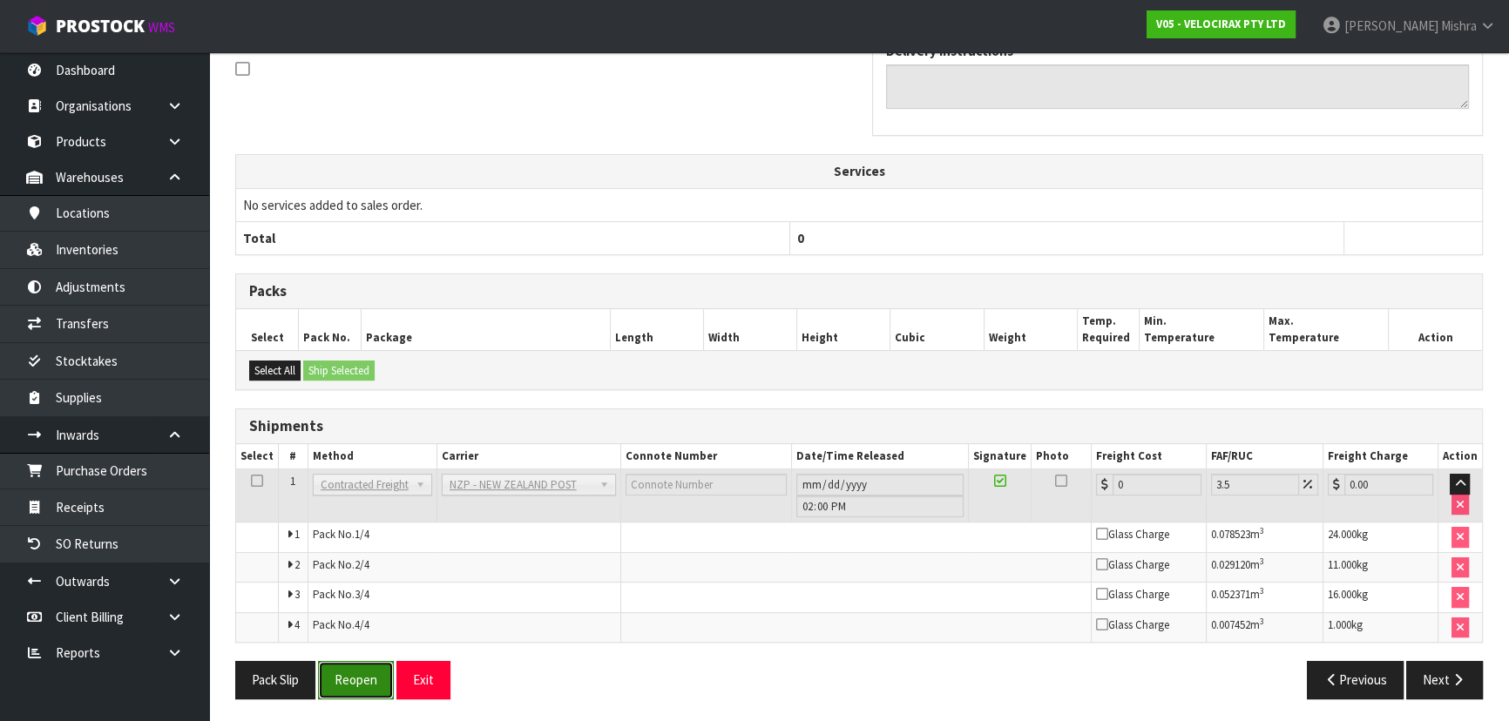
click at [372, 672] on button "Reopen" at bounding box center [356, 679] width 76 height 37
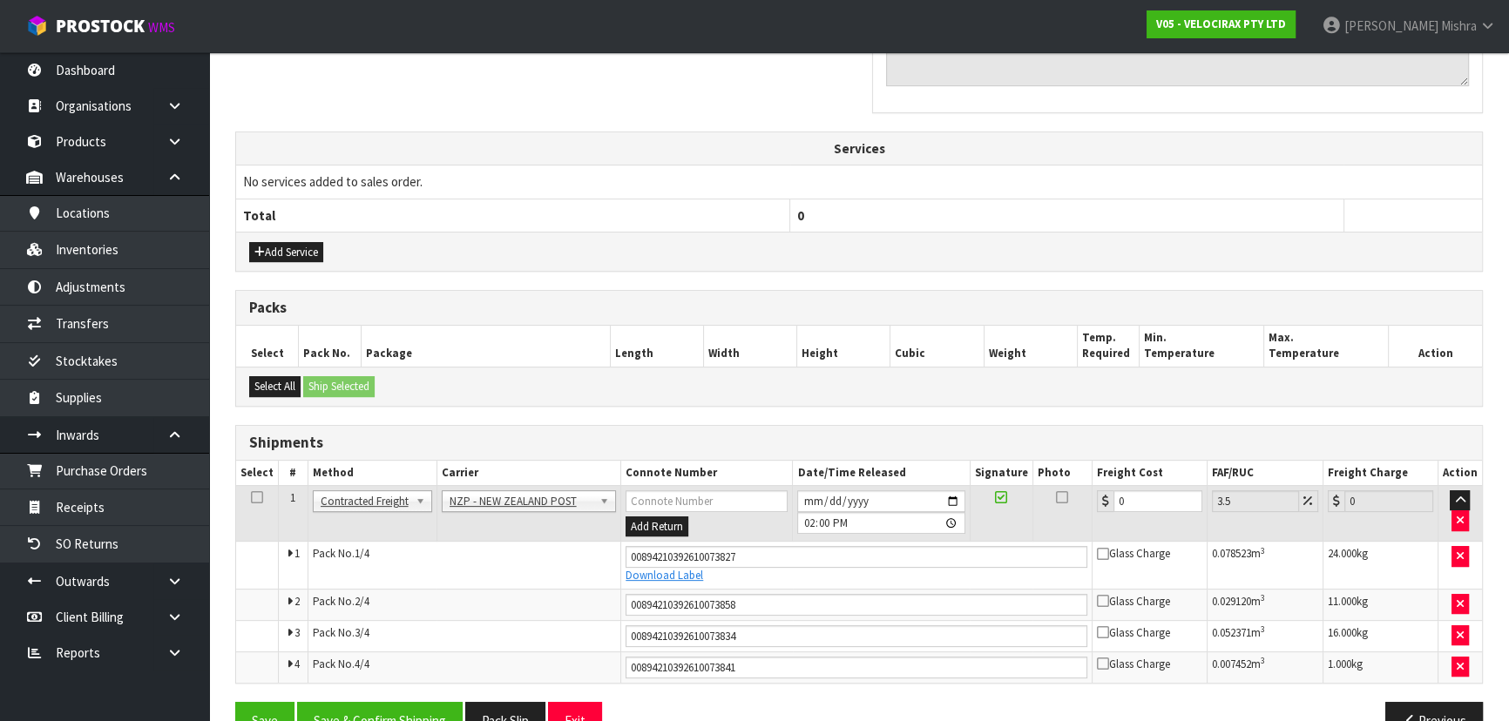
scroll to position [605, 0]
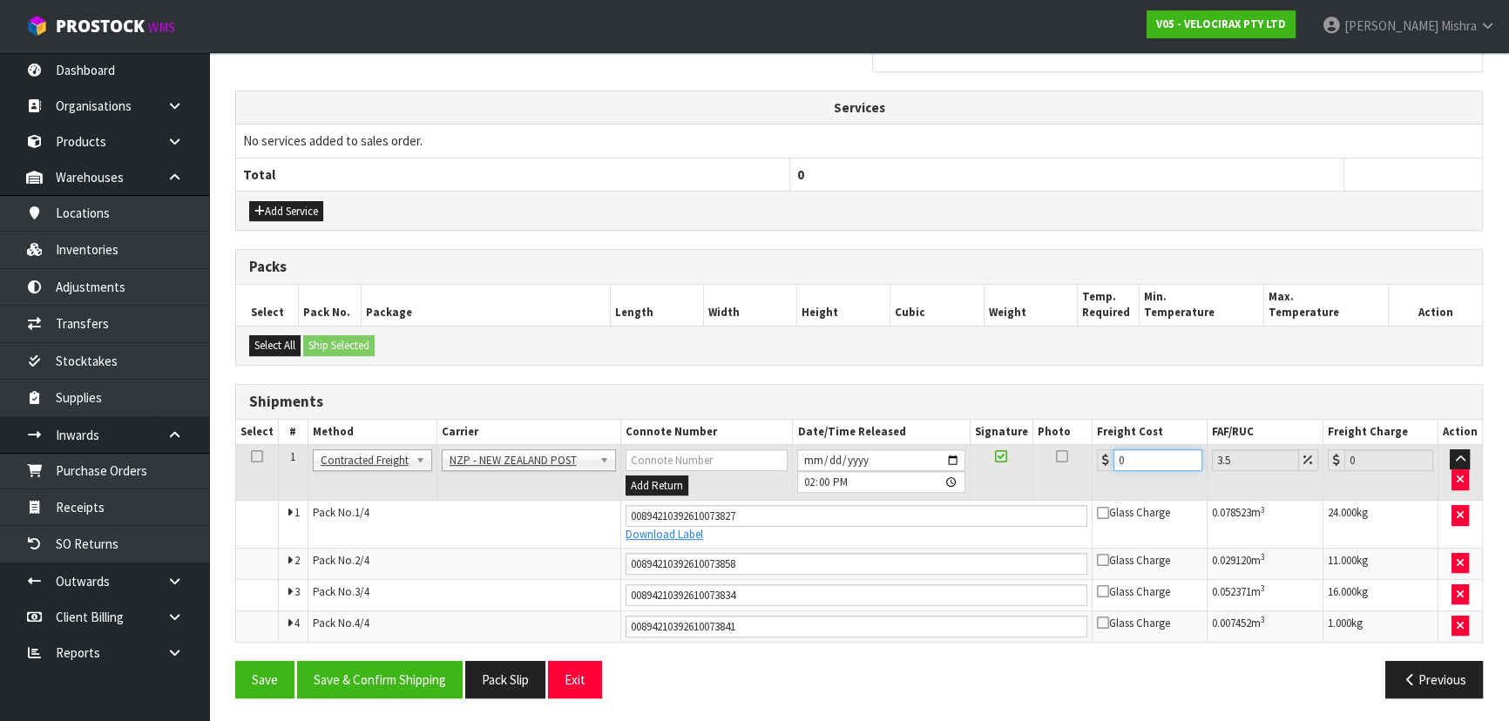
drag, startPoint x: 1144, startPoint y: 452, endPoint x: 1049, endPoint y: 479, distance: 98.7
click at [1053, 471] on tr "1 Client Local Pickup Customer Local Pickup Company Freight Contracted Freight …" at bounding box center [859, 472] width 1246 height 57
click at [392, 676] on button "Save & Confirm Shipping" at bounding box center [380, 679] width 166 height 37
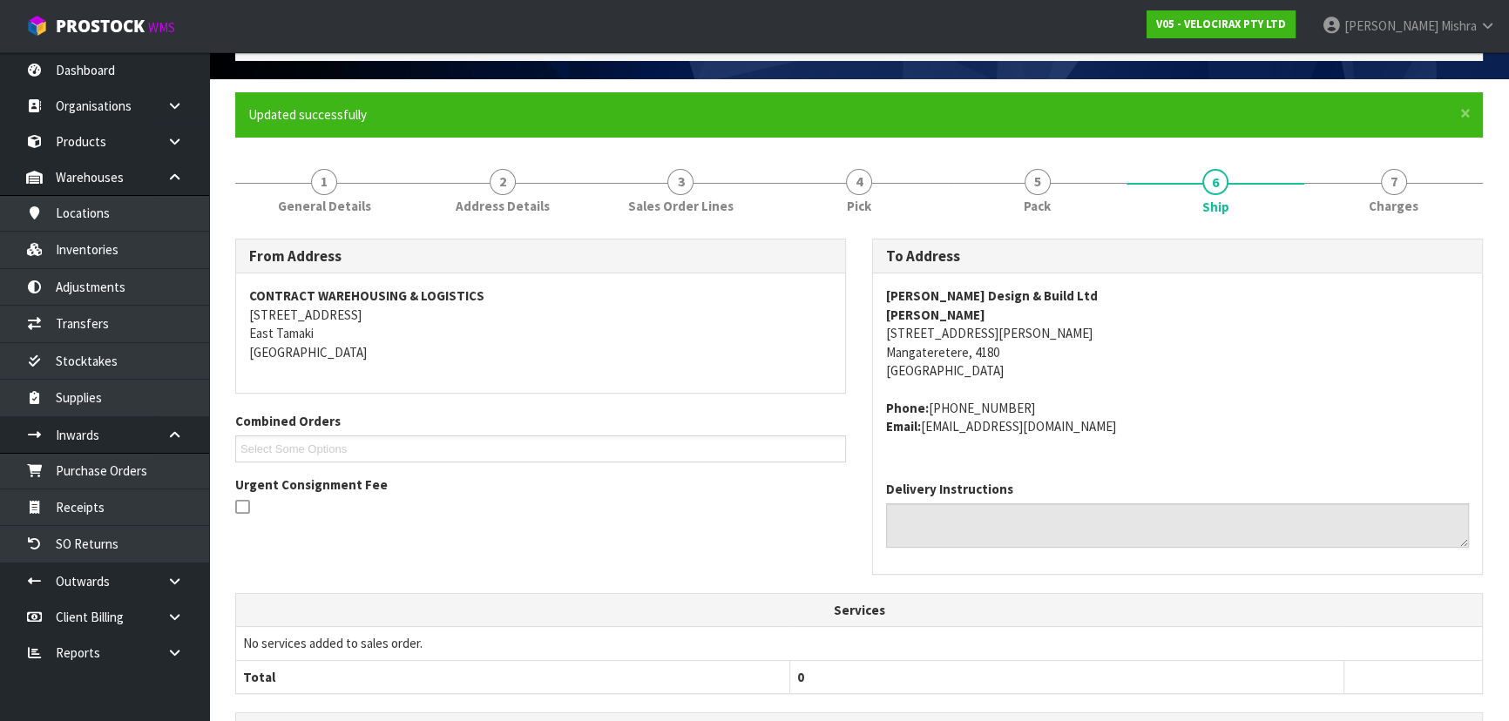
scroll to position [0, 0]
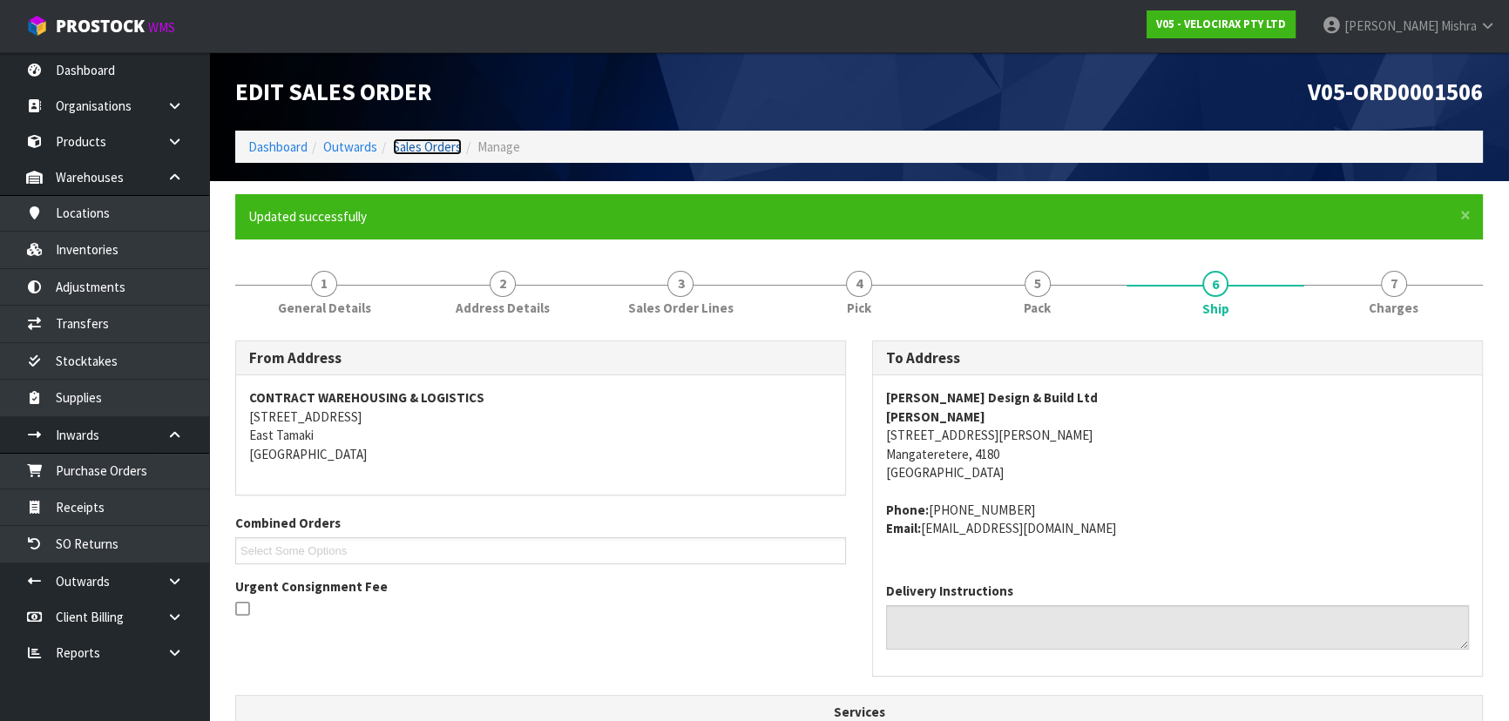
click at [408, 145] on link "Sales Orders" at bounding box center [427, 147] width 69 height 17
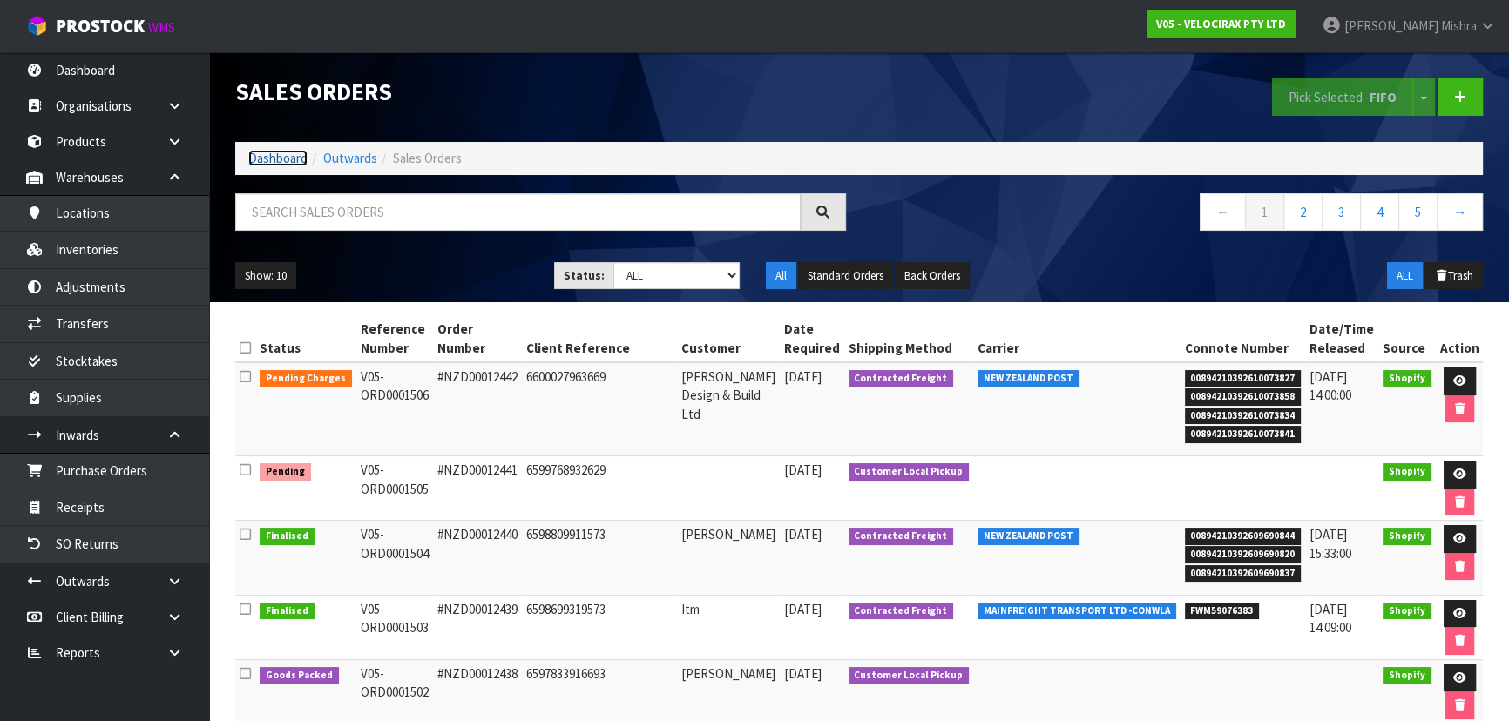
click at [264, 156] on link "Dashboard" at bounding box center [277, 158] width 59 height 17
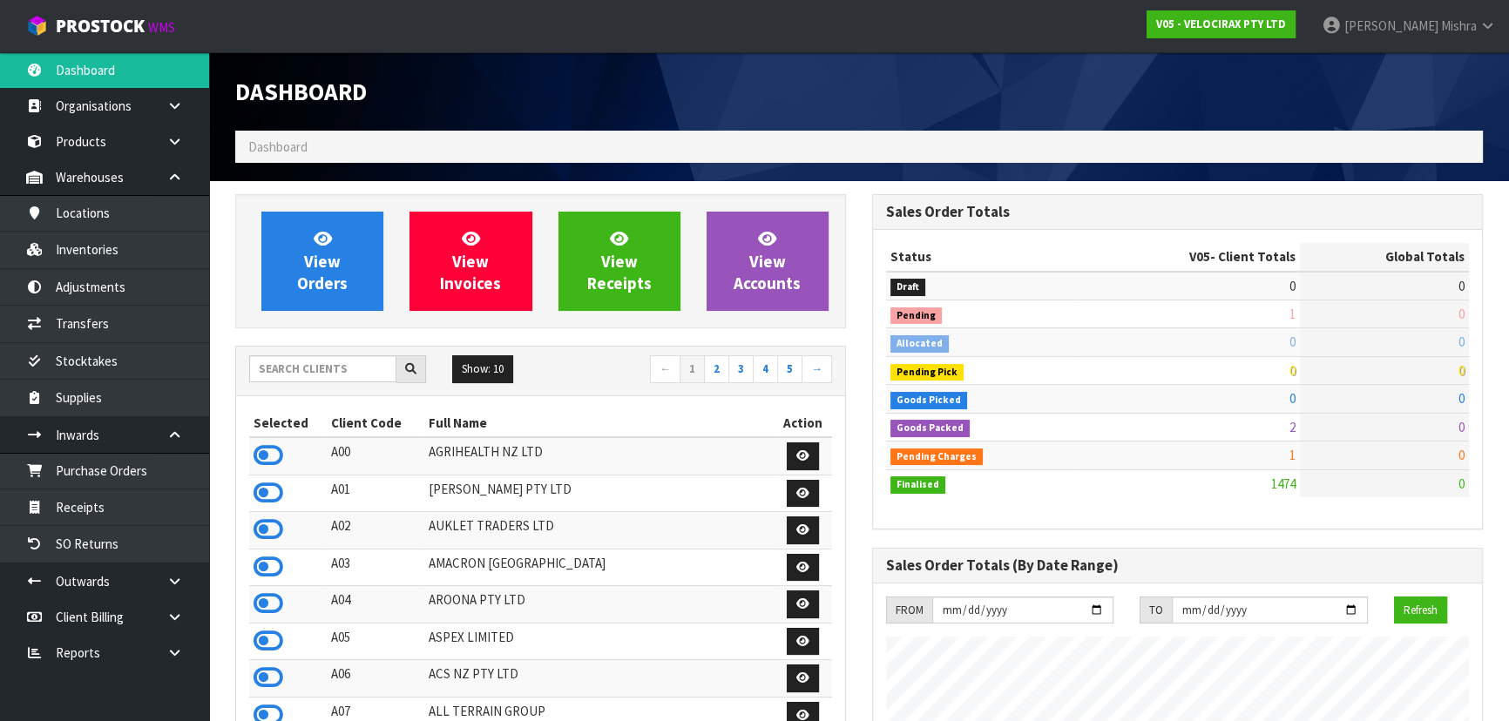
scroll to position [1355, 636]
click at [330, 368] on input "text" at bounding box center [322, 368] width 147 height 27
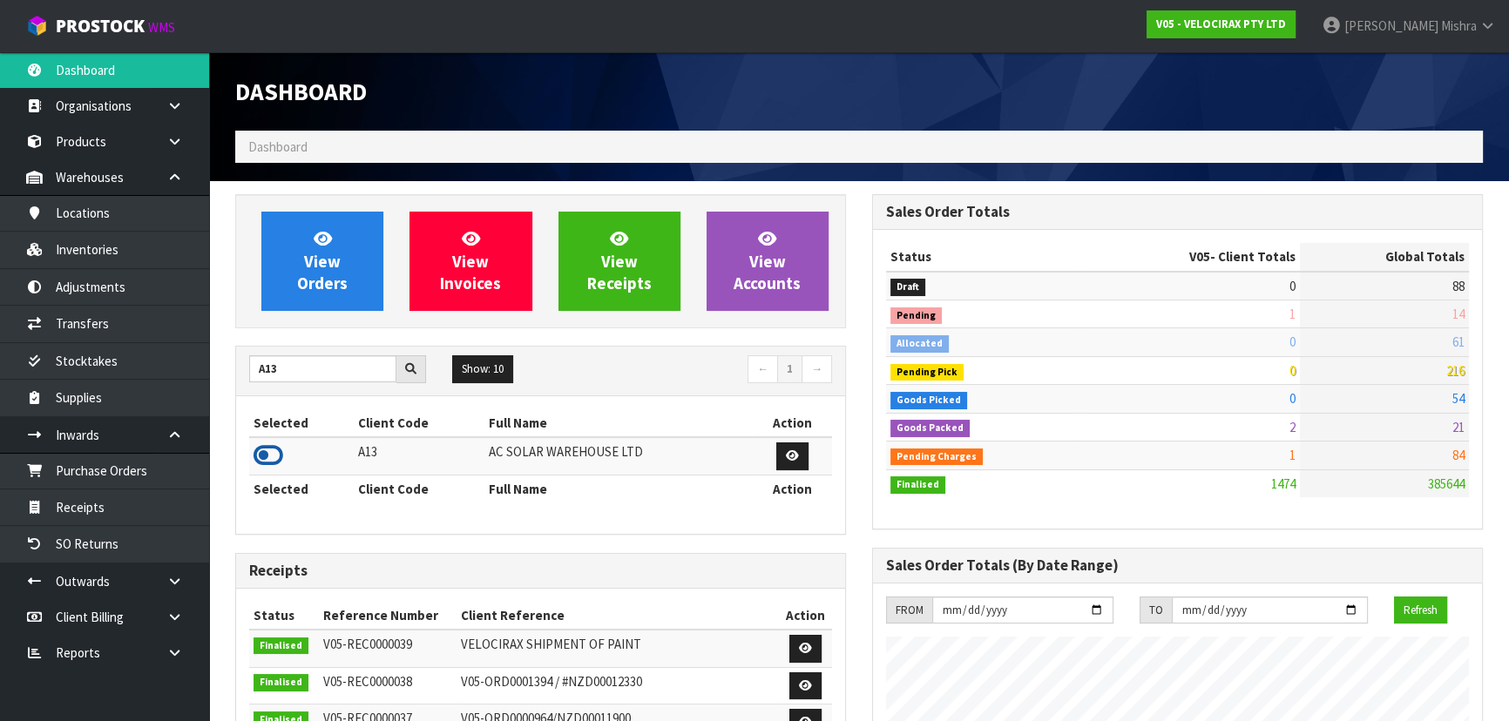
click at [278, 454] on icon at bounding box center [269, 456] width 30 height 26
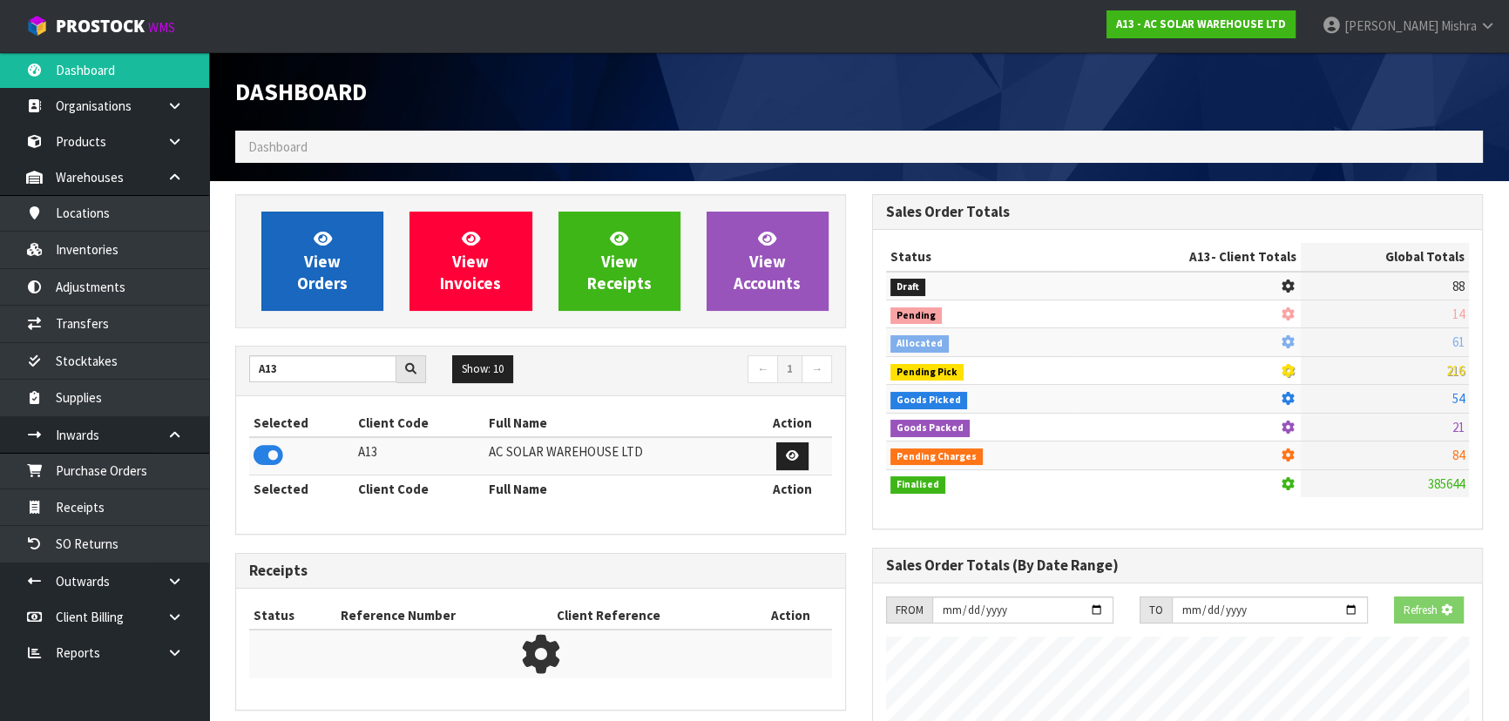
scroll to position [1391, 636]
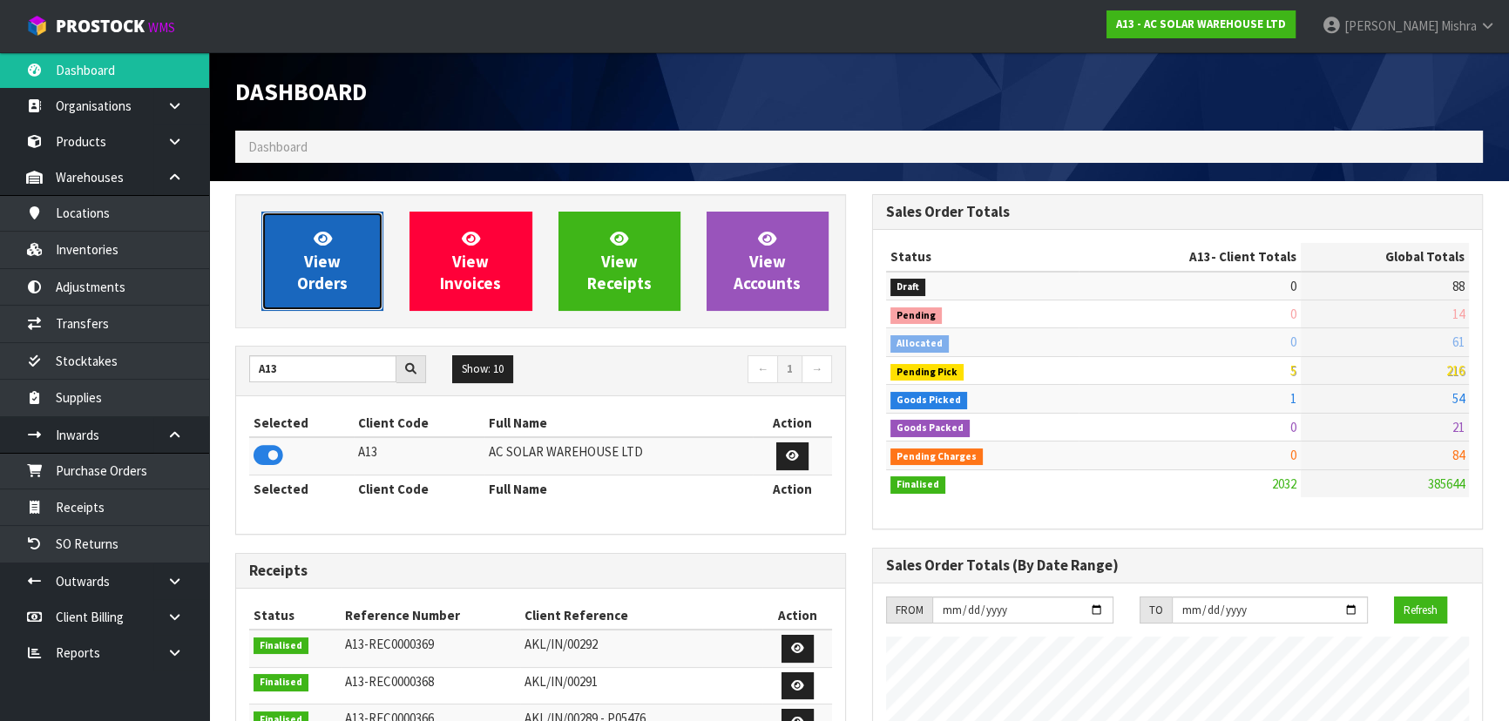
click at [308, 288] on span "View Orders" at bounding box center [322, 260] width 51 height 65
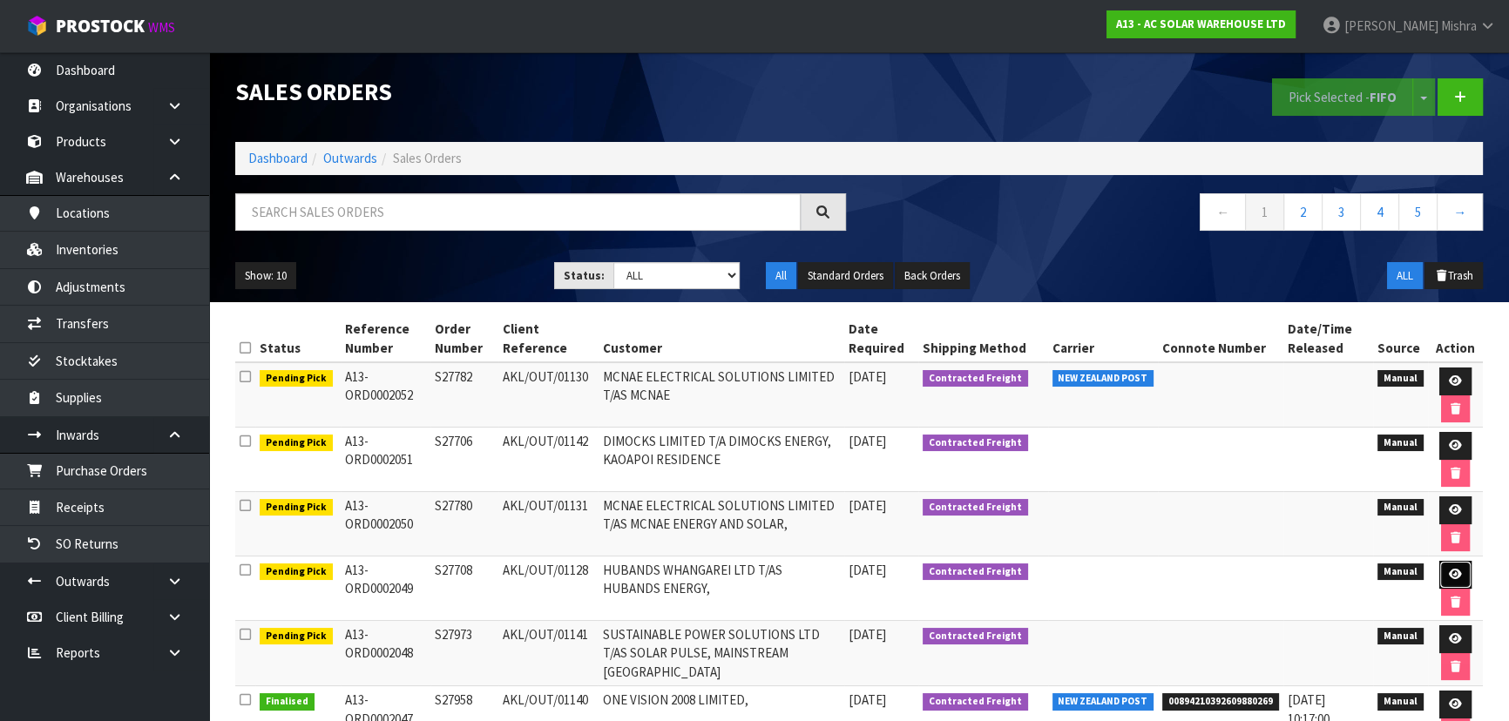
click at [1455, 570] on icon at bounding box center [1455, 574] width 13 height 11
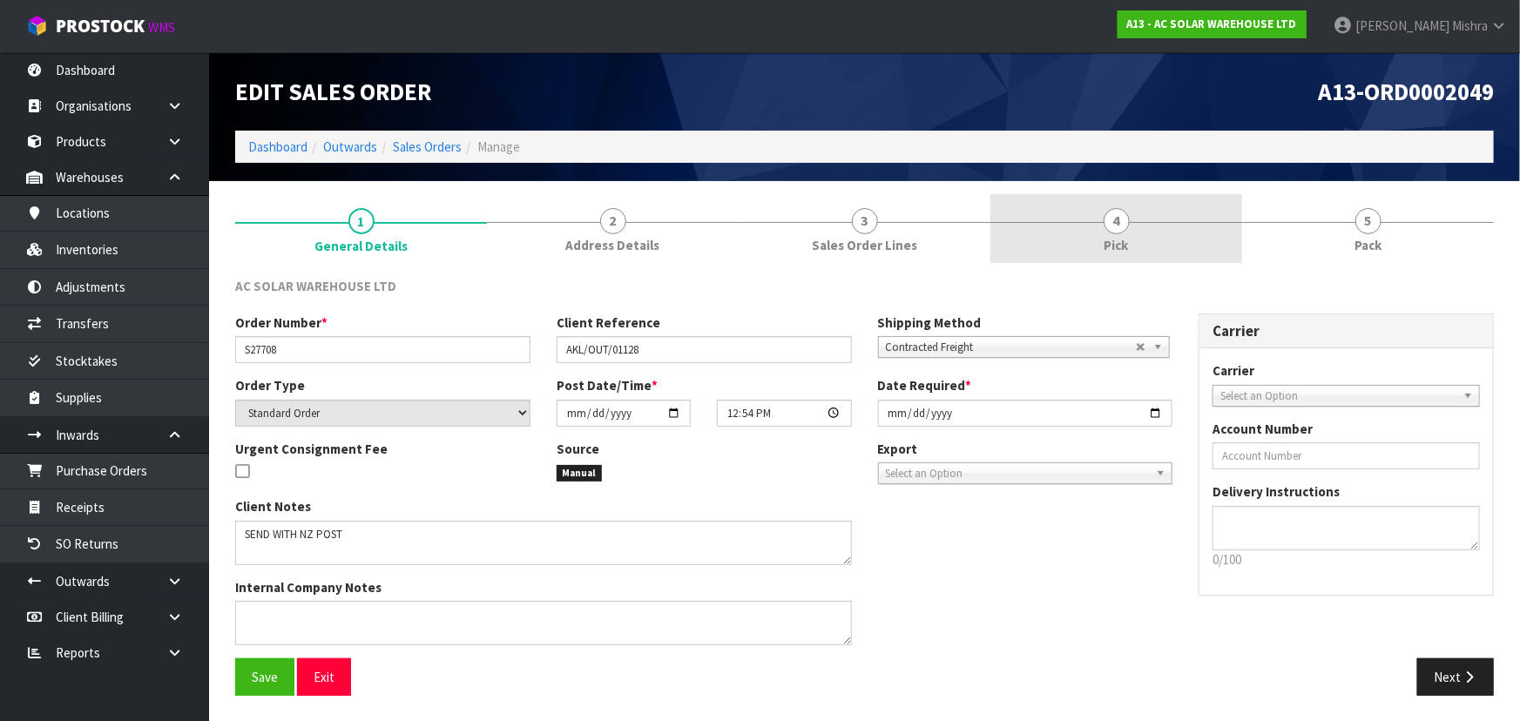
click at [1142, 213] on link "4 Pick" at bounding box center [1117, 228] width 252 height 69
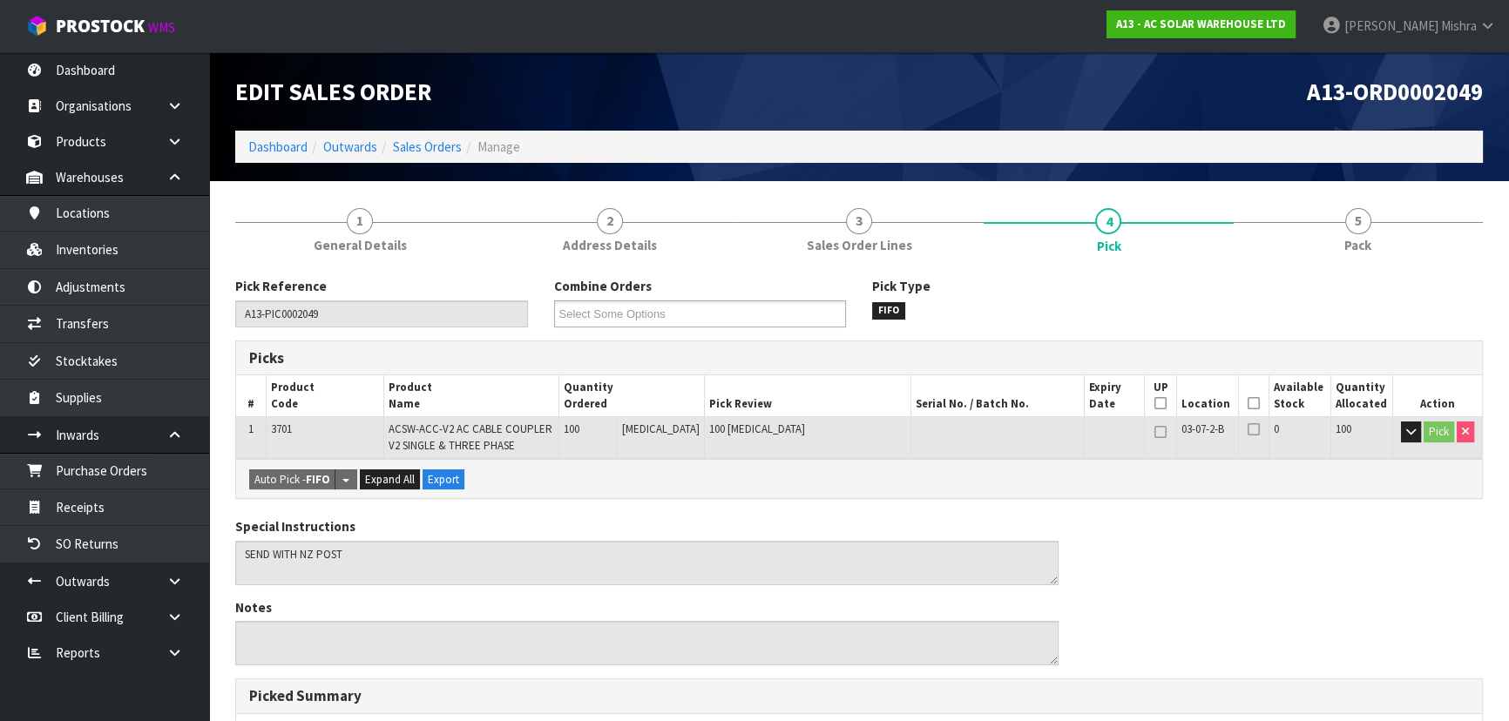
click at [1249, 403] on icon at bounding box center [1254, 403] width 12 height 1
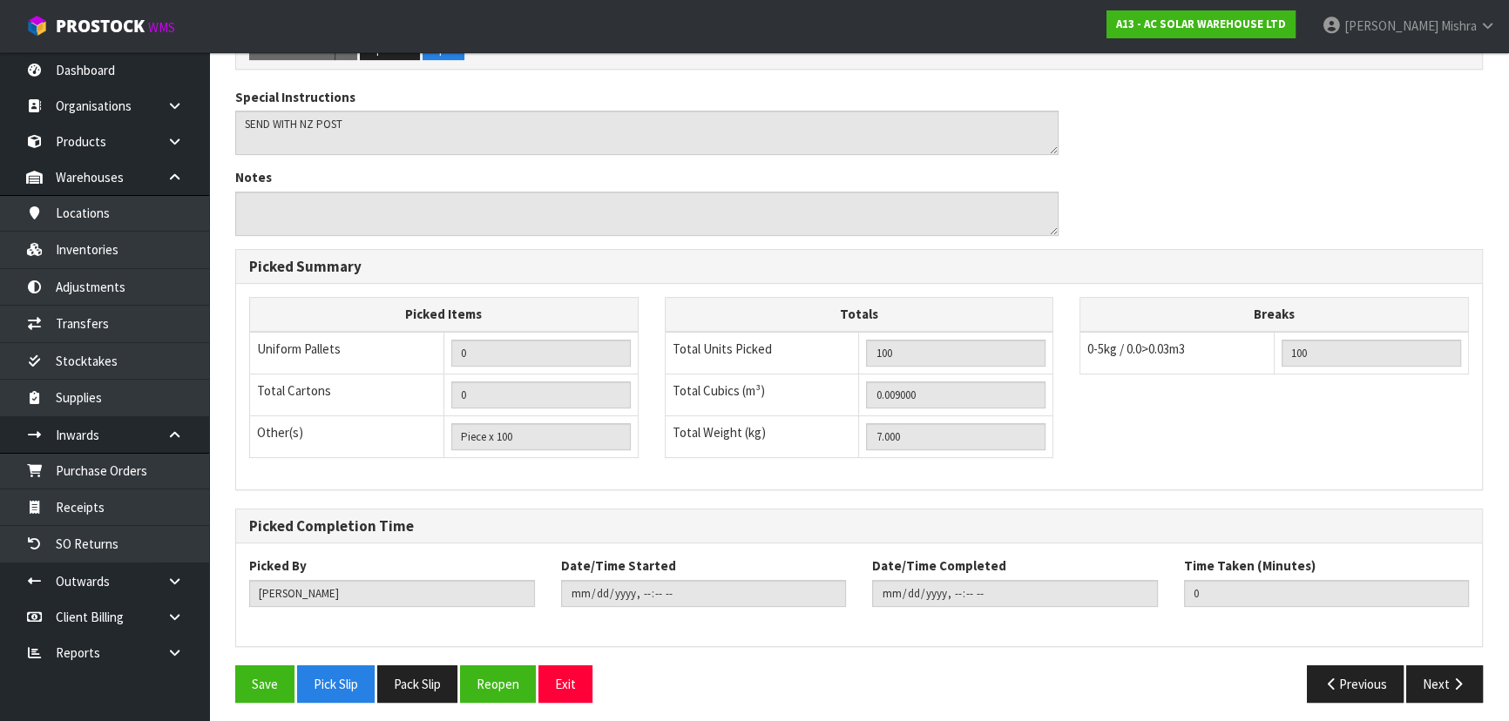
scroll to position [497, 0]
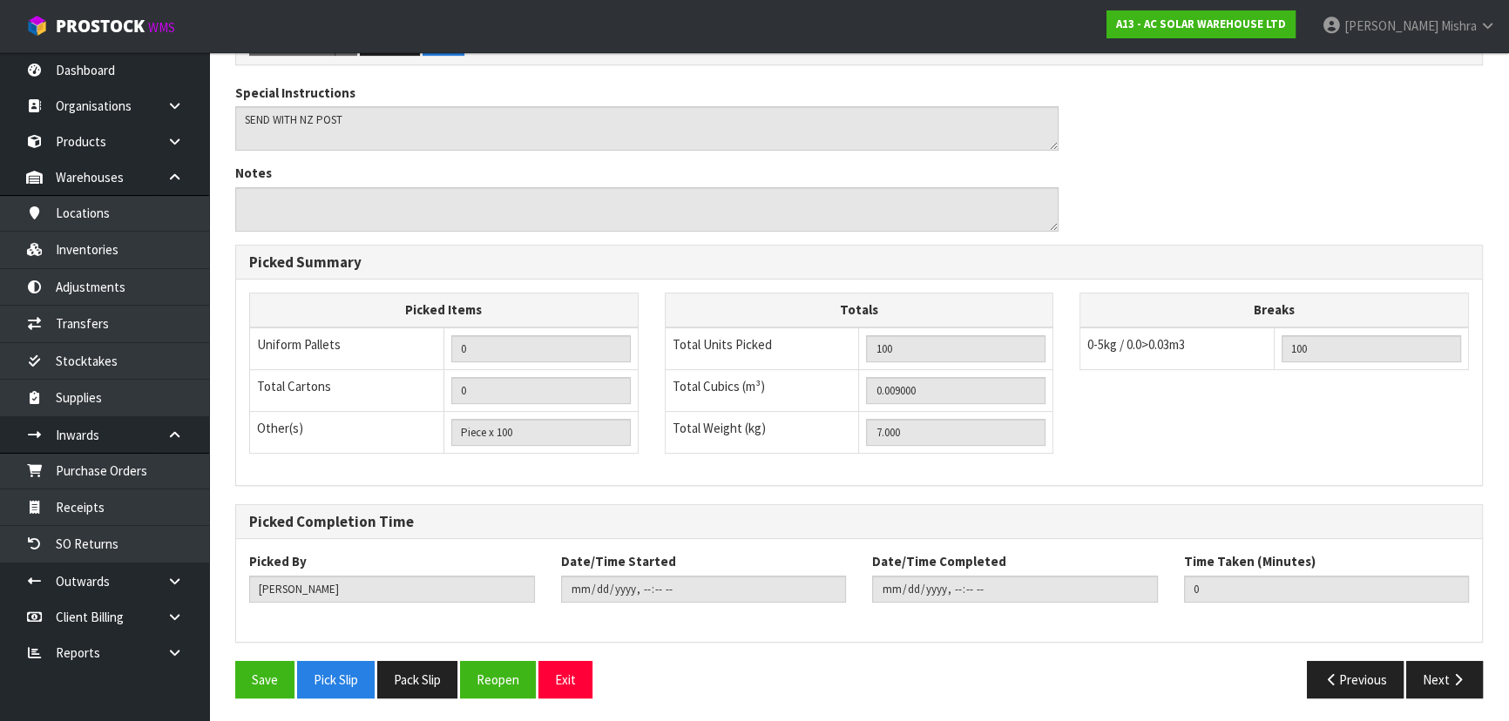
click at [232, 675] on div "Save Pick Slip Pack Slip Reopen Exit" at bounding box center [540, 679] width 637 height 37
click at [247, 675] on button "Save" at bounding box center [264, 679] width 59 height 37
click at [1441, 686] on button "Next" at bounding box center [1444, 679] width 77 height 37
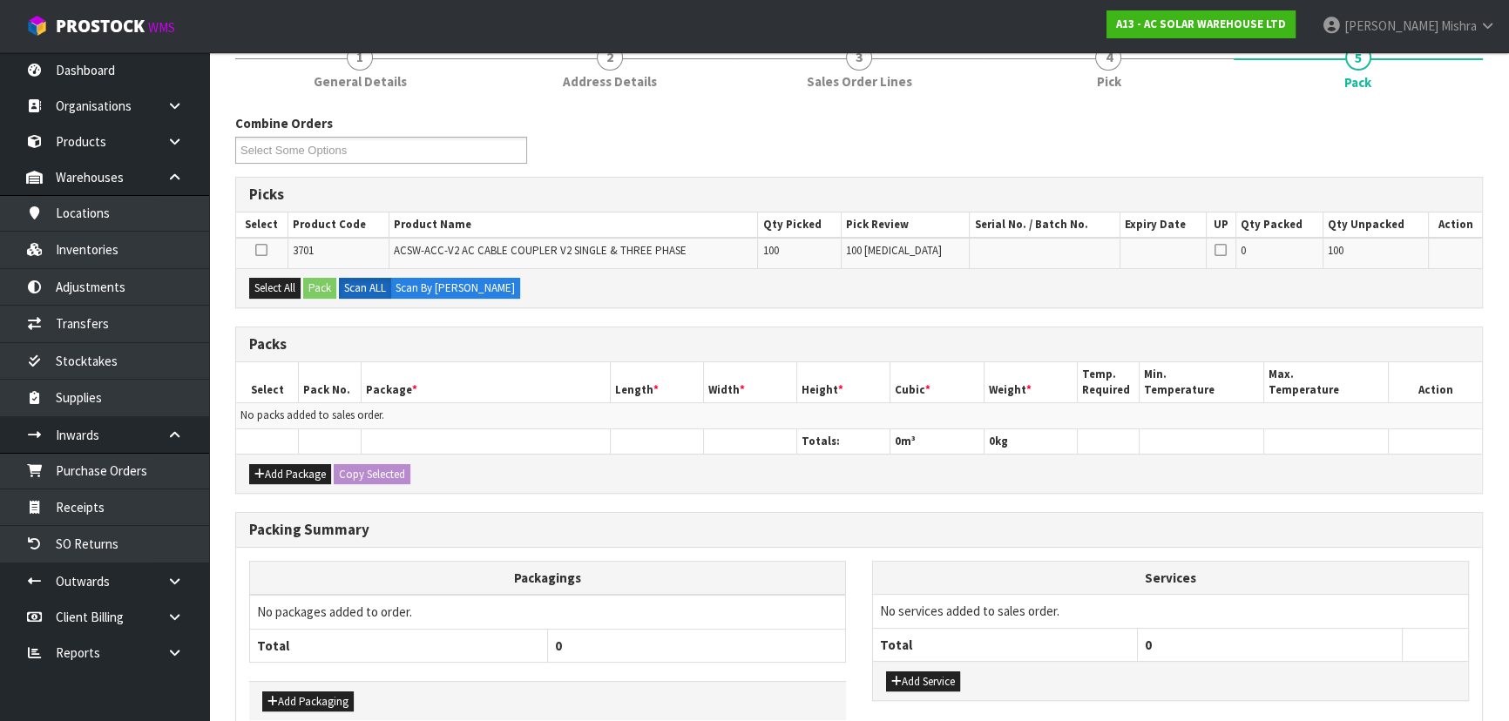
scroll to position [318, 0]
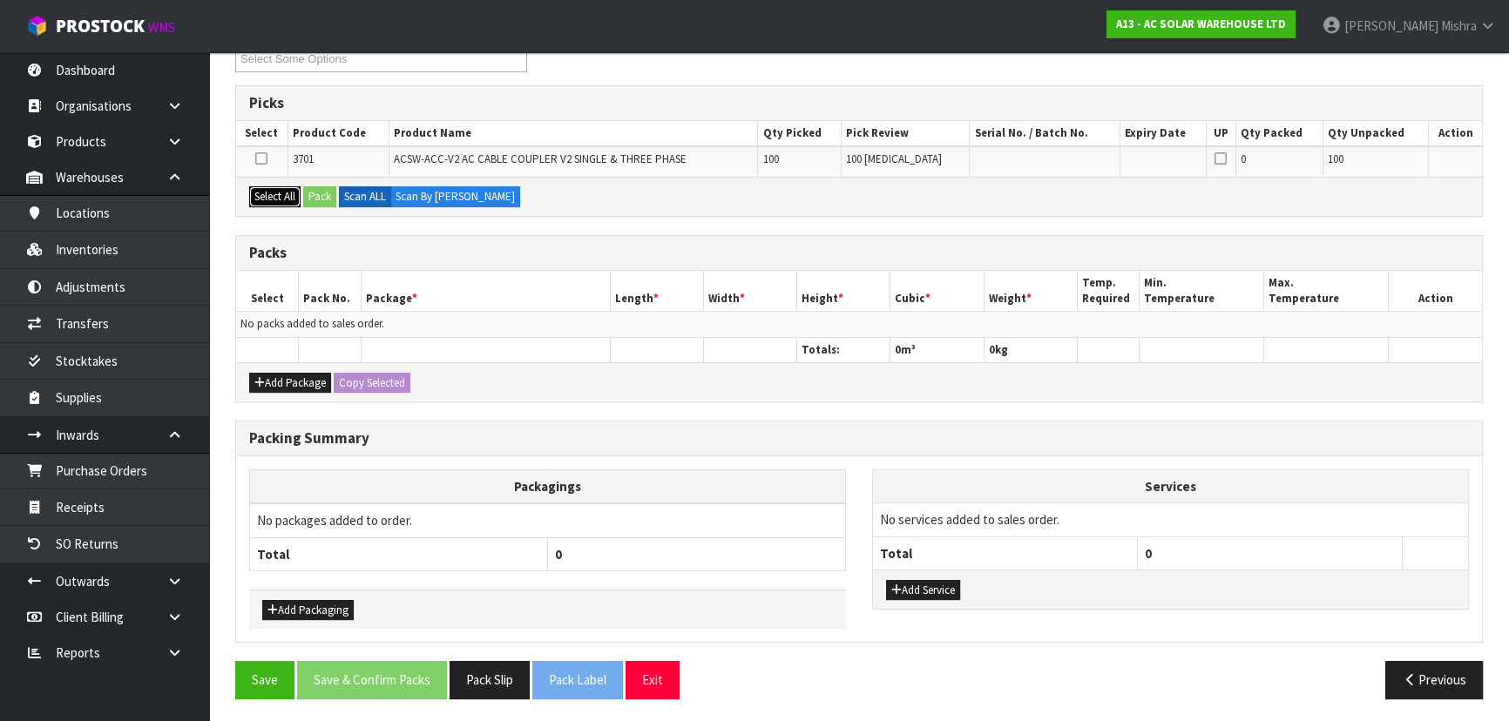
click at [261, 200] on button "Select All" at bounding box center [274, 196] width 51 height 21
click at [318, 193] on button "Pack" at bounding box center [319, 196] width 33 height 21
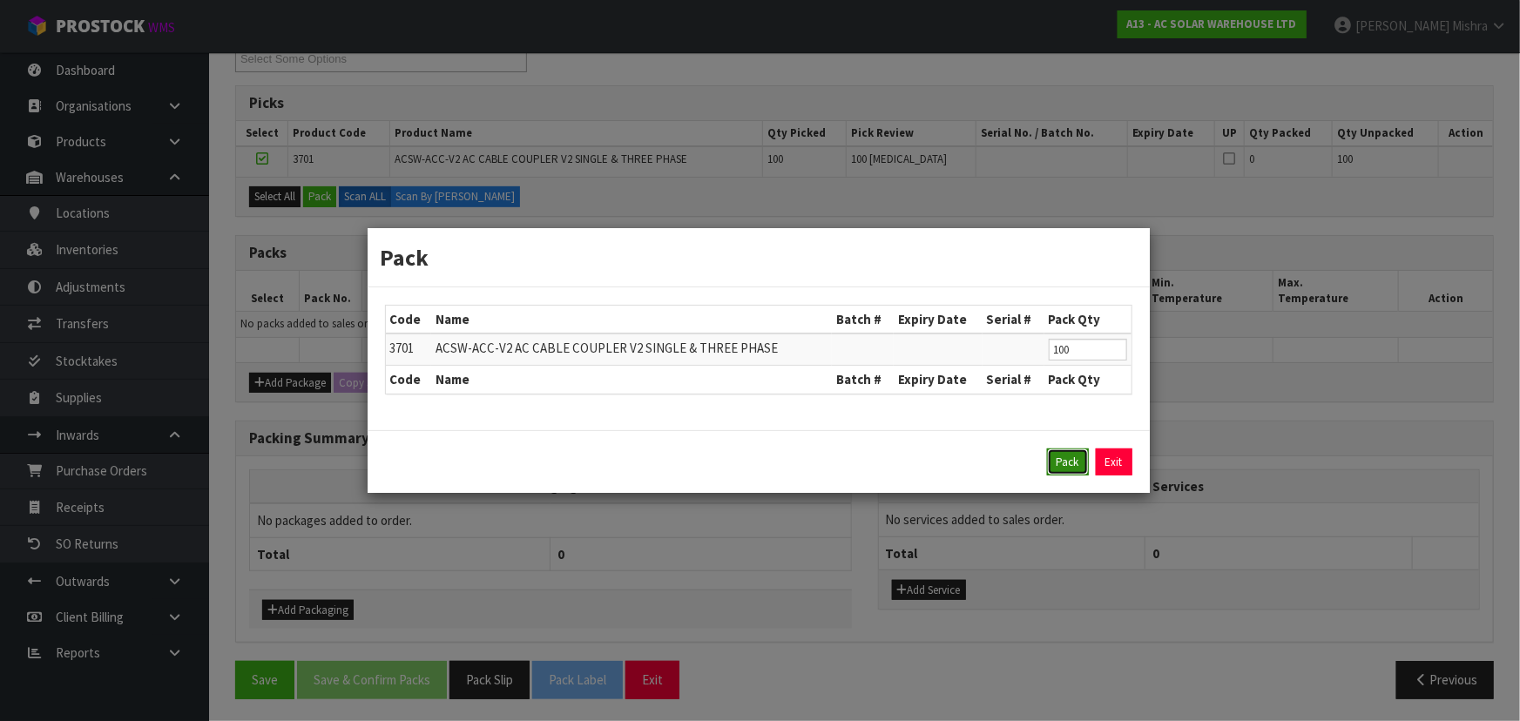
click at [1066, 470] on button "Pack" at bounding box center [1068, 463] width 42 height 28
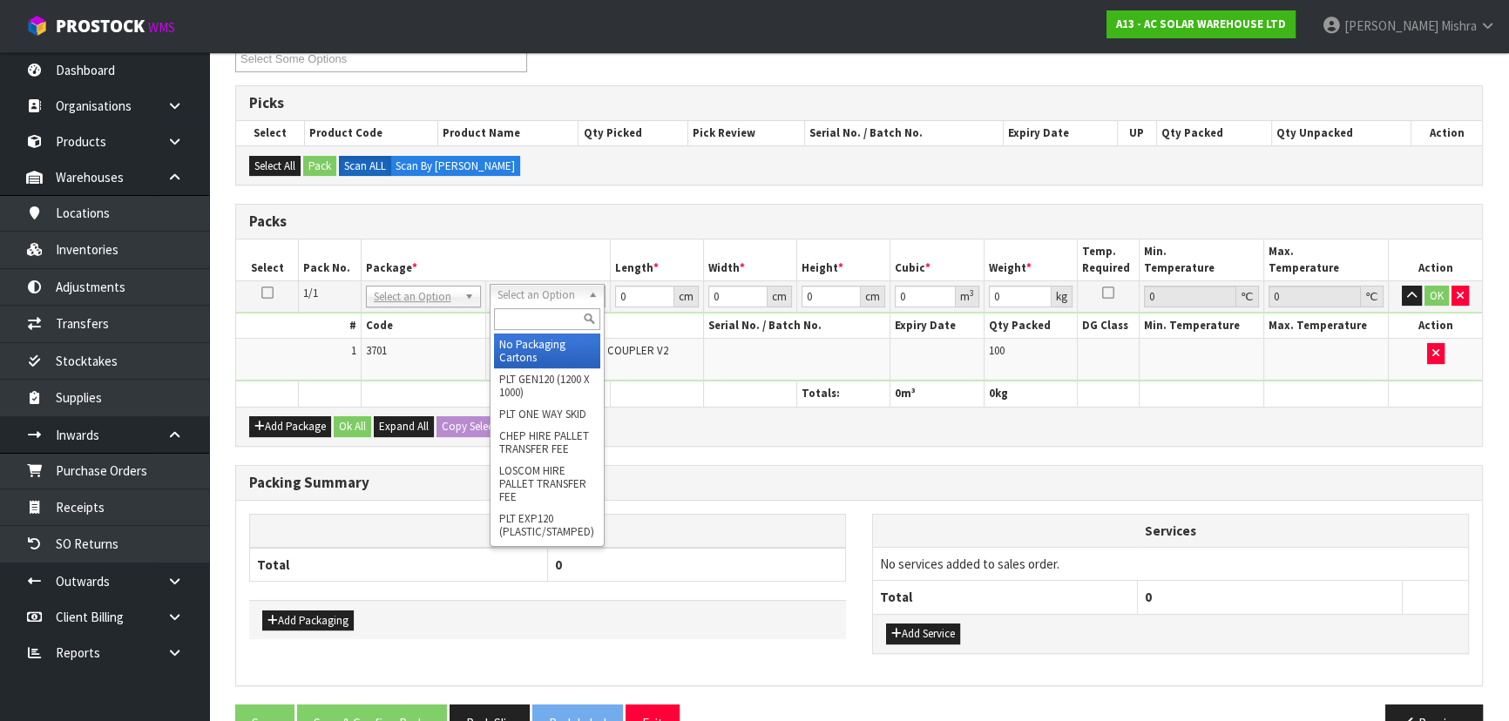
click at [521, 317] on input "text" at bounding box center [547, 319] width 106 height 22
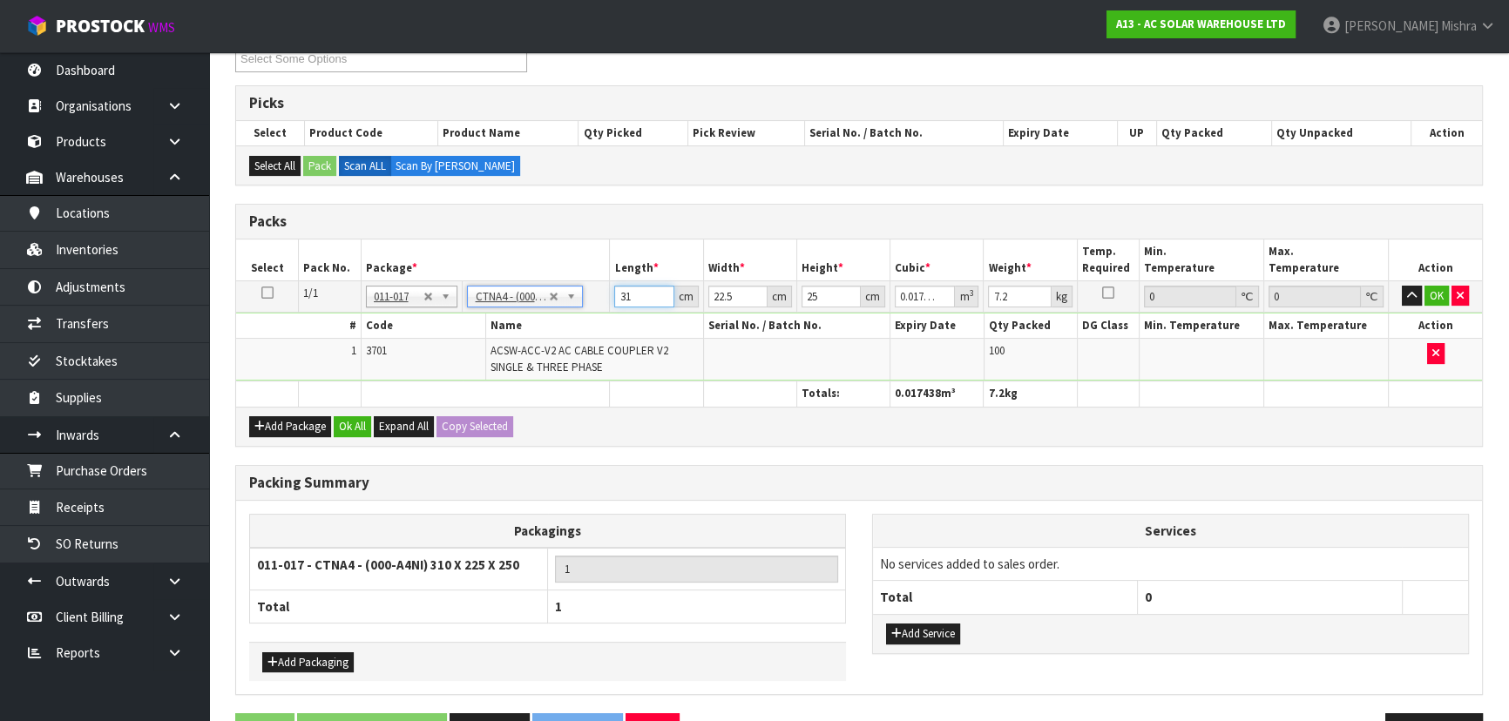
drag, startPoint x: 640, startPoint y: 295, endPoint x: 579, endPoint y: 301, distance: 61.3
click at [579, 301] on tr "1/1 NONE 007-001 007-002 007-004 007-009 007-013 007-014 007-015 007-017 007-01…" at bounding box center [859, 296] width 1246 height 31
click at [353, 421] on button "Ok All" at bounding box center [352, 426] width 37 height 21
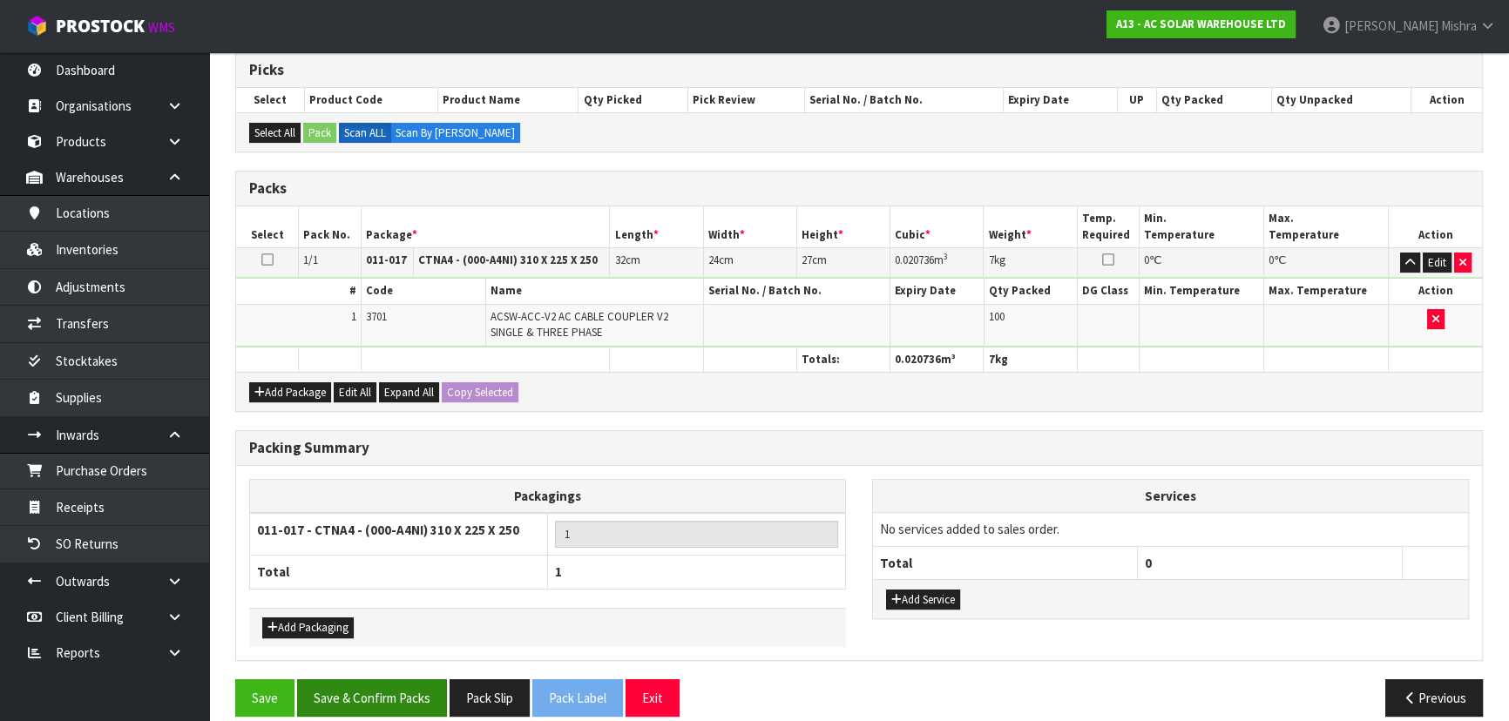
scroll to position [369, 0]
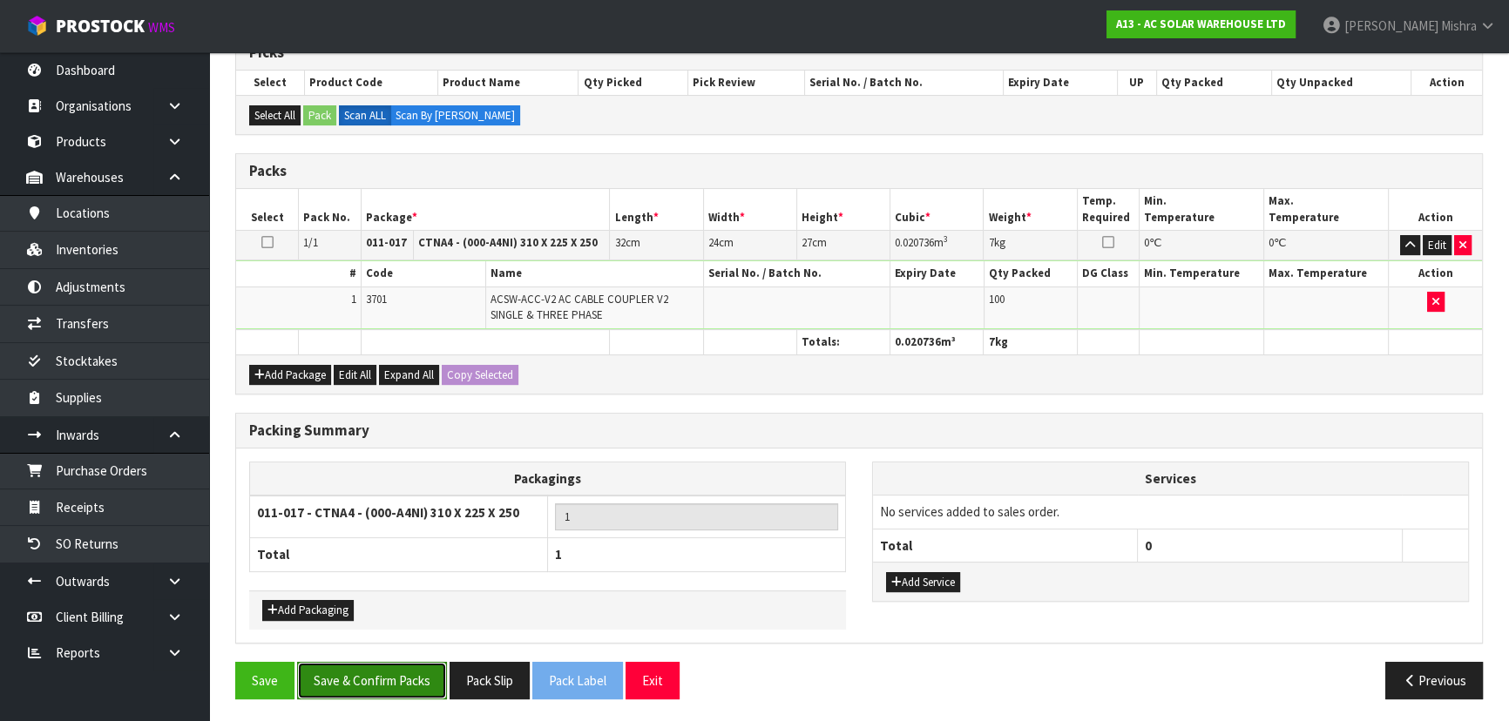
click at [403, 673] on button "Save & Confirm Packs" at bounding box center [372, 680] width 150 height 37
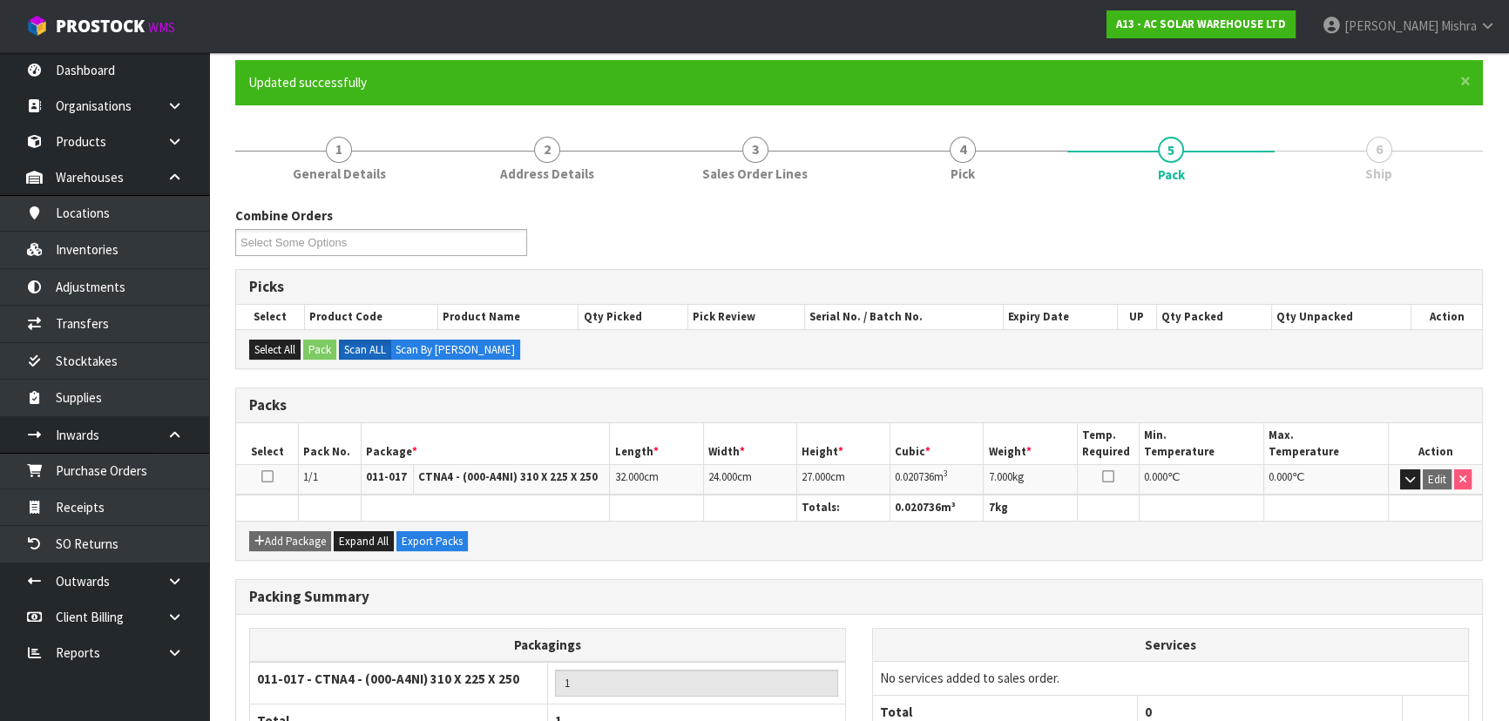
scroll to position [261, 0]
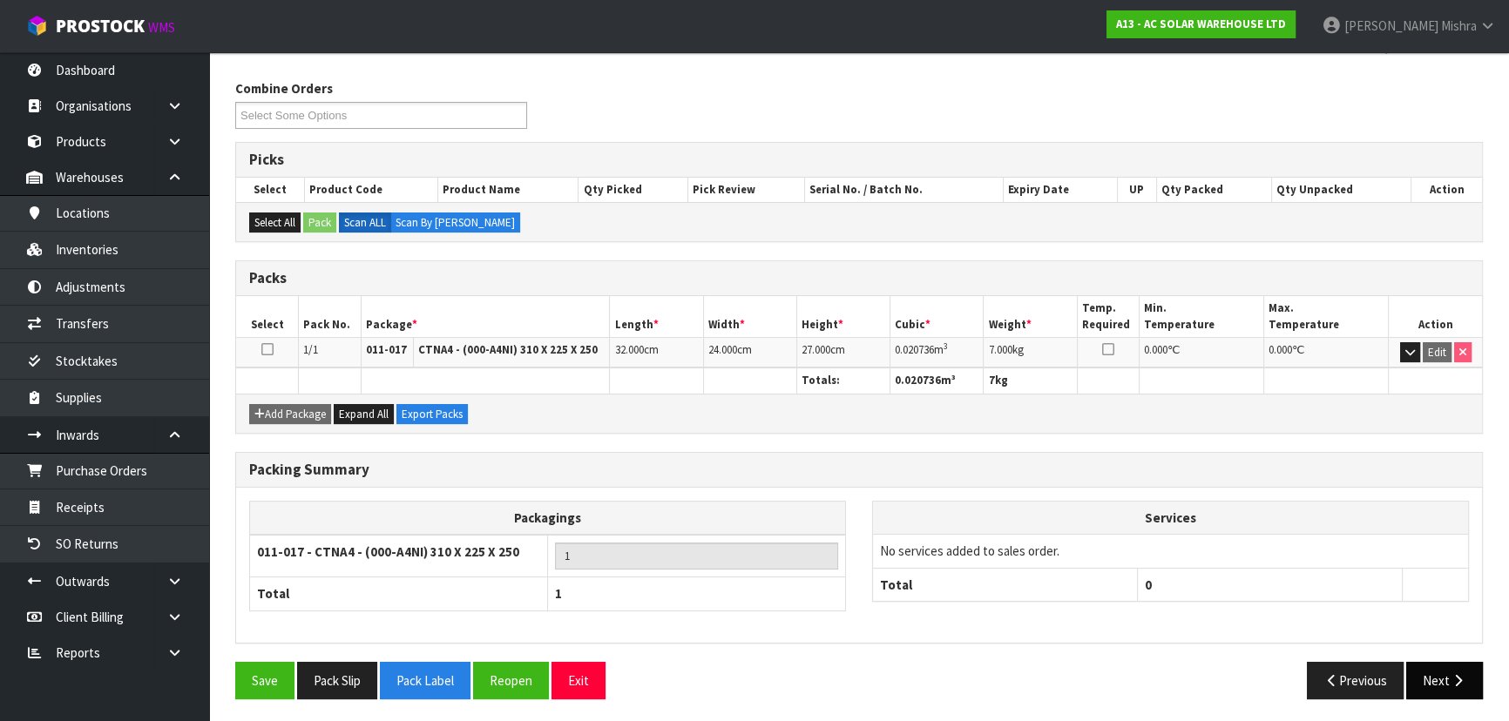
click at [1420, 690] on button "Next" at bounding box center [1444, 680] width 77 height 37
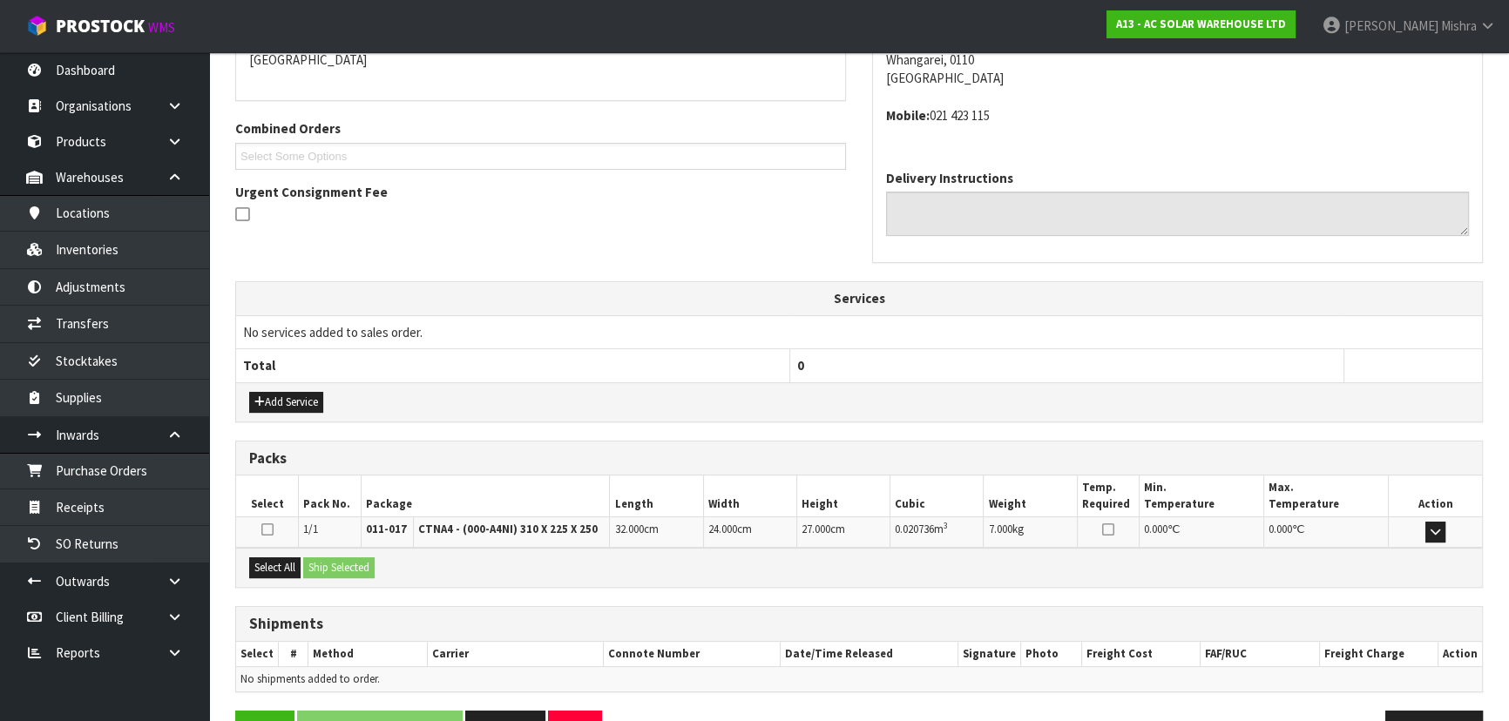
scroll to position [444, 0]
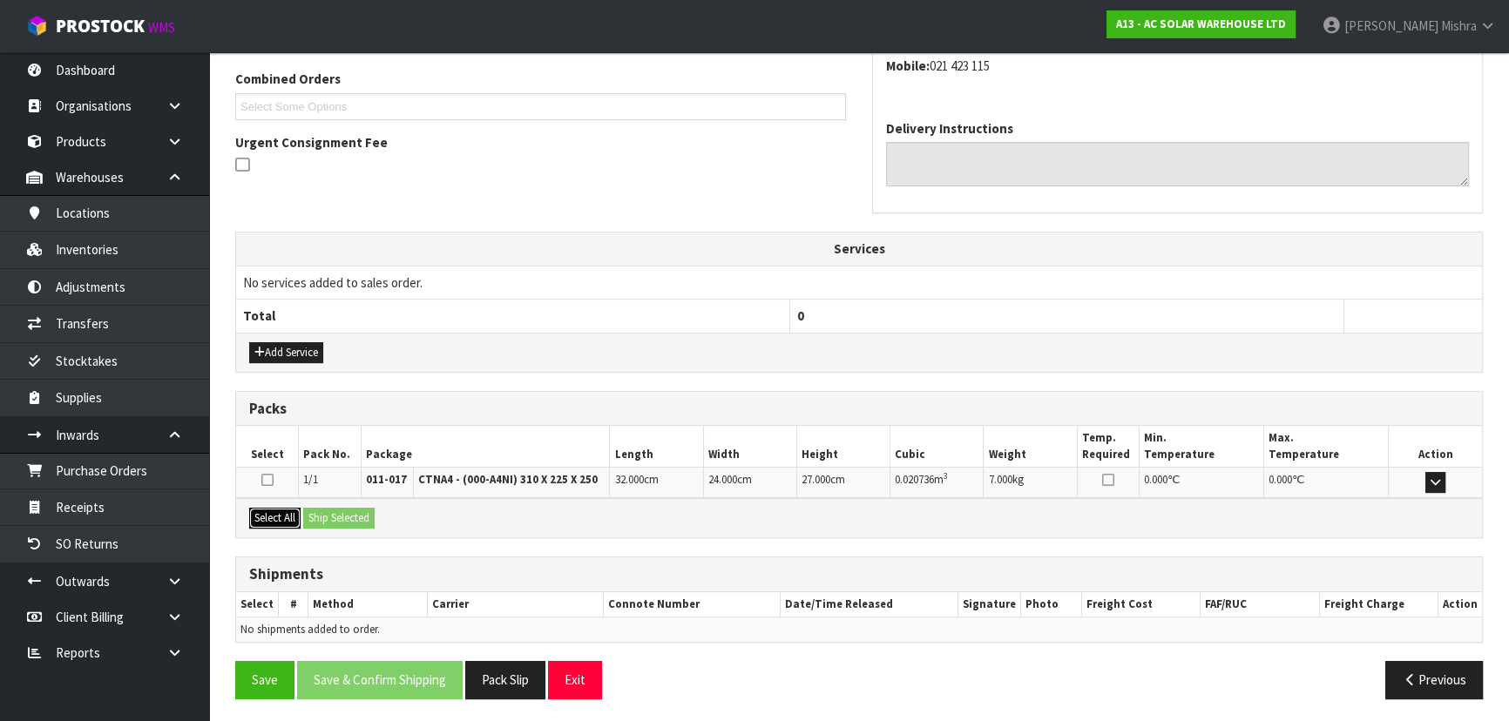
drag, startPoint x: 266, startPoint y: 511, endPoint x: 279, endPoint y: 512, distance: 13.2
click at [271, 511] on button "Select All" at bounding box center [274, 518] width 51 height 21
click at [340, 515] on button "Ship Selected" at bounding box center [338, 518] width 71 height 21
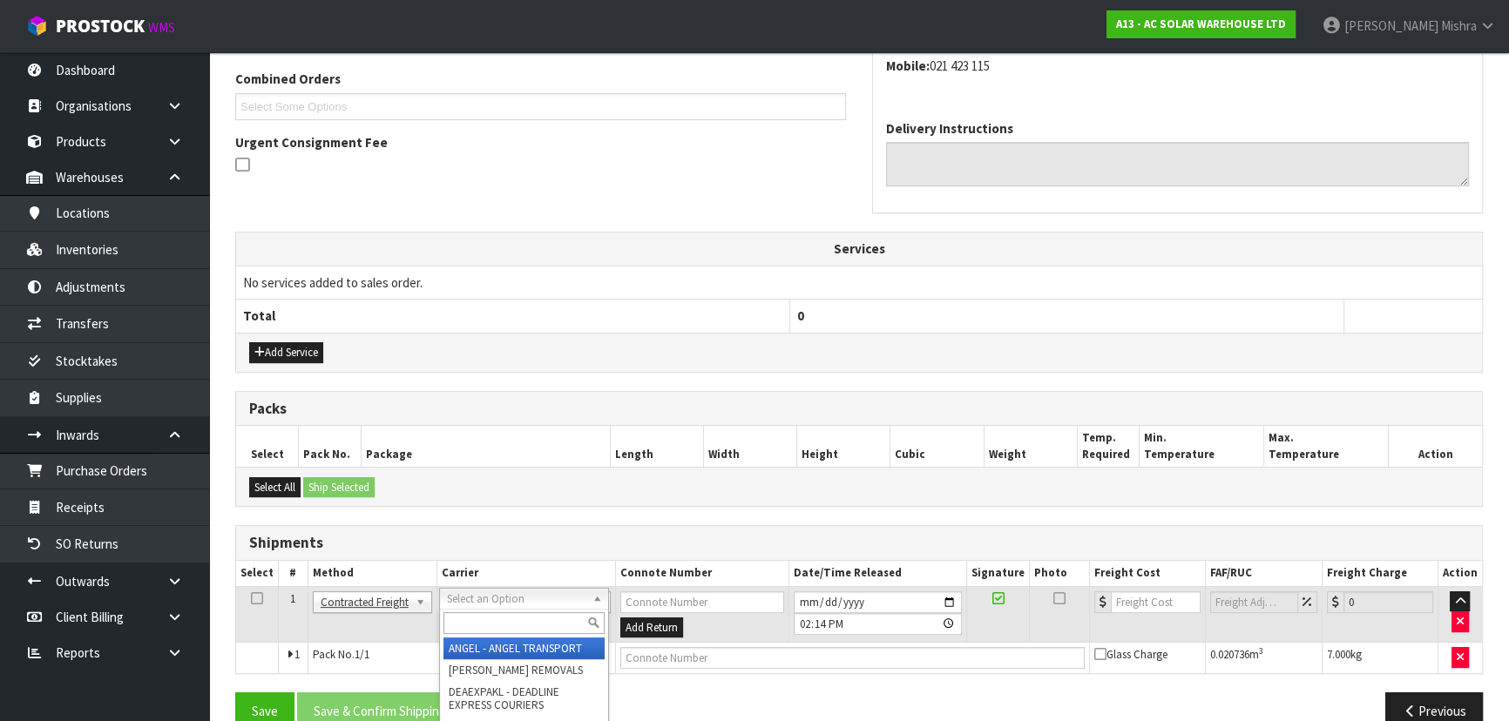
drag, startPoint x: 538, startPoint y: 601, endPoint x: 540, endPoint y: 620, distance: 19.2
click at [539, 621] on input "text" at bounding box center [523, 624] width 161 height 22
drag, startPoint x: 538, startPoint y: 643, endPoint x: 478, endPoint y: 708, distance: 88.2
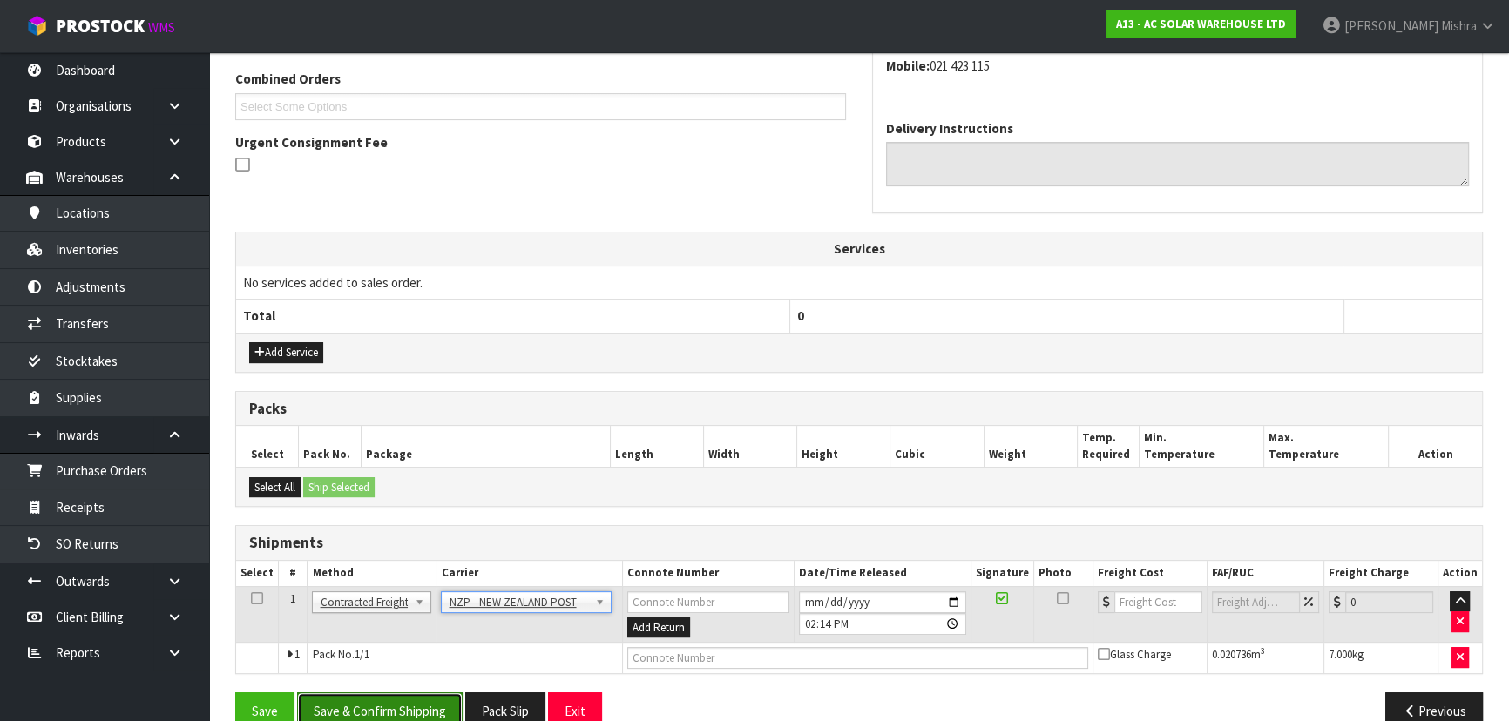
click at [393, 707] on button "Save & Confirm Shipping" at bounding box center [380, 711] width 166 height 37
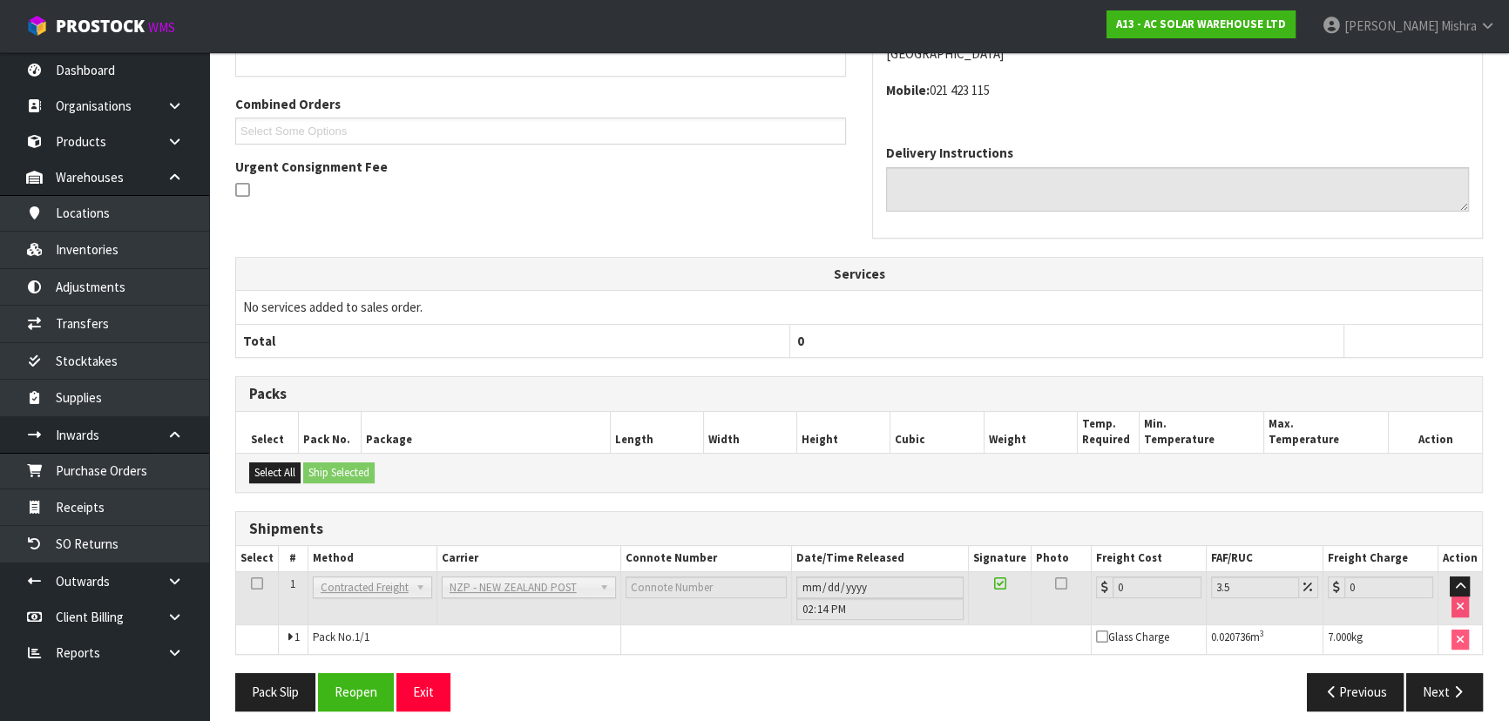
scroll to position [451, 0]
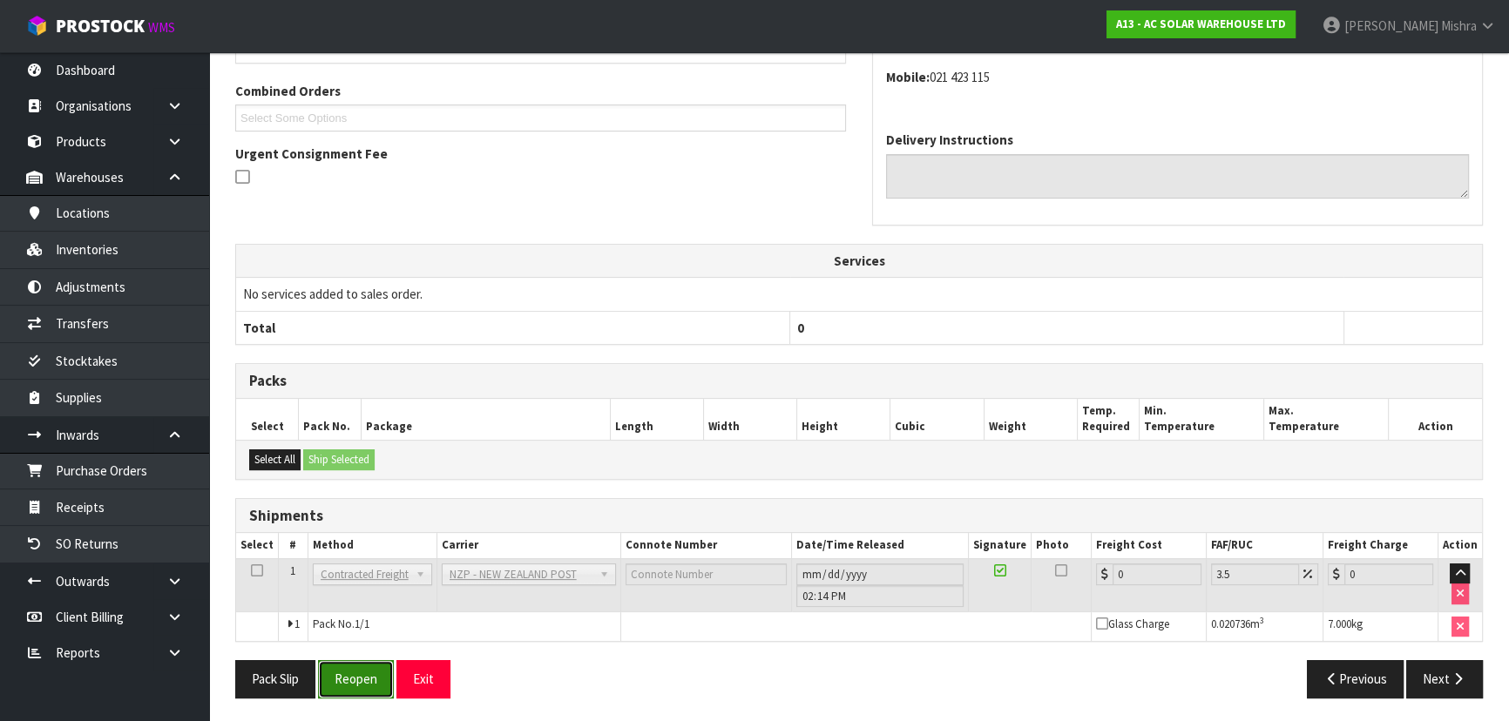
click at [370, 673] on button "Reopen" at bounding box center [356, 678] width 76 height 37
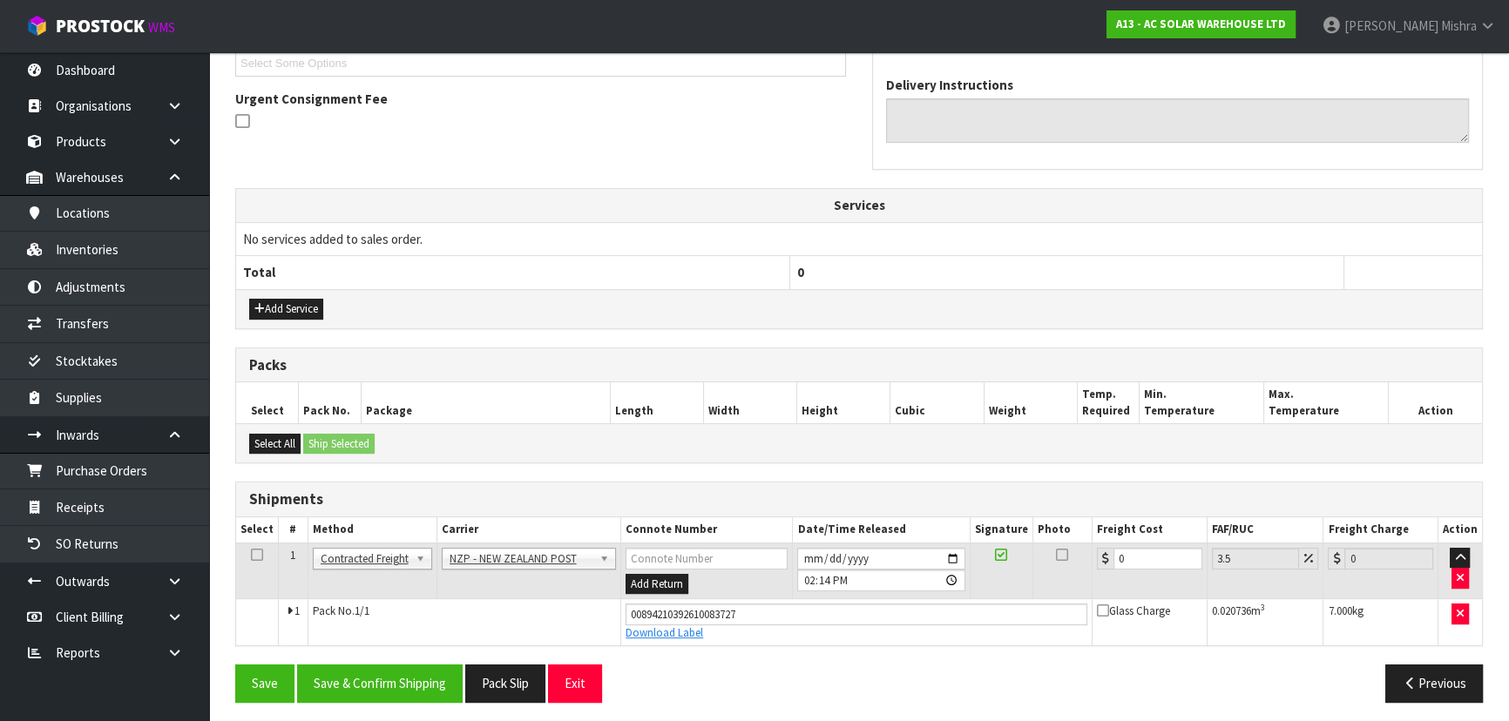
scroll to position [491, 0]
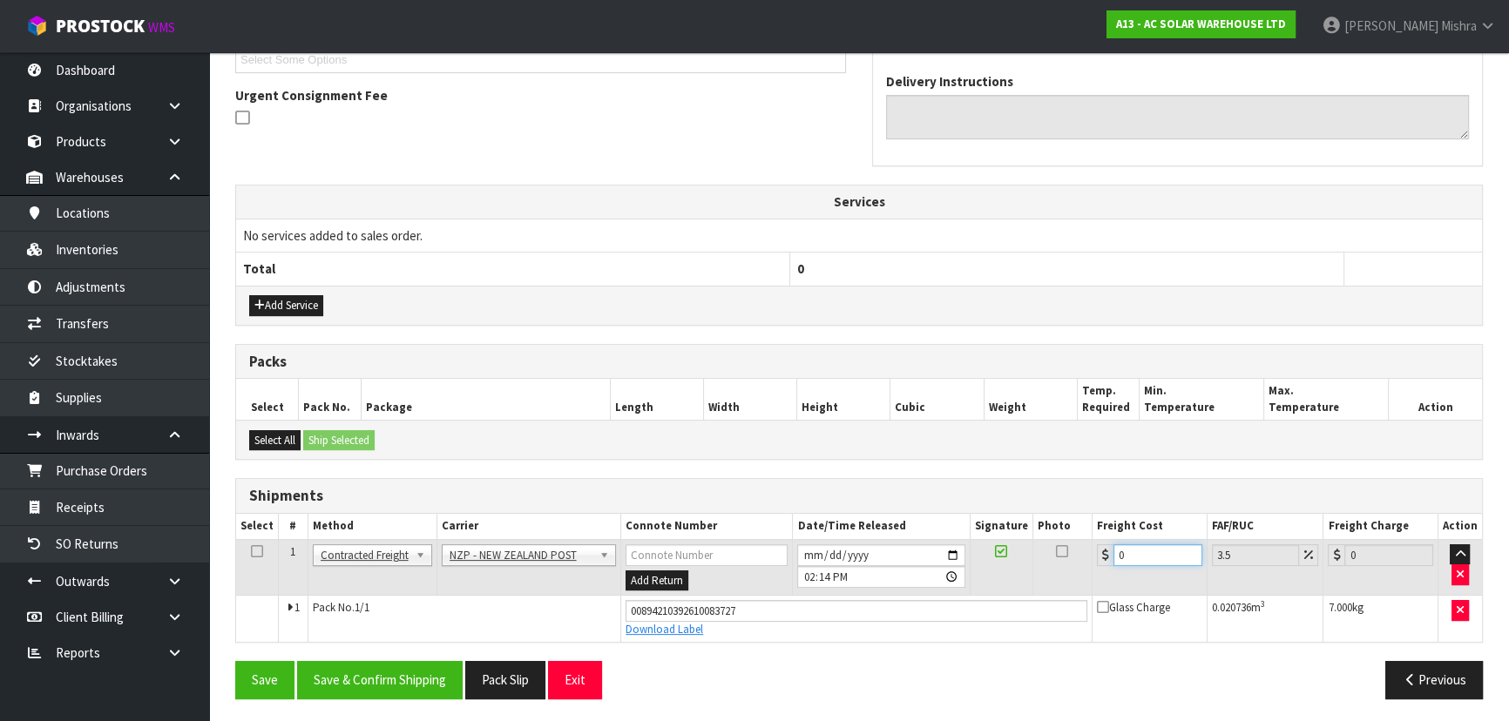
drag, startPoint x: 1156, startPoint y: 551, endPoint x: 1066, endPoint y: 559, distance: 90.2
click at [1066, 558] on tr "1 Client Local Pickup Customer Local Pickup Company Freight Contracted Freight …" at bounding box center [859, 567] width 1246 height 57
click at [375, 665] on button "Save & Confirm Shipping" at bounding box center [380, 679] width 166 height 37
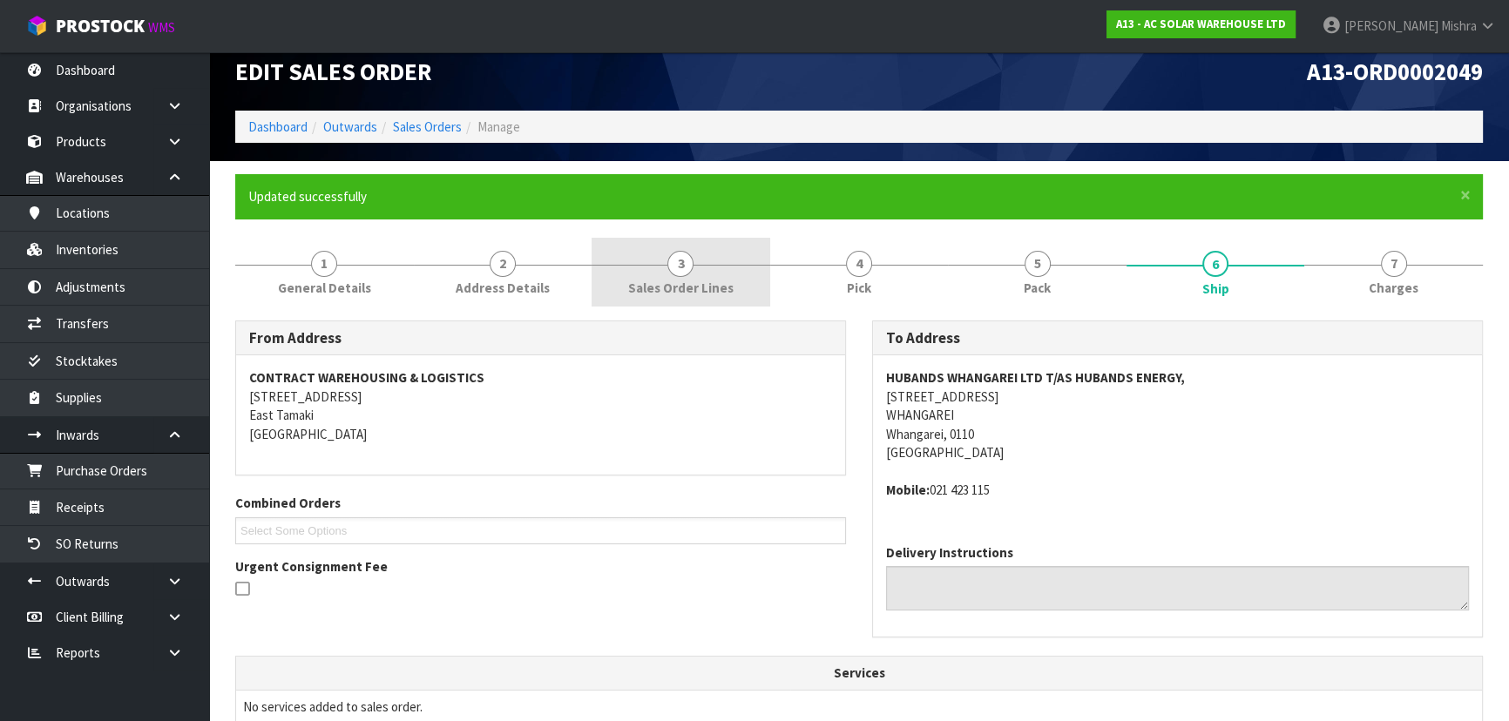
scroll to position [0, 0]
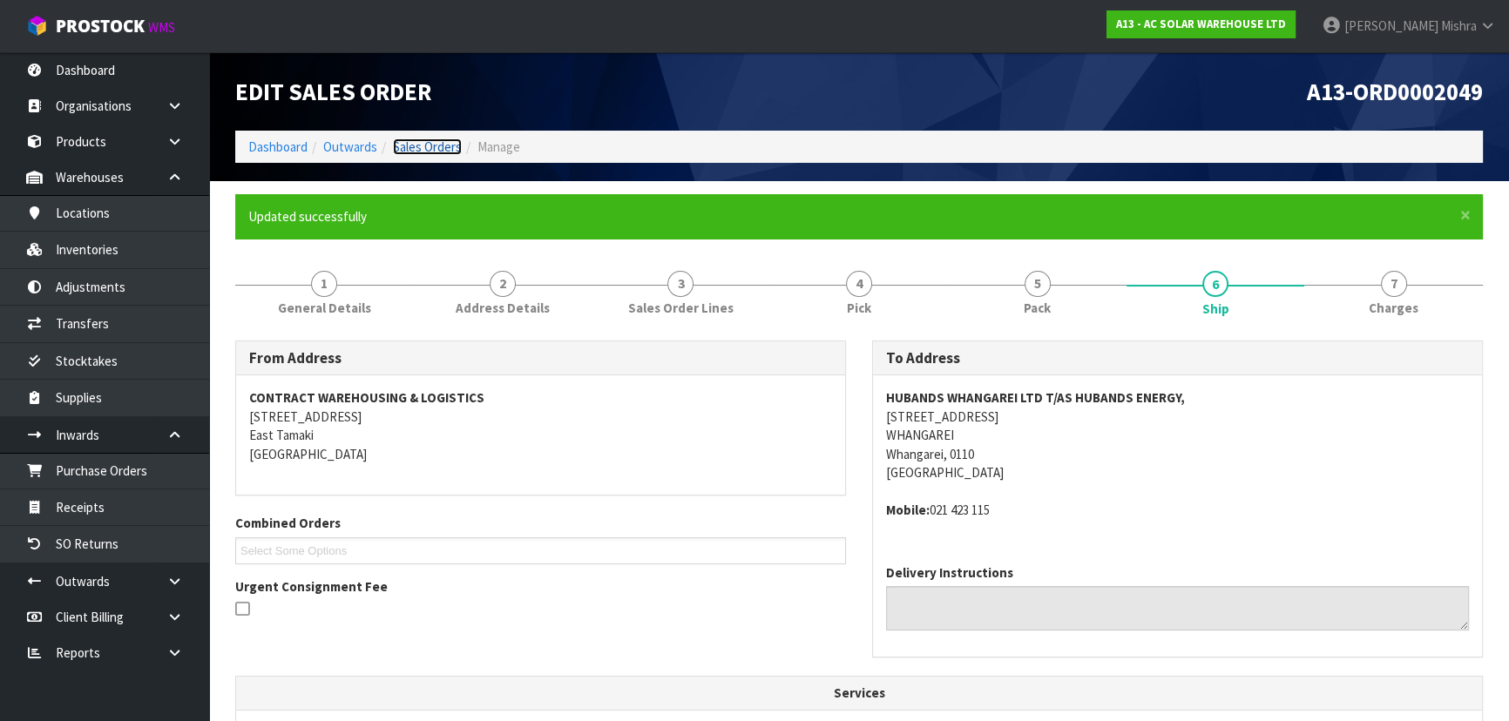
click at [430, 142] on link "Sales Orders" at bounding box center [427, 147] width 69 height 17
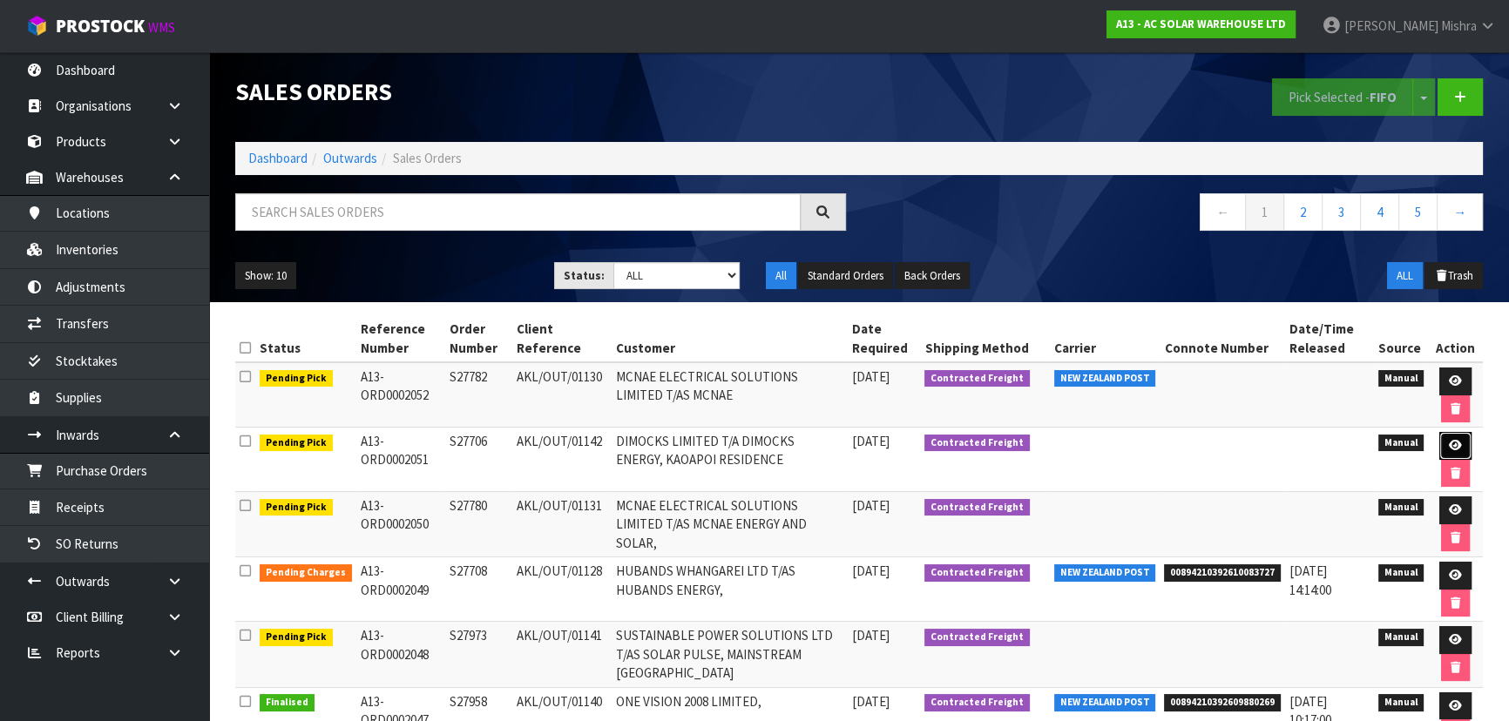
click at [1451, 447] on icon at bounding box center [1455, 445] width 13 height 11
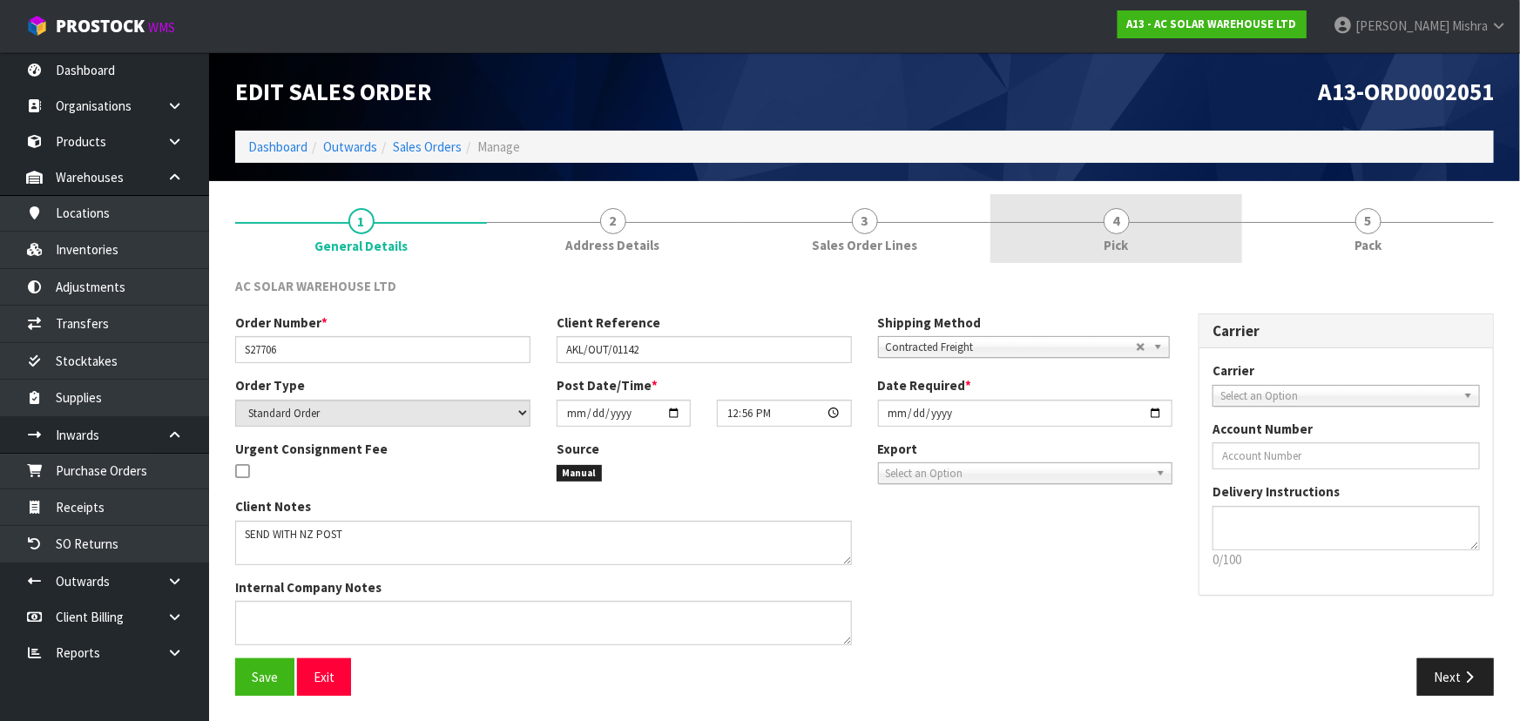
click at [1220, 224] on link "4 Pick" at bounding box center [1117, 228] width 252 height 69
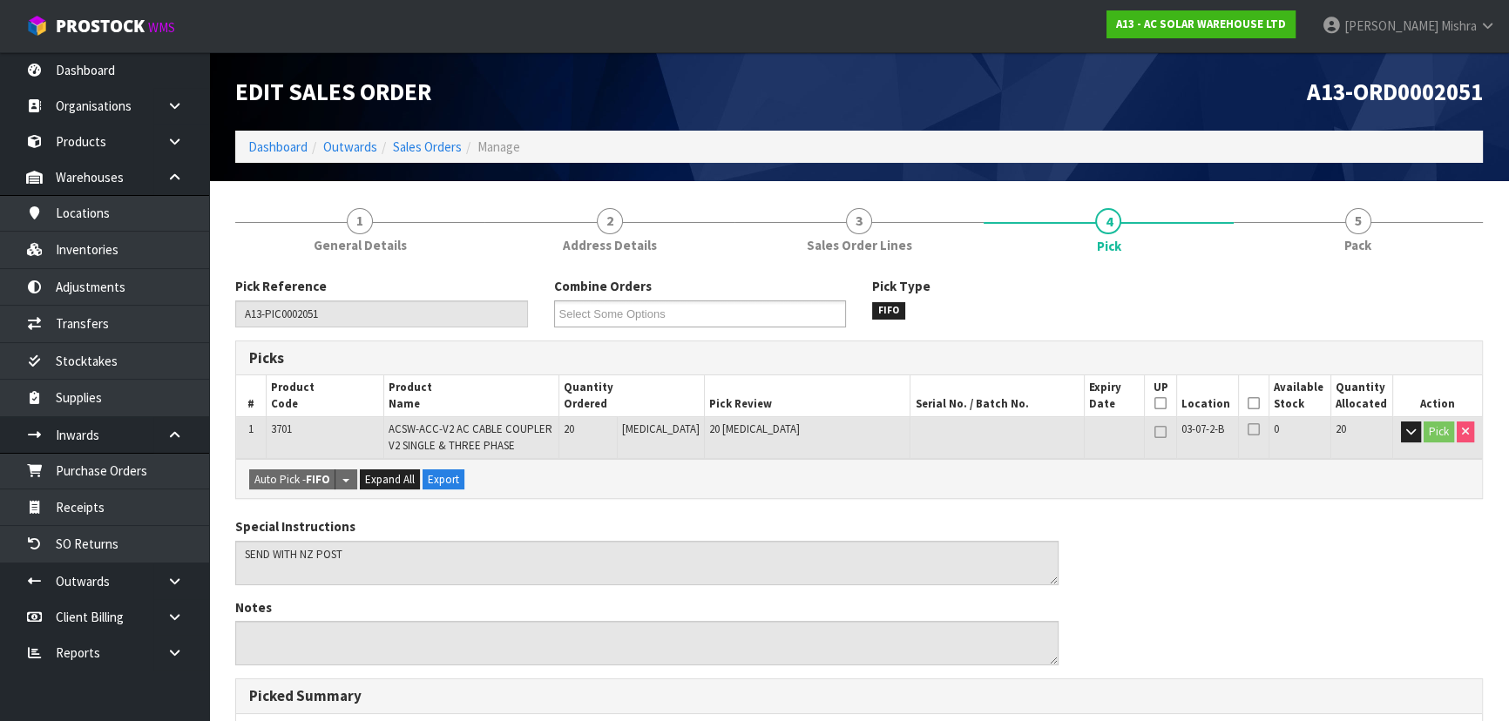
click at [1255, 400] on th "Picked" at bounding box center [1254, 396] width 30 height 41
click at [1249, 403] on icon at bounding box center [1254, 403] width 12 height 1
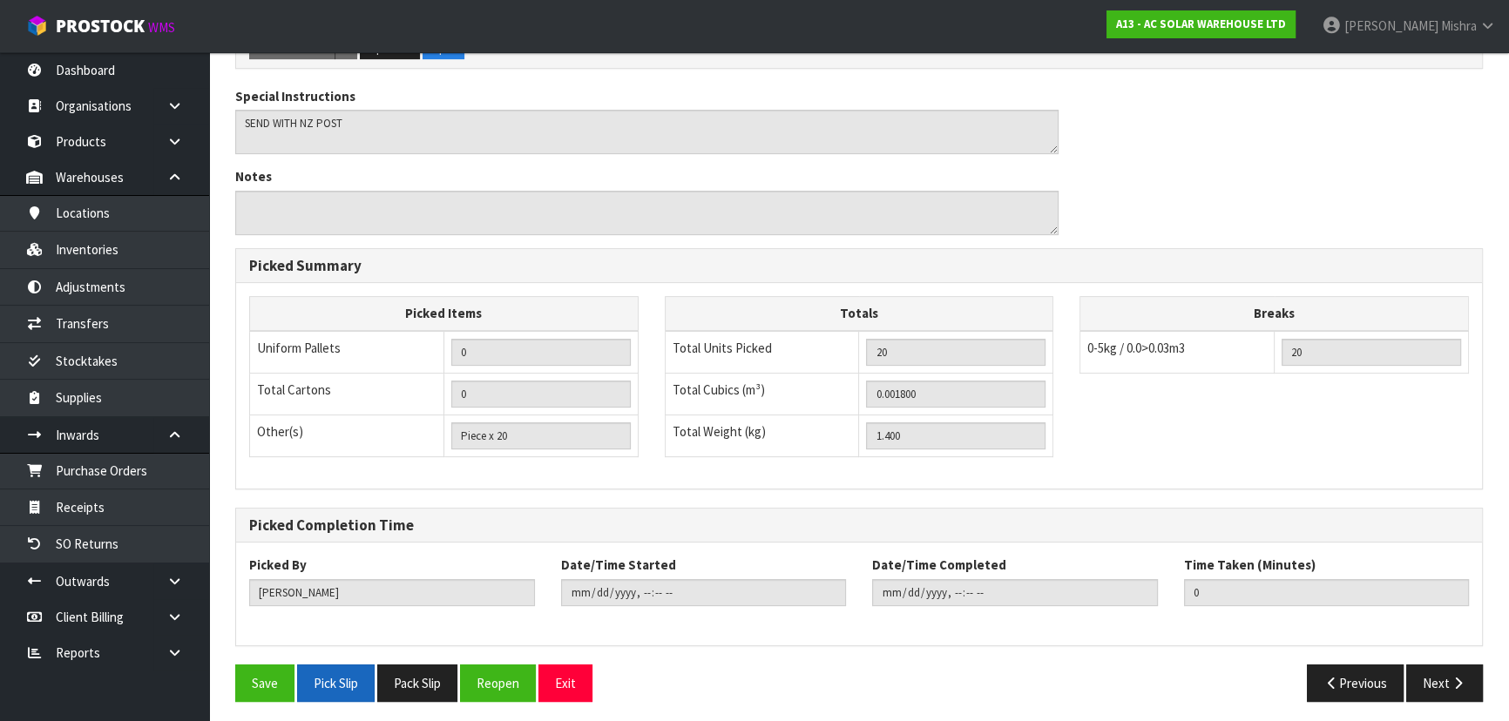
scroll to position [497, 0]
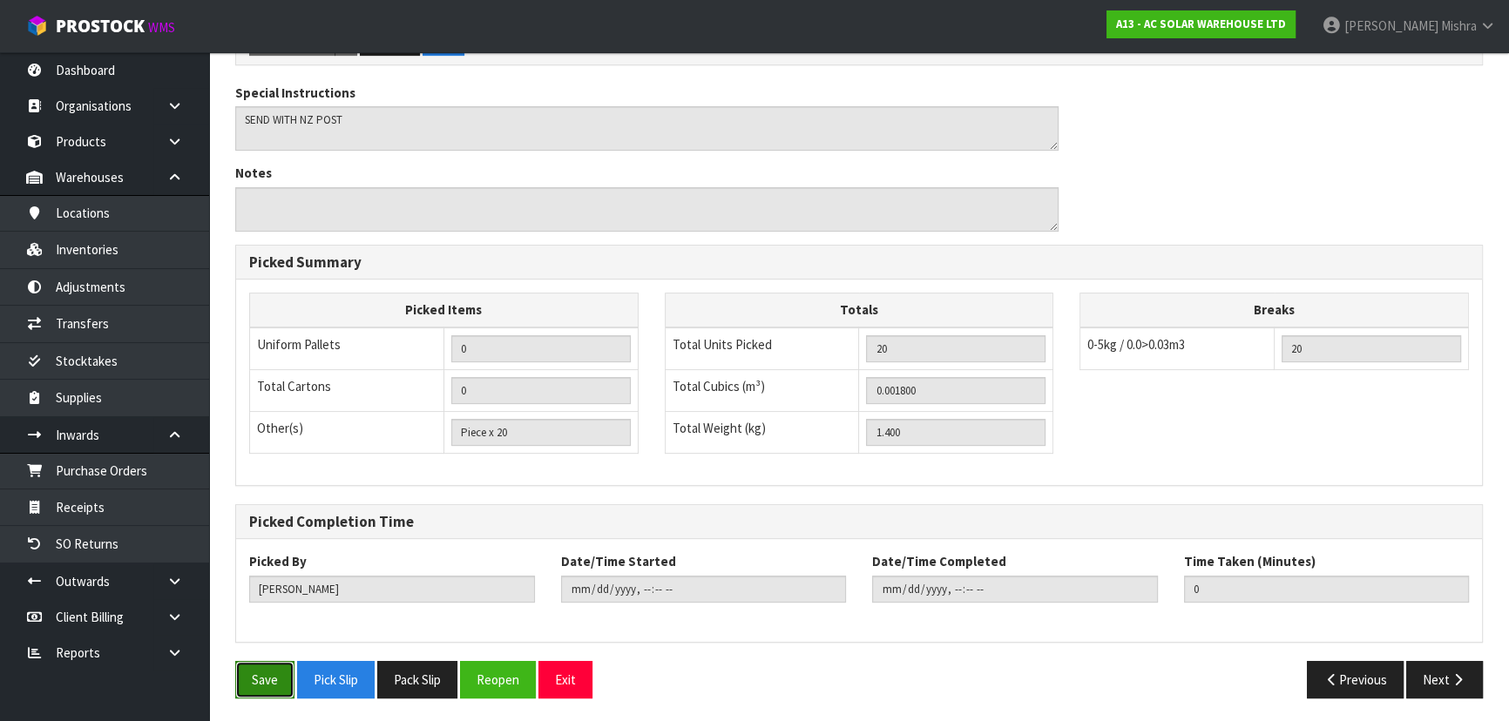
click at [255, 673] on button "Save" at bounding box center [264, 679] width 59 height 37
click at [1437, 680] on button "Next" at bounding box center [1444, 679] width 77 height 37
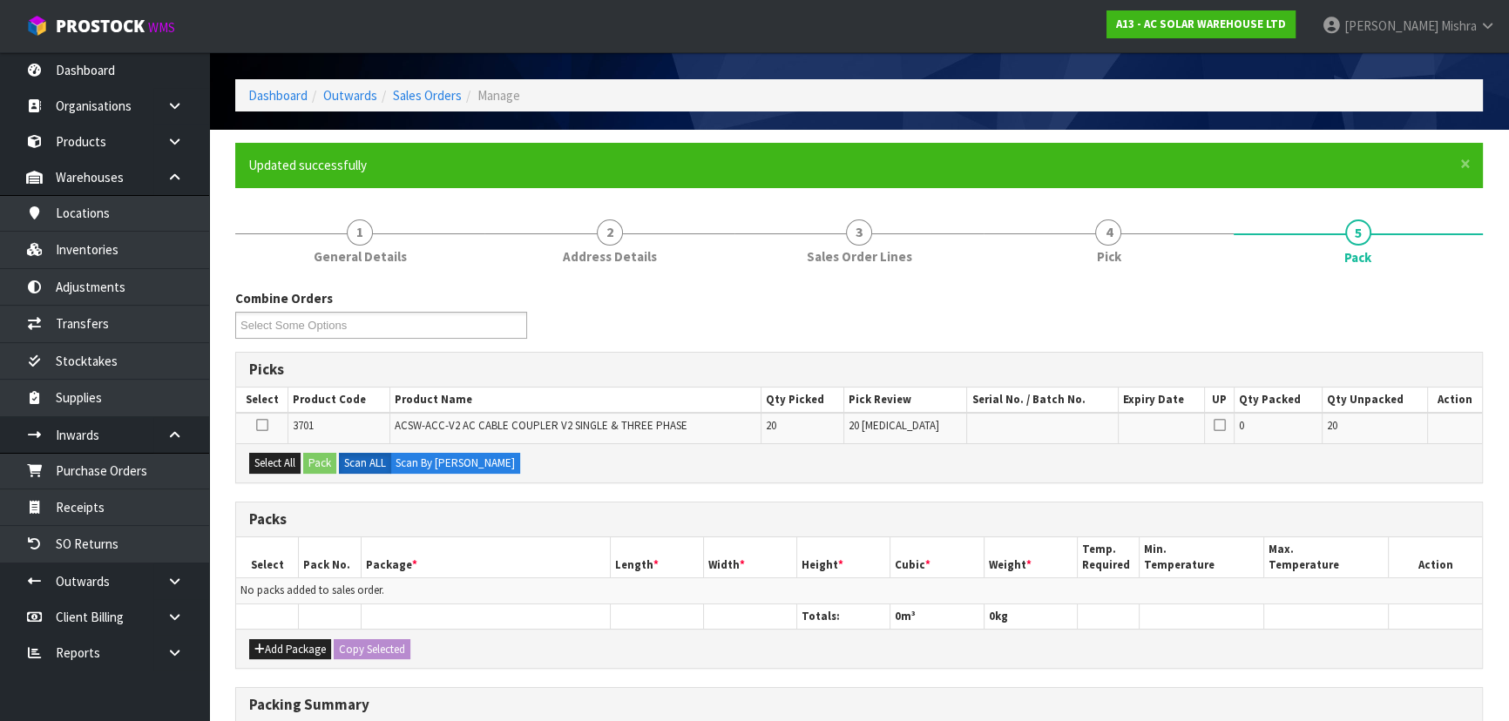
scroll to position [78, 0]
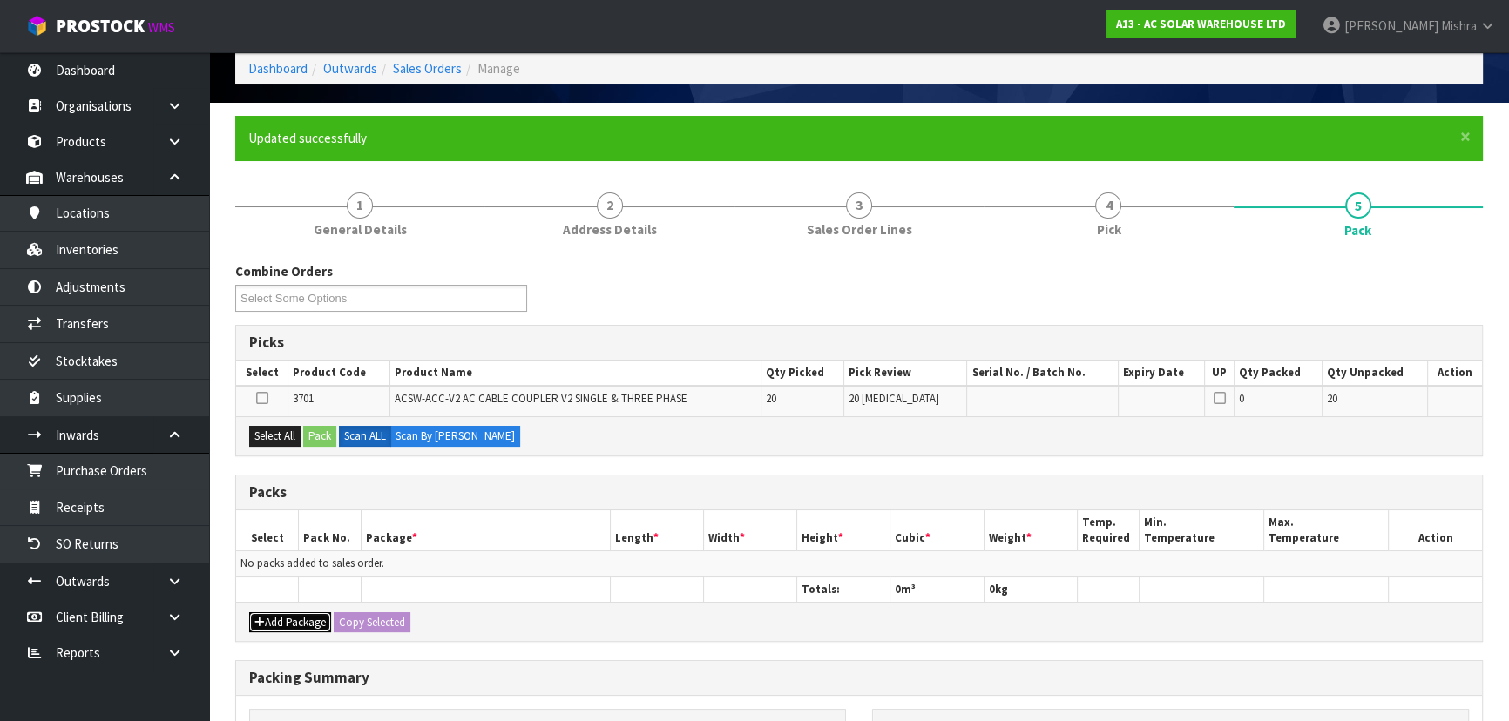
click at [276, 613] on button "Add Package" at bounding box center [290, 623] width 82 height 21
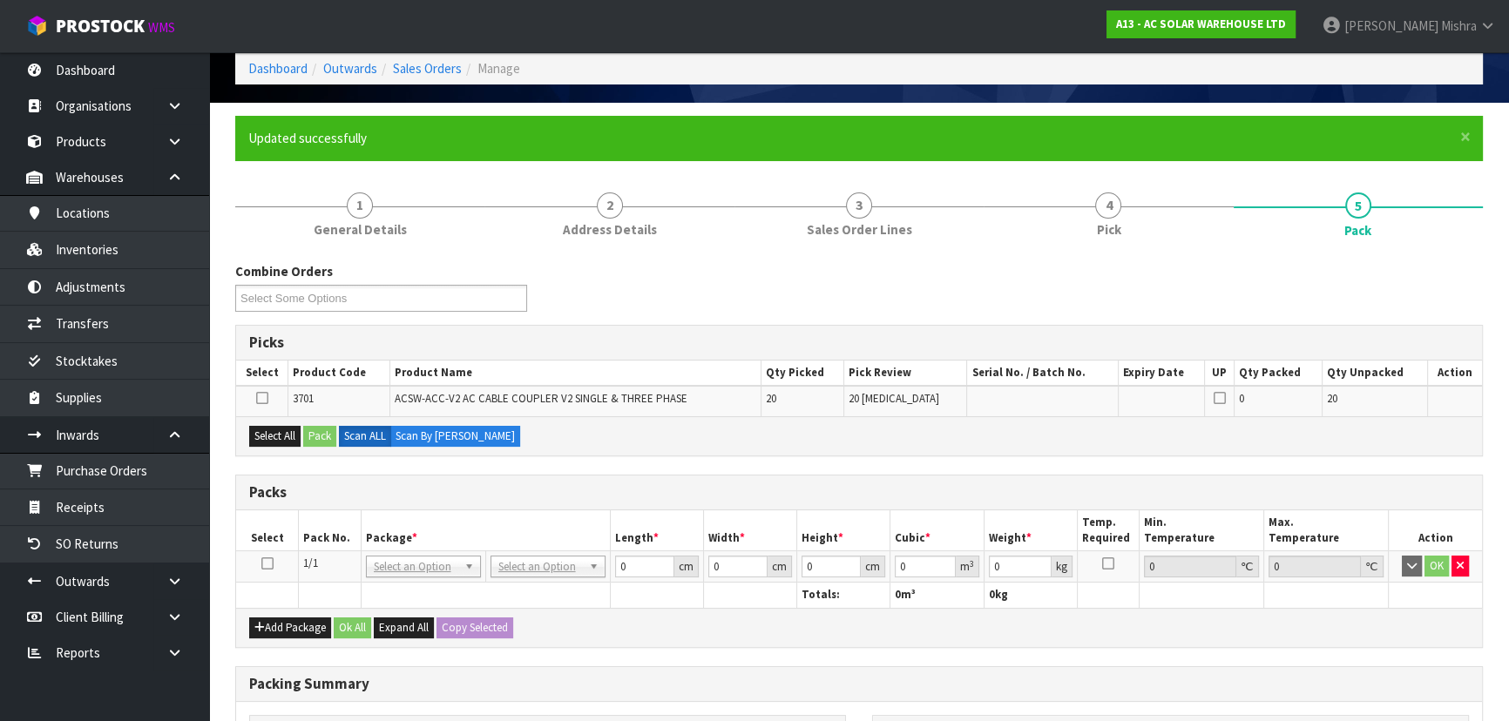
click at [263, 552] on td at bounding box center [267, 567] width 63 height 31
drag, startPoint x: 265, startPoint y: 557, endPoint x: 261, endPoint y: 502, distance: 55.0
click at [266, 564] on icon at bounding box center [267, 564] width 12 height 1
click at [262, 446] on div "Select All Pack Scan ALL Scan By Quantity" at bounding box center [859, 435] width 1246 height 39
drag, startPoint x: 281, startPoint y: 439, endPoint x: 305, endPoint y: 435, distance: 24.8
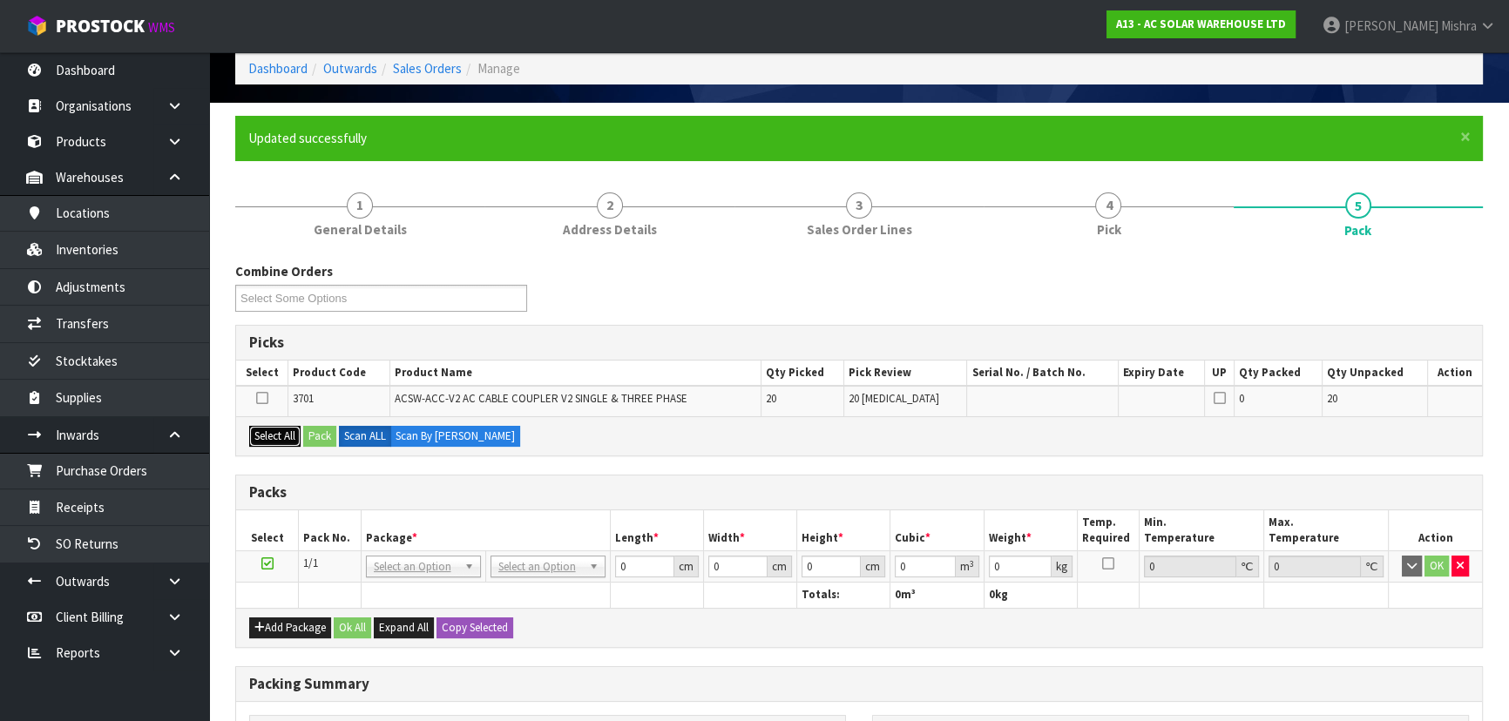
click at [282, 439] on button "Select All" at bounding box center [274, 436] width 51 height 21
click at [308, 435] on button "Pack" at bounding box center [319, 436] width 33 height 21
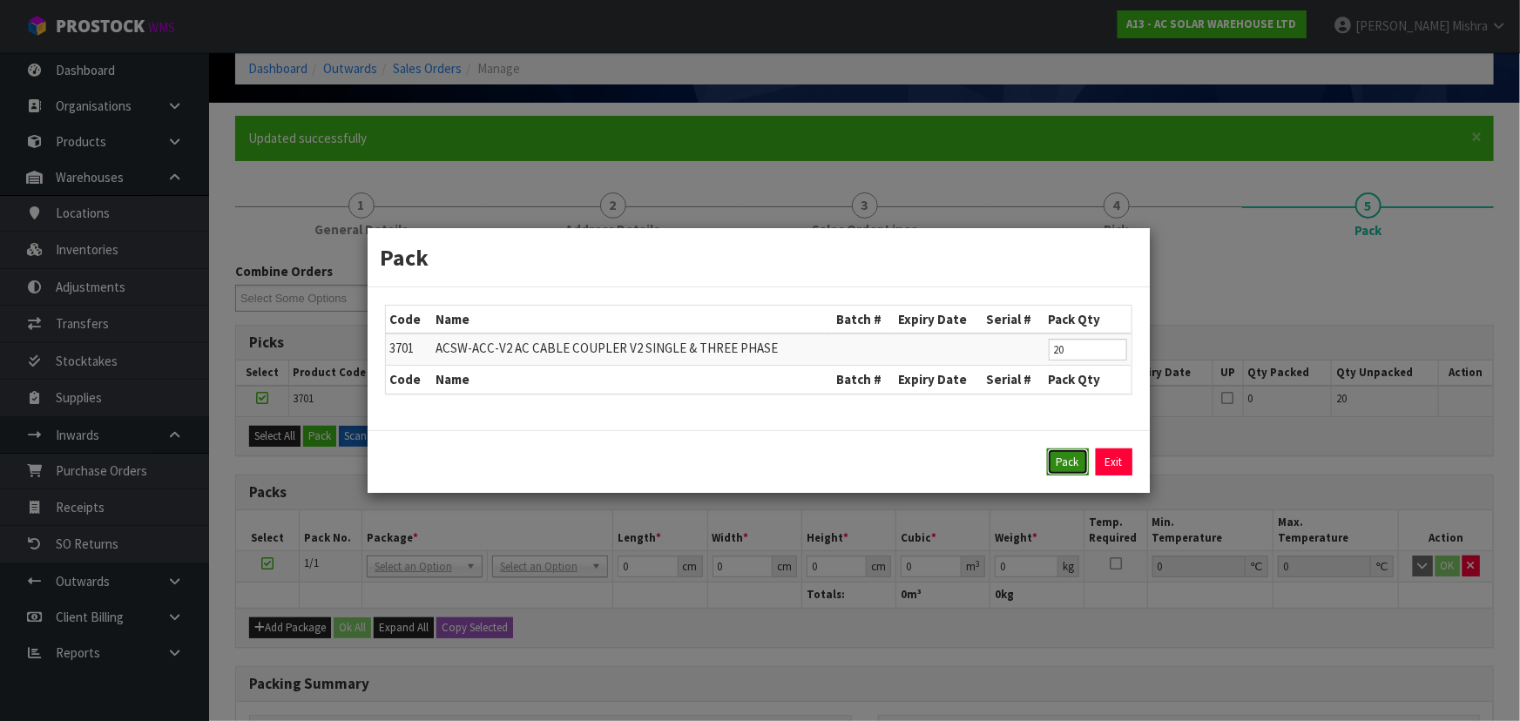
click at [1063, 462] on button "Pack" at bounding box center [1068, 463] width 42 height 28
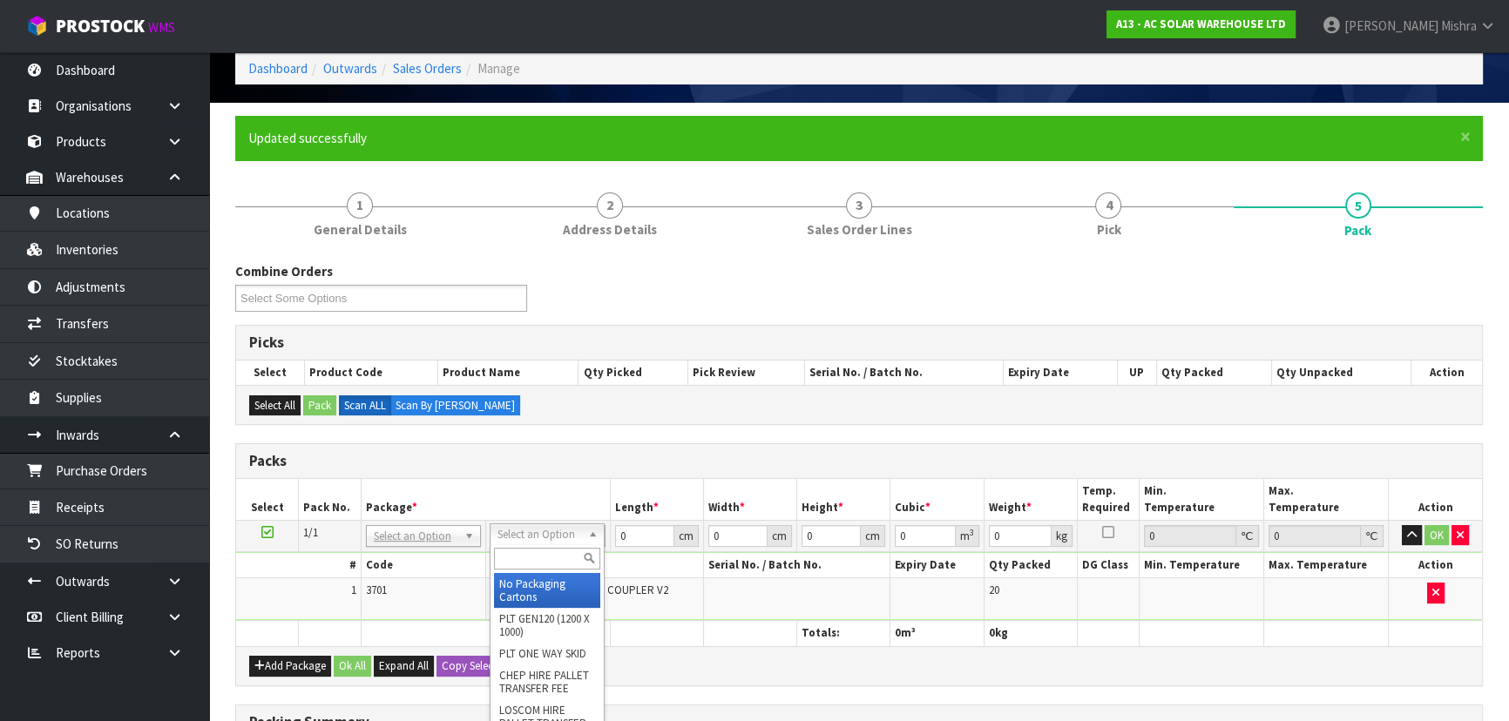
click at [532, 549] on input "text" at bounding box center [547, 559] width 106 height 22
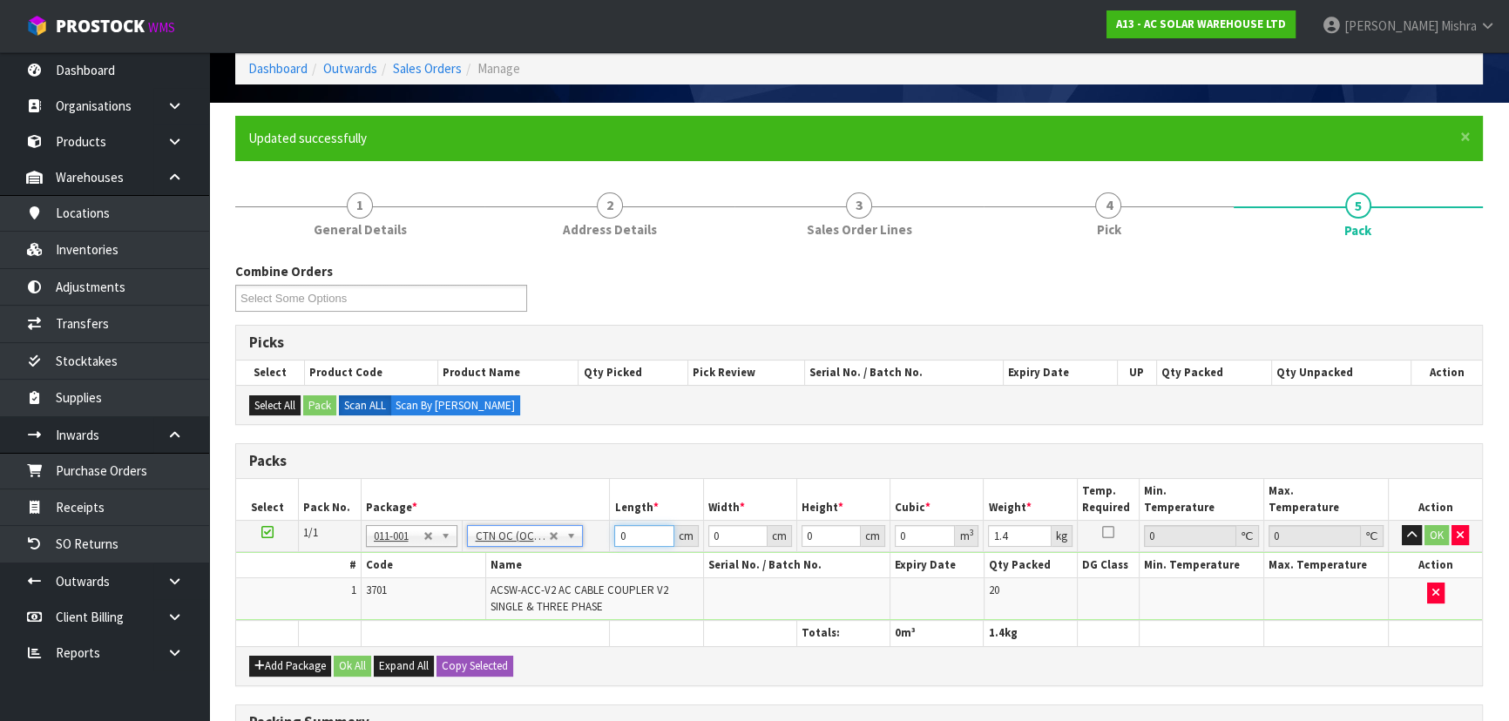
drag, startPoint x: 637, startPoint y: 533, endPoint x: 539, endPoint y: 537, distance: 97.6
click at [539, 537] on tr "1/1 NONE 007-001 007-002 007-004 007-009 007-013 007-014 007-015 007-017 007-01…" at bounding box center [859, 535] width 1246 height 31
click at [349, 656] on button "Ok All" at bounding box center [352, 666] width 37 height 21
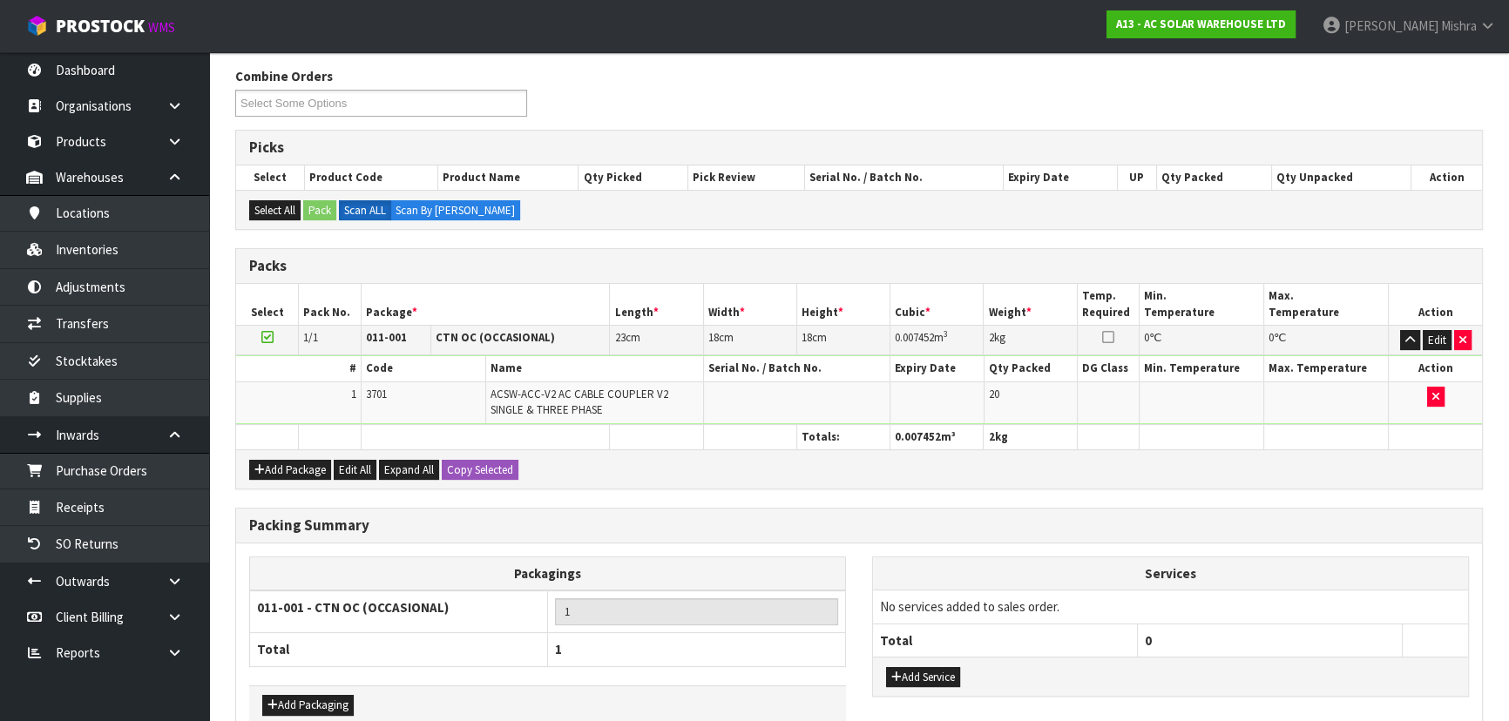
scroll to position [369, 0]
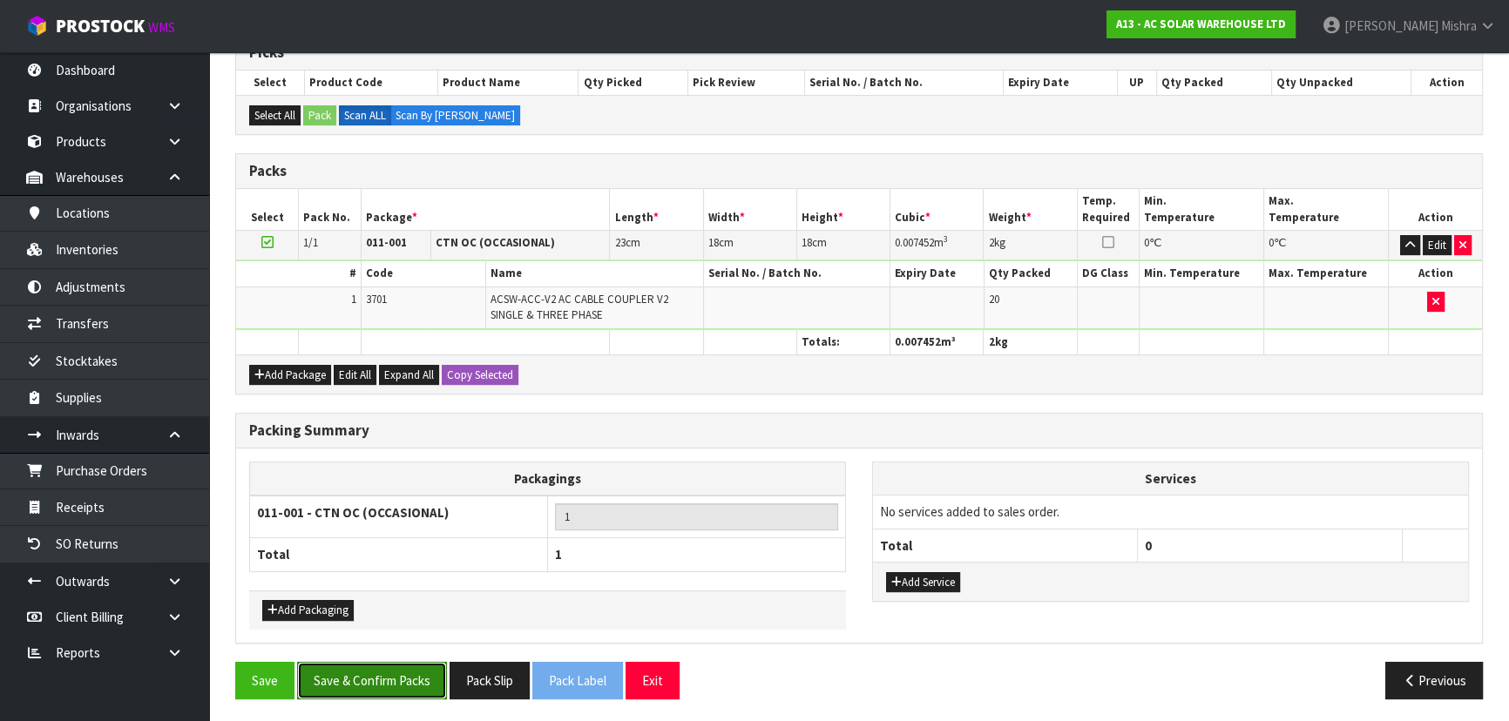
click at [369, 669] on button "Save & Confirm Packs" at bounding box center [372, 680] width 150 height 37
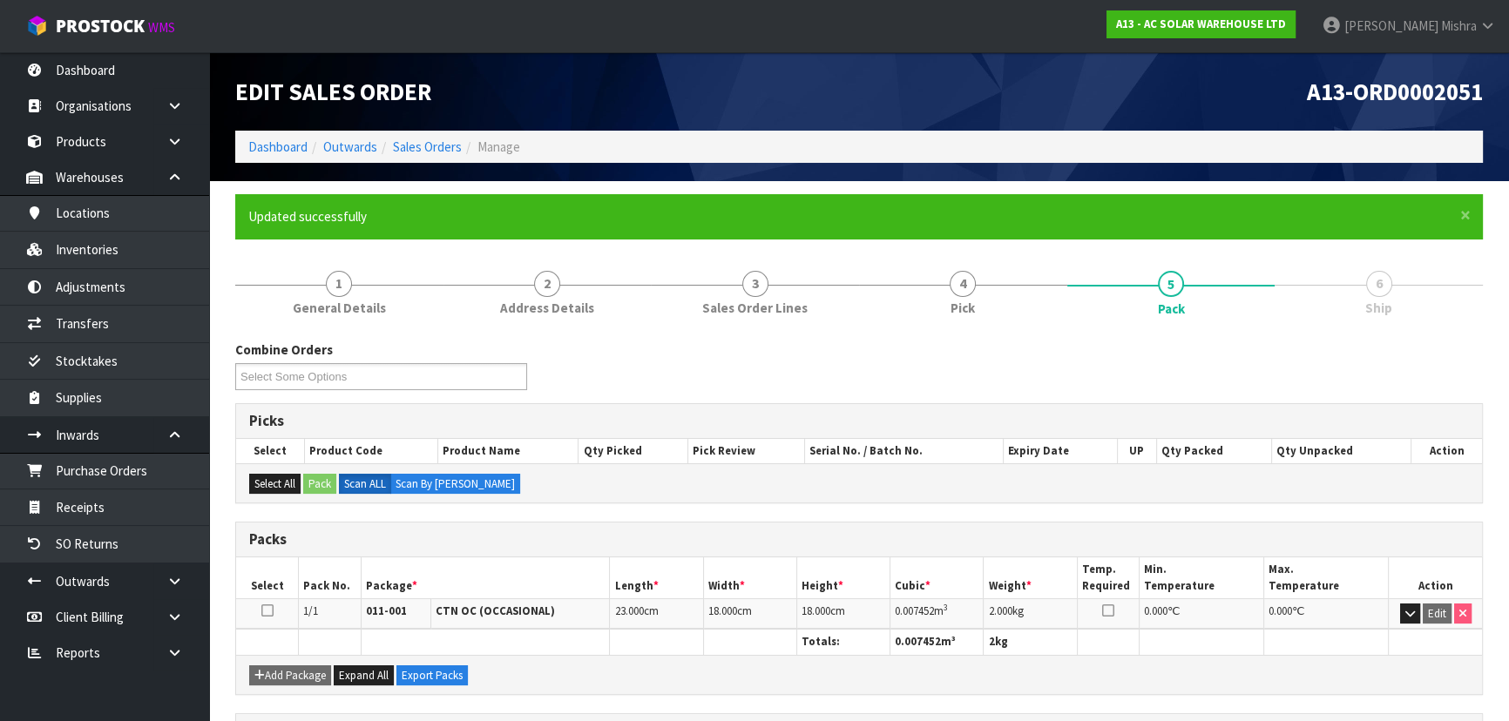
scroll to position [261, 0]
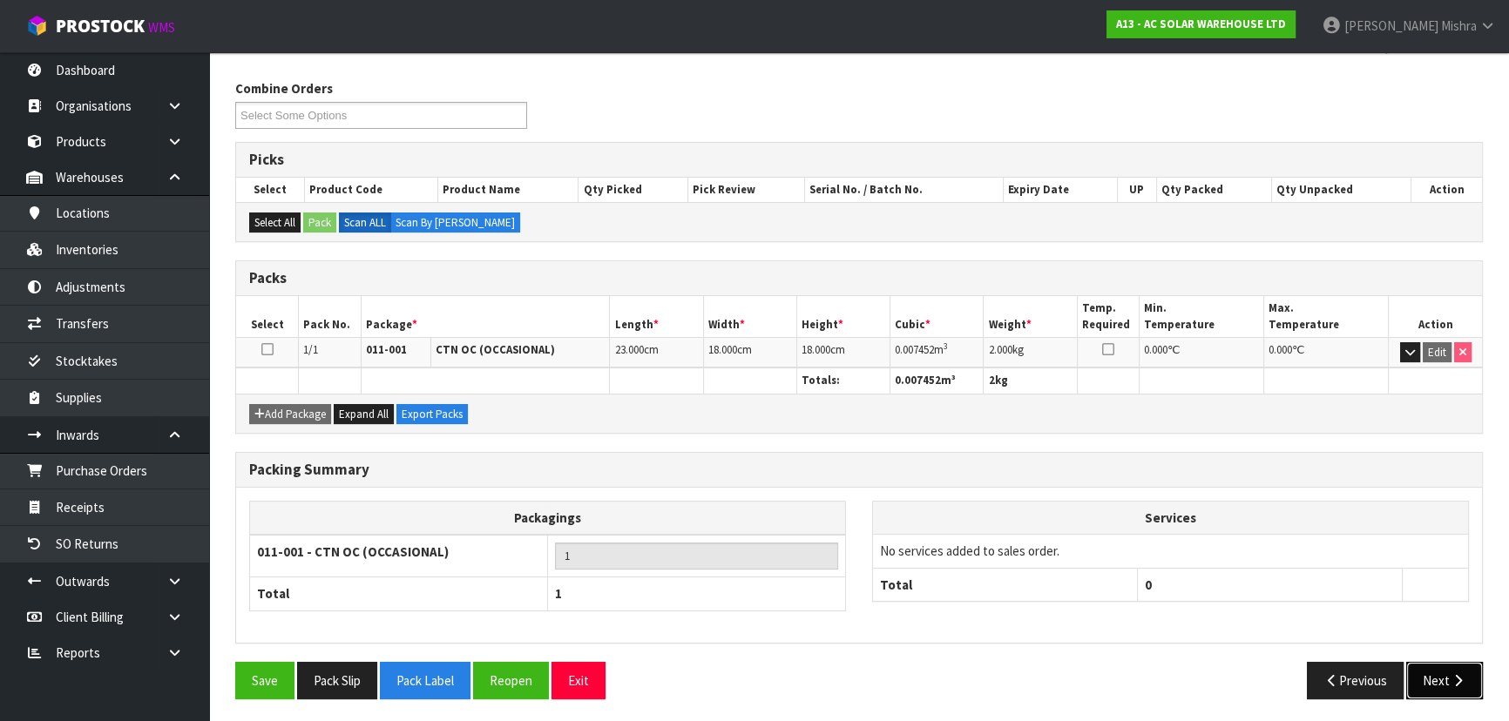
click at [1459, 662] on button "Next" at bounding box center [1444, 680] width 77 height 37
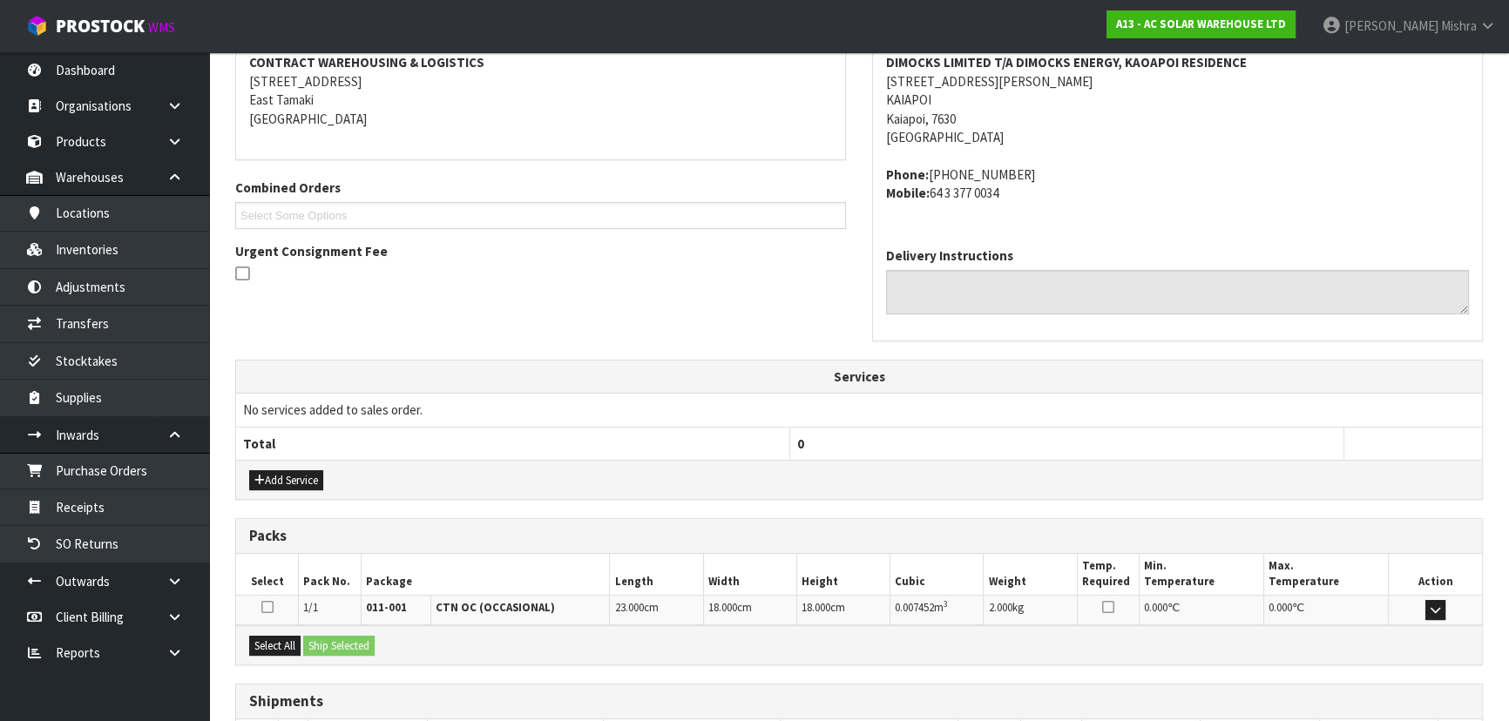
scroll to position [464, 0]
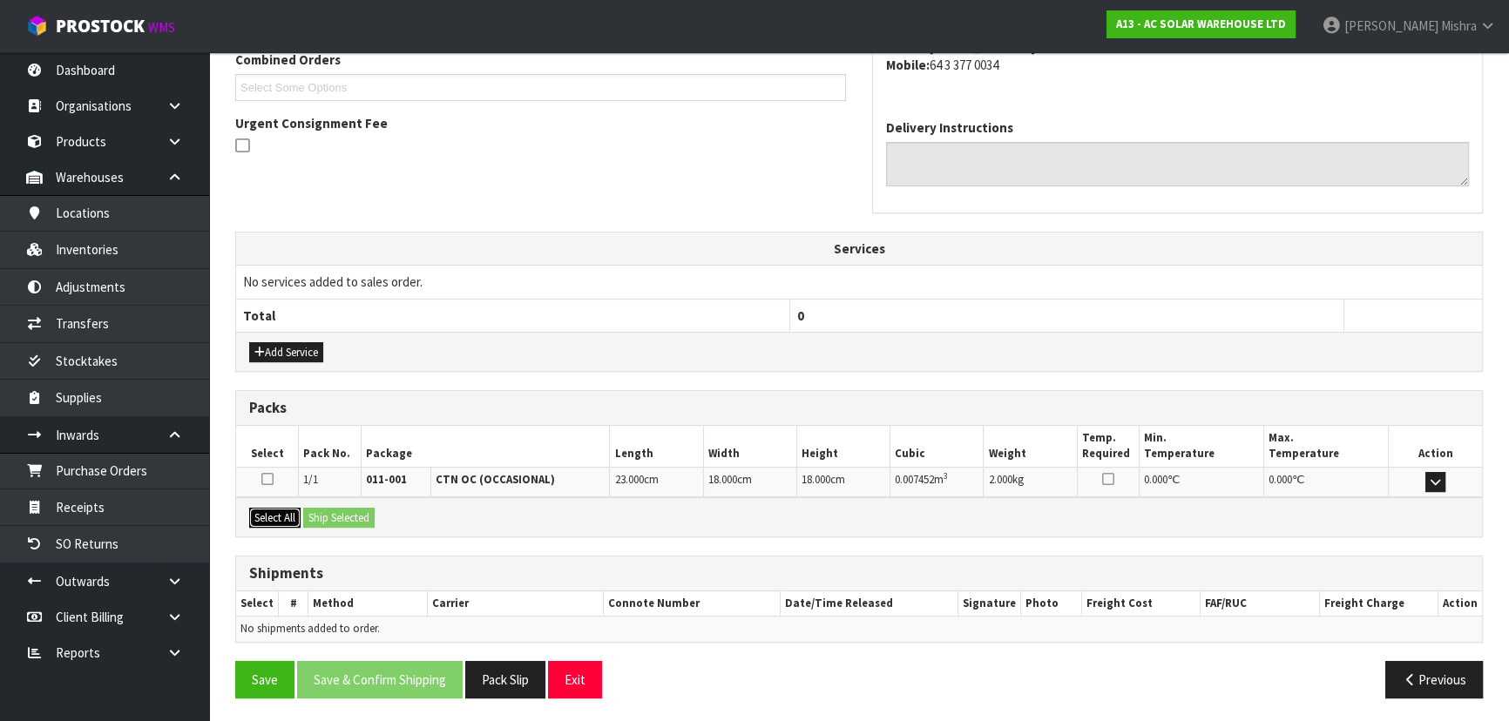
drag, startPoint x: 271, startPoint y: 520, endPoint x: 280, endPoint y: 519, distance: 8.8
click at [271, 520] on button "Select All" at bounding box center [274, 518] width 51 height 21
click at [327, 517] on button "Ship Selected" at bounding box center [338, 518] width 71 height 21
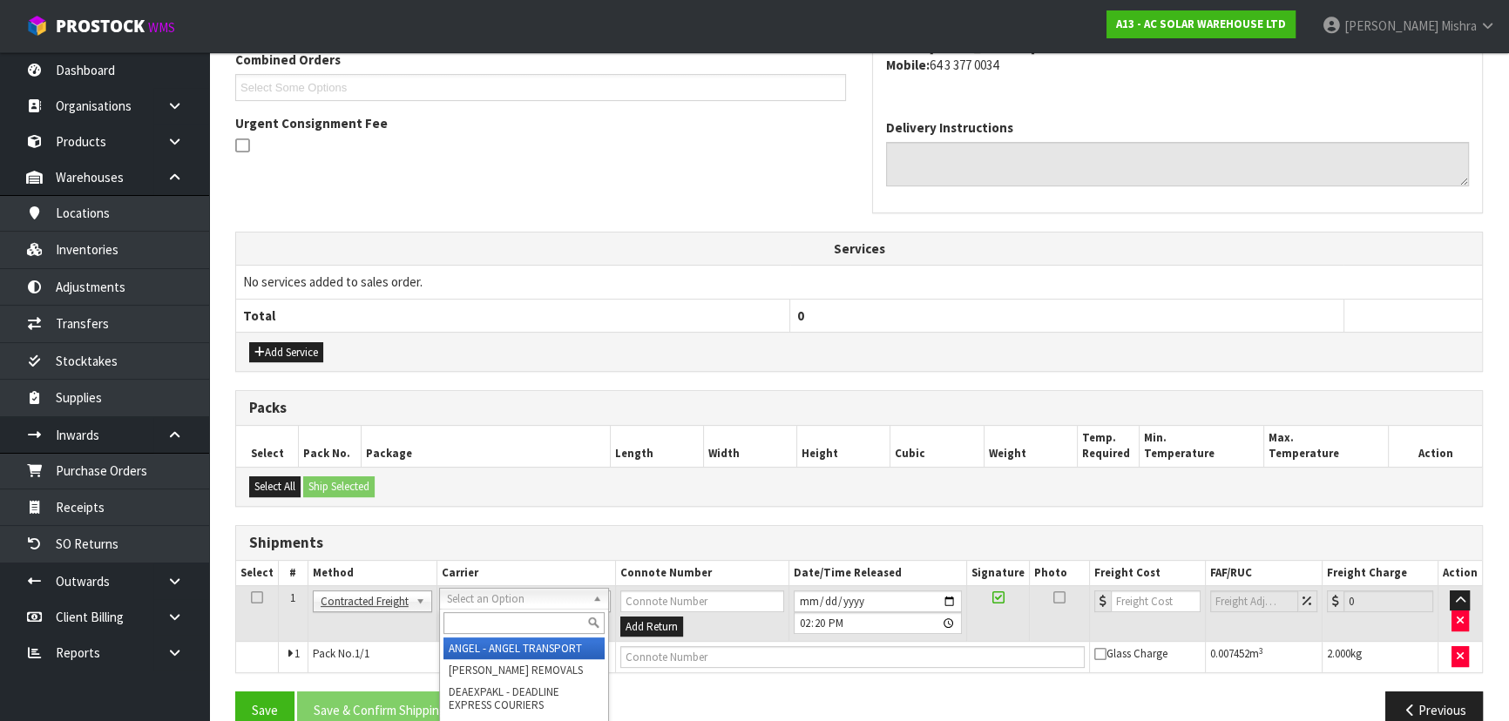
click at [480, 614] on input "text" at bounding box center [523, 624] width 161 height 22
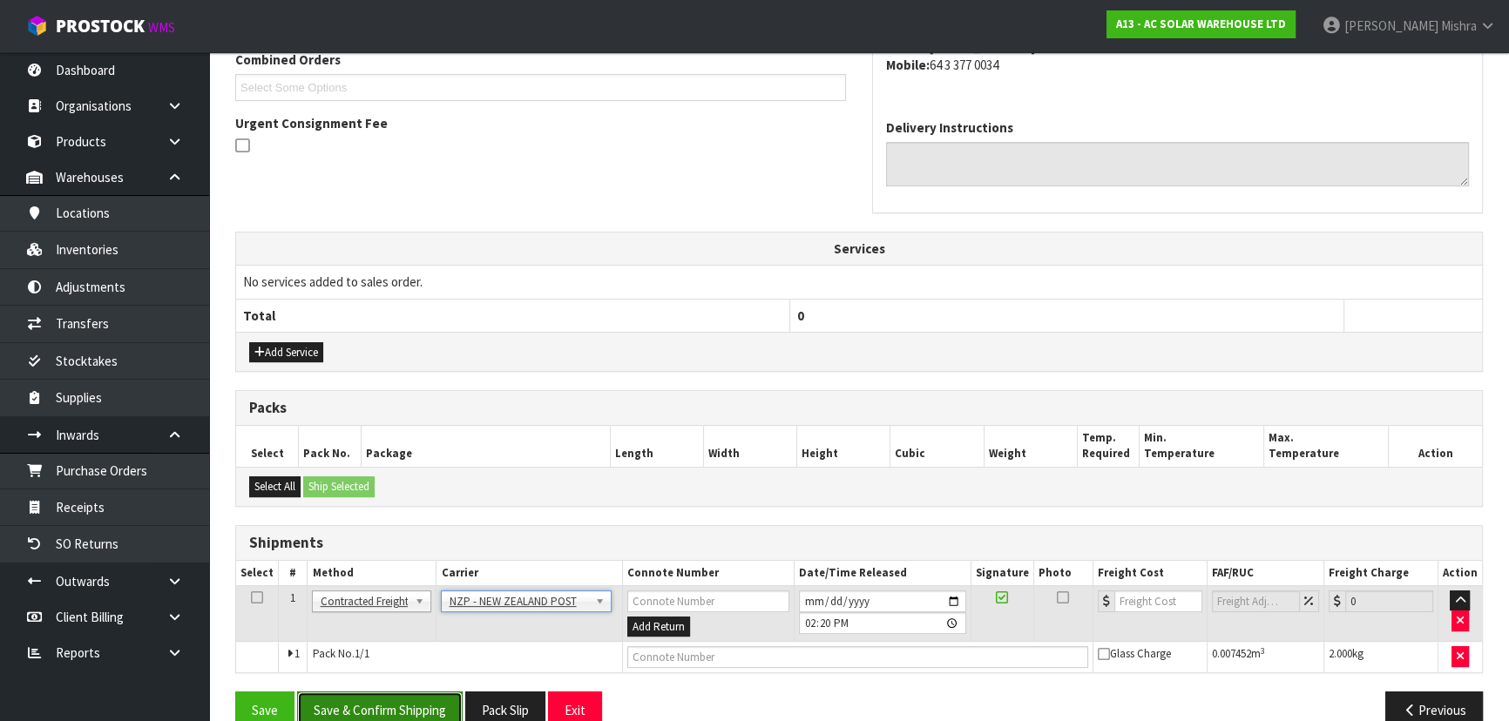
drag, startPoint x: 381, startPoint y: 706, endPoint x: 390, endPoint y: 701, distance: 10.5
click at [381, 707] on button "Save & Confirm Shipping" at bounding box center [380, 710] width 166 height 37
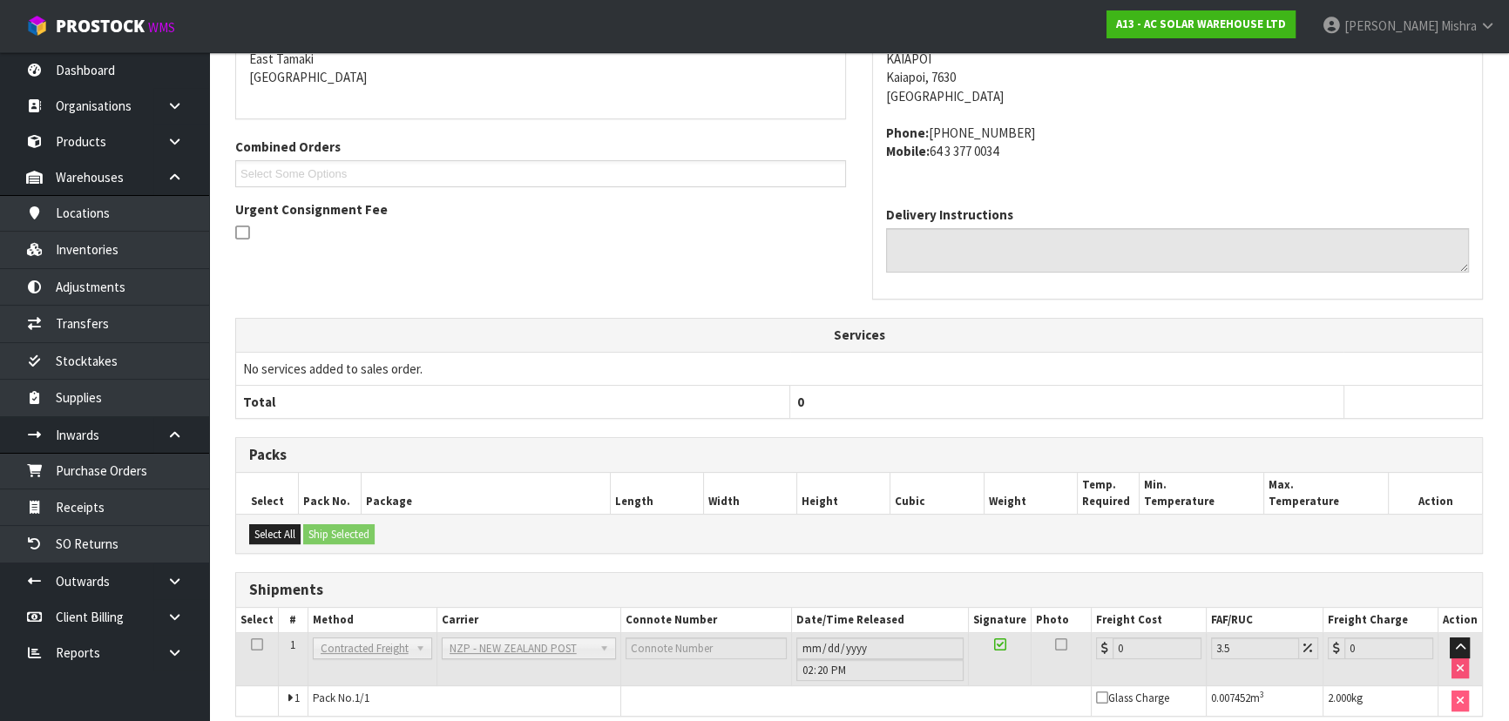
scroll to position [470, 0]
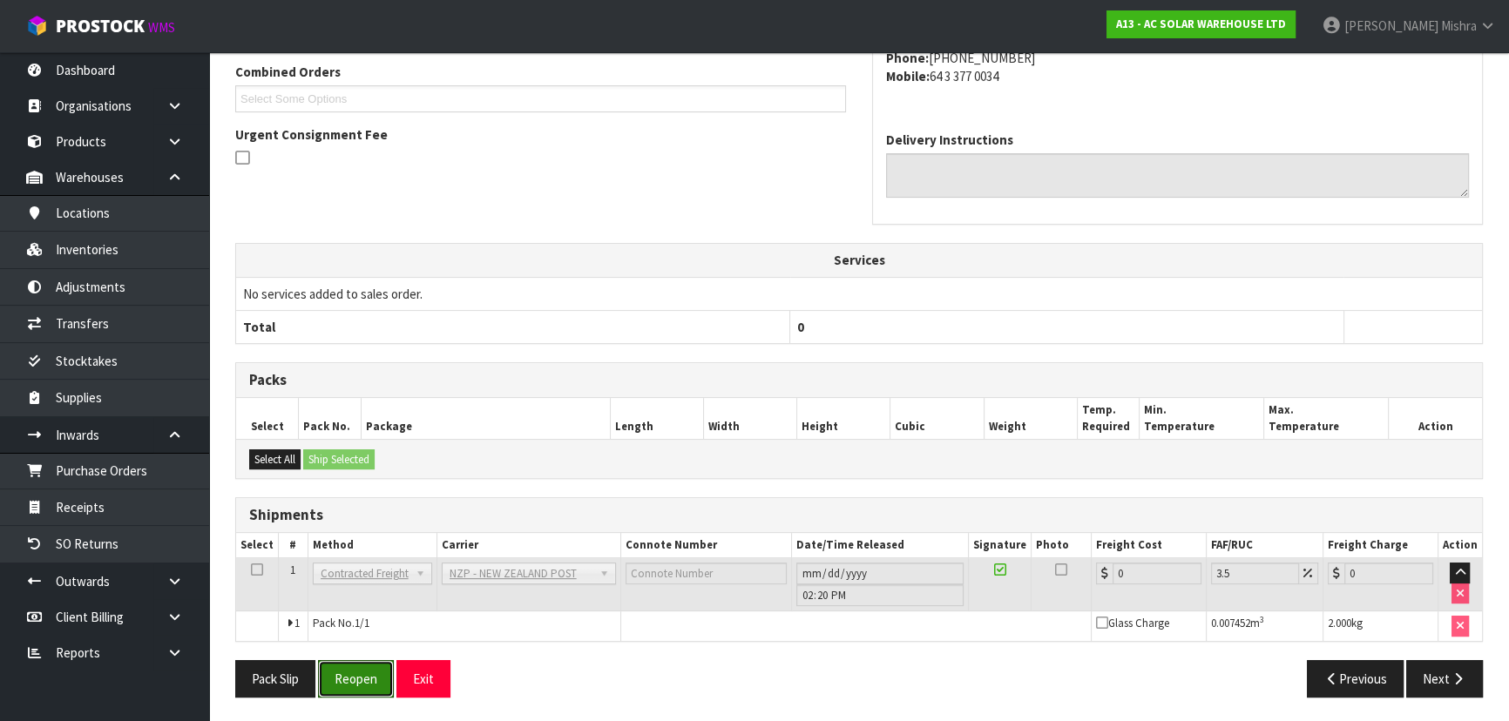
drag, startPoint x: 371, startPoint y: 663, endPoint x: 398, endPoint y: 656, distance: 27.9
click at [371, 664] on button "Reopen" at bounding box center [356, 678] width 76 height 37
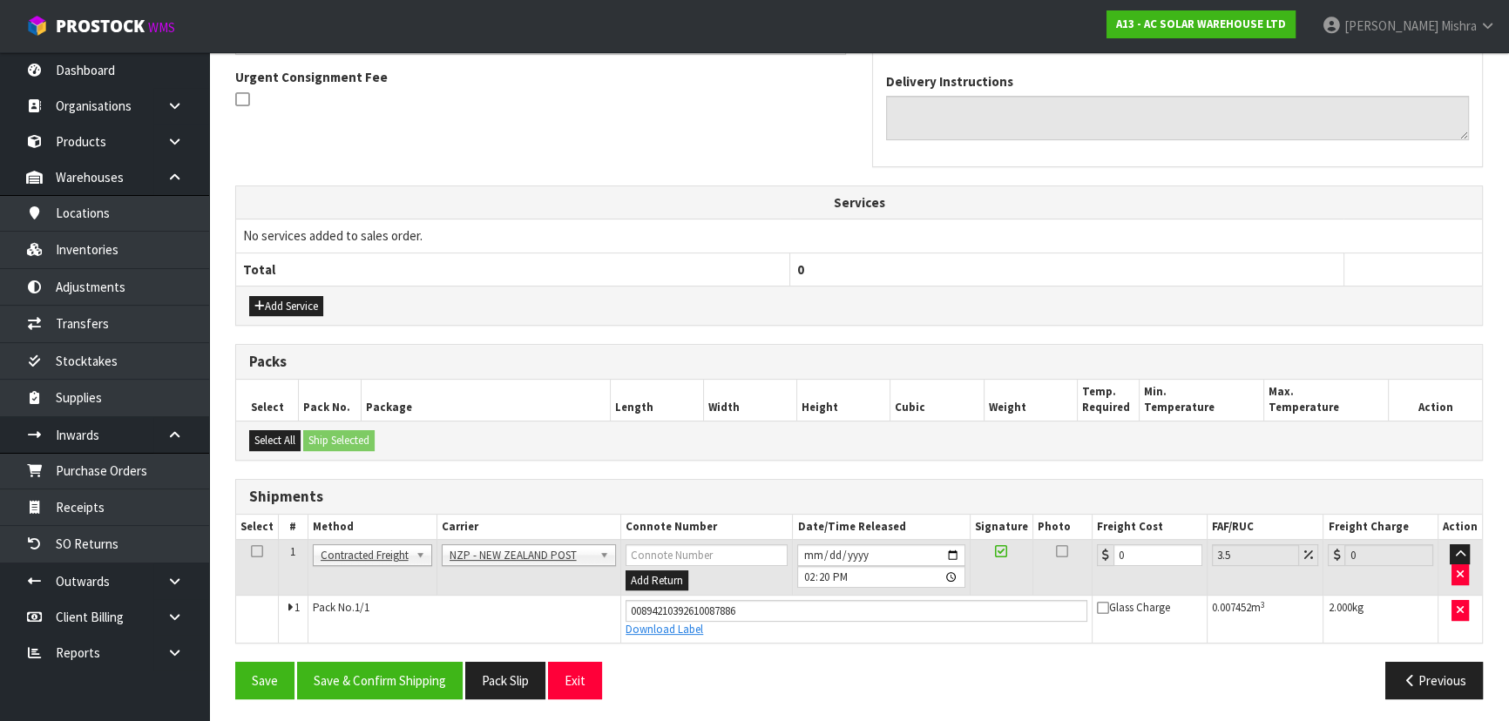
scroll to position [511, 0]
drag, startPoint x: 1134, startPoint y: 552, endPoint x: 1078, endPoint y: 542, distance: 57.6
click at [1078, 542] on tr "1 Client Local Pickup Customer Local Pickup Company Freight Contracted Freight …" at bounding box center [859, 566] width 1246 height 57
click at [406, 668] on button "Save & Confirm Shipping" at bounding box center [380, 679] width 166 height 37
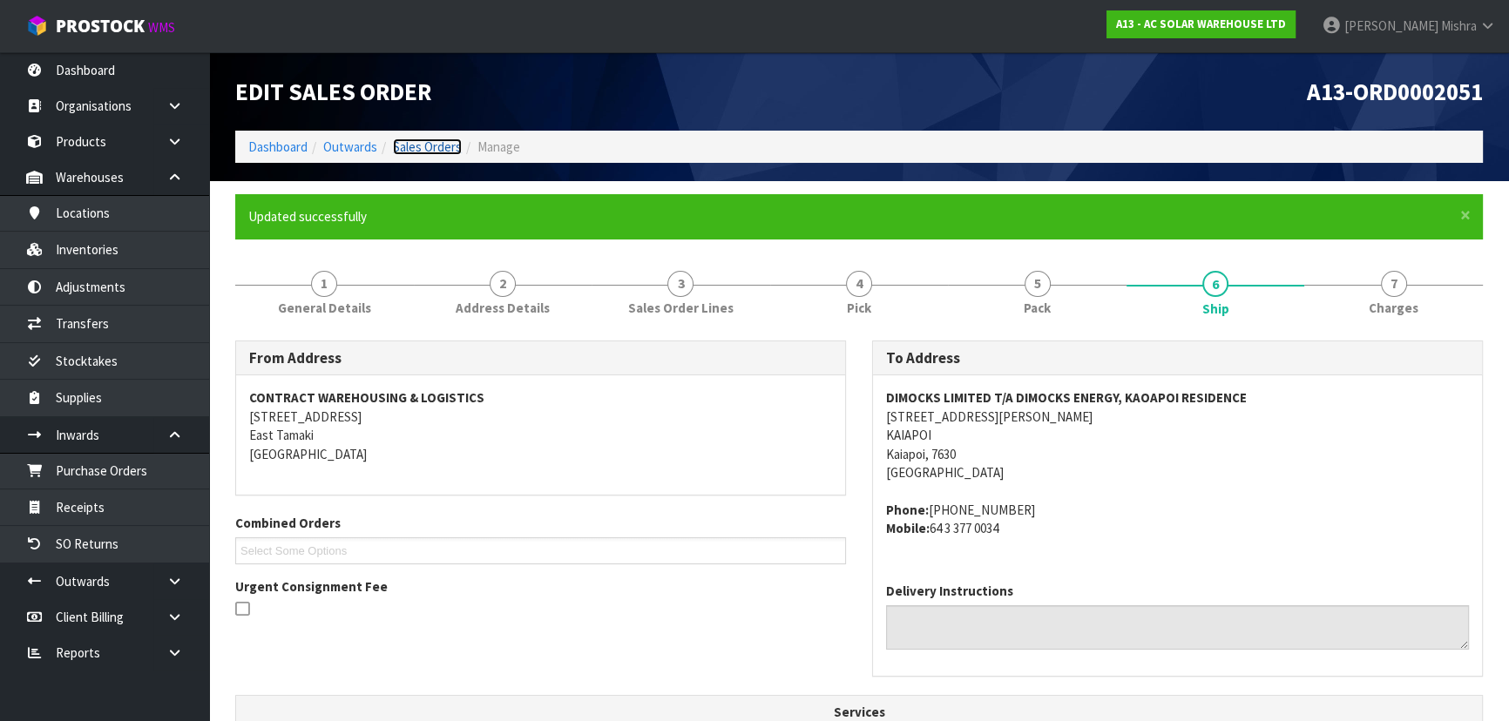
click at [435, 149] on link "Sales Orders" at bounding box center [427, 147] width 69 height 17
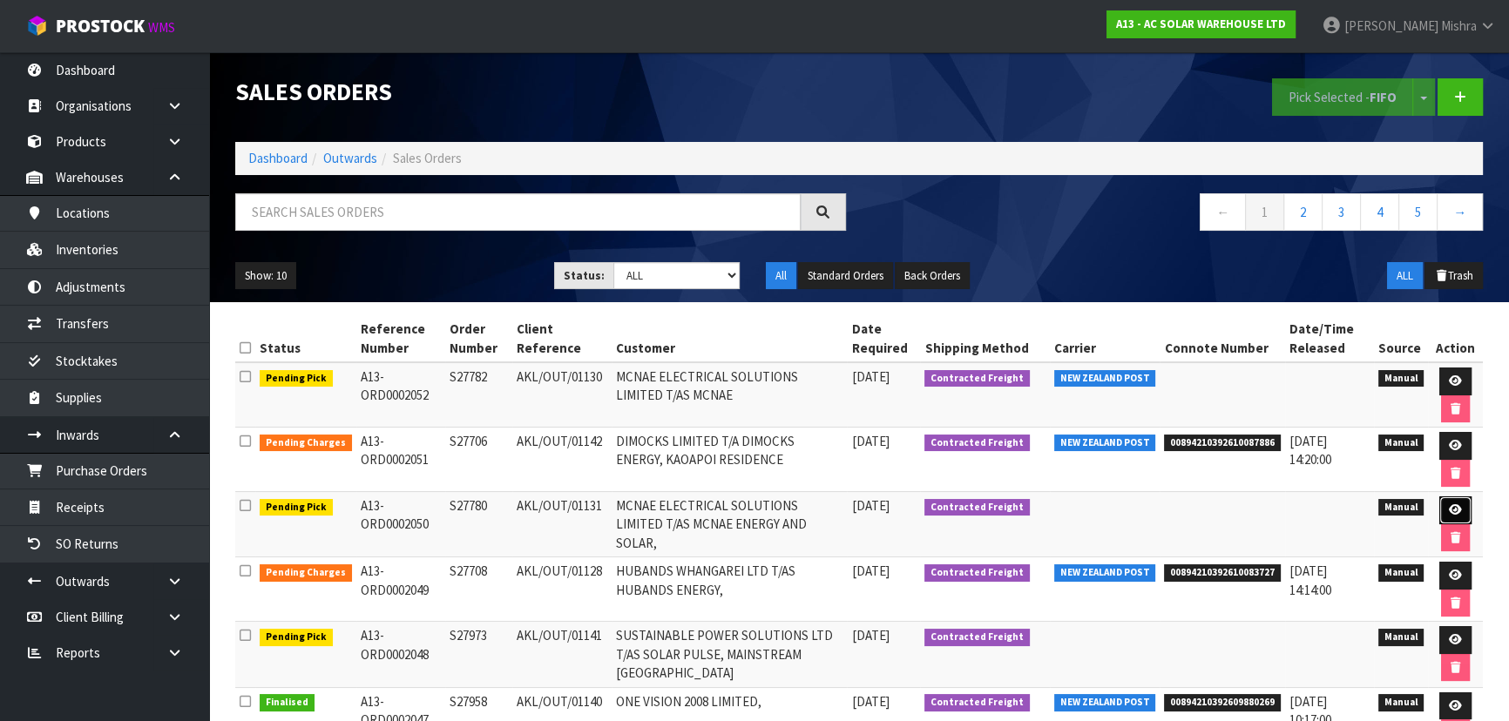
click at [1452, 511] on icon at bounding box center [1455, 509] width 13 height 11
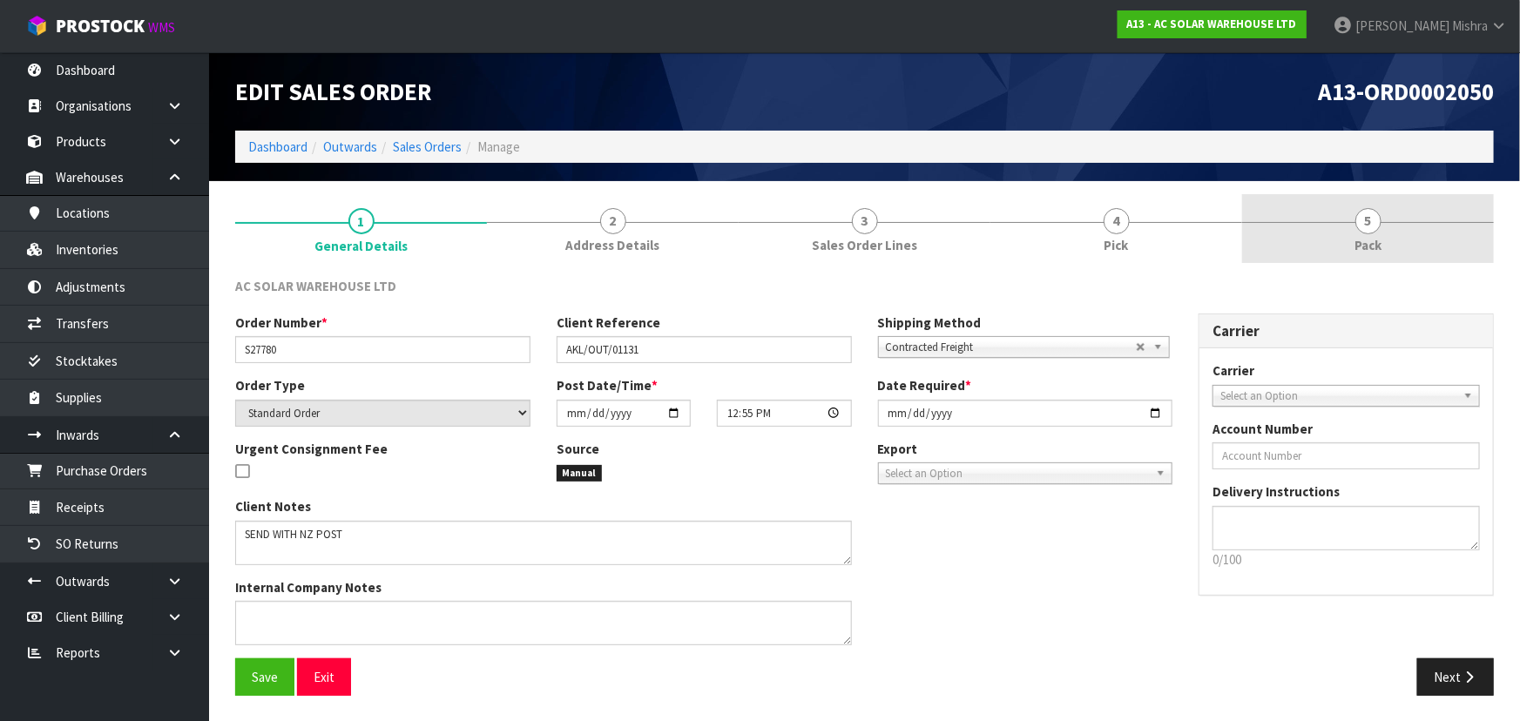
click at [1351, 237] on link "5 Pack" at bounding box center [1368, 228] width 252 height 69
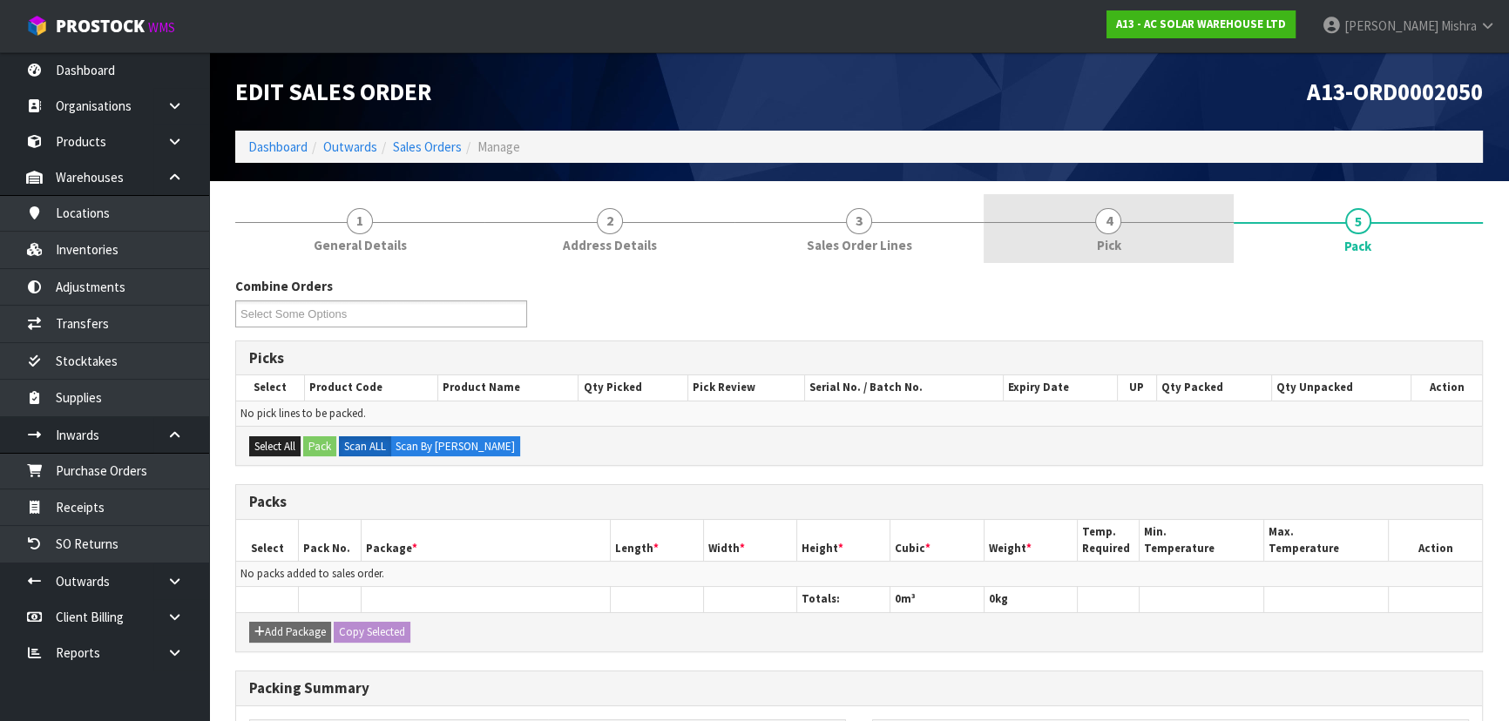
click at [1176, 220] on link "4 Pick" at bounding box center [1108, 228] width 249 height 69
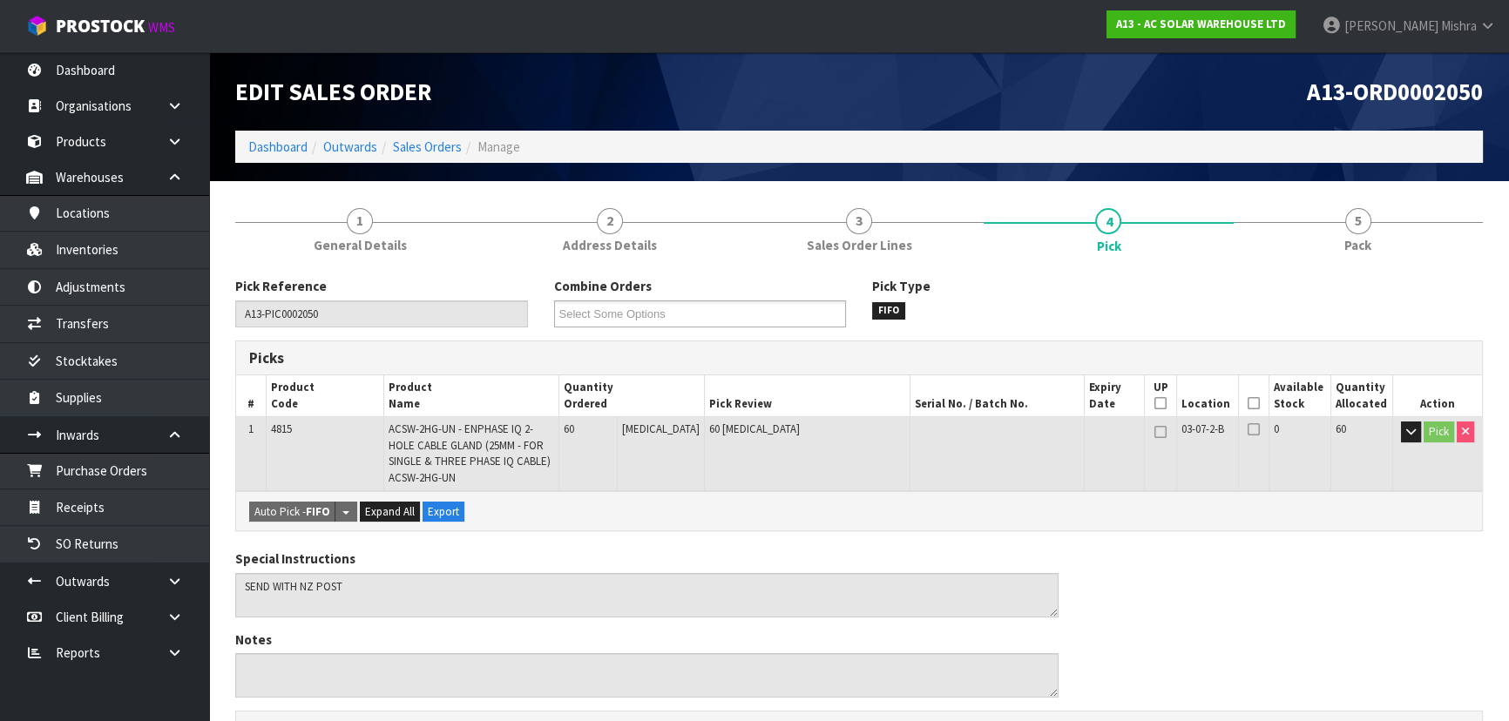
click at [1248, 403] on icon at bounding box center [1254, 403] width 12 height 1
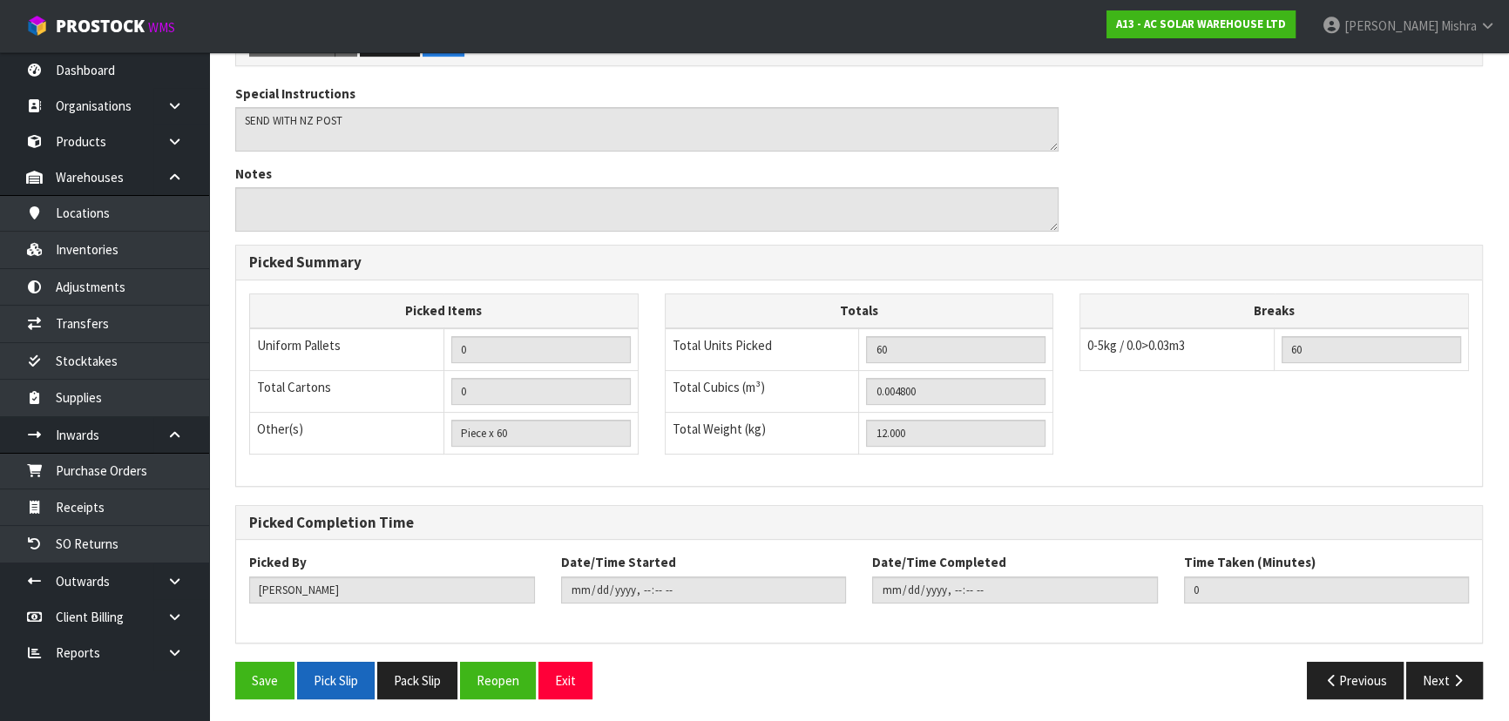
scroll to position [531, 0]
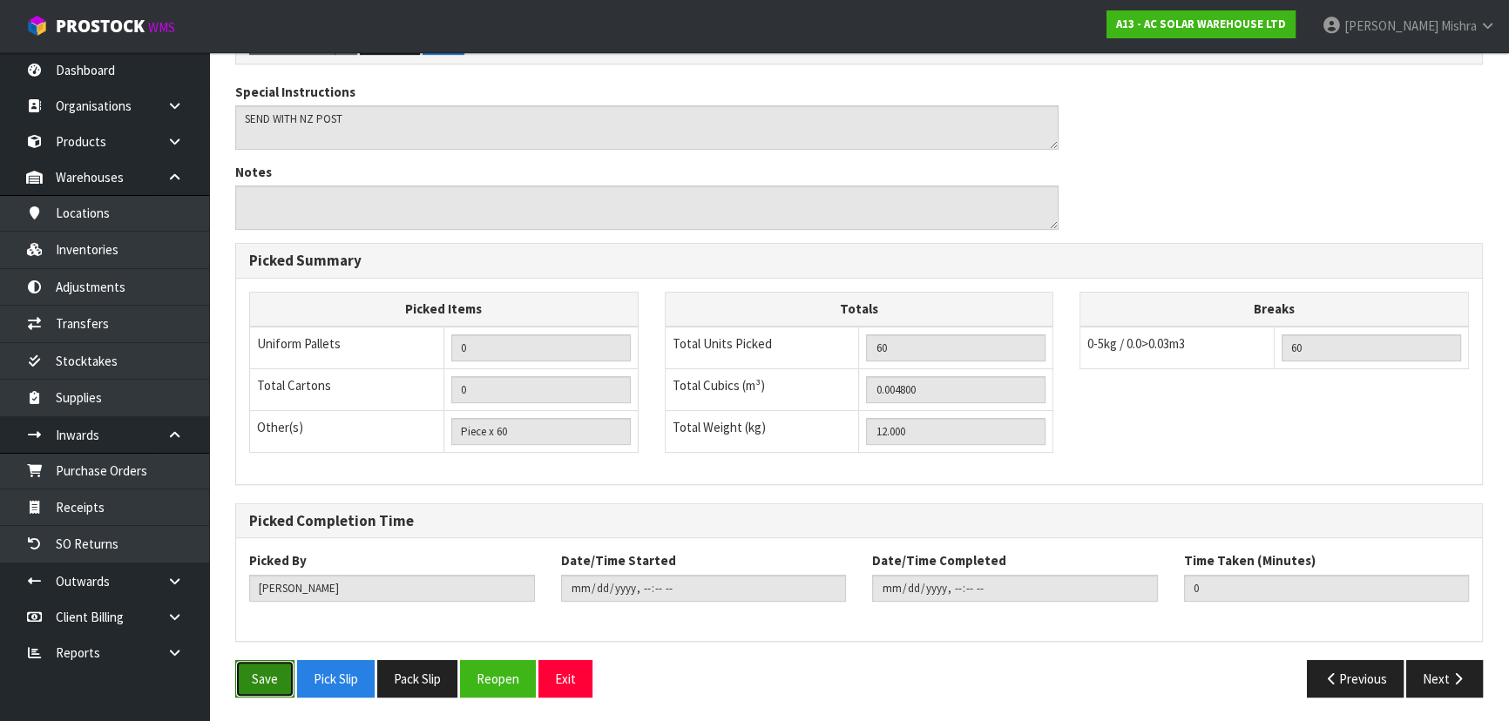
click at [281, 680] on button "Save" at bounding box center [264, 678] width 59 height 37
click at [1457, 692] on button "Next" at bounding box center [1444, 678] width 77 height 37
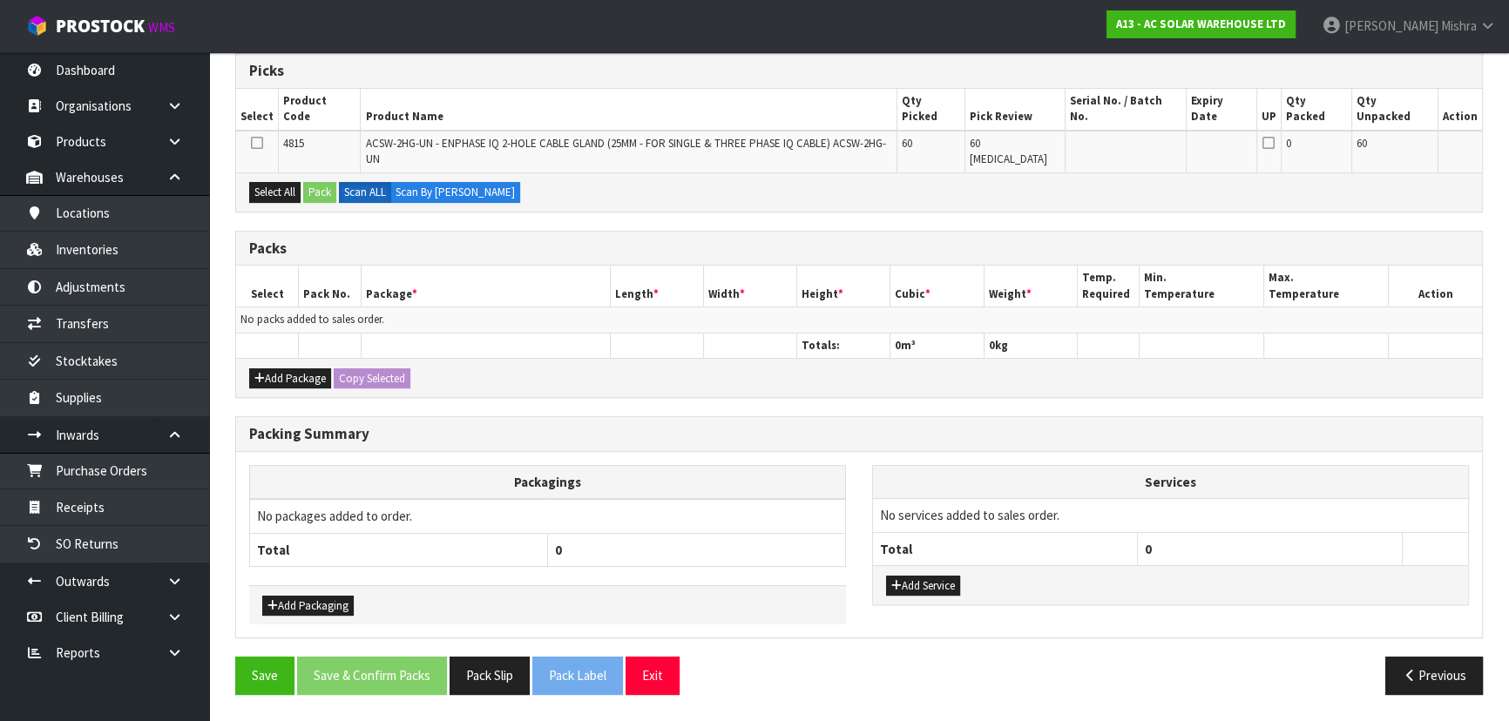
scroll to position [0, 0]
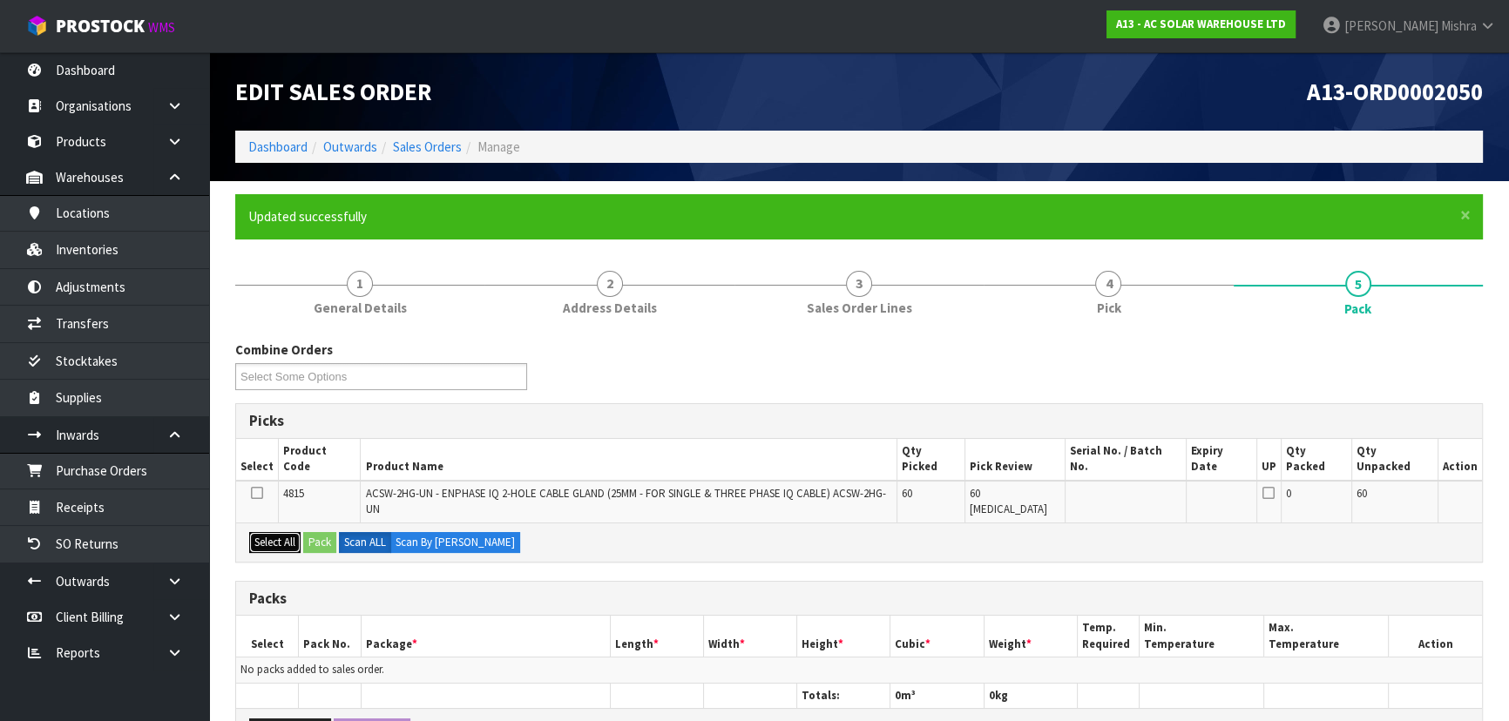
click at [283, 532] on button "Select All" at bounding box center [274, 542] width 51 height 21
click at [326, 532] on button "Pack" at bounding box center [319, 542] width 33 height 21
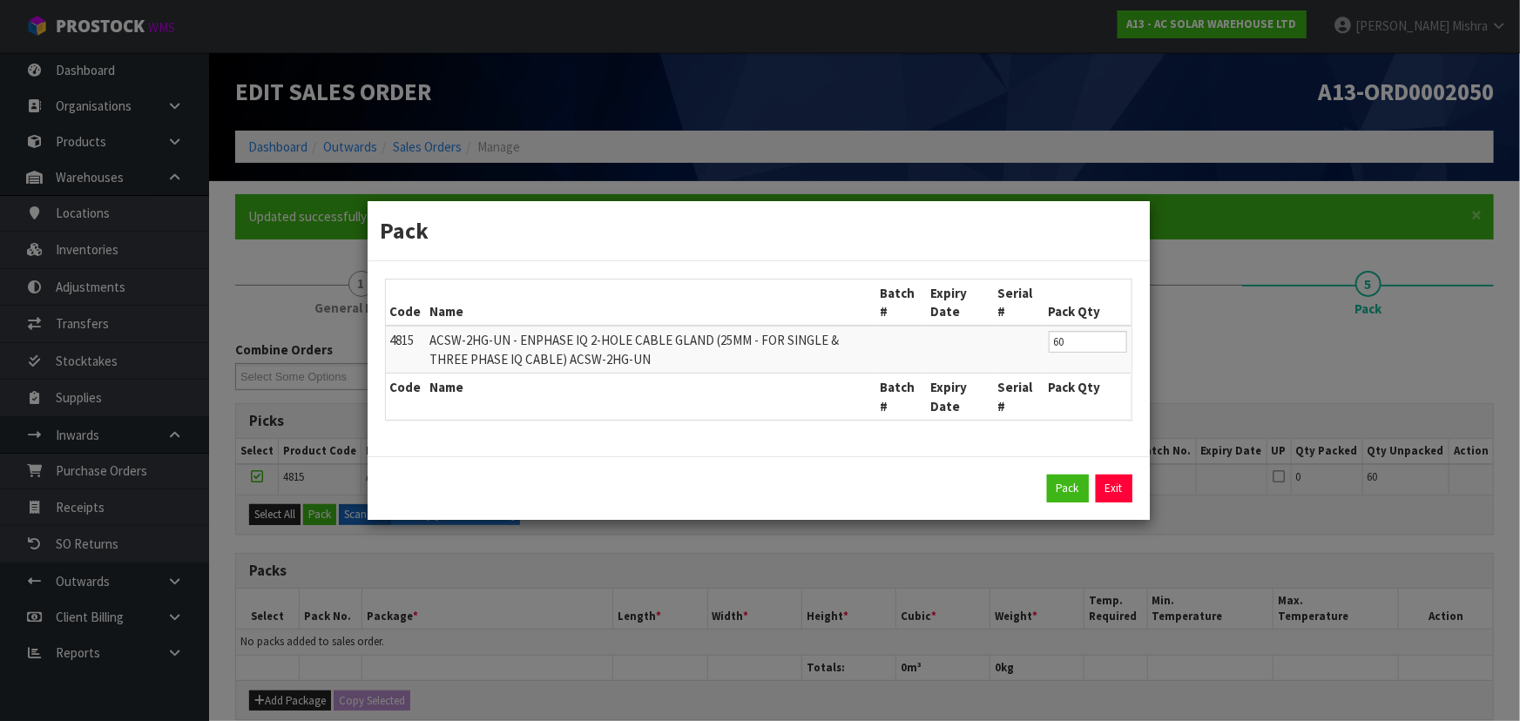
click at [1072, 503] on div "Pack Exit" at bounding box center [759, 489] width 782 height 64
click at [1067, 497] on button "Pack" at bounding box center [1068, 489] width 42 height 28
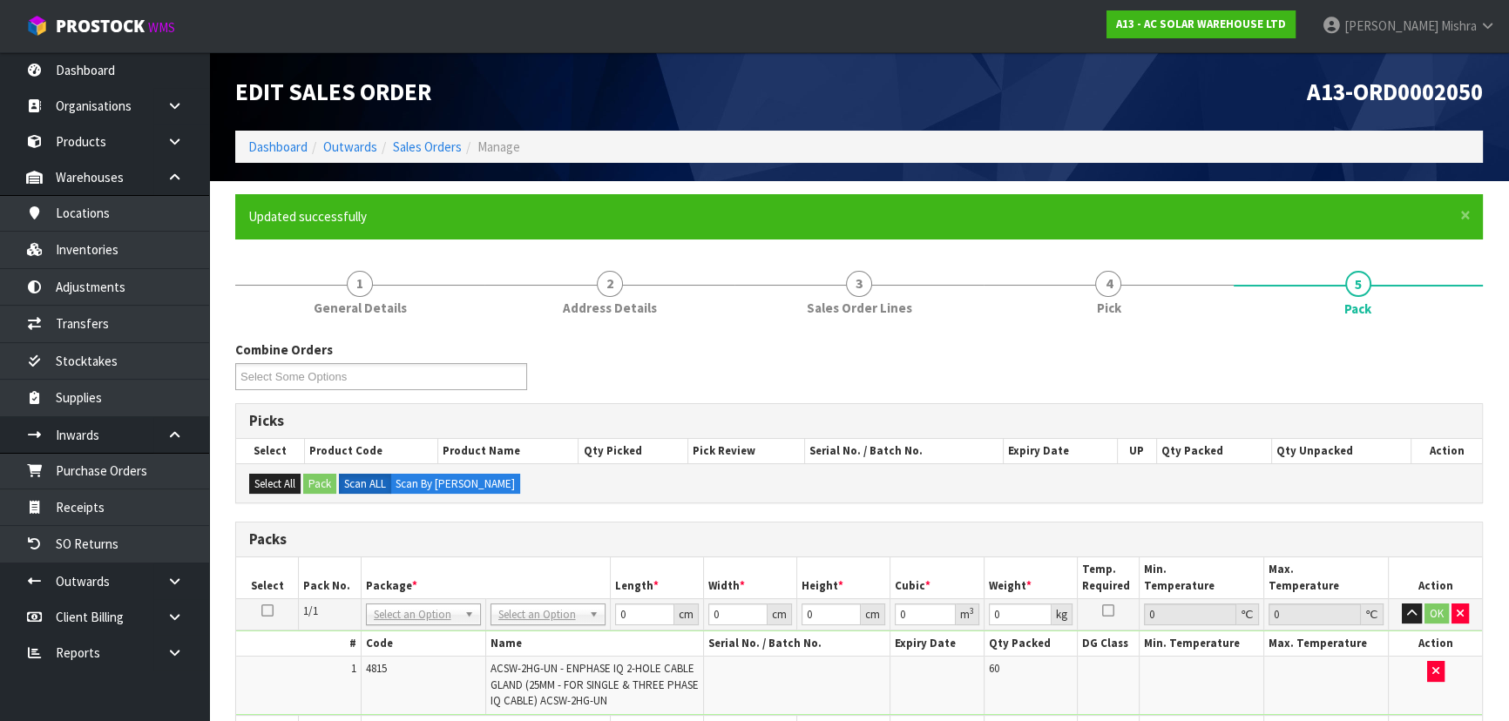
click at [559, 600] on td "No Packaging Cartons PLT GEN120 (1200 X 1000) PLT ONE WAY SKID CHEP HIRE PALLET…" at bounding box center [547, 614] width 125 height 31
click at [539, 633] on input "text" at bounding box center [547, 637] width 106 height 22
drag, startPoint x: 547, startPoint y: 671, endPoint x: 593, endPoint y: 661, distance: 47.2
drag, startPoint x: 652, startPoint y: 623, endPoint x: 580, endPoint y: 612, distance: 72.3
click at [587, 613] on tr "1/1 NONE 007-001 007-002 007-004 007-009 007-013 007-014 007-015 007-017 007-01…" at bounding box center [859, 614] width 1246 height 31
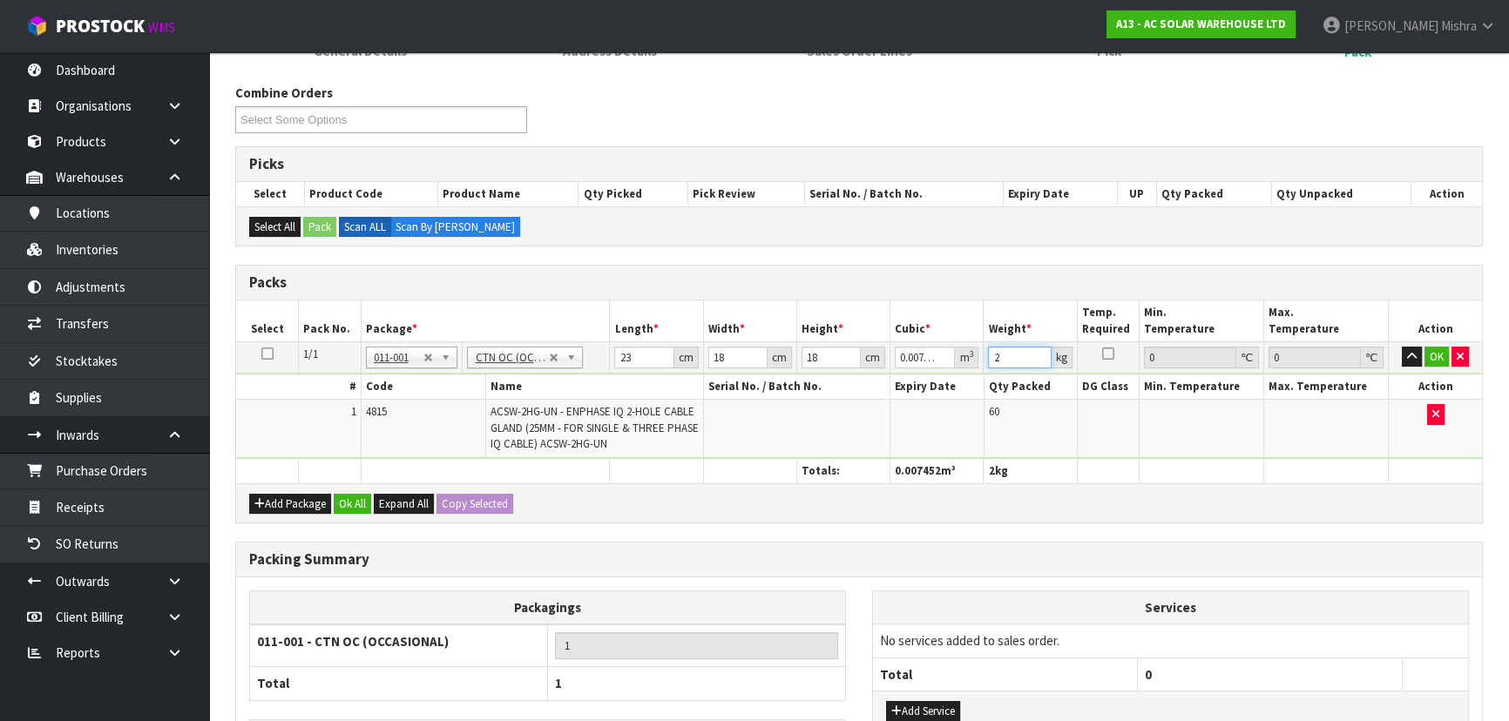
scroll to position [316, 0]
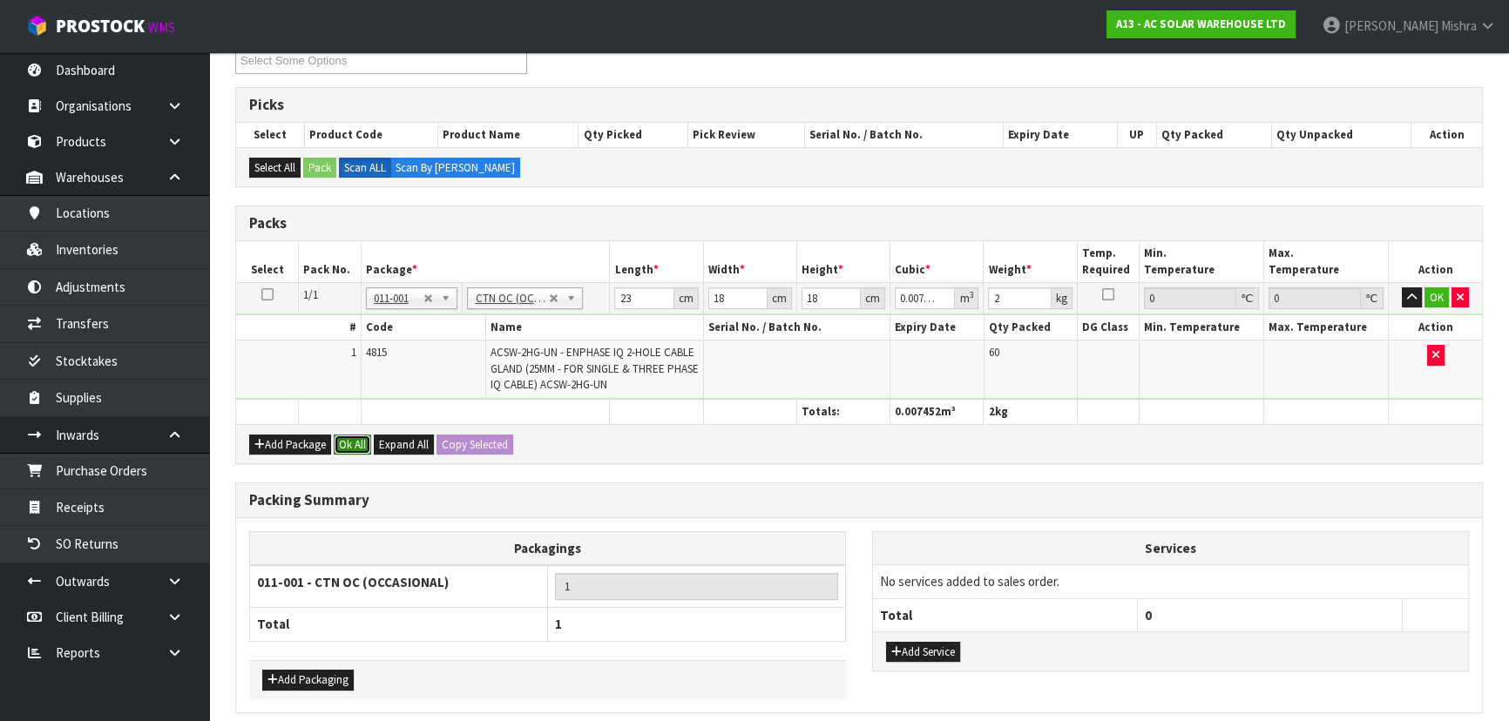
click at [348, 450] on button "Ok All" at bounding box center [352, 445] width 37 height 21
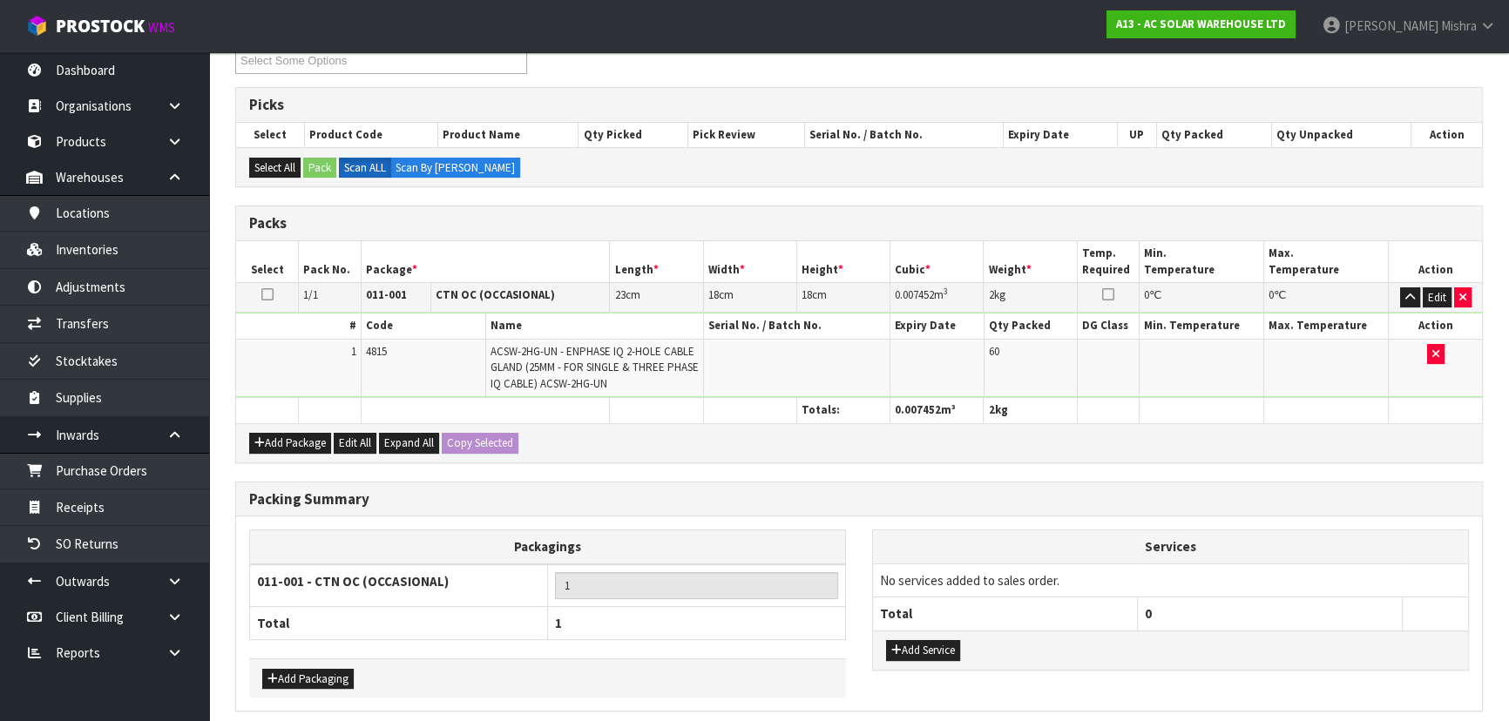
scroll to position [384, 0]
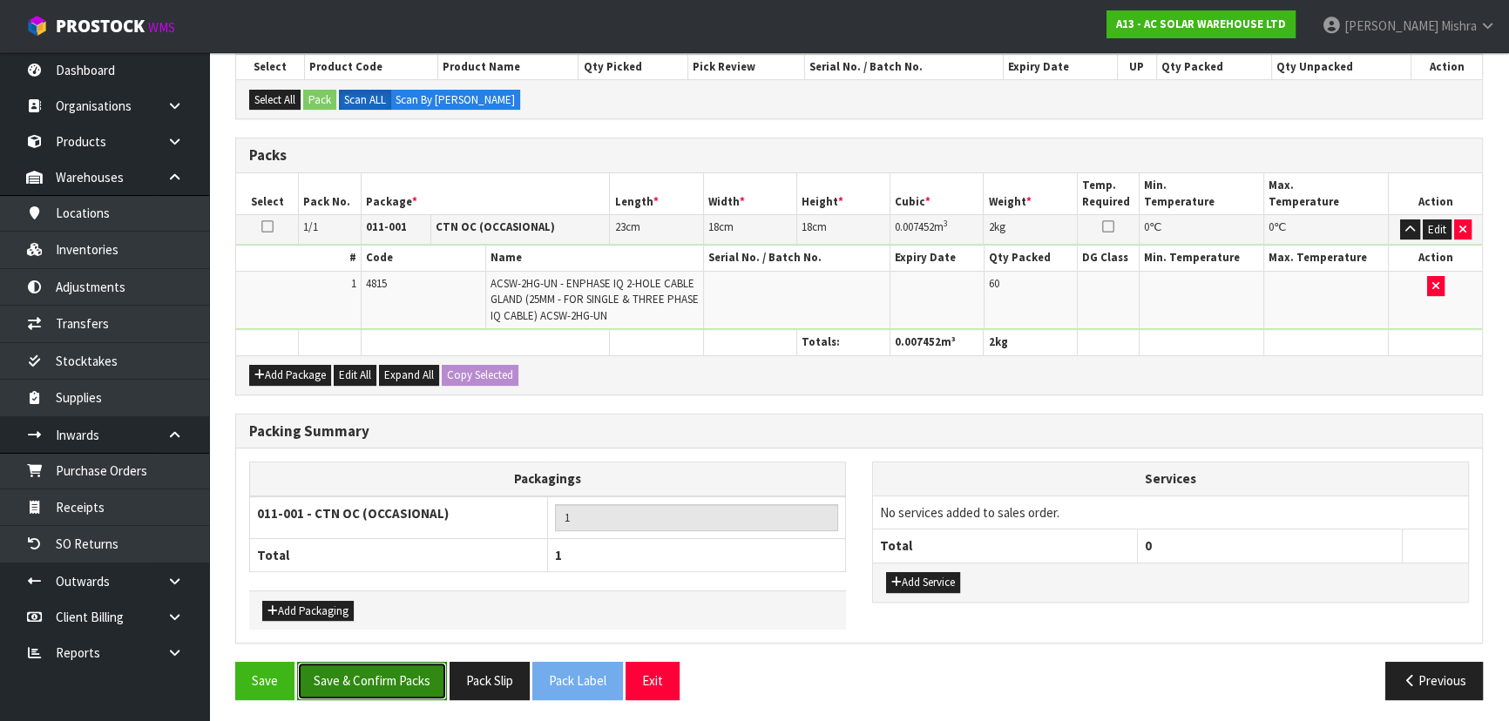
click at [393, 683] on button "Save & Confirm Packs" at bounding box center [372, 680] width 150 height 37
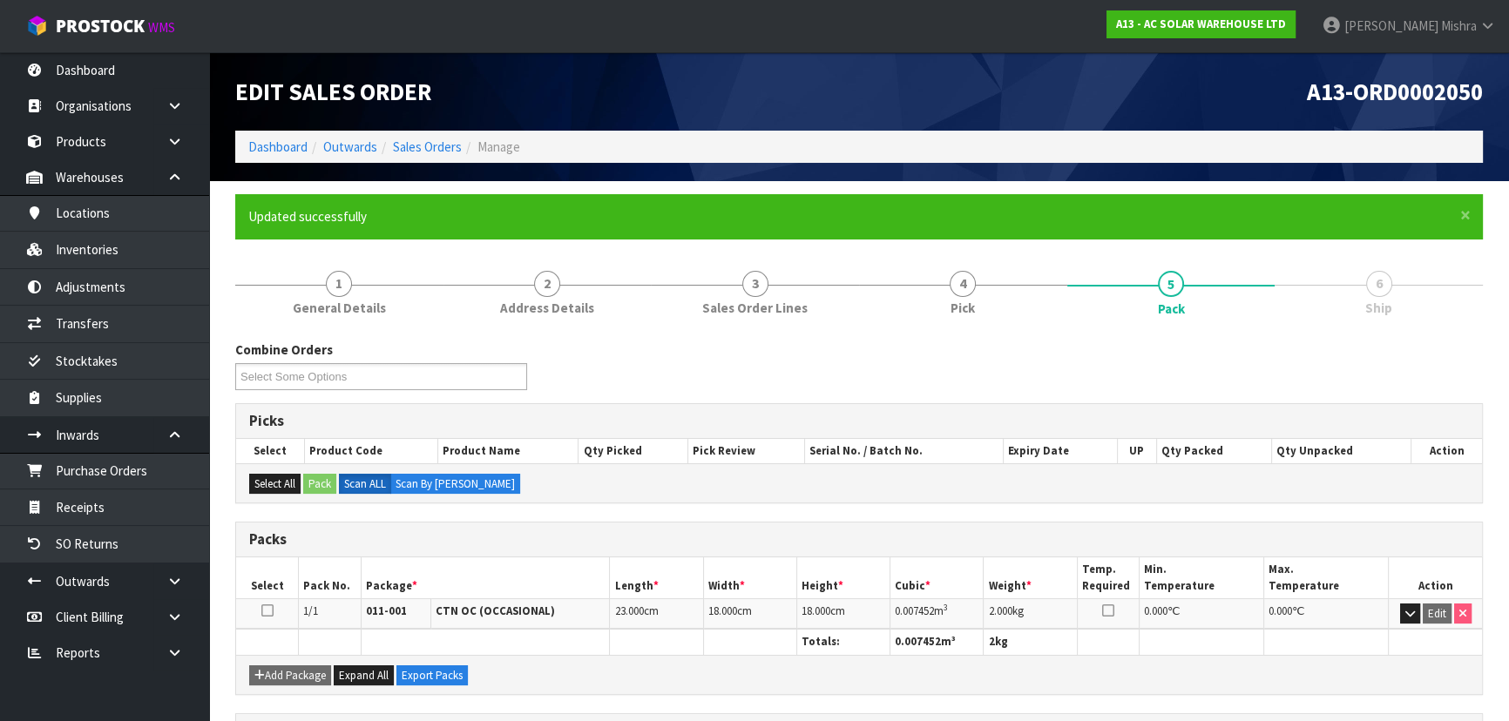
scroll to position [261, 0]
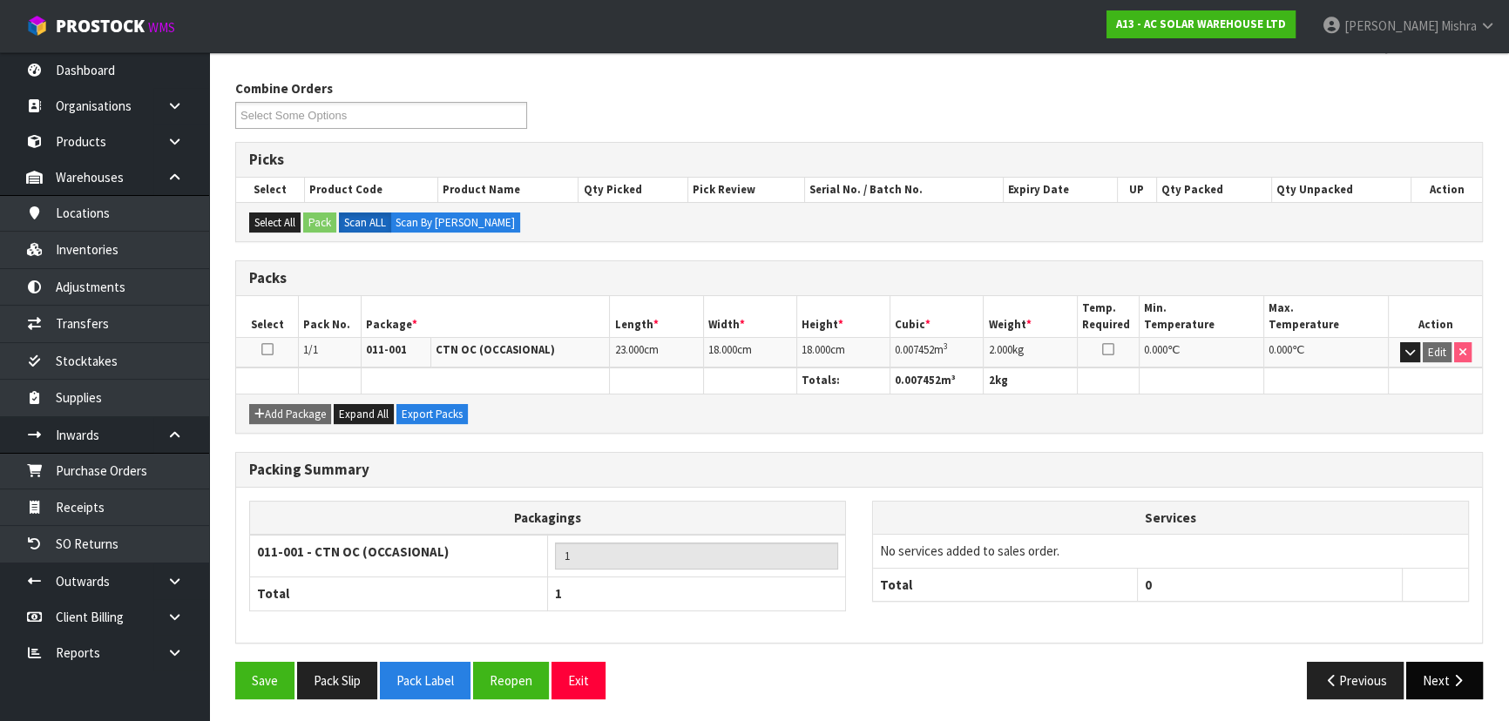
click at [1452, 681] on icon "button" at bounding box center [1458, 680] width 17 height 13
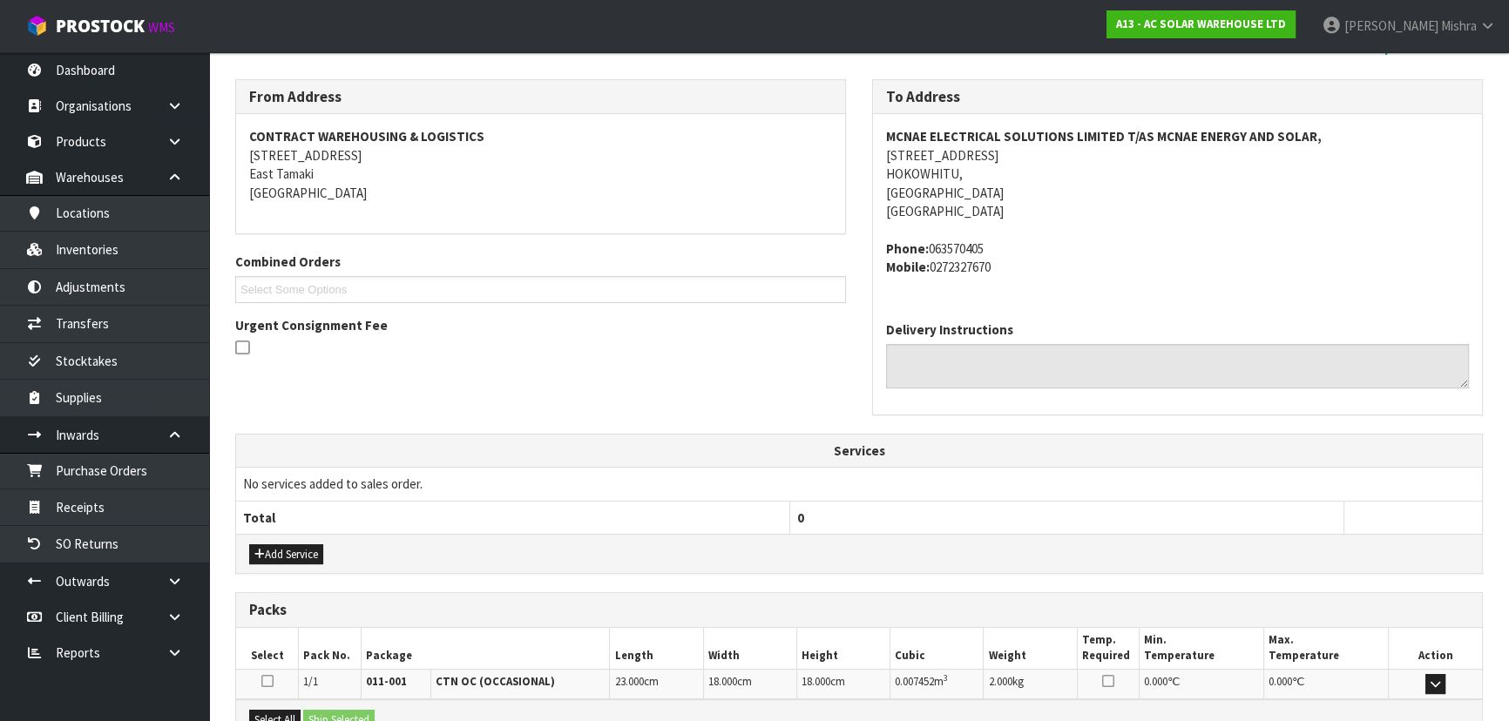
scroll to position [464, 0]
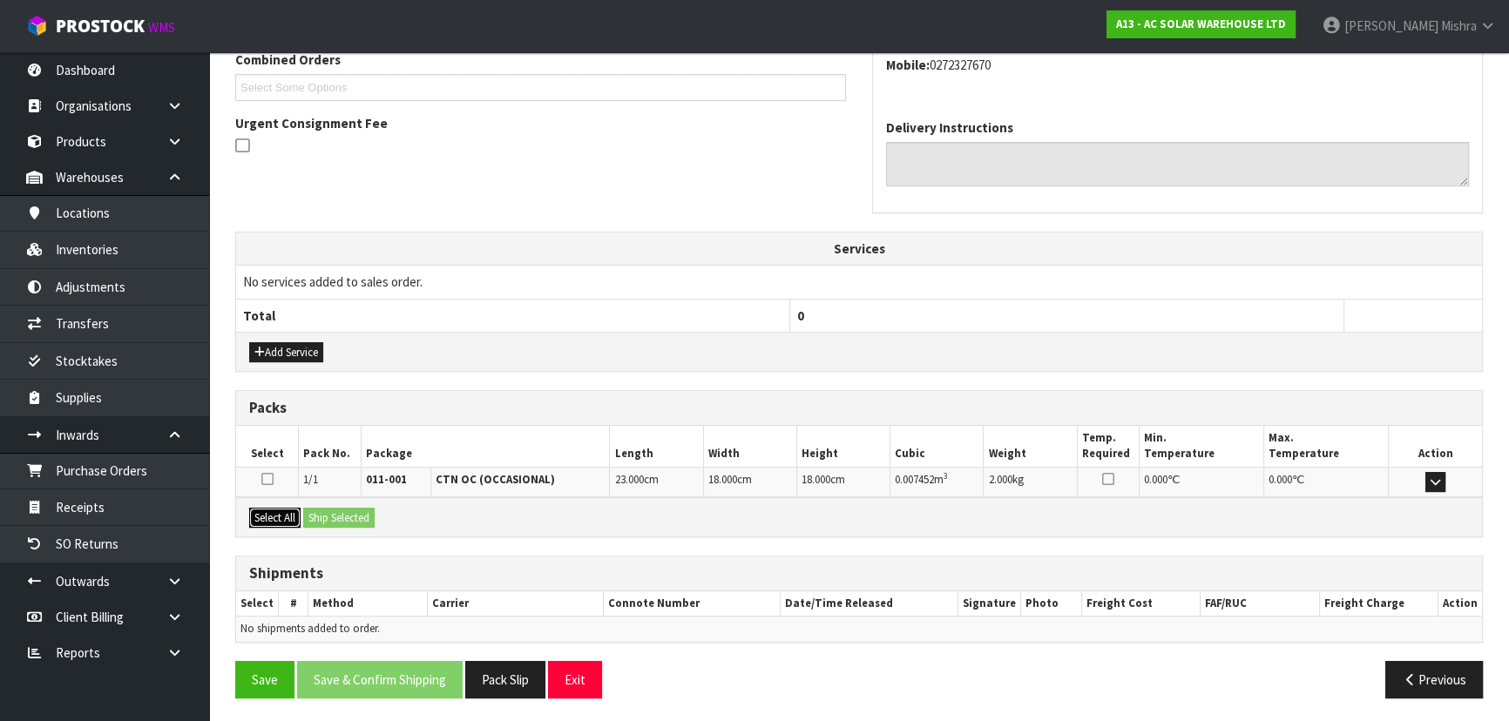
click at [292, 517] on button "Select All" at bounding box center [274, 518] width 51 height 21
click at [343, 518] on button "Ship Selected" at bounding box center [338, 518] width 71 height 21
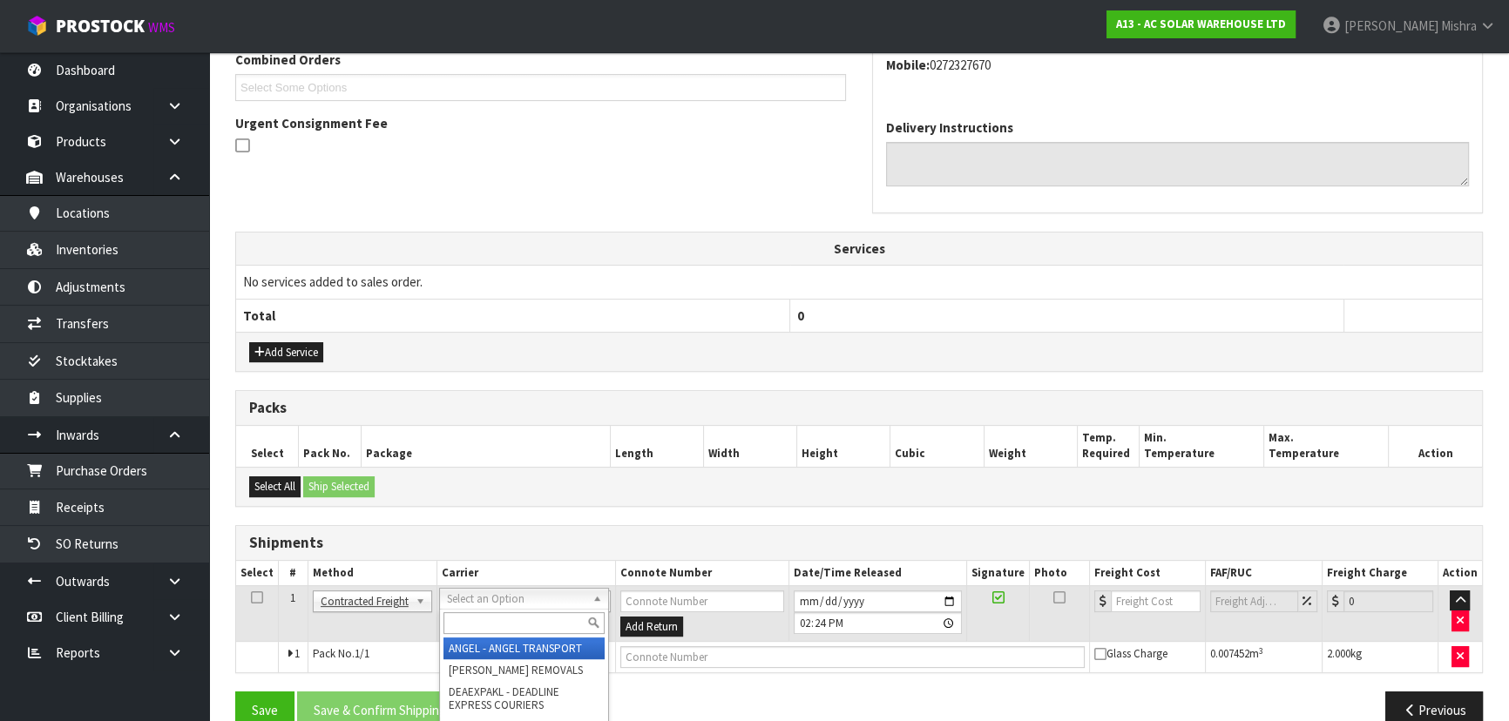
click at [548, 618] on input "text" at bounding box center [523, 624] width 161 height 22
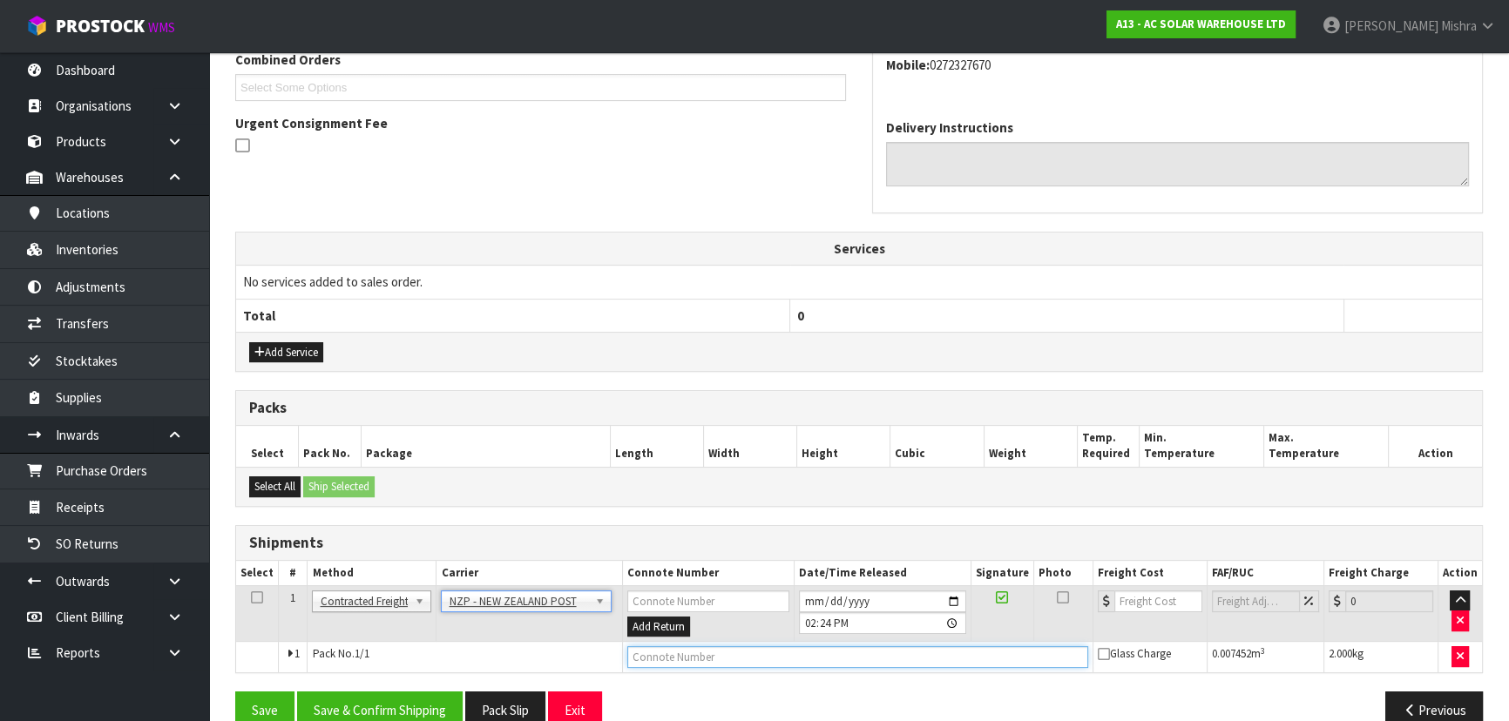
click at [687, 661] on input "text" at bounding box center [857, 657] width 461 height 22
click at [349, 692] on button "Save & Confirm Shipping" at bounding box center [380, 710] width 166 height 37
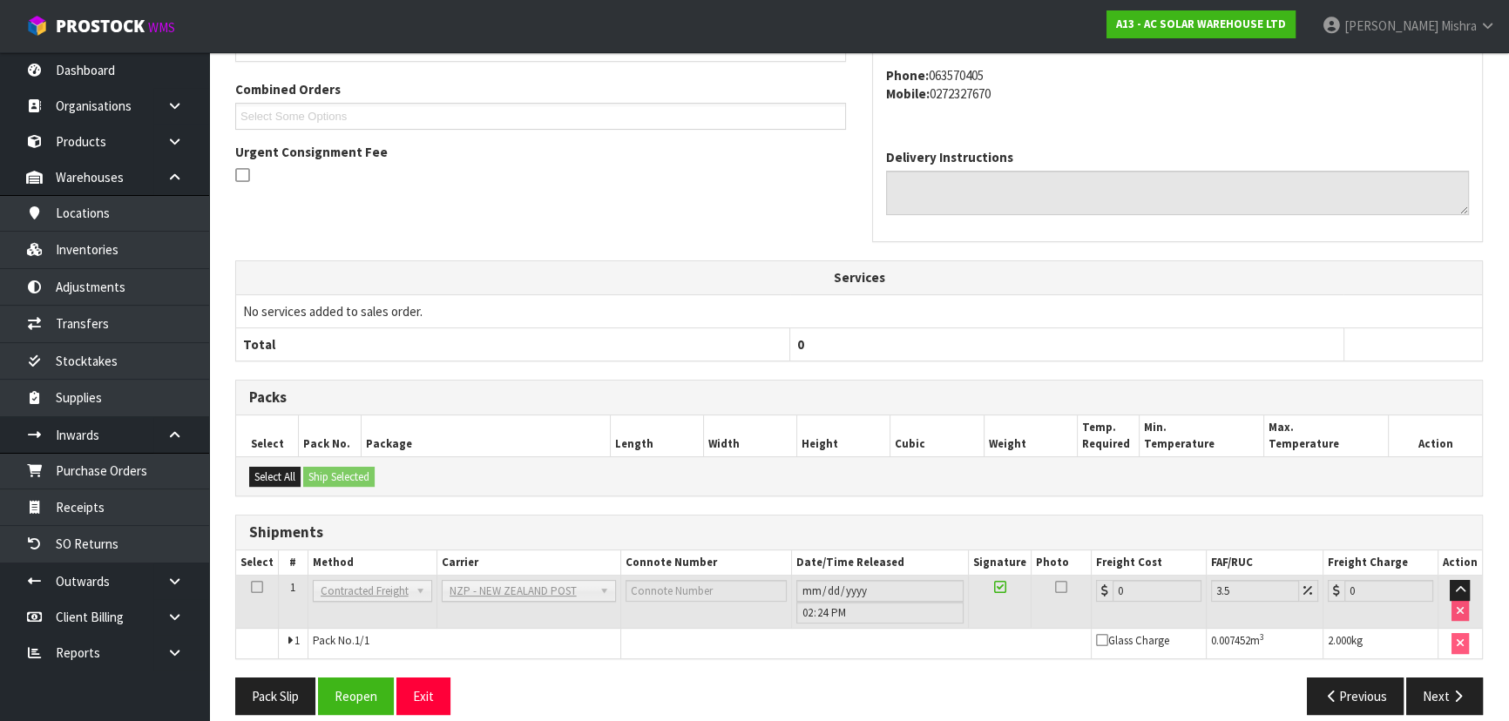
scroll to position [470, 0]
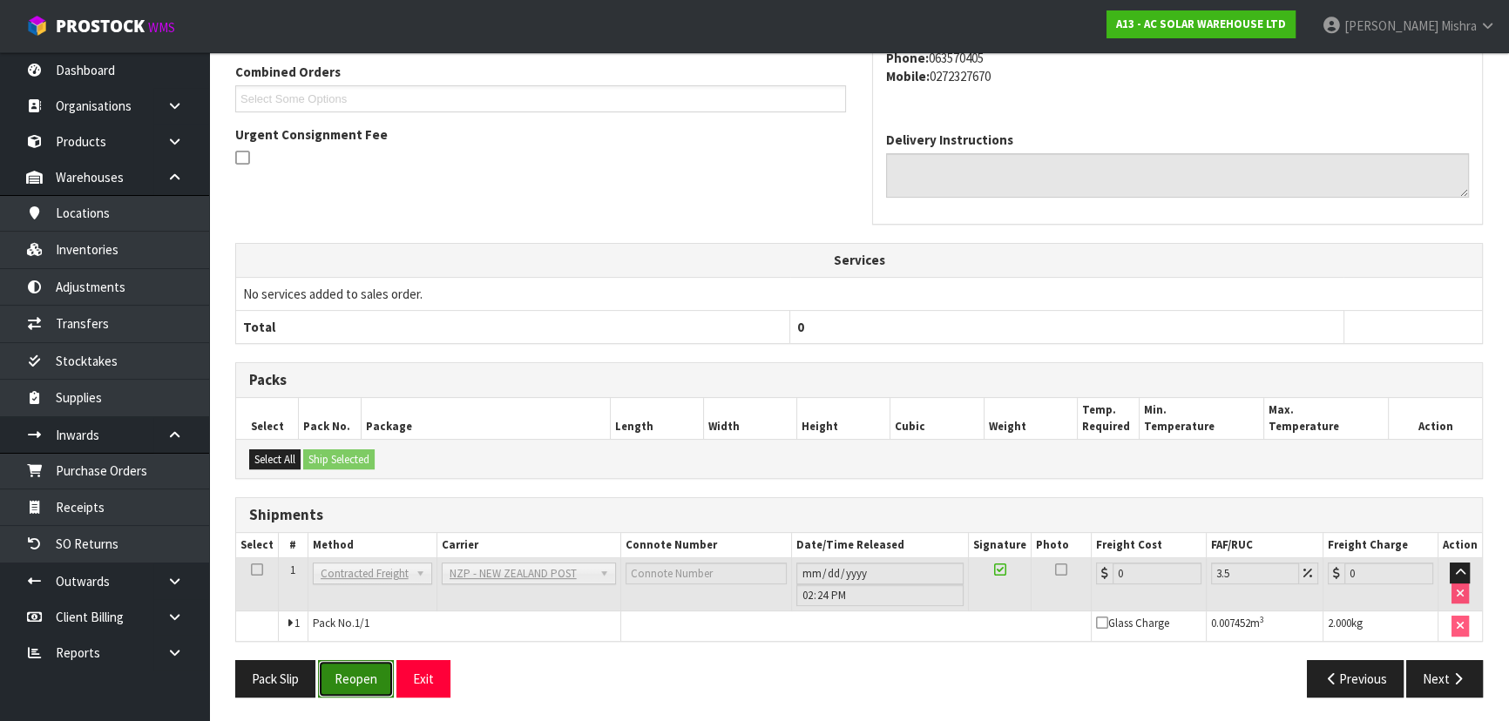
drag, startPoint x: 365, startPoint y: 680, endPoint x: 389, endPoint y: 662, distance: 30.0
click at [366, 675] on button "Reopen" at bounding box center [356, 678] width 76 height 37
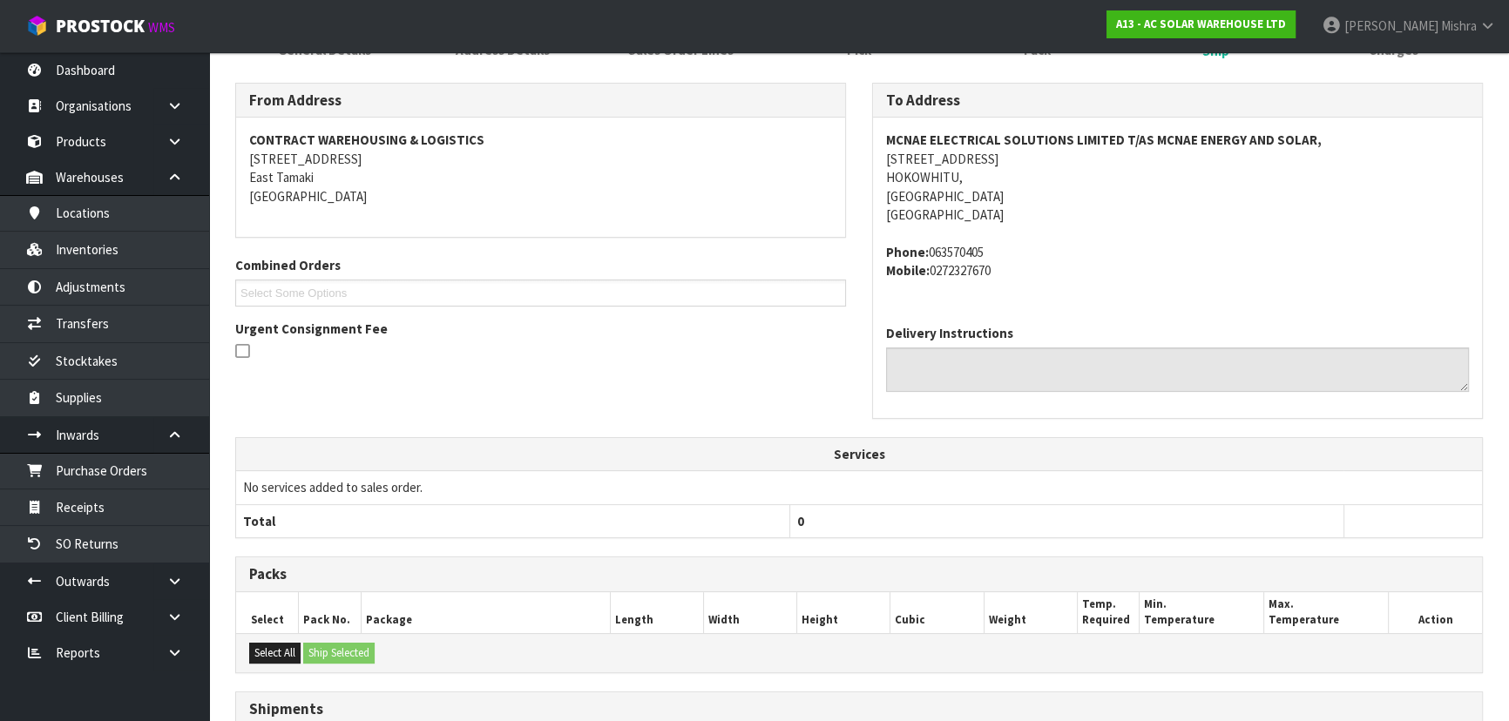
scroll to position [451, 0]
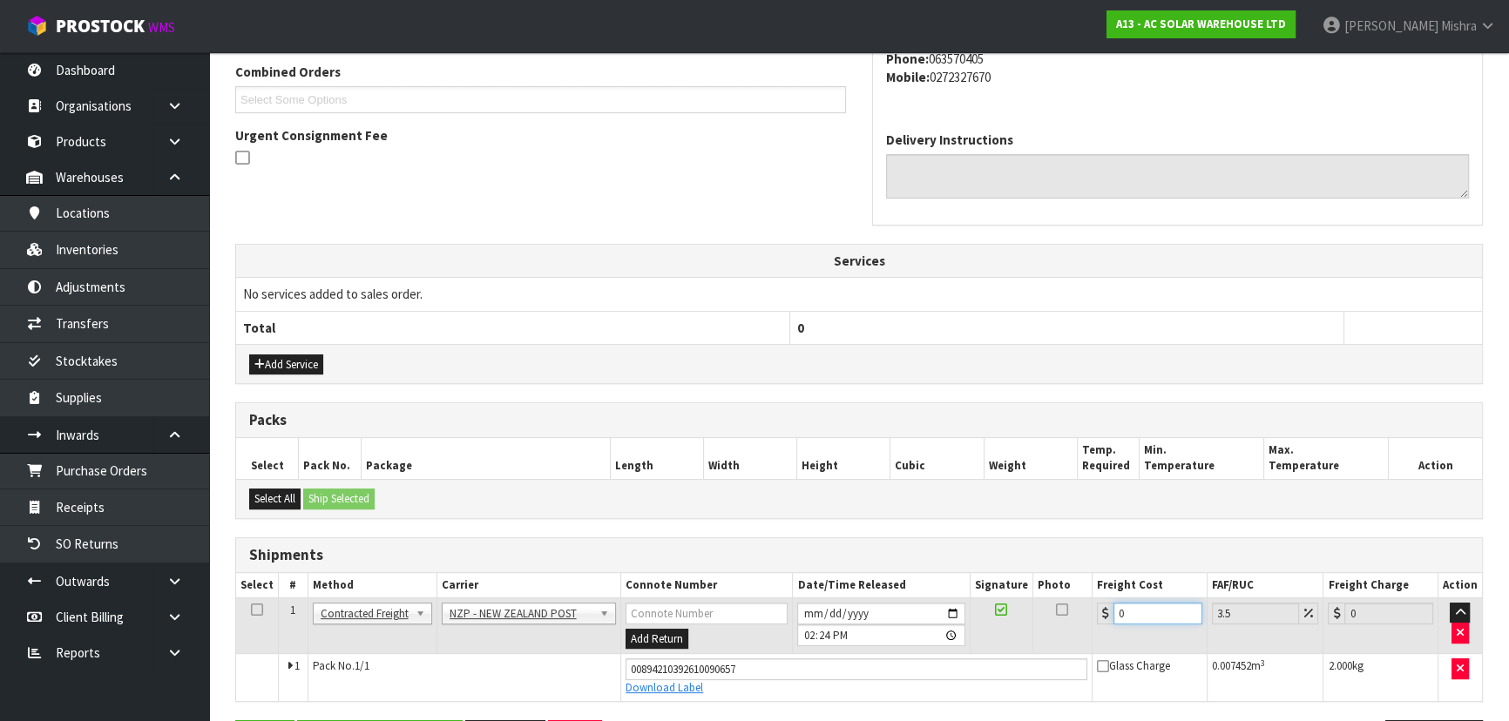
drag, startPoint x: 1140, startPoint y: 613, endPoint x: 1069, endPoint y: 613, distance: 70.6
click at [1069, 613] on tr "1 Client Local Pickup Customer Local Pickup Company Freight Contracted Freight …" at bounding box center [859, 626] width 1246 height 57
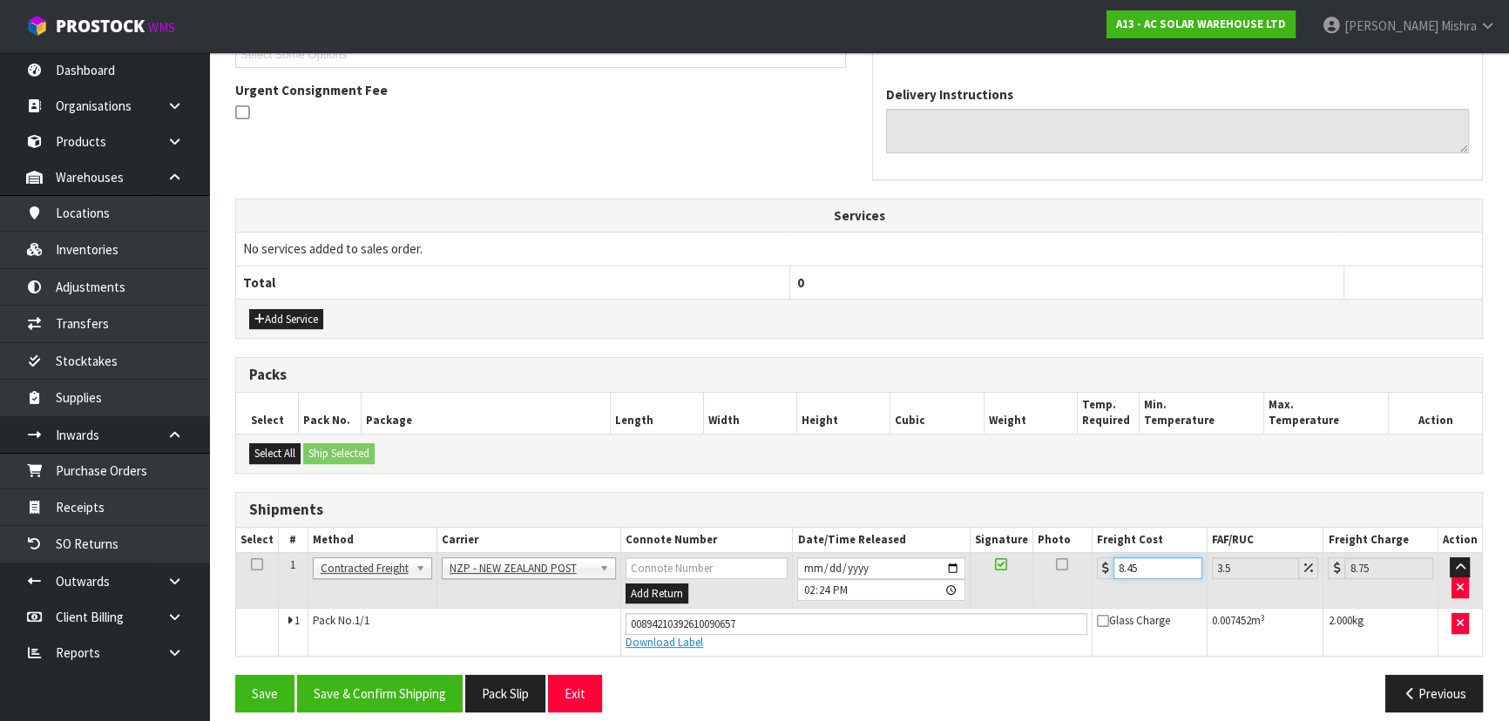
scroll to position [511, 0]
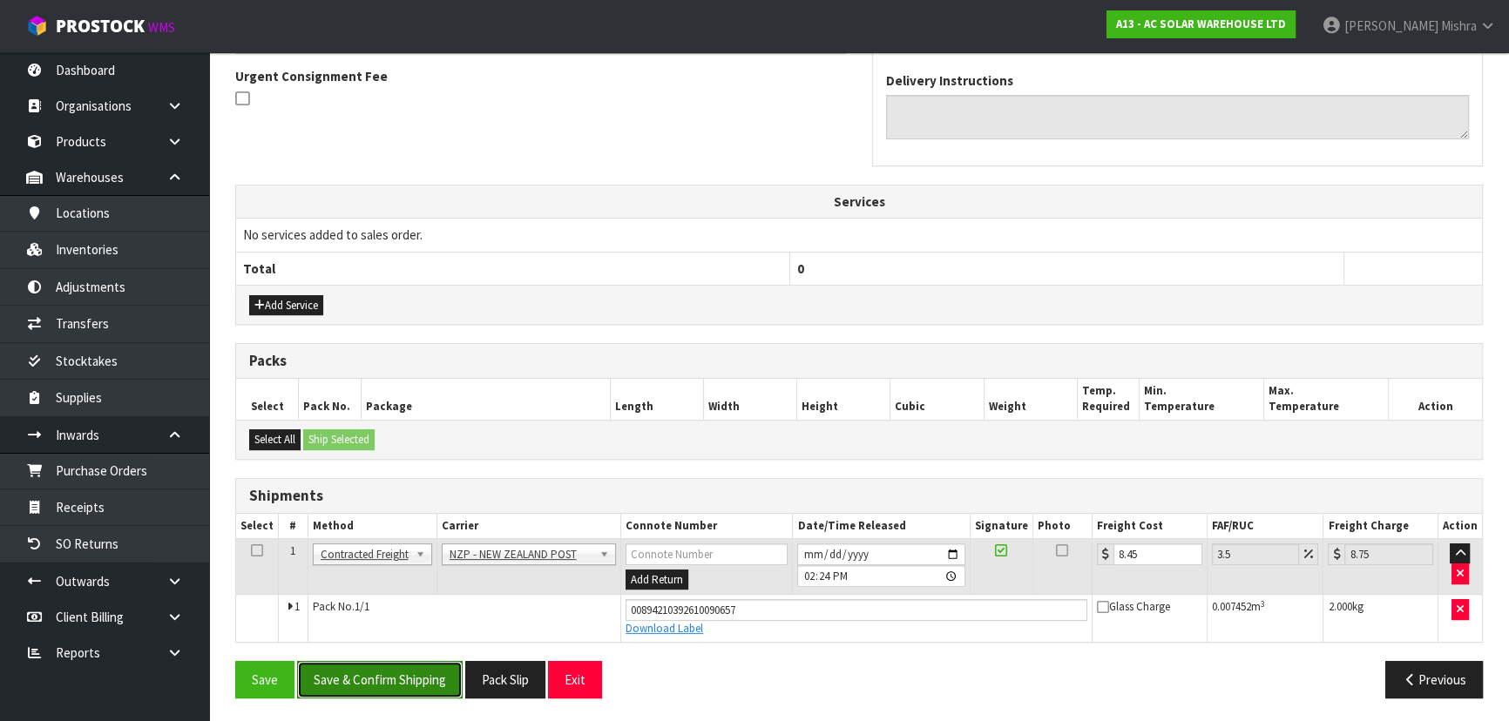
click at [403, 676] on button "Save & Confirm Shipping" at bounding box center [380, 679] width 166 height 37
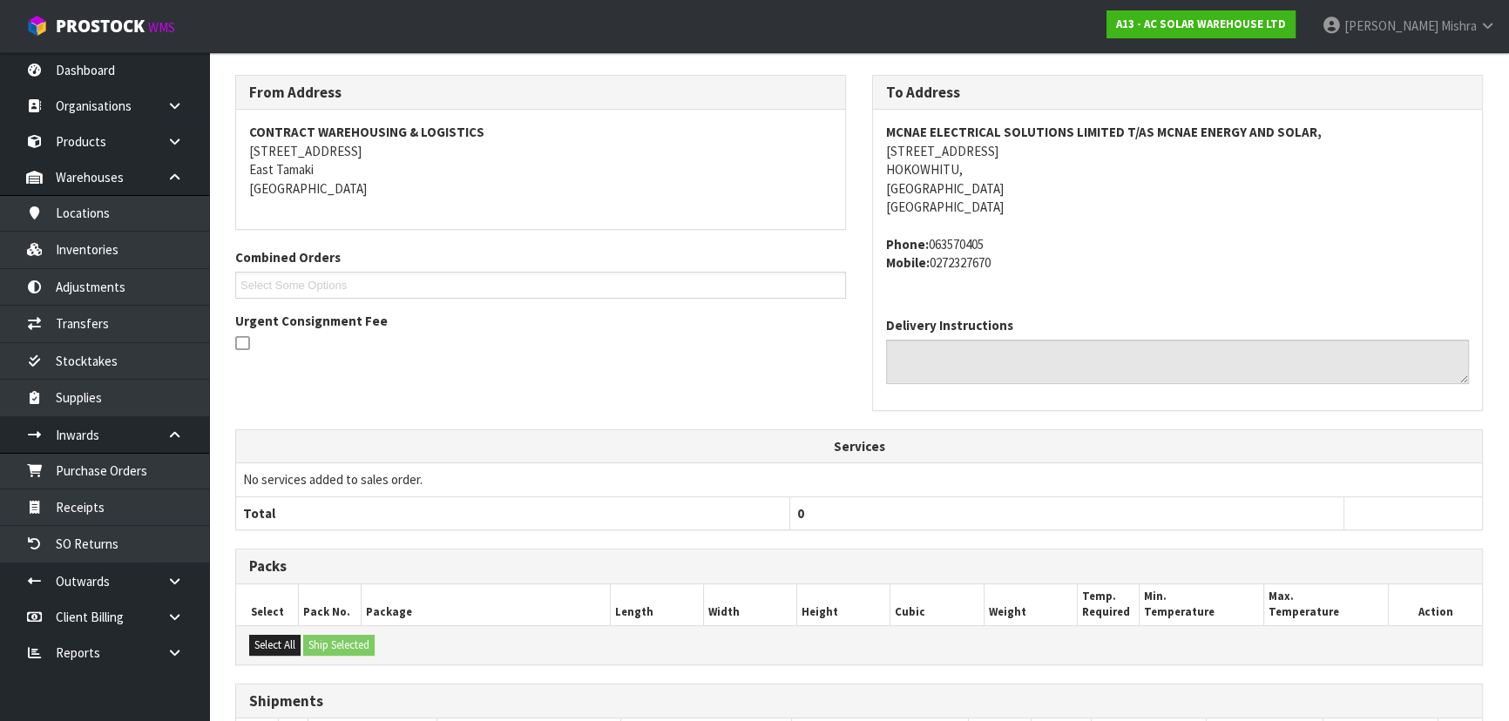
scroll to position [0, 0]
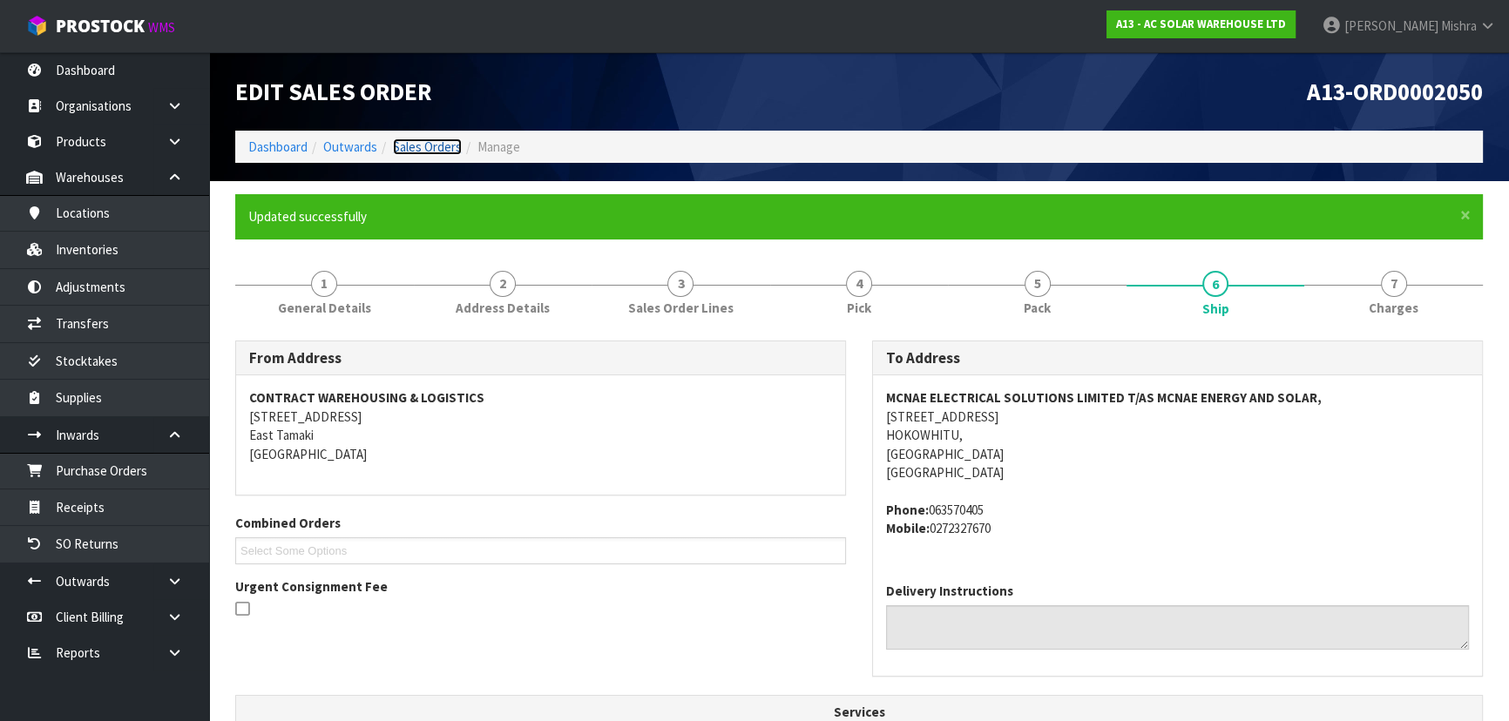
click at [403, 141] on link "Sales Orders" at bounding box center [427, 147] width 69 height 17
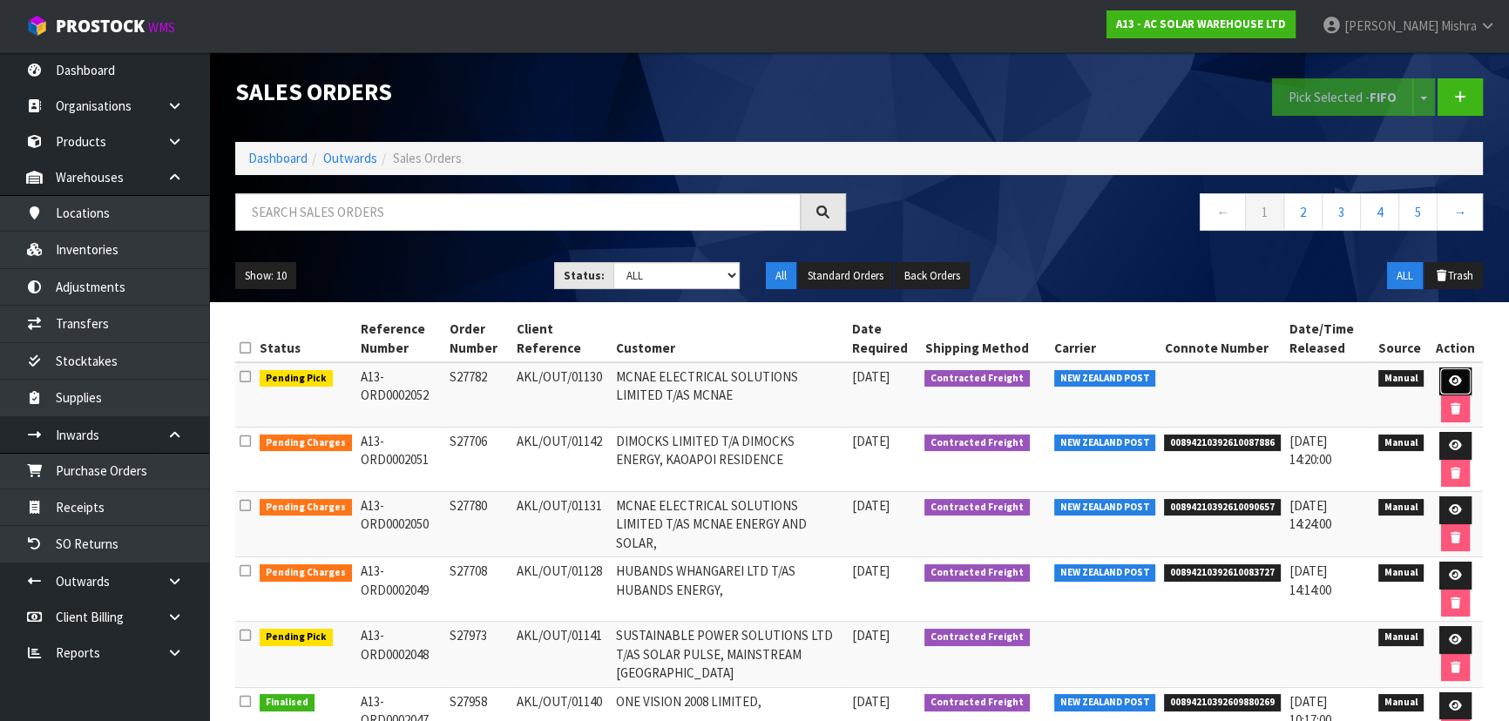
click at [1458, 380] on icon at bounding box center [1455, 381] width 13 height 11
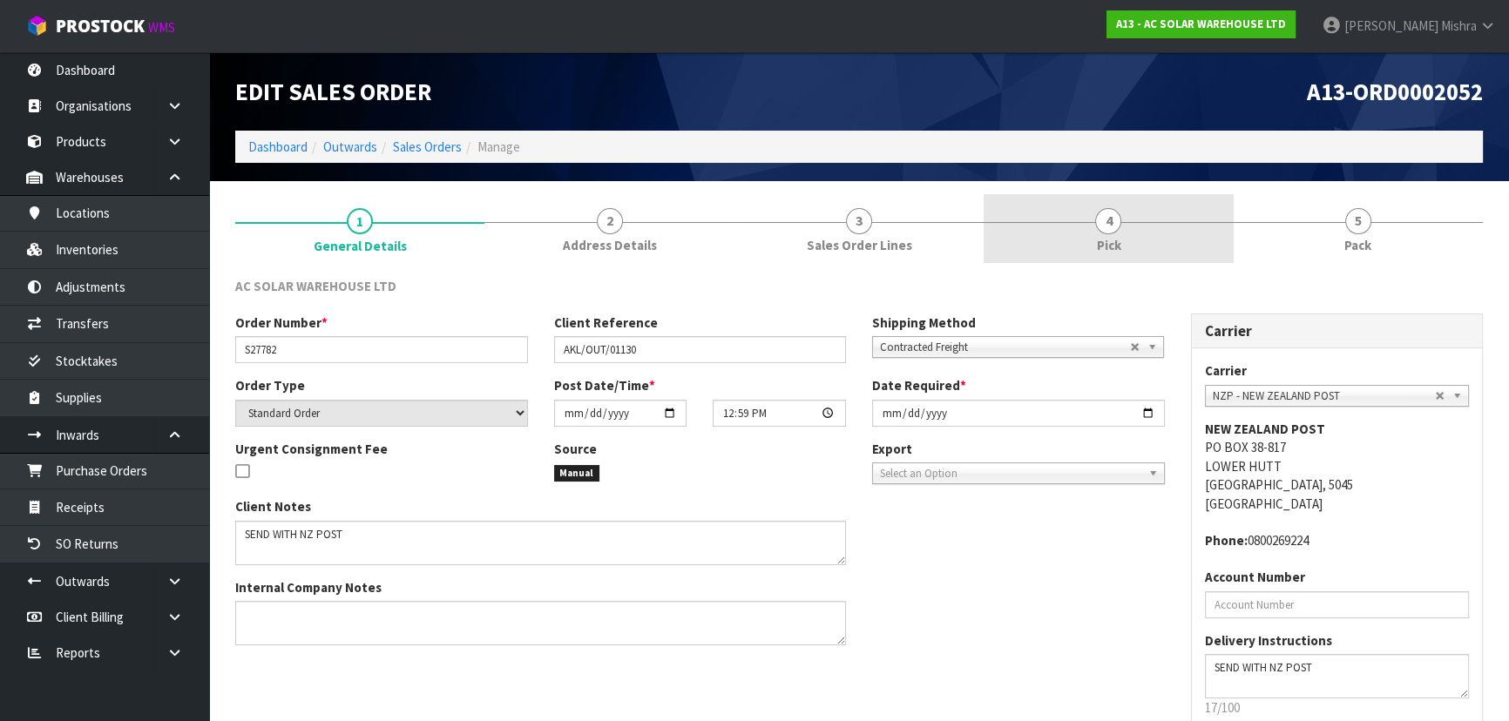
click at [1206, 241] on link "4 Pick" at bounding box center [1108, 228] width 249 height 69
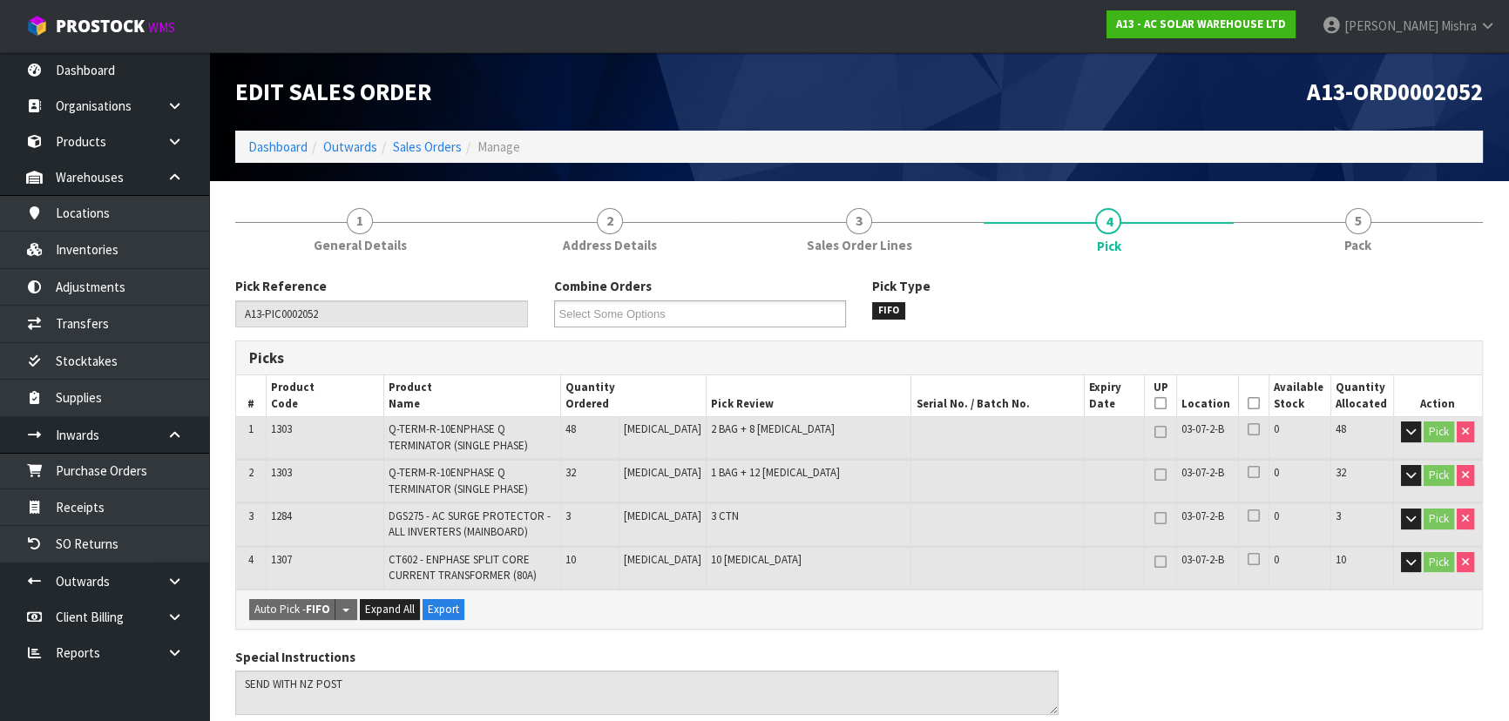
click at [1248, 403] on icon at bounding box center [1254, 403] width 12 height 1
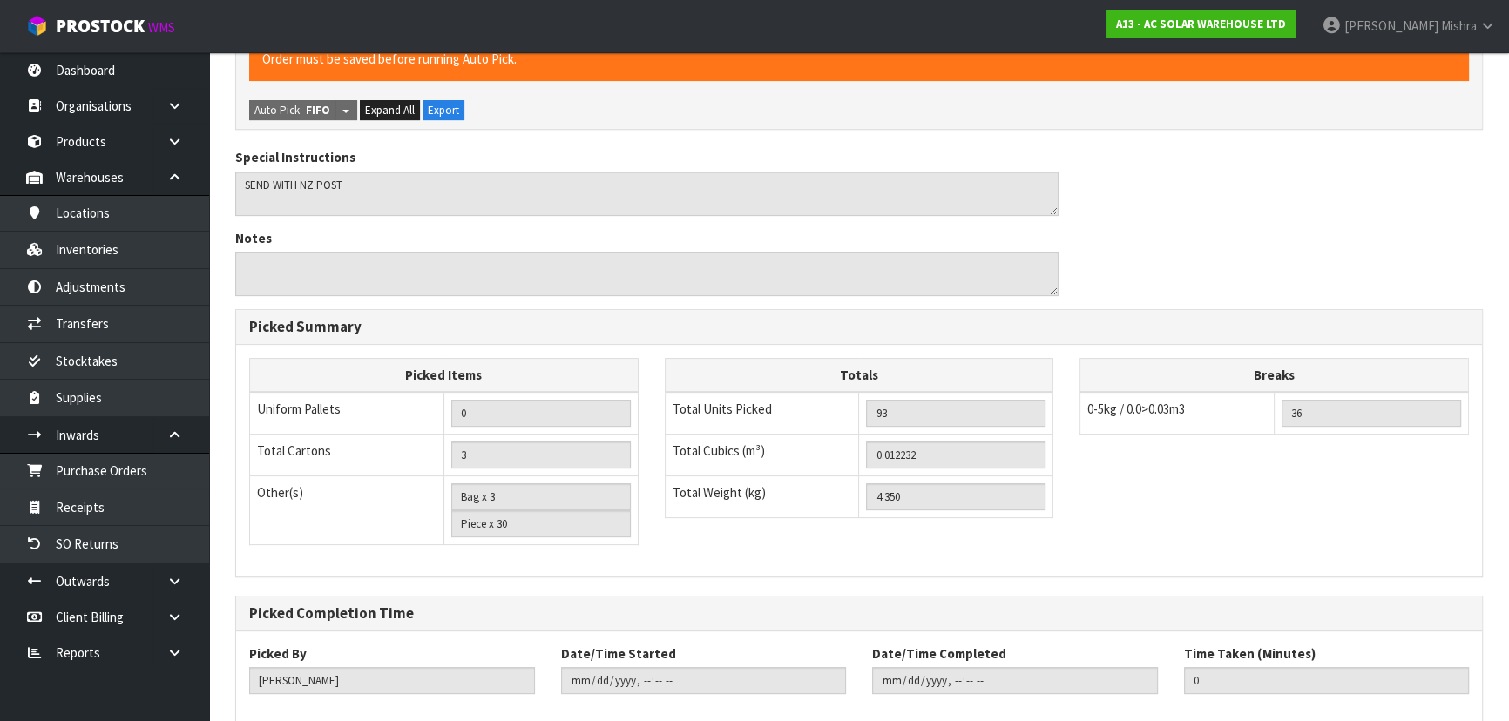
scroll to position [654, 0]
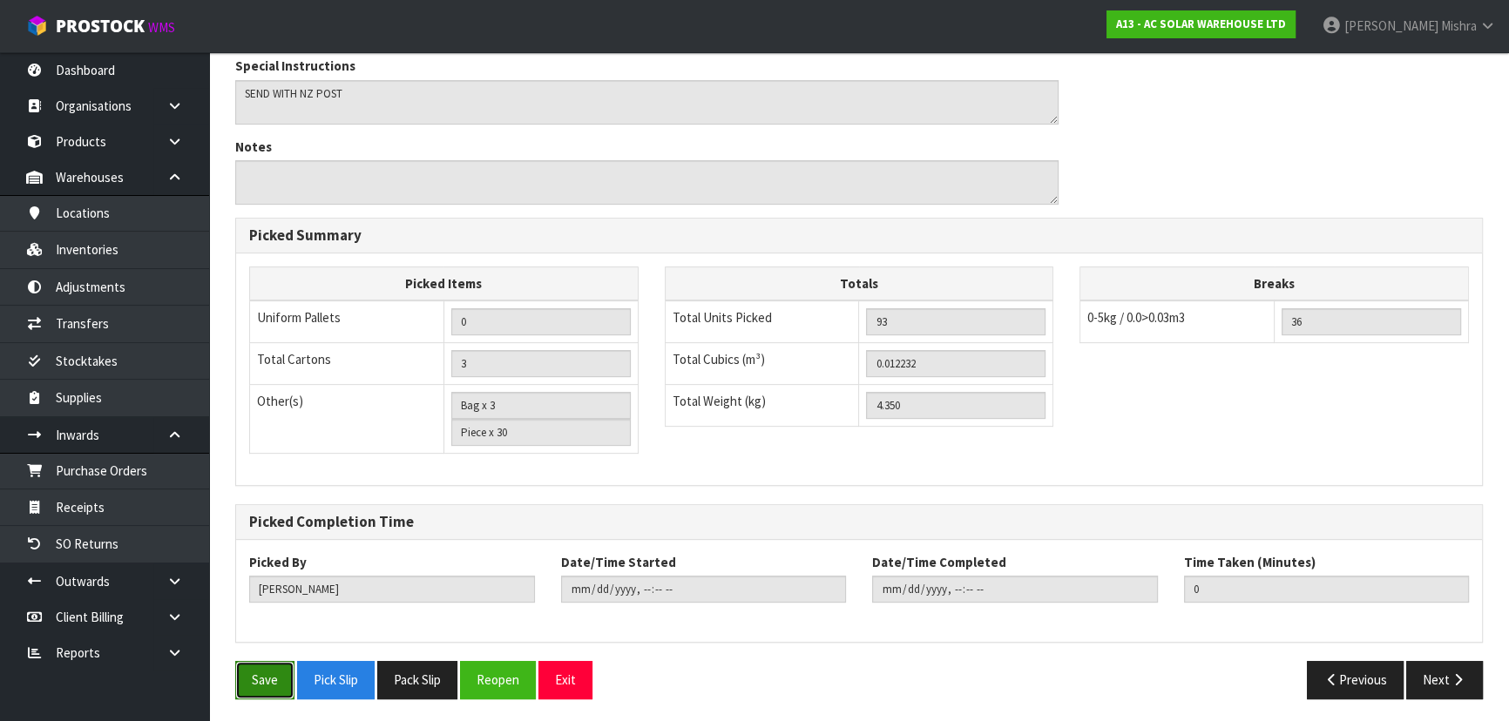
click at [272, 666] on button "Save" at bounding box center [264, 679] width 59 height 37
click at [1446, 668] on button "Next" at bounding box center [1444, 679] width 77 height 37
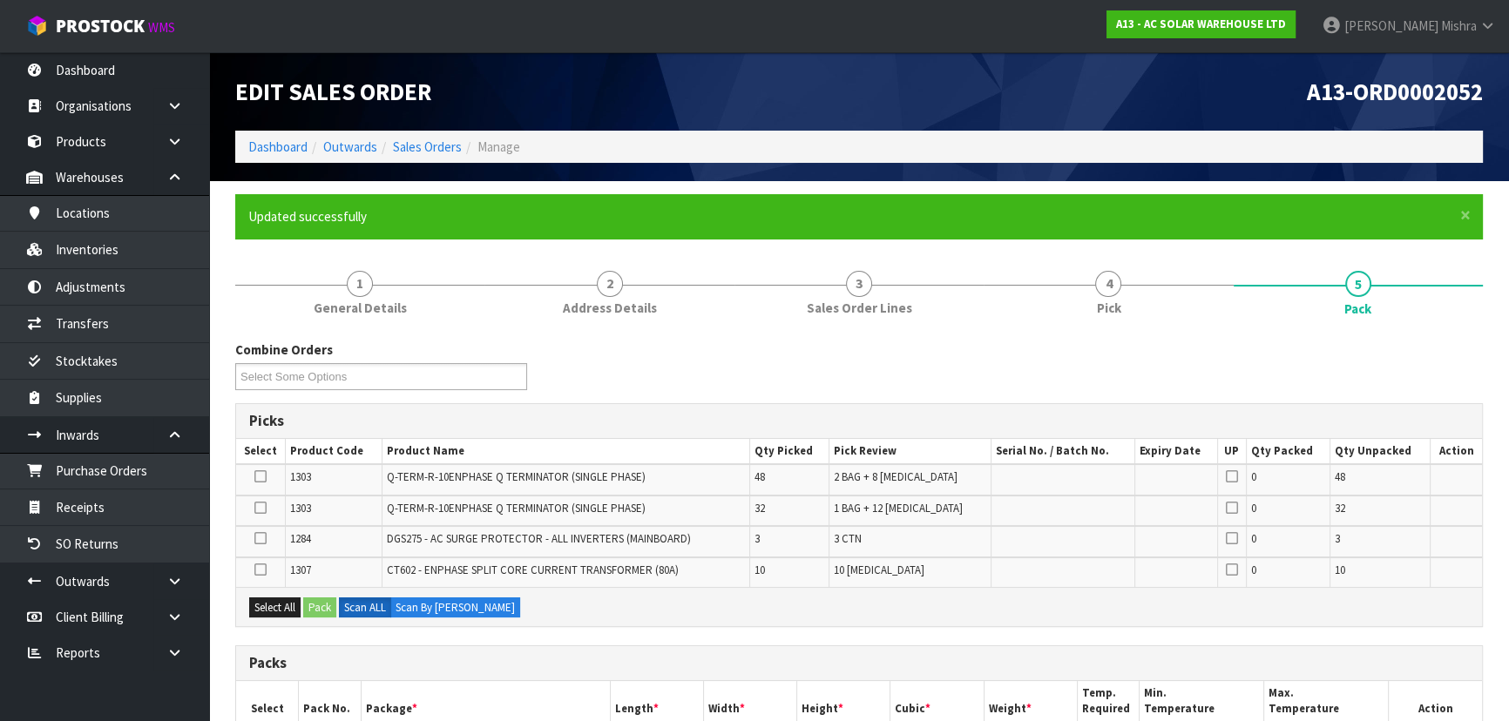
scroll to position [316, 0]
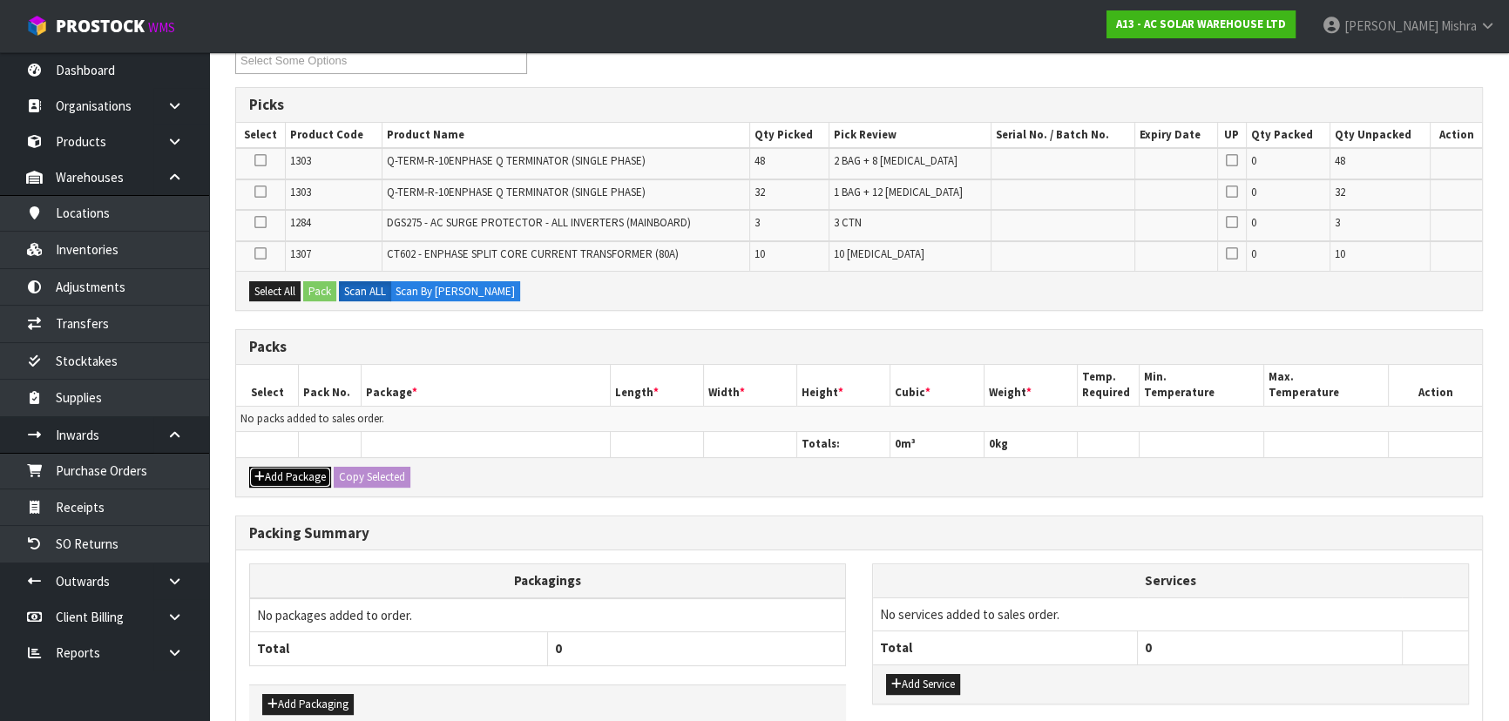
click at [288, 468] on button "Add Package" at bounding box center [290, 477] width 82 height 21
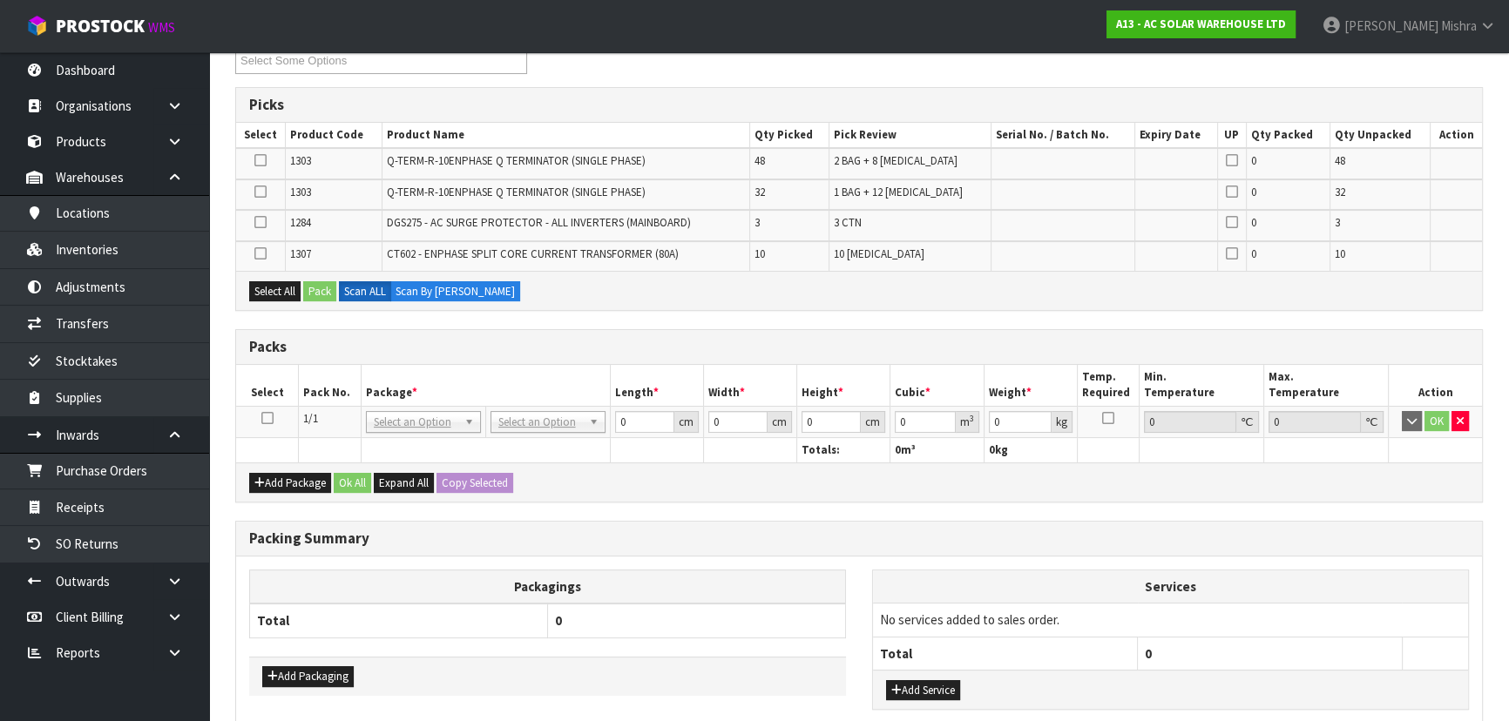
click at [272, 423] on td at bounding box center [267, 421] width 63 height 31
click at [267, 418] on icon at bounding box center [267, 418] width 12 height 1
drag, startPoint x: 269, startPoint y: 294, endPoint x: 288, endPoint y: 293, distance: 18.4
click at [270, 294] on button "Select All" at bounding box center [274, 291] width 51 height 21
click at [331, 288] on button "Pack" at bounding box center [319, 291] width 33 height 21
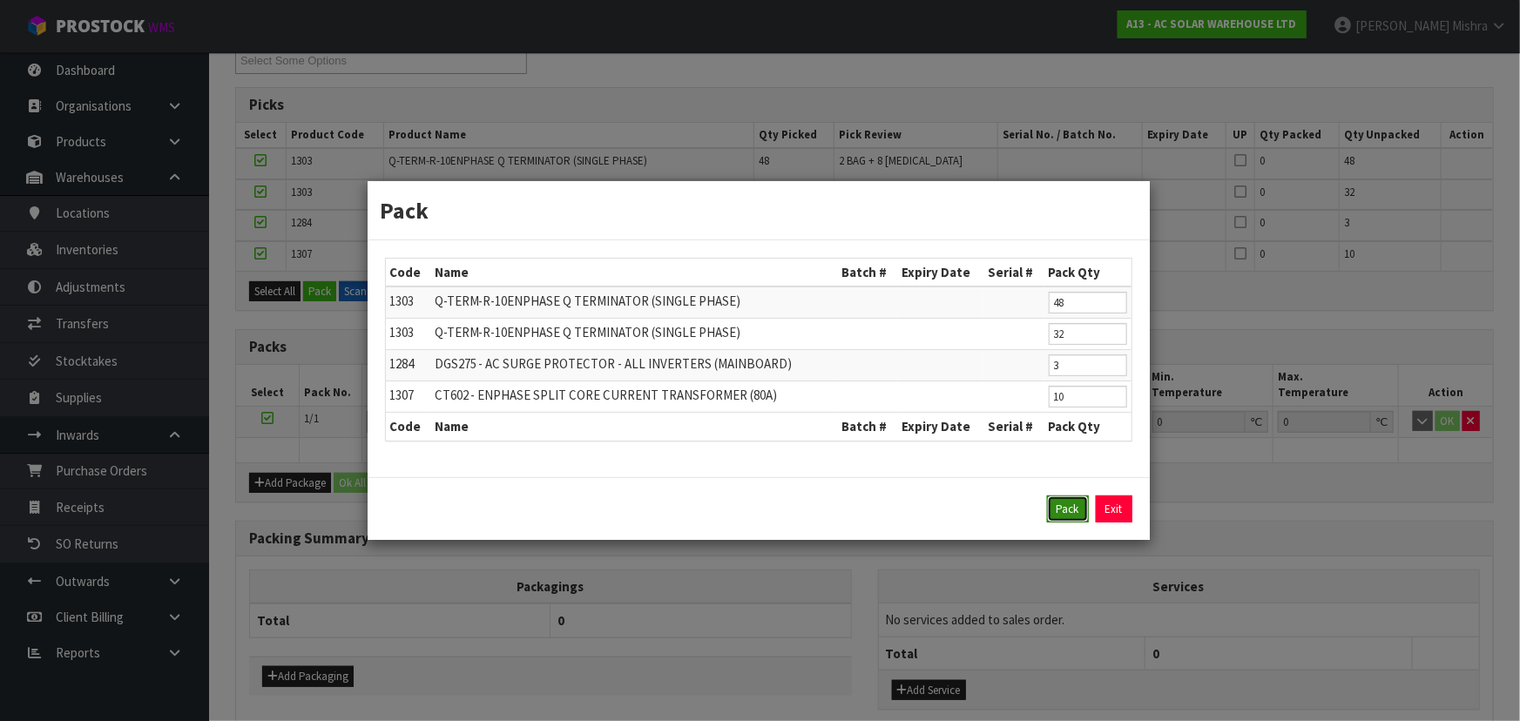
click at [1067, 504] on button "Pack" at bounding box center [1068, 510] width 42 height 28
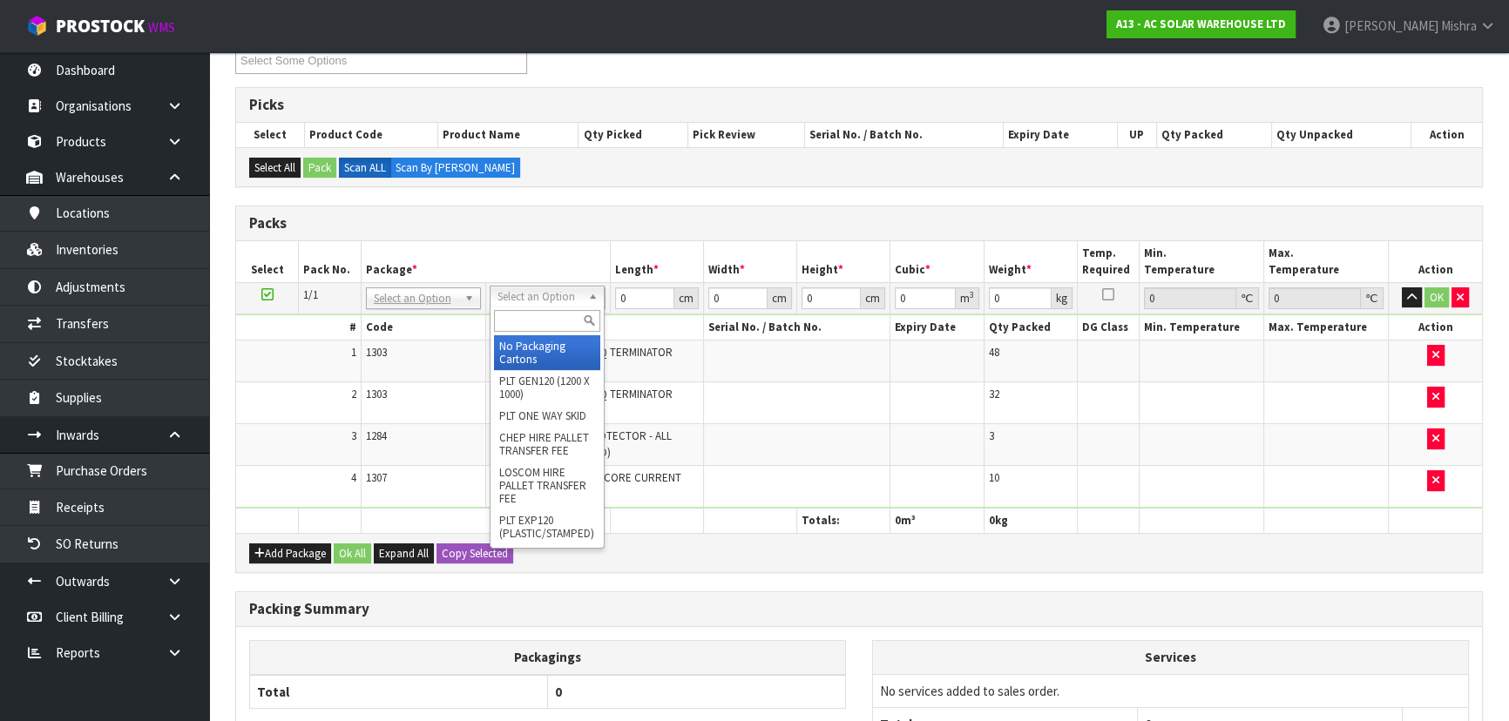
click at [549, 312] on input "text" at bounding box center [547, 321] width 106 height 22
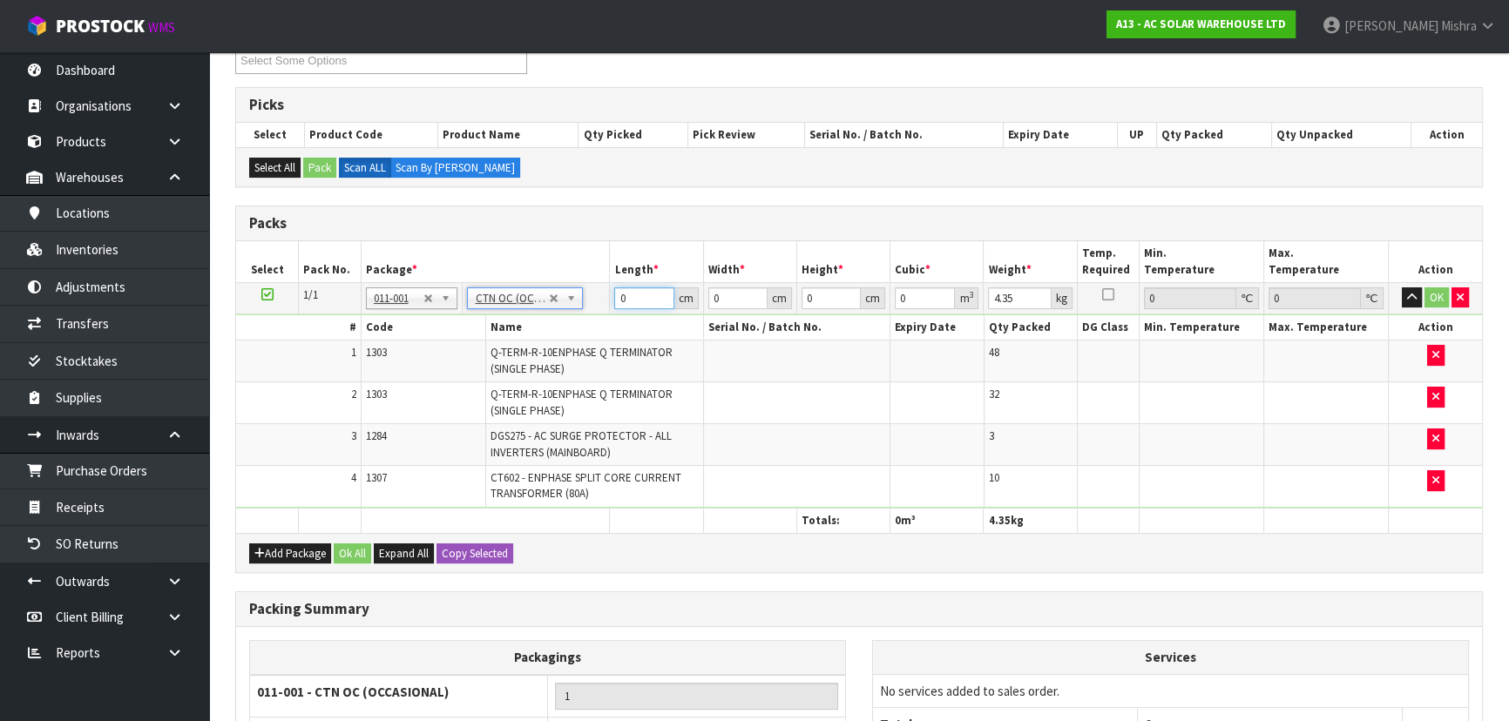
drag, startPoint x: 640, startPoint y: 297, endPoint x: 619, endPoint y: 295, distance: 21.0
click at [619, 295] on input "0" at bounding box center [643, 299] width 59 height 22
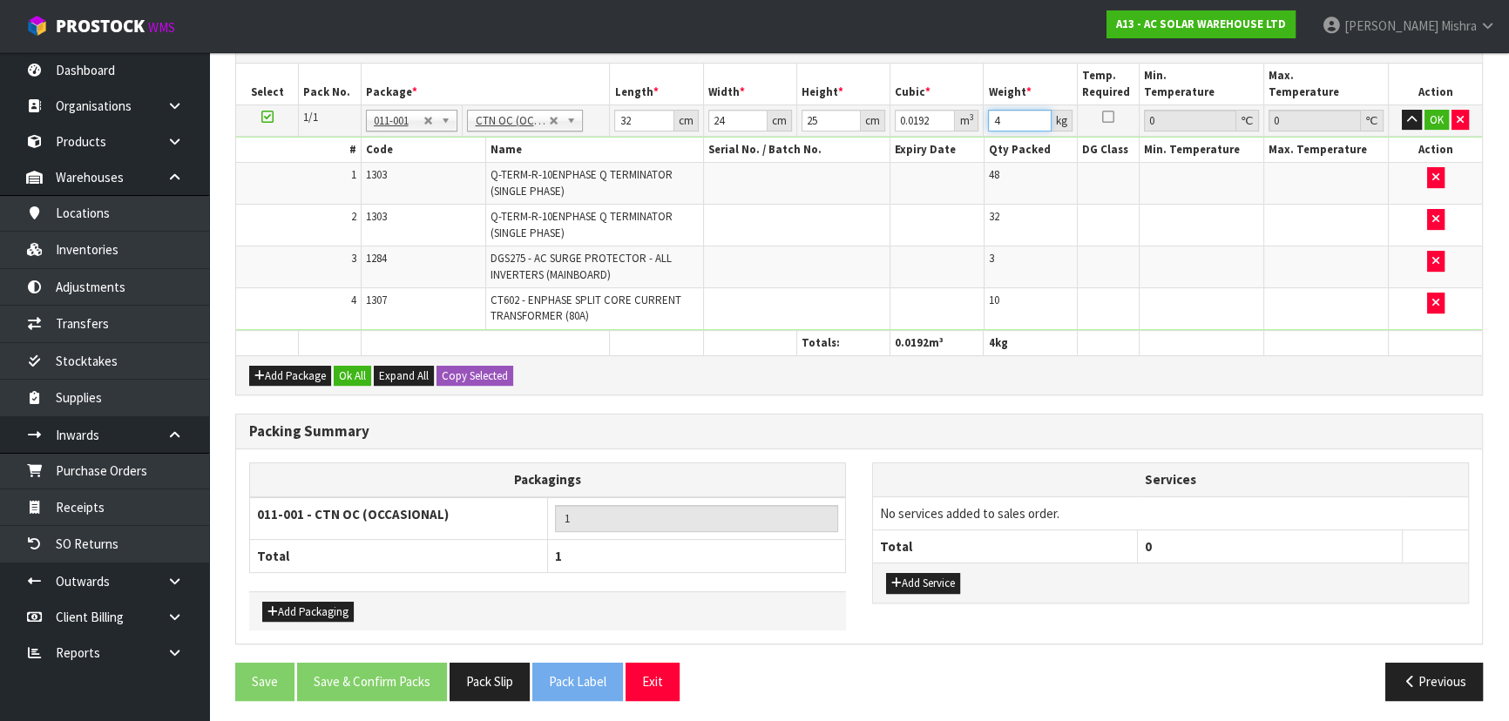
scroll to position [495, 0]
click at [348, 382] on div "Add Package Ok All Expand All Copy Selected" at bounding box center [859, 374] width 1246 height 39
click at [350, 375] on button "Ok All" at bounding box center [352, 375] width 37 height 21
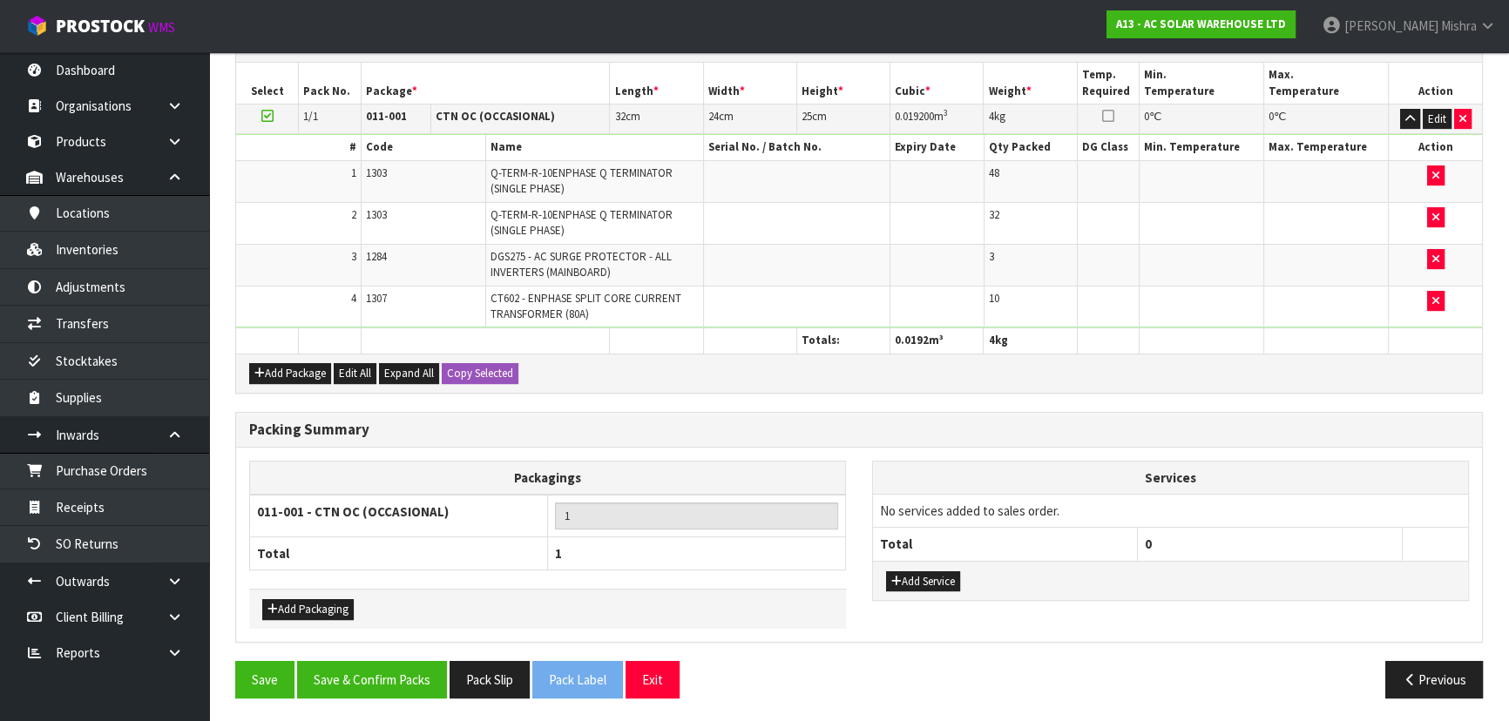
scroll to position [493, 0]
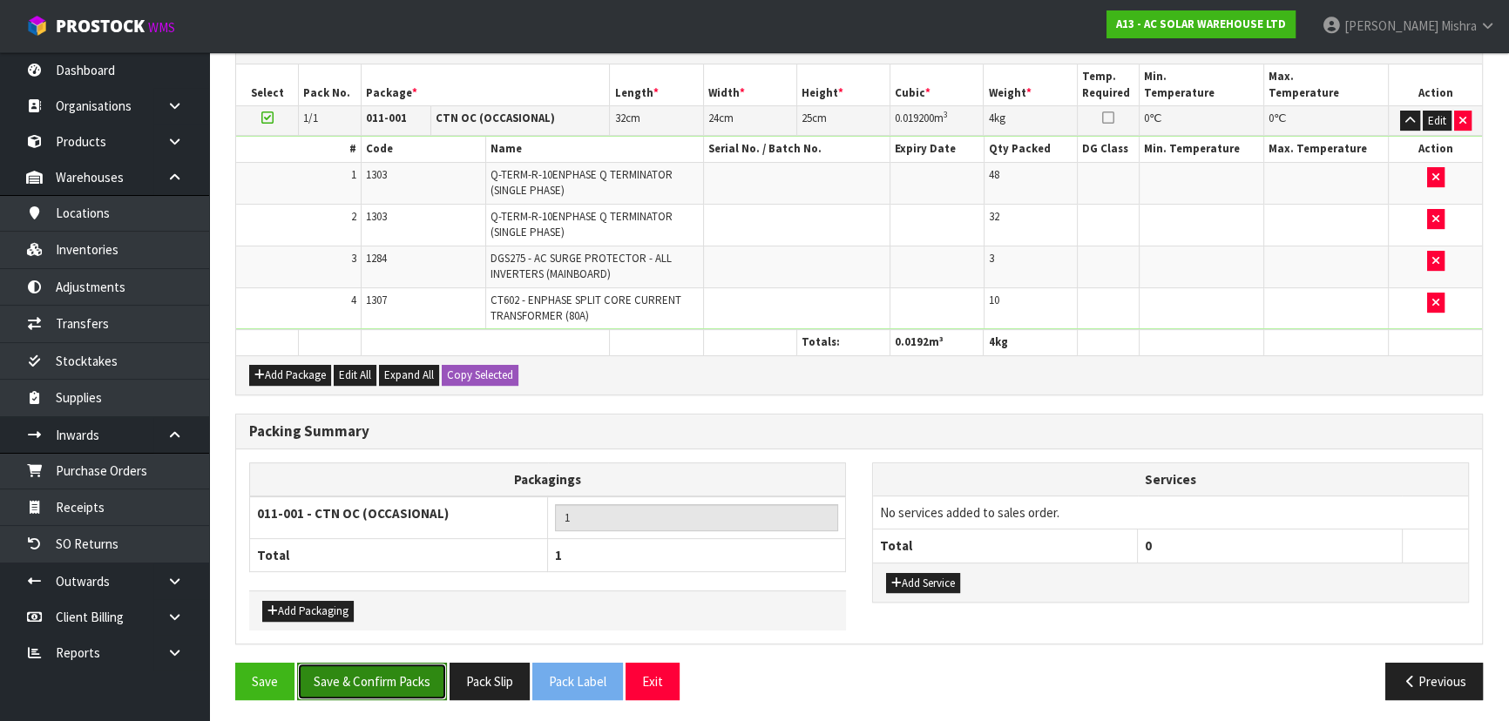
click at [349, 663] on button "Save & Confirm Packs" at bounding box center [372, 681] width 150 height 37
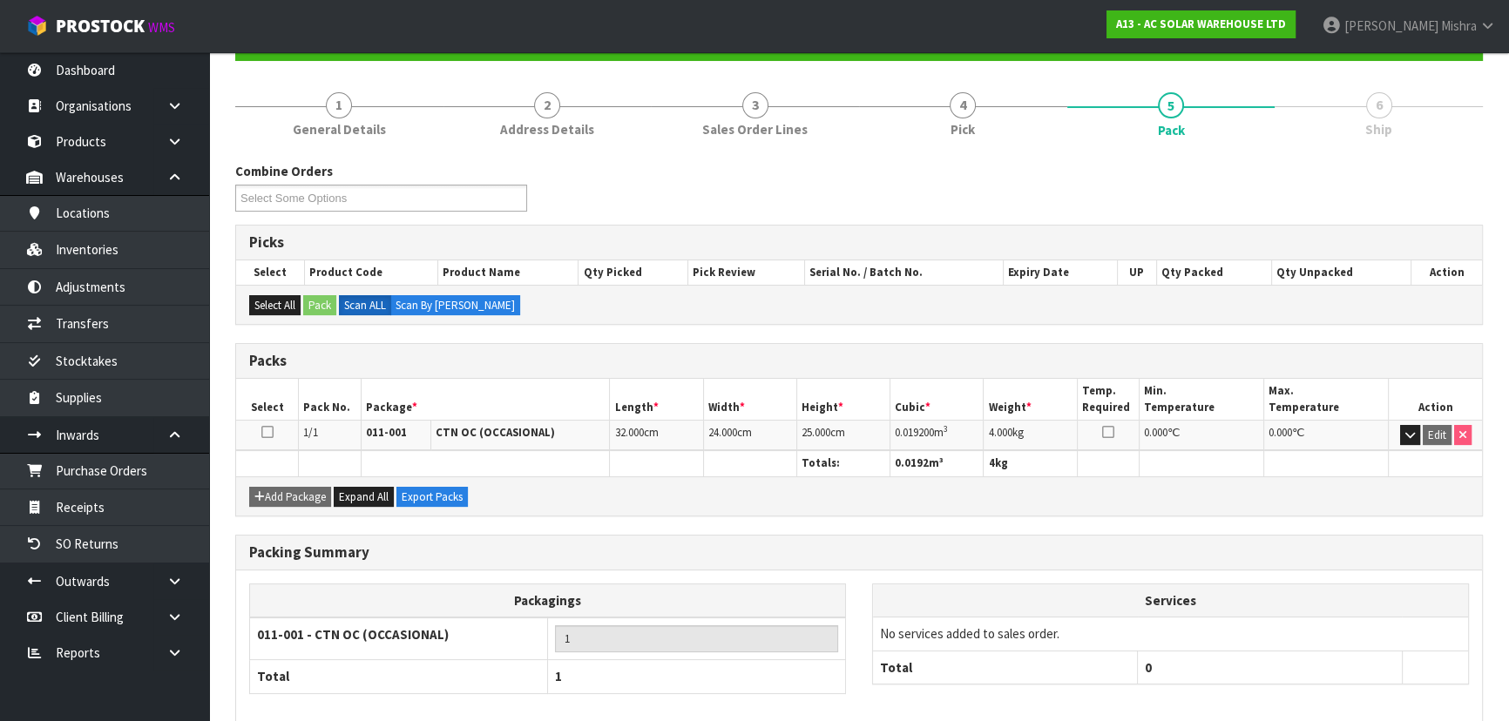
scroll to position [261, 0]
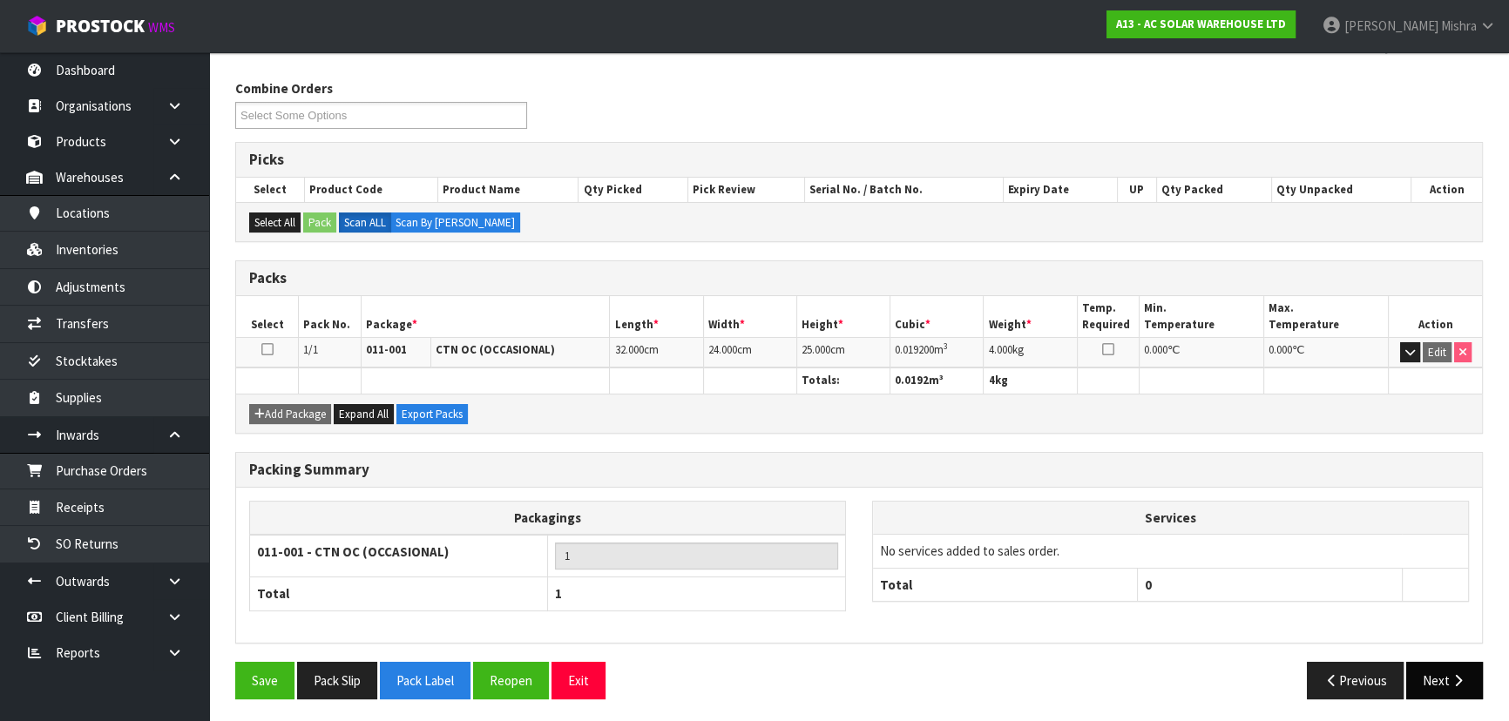
click at [1425, 687] on button "Next" at bounding box center [1444, 680] width 77 height 37
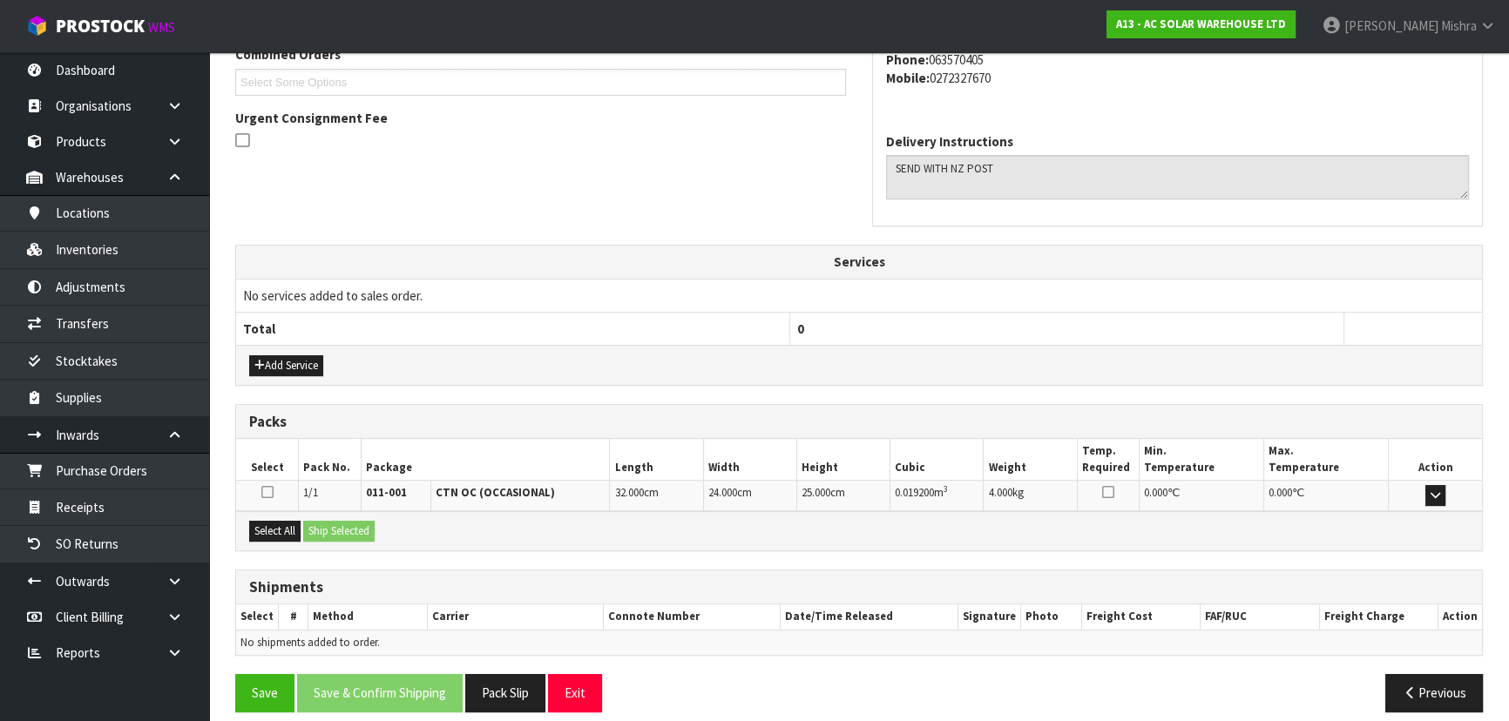
scroll to position [482, 0]
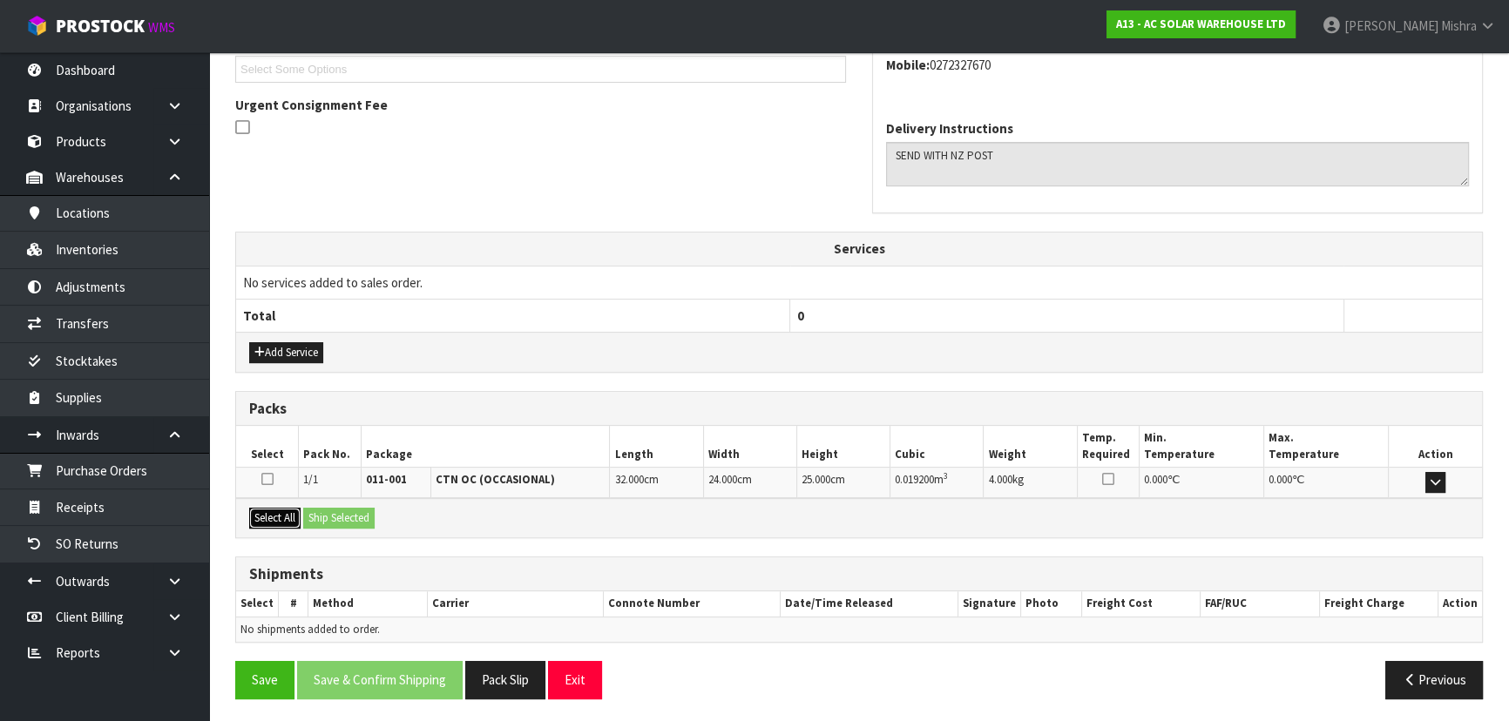
click at [262, 514] on button "Select All" at bounding box center [274, 518] width 51 height 21
click at [338, 512] on button "Ship Selected" at bounding box center [338, 518] width 71 height 21
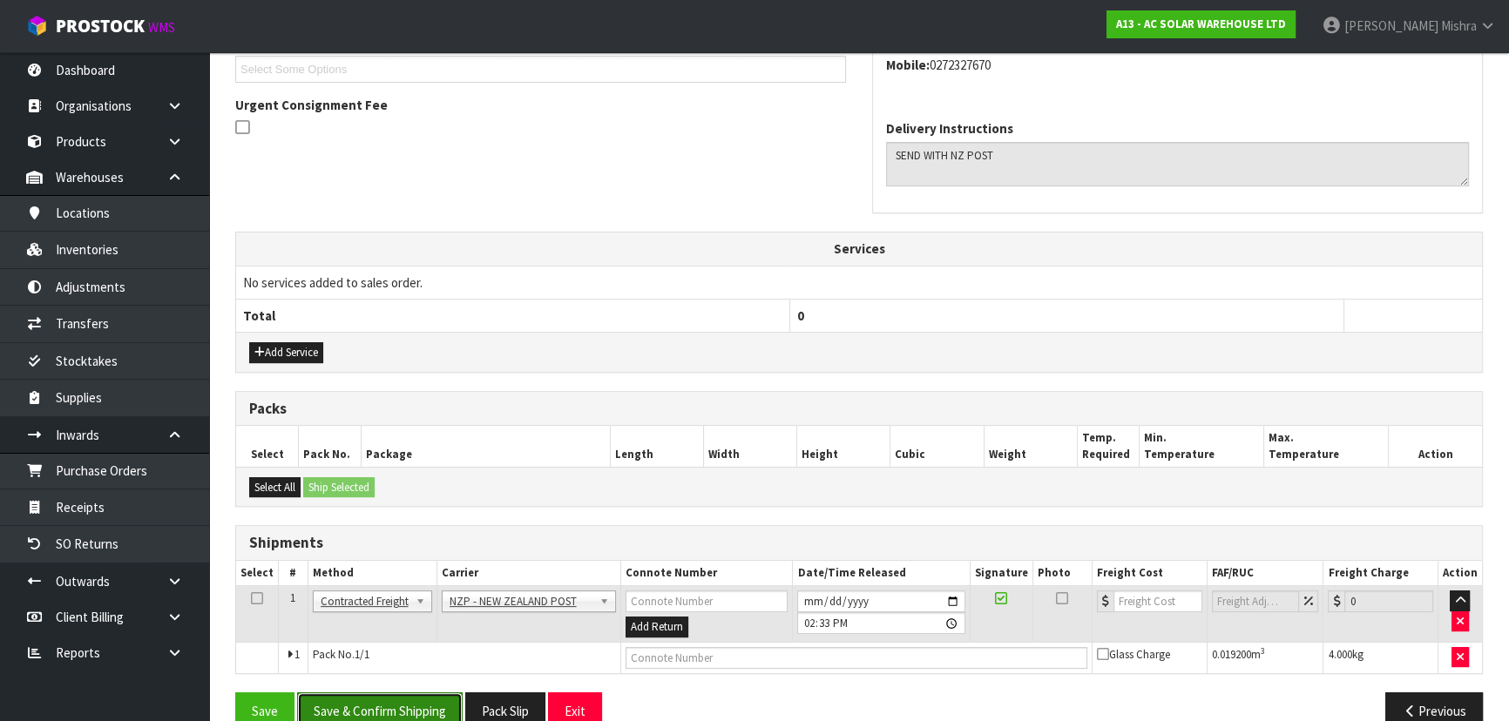
click at [428, 698] on button "Save & Confirm Shipping" at bounding box center [380, 711] width 166 height 37
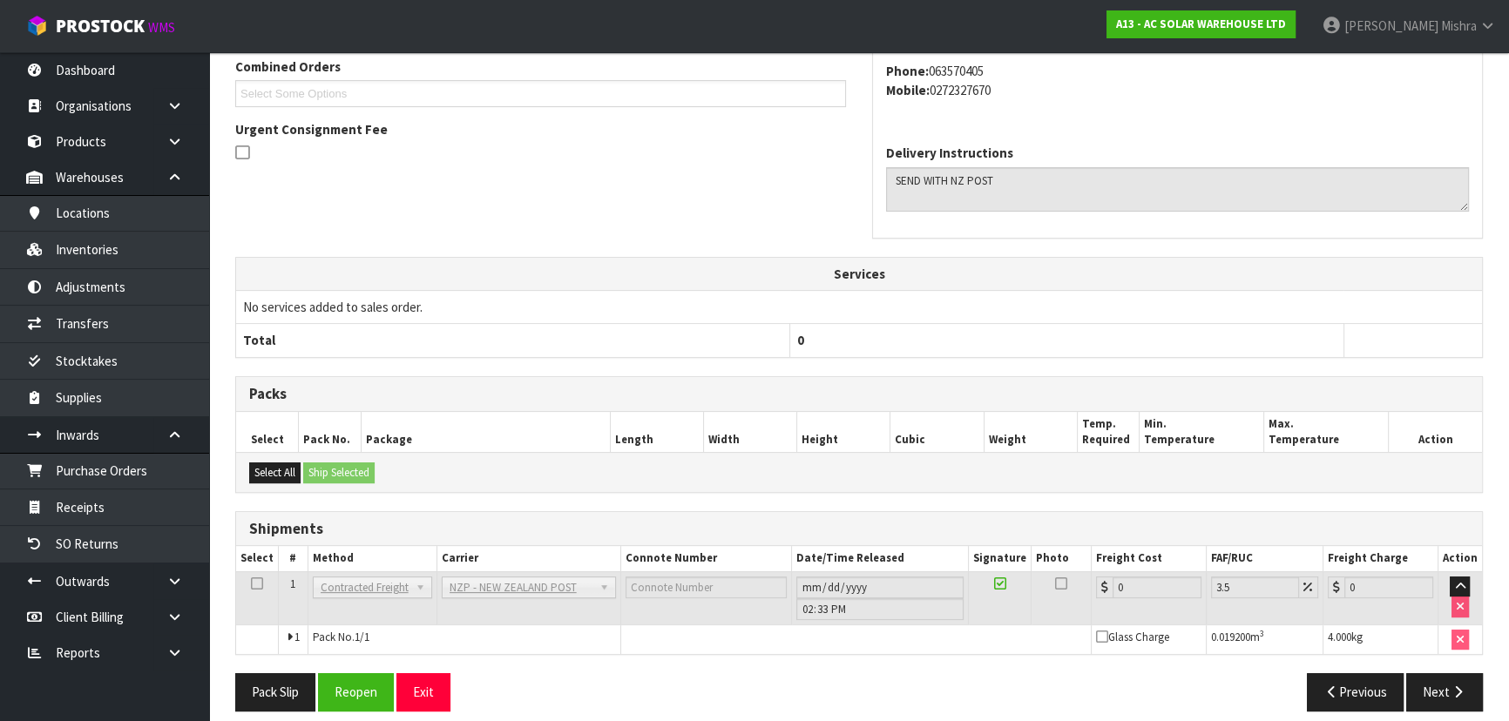
scroll to position [489, 0]
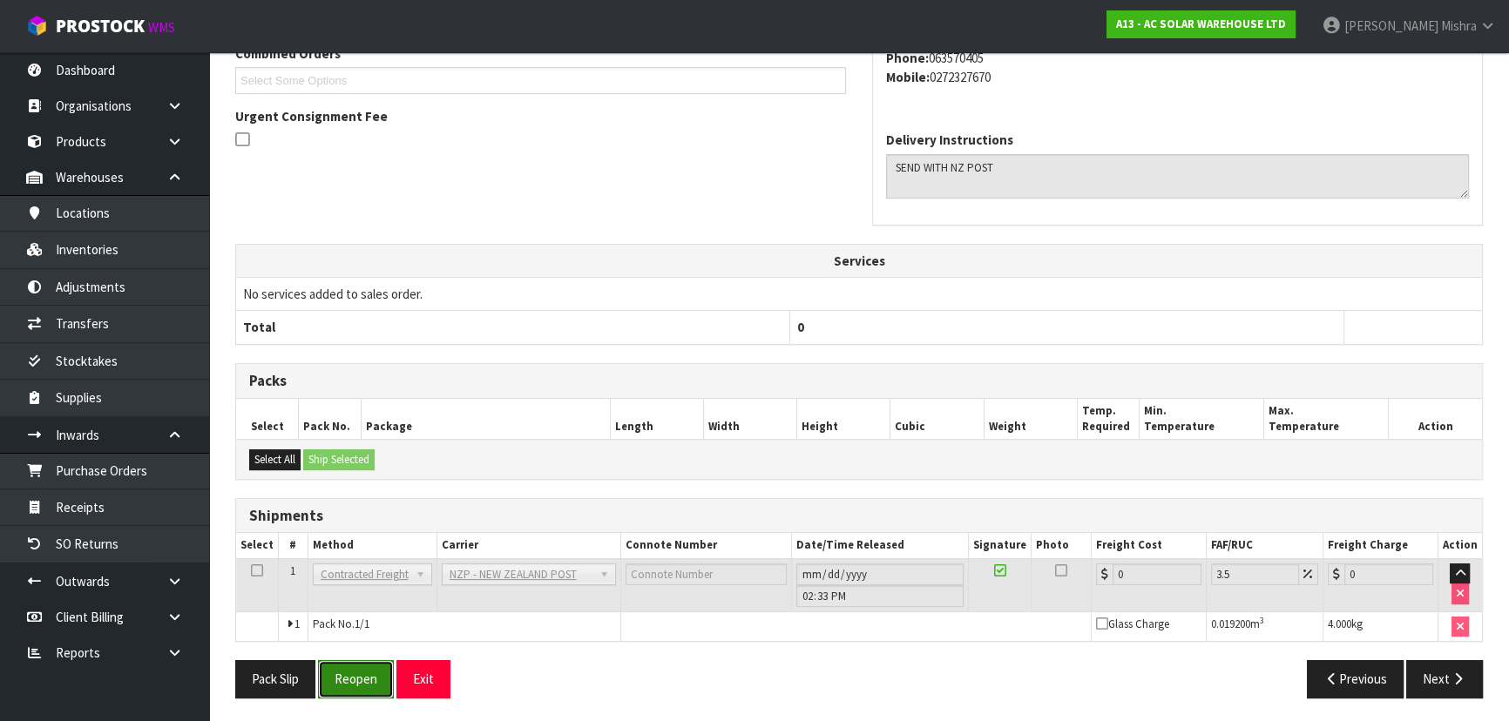
click at [342, 676] on button "Reopen" at bounding box center [356, 678] width 76 height 37
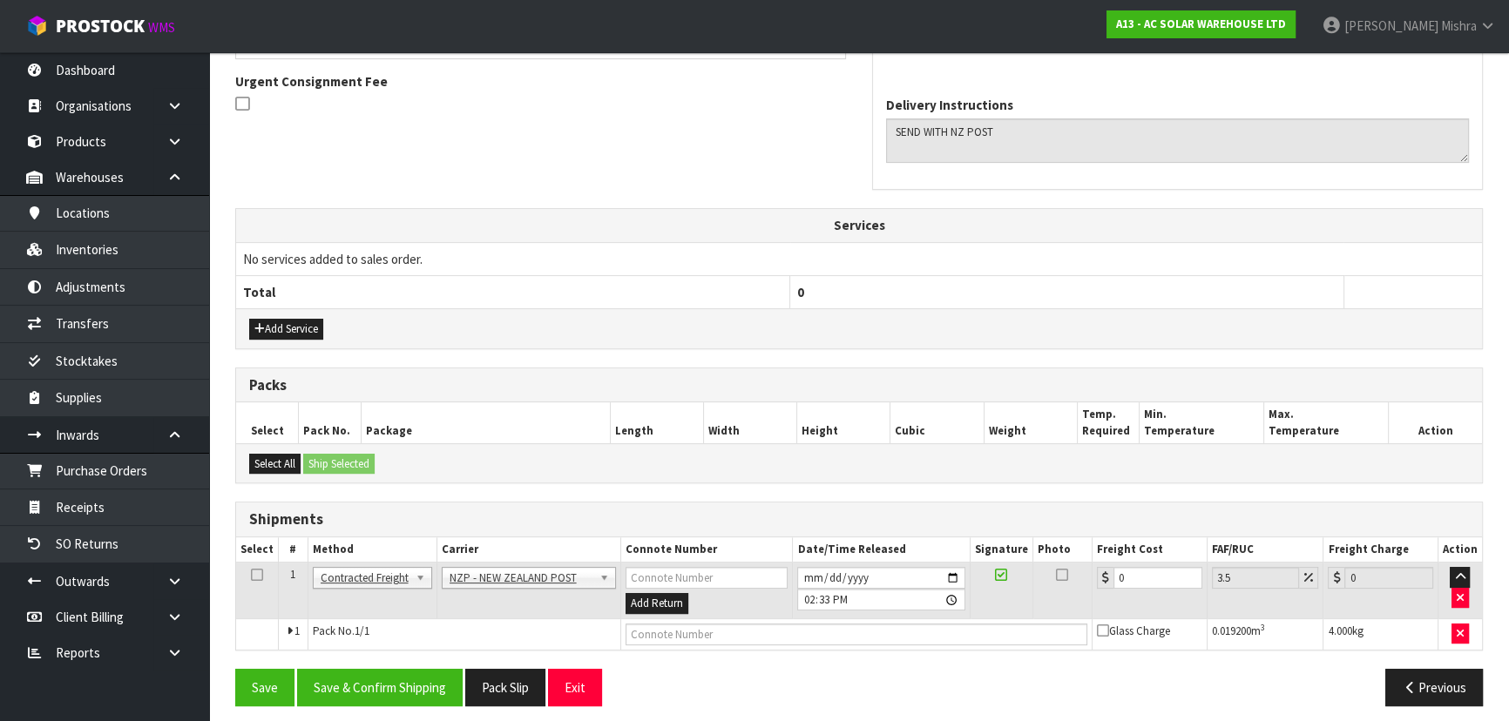
scroll to position [513, 0]
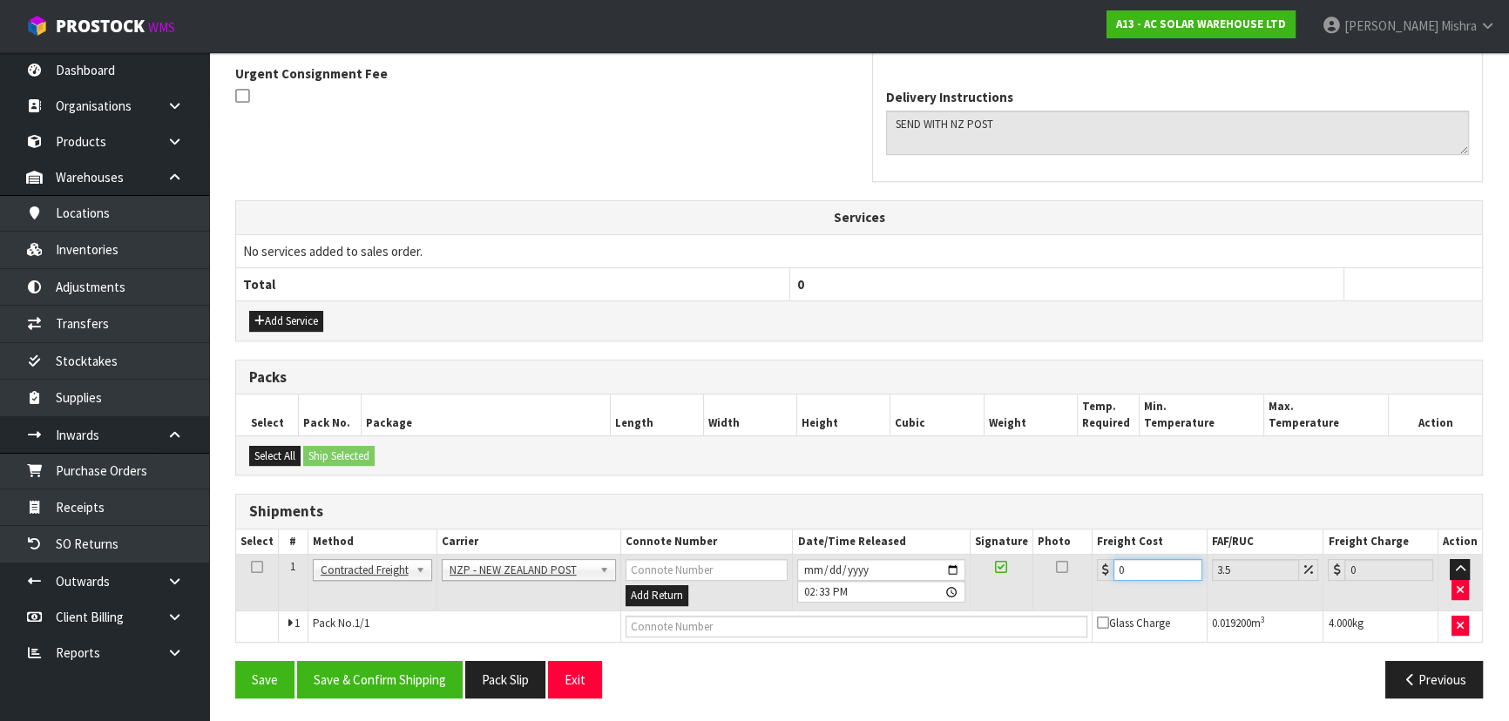
drag, startPoint x: 1141, startPoint y: 572, endPoint x: 973, endPoint y: 557, distance: 167.9
click at [973, 557] on tr "1 Client Local Pickup Customer Local Pickup Company Freight Contracted Freight …" at bounding box center [859, 583] width 1246 height 57
click at [419, 679] on button "Save & Confirm Shipping" at bounding box center [380, 679] width 166 height 37
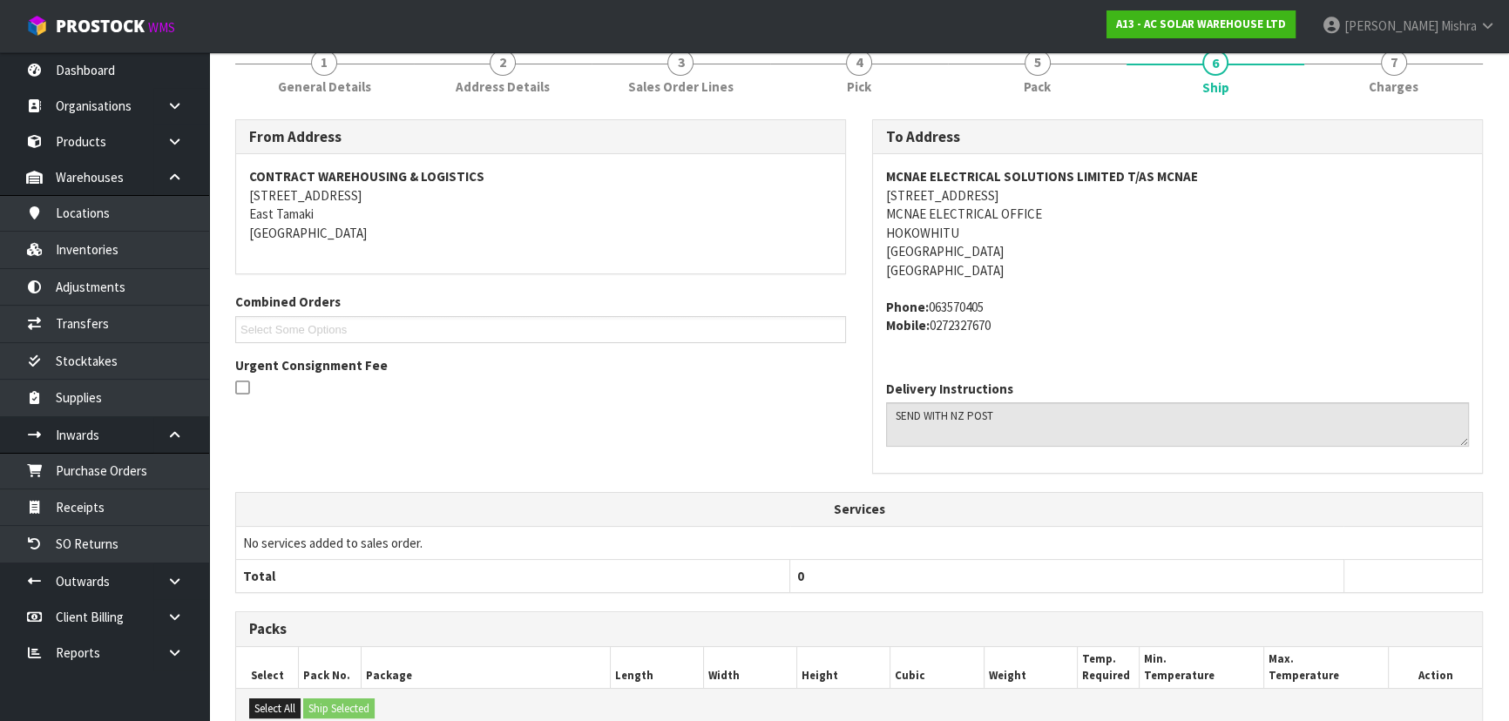
scroll to position [0, 0]
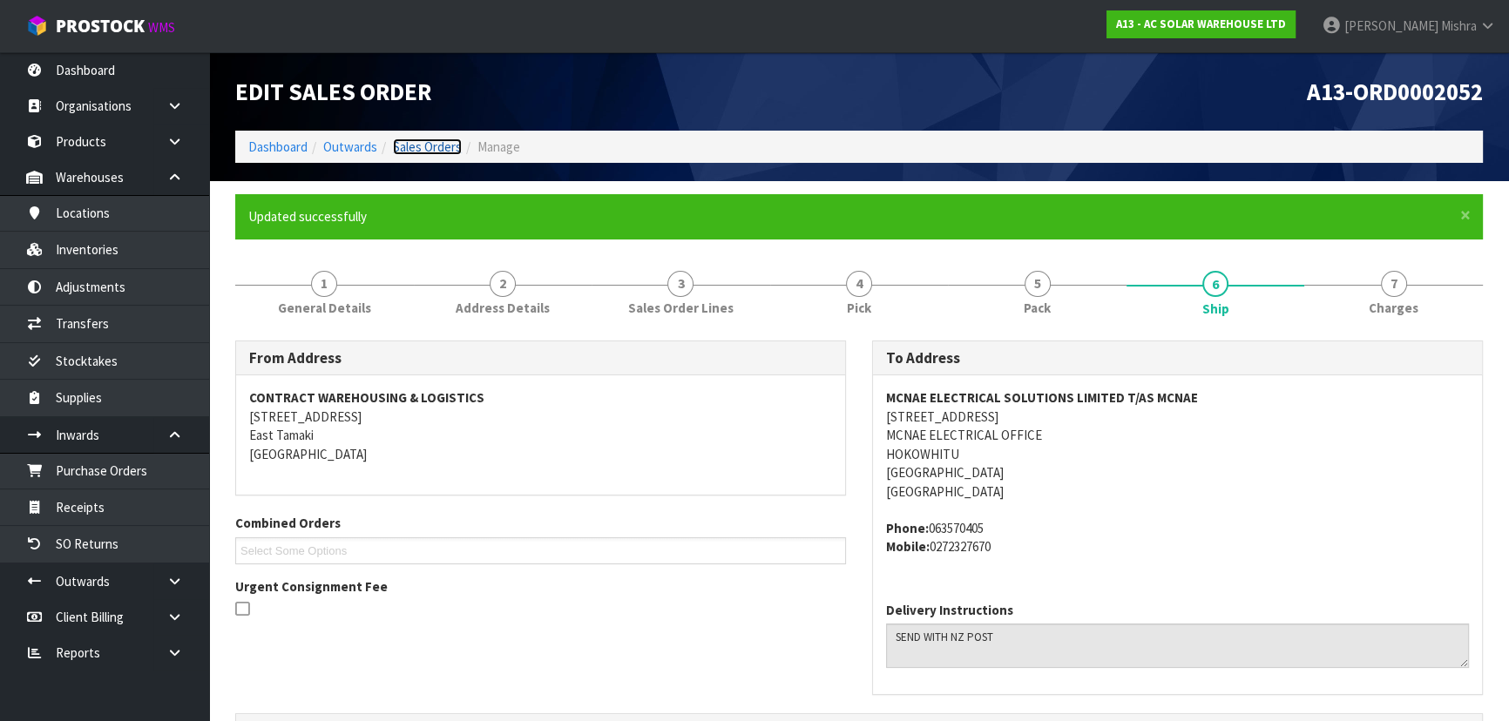
click at [443, 141] on link "Sales Orders" at bounding box center [427, 147] width 69 height 17
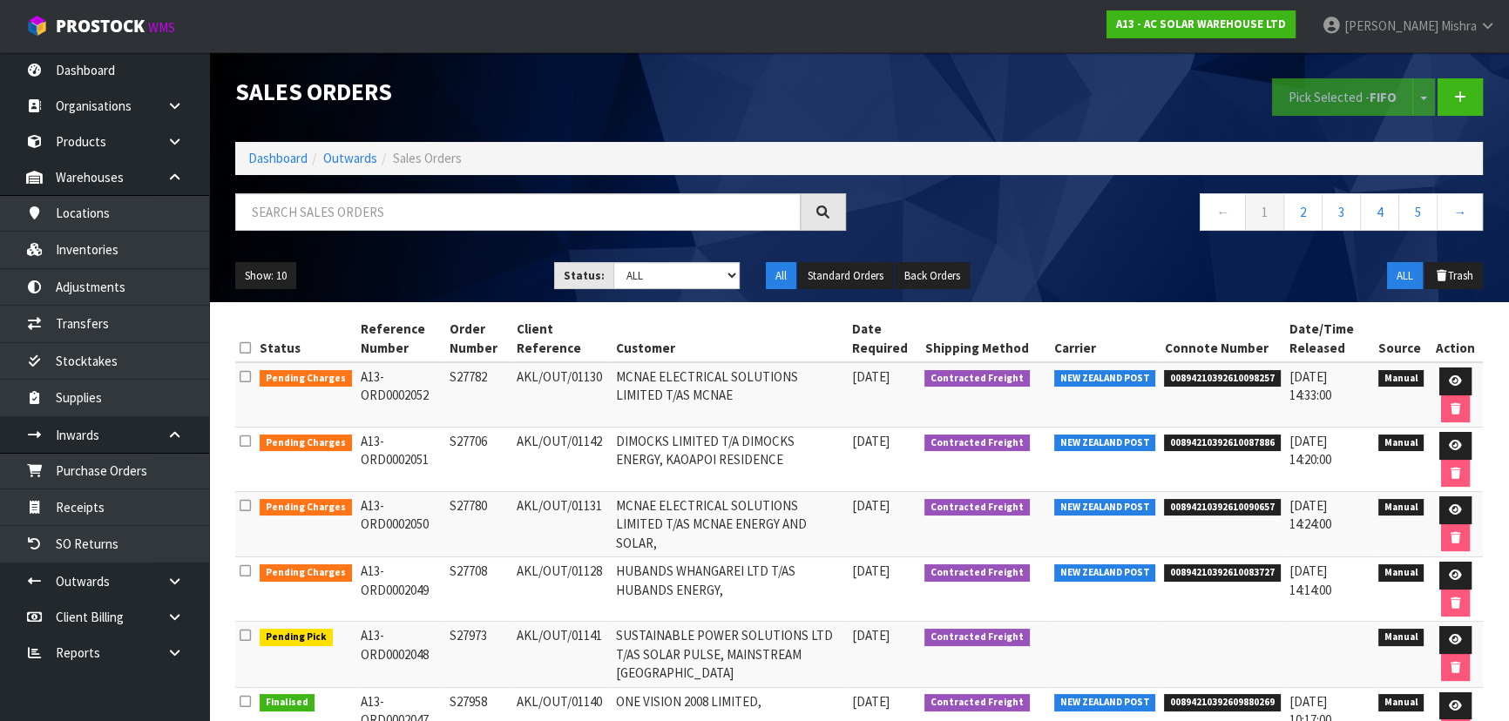
click at [242, 151] on ol "Dashboard Outwards Sales Orders" at bounding box center [859, 158] width 1248 height 32
click at [252, 159] on link "Dashboard" at bounding box center [277, 158] width 59 height 17
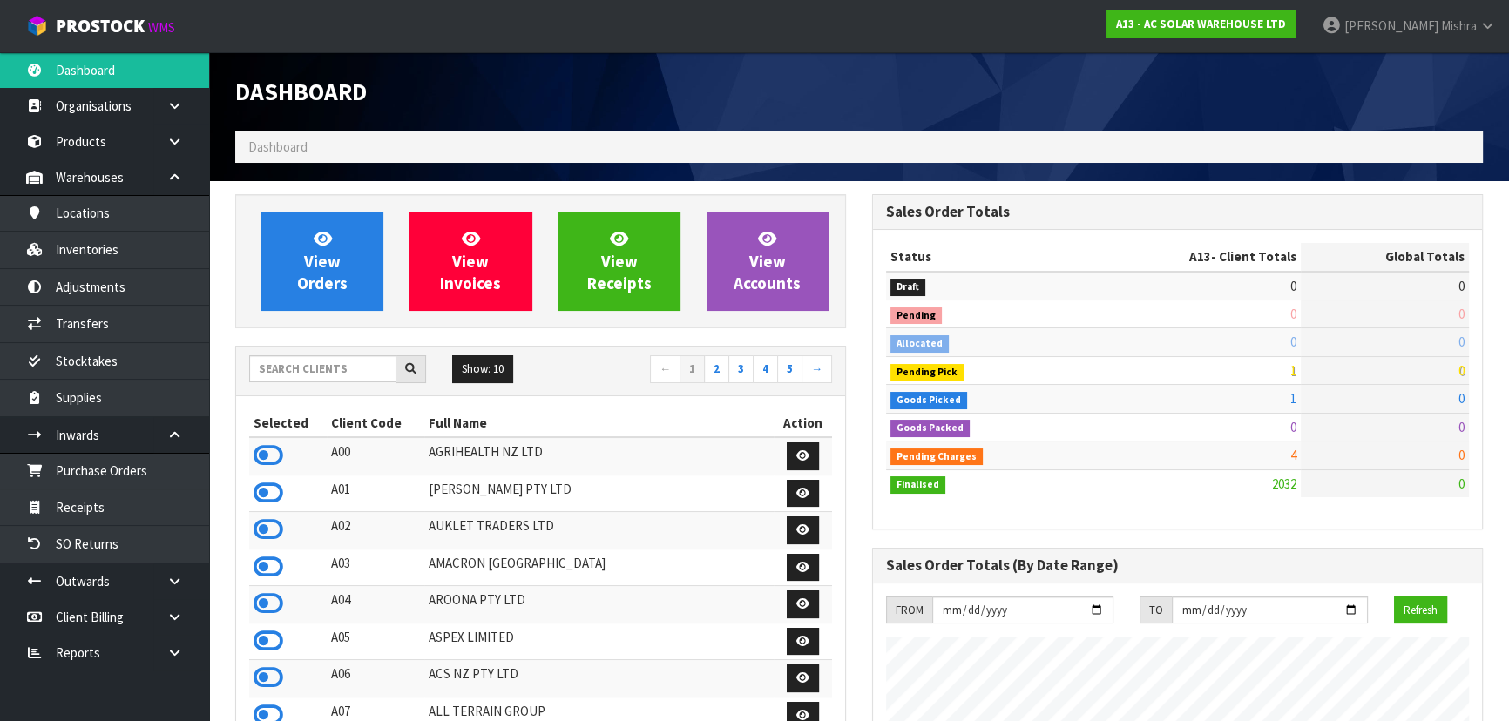
scroll to position [1411, 636]
click at [718, 105] on div "Dashboard" at bounding box center [540, 91] width 637 height 78
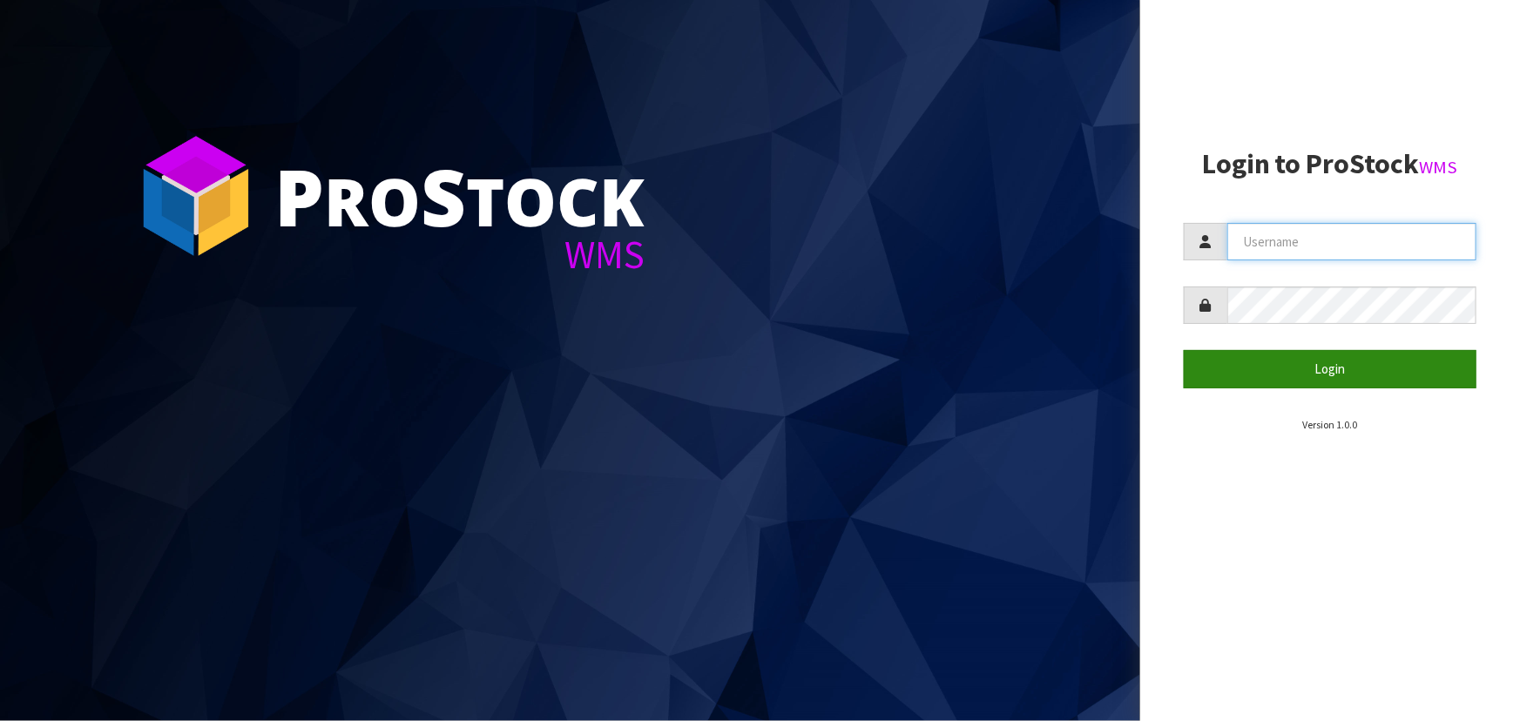
type input "[PERSON_NAME]"
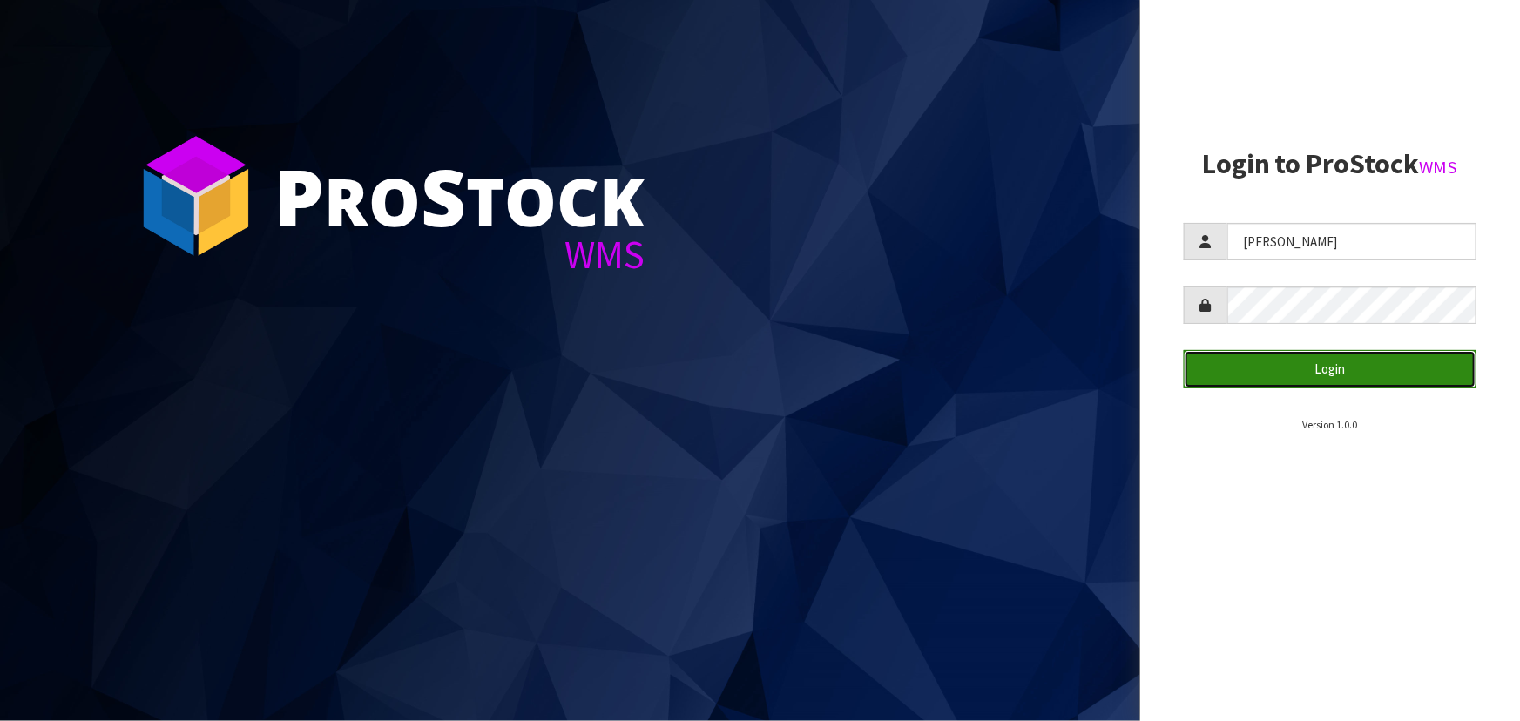
click at [1282, 376] on button "Login" at bounding box center [1330, 368] width 293 height 37
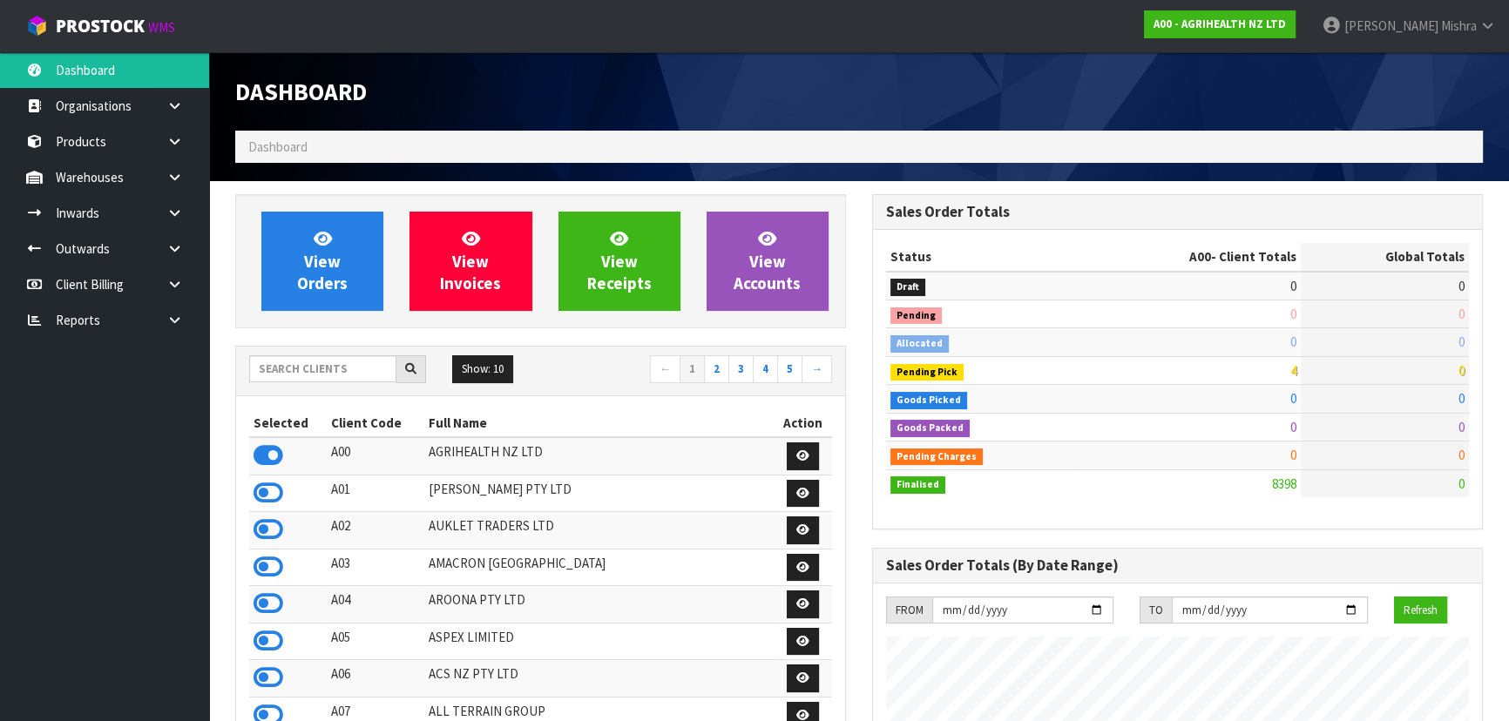
scroll to position [1317, 636]
click at [289, 375] on input "text" at bounding box center [322, 368] width 147 height 27
type input "C09"
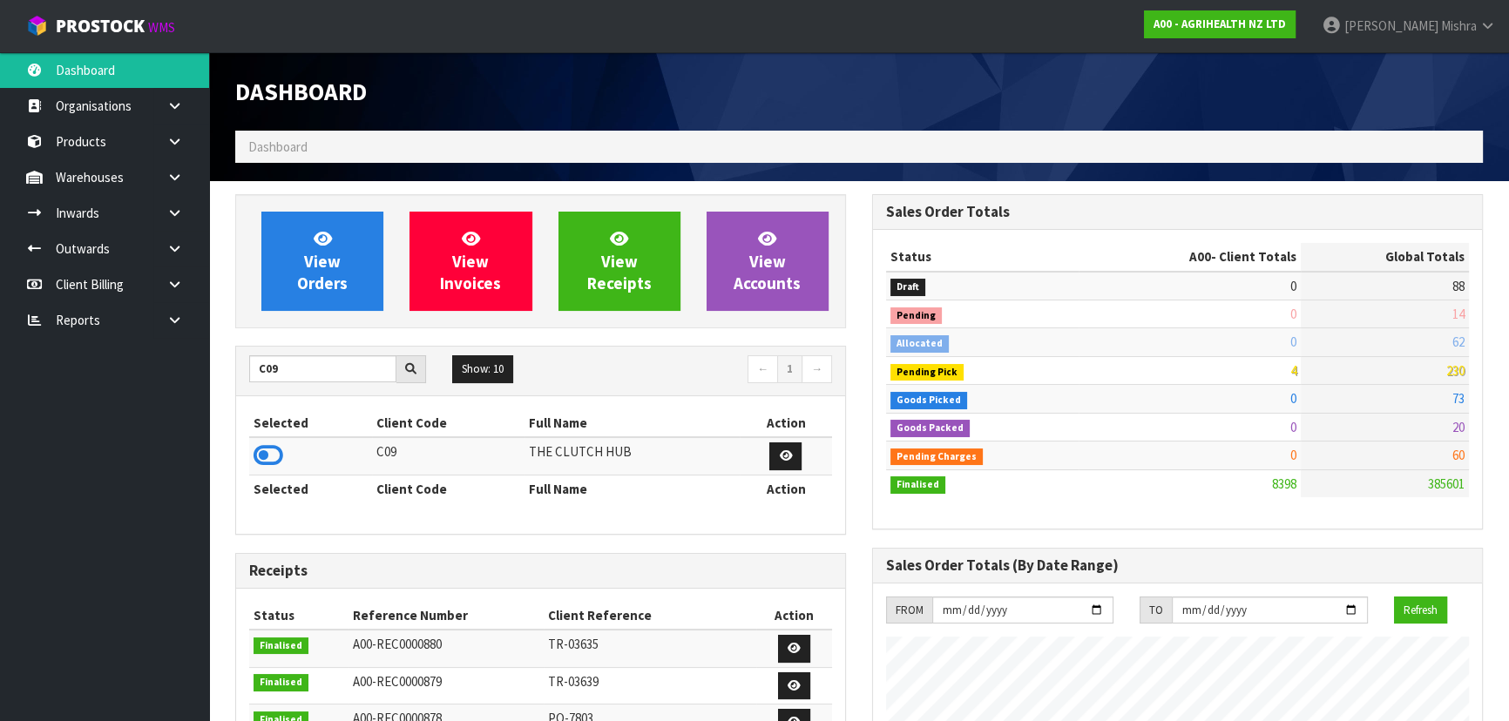
click at [281, 472] on td at bounding box center [310, 455] width 123 height 37
click at [268, 443] on icon at bounding box center [269, 456] width 30 height 26
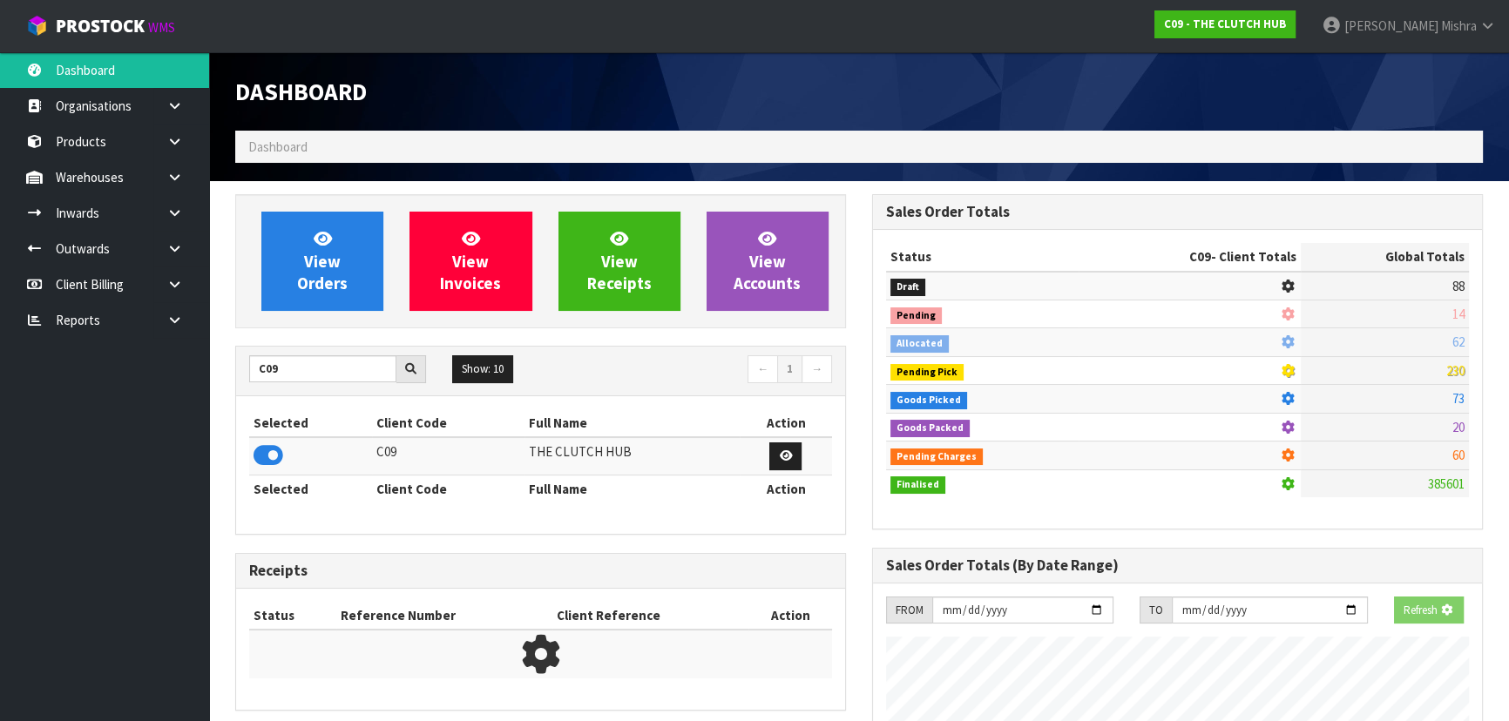
scroll to position [1085, 636]
click at [322, 296] on link "View Orders" at bounding box center [322, 261] width 122 height 99
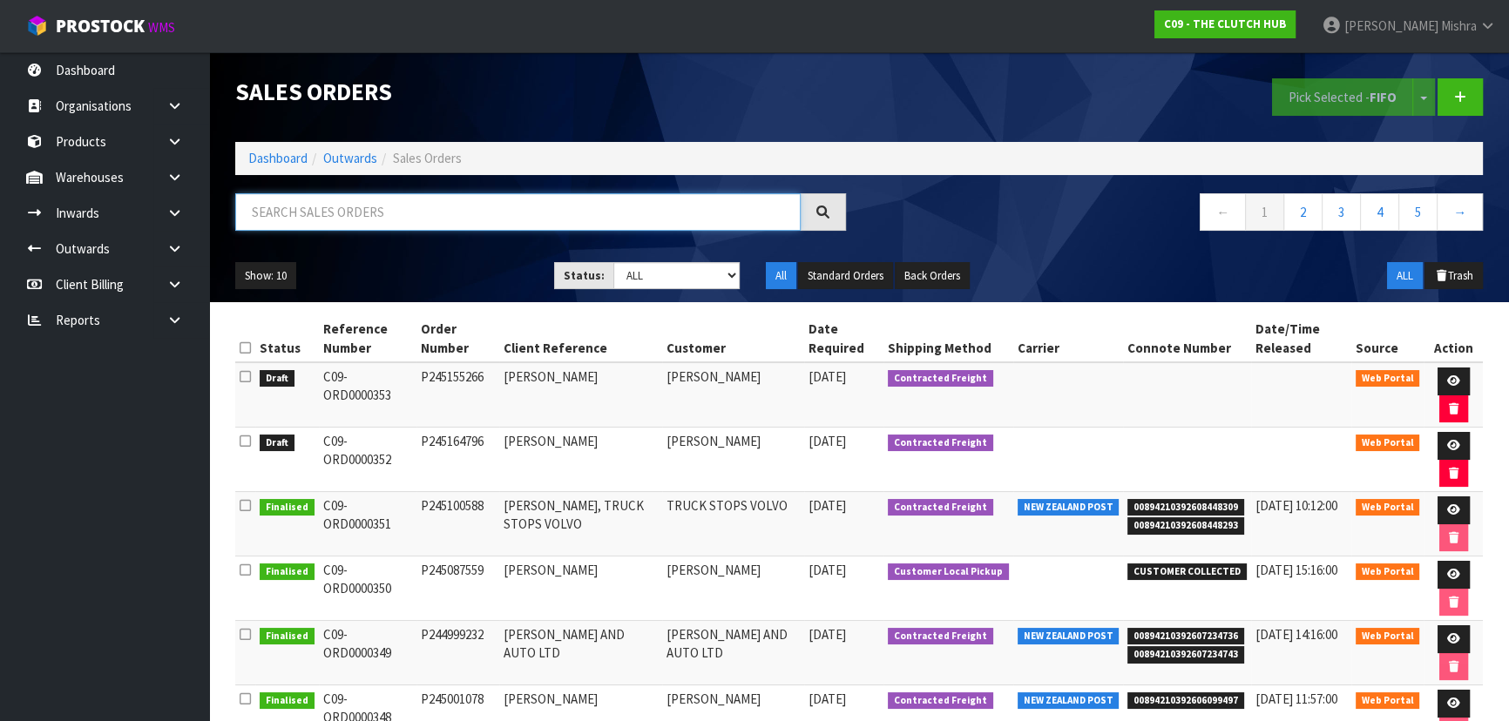
click at [367, 210] on input "text" at bounding box center [517, 211] width 565 height 37
paste input "PO 13102025"
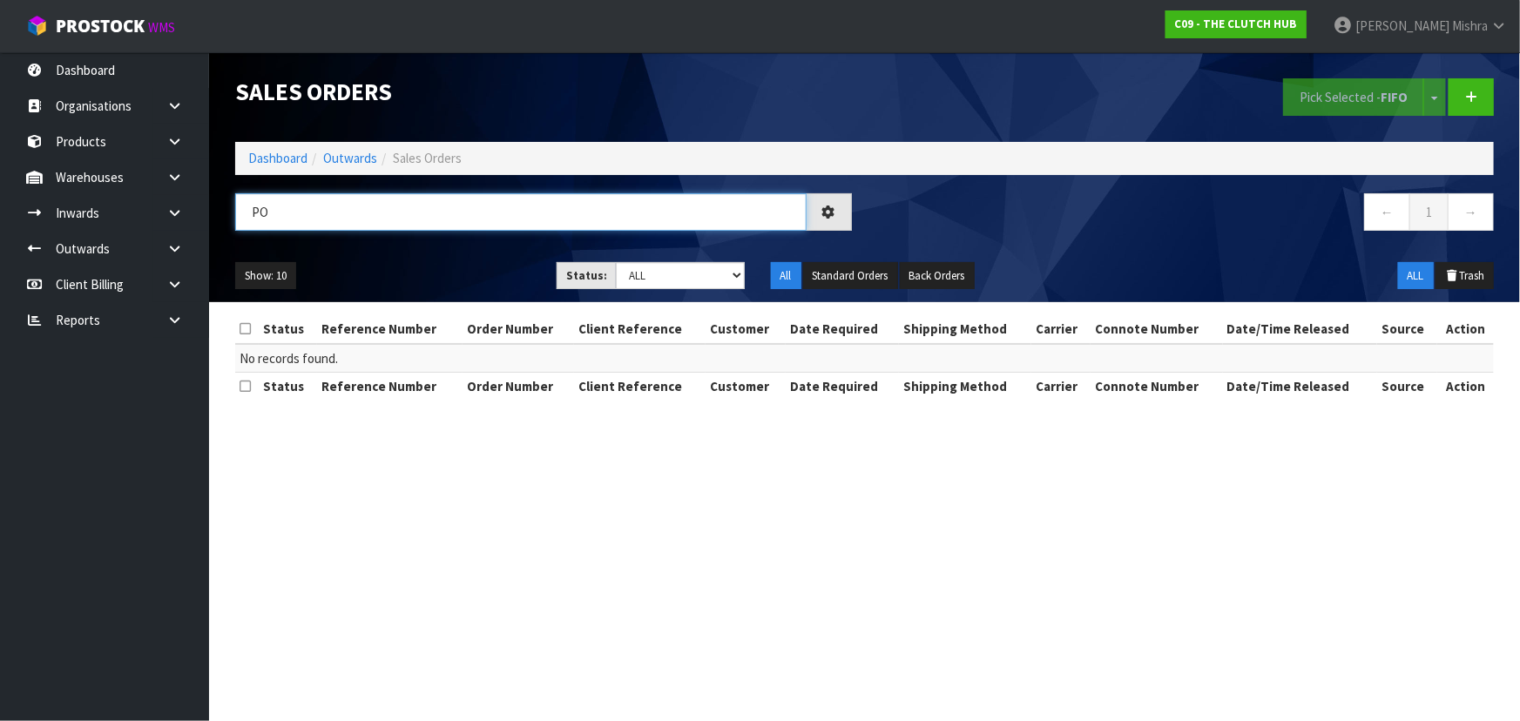
type input "P"
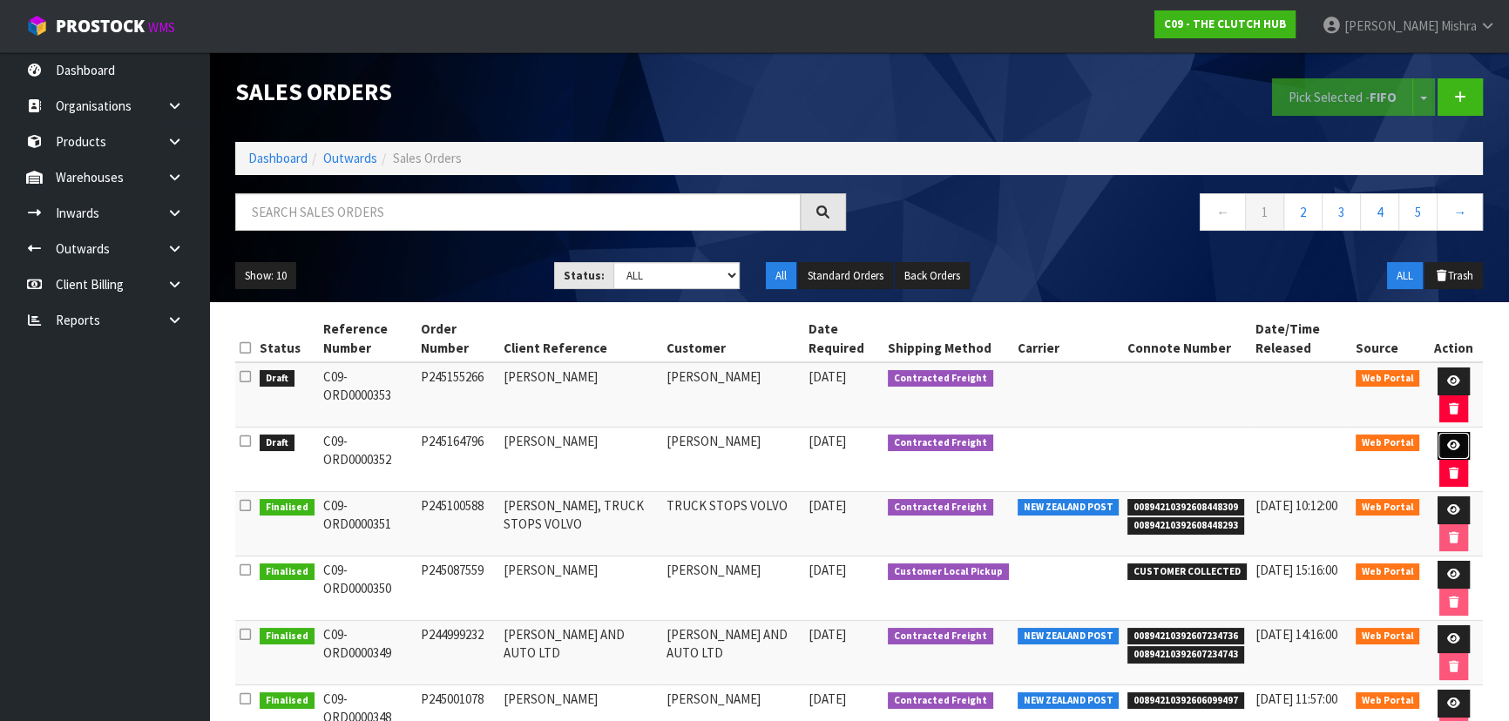
click at [1461, 443] on link at bounding box center [1454, 446] width 32 height 28
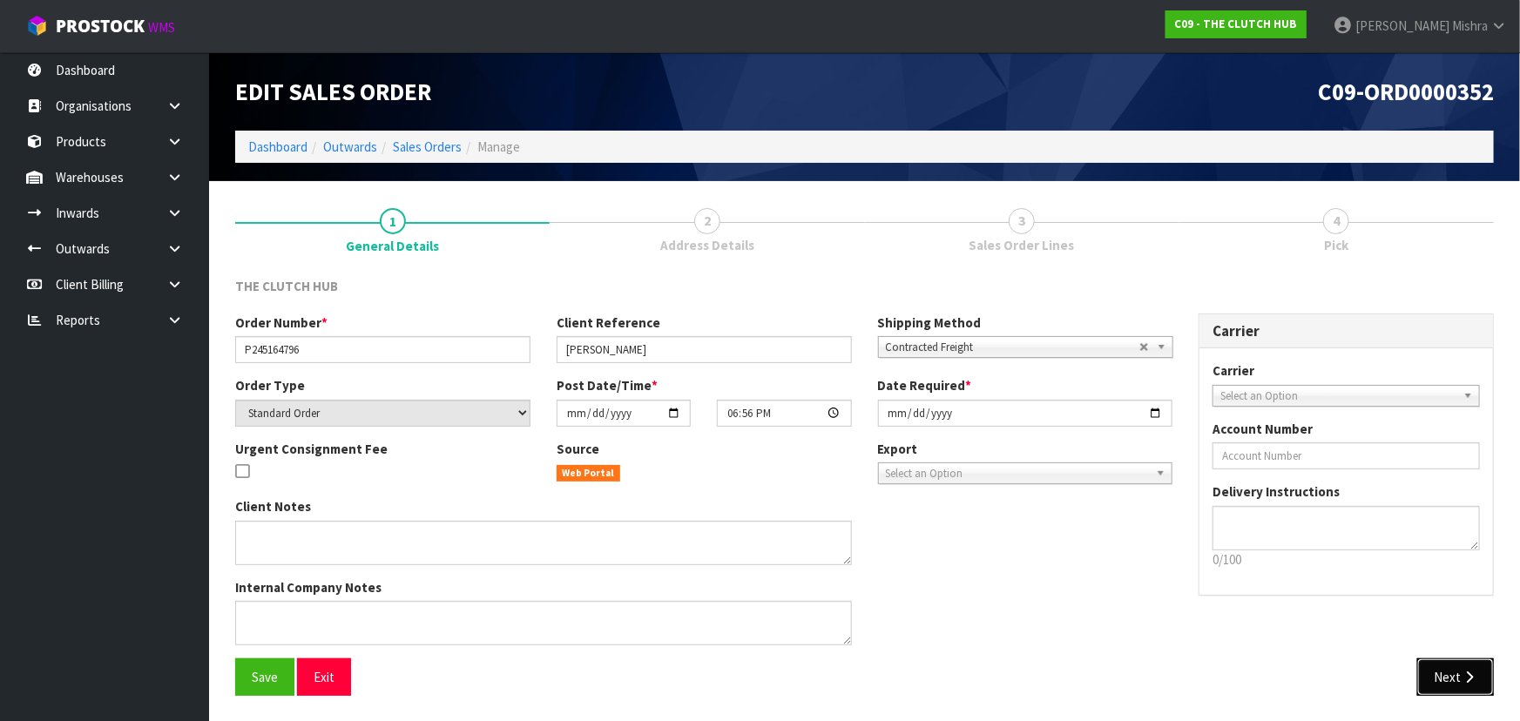
drag, startPoint x: 1435, startPoint y: 667, endPoint x: 1436, endPoint y: 675, distance: 8.8
click at [1436, 675] on button "Next" at bounding box center [1456, 677] width 77 height 37
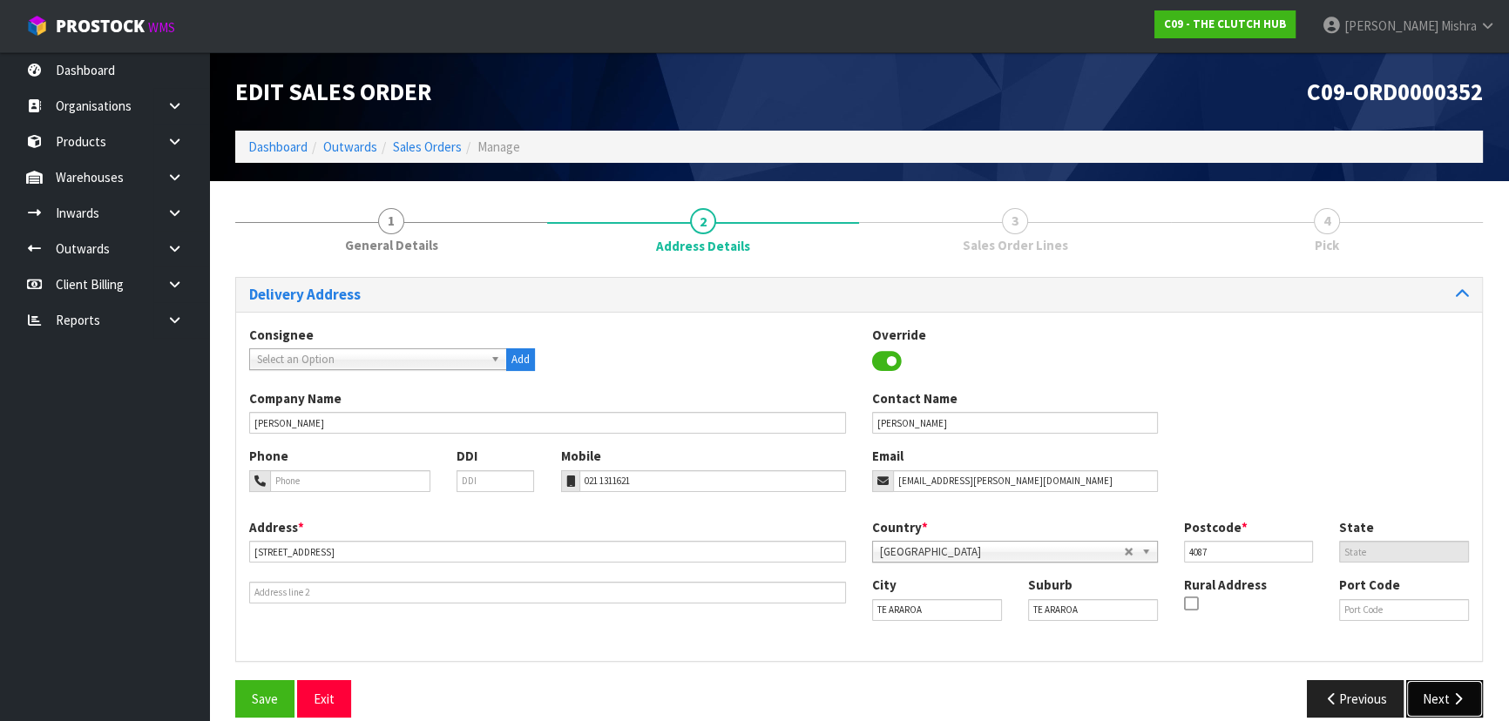
click at [1441, 701] on button "Next" at bounding box center [1444, 698] width 77 height 37
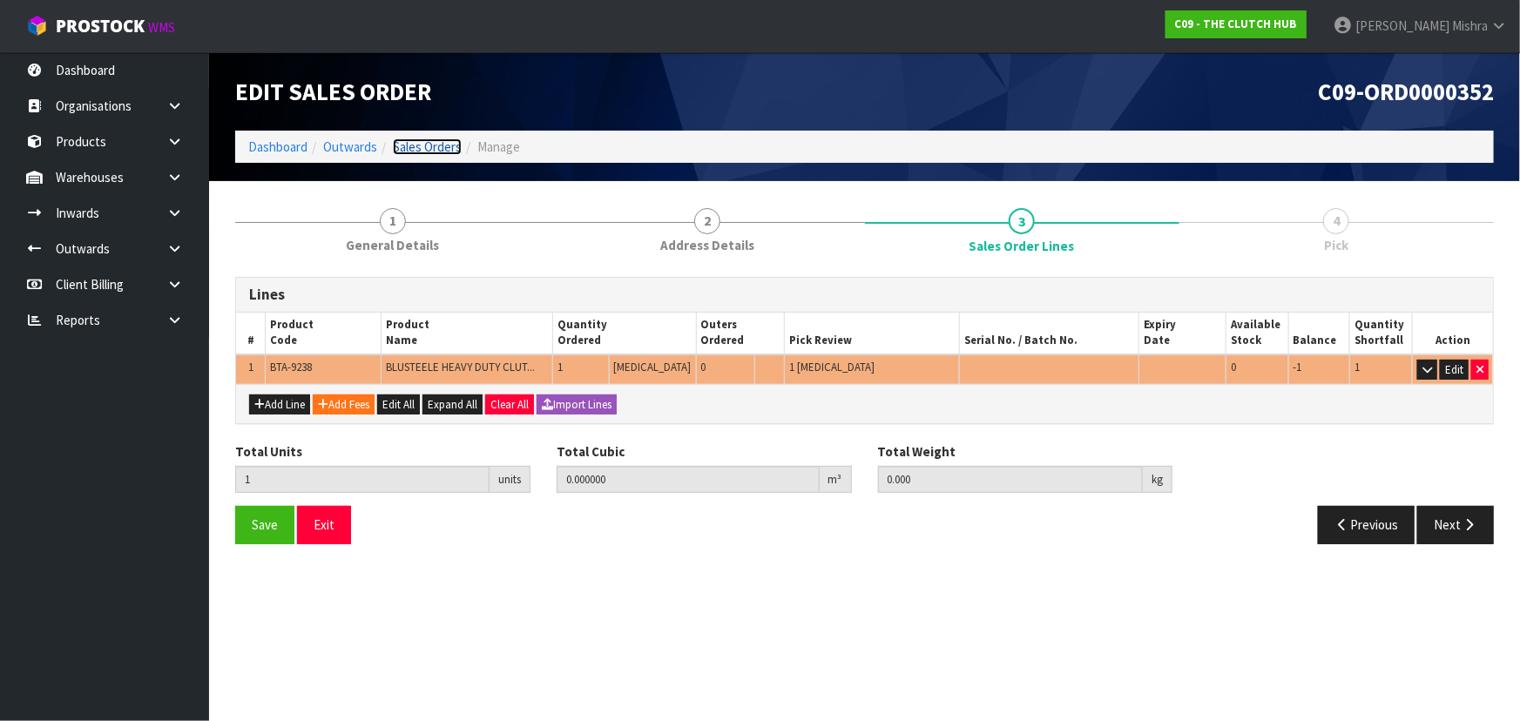
click at [457, 147] on link "Sales Orders" at bounding box center [427, 147] width 69 height 17
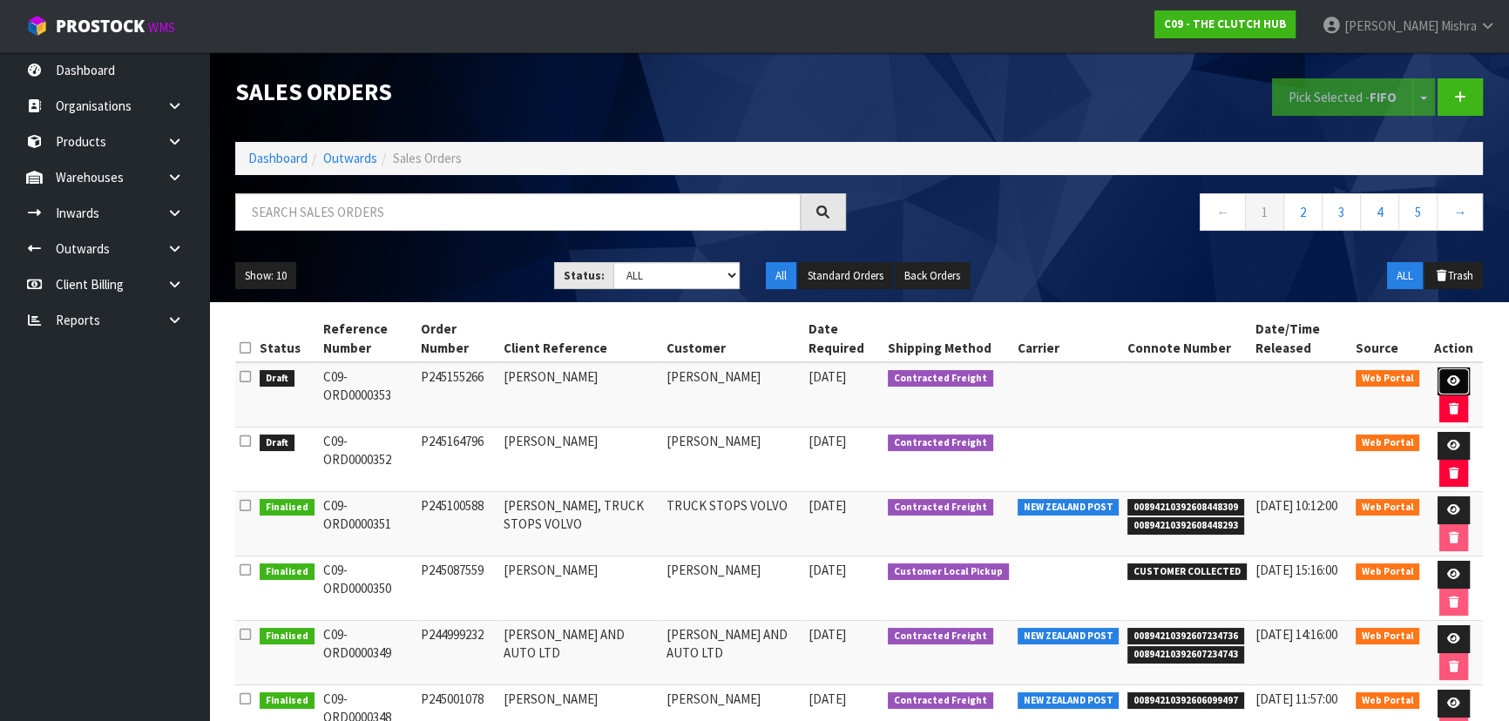
click at [1447, 381] on icon at bounding box center [1453, 381] width 13 height 11
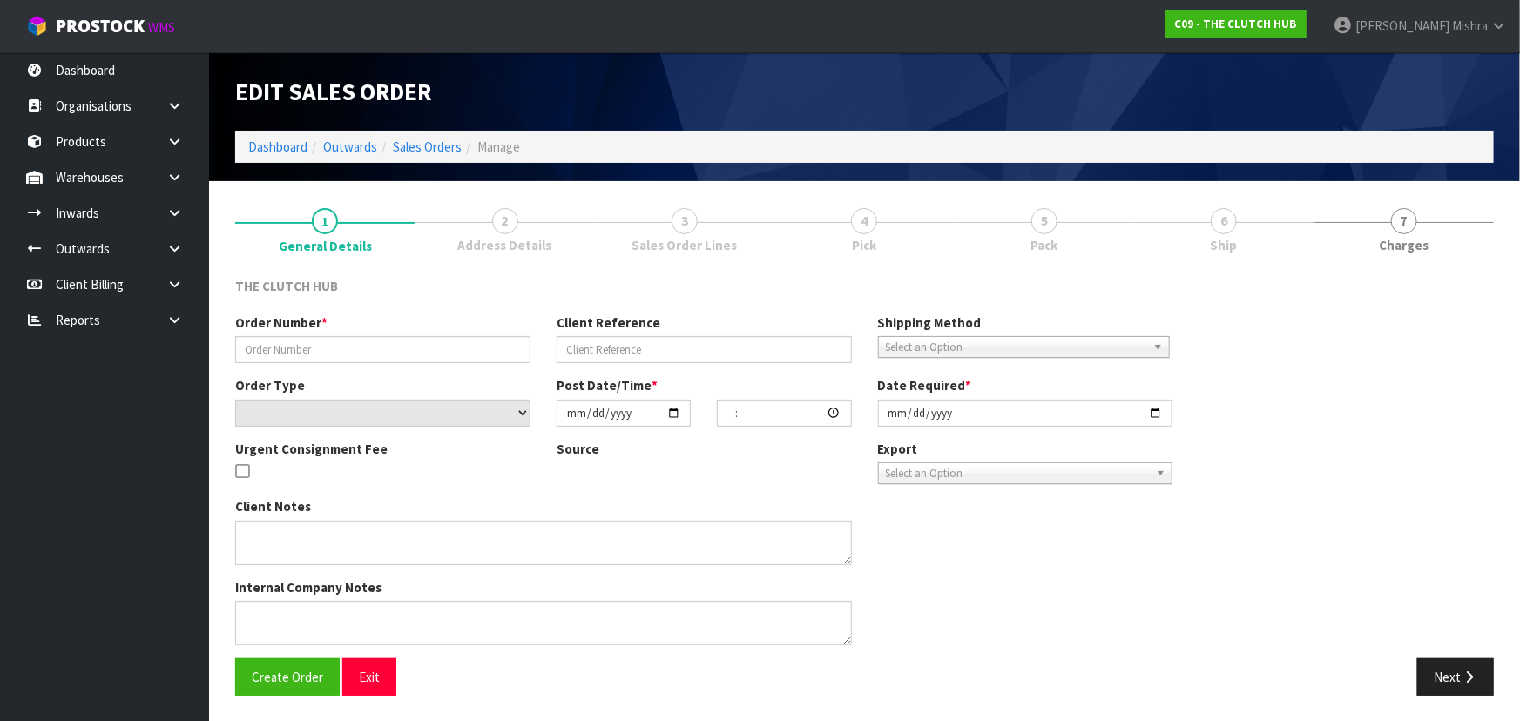
type input "P245155266"
type input "[PERSON_NAME]"
select select "number:0"
type input "[DATE]"
type input "18:58:00.000"
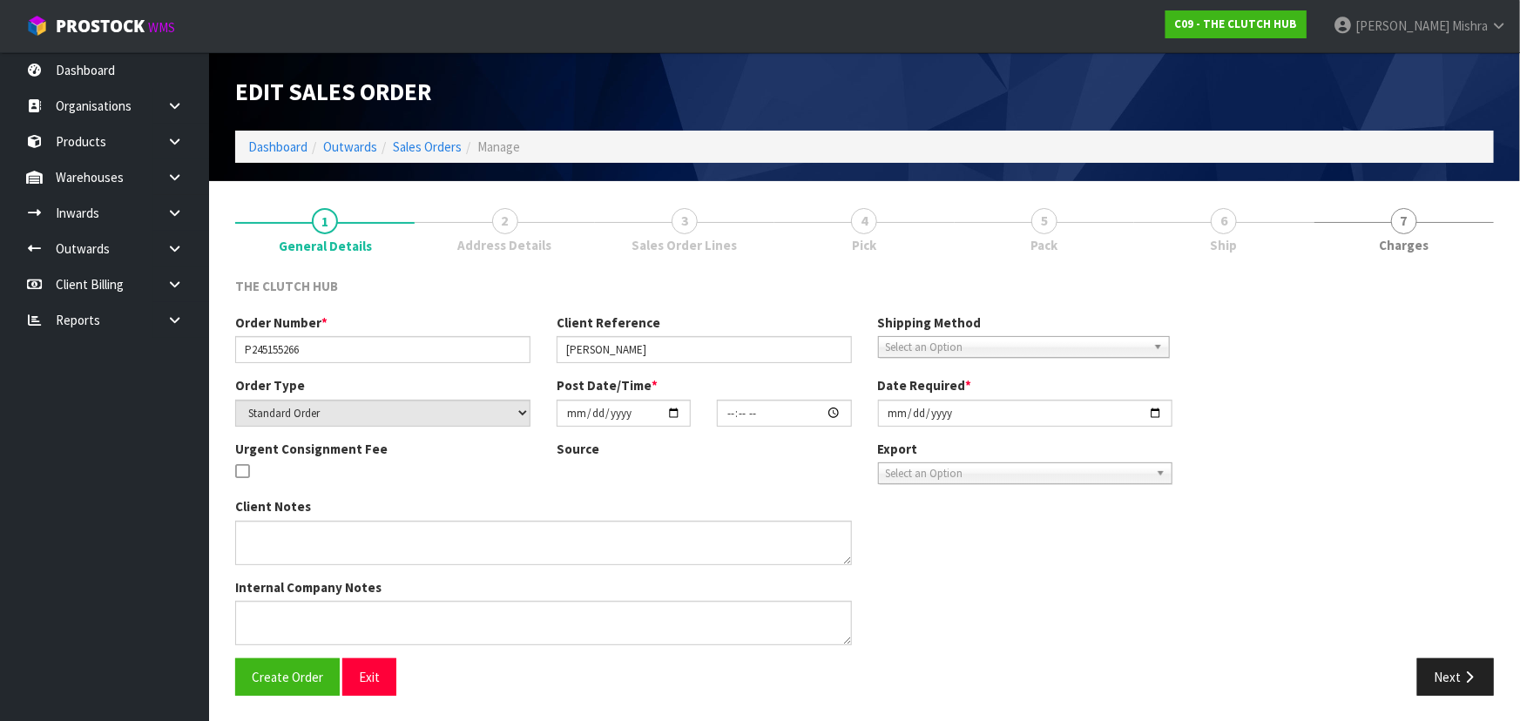
type input "[DATE]"
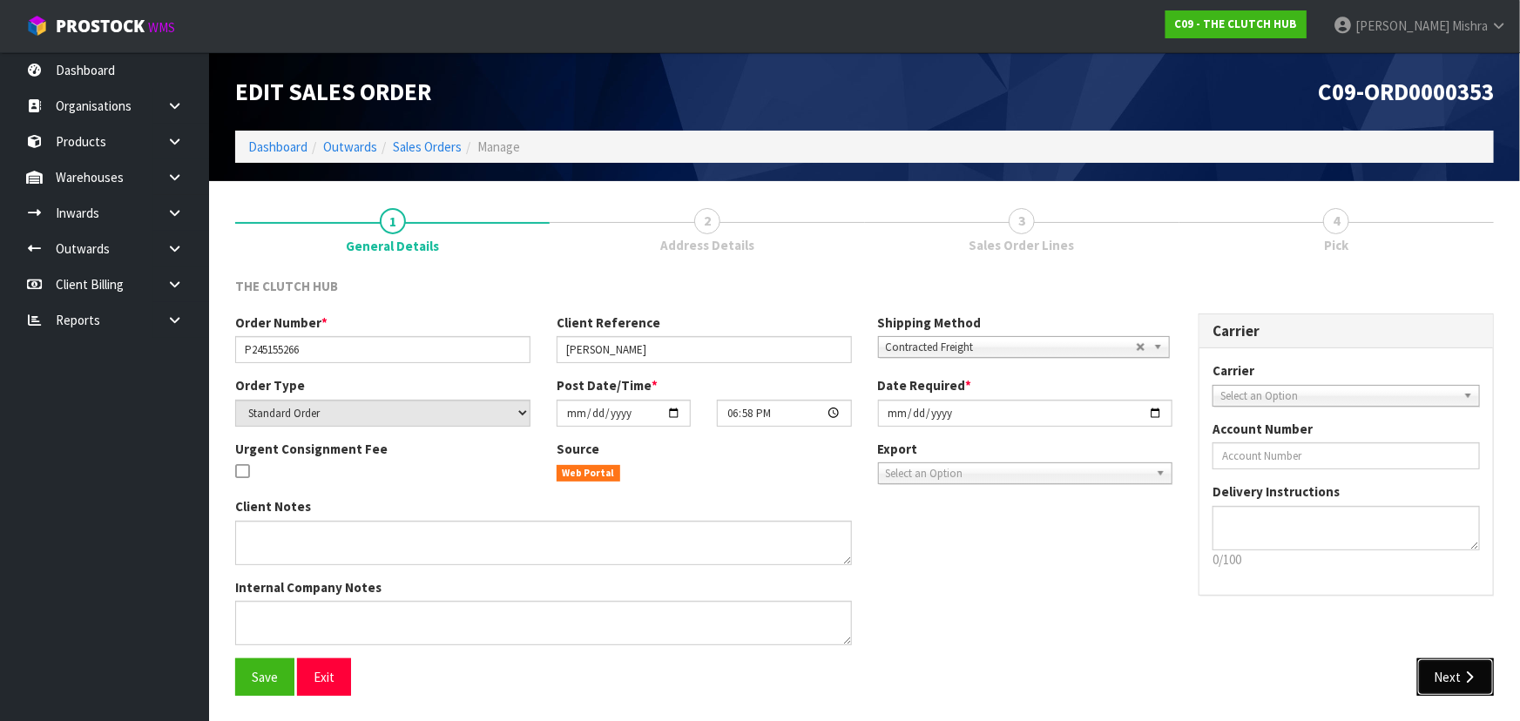
click at [1475, 676] on icon "button" at bounding box center [1469, 677] width 17 height 13
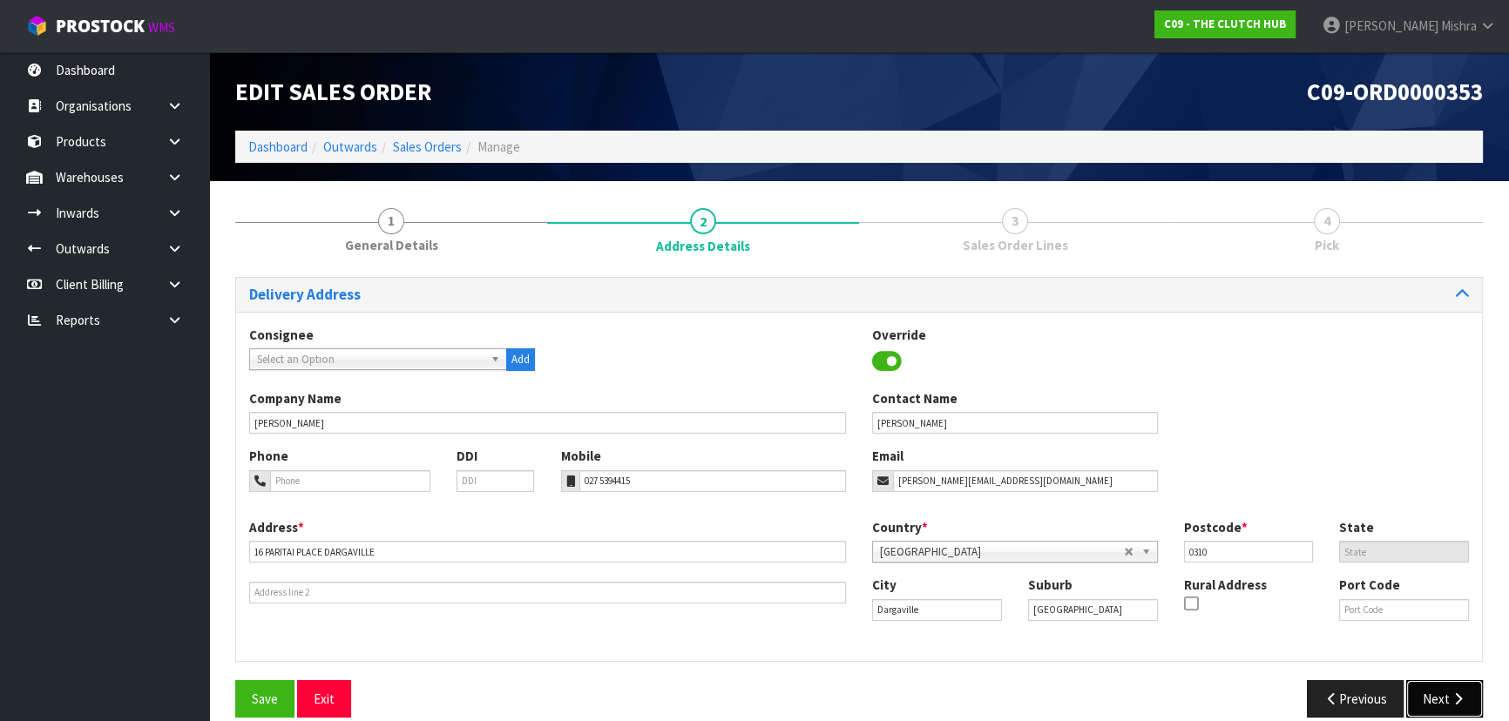
click at [1455, 697] on icon "button" at bounding box center [1458, 699] width 17 height 13
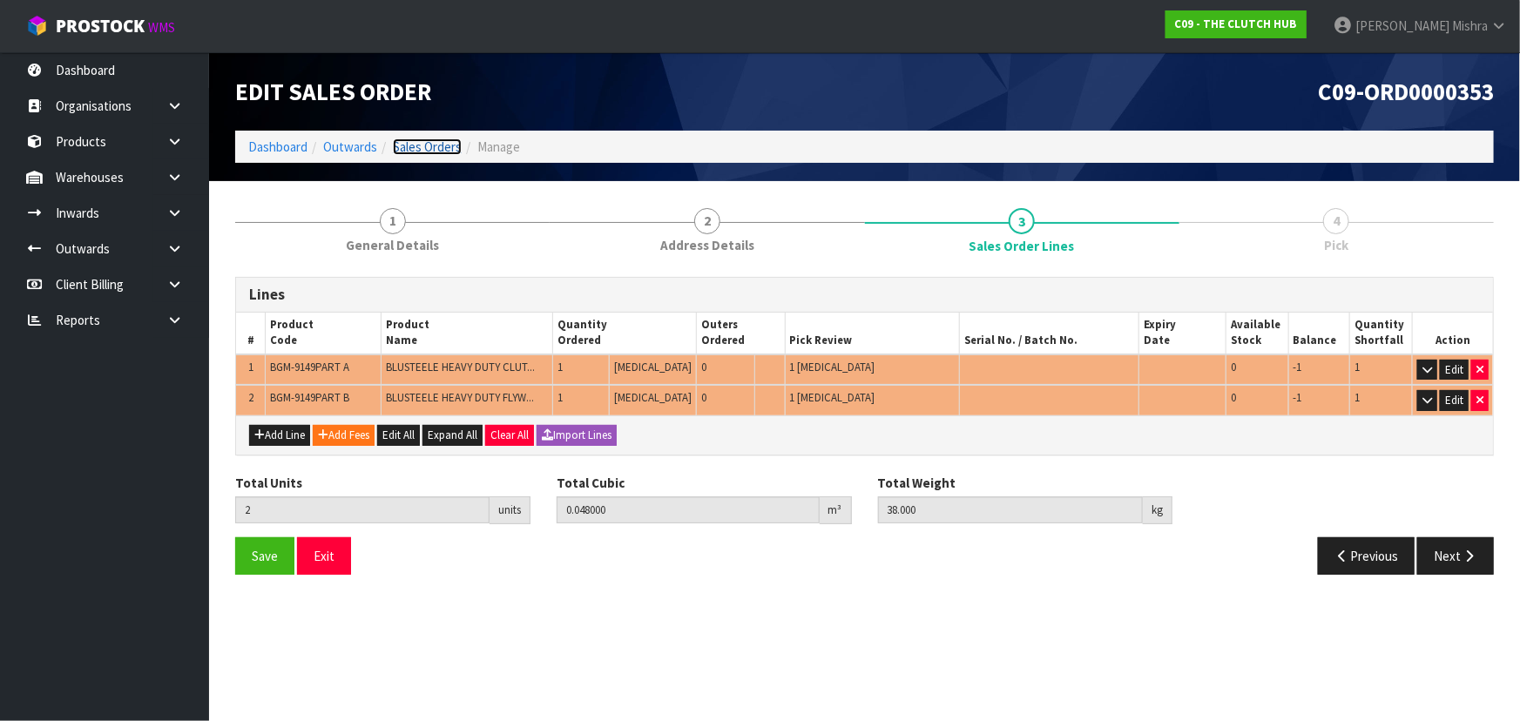
click at [450, 143] on link "Sales Orders" at bounding box center [427, 147] width 69 height 17
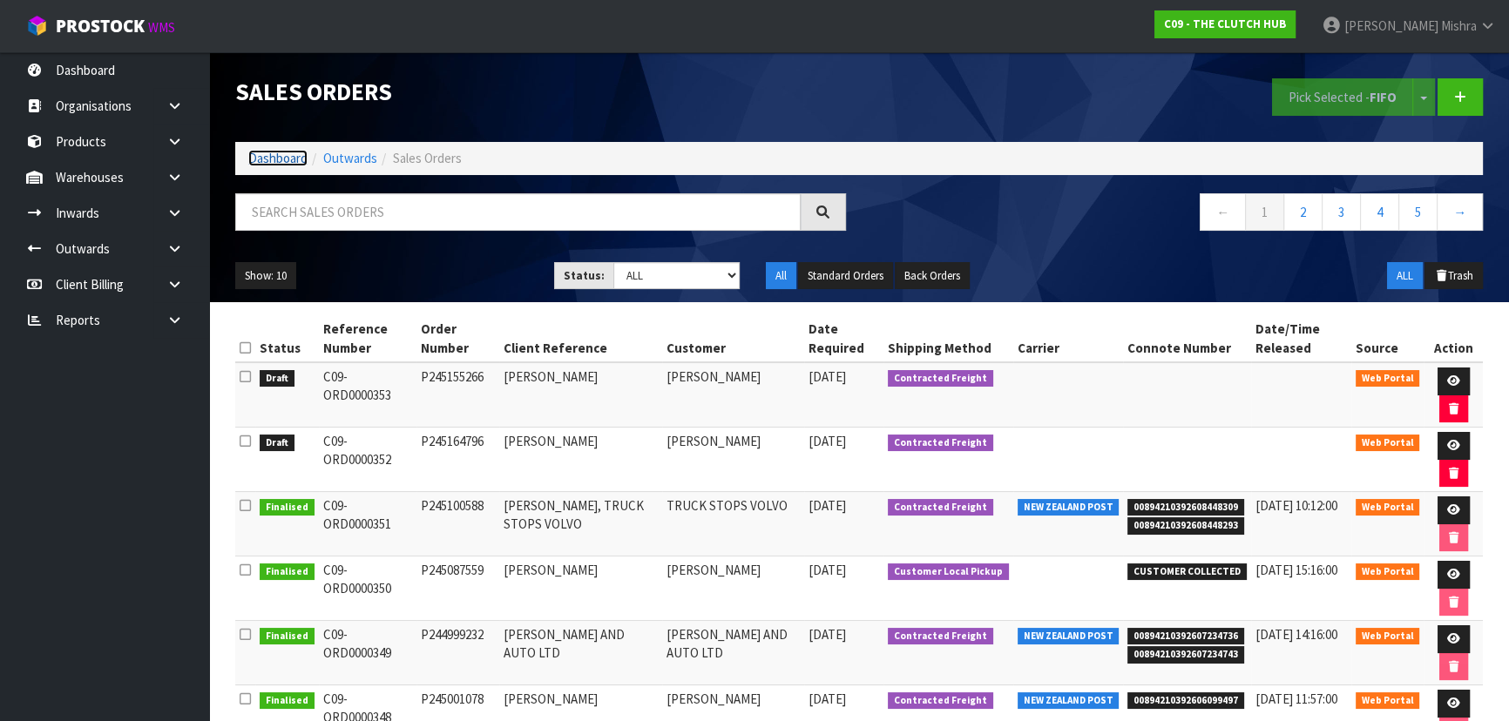
click at [261, 150] on link "Dashboard" at bounding box center [277, 158] width 59 height 17
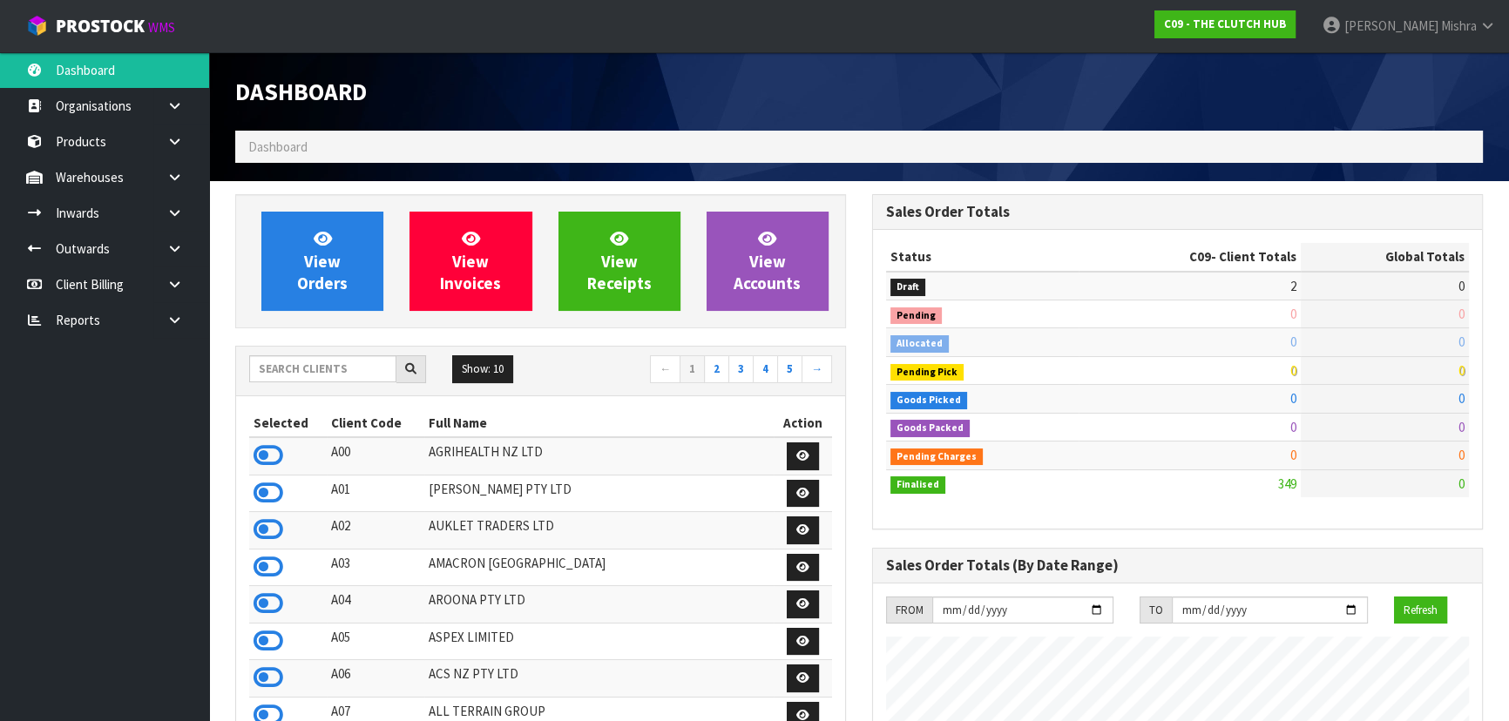
scroll to position [1176, 636]
